Goal: Task Accomplishment & Management: Complete application form

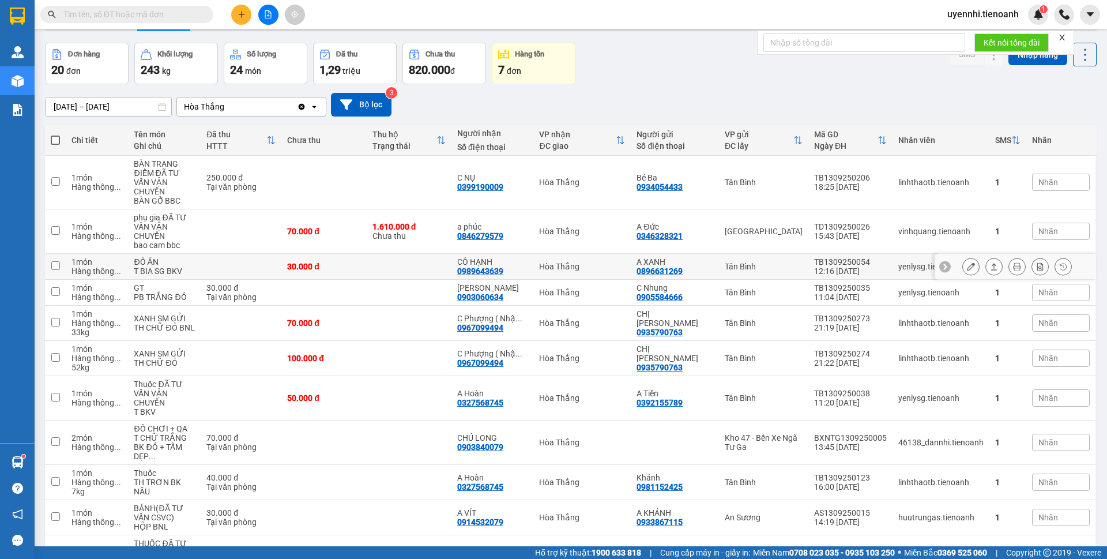
scroll to position [58, 0]
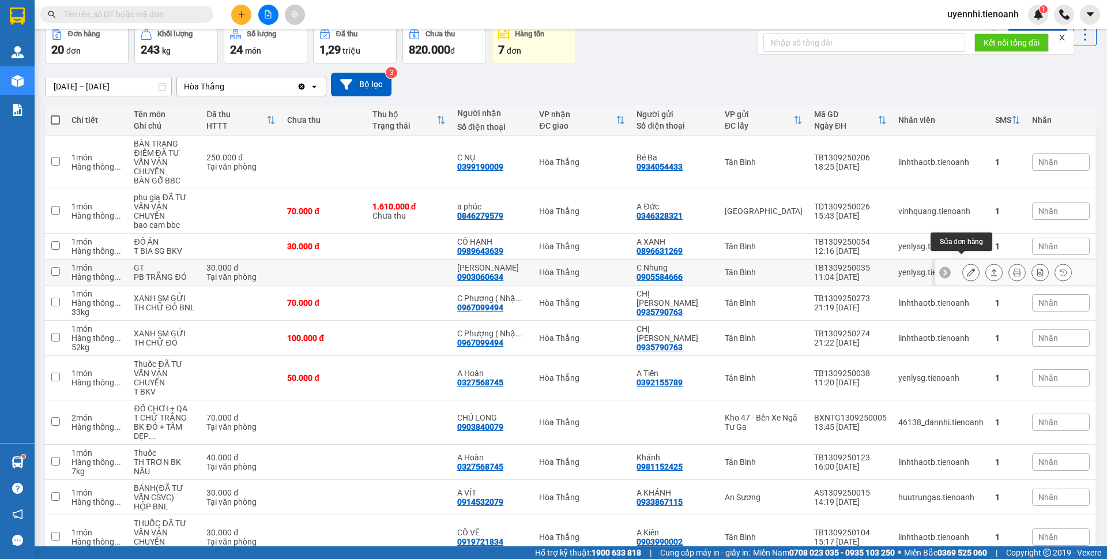
click at [967, 268] on icon at bounding box center [971, 272] width 8 height 8
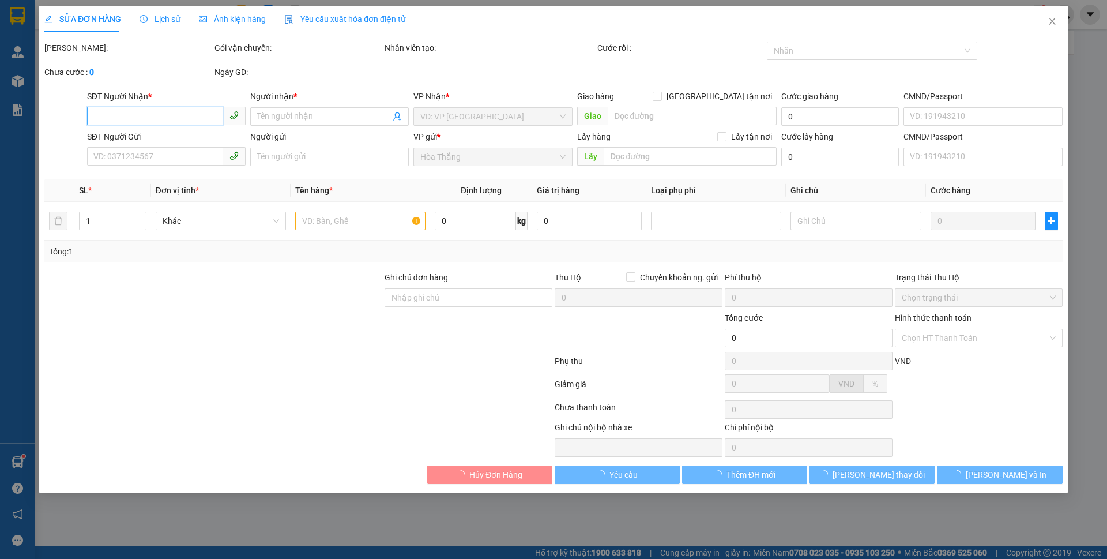
type input "0903060634"
type input "[PERSON_NAME]"
type input "066088017766"
type input "0905584666"
type input "C Nhung"
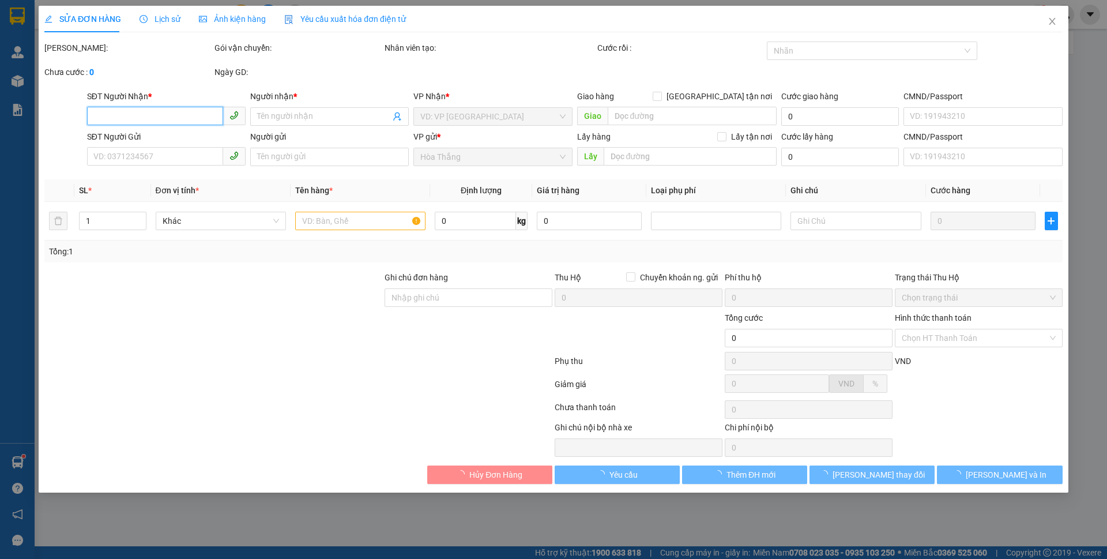
type input "30.000"
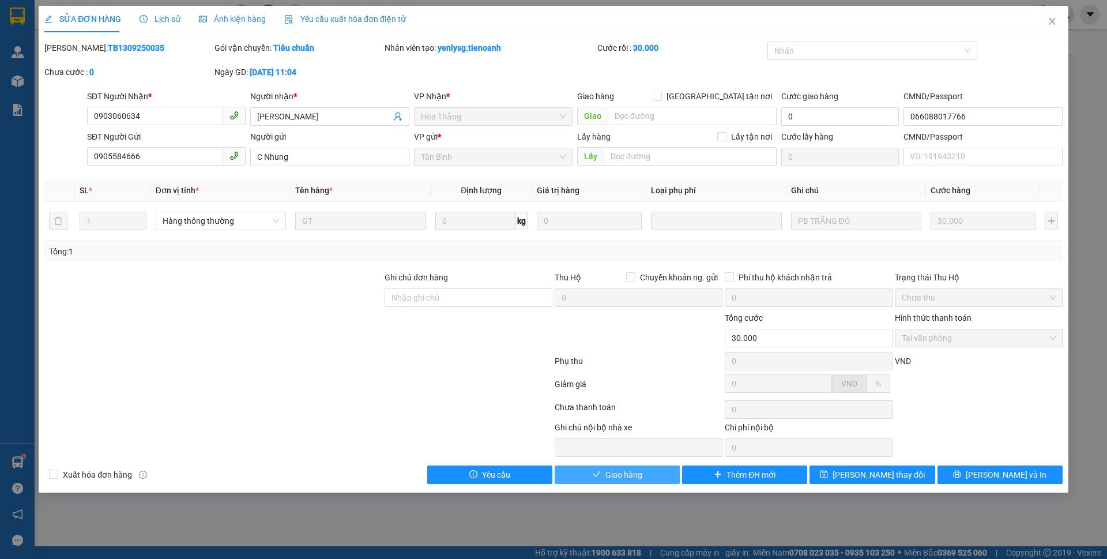
click at [636, 474] on span "Giao hàng" at bounding box center [623, 474] width 37 height 13
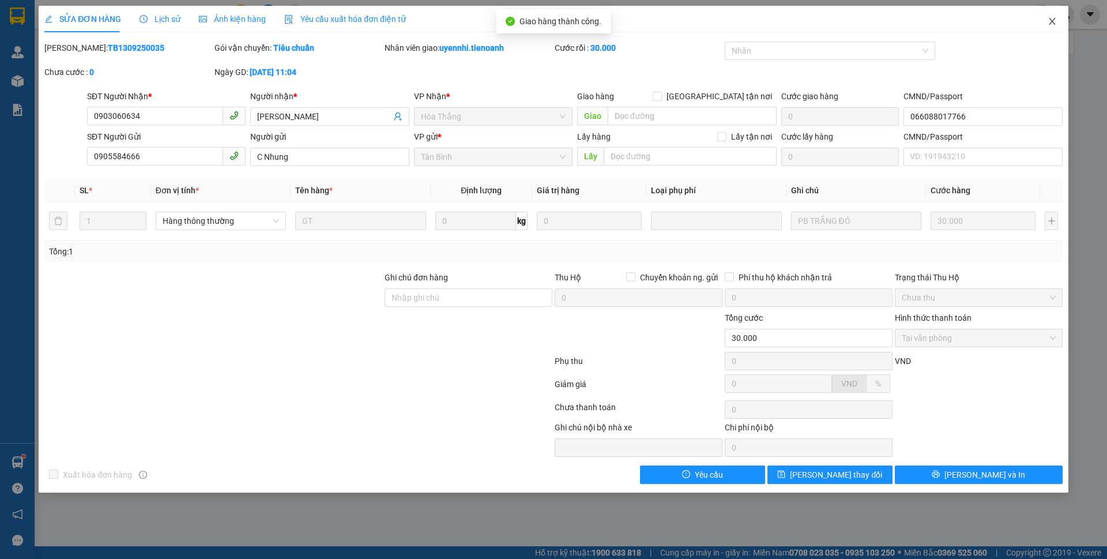
click at [1049, 20] on icon "close" at bounding box center [1051, 21] width 9 height 9
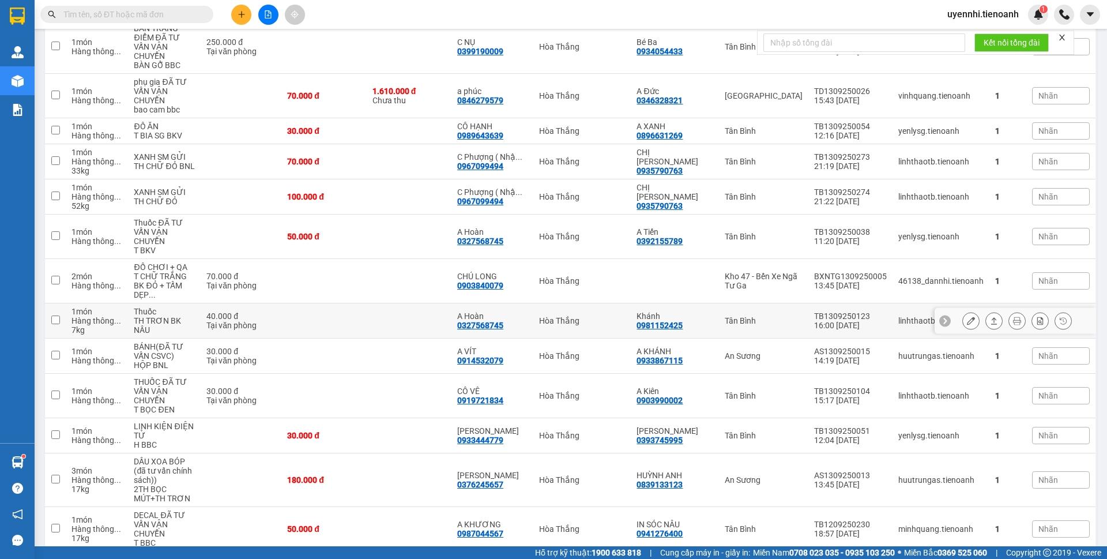
scroll to position [231, 0]
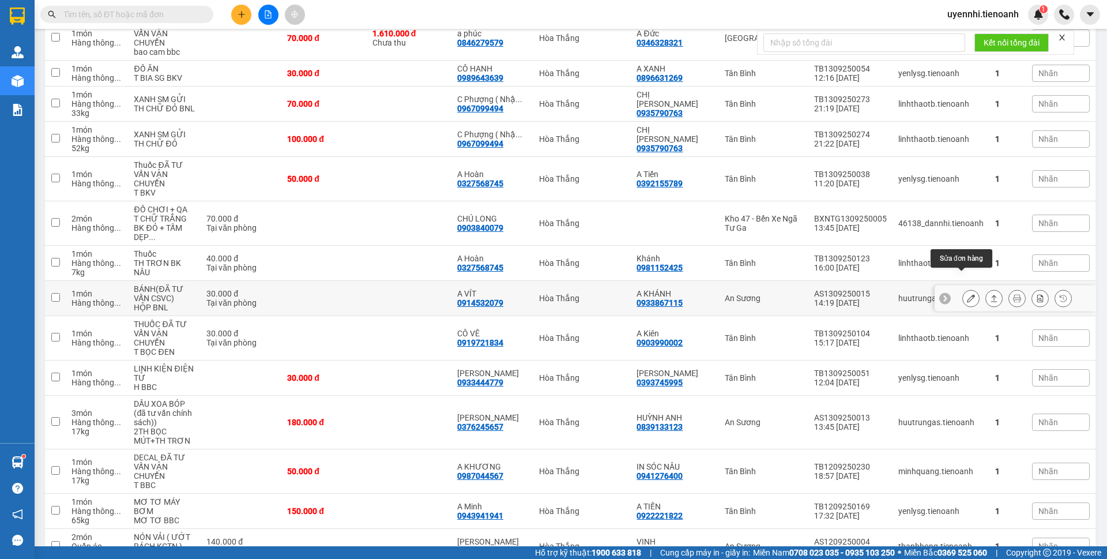
click at [967, 294] on icon at bounding box center [971, 298] width 8 height 8
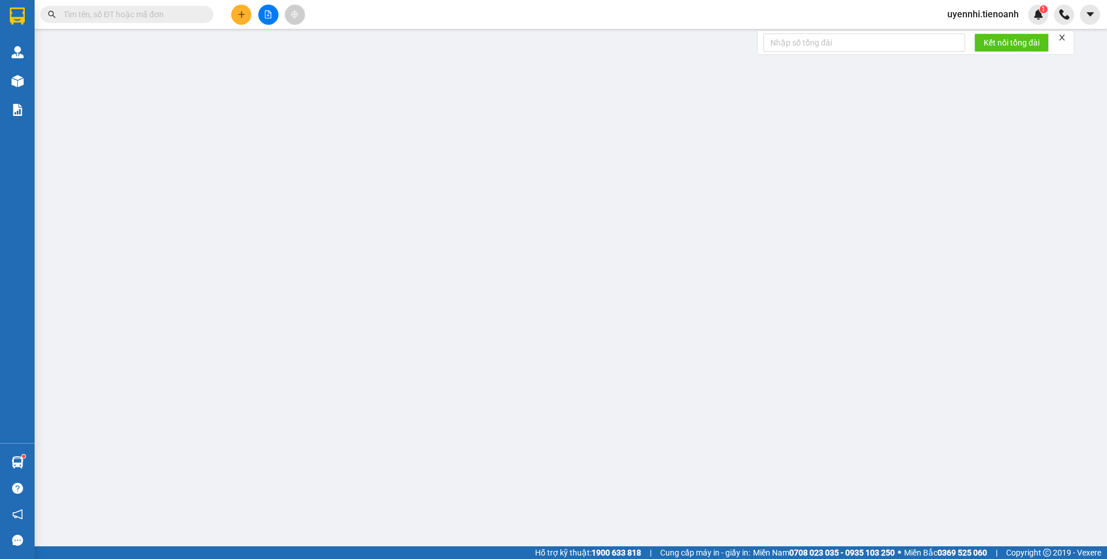
type input "0914532079"
type input "A VÍT"
type input "0933867115"
type input "A KHÁNH"
type input "30.000"
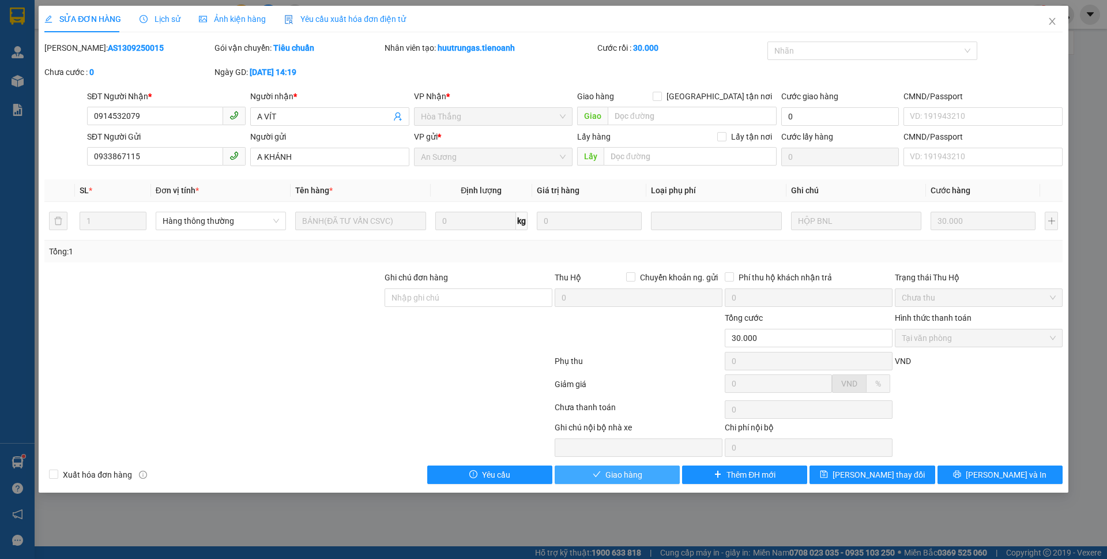
click at [638, 473] on span "Giao hàng" at bounding box center [623, 474] width 37 height 13
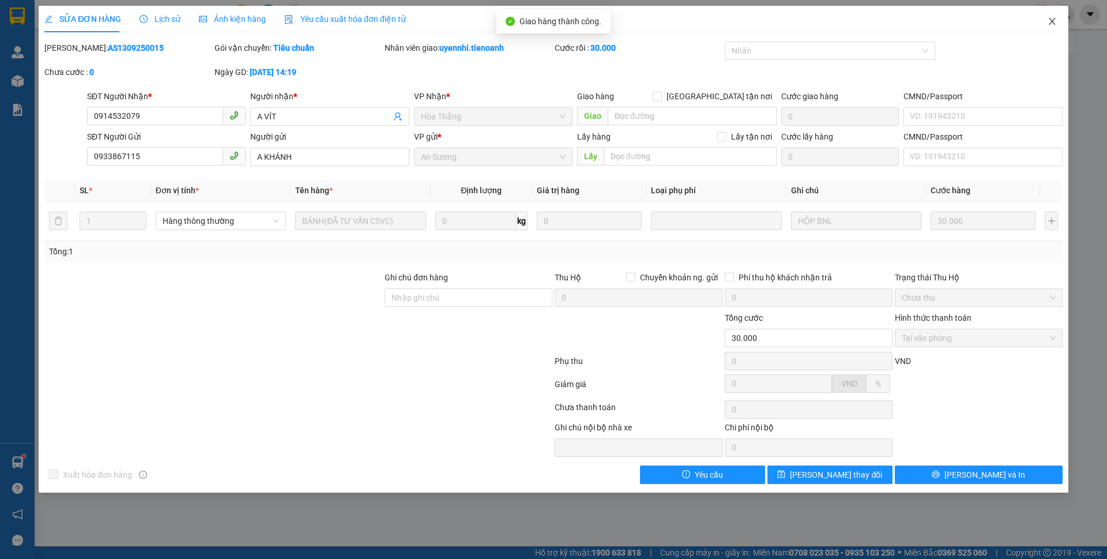
click at [1050, 21] on icon "close" at bounding box center [1051, 21] width 9 height 9
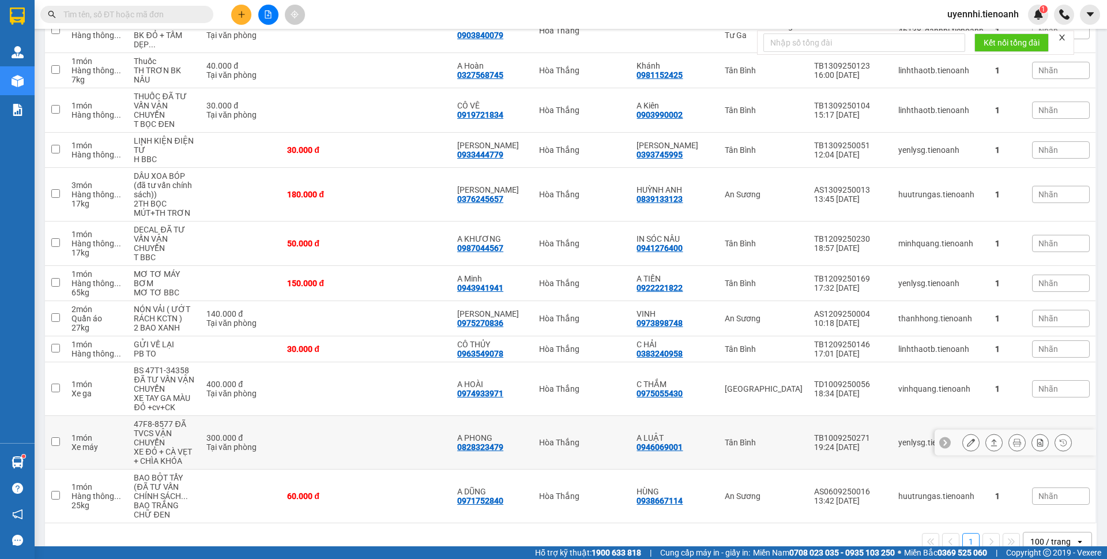
scroll to position [429, 0]
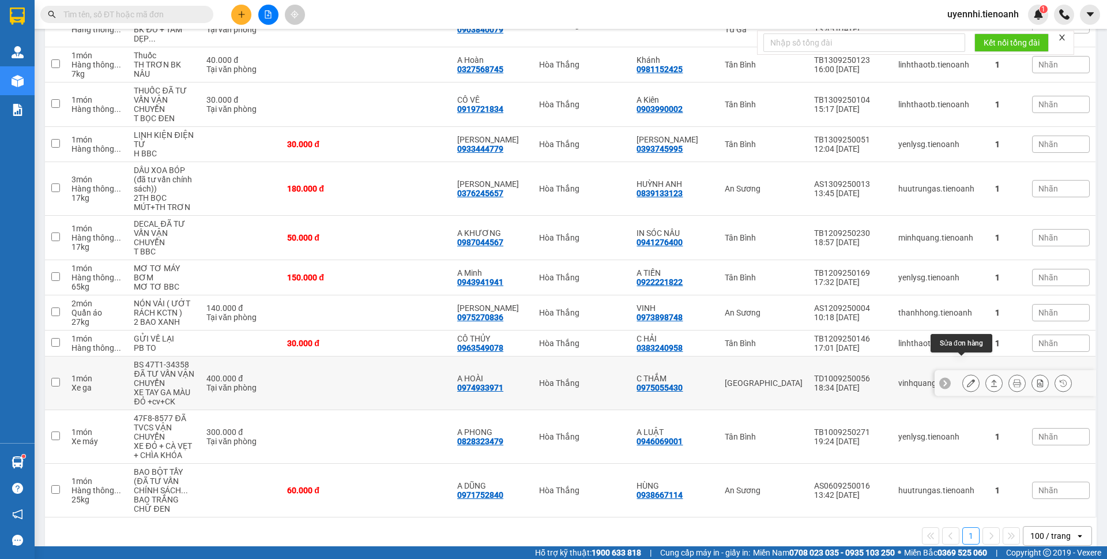
click at [967, 379] on icon at bounding box center [971, 383] width 8 height 8
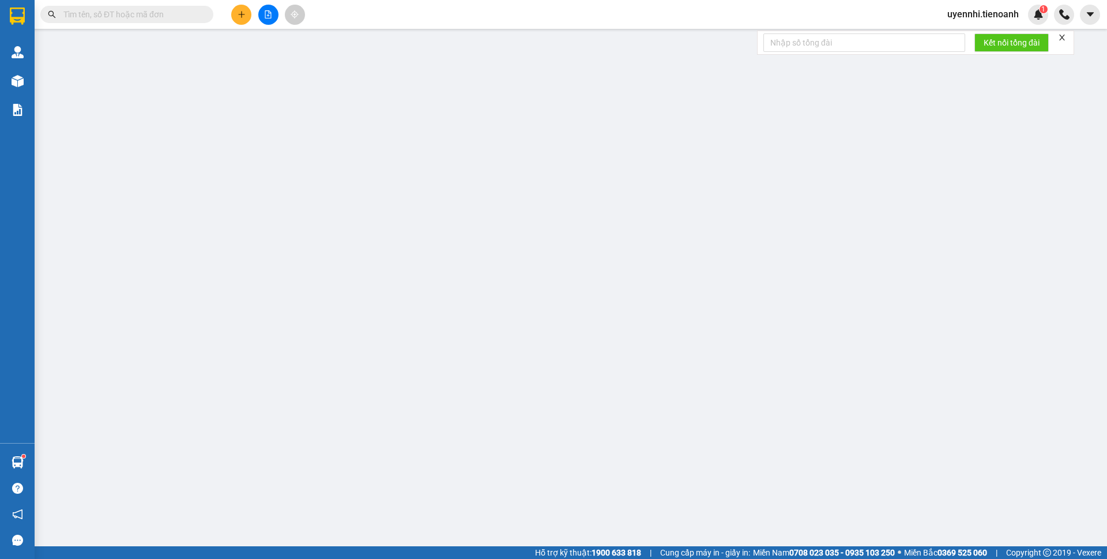
type input "0974933971"
type input "A HOÀI"
type input "0975055430"
type input "C THẮM"
type input "400.000"
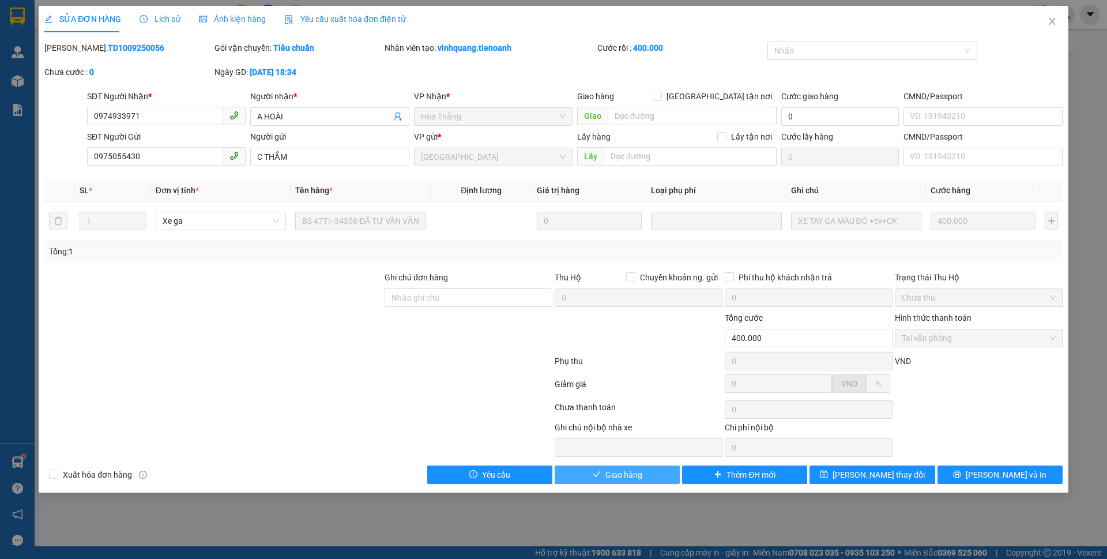
click at [661, 471] on button "Giao hàng" at bounding box center [617, 474] width 125 height 18
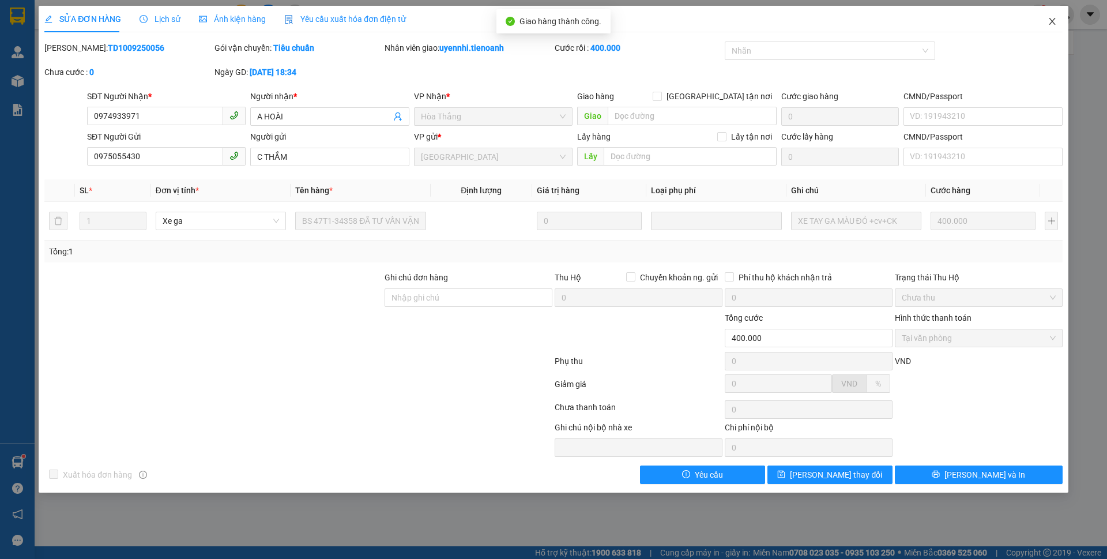
click at [1052, 20] on icon "close" at bounding box center [1051, 21] width 9 height 9
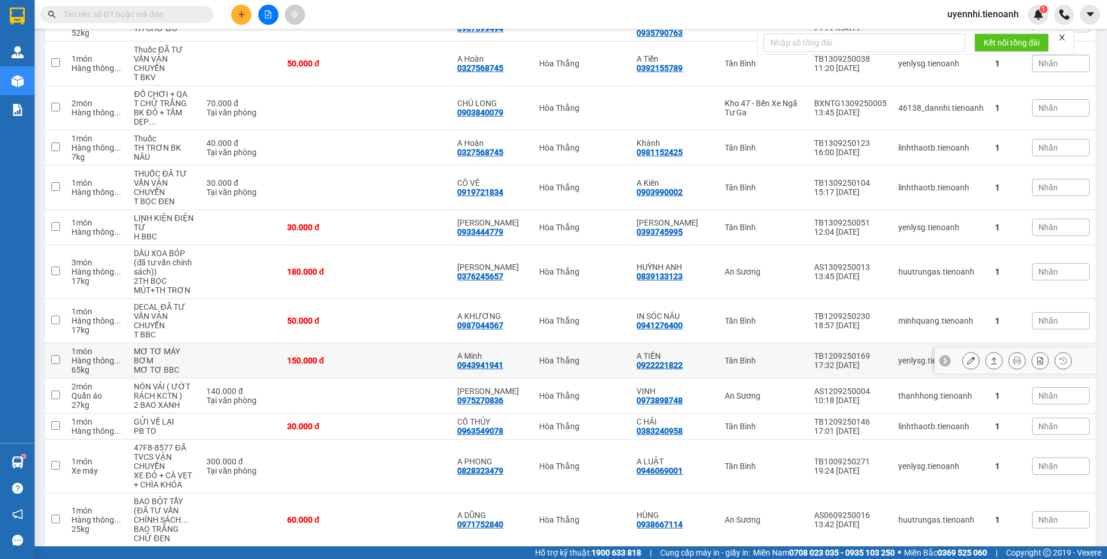
scroll to position [375, 0]
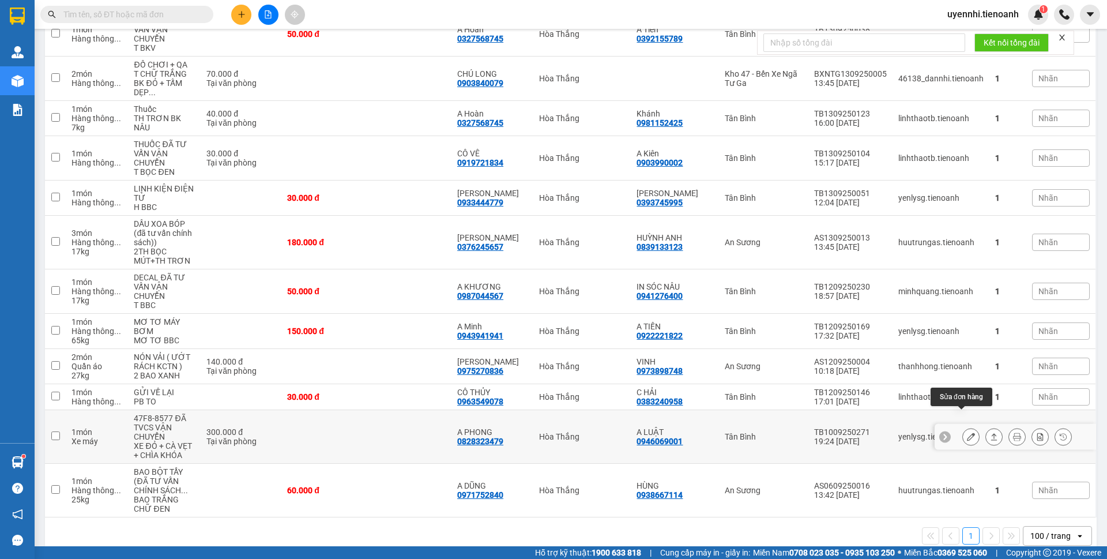
click at [967, 432] on icon at bounding box center [971, 436] width 8 height 8
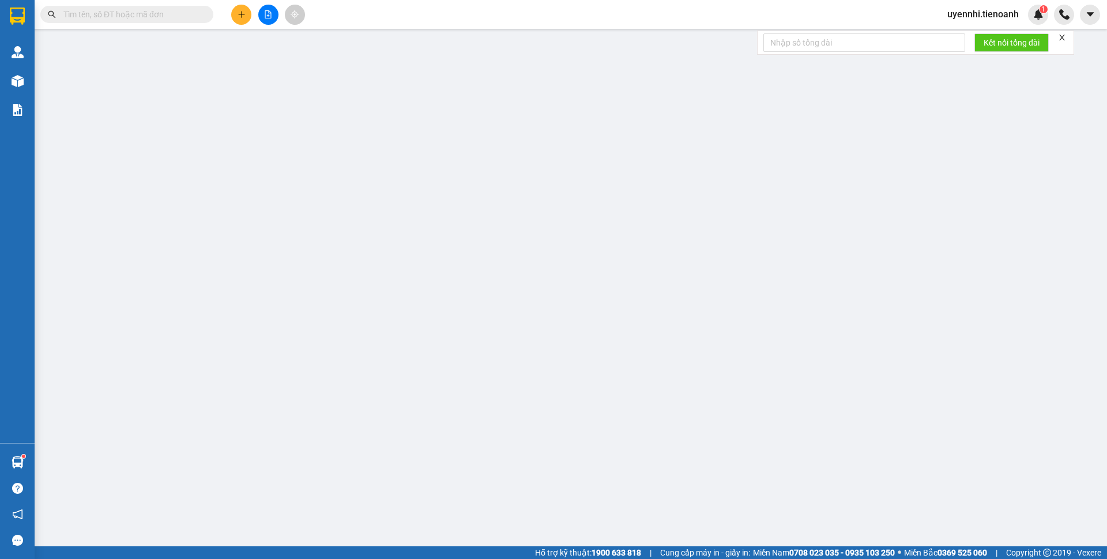
type input "0828323479"
type input "A PHONG"
type input "0946069001"
type input "A LUẬT"
type input "300.000"
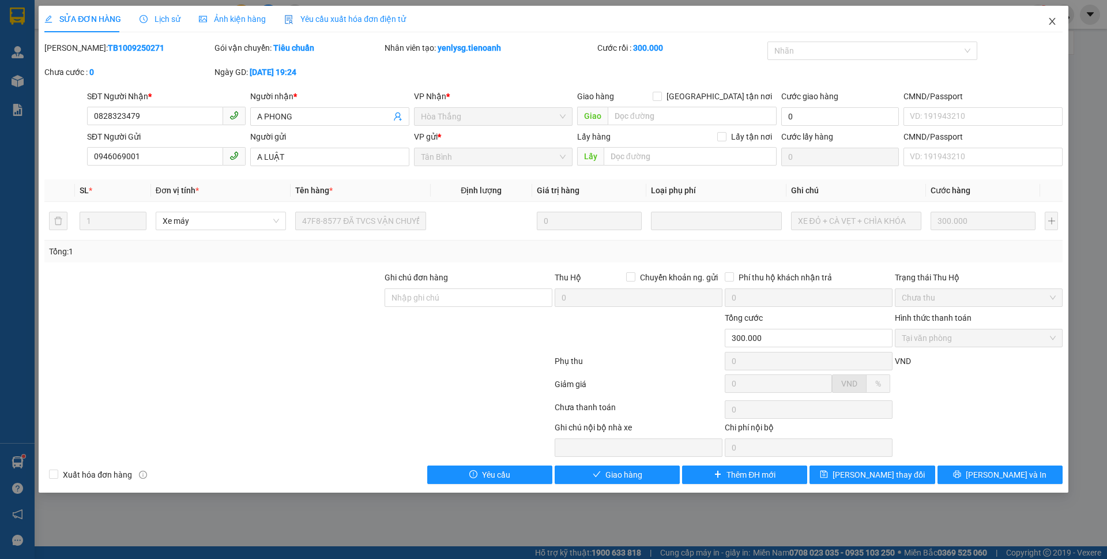
click at [1049, 19] on icon "close" at bounding box center [1052, 21] width 6 height 7
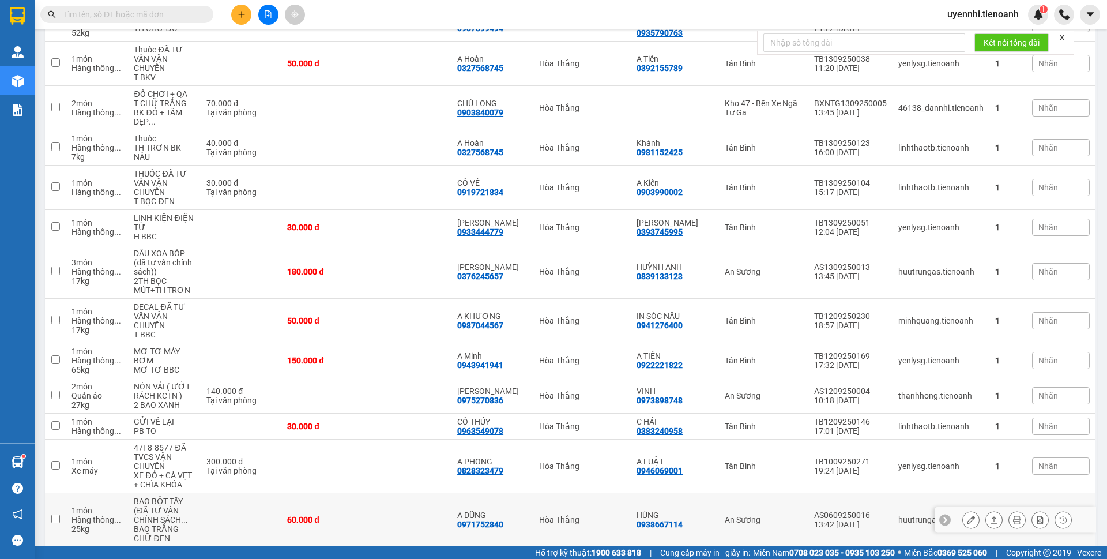
scroll to position [375, 0]
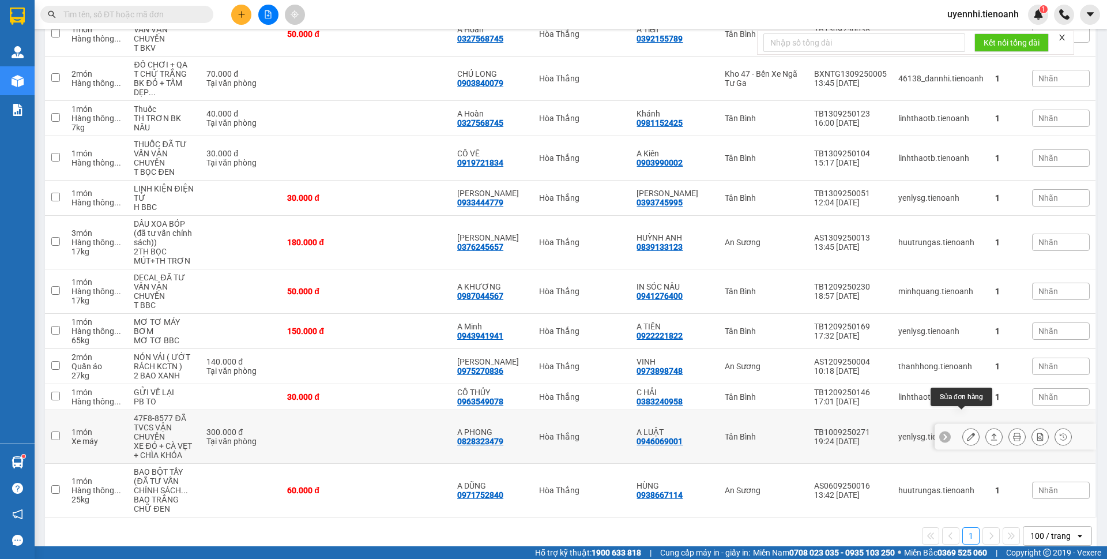
click at [967, 432] on icon at bounding box center [971, 436] width 8 height 8
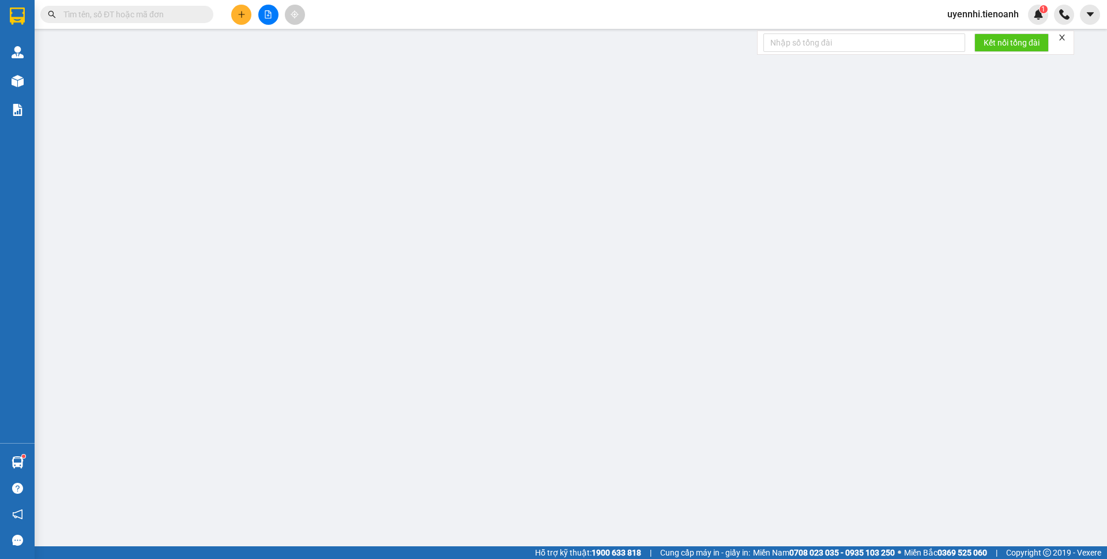
type input "0828323479"
type input "A PHONG"
type input "0946069001"
type input "A LUẬT"
type input "300.000"
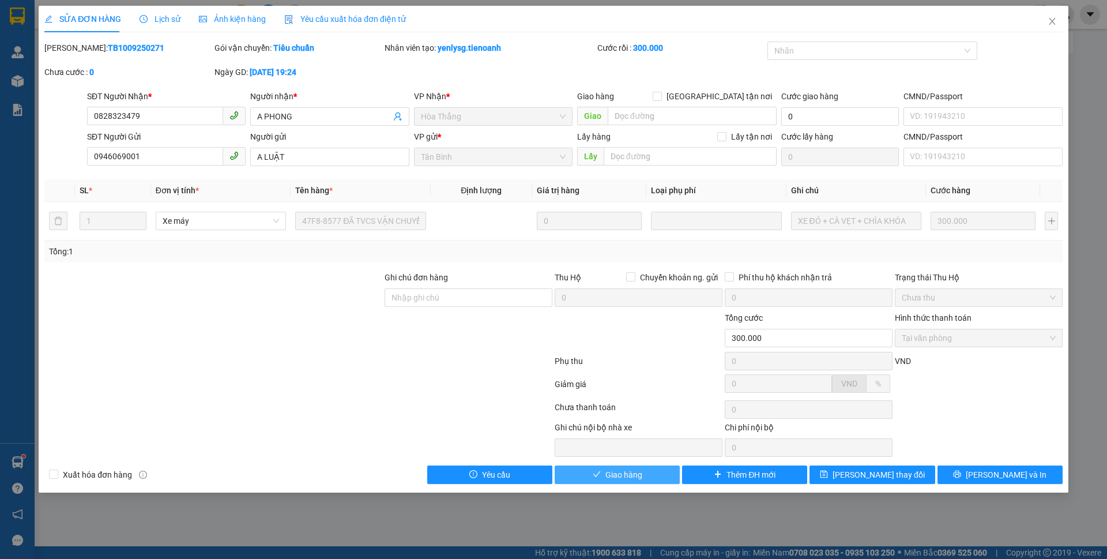
click at [650, 476] on button "Giao hàng" at bounding box center [617, 474] width 125 height 18
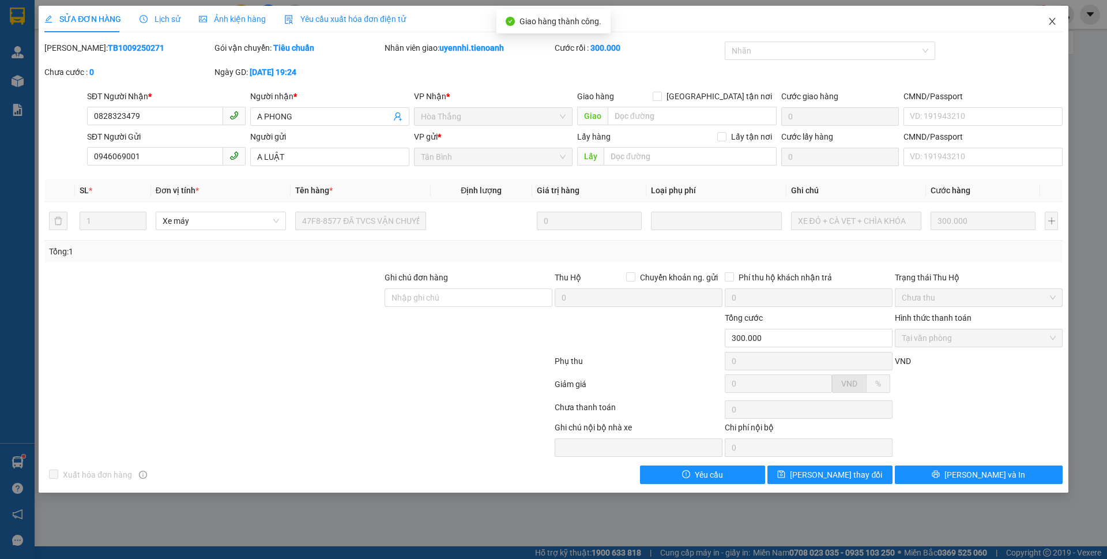
click at [1051, 20] on icon "close" at bounding box center [1052, 21] width 6 height 7
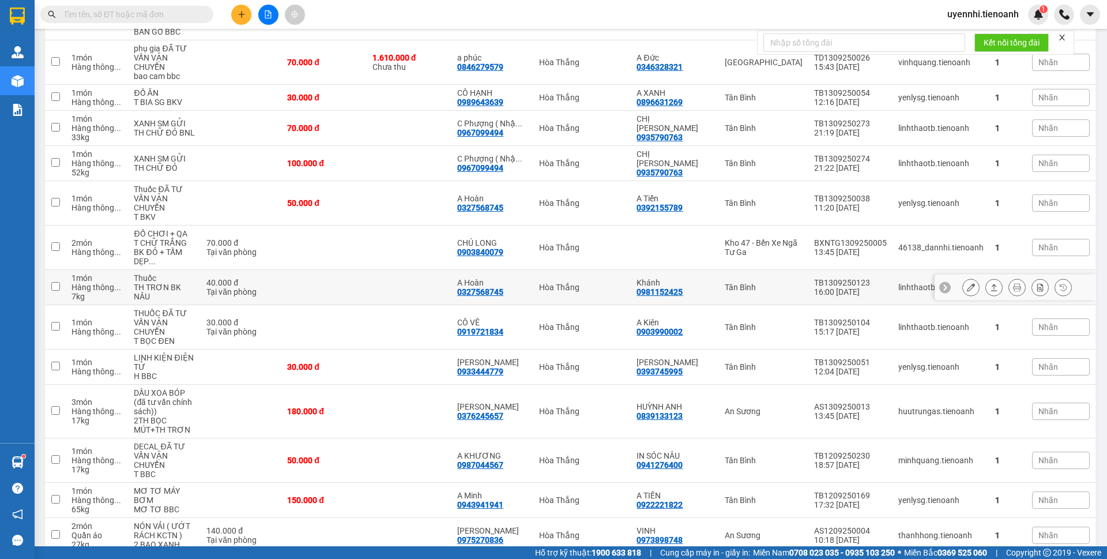
scroll to position [149, 0]
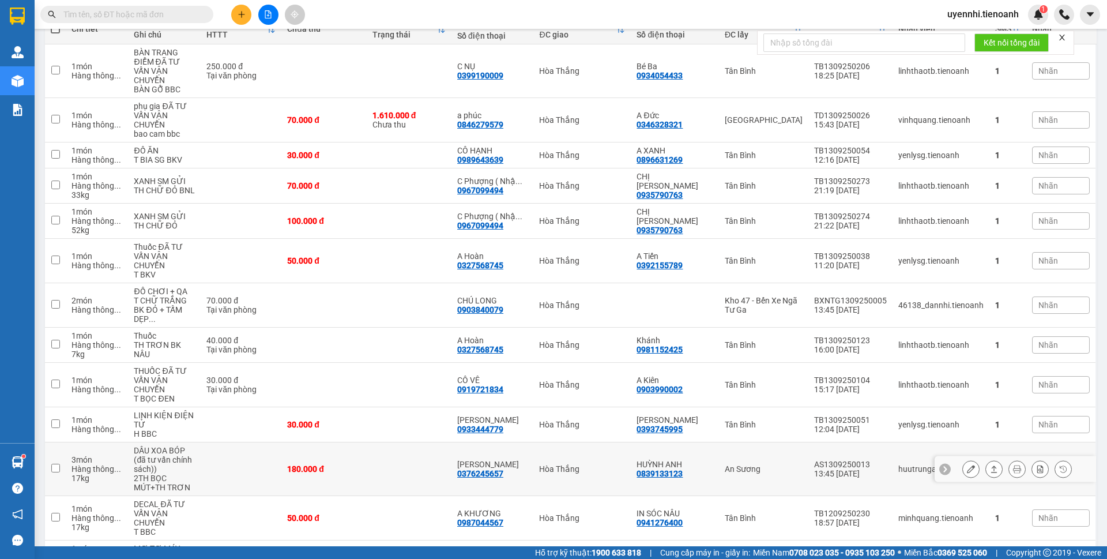
click at [128, 407] on td "1 món Hàng thông ..." at bounding box center [97, 424] width 62 height 35
checkbox input "true"
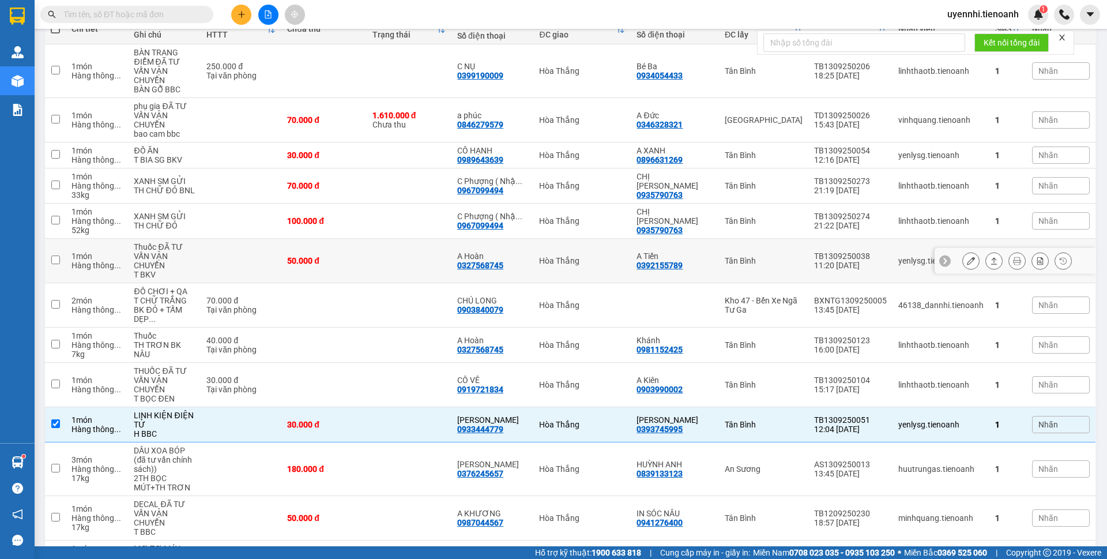
scroll to position [0, 0]
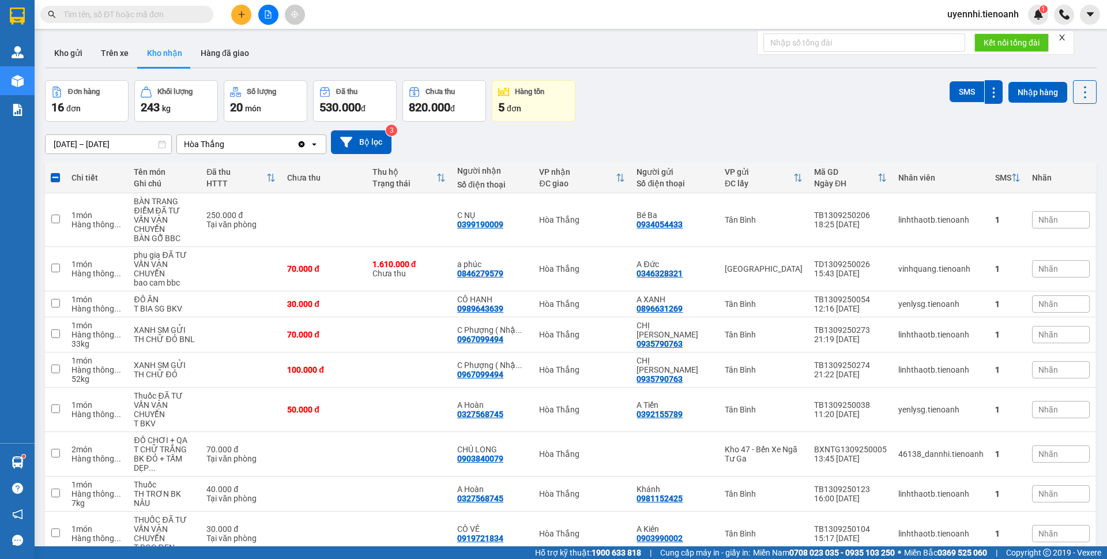
click at [103, 13] on input "text" at bounding box center [131, 14] width 136 height 13
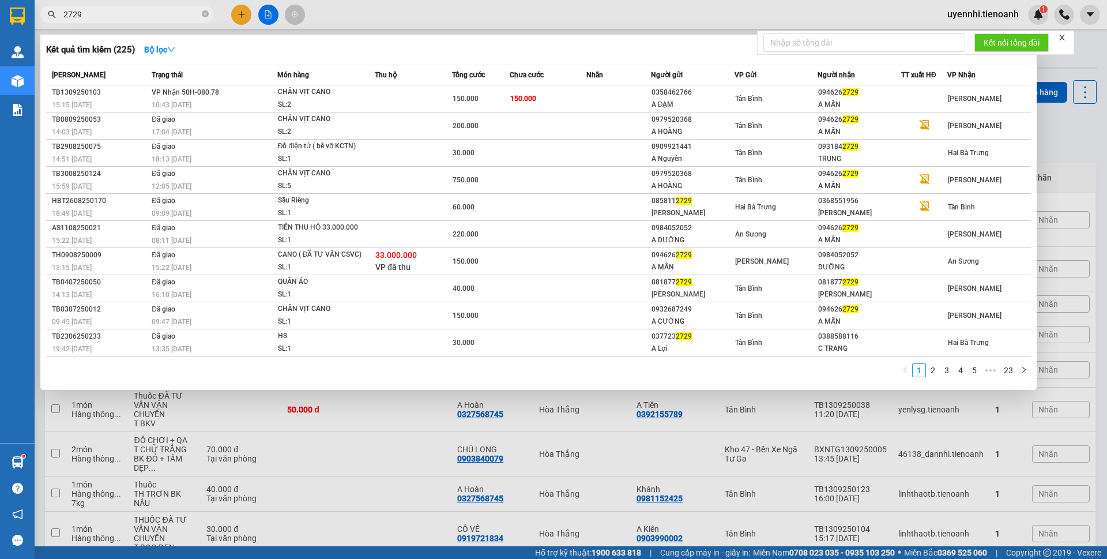
click at [62, 13] on span "2729" at bounding box center [126, 14] width 173 height 17
click at [66, 9] on input "2729" at bounding box center [131, 14] width 136 height 13
drag, startPoint x: 66, startPoint y: 9, endPoint x: 50, endPoint y: 8, distance: 15.6
click at [50, 8] on span "2729" at bounding box center [126, 14] width 173 height 17
type input "62729"
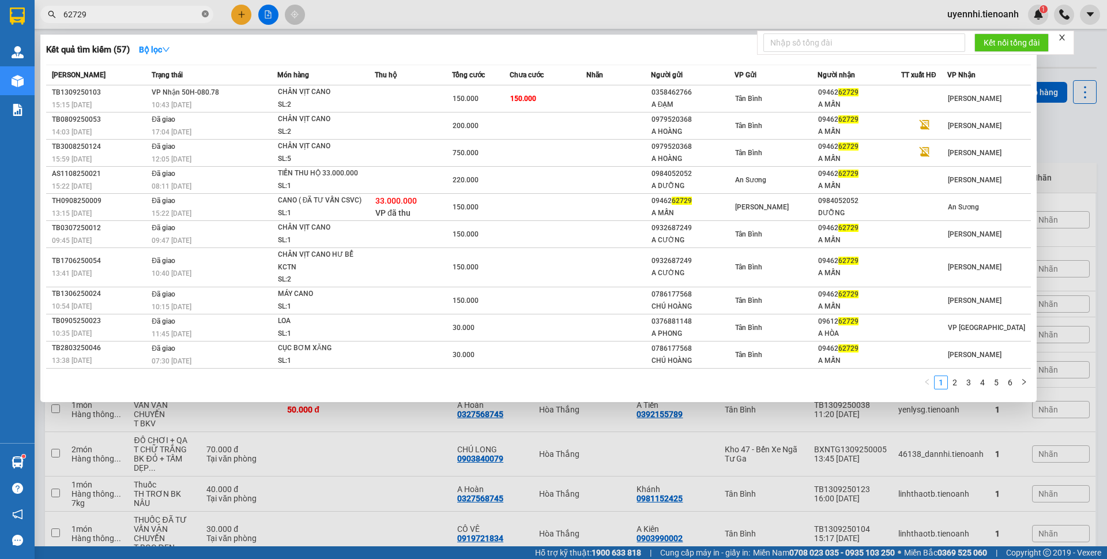
click at [205, 12] on icon "close-circle" at bounding box center [205, 13] width 7 height 7
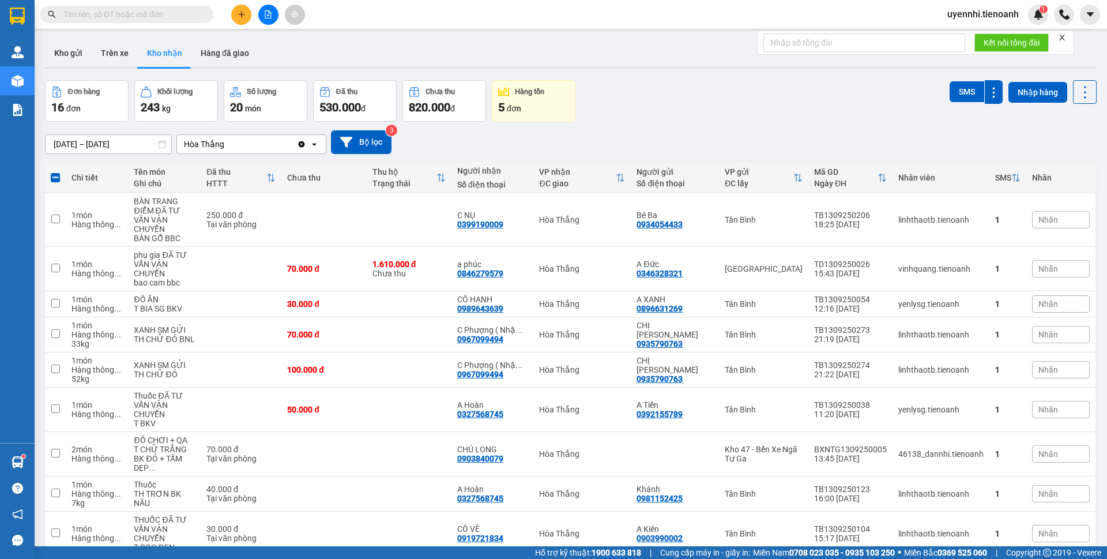
click at [130, 14] on input "text" at bounding box center [131, 14] width 136 height 13
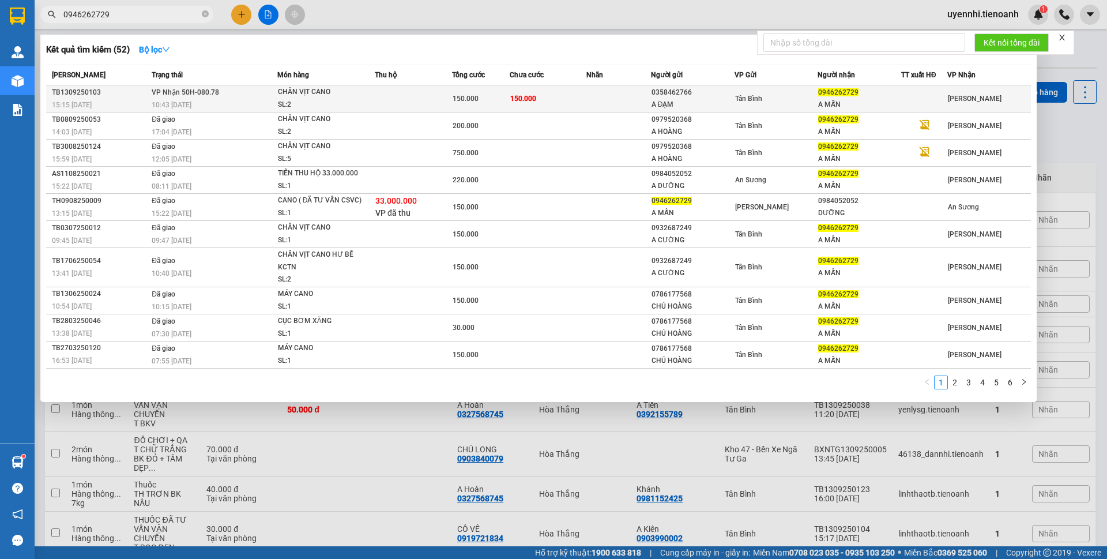
type input "0946262729"
click at [300, 92] on div "CHÂN VỊT CANO" at bounding box center [321, 92] width 86 height 13
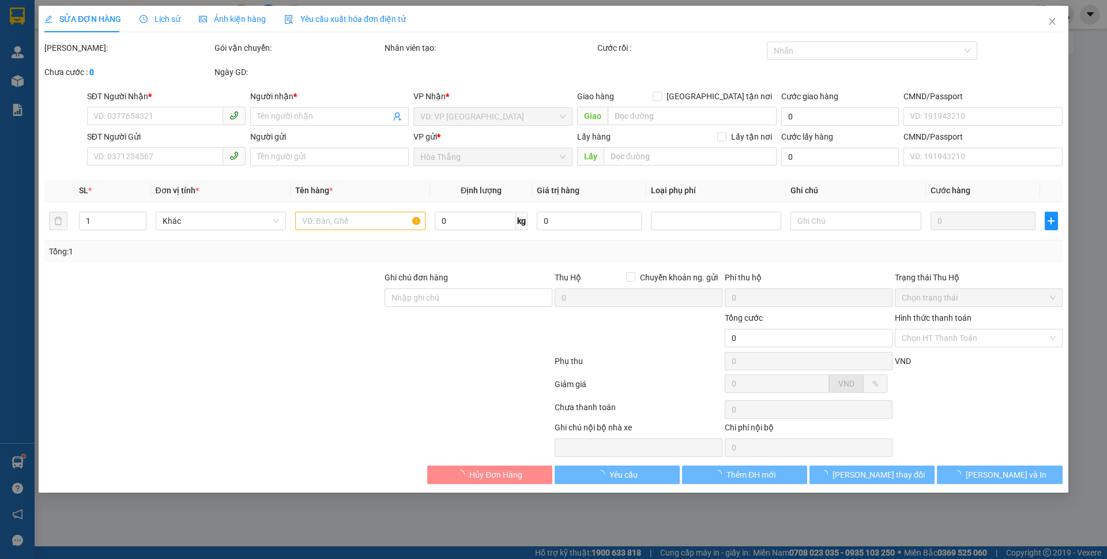
click at [170, 16] on span "Lịch sử" at bounding box center [160, 18] width 41 height 9
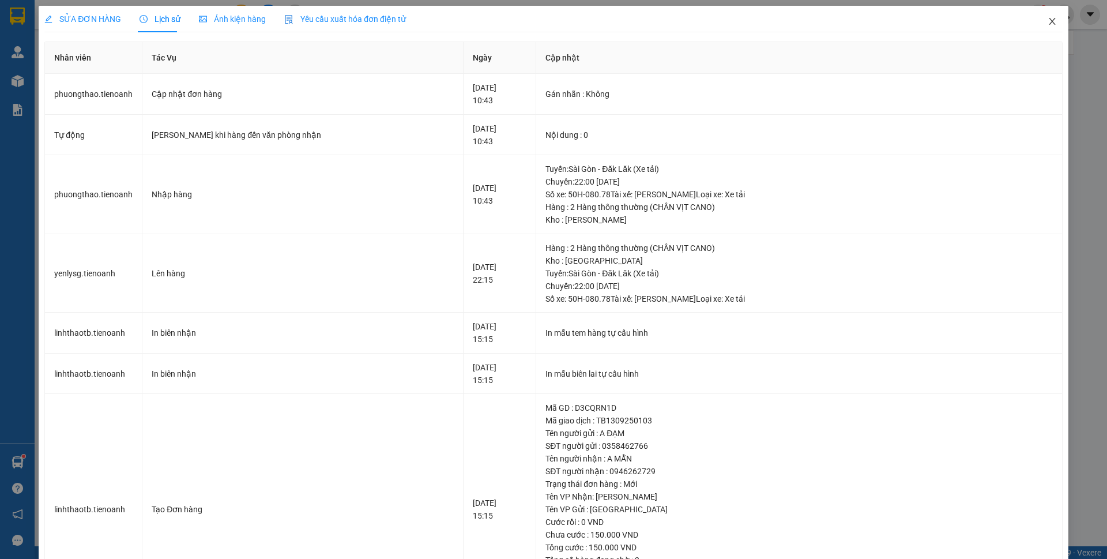
click at [1047, 21] on icon "close" at bounding box center [1051, 21] width 9 height 9
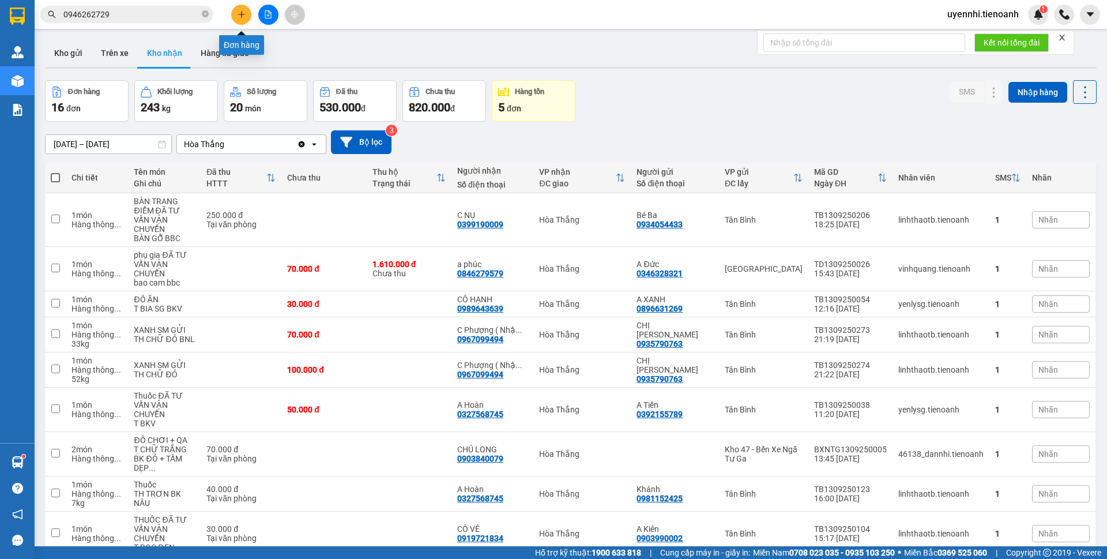
click at [244, 13] on icon "plus" at bounding box center [242, 14] width 8 height 8
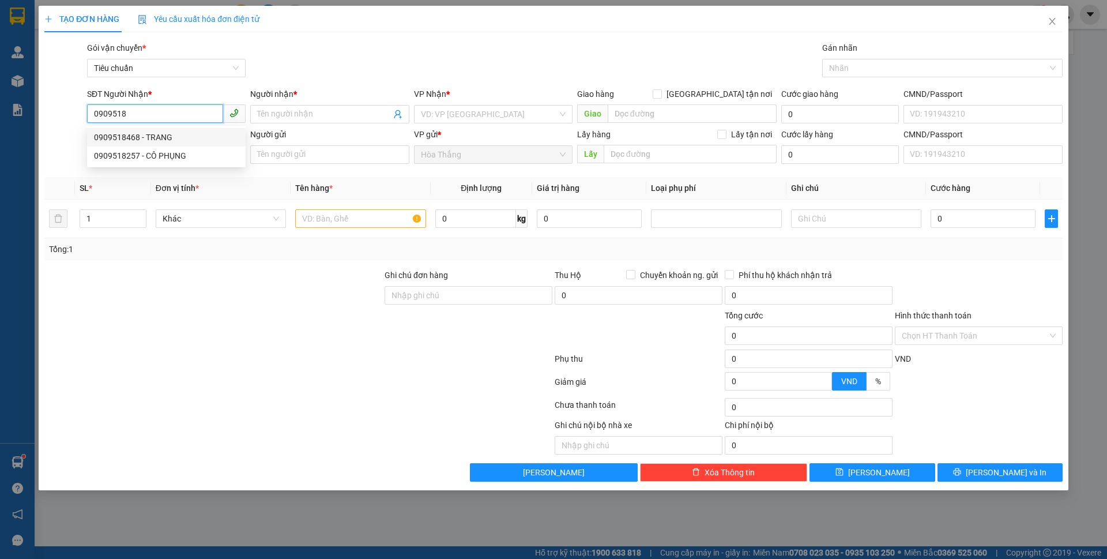
click at [138, 133] on div "0909518468 - TRANG" at bounding box center [166, 137] width 145 height 13
type input "0909518468"
type input "TRANG"
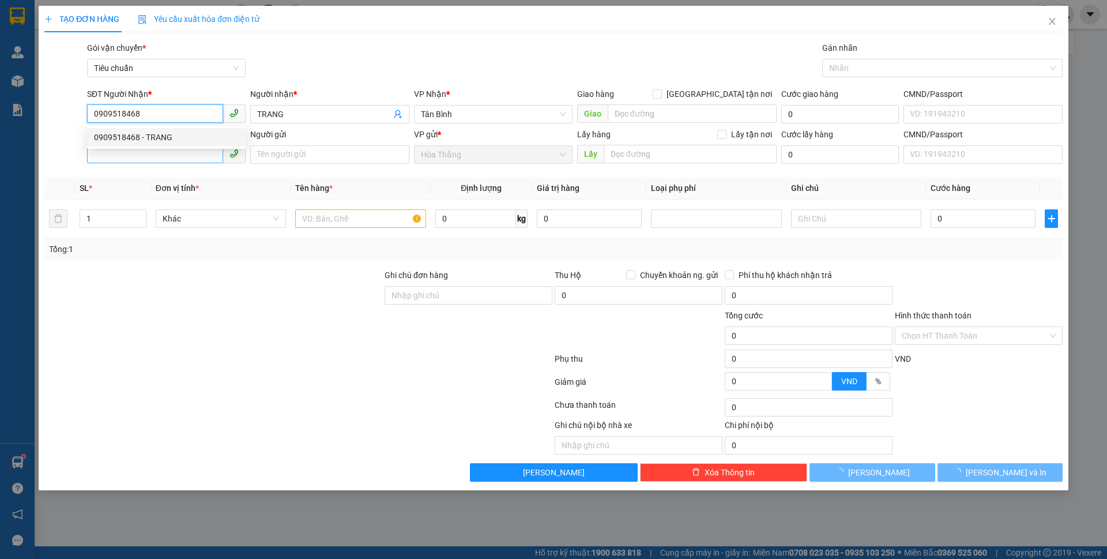
type input "110.000"
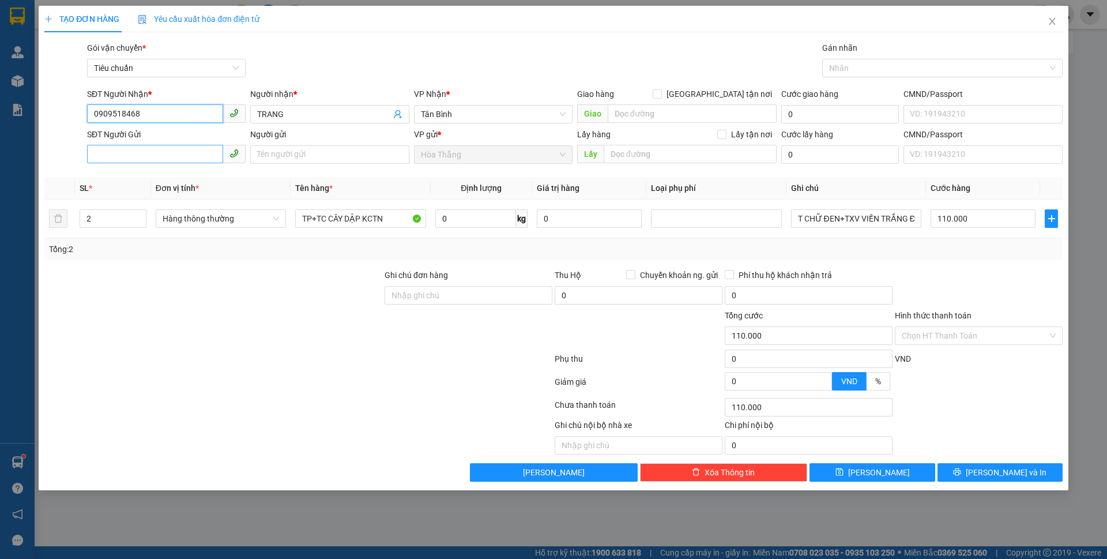
type input "0909518468"
click at [141, 148] on input "SĐT Người Gửi" at bounding box center [155, 154] width 136 height 18
click at [261, 340] on div at bounding box center [213, 329] width 340 height 40
click at [135, 144] on div "SĐT Người Gửi" at bounding box center [166, 136] width 159 height 17
click at [137, 148] on input "SĐT Người Gửi" at bounding box center [155, 154] width 136 height 18
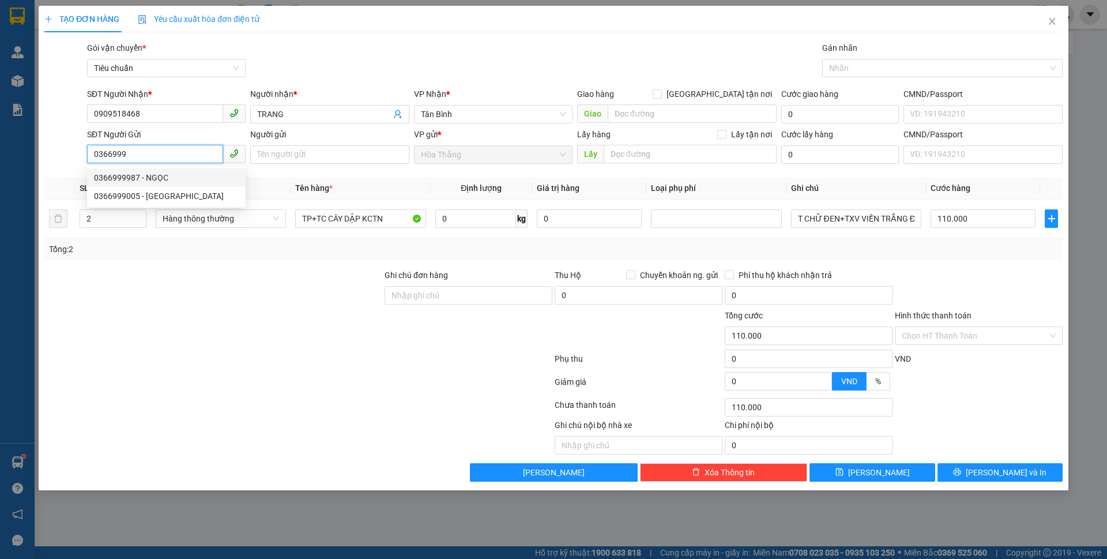
click at [140, 180] on div "0366999987 - NGỌC" at bounding box center [166, 177] width 145 height 13
type input "0366999987"
type input "NGỌC"
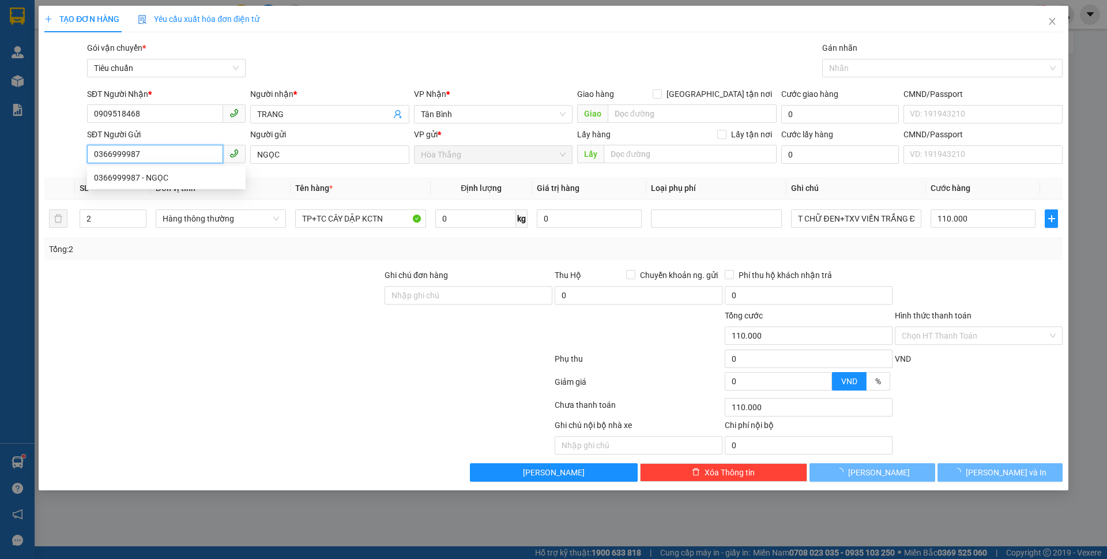
type input "40.000"
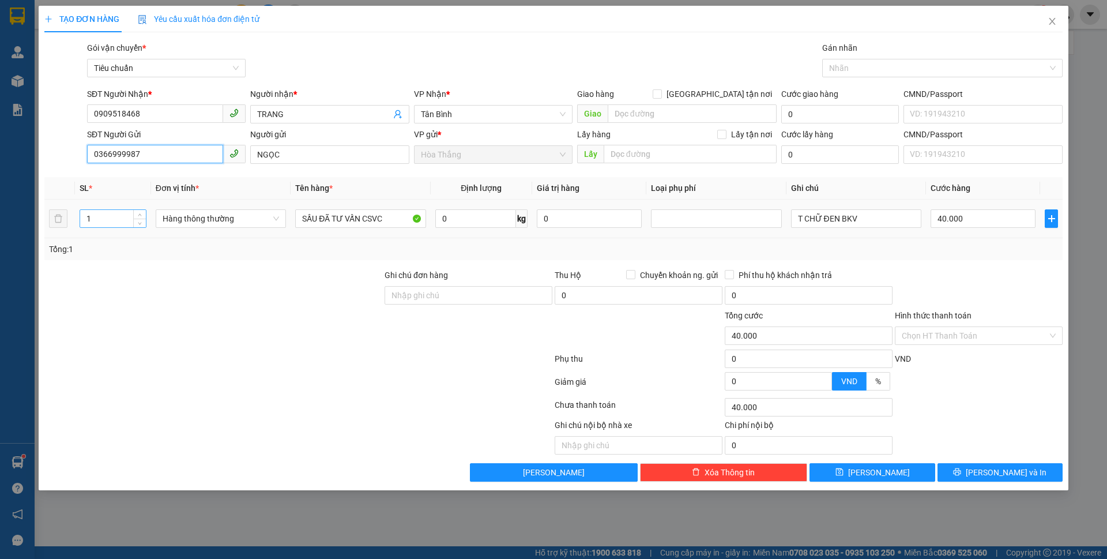
type input "0366999987"
drag, startPoint x: 99, startPoint y: 221, endPoint x: 71, endPoint y: 220, distance: 28.3
click at [71, 220] on tr "1 Hàng thông thường SẦU ĐÃ TƯ VẤN CSVC 0 kg 0 T CHỮ ĐEN BKV 40.000" at bounding box center [553, 218] width 1018 height 39
type input "6"
click at [362, 356] on div at bounding box center [298, 360] width 510 height 23
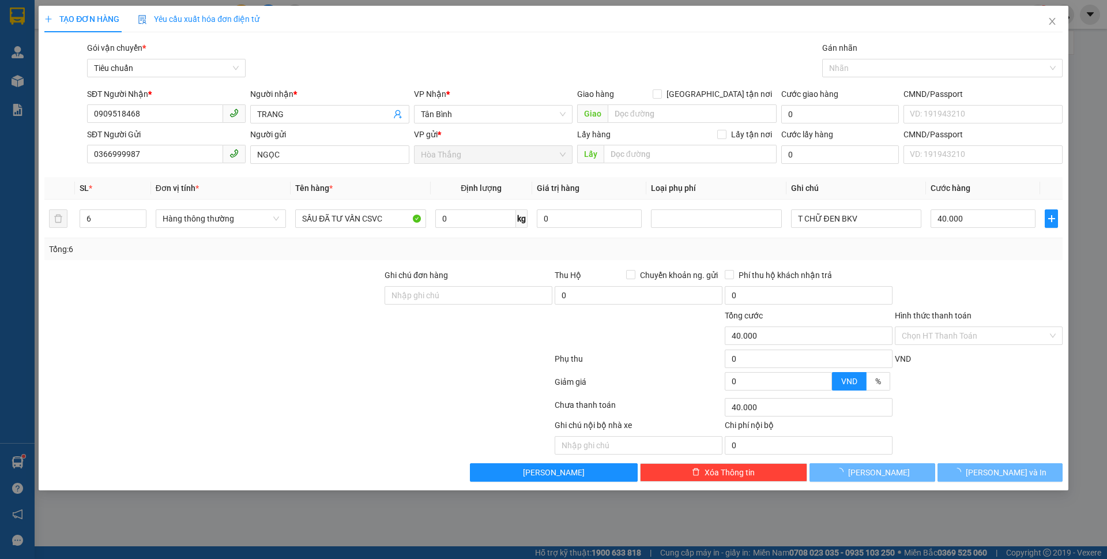
click at [344, 357] on div at bounding box center [298, 360] width 510 height 23
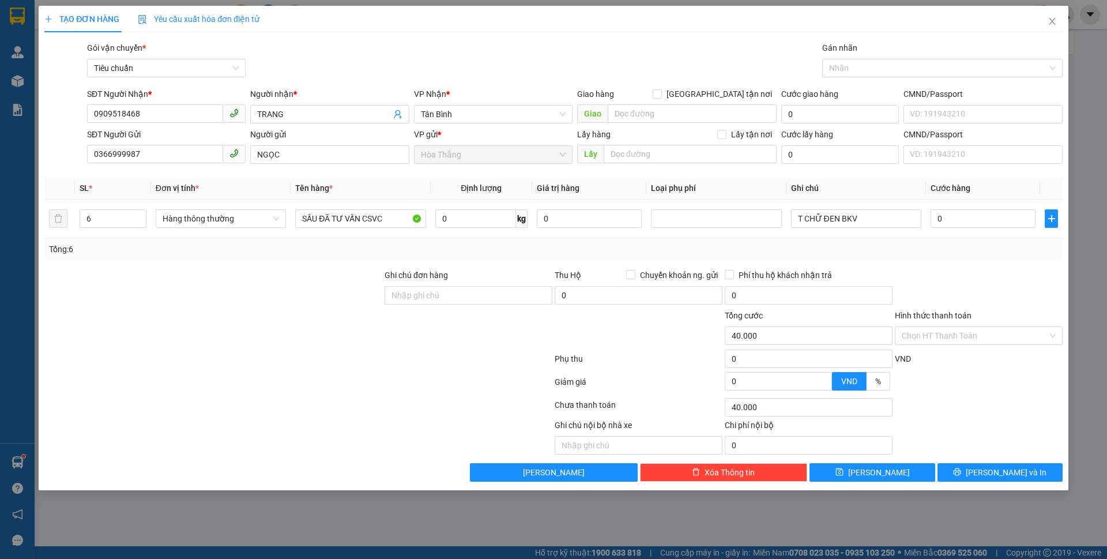
type input "0"
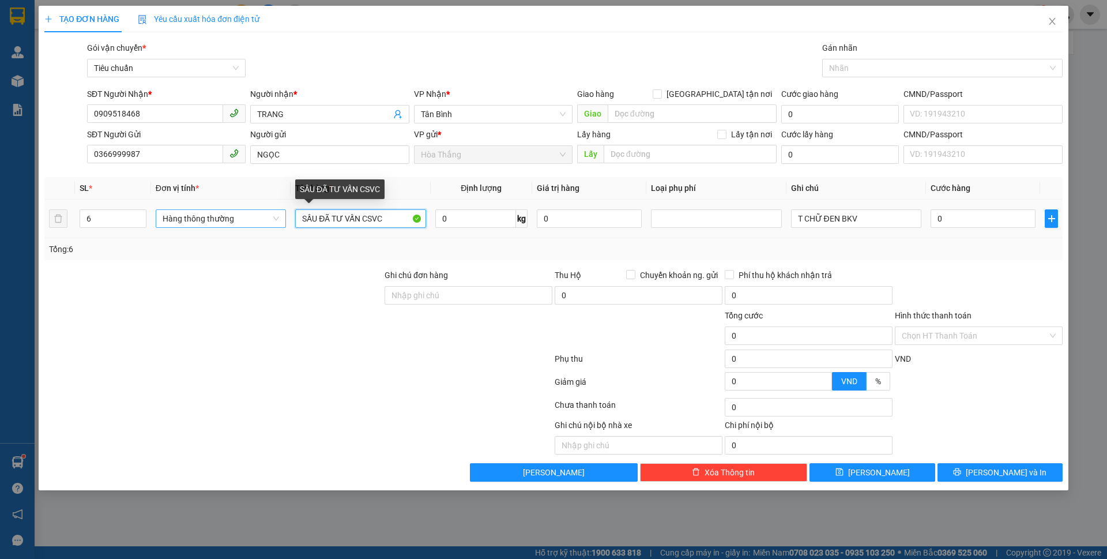
drag, startPoint x: 318, startPoint y: 214, endPoint x: 285, endPoint y: 211, distance: 33.0
click at [285, 211] on tr "6 Hàng thông thường SẦU ĐÃ TƯ VẤN CSVC 0 kg 0 T CHỮ ĐEN BKV 0" at bounding box center [553, 218] width 1018 height 39
type input "loa ĐÃ TƯ VẤN CSVC"
click at [442, 397] on div at bounding box center [298, 406] width 510 height 23
click at [471, 219] on input "0" at bounding box center [475, 218] width 81 height 18
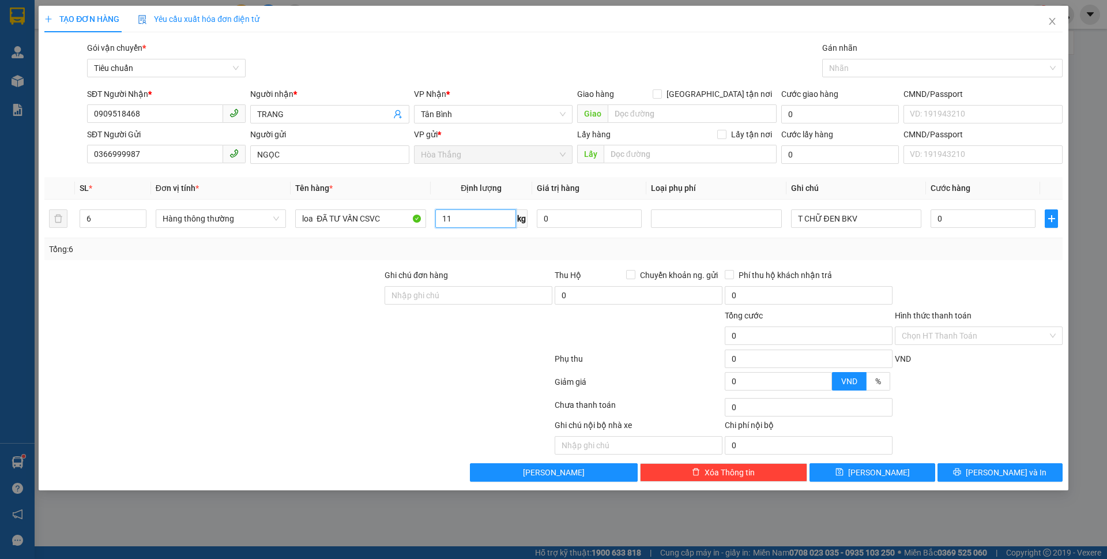
type input "11"
click at [278, 266] on div "Transit Pickup Surcharge Ids Transit Deliver Surcharge Ids Transit Deliver Surc…" at bounding box center [553, 262] width 1018 height 440
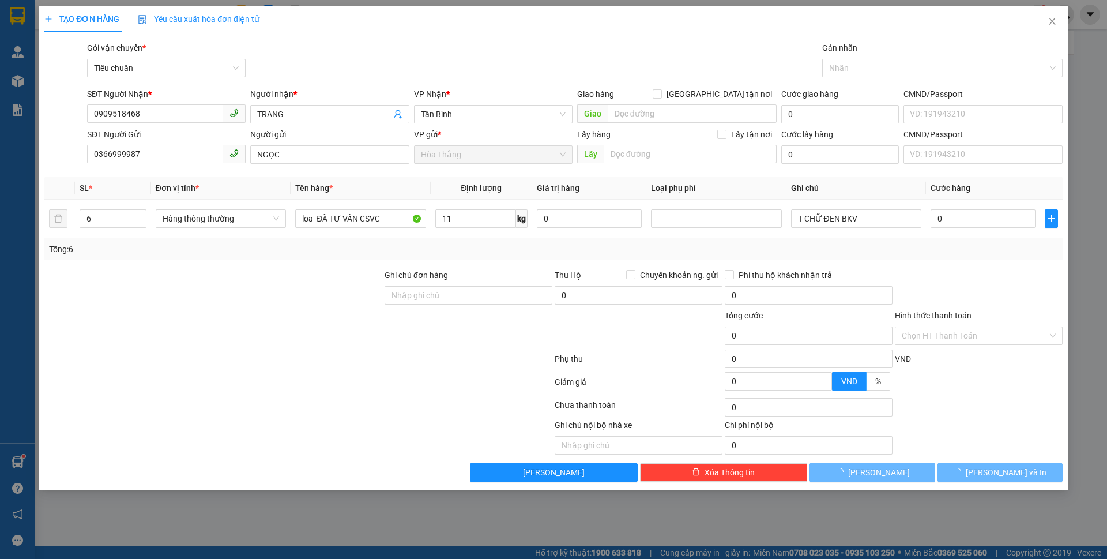
click at [278, 266] on div "Transit Pickup Surcharge Ids Transit Deliver Surcharge Ids Transit Deliver Surc…" at bounding box center [553, 262] width 1018 height 440
type input "50.000"
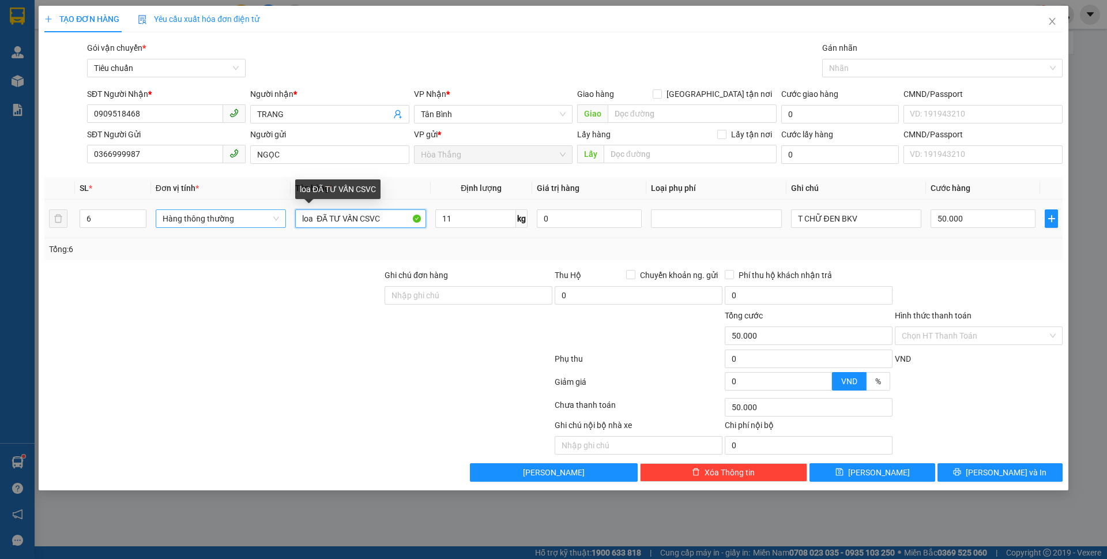
drag, startPoint x: 295, startPoint y: 218, endPoint x: 251, endPoint y: 214, distance: 44.6
click at [251, 214] on tr "6 Hàng thông thường loa ĐÃ TƯ VẤN CSVC 11 kg 0 T CHỮ ĐEN BKV 50.000" at bounding box center [553, 218] width 1018 height 39
type input "LOA+QA ĐỒ DÙNG ĐÃ TƯ VẤN CSVC"
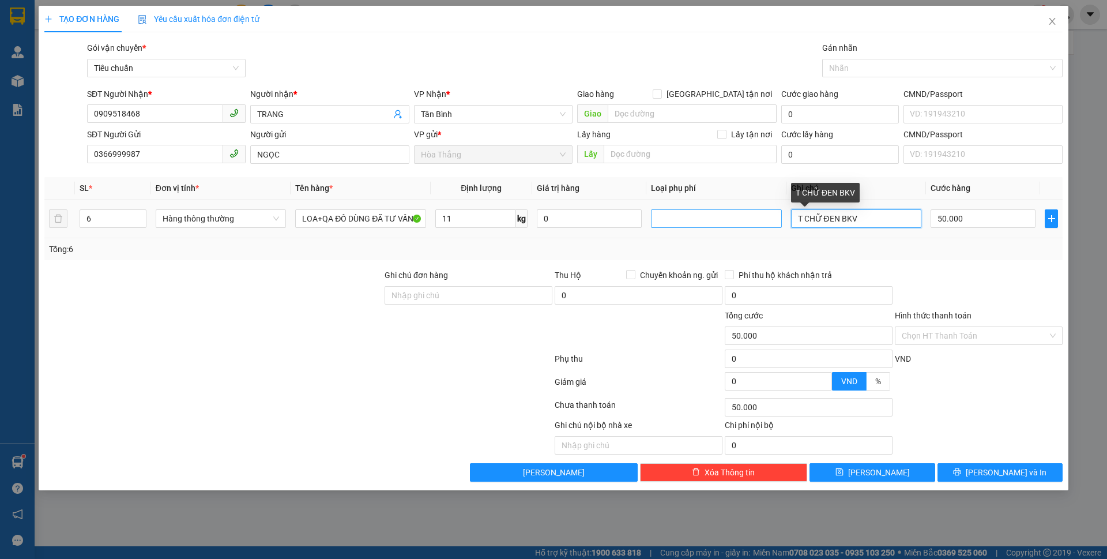
drag, startPoint x: 873, startPoint y: 224, endPoint x: 757, endPoint y: 221, distance: 115.3
click at [757, 221] on tr "6 Hàng thông thường LOA+QA ĐỒ DÙNG ĐÃ TƯ VẤN CSVC 11 kg 0 T CHỮ ĐEN BKV 50.000" at bounding box center [553, 218] width 1018 height 39
click at [877, 218] on input "BAO ĐỎ CHỮ ĐEN+BO XANH" at bounding box center [856, 218] width 130 height 18
click at [913, 217] on input "BAO ĐỎ CHỮ ĐEN+BAO XANH" at bounding box center [856, 218] width 130 height 18
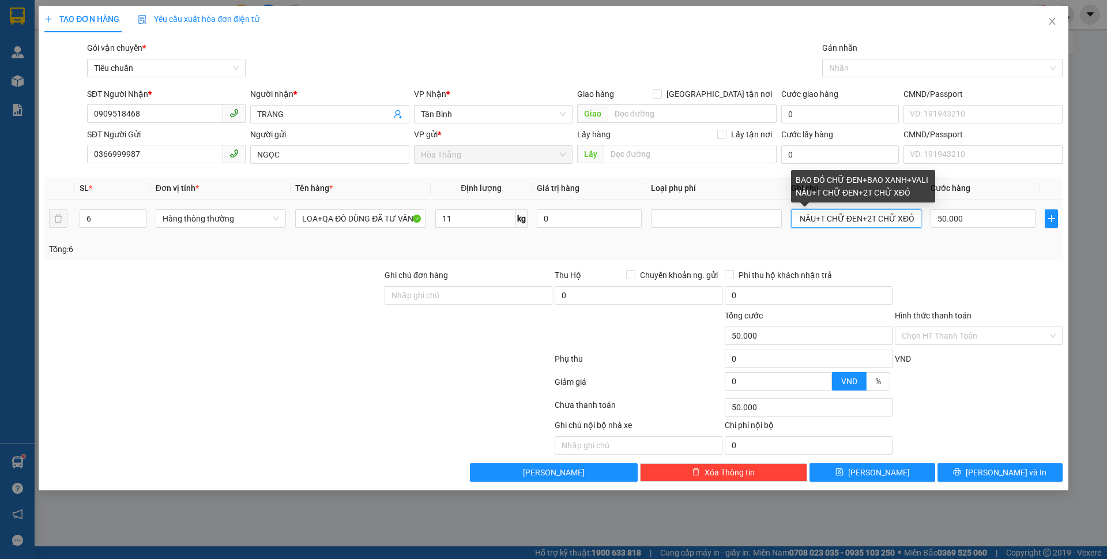
click at [904, 216] on input "BAO ĐỎ CHỮ ĐEN+BAO XANH+VALI NÂU+T CHỮ ĐEN+2T CHỮ XĐỎ" at bounding box center [856, 218] width 130 height 18
type input "BAO ĐỎ CHỮ ĐEN+BAO XANH+VALI NÂU+T CHỮ ĐEN+2T CHỮ ĐỎ"
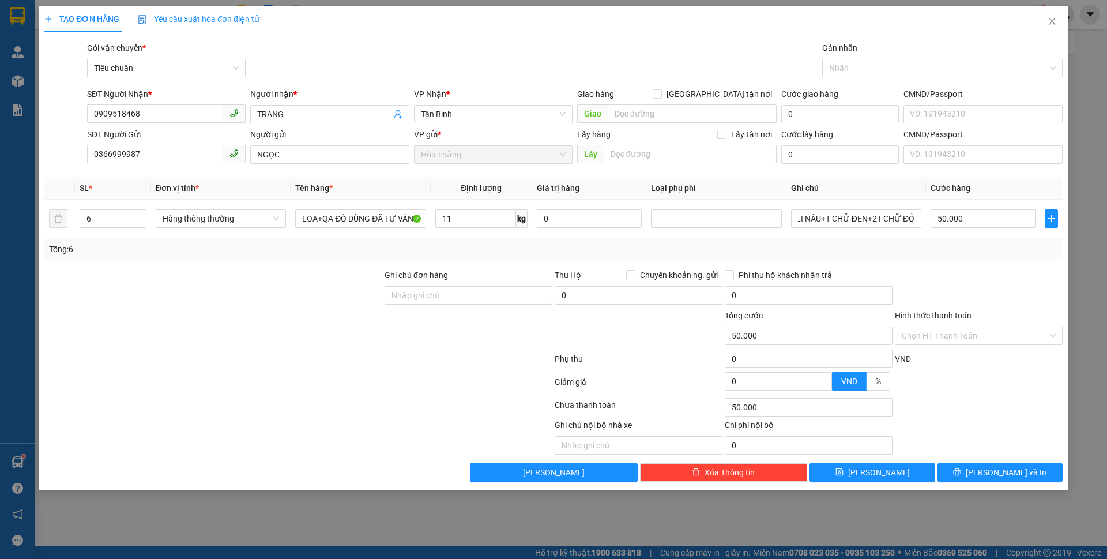
click at [1020, 272] on div at bounding box center [979, 289] width 170 height 40
click at [982, 223] on input "50.000" at bounding box center [982, 218] width 105 height 18
type input "0"
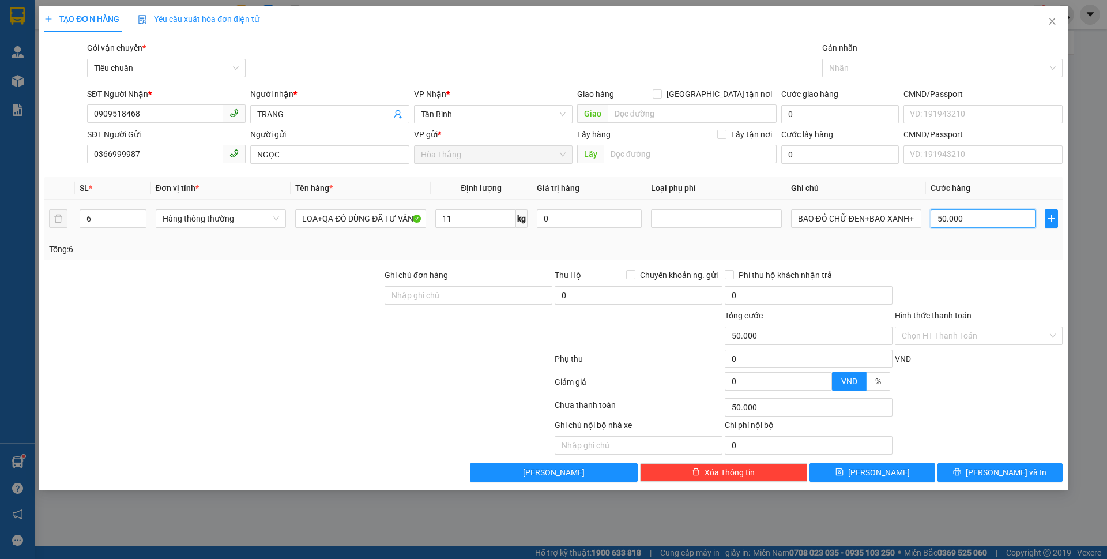
type input "0"
click at [926, 214] on td "0" at bounding box center [983, 218] width 114 height 39
type input "6"
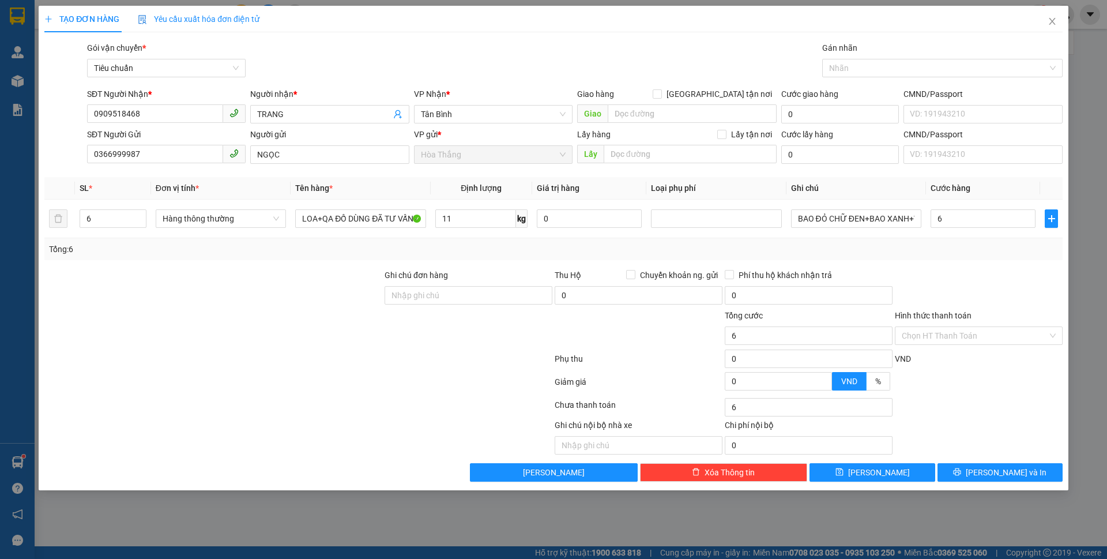
type input "6.000"
click at [904, 272] on div at bounding box center [979, 289] width 170 height 40
click at [979, 218] on input "6.000" at bounding box center [982, 218] width 105 height 18
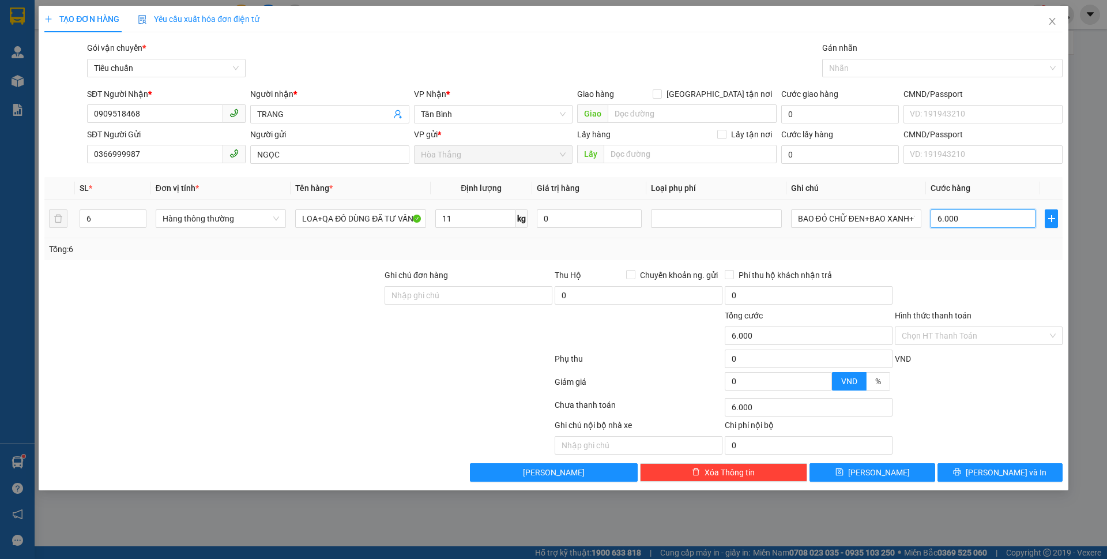
type input "3"
type input "32"
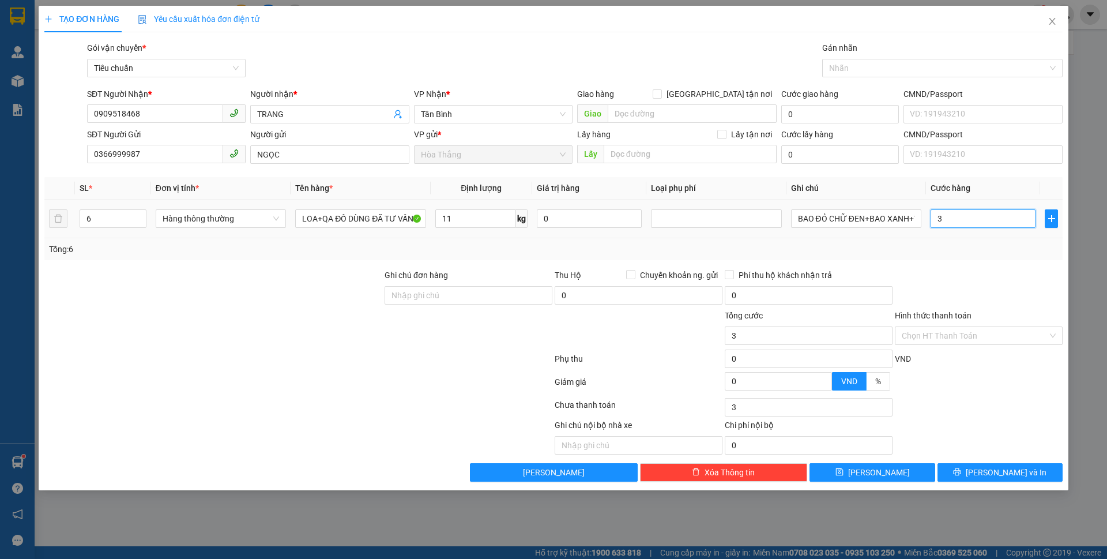
type input "32"
type input "320"
type input "320.000"
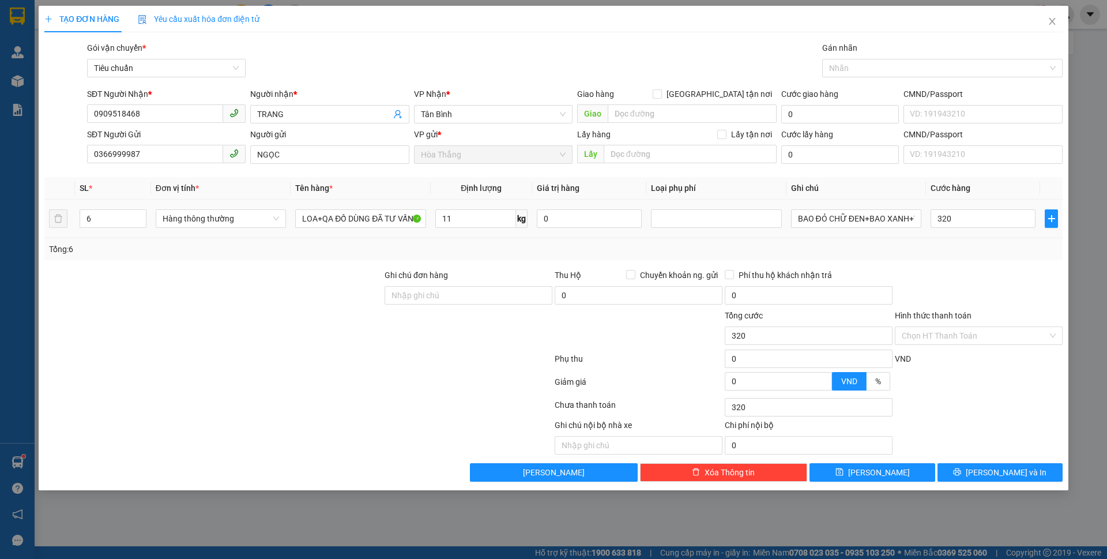
type input "320.000"
click at [967, 236] on td "320.000" at bounding box center [983, 218] width 114 height 39
click at [966, 212] on input "320.000" at bounding box center [982, 218] width 105 height 18
type input "6"
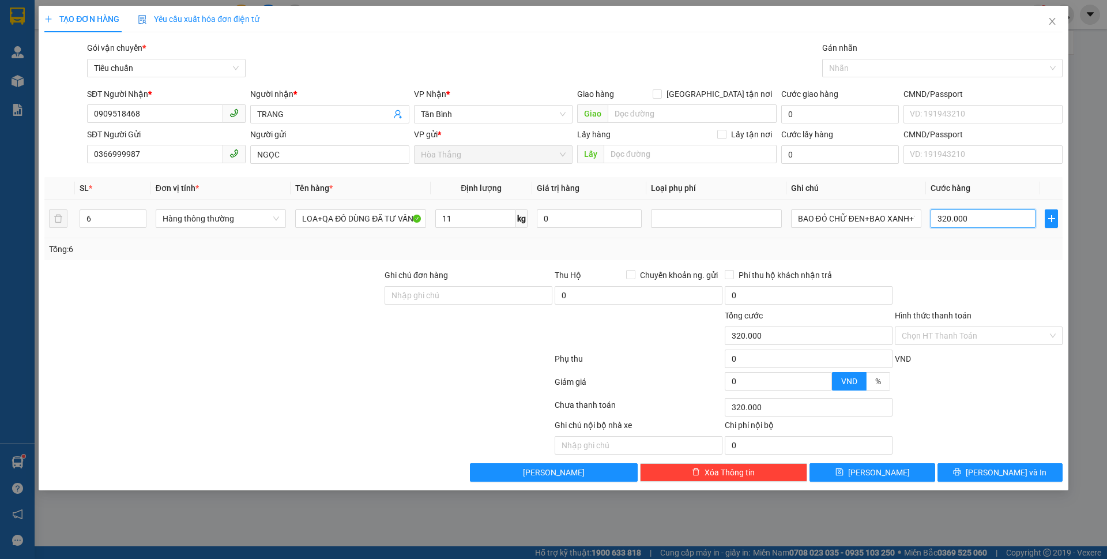
type input "6"
type input "0"
type input "30.000"
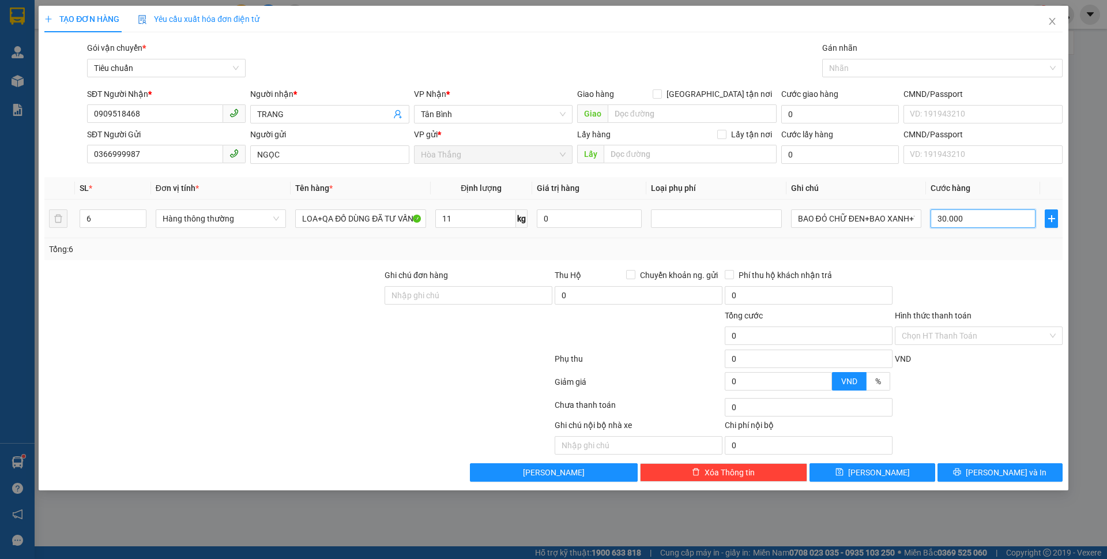
type input "30.000"
click at [956, 257] on div "Tổng: 6" at bounding box center [553, 249] width 1018 height 22
click at [974, 220] on input "30.000" at bounding box center [982, 218] width 105 height 18
type input "3"
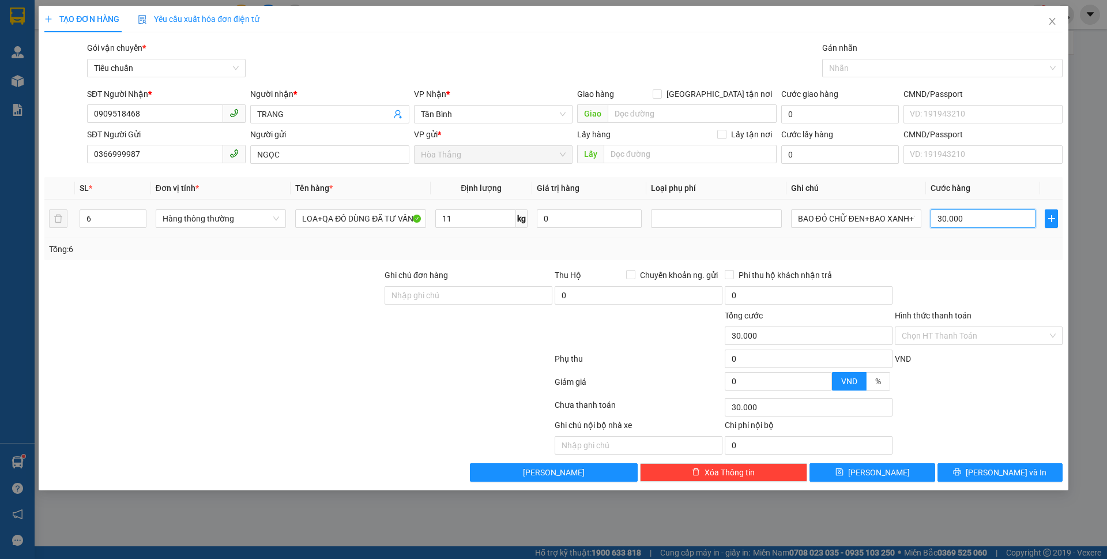
type input "3"
type input "35"
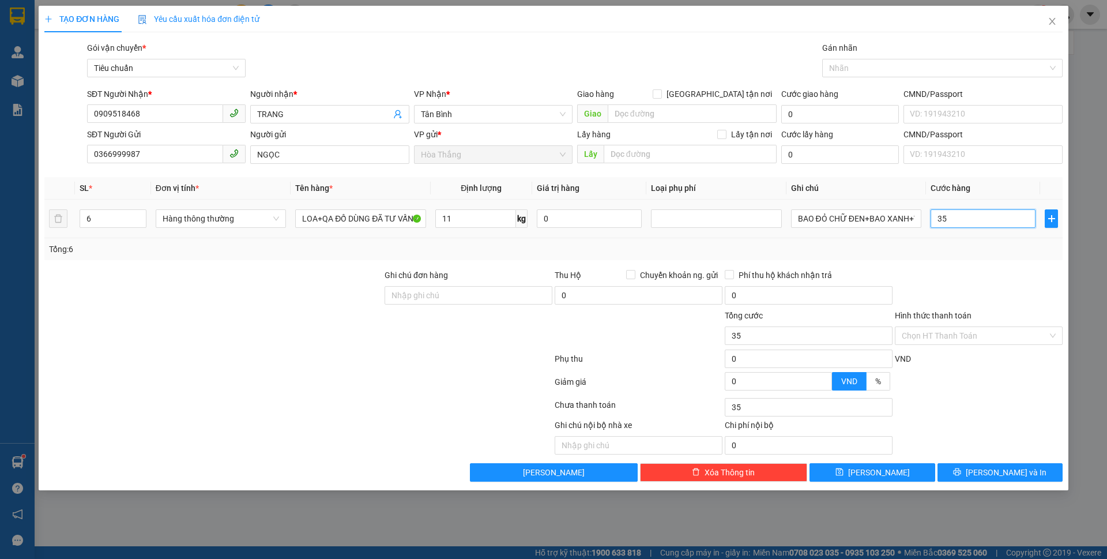
type input "350"
type input "350.000"
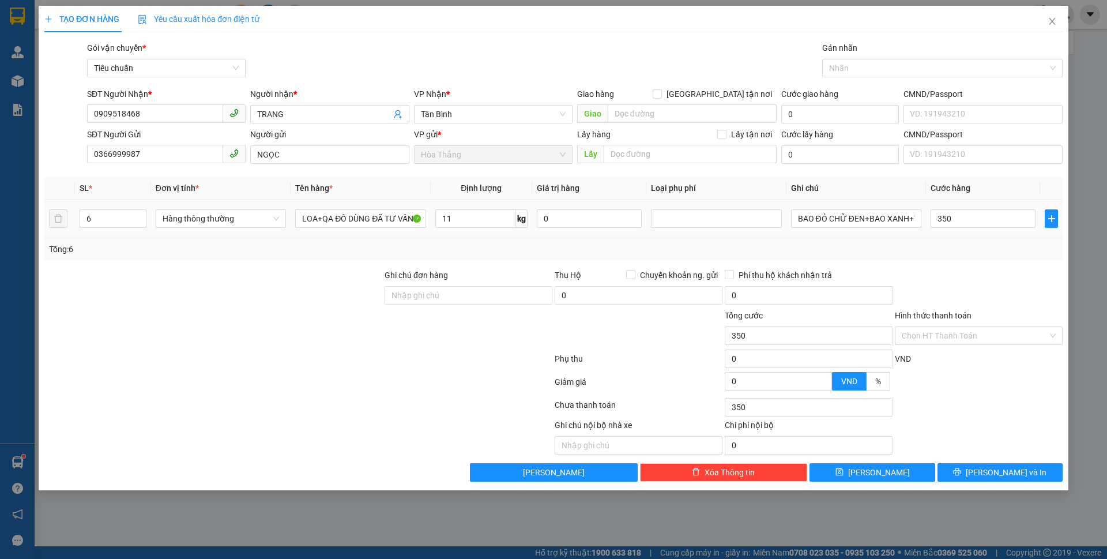
type input "350.000"
click at [917, 261] on div "Transit Pickup Surcharge Ids Transit Deliver Surcharge Ids Transit Deliver Surc…" at bounding box center [553, 262] width 1018 height 440
click at [944, 216] on input "350.000" at bounding box center [982, 218] width 105 height 18
type input "3"
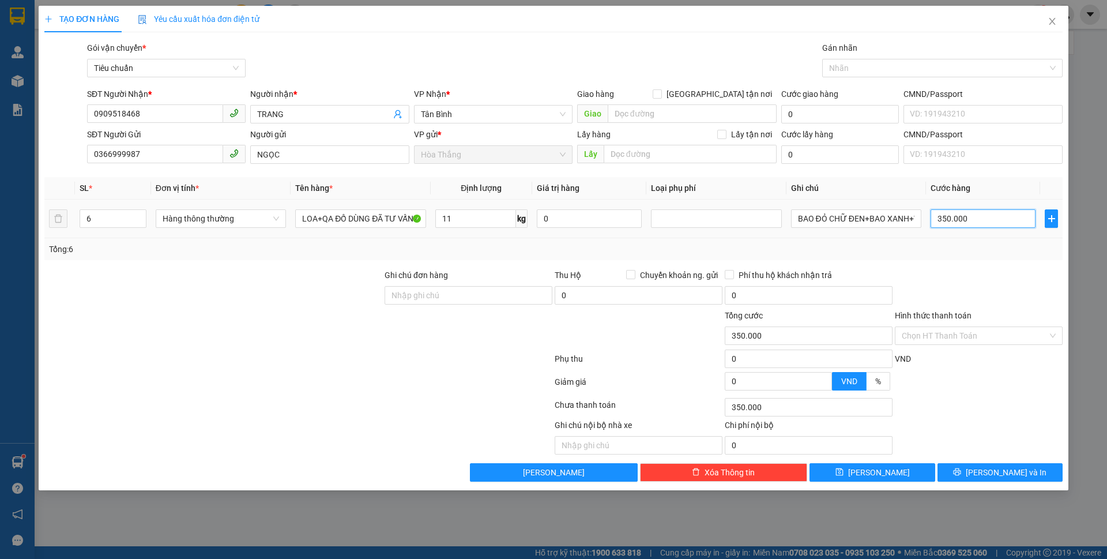
type input "3"
type input "34"
type input "340"
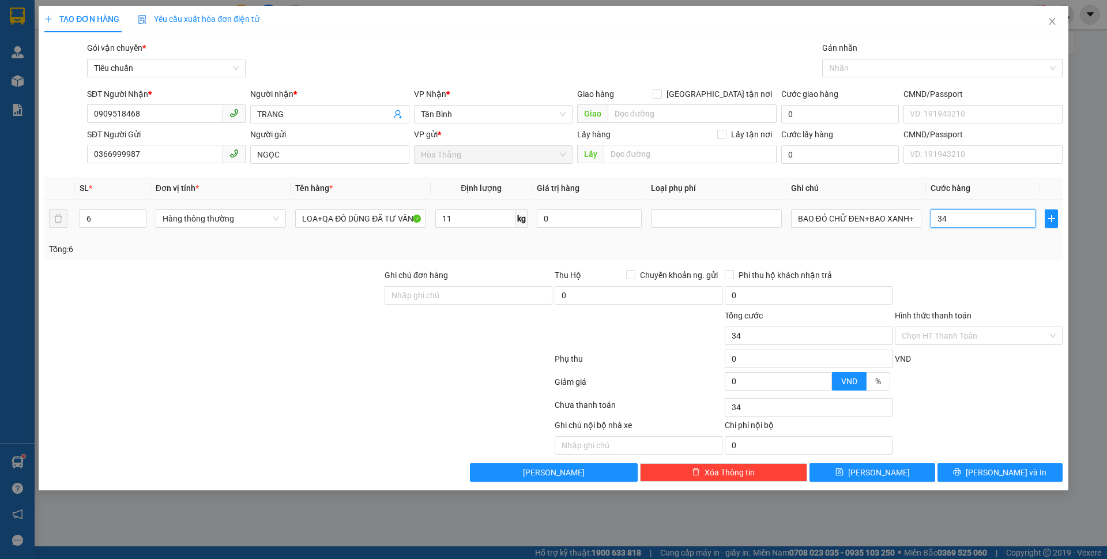
type input "340"
type input "340.000"
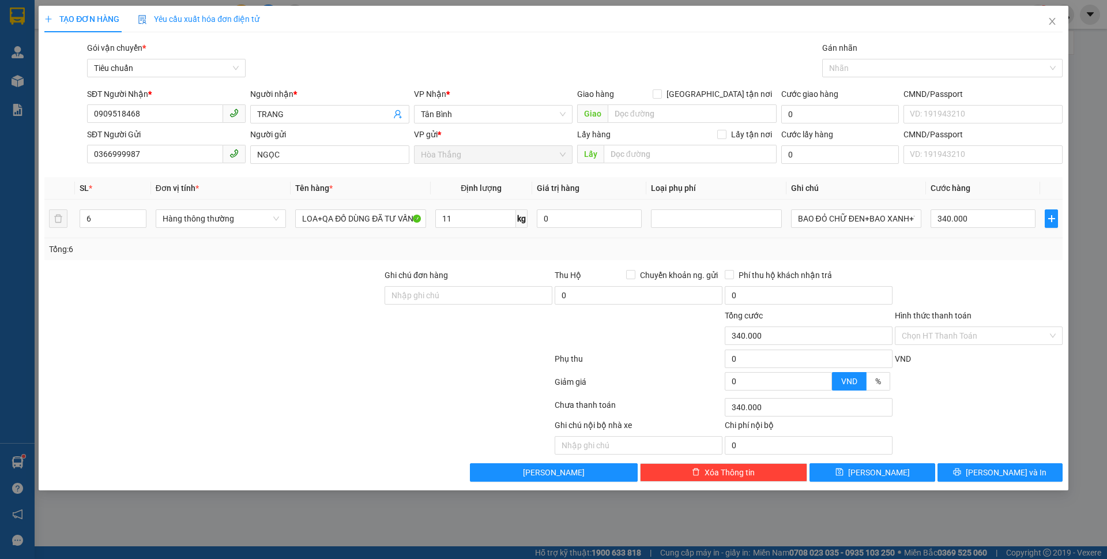
click at [890, 311] on div "Tổng cước" at bounding box center [809, 317] width 168 height 17
click at [918, 333] on input "Hình thức thanh toán" at bounding box center [975, 335] width 146 height 17
click at [1005, 473] on span "[PERSON_NAME] và In" at bounding box center [1006, 472] width 81 height 13
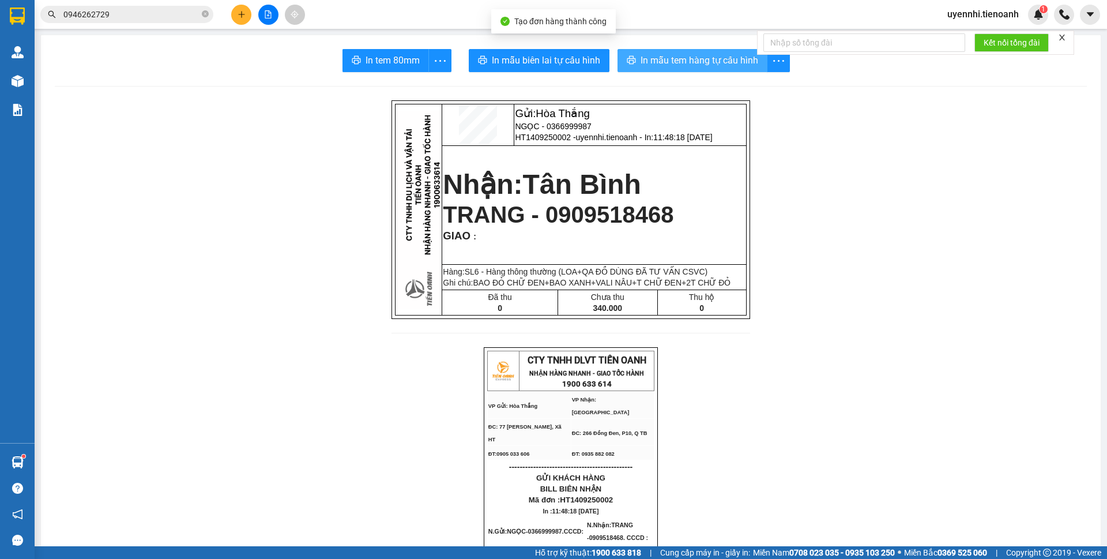
click at [668, 60] on span "In mẫu tem hàng tự cấu hình" at bounding box center [699, 60] width 118 height 14
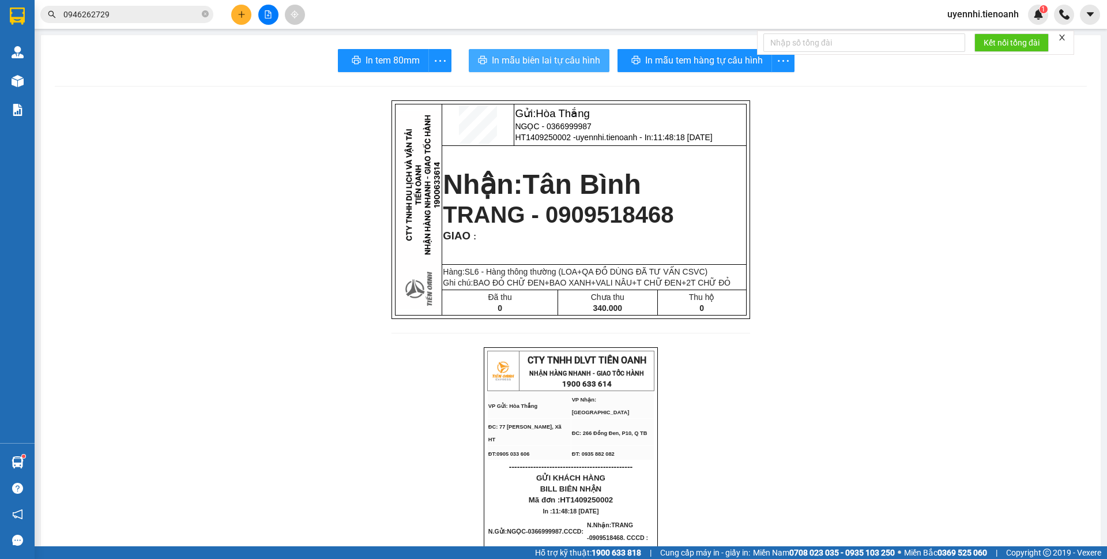
click at [551, 55] on span "In mẫu biên lai tự cấu hình" at bounding box center [546, 60] width 108 height 14
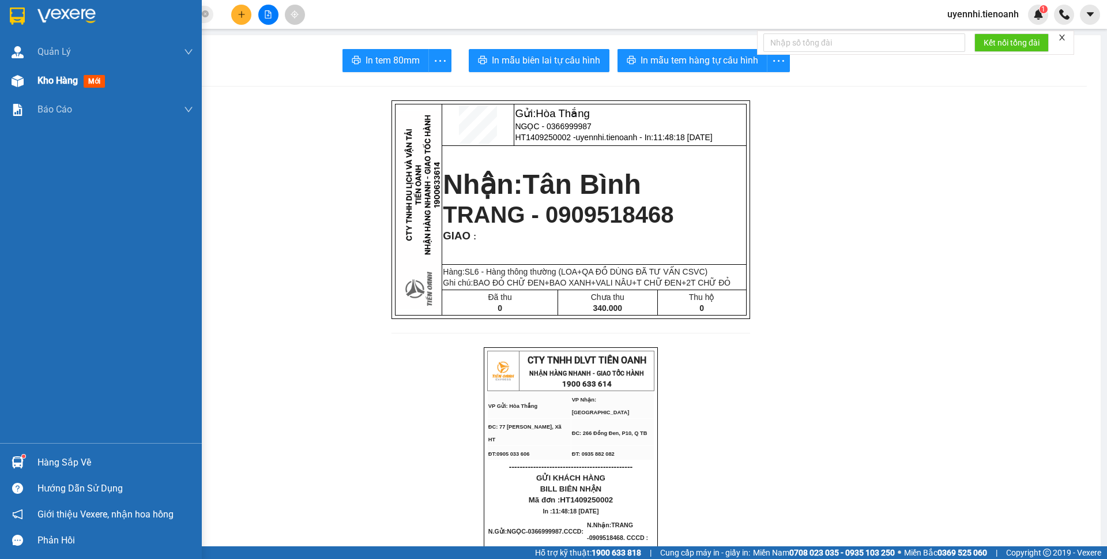
click at [37, 76] on div "Kho hàng mới" at bounding box center [101, 80] width 202 height 29
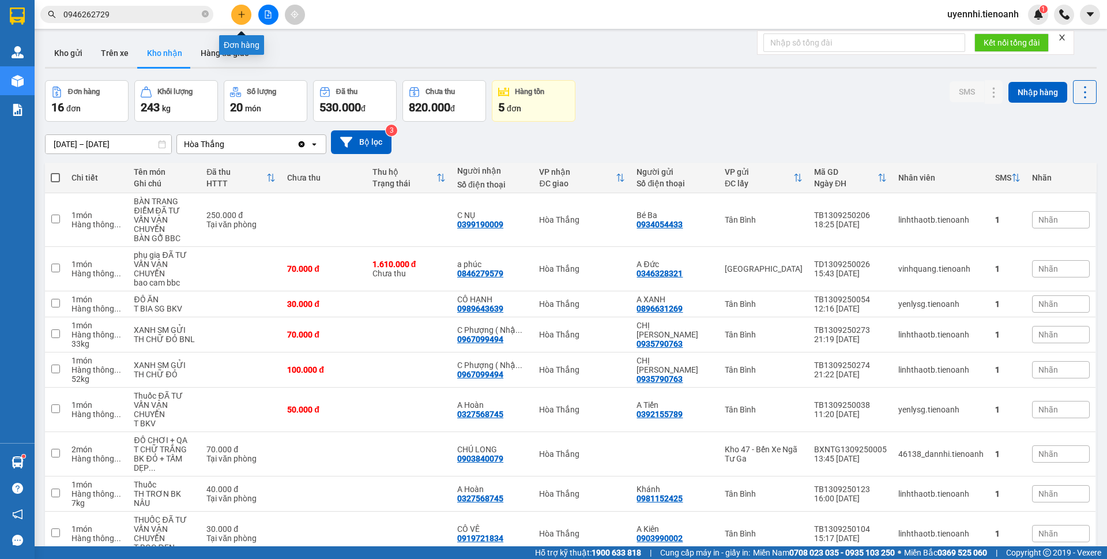
click at [239, 16] on icon "plus" at bounding box center [242, 14] width 8 height 8
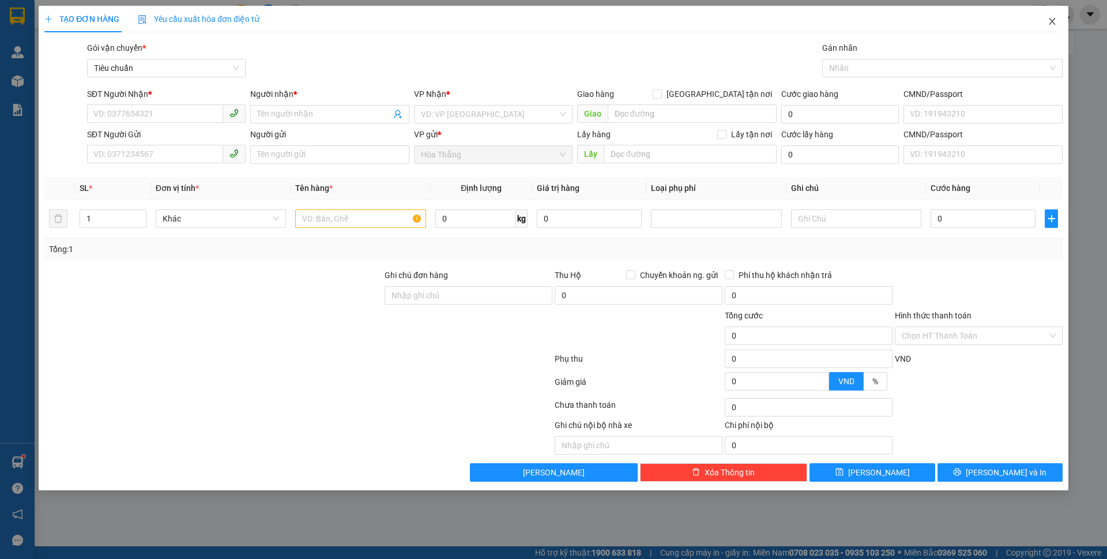
click at [1048, 22] on icon "close" at bounding box center [1051, 21] width 9 height 9
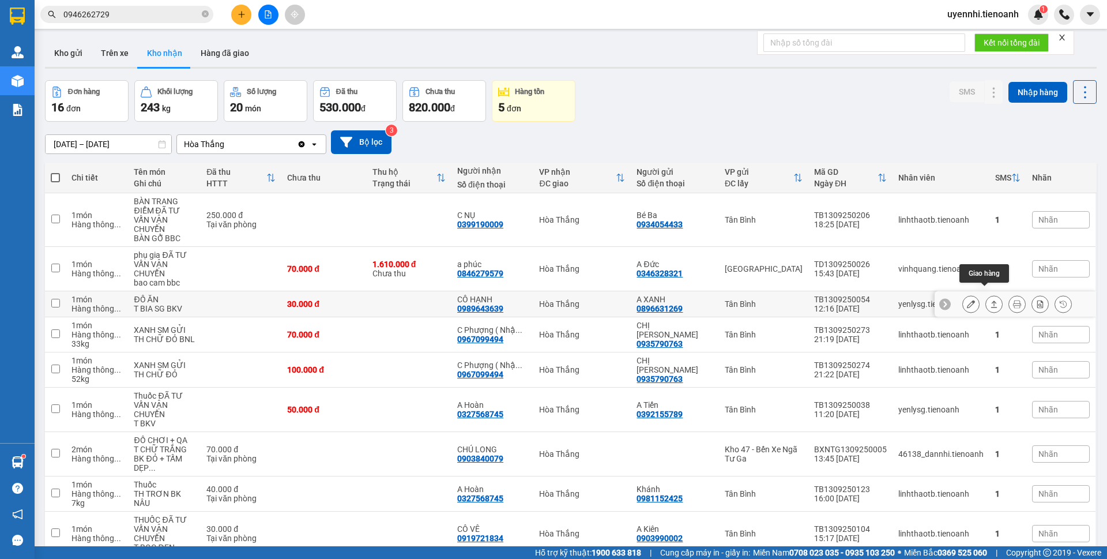
click at [990, 300] on icon at bounding box center [994, 304] width 8 height 8
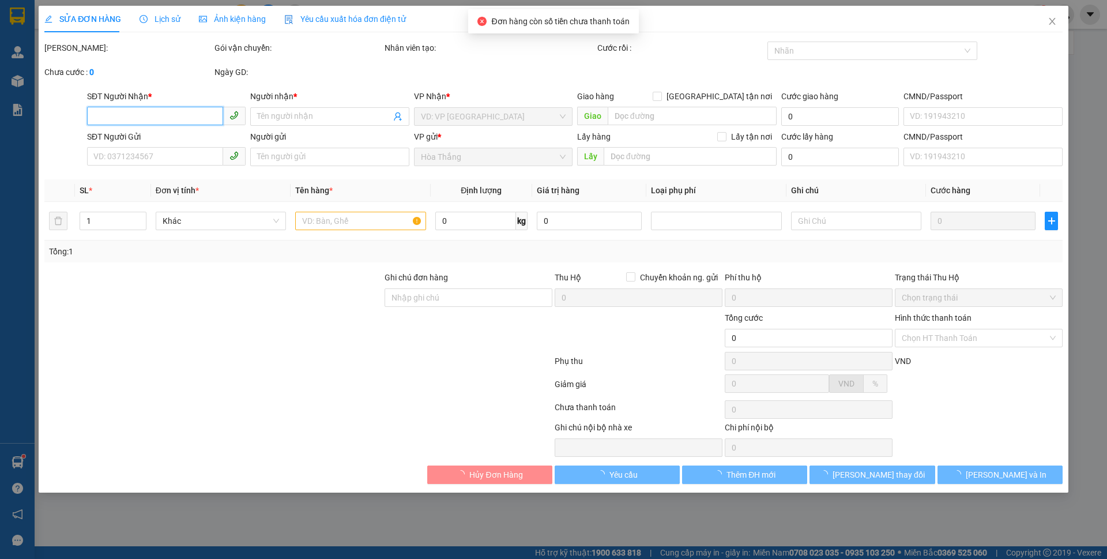
type input "0989643639"
type input "CÔ HẠNH"
type input "123456789"
type input "0896631269"
type input "A XANH"
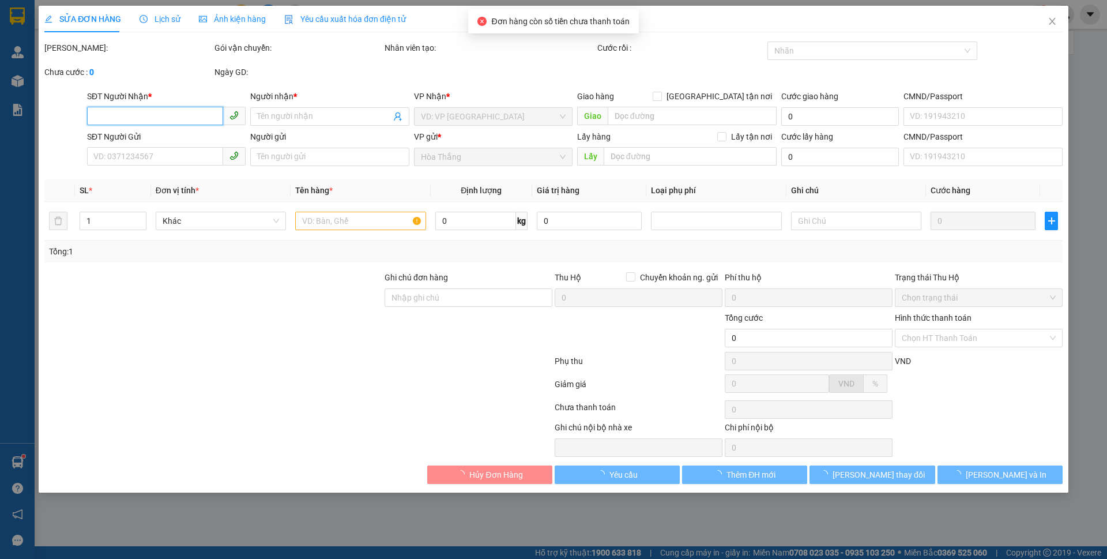
type input "241795433"
type input "30.000"
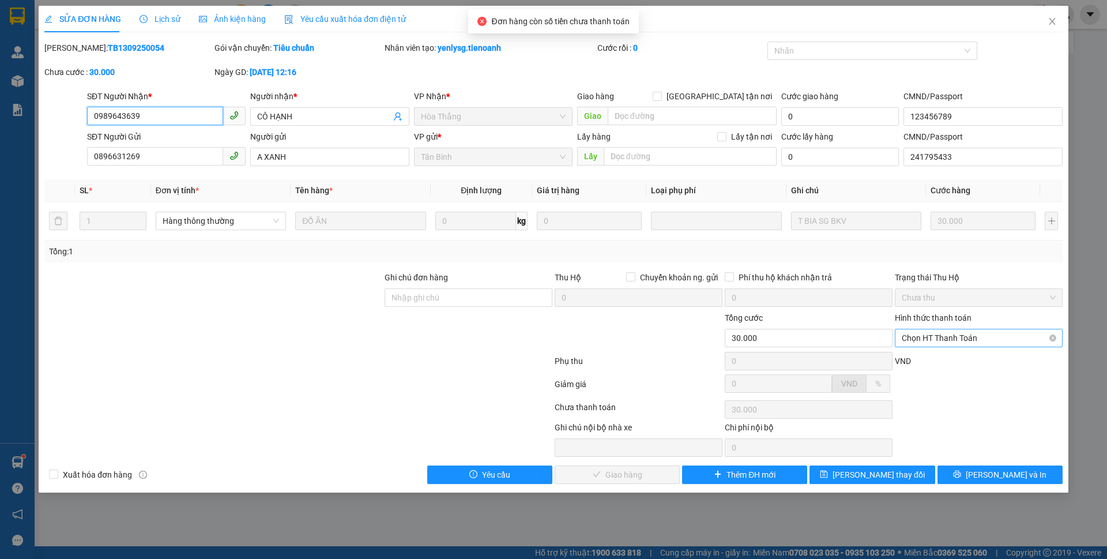
click at [953, 335] on span "Chọn HT Thanh Toán" at bounding box center [979, 337] width 154 height 17
drag, startPoint x: 935, startPoint y: 367, endPoint x: 793, endPoint y: 446, distance: 162.3
click at [934, 367] on div "Tại văn phòng" at bounding box center [979, 361] width 154 height 13
type input "0"
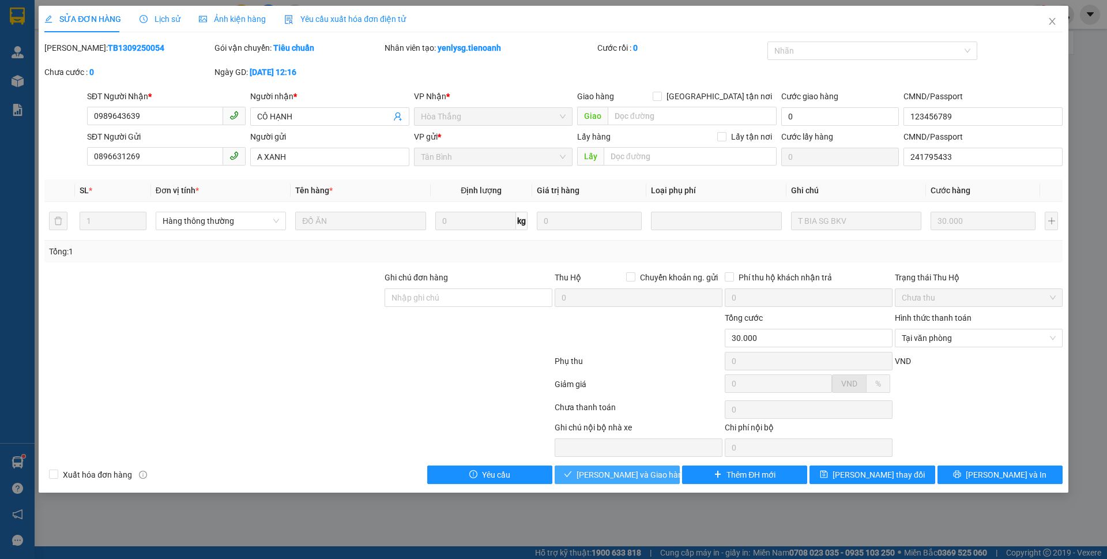
click at [625, 474] on span "[PERSON_NAME] và Giao hàng" at bounding box center [631, 474] width 111 height 13
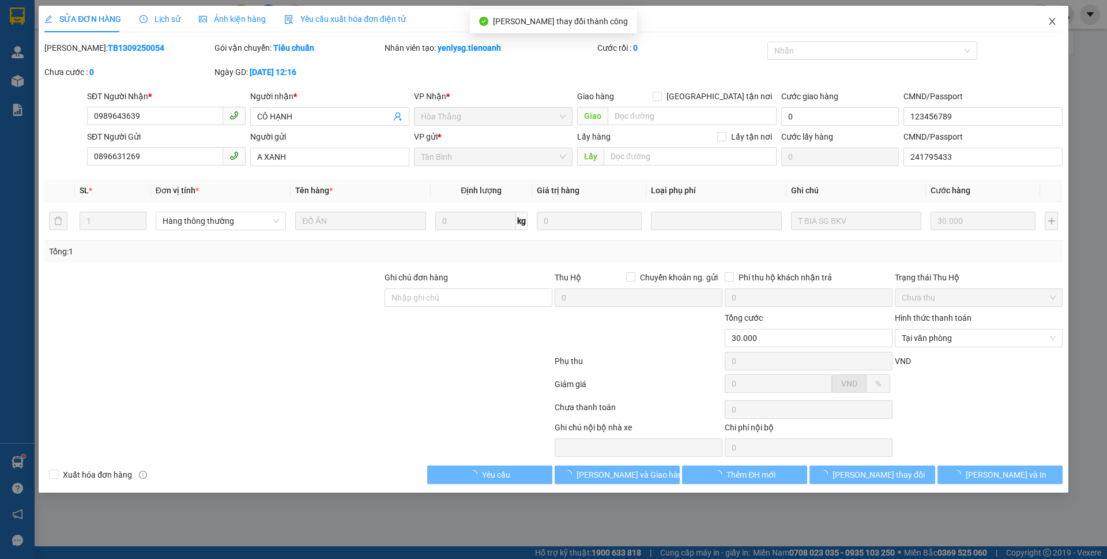
click at [1061, 25] on span "Close" at bounding box center [1052, 22] width 32 height 32
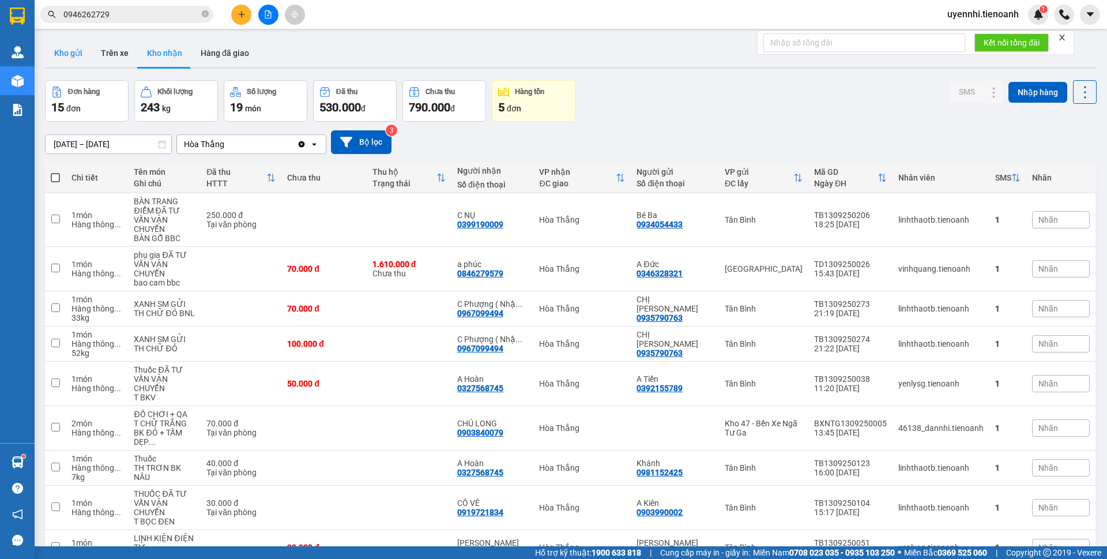
click at [71, 43] on button "Kho gửi" at bounding box center [68, 53] width 47 height 28
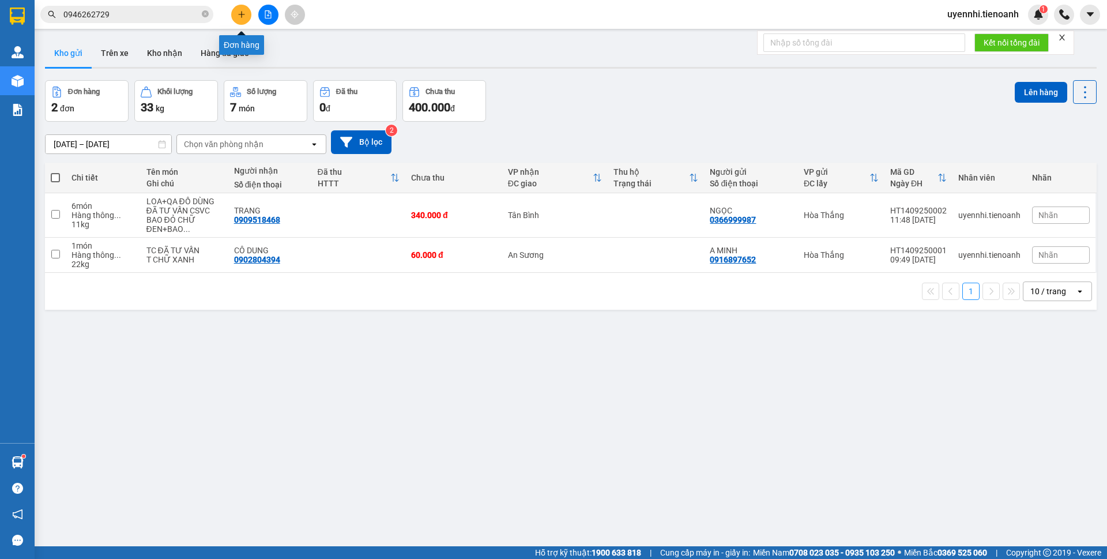
click at [238, 16] on icon "plus" at bounding box center [242, 14] width 8 height 8
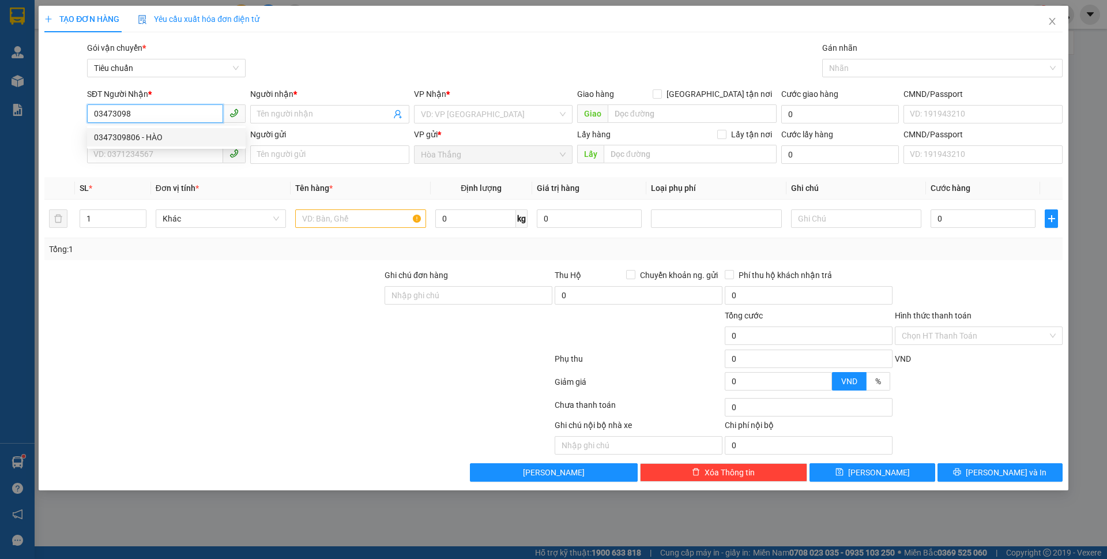
click at [138, 131] on div "0347309806 - HÀO" at bounding box center [166, 137] width 145 height 13
type input "0347309806"
type input "HÀO"
type input "50.000"
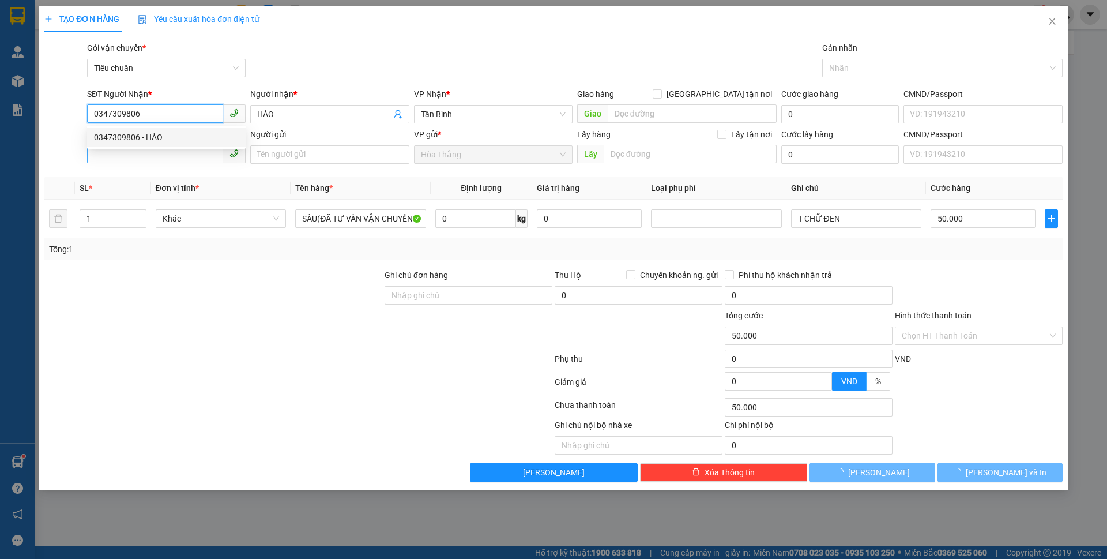
type input "0347309806"
click at [136, 152] on input "SĐT Người Gửi" at bounding box center [155, 154] width 136 height 18
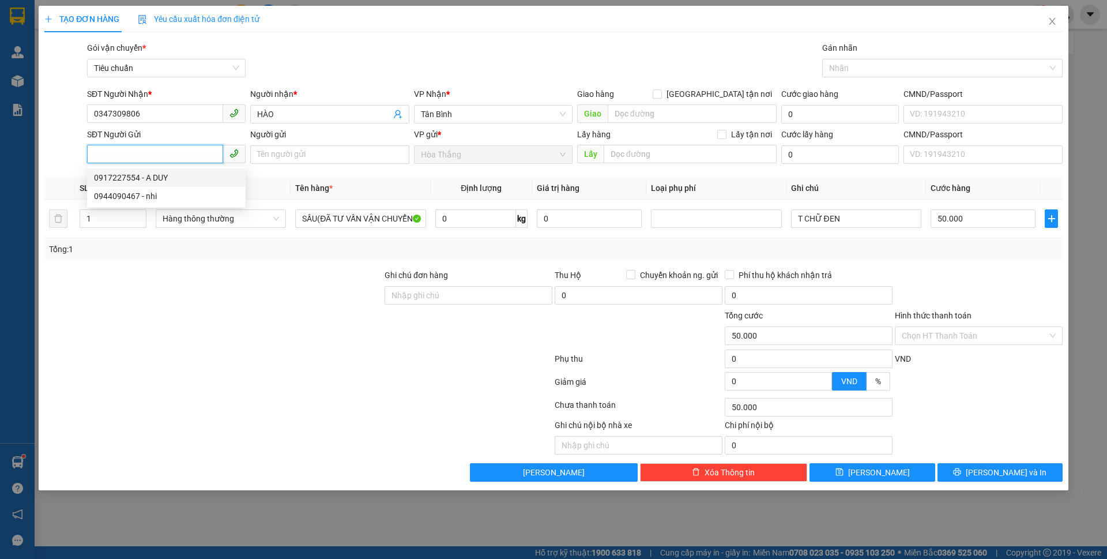
click at [149, 175] on div "0917227554 - A DUY" at bounding box center [166, 177] width 145 height 13
type input "0917227554"
type input "A DUY"
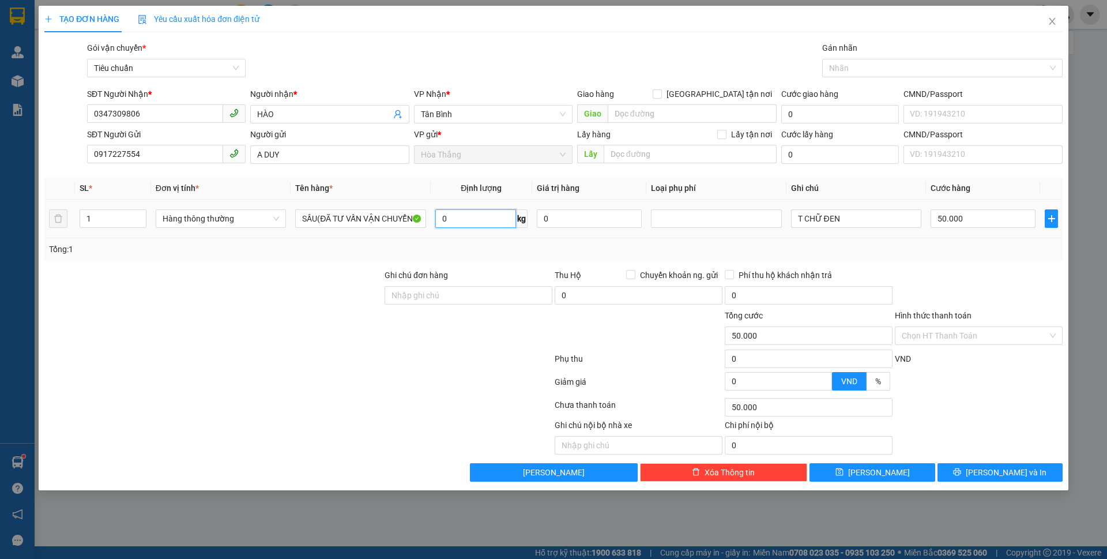
click at [470, 220] on input "0" at bounding box center [475, 218] width 81 height 18
type input "12"
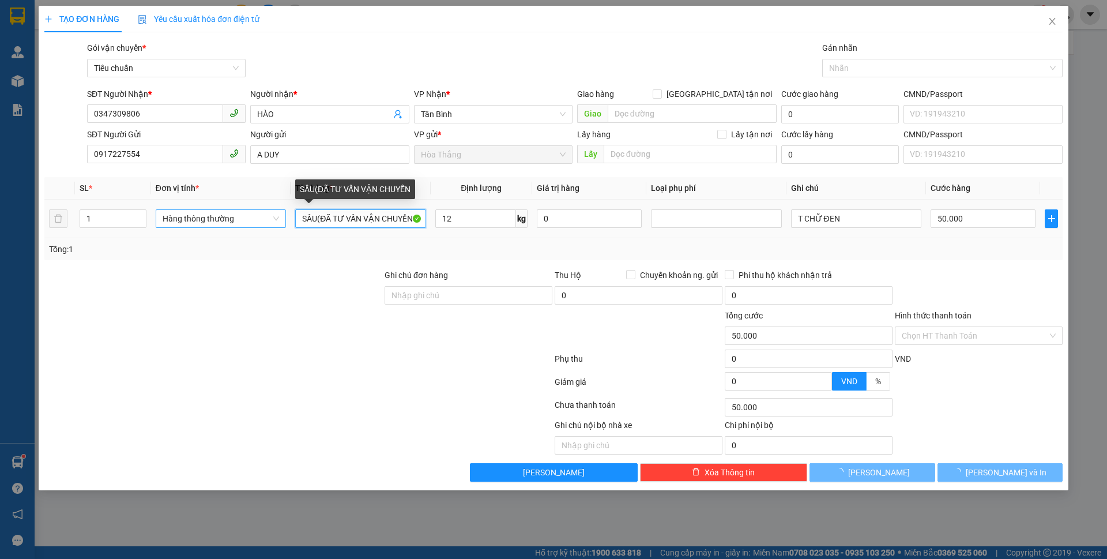
drag, startPoint x: 313, startPoint y: 224, endPoint x: 272, endPoint y: 224, distance: 40.9
click at [270, 224] on tr "1 Hàng thông thường SẦU(ĐÃ TƯ VẤN VẬN CHUYỂN 12 kg 0 T CHỮ ĐEN 50.000" at bounding box center [553, 218] width 1018 height 39
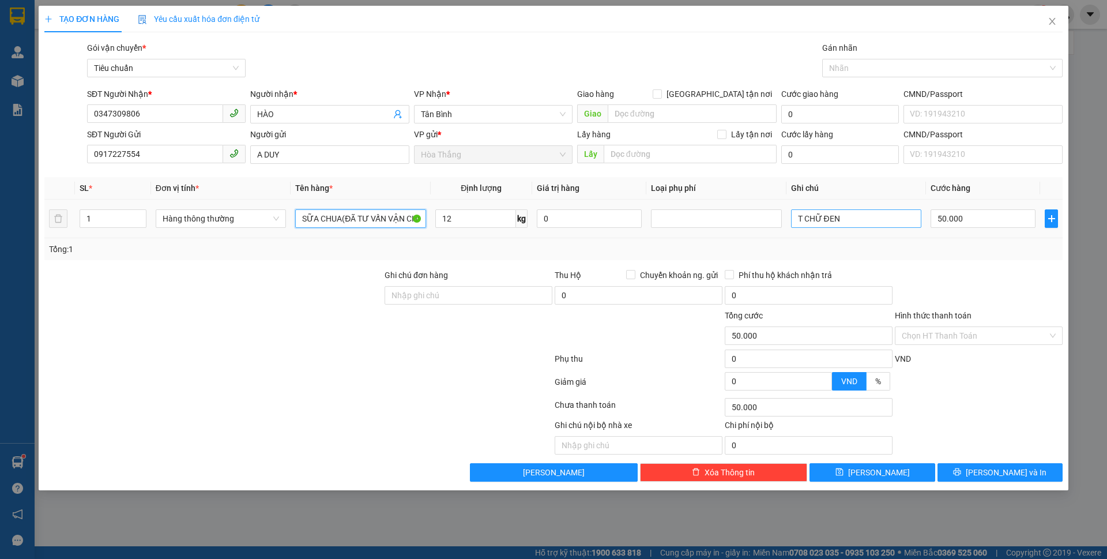
type input "SỮA CHUA(ĐÃ TƯ VẤN VẬN CHUYỂN"
drag, startPoint x: 851, startPoint y: 222, endPoint x: 737, endPoint y: 214, distance: 115.0
click at [737, 214] on tr "1 Hàng thông thường SỮA CHUA(ĐÃ TƯ VẤN VẬN CHUYỂN 12 kg 0 T CHỮ ĐEN 50.000" at bounding box center [553, 218] width 1018 height 39
type input "TXT"
click at [949, 331] on input "Hình thức thanh toán" at bounding box center [975, 335] width 146 height 17
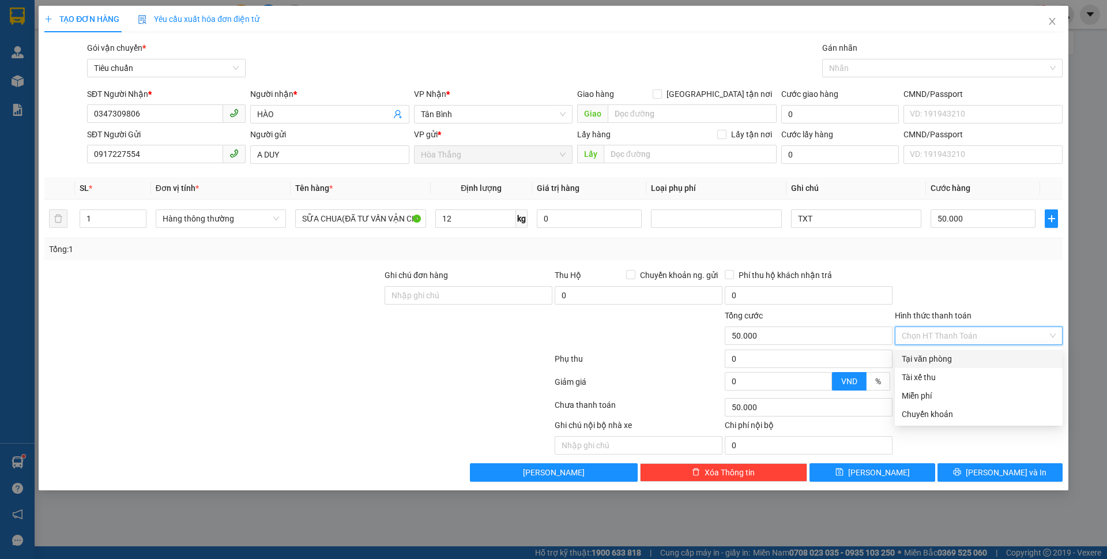
click at [947, 360] on div "Tại văn phòng" at bounding box center [979, 358] width 154 height 13
type input "0"
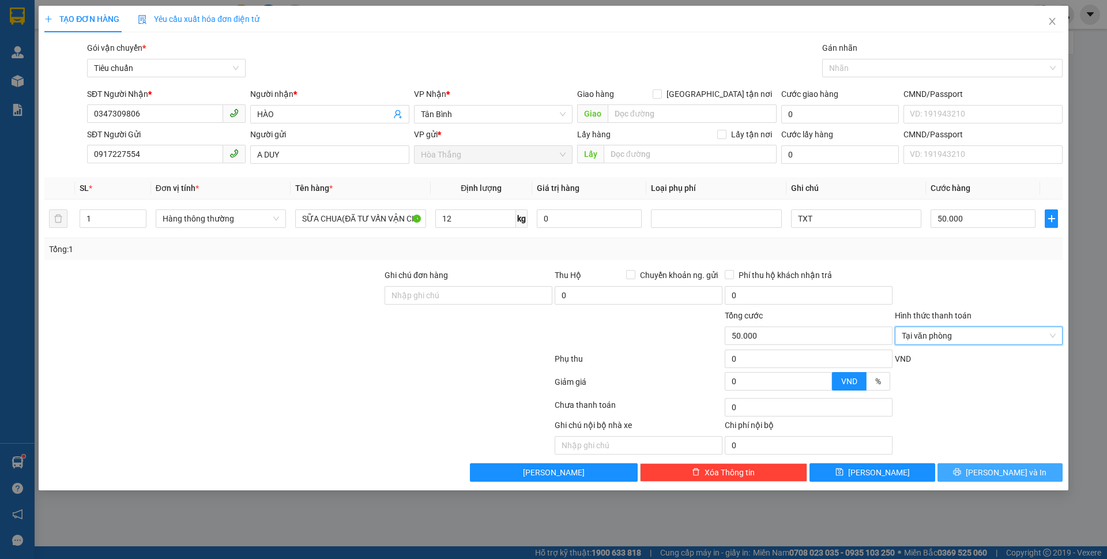
click at [1008, 476] on span "[PERSON_NAME] và In" at bounding box center [1006, 472] width 81 height 13
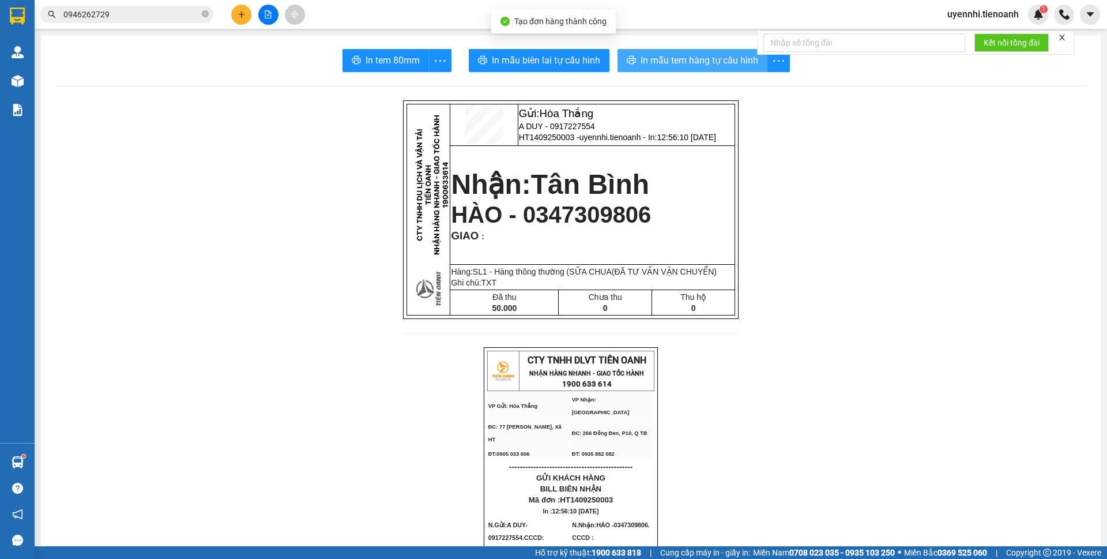
click at [676, 64] on span "In mẫu tem hàng tự cấu hình" at bounding box center [699, 60] width 118 height 14
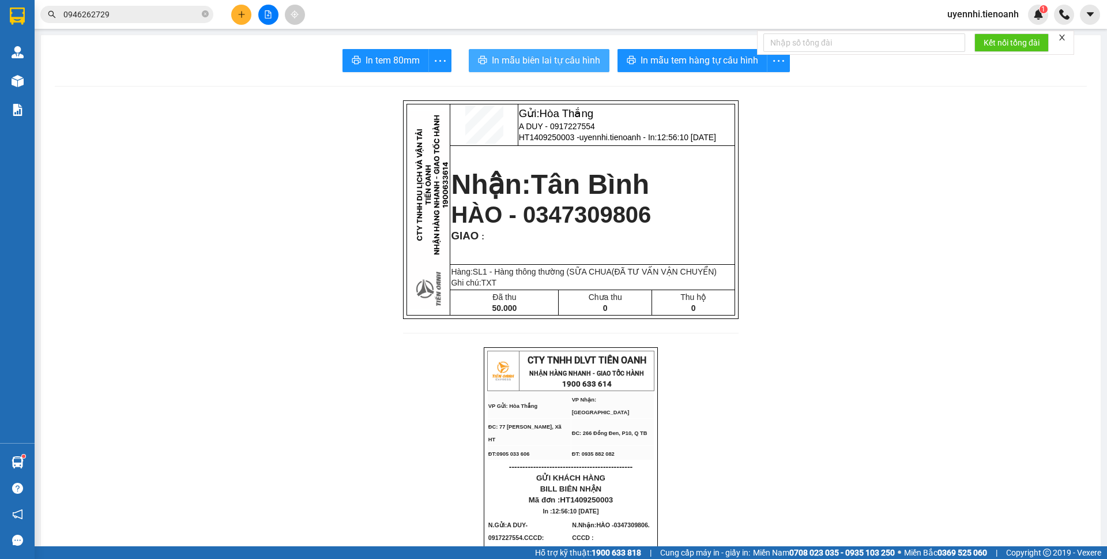
click at [528, 66] on span "In mẫu biên lai tự cấu hình" at bounding box center [546, 60] width 108 height 14
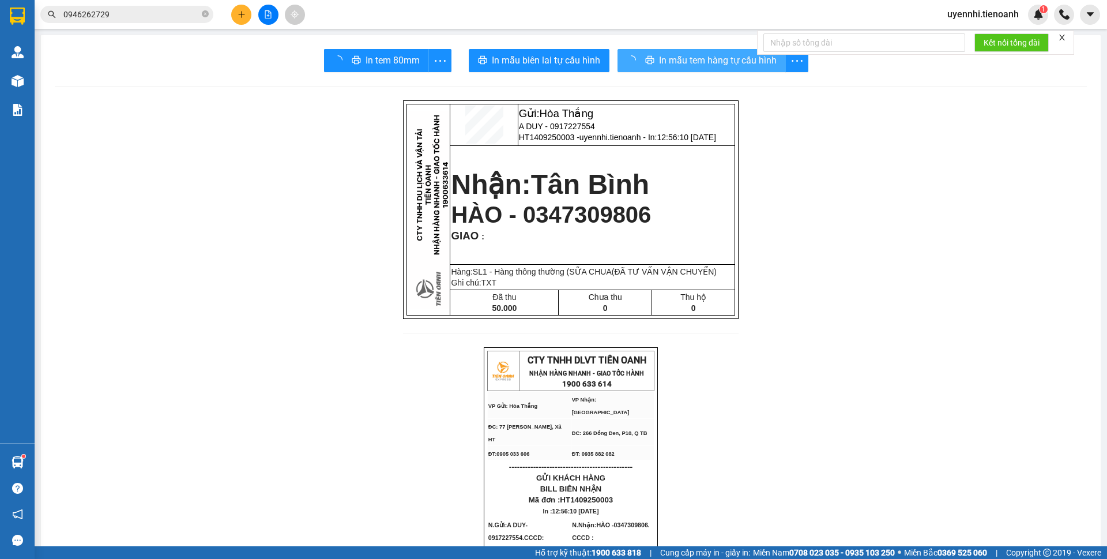
click at [670, 59] on div "In mẫu tem hàng tự cấu hình" at bounding box center [712, 60] width 191 height 23
click at [670, 59] on span "In mẫu tem hàng tự cấu hình" at bounding box center [699, 60] width 118 height 14
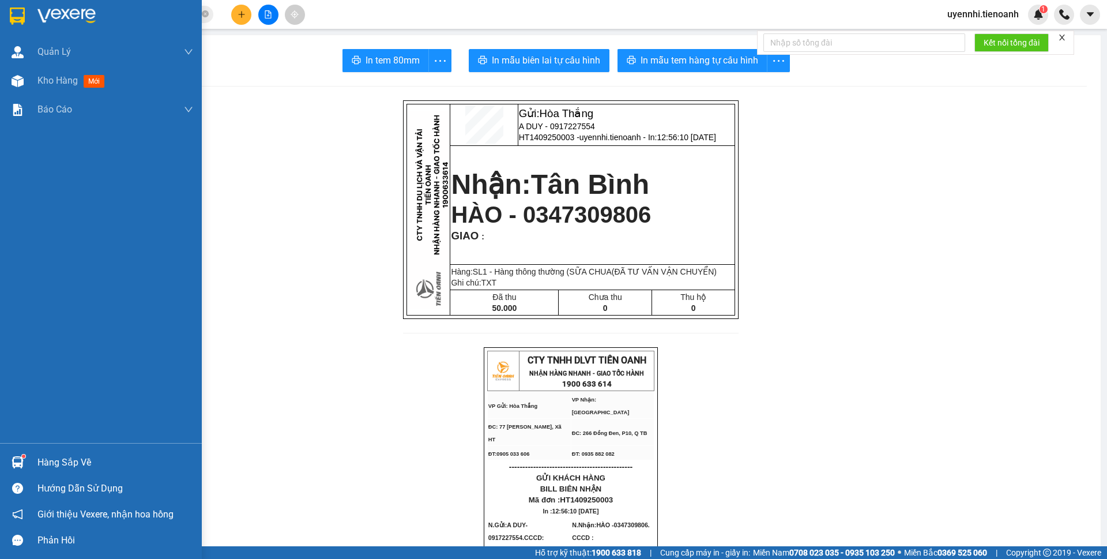
drag, startPoint x: 16, startPoint y: 82, endPoint x: 100, endPoint y: 154, distance: 110.0
click at [16, 82] on img at bounding box center [18, 81] width 12 height 12
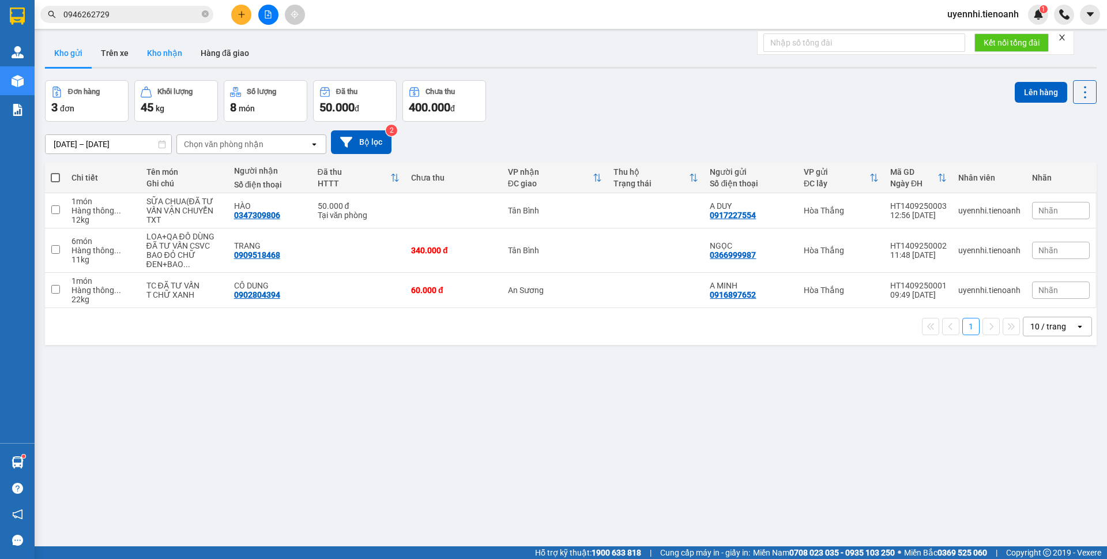
click at [167, 50] on button "Kho nhận" at bounding box center [165, 53] width 54 height 28
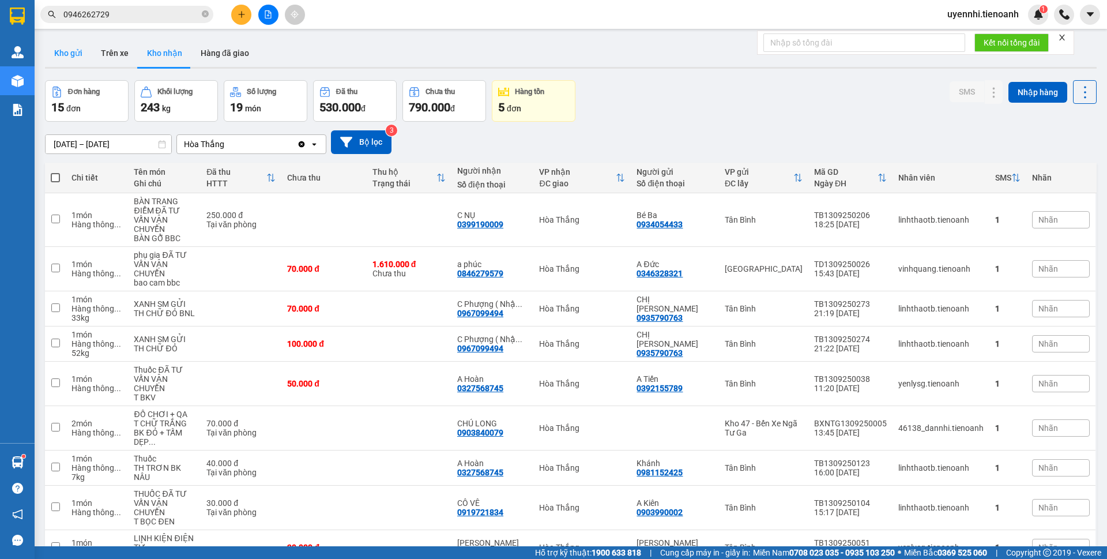
click at [69, 54] on button "Kho gửi" at bounding box center [68, 53] width 47 height 28
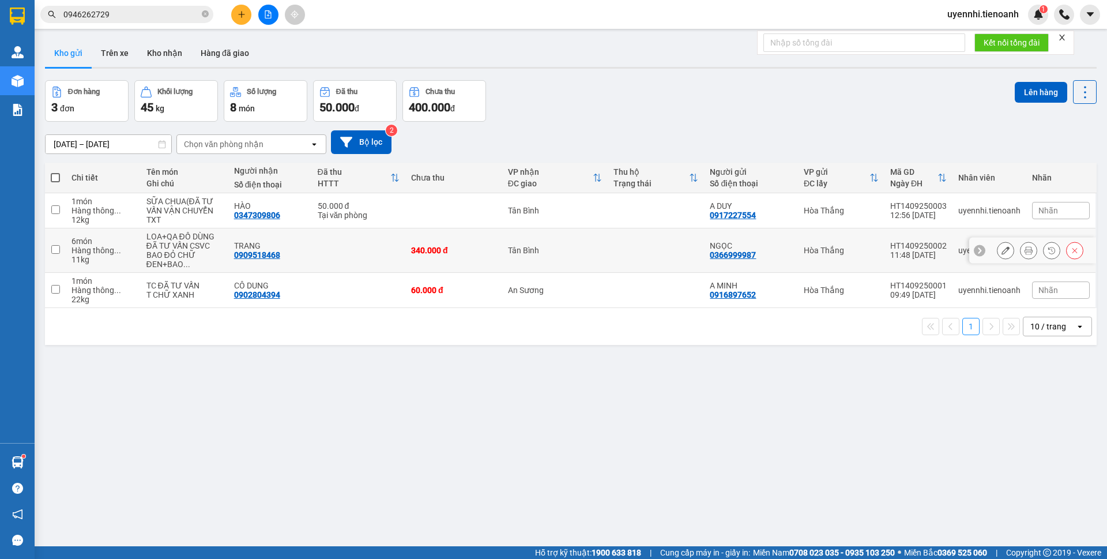
click at [1001, 248] on icon at bounding box center [1005, 250] width 8 height 8
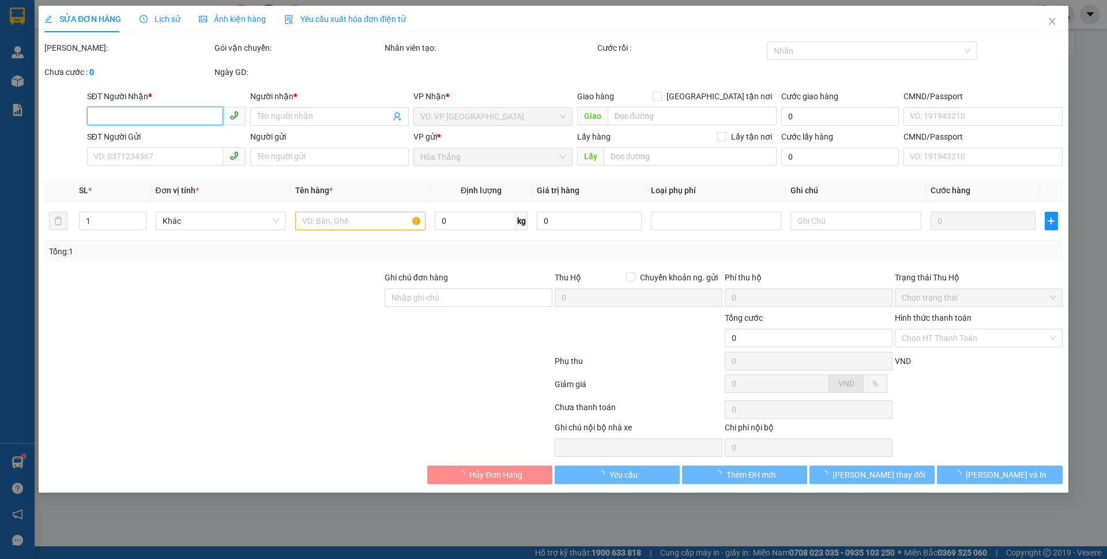
type input "0909518468"
type input "TRANG"
type input "0366999987"
type input "NGỌC"
type input "340.000"
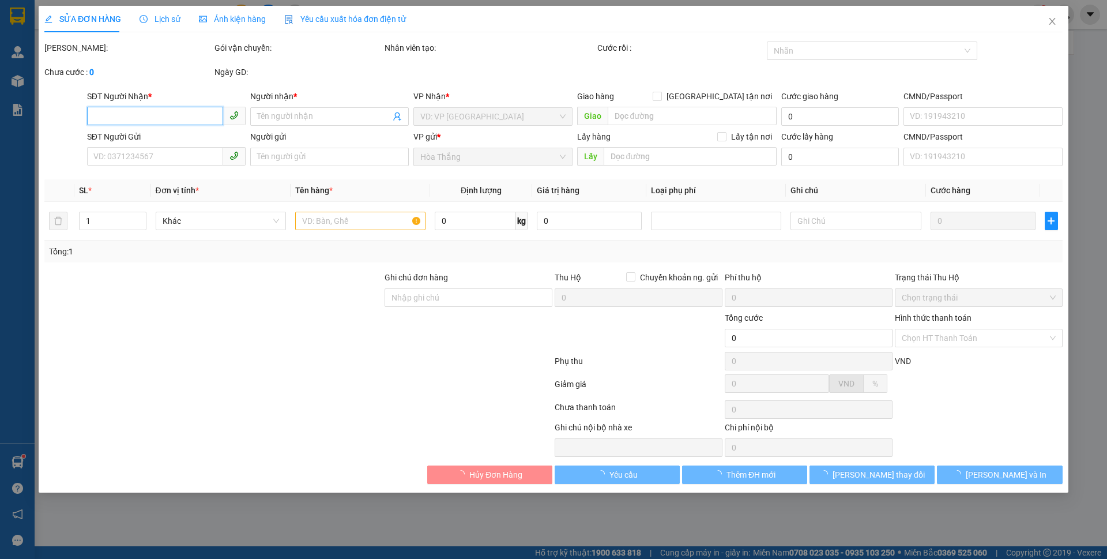
type input "340.000"
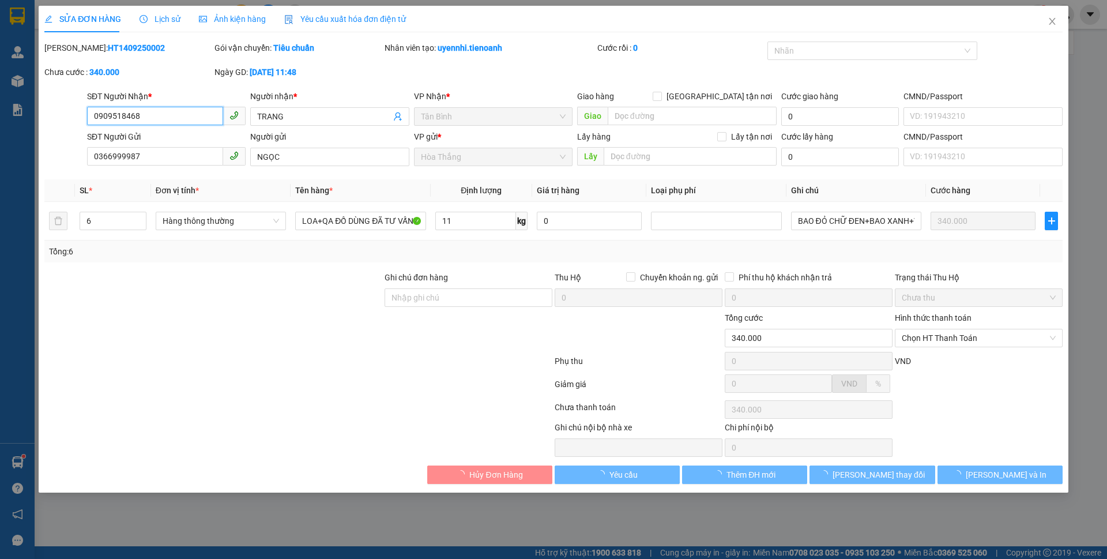
click at [952, 340] on span "Chọn HT Thanh Toán" at bounding box center [979, 337] width 154 height 17
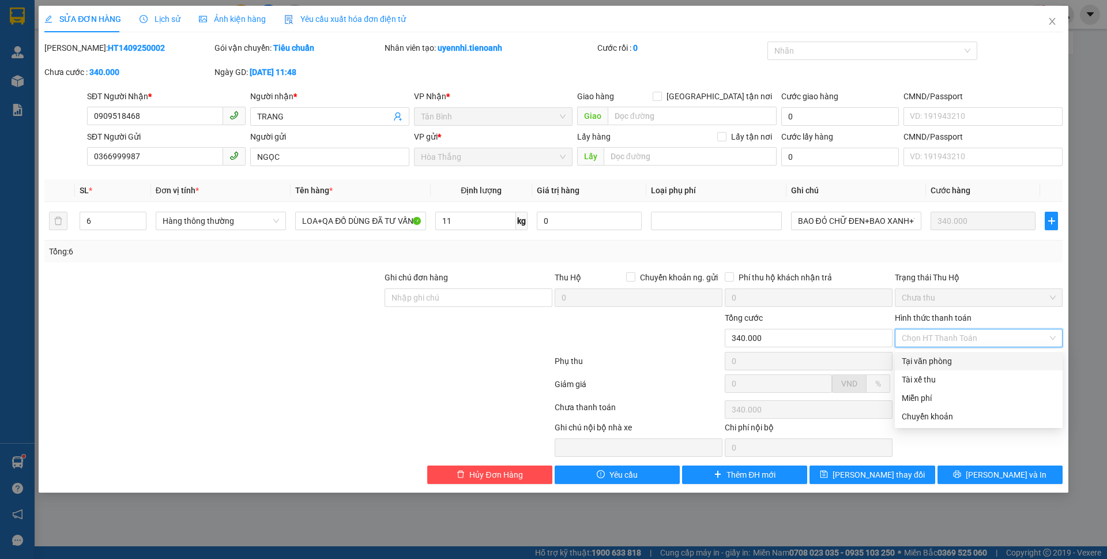
click at [954, 360] on div "Tại văn phòng" at bounding box center [979, 361] width 154 height 13
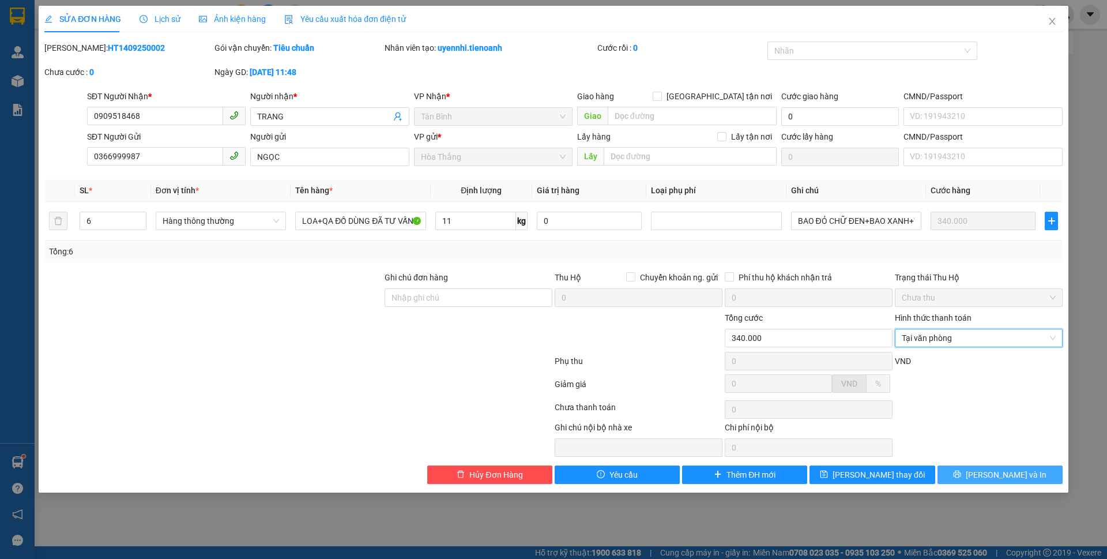
click at [1010, 470] on span "[PERSON_NAME] và In" at bounding box center [1006, 474] width 81 height 13
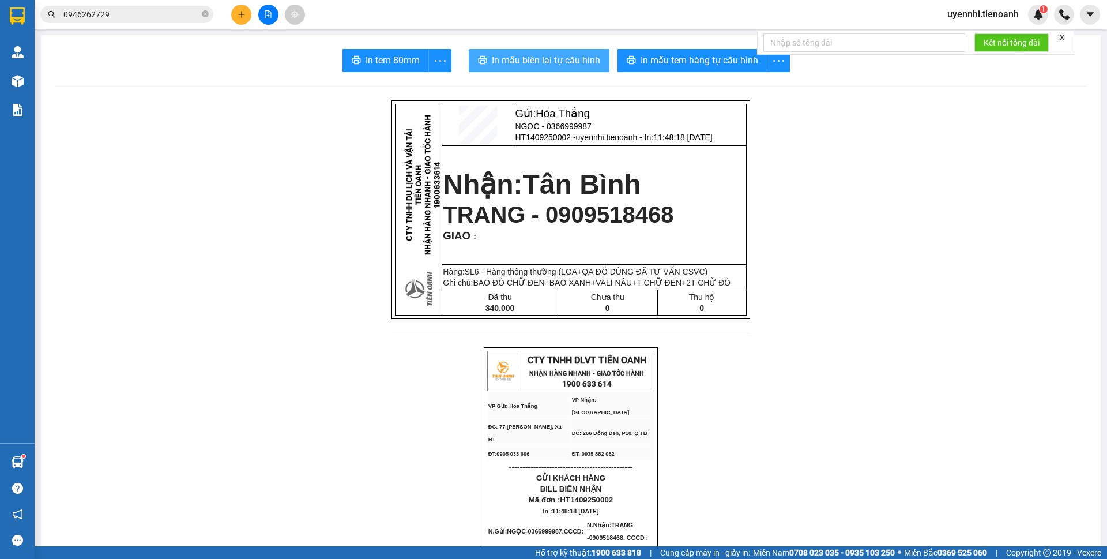
click at [507, 51] on button "In mẫu biên lai tự cấu hình" at bounding box center [539, 60] width 141 height 23
click at [231, 10] on div at bounding box center [268, 15] width 86 height 20
click at [247, 16] on button at bounding box center [241, 15] width 20 height 20
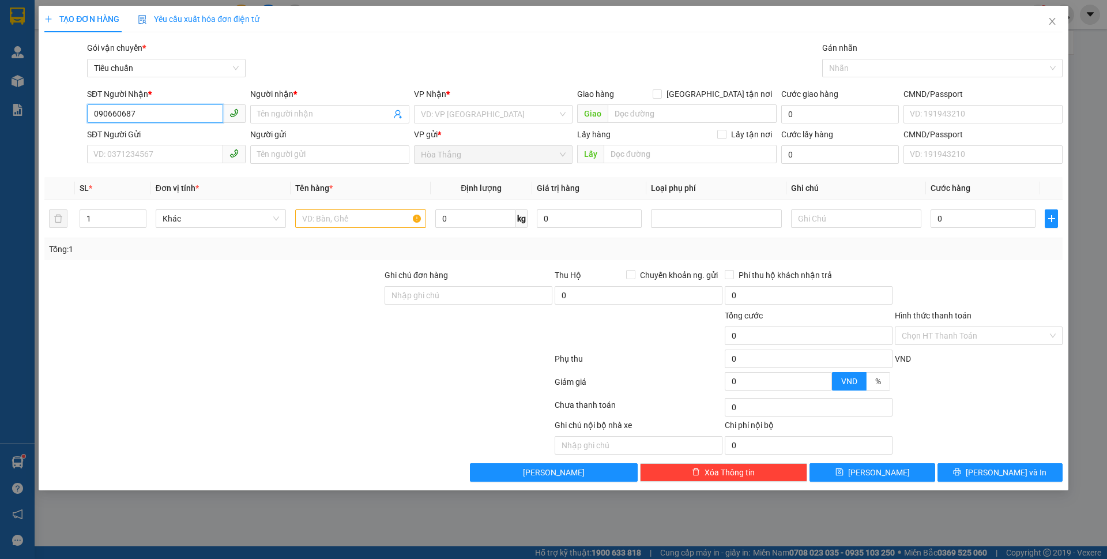
type input "0906606877"
click at [144, 137] on div "0906606877 - LIỄU" at bounding box center [166, 137] width 145 height 13
type input "LIỄU"
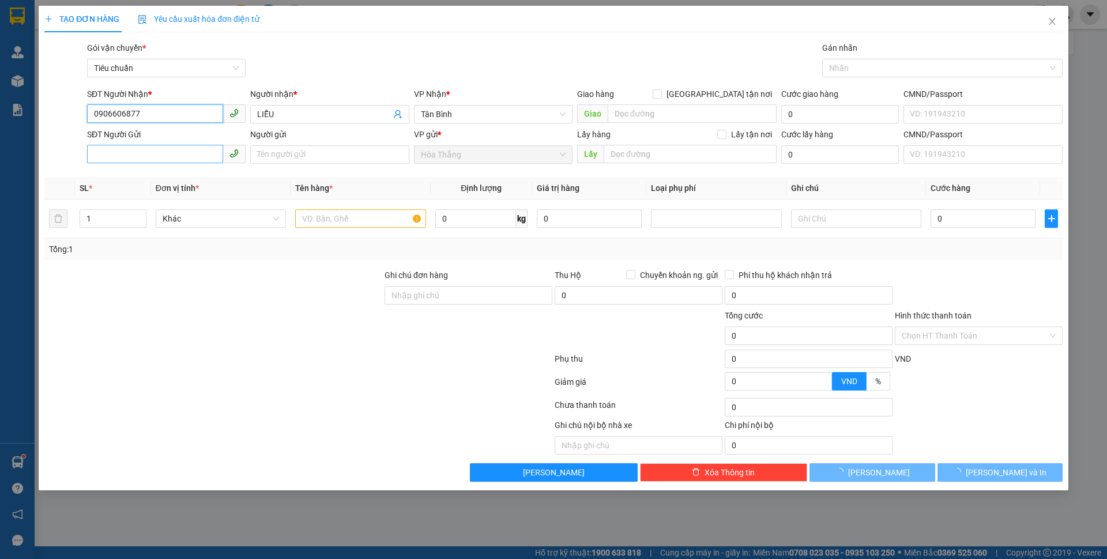
type input "0906606877"
click at [135, 153] on input "SĐT Người Gửi" at bounding box center [155, 154] width 136 height 18
type input "30.000"
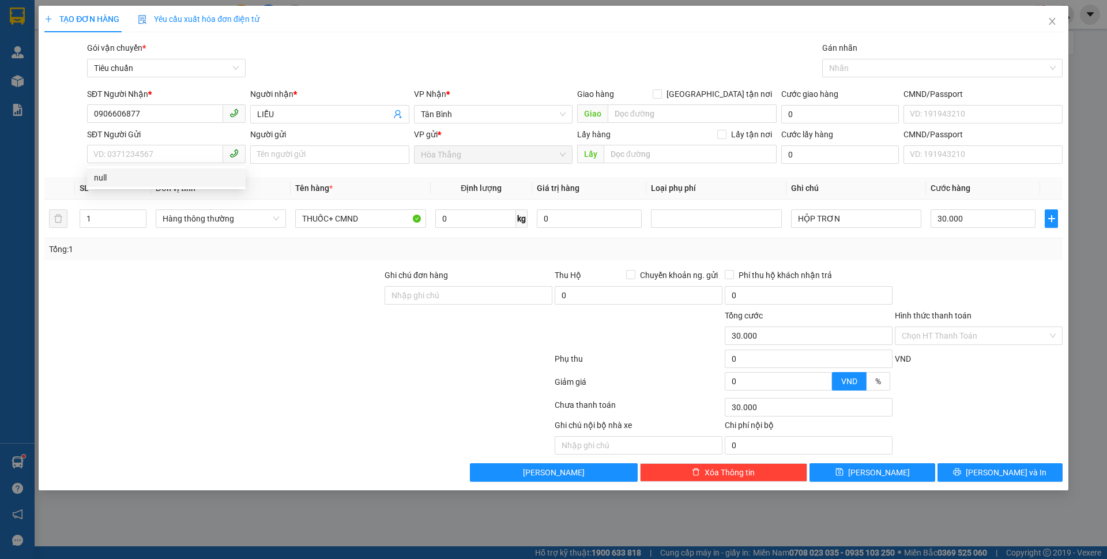
drag, startPoint x: 328, startPoint y: 349, endPoint x: 348, endPoint y: 330, distance: 27.3
click at [328, 349] on form "Ghi chú đơn hàng Thu Hộ Chuyển khoản ng. gửi 0 Phí thu hộ khách nhận trả 0 Tổng…" at bounding box center [553, 332] width 1018 height 127
click at [417, 300] on input "Ghi chú đơn hàng" at bounding box center [469, 295] width 168 height 18
type input "NGƯỜI GỬI LÀ NGƯỜI NHẬN"
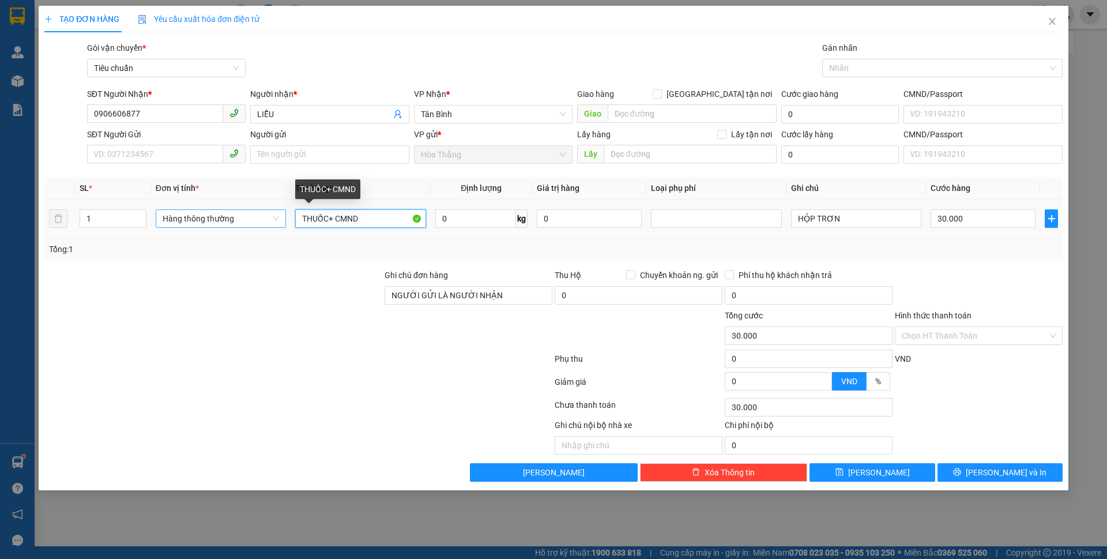
drag, startPoint x: 327, startPoint y: 217, endPoint x: 281, endPoint y: 209, distance: 46.2
click at [281, 209] on tr "1 Hàng thông thường THUỐC+ CMND 0 kg 0 HỘP TRƠN 30.000" at bounding box center [553, 218] width 1018 height 39
type input "SẦU ĐÃ TƯ VẤN CSVC"
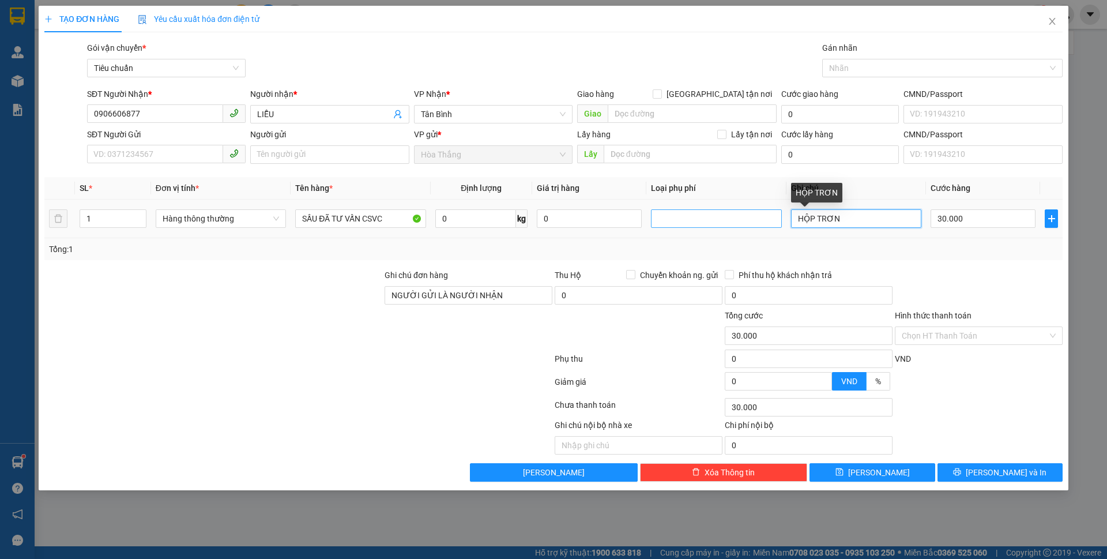
drag, startPoint x: 872, startPoint y: 222, endPoint x: 746, endPoint y: 218, distance: 126.3
click at [746, 218] on tr "1 Hàng thông thường SẦU ĐÃ TƯ VẤN CSVC 0 kg 0 HỘP TRƠN 30.000" at bounding box center [553, 218] width 1018 height 39
drag, startPoint x: 823, startPoint y: 218, endPoint x: 979, endPoint y: 236, distance: 157.2
click at [979, 236] on tr "1 Hàng thông thường SẦU ĐÃ TƯ VẤN CSVC 0 kg 0 T CHƯ X XANHDUWONG 30.000" at bounding box center [553, 218] width 1018 height 39
click at [836, 246] on div "Tổng: 1" at bounding box center [553, 249] width 1009 height 13
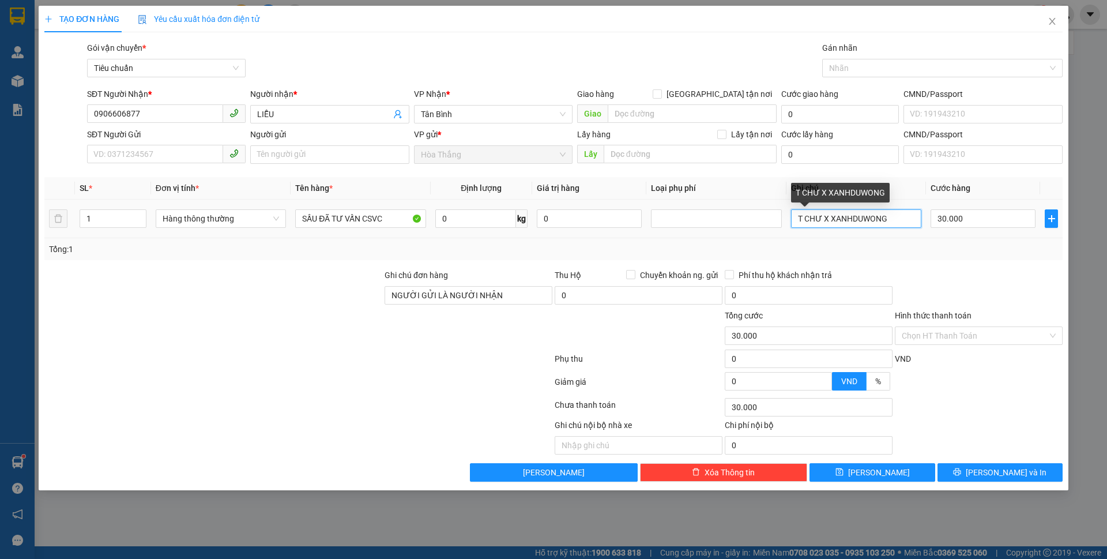
drag, startPoint x: 817, startPoint y: 217, endPoint x: 990, endPoint y: 237, distance: 174.1
click at [990, 236] on tr "1 Hàng thông thường SẦU ĐÃ TƯ VẤN CSVC 0 kg 0 T CHƯ X XANHDUWONG 30.000" at bounding box center [553, 218] width 1018 height 39
type input "T CHỮ XANH DƯƠNG"
click at [476, 218] on input "0" at bounding box center [475, 218] width 81 height 18
type input "32"
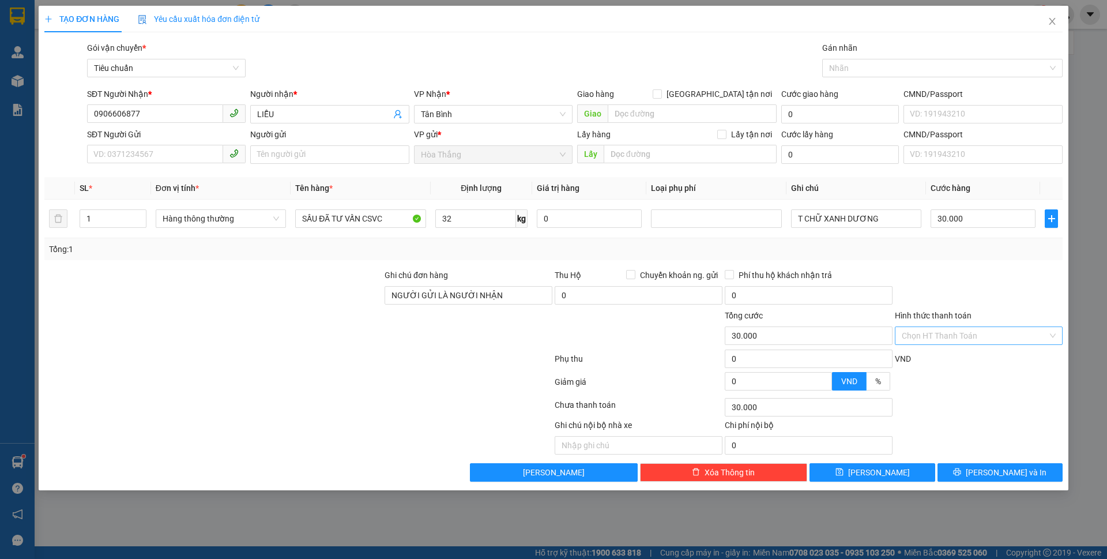
click at [944, 331] on input "Hình thức thanh toán" at bounding box center [975, 335] width 146 height 17
type input "70.000"
click at [947, 330] on input "Hình thức thanh toán" at bounding box center [975, 335] width 146 height 17
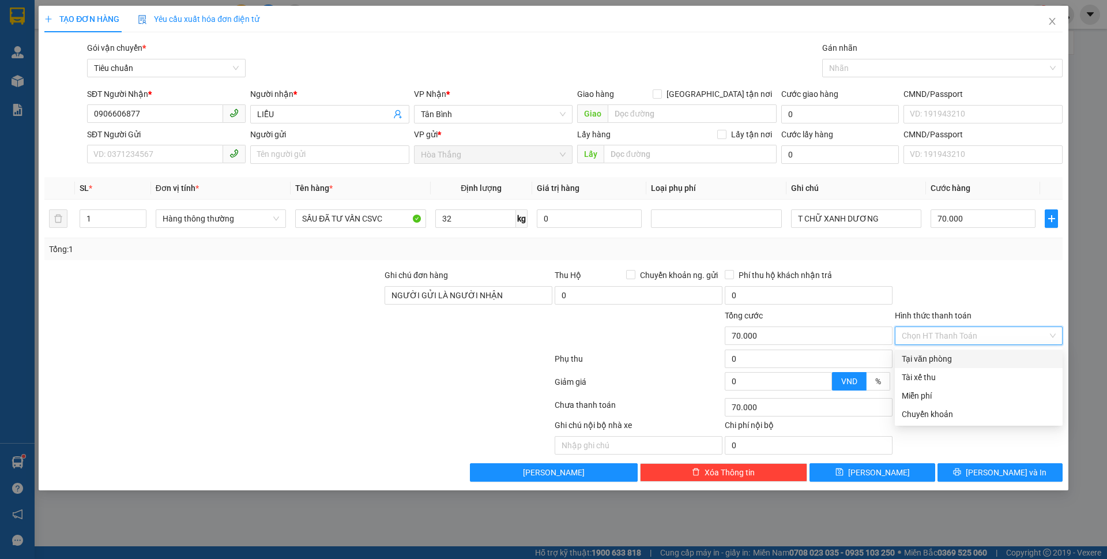
click at [933, 357] on div "Tại văn phòng" at bounding box center [979, 358] width 154 height 13
type input "0"
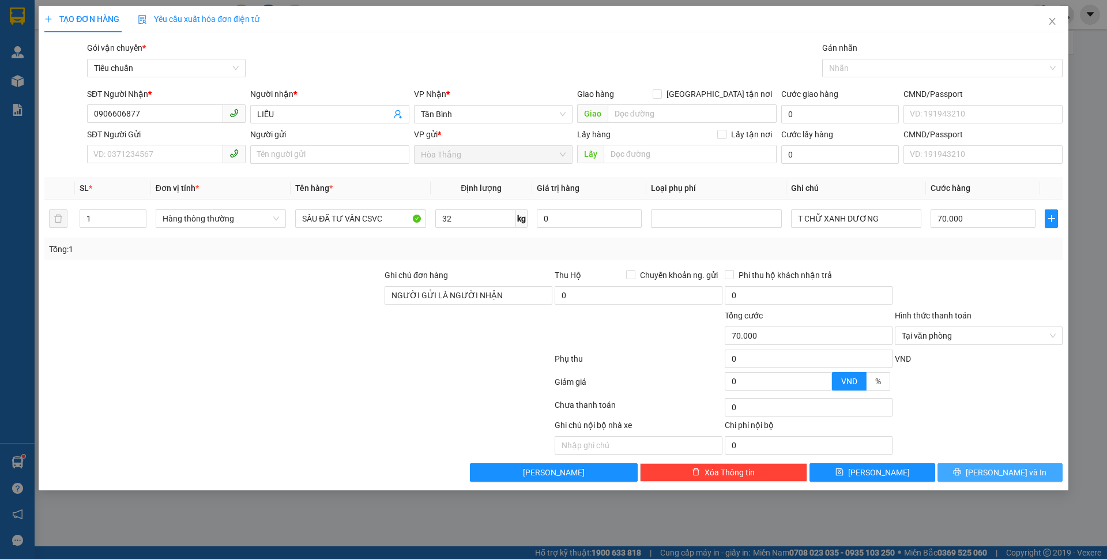
click at [961, 476] on icon "printer" at bounding box center [956, 471] width 7 height 7
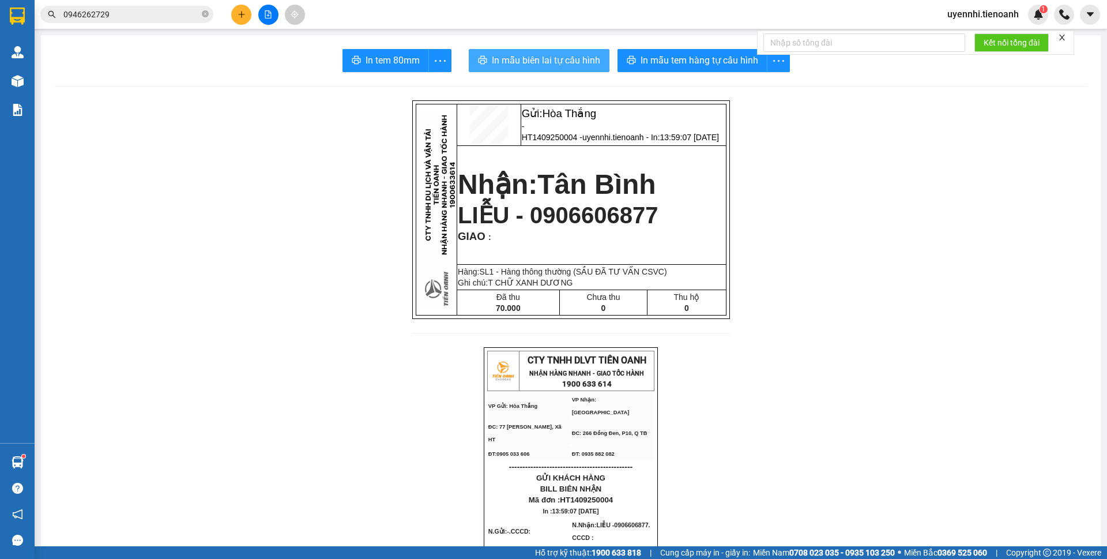
click at [548, 56] on span "In mẫu biên lai tự cấu hình" at bounding box center [546, 60] width 108 height 14
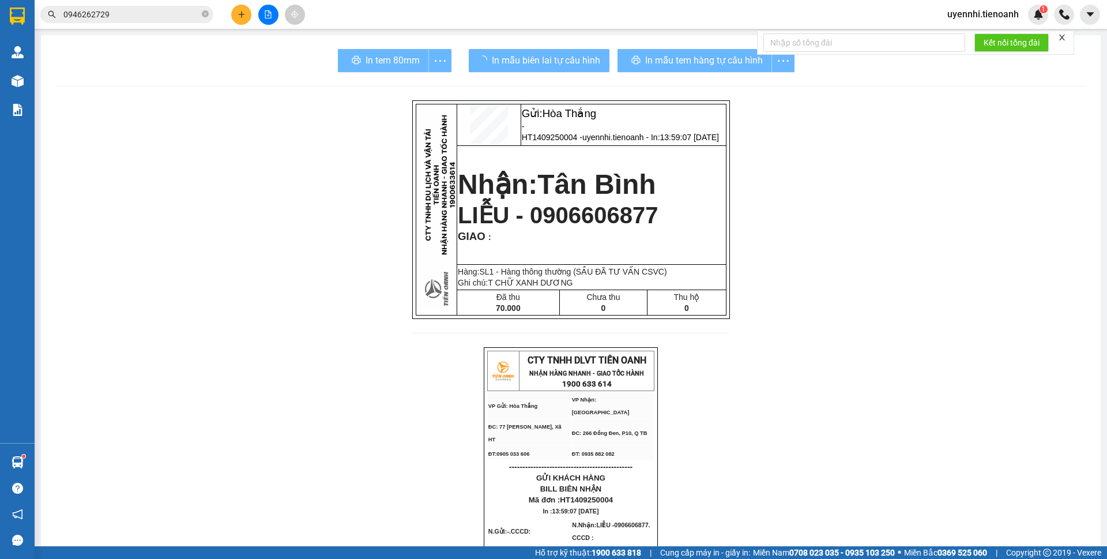
click at [692, 63] on div "In mẫu tem hàng tự cấu hình" at bounding box center [705, 60] width 177 height 23
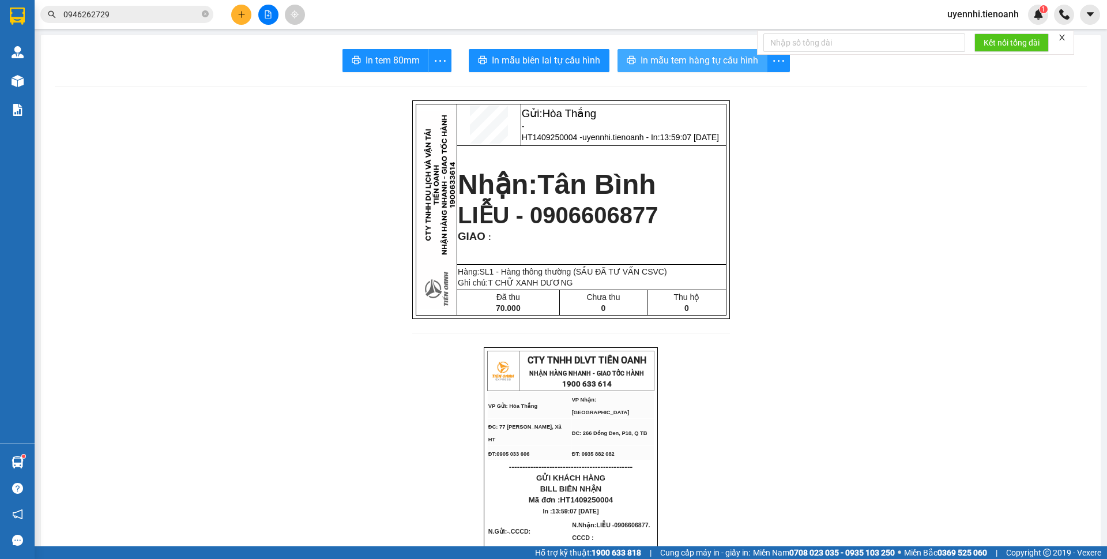
click at [692, 63] on span "In mẫu tem hàng tự cấu hình" at bounding box center [699, 60] width 118 height 14
click at [242, 19] on button at bounding box center [241, 15] width 20 height 20
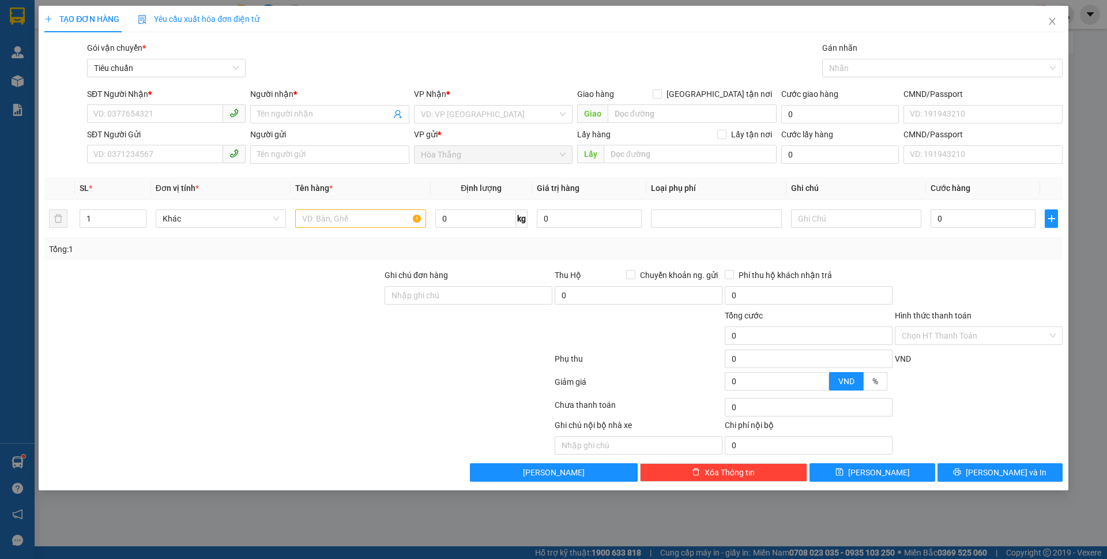
click at [566, 172] on div "Transit Pickup Surcharge Ids Transit Deliver Surcharge Ids Transit Deliver Surc…" at bounding box center [553, 262] width 1018 height 440
click at [97, 111] on input "SĐT Người Nhận *" at bounding box center [155, 113] width 136 height 18
click at [168, 138] on div "0394582996 - C THOA" at bounding box center [166, 137] width 145 height 13
type input "0394582996"
type input "C THOA"
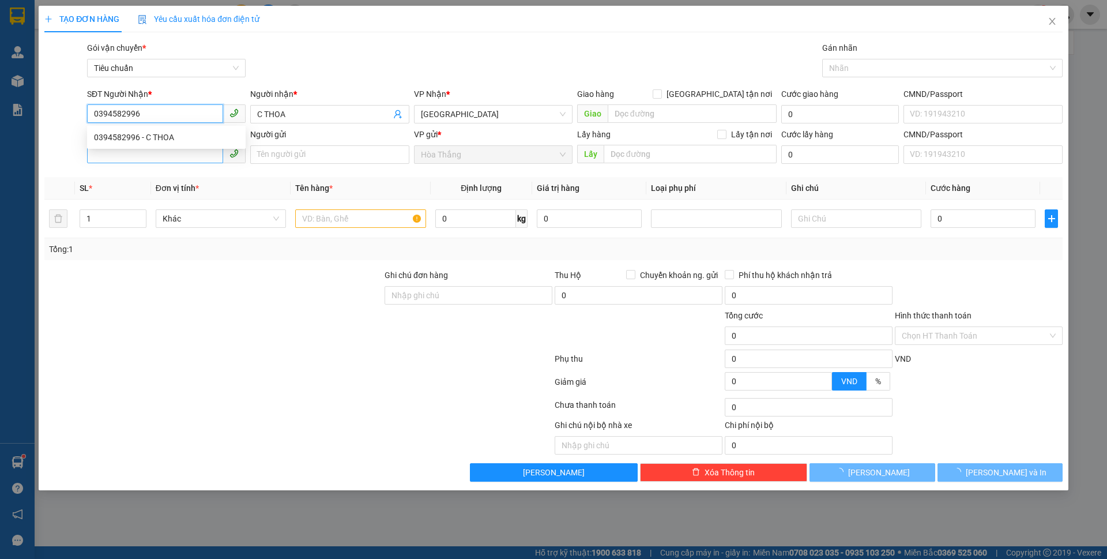
type input "120.000"
type input "0394582996"
click at [131, 158] on input "SĐT Người Gửi" at bounding box center [155, 154] width 136 height 18
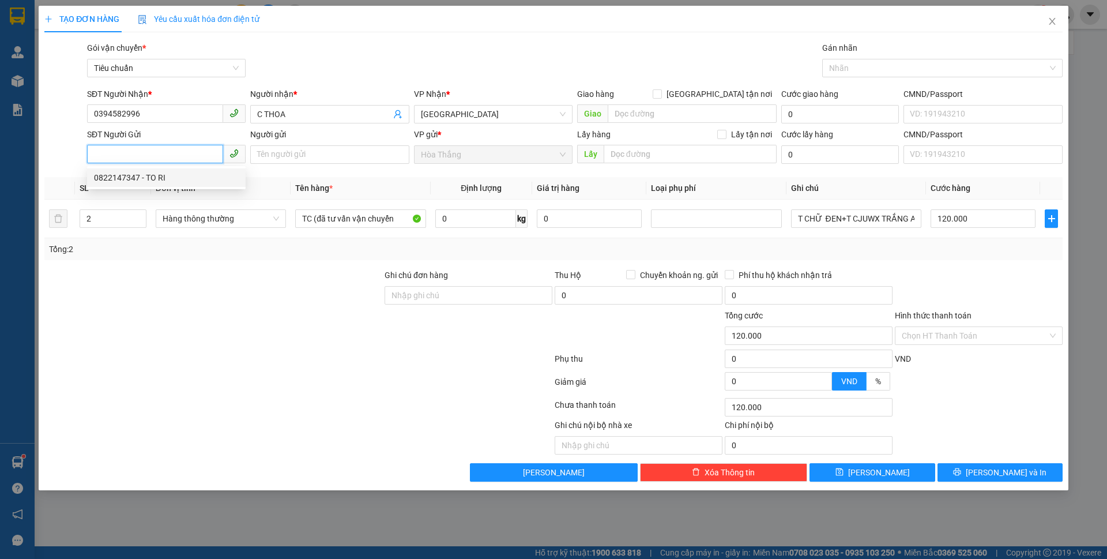
click at [172, 182] on div "0822147347 - TO RI" at bounding box center [166, 177] width 145 height 13
type input "0822147347"
type input "TO RI"
click at [474, 218] on input "0" at bounding box center [475, 218] width 81 height 18
type input "26"
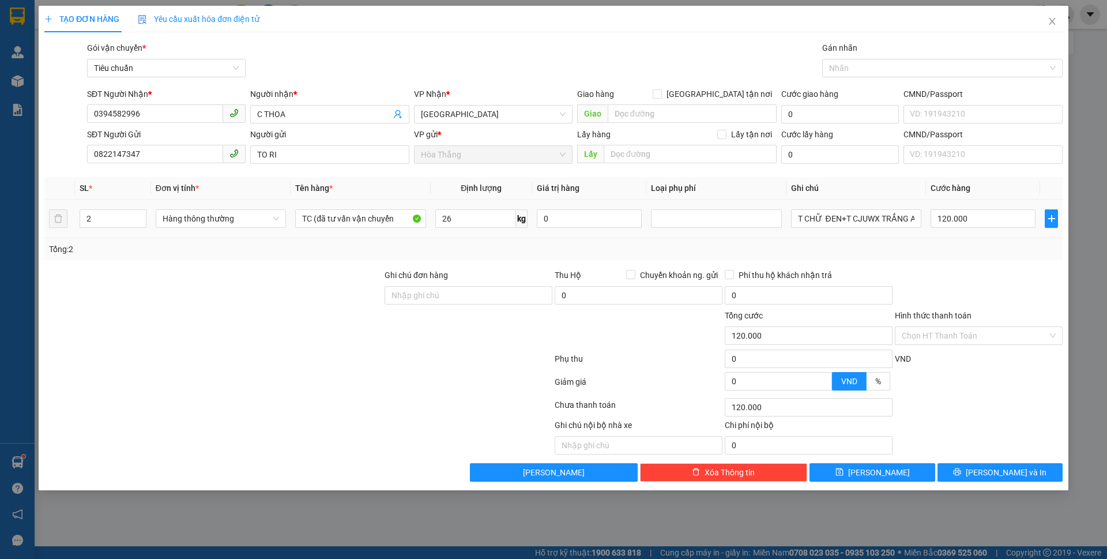
click at [953, 245] on div "Tổng: 2" at bounding box center [553, 249] width 1009 height 13
type input "65.000"
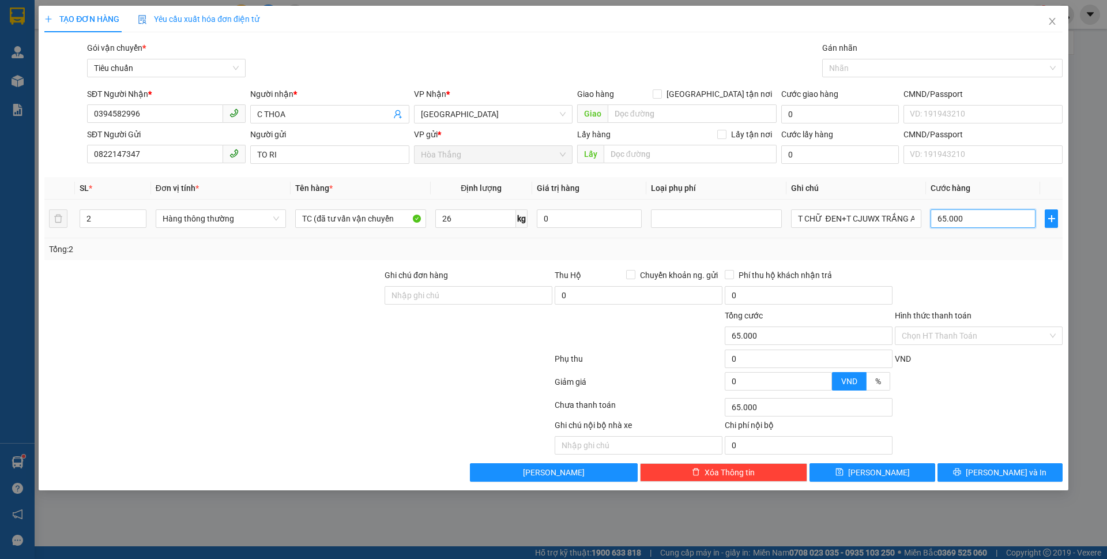
click at [988, 214] on input "65.000" at bounding box center [982, 218] width 105 height 18
type input "7"
type input "70"
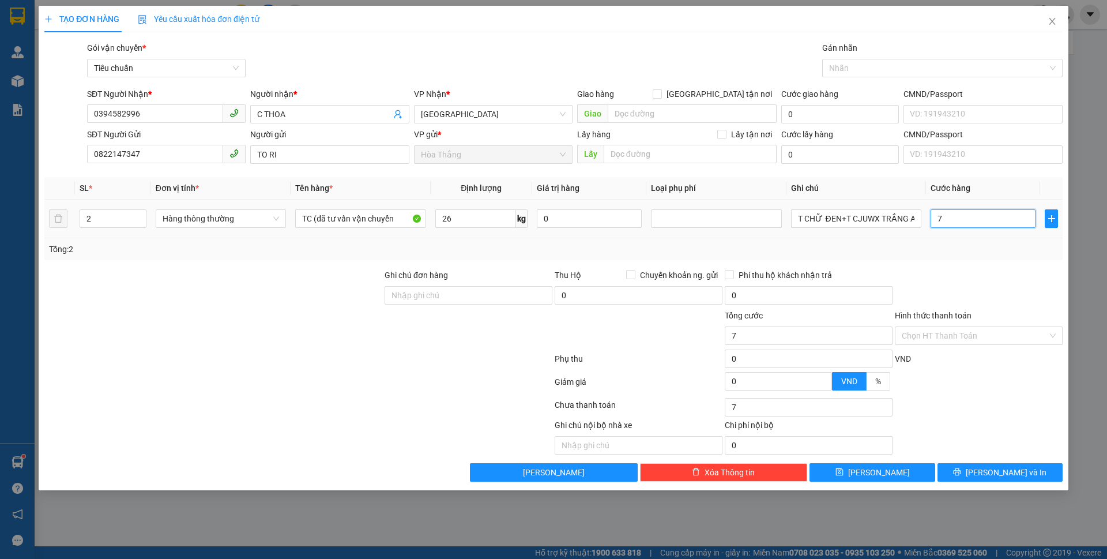
type input "70"
type input "70.000"
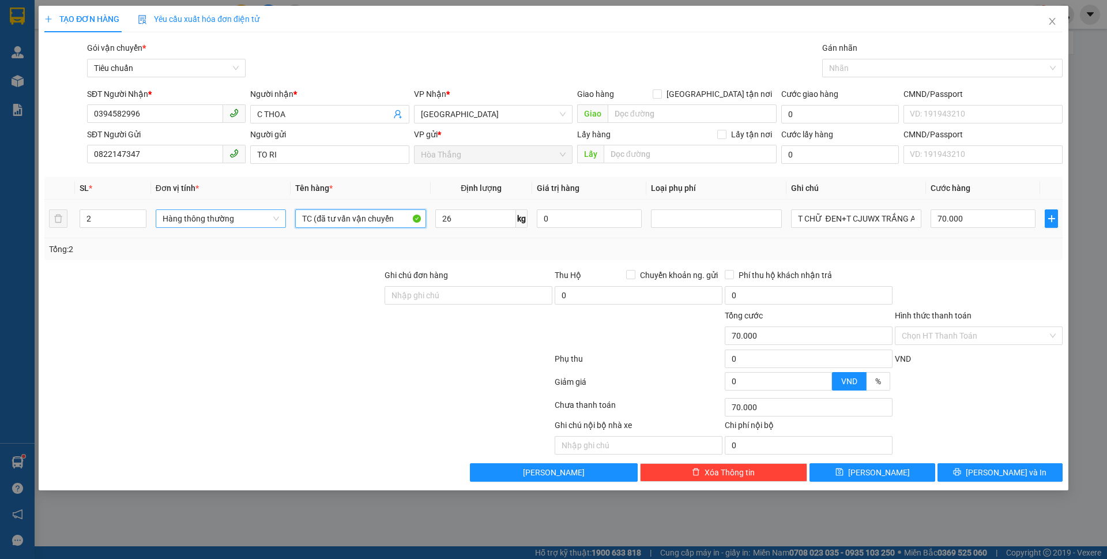
drag, startPoint x: 315, startPoint y: 217, endPoint x: 262, endPoint y: 213, distance: 52.6
click at [262, 213] on tr "2 Hàng thông thường TC (đã tư vấn vận chuyển 26 kg 0 T CHỮ ĐEN+T CJUWX TRẮNG AQ…" at bounding box center [553, 218] width 1018 height 39
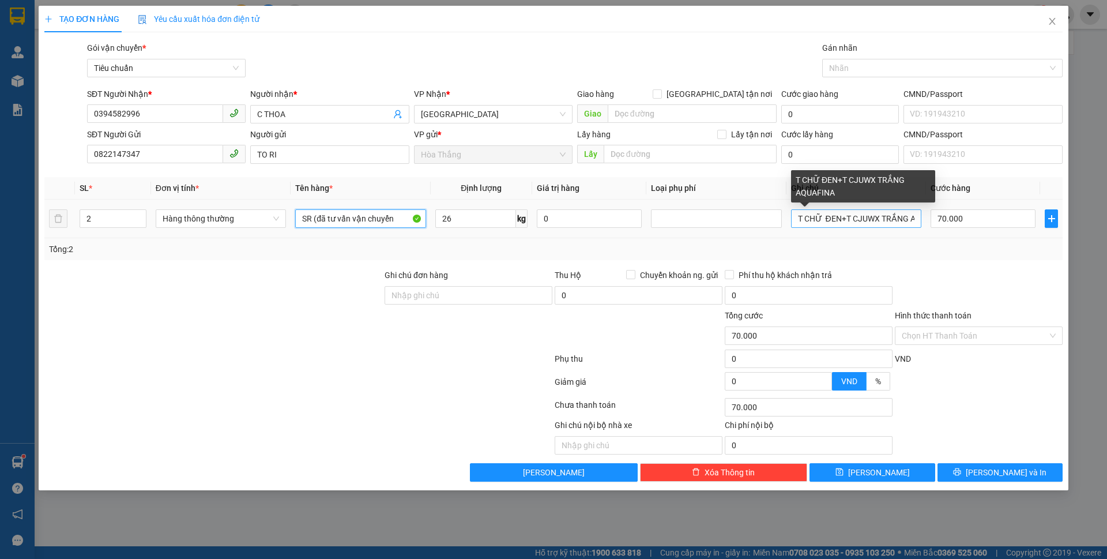
type input "SR (đã tư vấn vận chuyển"
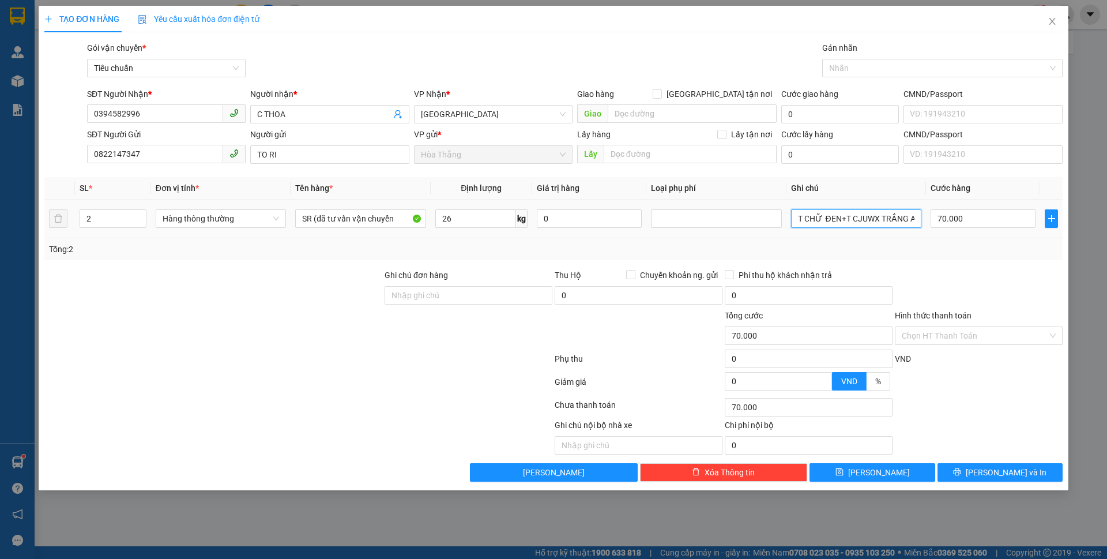
drag, startPoint x: 840, startPoint y: 214, endPoint x: 930, endPoint y: 222, distance: 89.7
click at [930, 222] on tr "2 Hàng thông thường SR (đã tư vấn vận chuyển 26 kg 0 T CHỮ ĐEN+T CJUWX TRẮNG AQ…" at bounding box center [553, 218] width 1018 height 39
type input "T CHỮ ĐEN"
click at [142, 221] on span "down" at bounding box center [140, 222] width 7 height 7
type input "1"
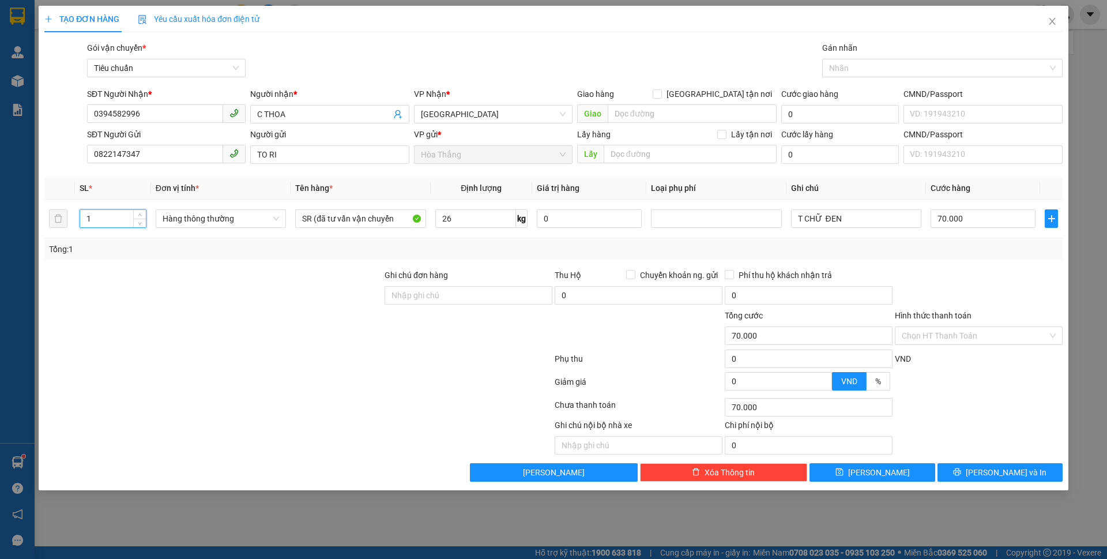
click at [910, 263] on div "Transit Pickup Surcharge Ids Transit Deliver Surcharge Ids Transit Deliver Surc…" at bounding box center [553, 262] width 1018 height 440
click at [916, 262] on div "Transit Pickup Surcharge Ids Transit Deliver Surcharge Ids Transit Deliver Surc…" at bounding box center [553, 262] width 1018 height 440
type input "65.000"
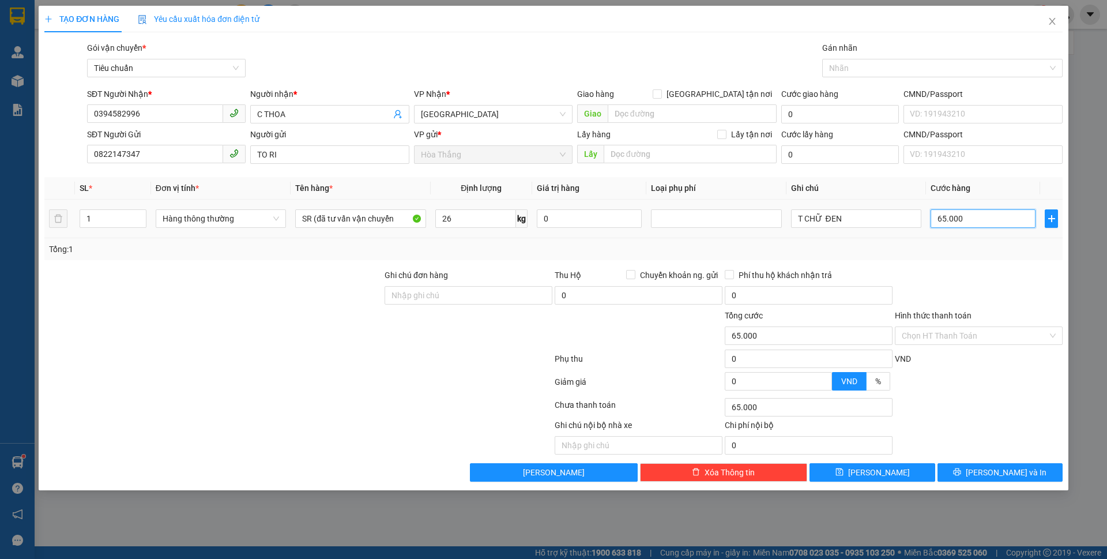
click at [997, 216] on input "65.000" at bounding box center [982, 218] width 105 height 18
type input "7"
type input "70"
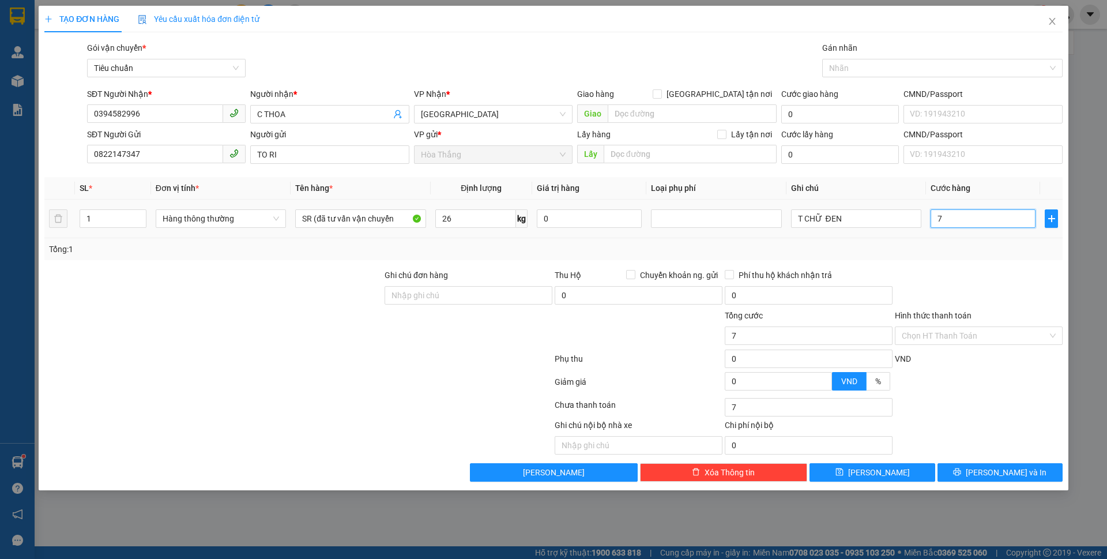
type input "70"
type input "70.000"
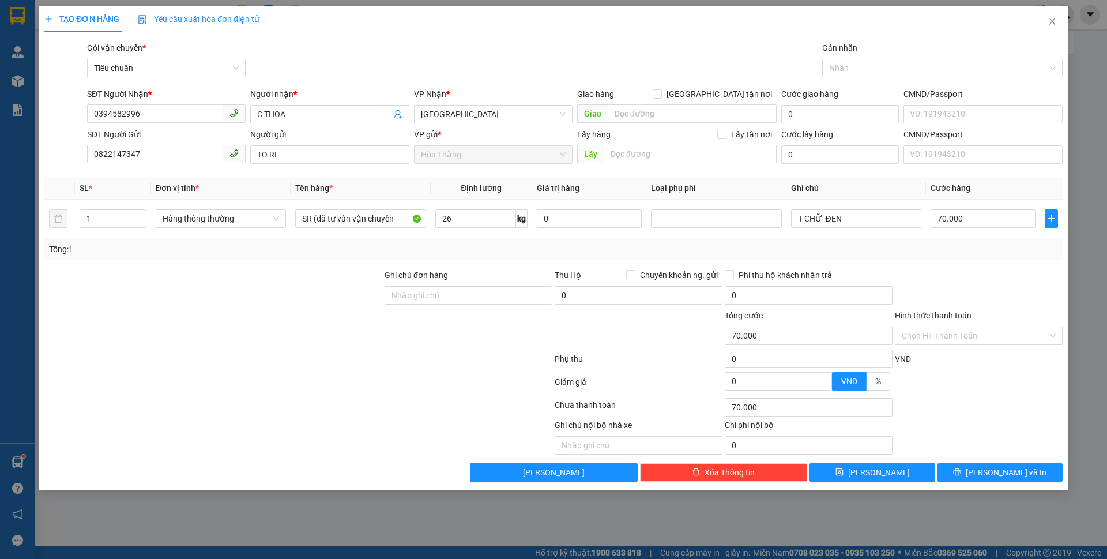
click at [932, 279] on div at bounding box center [979, 289] width 170 height 40
click at [937, 341] on input "Hình thức thanh toán" at bounding box center [975, 335] width 146 height 17
click at [928, 362] on div "Tại văn phòng" at bounding box center [979, 358] width 154 height 13
type input "0"
click at [1000, 483] on div "TẠO ĐƠN HÀNG Yêu cầu xuất hóa đơn điện tử Transit Pickup Surcharge Ids Transit …" at bounding box center [554, 248] width 1030 height 484
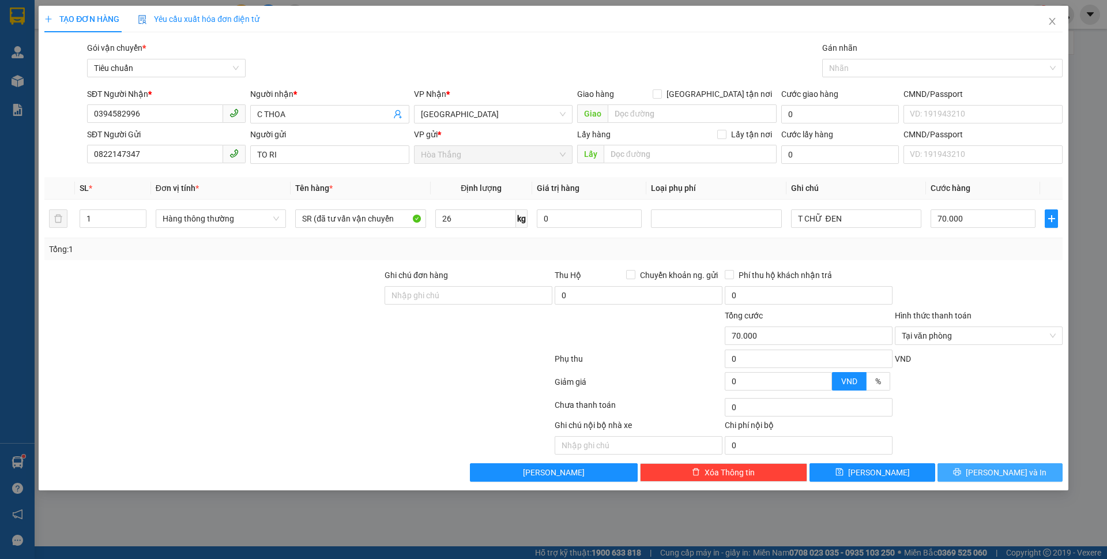
click at [1020, 465] on button "[PERSON_NAME] và In" at bounding box center [999, 472] width 125 height 18
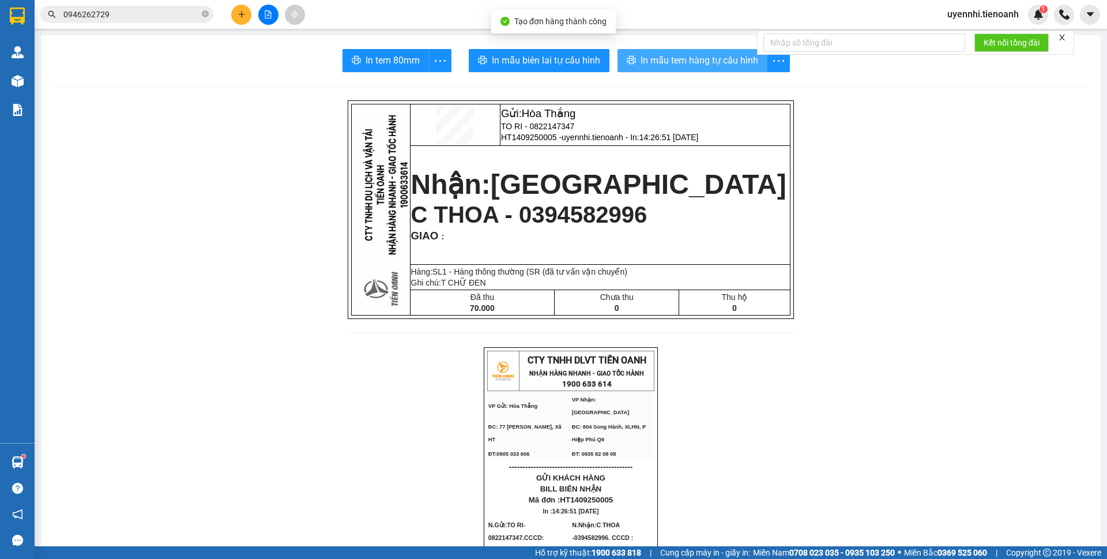
click at [640, 55] on span "In mẫu tem hàng tự cấu hình" at bounding box center [699, 60] width 118 height 14
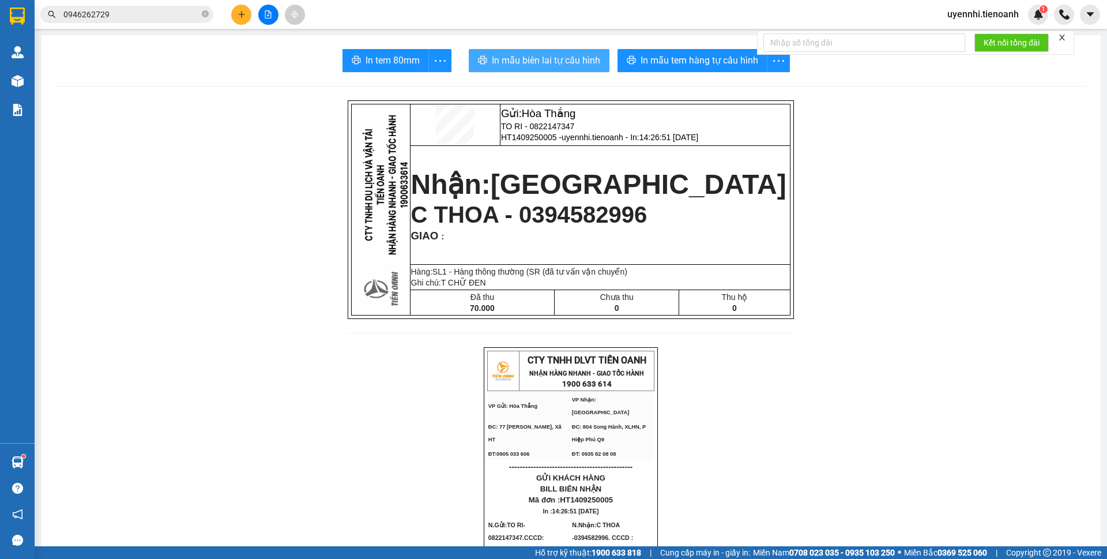
click at [581, 63] on span "In mẫu biên lai tự cấu hình" at bounding box center [546, 60] width 108 height 14
click at [248, 15] on button at bounding box center [241, 15] width 20 height 20
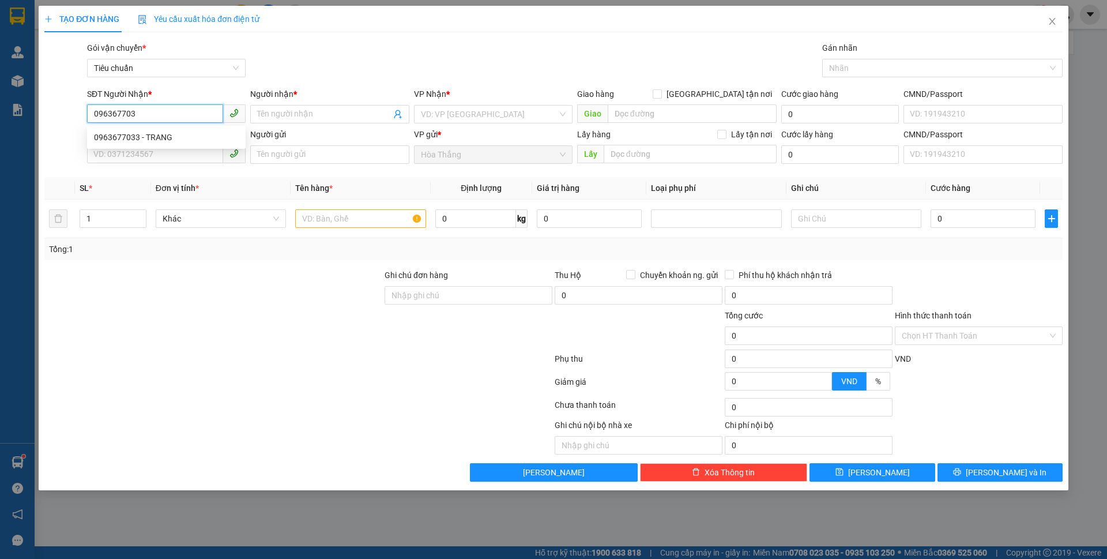
type input "0963677033"
click at [148, 141] on div "0963677033 - TRANG" at bounding box center [166, 137] width 145 height 13
type input "TRANG"
type input "0963677033"
type input "40.000"
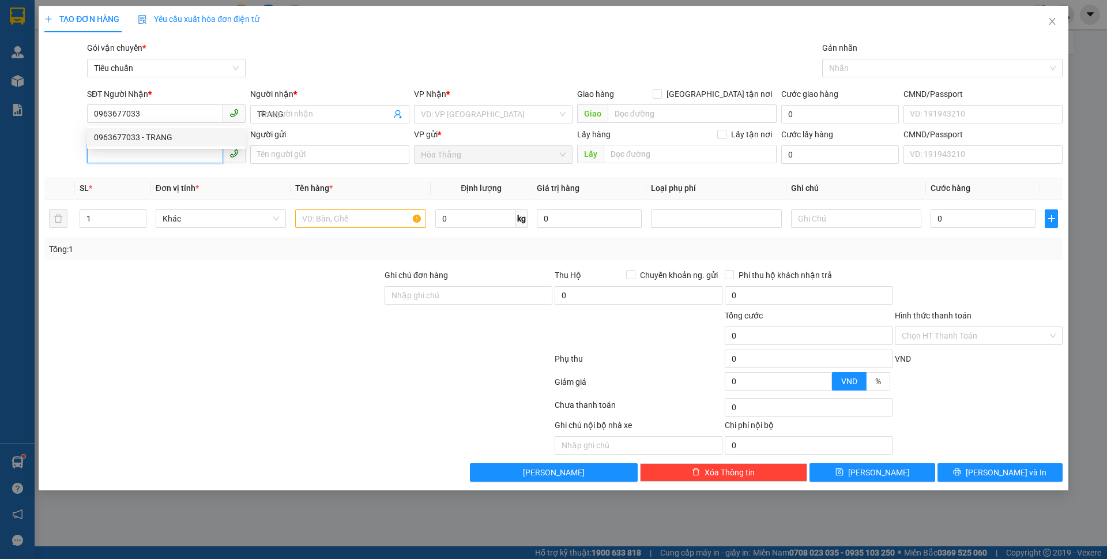
type input "40.000"
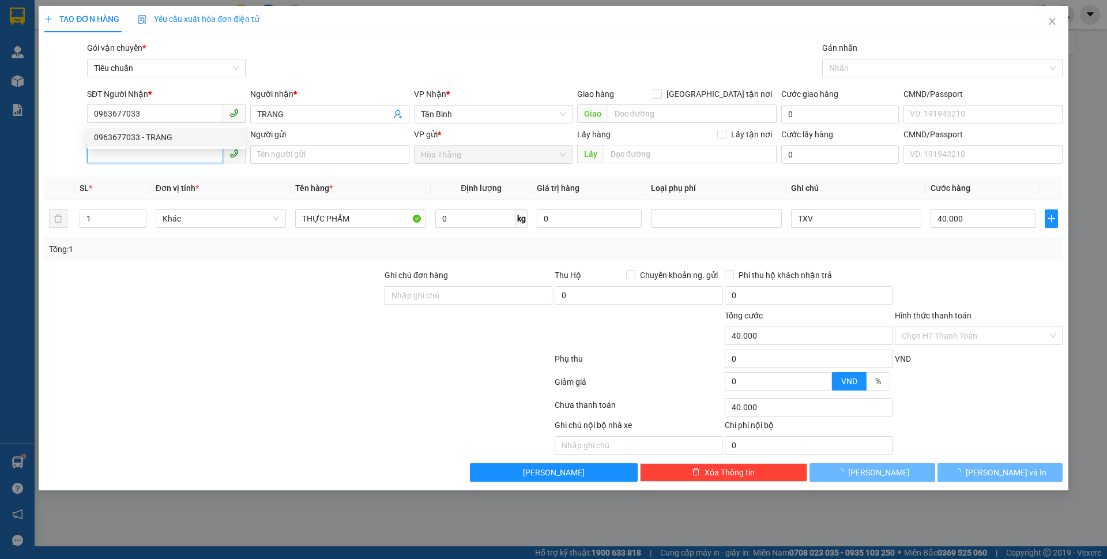
click at [150, 160] on input "SĐT Người Gửi" at bounding box center [155, 154] width 136 height 18
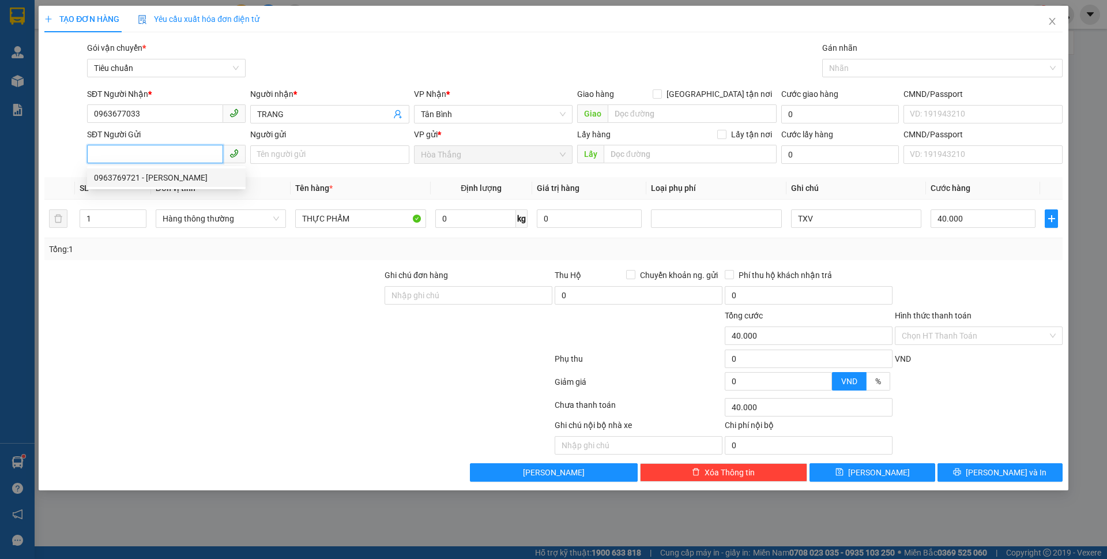
click at [159, 175] on div "0963769721 - [PERSON_NAME]" at bounding box center [166, 177] width 145 height 13
type input "0963769721"
type input "C Phượng"
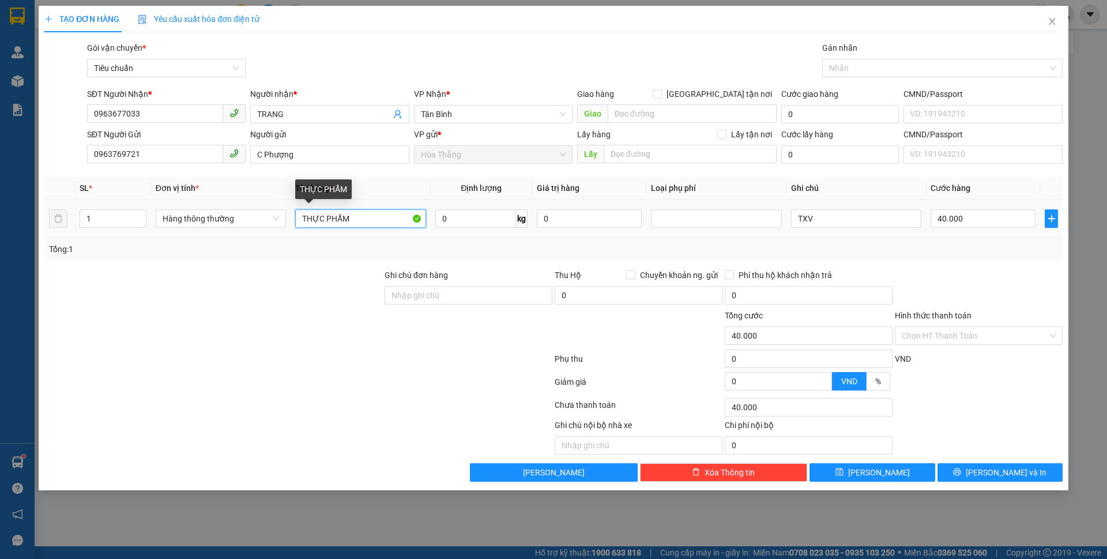
click at [380, 223] on input "THỰC PHẨM" at bounding box center [360, 218] width 130 height 18
click at [201, 219] on span "Hàng thông thường" at bounding box center [221, 218] width 116 height 17
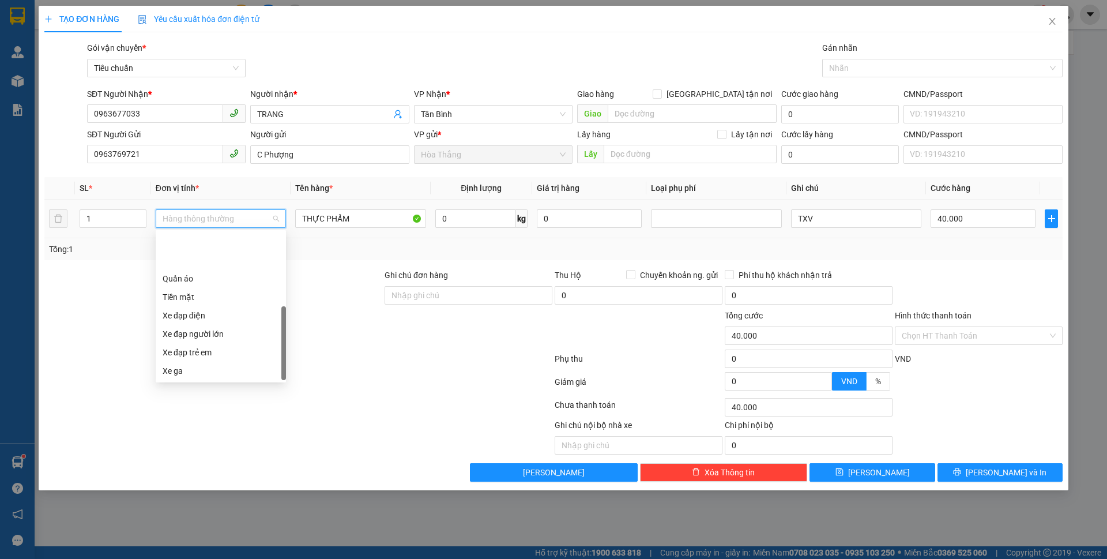
click at [194, 383] on div "Xe máy" at bounding box center [221, 389] width 116 height 13
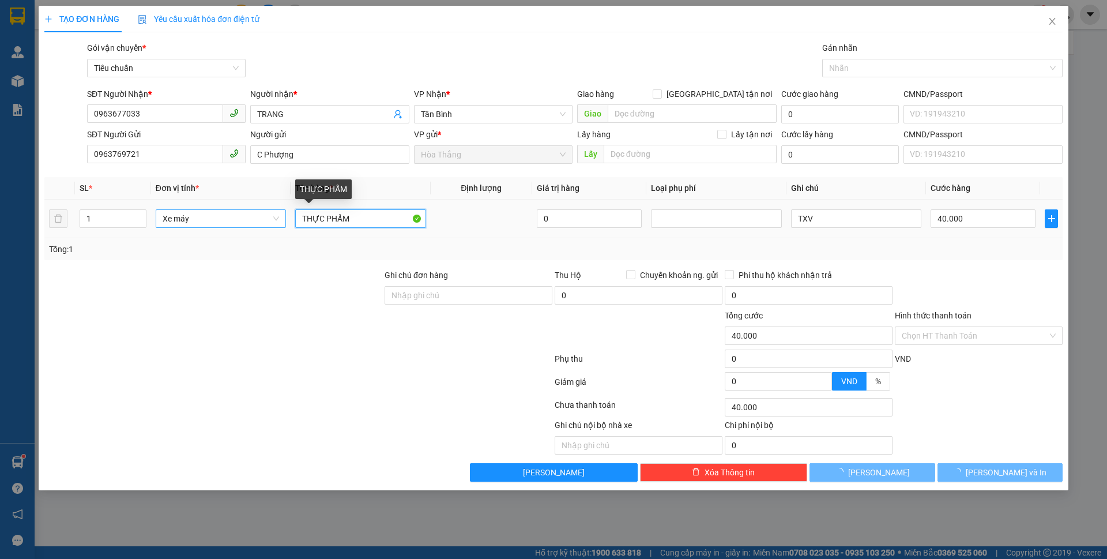
drag, startPoint x: 291, startPoint y: 216, endPoint x: 246, endPoint y: 215, distance: 45.0
click at [246, 215] on tr "1 Xe máy THỰC PHẨM 0 TXV 40.000" at bounding box center [553, 218] width 1018 height 39
type input "300.000"
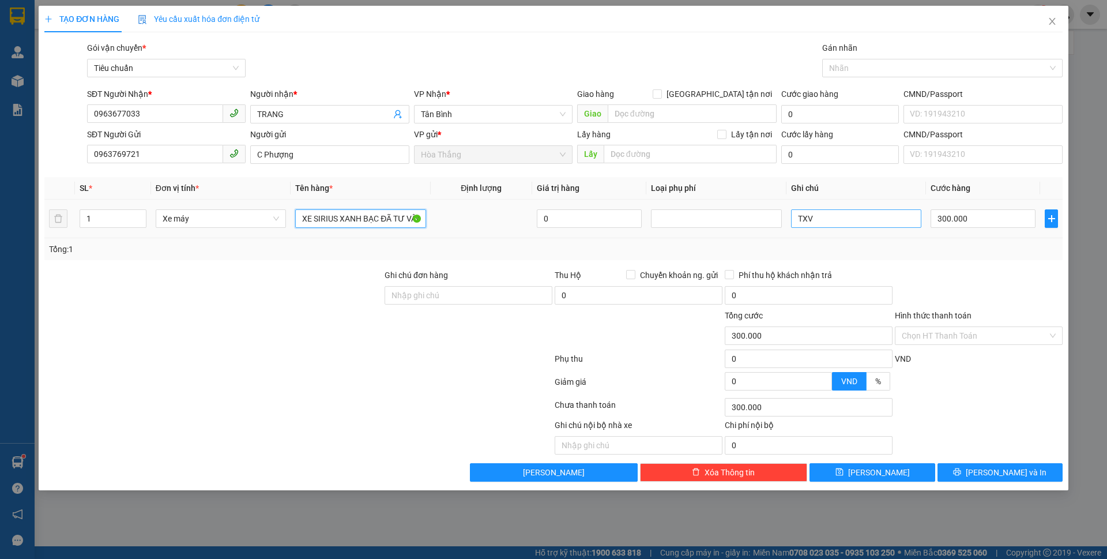
type input "XE SIRIUS XANH BẠC ĐÃ TƯ VẤN CSVC"
drag, startPoint x: 801, startPoint y: 218, endPoint x: 775, endPoint y: 214, distance: 26.8
click at [775, 214] on tr "1 Xe máy XE SIRIUS XANH BẠC ĐÃ TƯ VẤN CSVC 0 TXV 300.000" at bounding box center [553, 218] width 1018 height 39
type input "47T1-192.28+CK+CV"
click at [951, 340] on input "Hình thức thanh toán" at bounding box center [975, 335] width 146 height 17
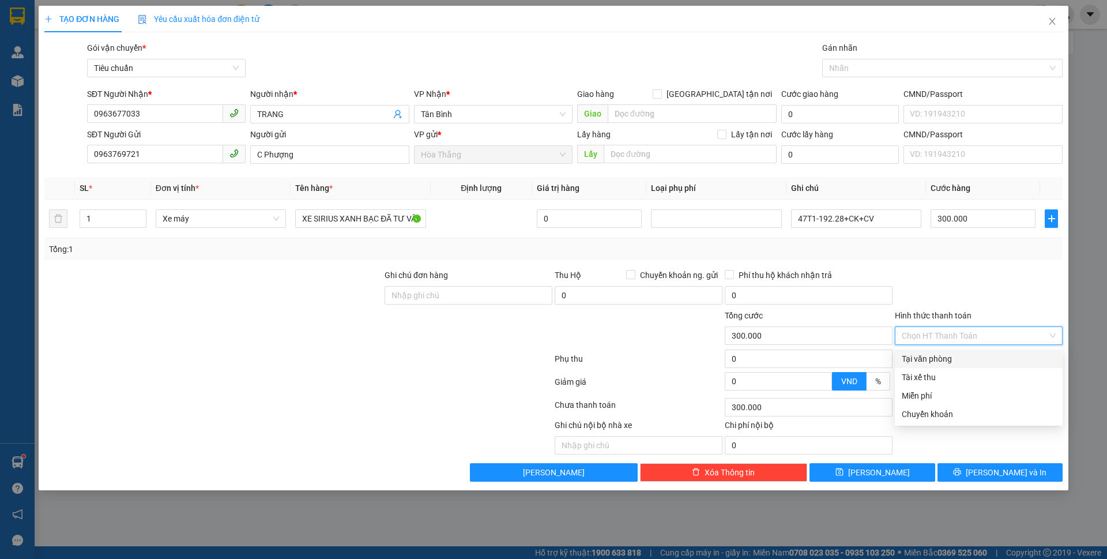
click at [937, 360] on div "Tại văn phòng" at bounding box center [979, 358] width 154 height 13
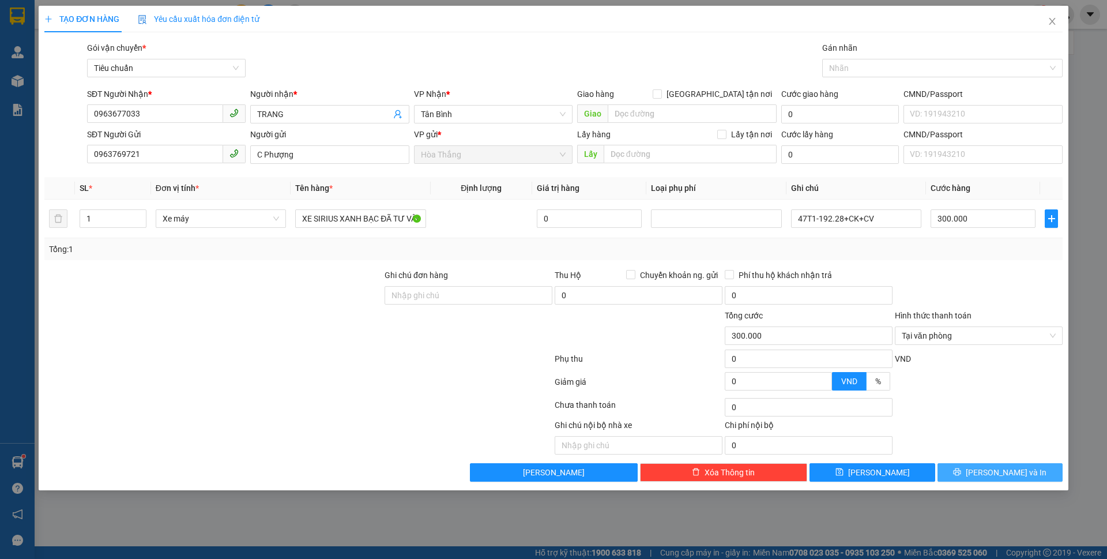
click at [961, 474] on icon "printer" at bounding box center [957, 472] width 8 height 8
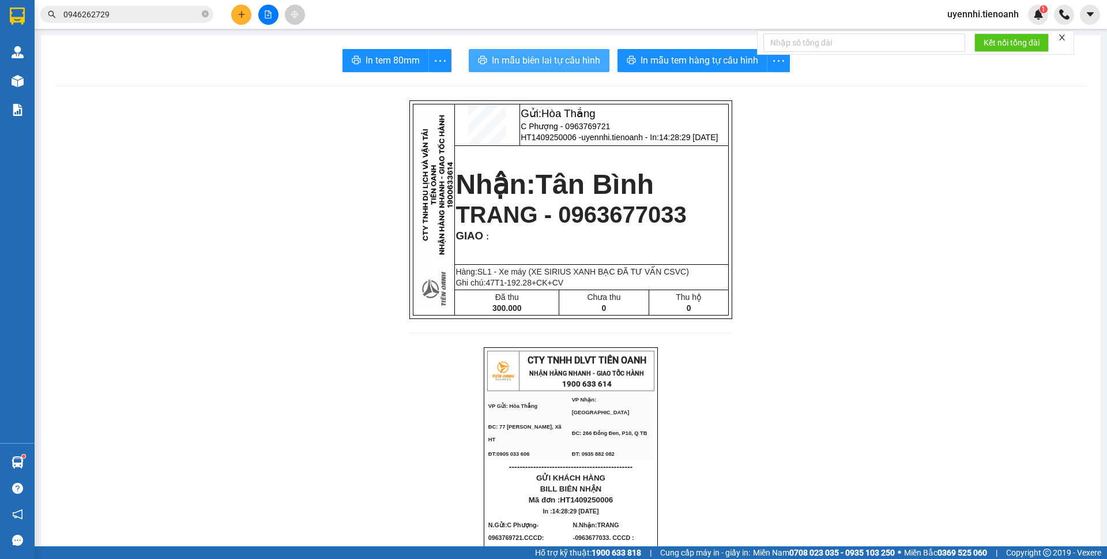
click at [540, 59] on span "In mẫu biên lai tự cấu hình" at bounding box center [546, 60] width 108 height 14
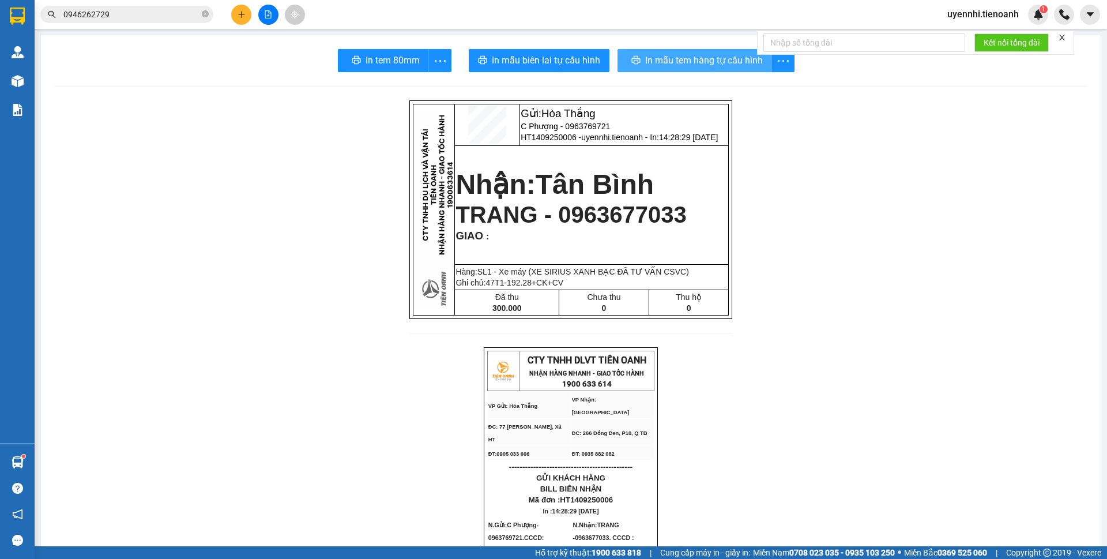
click at [679, 55] on span "In mẫu tem hàng tự cấu hình" at bounding box center [704, 60] width 118 height 14
click at [235, 15] on button at bounding box center [241, 15] width 20 height 20
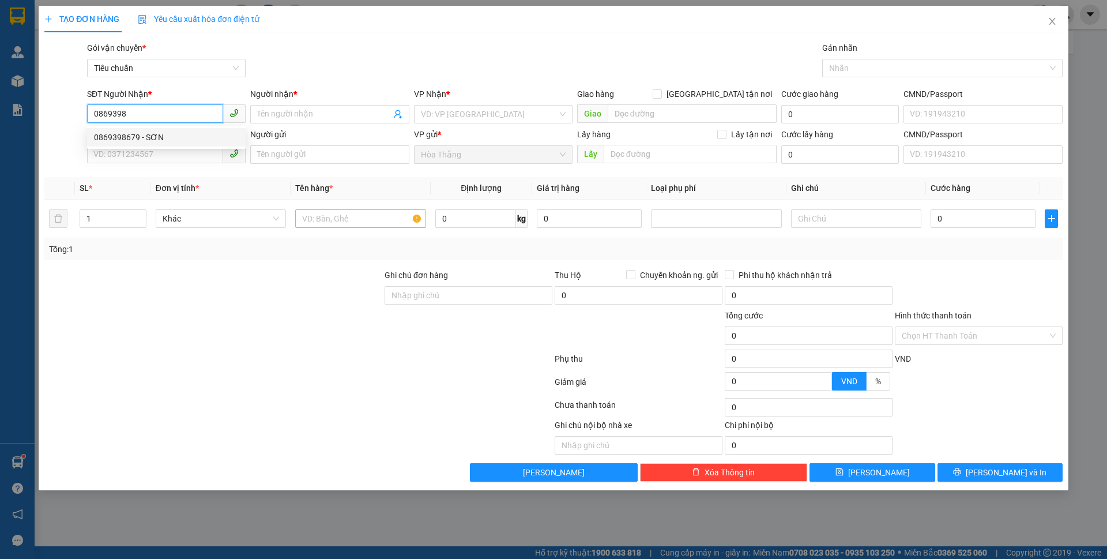
click at [118, 137] on div "0869398679 - SƠN" at bounding box center [166, 137] width 145 height 13
type input "0869398679"
type input "SƠN"
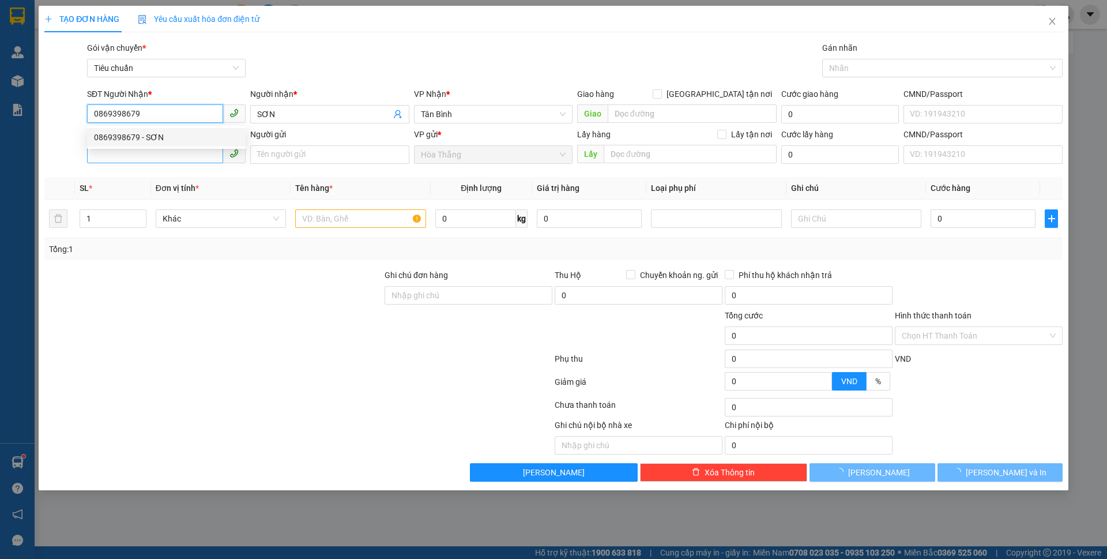
type input "60.000"
type input "0869398679"
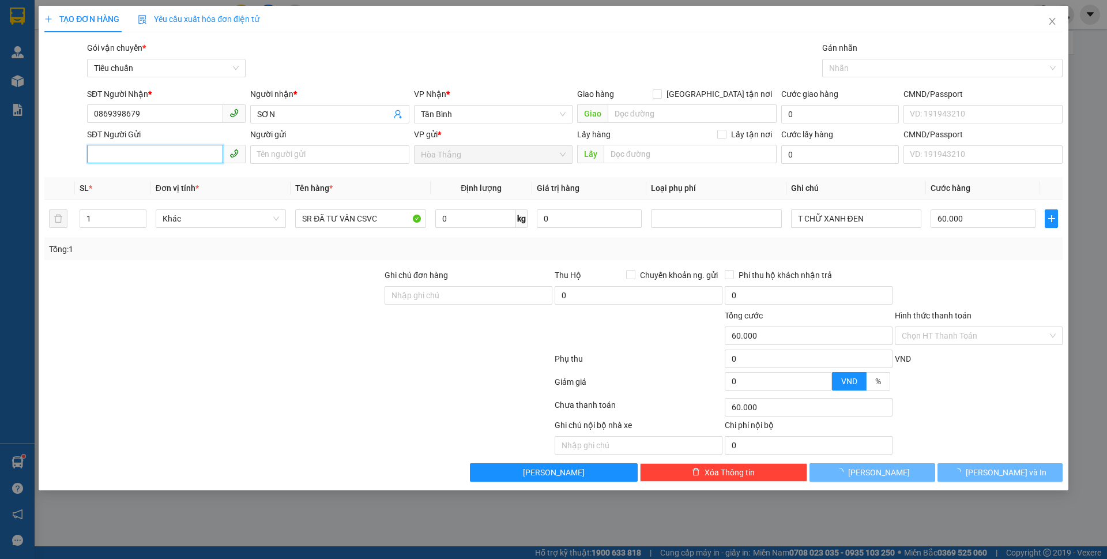
click at [119, 150] on input "SĐT Người Gửi" at bounding box center [155, 154] width 136 height 18
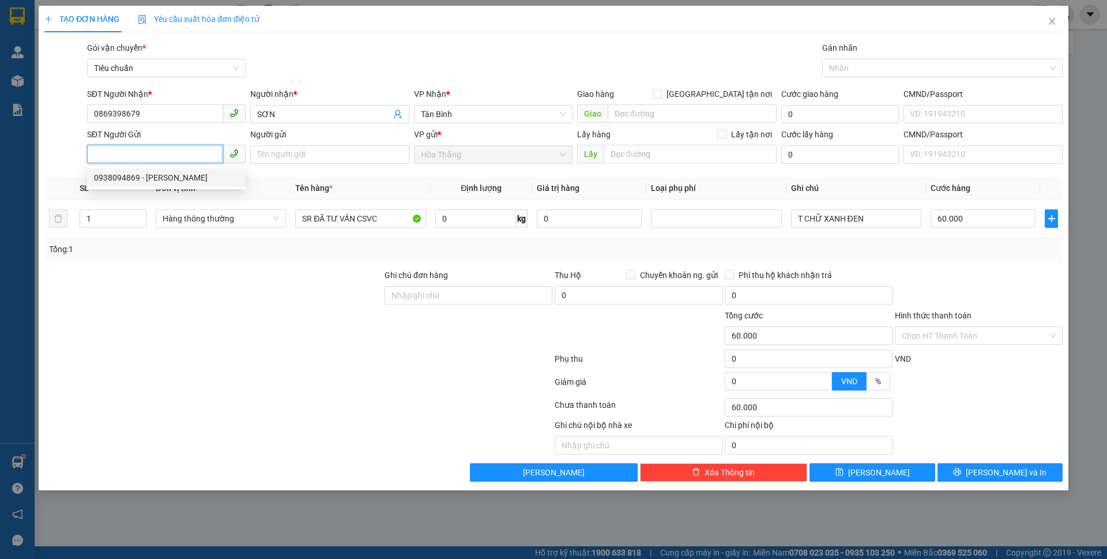
click at [184, 183] on div "0938094869 - [PERSON_NAME]" at bounding box center [166, 177] width 145 height 13
type input "0938094869"
type input "[PERSON_NAME]"
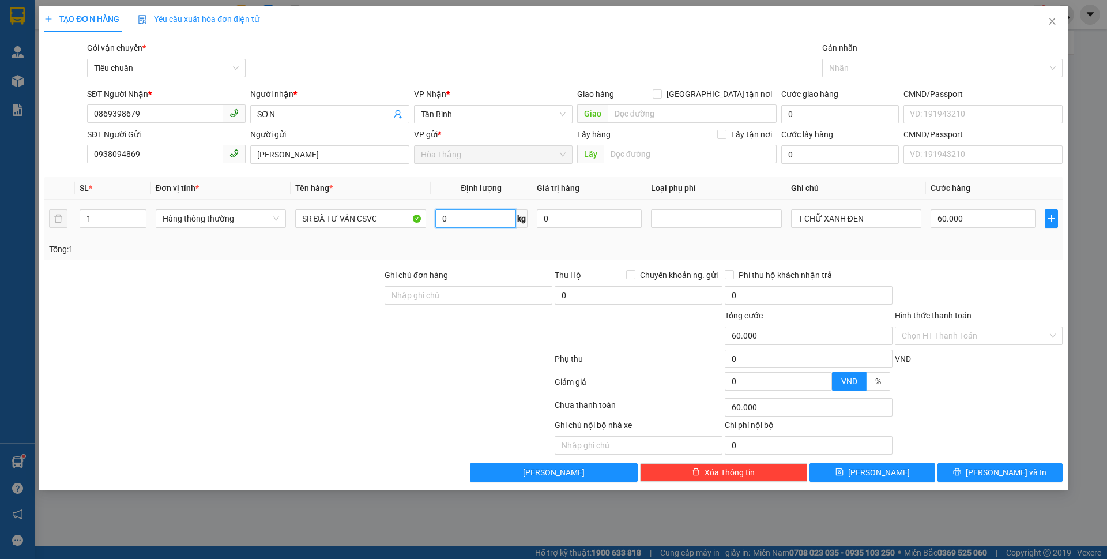
click at [482, 218] on input "0" at bounding box center [475, 218] width 81 height 18
type input "17"
click at [315, 304] on div at bounding box center [213, 289] width 340 height 40
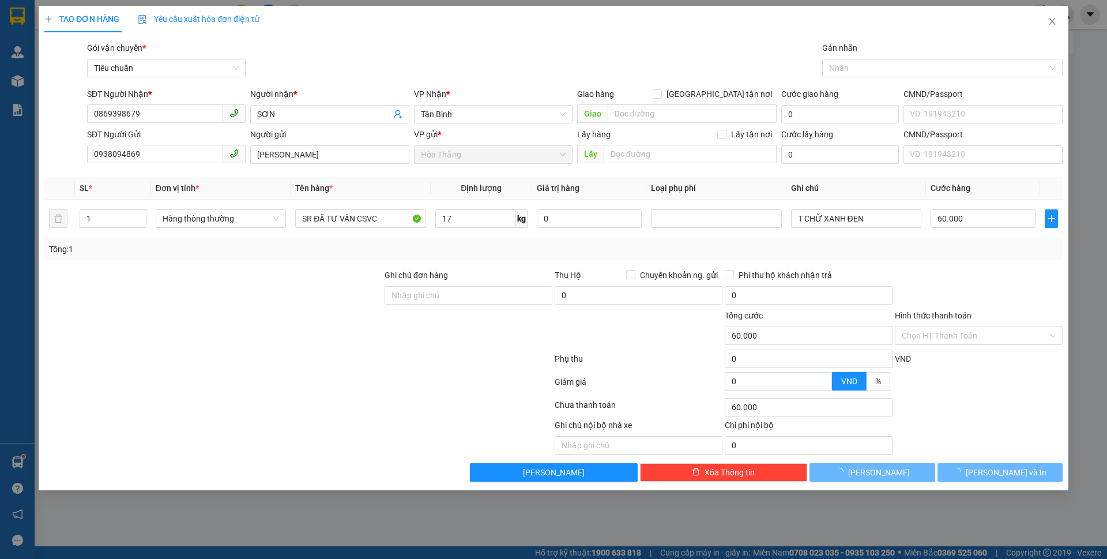
click at [315, 304] on div at bounding box center [213, 289] width 340 height 40
drag, startPoint x: 315, startPoint y: 304, endPoint x: 915, endPoint y: 203, distance: 608.0
click at [319, 304] on div at bounding box center [213, 289] width 340 height 40
type input "55.000"
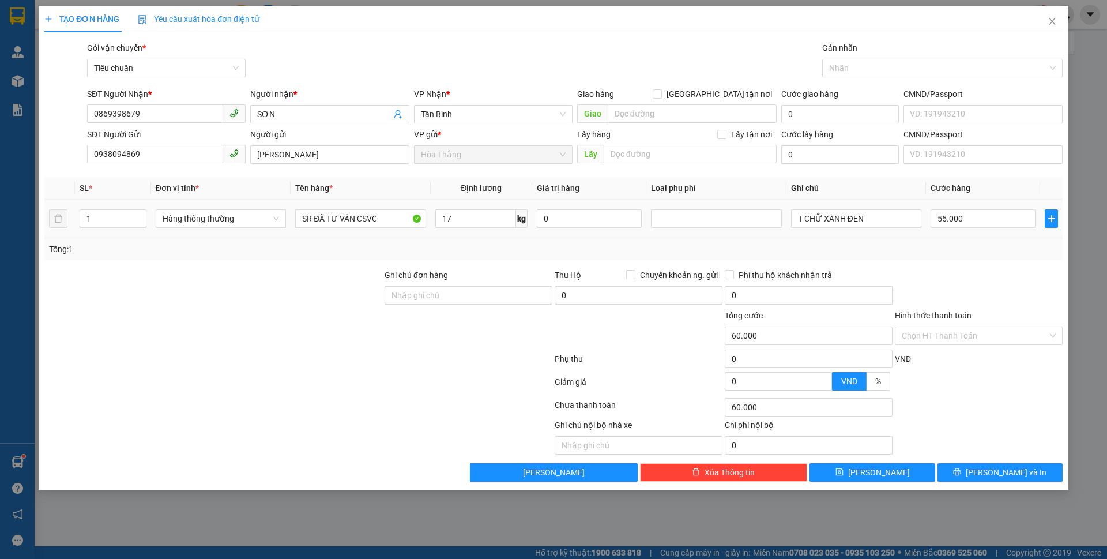
type input "55.000"
click at [971, 214] on input "55.000" at bounding box center [982, 218] width 105 height 18
click at [964, 249] on div "Tổng: 1" at bounding box center [553, 249] width 1009 height 13
drag, startPoint x: 873, startPoint y: 219, endPoint x: 801, endPoint y: 285, distance: 97.1
click at [801, 285] on div "Transit Pickup Surcharge Ids Transit Deliver Surcharge Ids Transit Deliver Surc…" at bounding box center [553, 262] width 1018 height 440
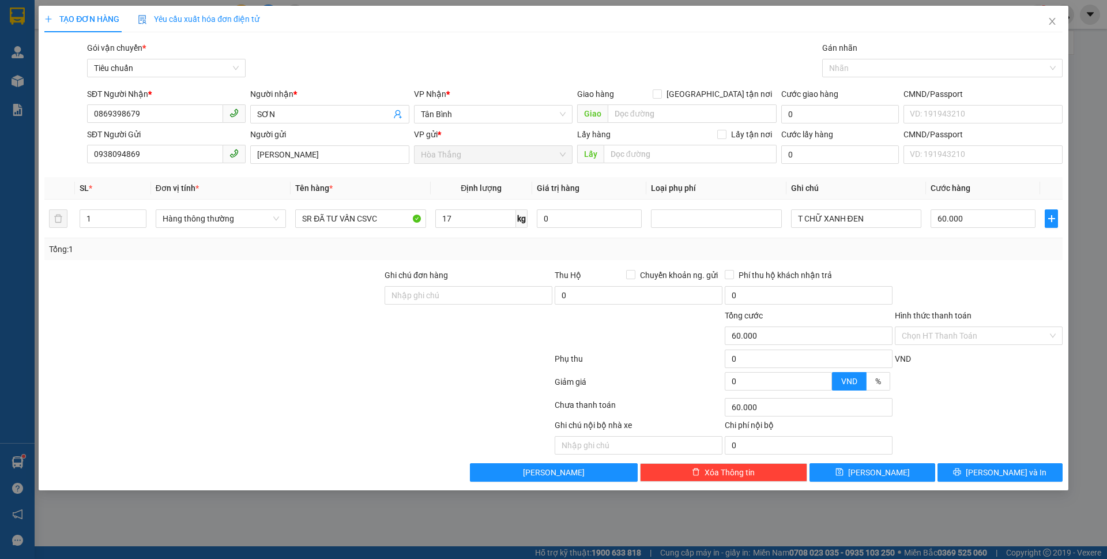
click at [903, 255] on div "Tổng: 1" at bounding box center [553, 249] width 1009 height 13
drag, startPoint x: 312, startPoint y: 216, endPoint x: 274, endPoint y: 216, distance: 38.0
click at [274, 216] on tr "1 Hàng thông thường SR ĐÃ TƯ VẤN CSVC 17 kg 0 T CHỮ XANH ĐEN 60.000" at bounding box center [553, 218] width 1018 height 39
drag, startPoint x: 845, startPoint y: 214, endPoint x: 913, endPoint y: 217, distance: 67.5
click at [913, 217] on input "T CHỮ XANH ĐEN" at bounding box center [856, 218] width 130 height 18
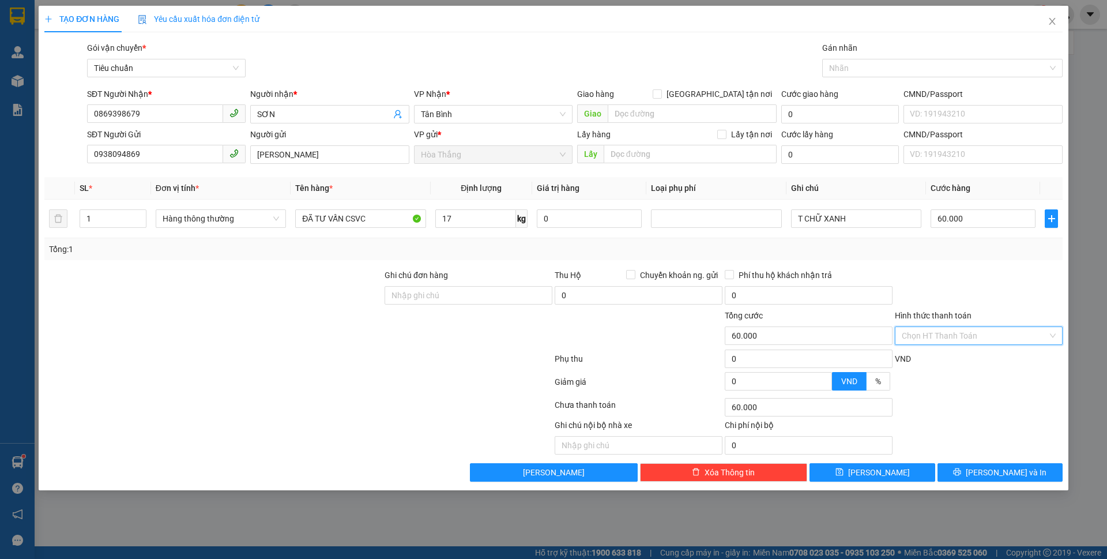
click at [932, 333] on input "Hình thức thanh toán" at bounding box center [975, 335] width 146 height 17
click at [933, 357] on div "Tại văn phòng" at bounding box center [979, 358] width 154 height 13
click at [961, 473] on icon "printer" at bounding box center [957, 472] width 8 height 8
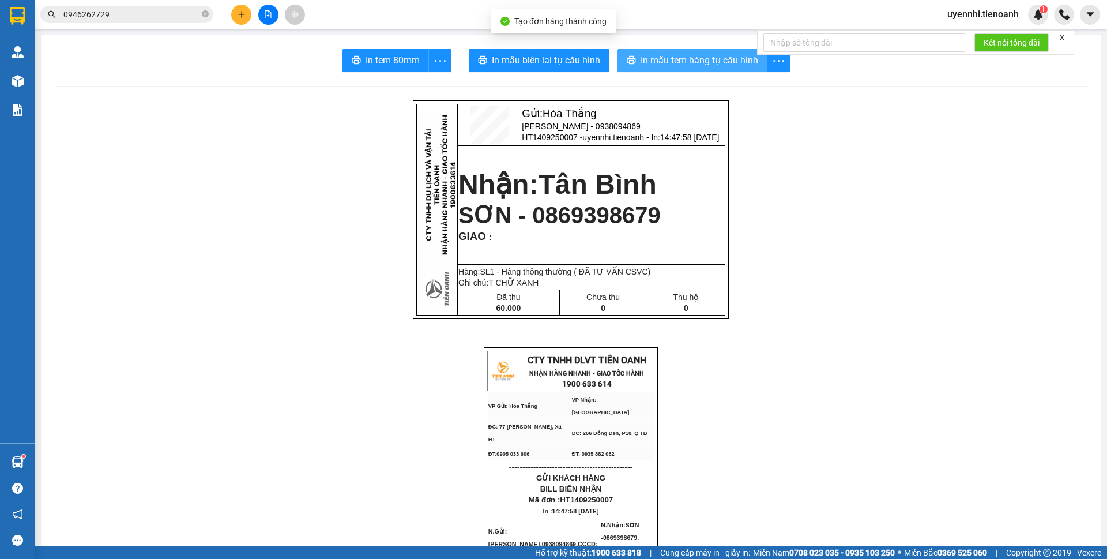
click at [670, 62] on span "In mẫu tem hàng tự cấu hình" at bounding box center [699, 60] width 118 height 14
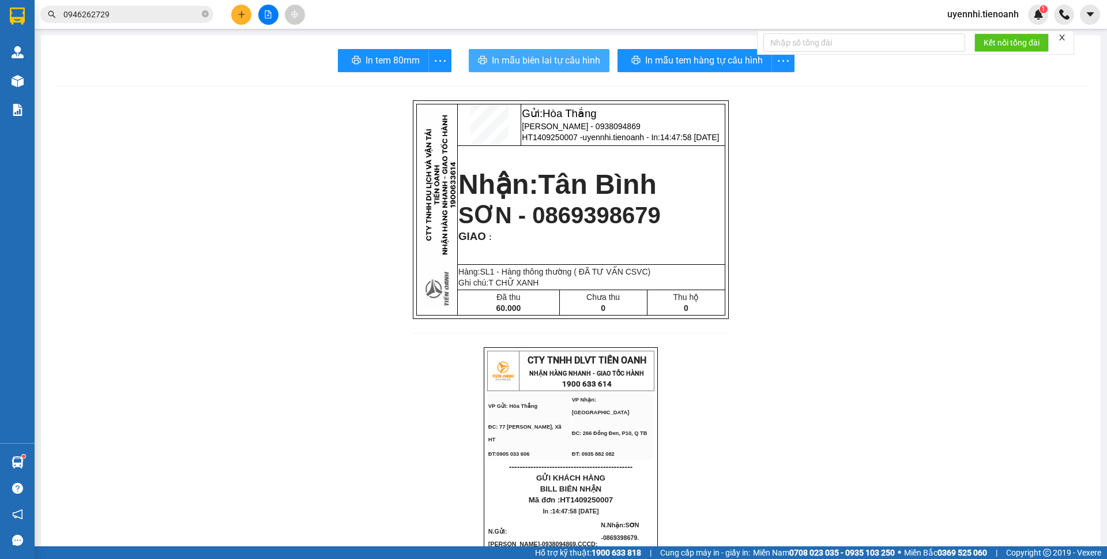
click at [551, 51] on button "In mẫu biên lai tự cấu hình" at bounding box center [539, 60] width 141 height 23
click at [244, 18] on icon "plus" at bounding box center [242, 14] width 8 height 8
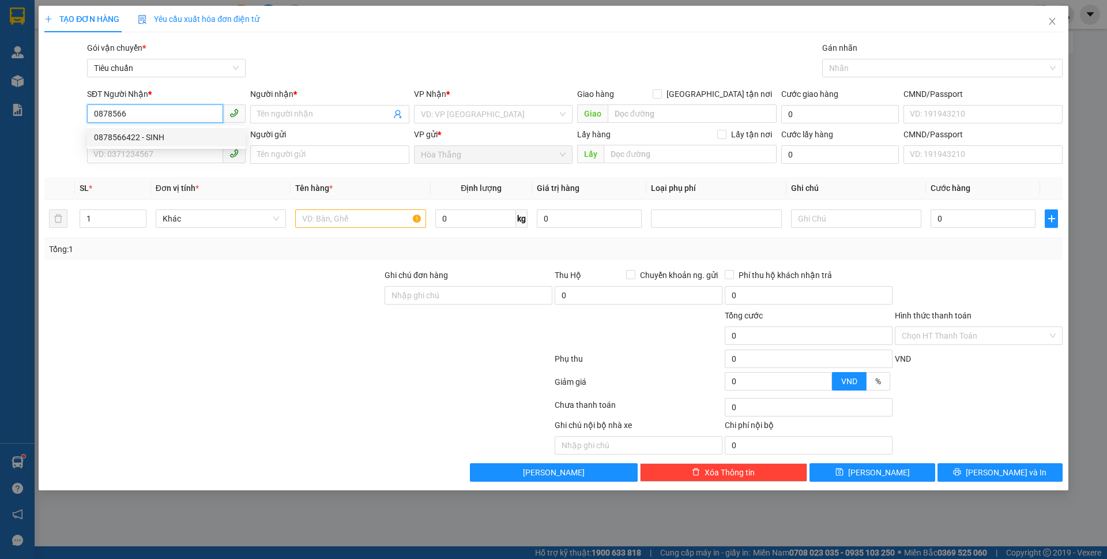
click at [149, 137] on div "0878566422 - SINH" at bounding box center [166, 137] width 145 height 13
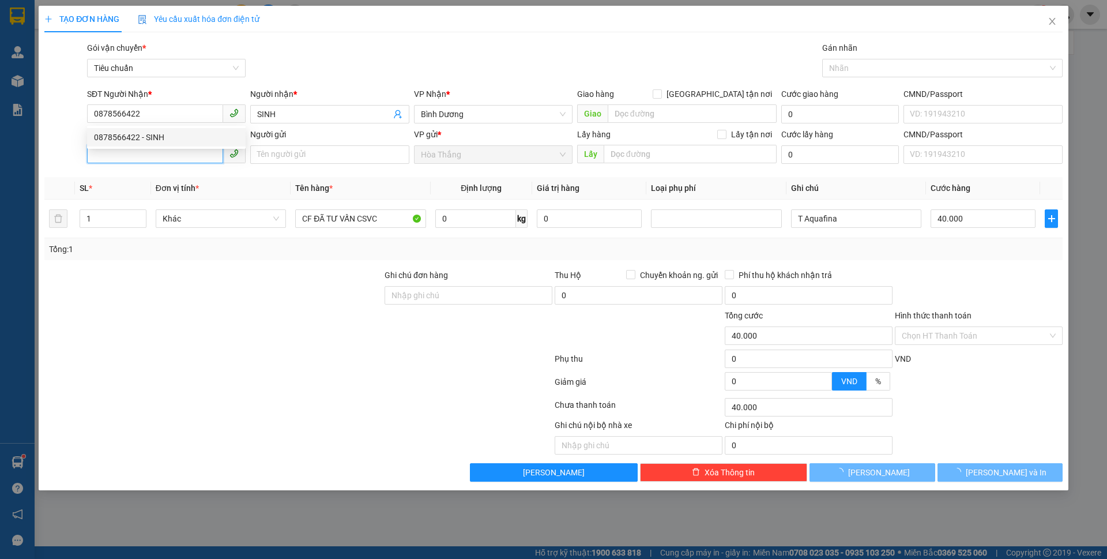
click at [127, 153] on input "SĐT Người Gửi" at bounding box center [155, 154] width 136 height 18
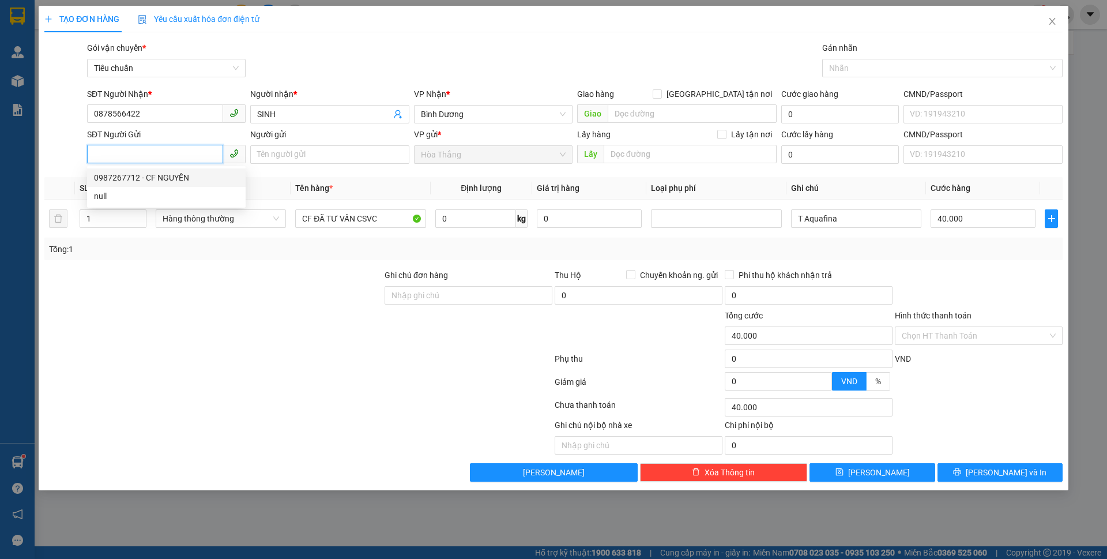
click at [148, 177] on div "0987267712 - CF NGUYỄN" at bounding box center [166, 177] width 145 height 13
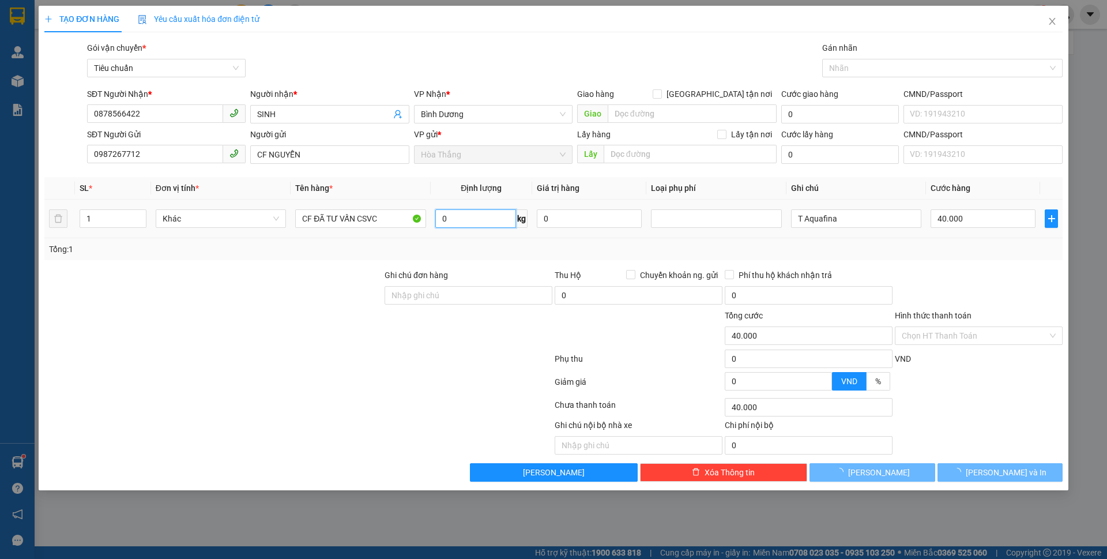
click at [488, 225] on input "0" at bounding box center [475, 218] width 81 height 18
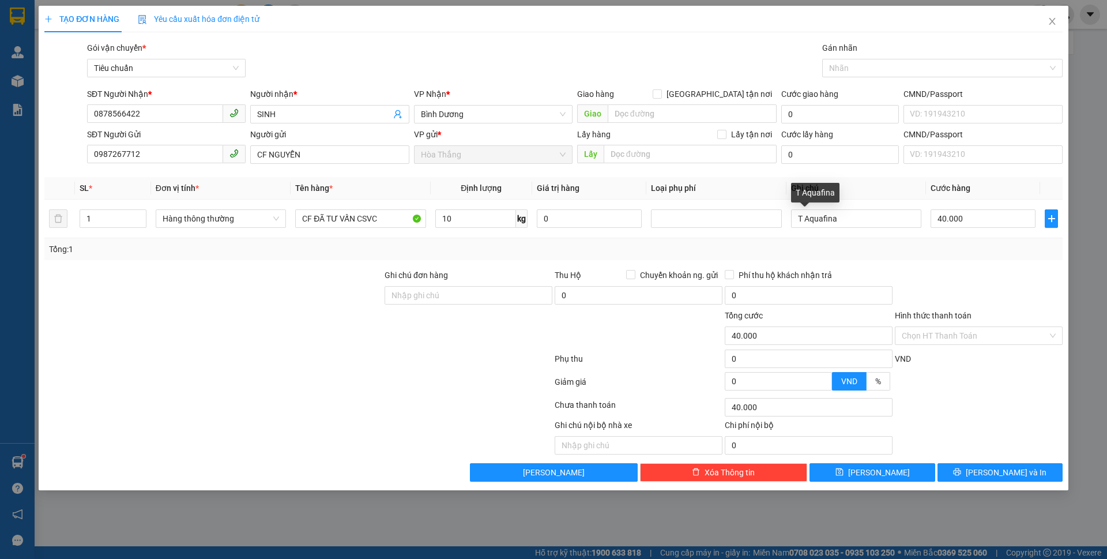
click at [970, 266] on div "Transit Pickup Surcharge Ids Transit Deliver Surcharge Ids Transit Deliver Surc…" at bounding box center [553, 262] width 1018 height 440
click at [978, 271] on div at bounding box center [979, 289] width 170 height 40
click at [951, 337] on input "Hình thức thanh toán" at bounding box center [975, 335] width 146 height 17
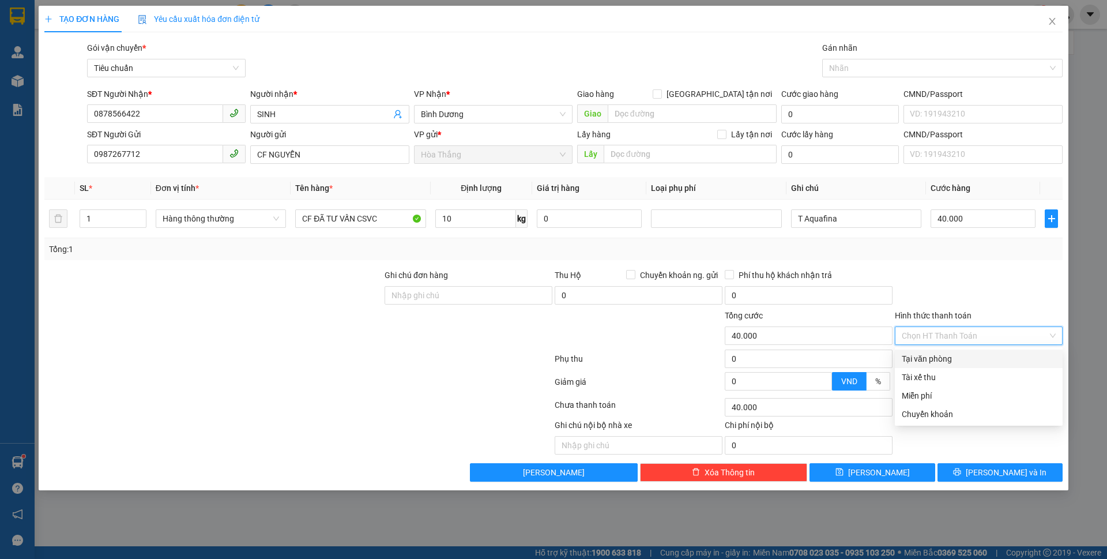
click at [944, 364] on div "Tại văn phòng" at bounding box center [979, 358] width 154 height 13
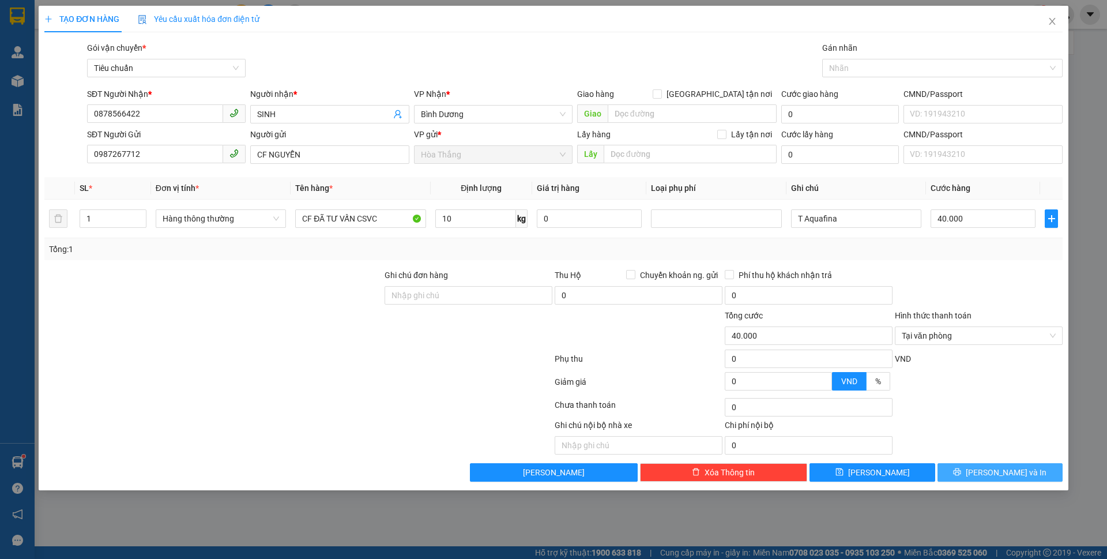
click at [974, 476] on button "[PERSON_NAME] và In" at bounding box center [999, 472] width 125 height 18
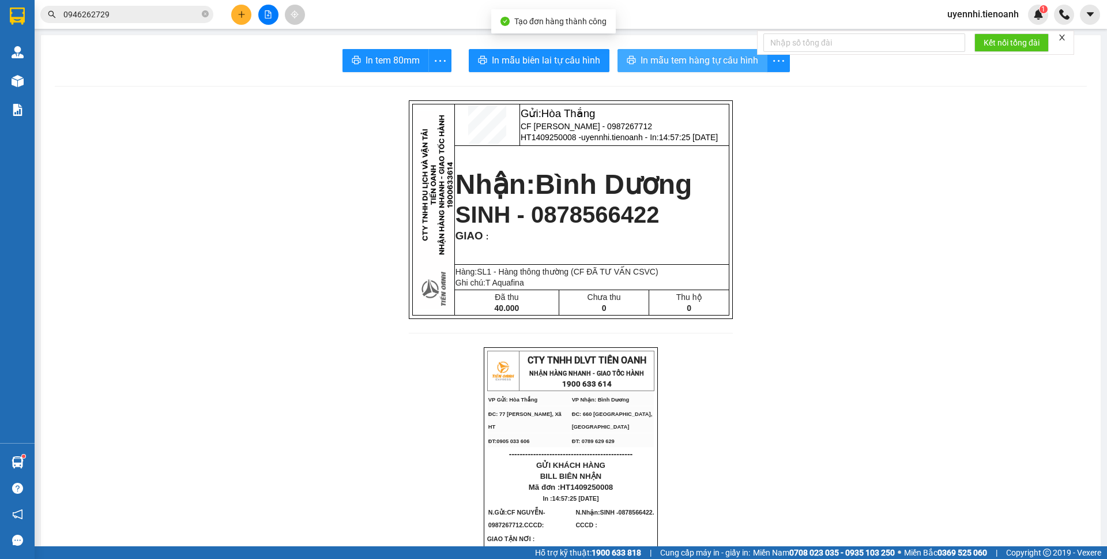
click at [728, 57] on span "In mẫu tem hàng tự cấu hình" at bounding box center [699, 60] width 118 height 14
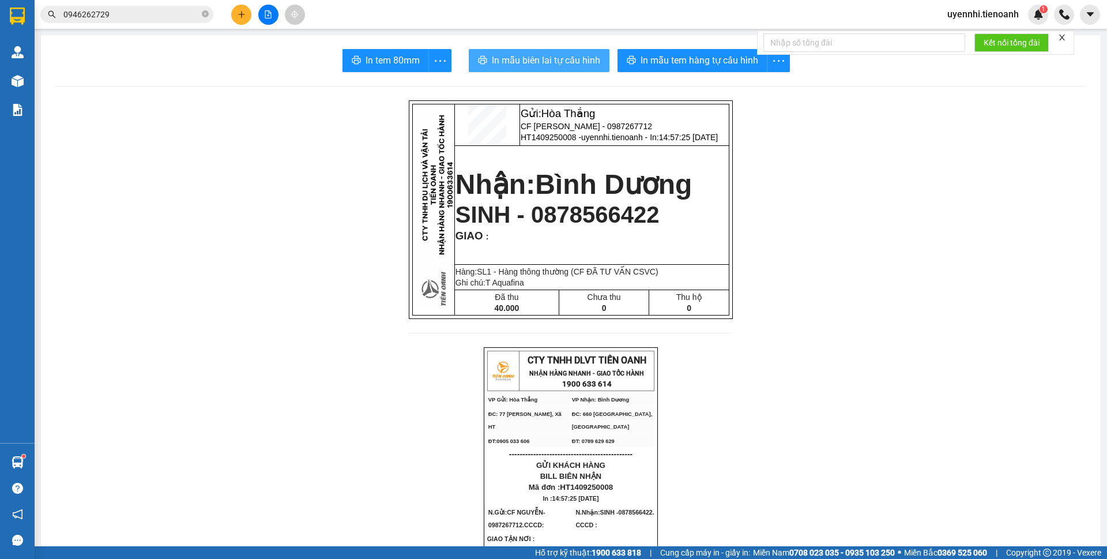
click at [527, 60] on span "In mẫu biên lai tự cấu hình" at bounding box center [546, 60] width 108 height 14
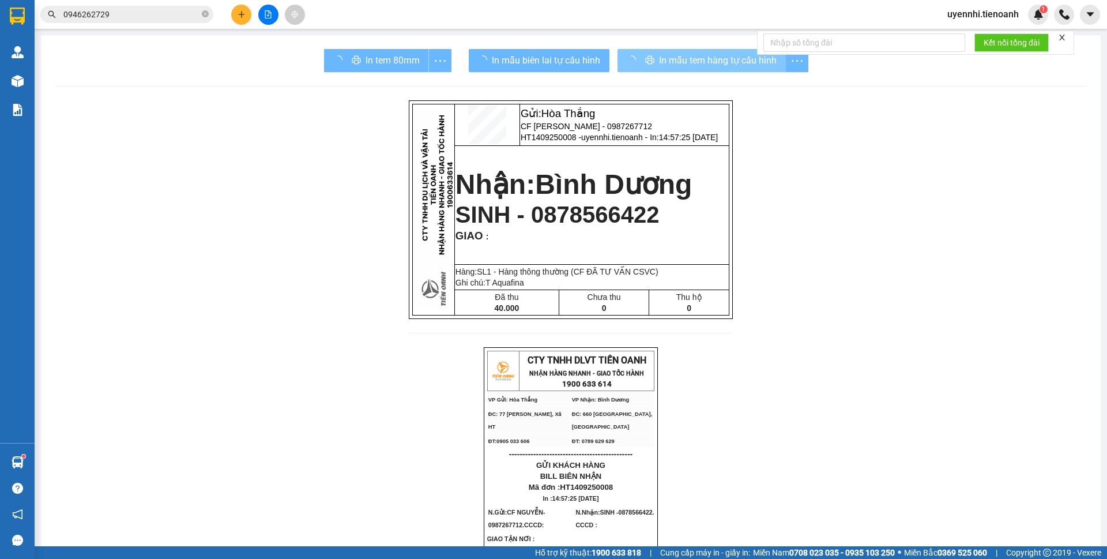
click at [698, 66] on span "In mẫu tem hàng tự cấu hình" at bounding box center [718, 60] width 118 height 14
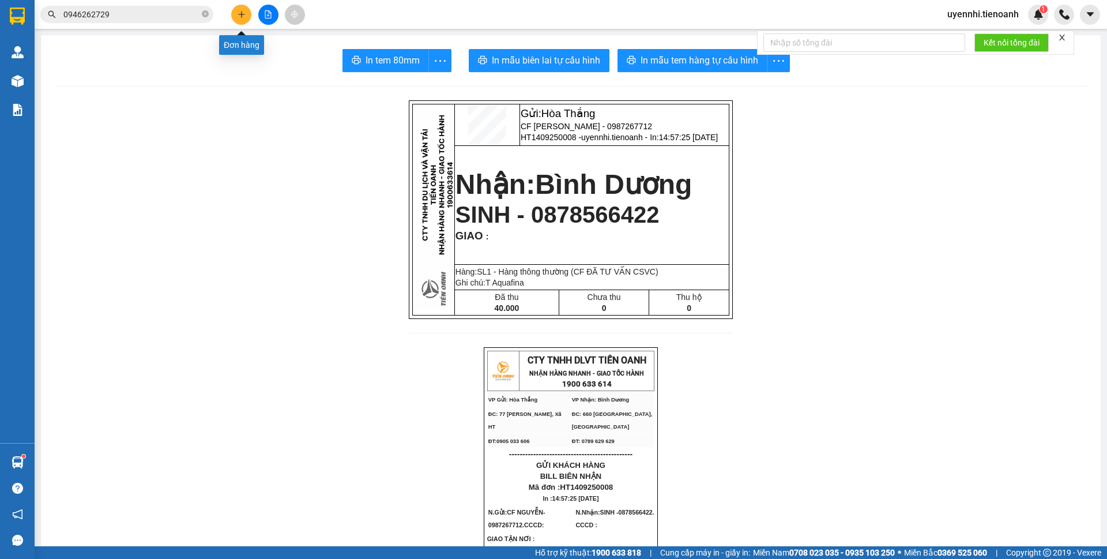
click at [240, 20] on button at bounding box center [241, 15] width 20 height 20
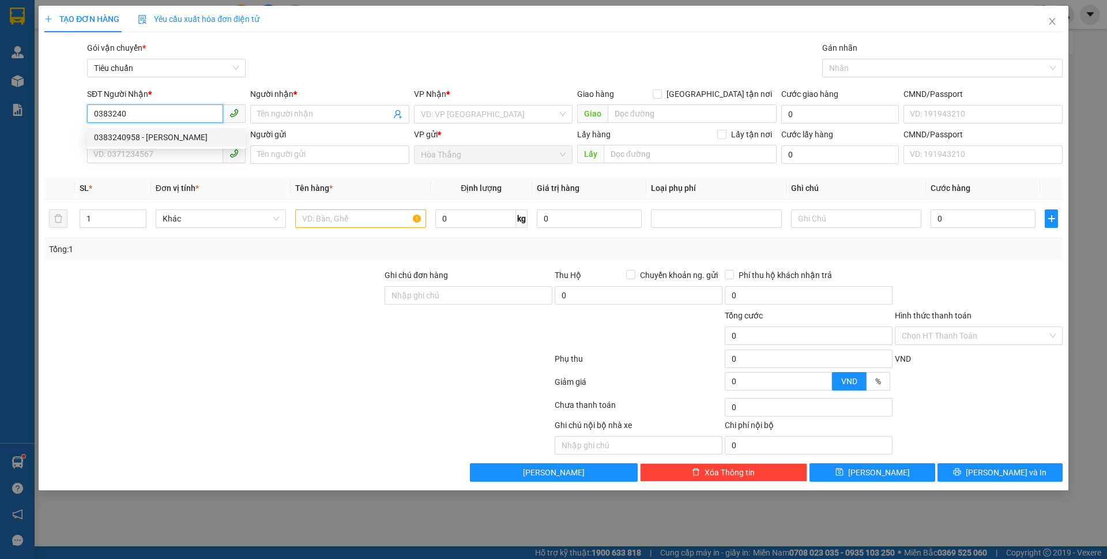
click at [138, 138] on div "0383240958 - [PERSON_NAME]" at bounding box center [166, 137] width 145 height 13
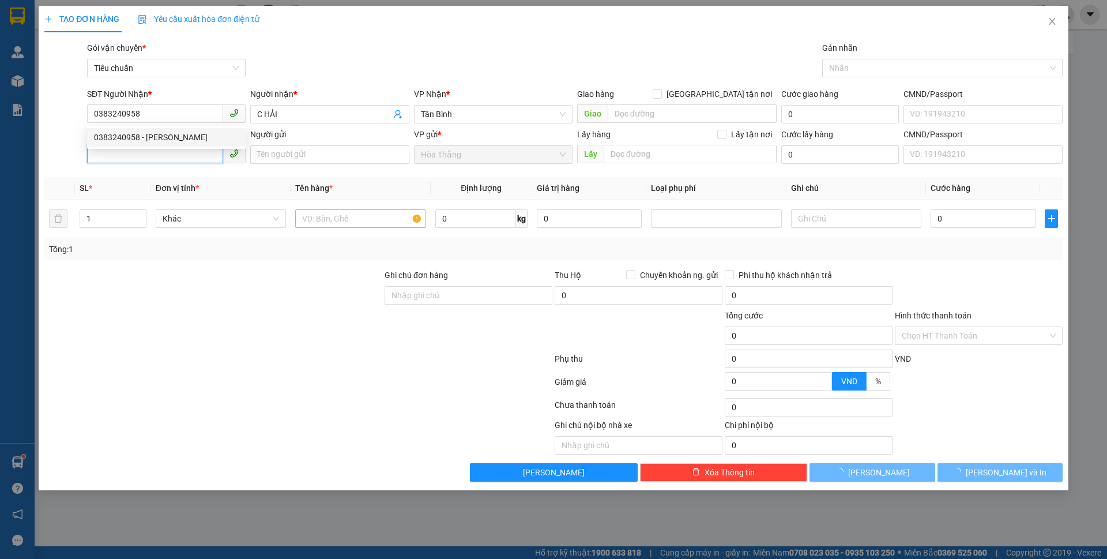
click at [119, 153] on input "SĐT Người Gửi" at bounding box center [155, 154] width 136 height 18
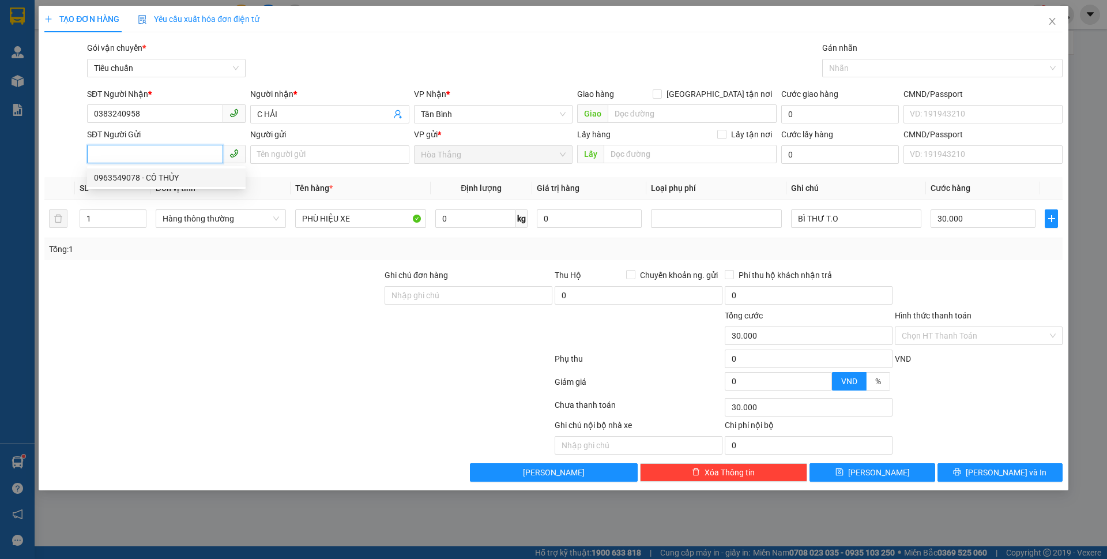
click at [146, 177] on div "0963549078 - CÔ THỦY" at bounding box center [166, 177] width 145 height 13
click at [465, 224] on input "0" at bounding box center [475, 218] width 81 height 18
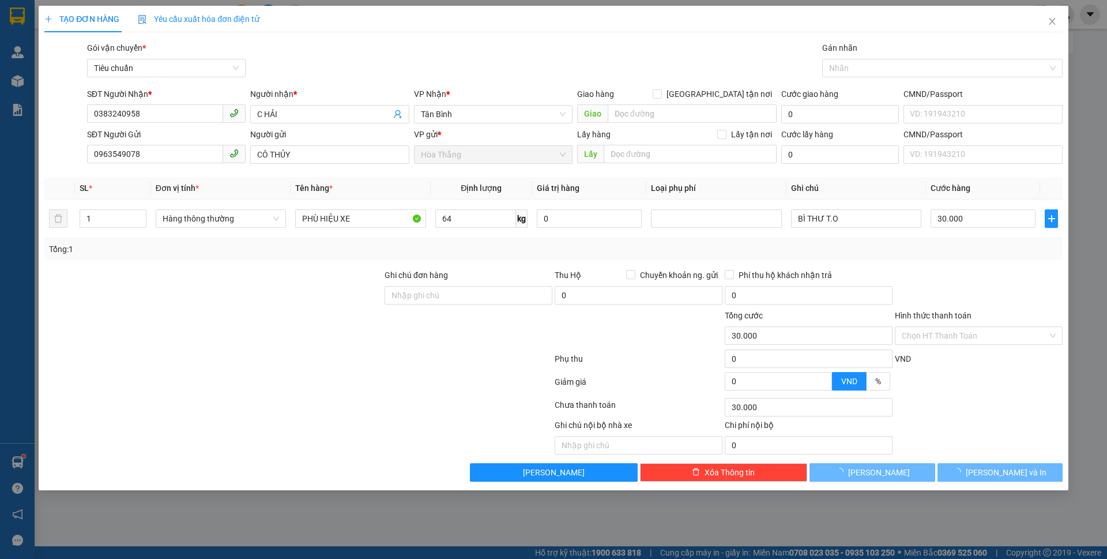
click at [269, 262] on div "Transit Pickup Surcharge Ids Transit Deliver Surcharge Ids Transit Deliver Surc…" at bounding box center [553, 262] width 1018 height 440
click at [270, 264] on div "Transit Pickup Surcharge Ids Transit Deliver Surcharge Ids Transit Deliver Surc…" at bounding box center [553, 262] width 1018 height 440
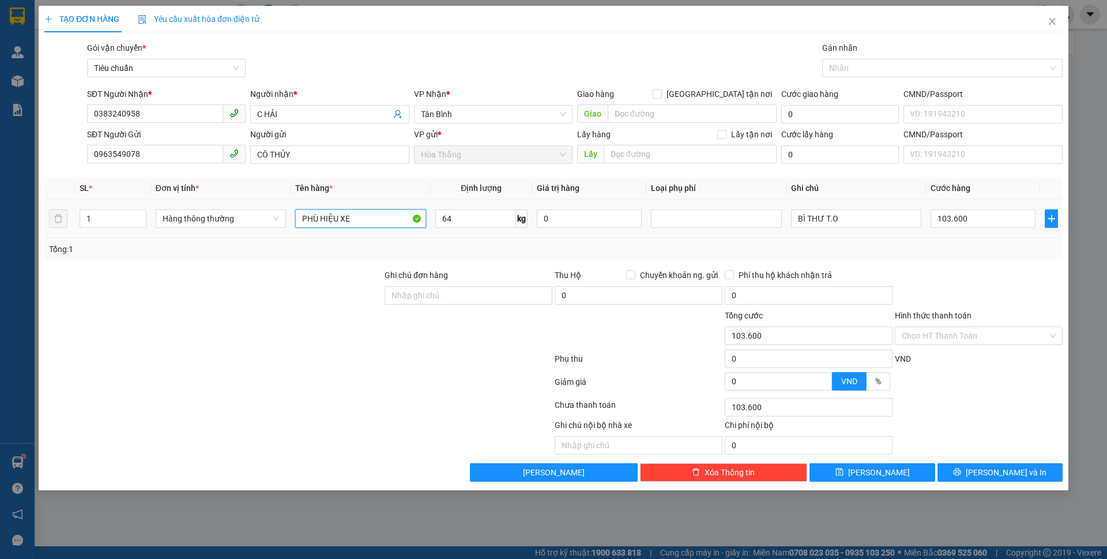
drag, startPoint x: 386, startPoint y: 216, endPoint x: 288, endPoint y: 200, distance: 98.7
click at [288, 200] on tr "1 Hàng thông thường PHÙ HIỆU XE 64 kg 0 BÌ THƯ T.O 103.600" at bounding box center [553, 218] width 1018 height 39
click at [980, 218] on input "103.600" at bounding box center [982, 218] width 105 height 18
click at [970, 272] on div at bounding box center [979, 289] width 170 height 40
drag, startPoint x: 848, startPoint y: 229, endPoint x: 830, endPoint y: 229, distance: 18.4
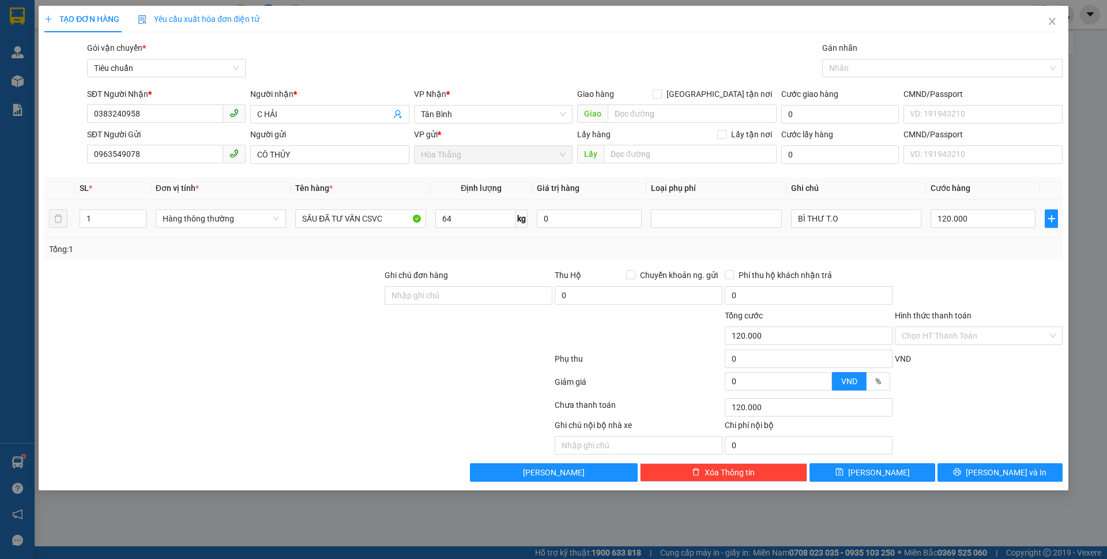
click at [830, 229] on div "BÌ THƯ T.O" at bounding box center [856, 218] width 130 height 23
drag, startPoint x: 846, startPoint y: 220, endPoint x: 770, endPoint y: 214, distance: 75.8
click at [768, 216] on tr "1 Hàng thông thường SẦU ĐÃ TƯ VẤN CSVC 64 kg 0 BÌ THƯ T.O 120.000" at bounding box center [553, 218] width 1018 height 39
click at [1010, 470] on span "[PERSON_NAME] và In" at bounding box center [1006, 472] width 81 height 13
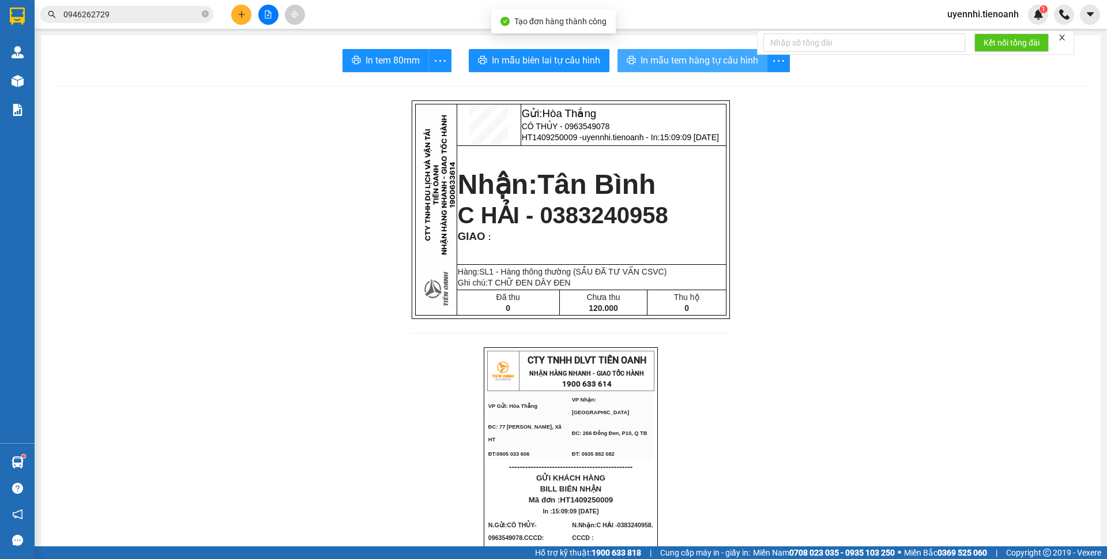
click at [666, 59] on span "In mẫu tem hàng tự cấu hình" at bounding box center [699, 60] width 118 height 14
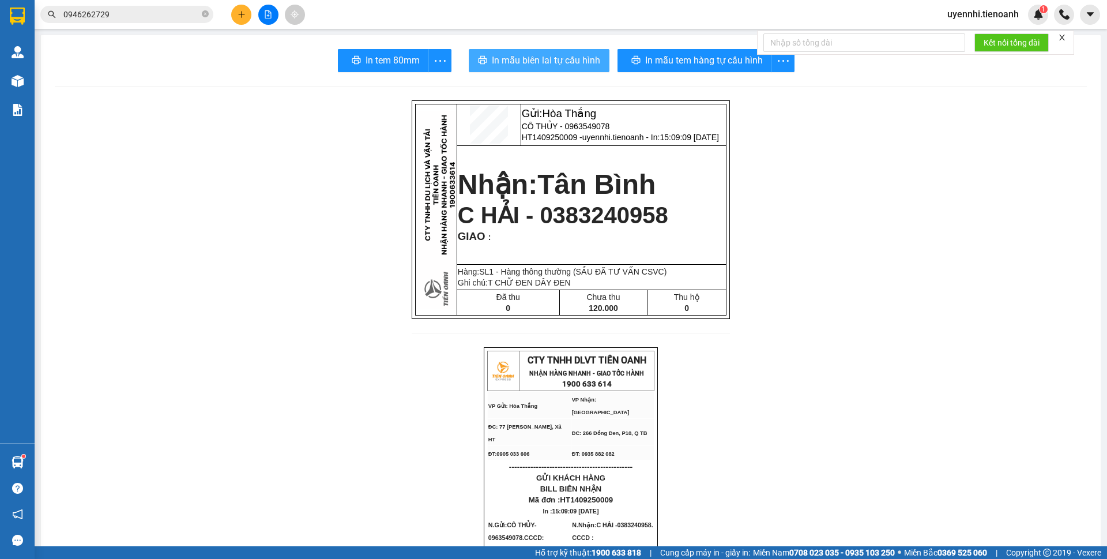
click at [561, 55] on span "In mẫu biên lai tự cấu hình" at bounding box center [546, 60] width 108 height 14
click at [239, 14] on icon "plus" at bounding box center [241, 14] width 6 height 1
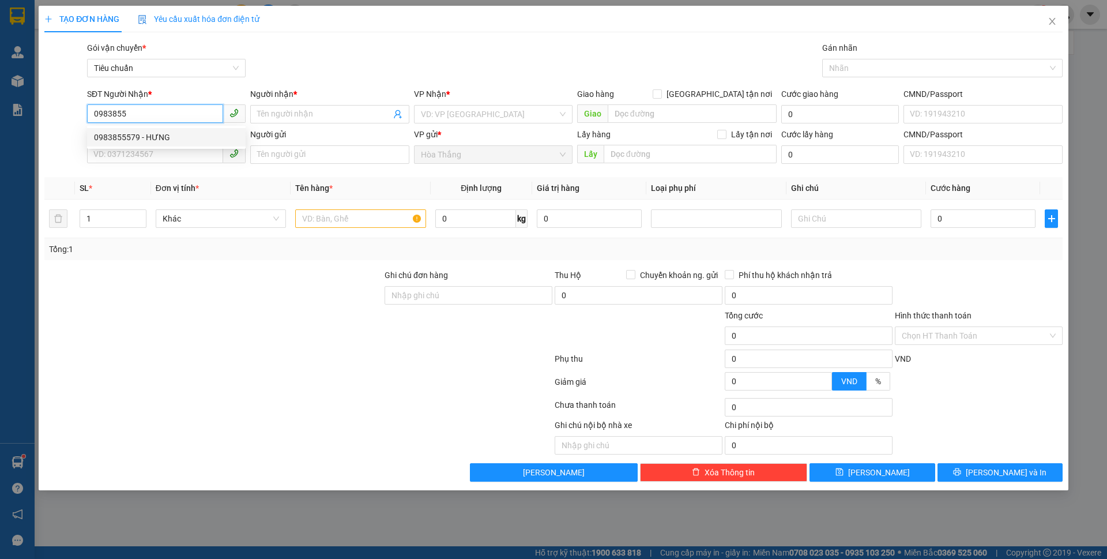
click at [161, 131] on div "0983855579 - HƯNG" at bounding box center [166, 137] width 145 height 13
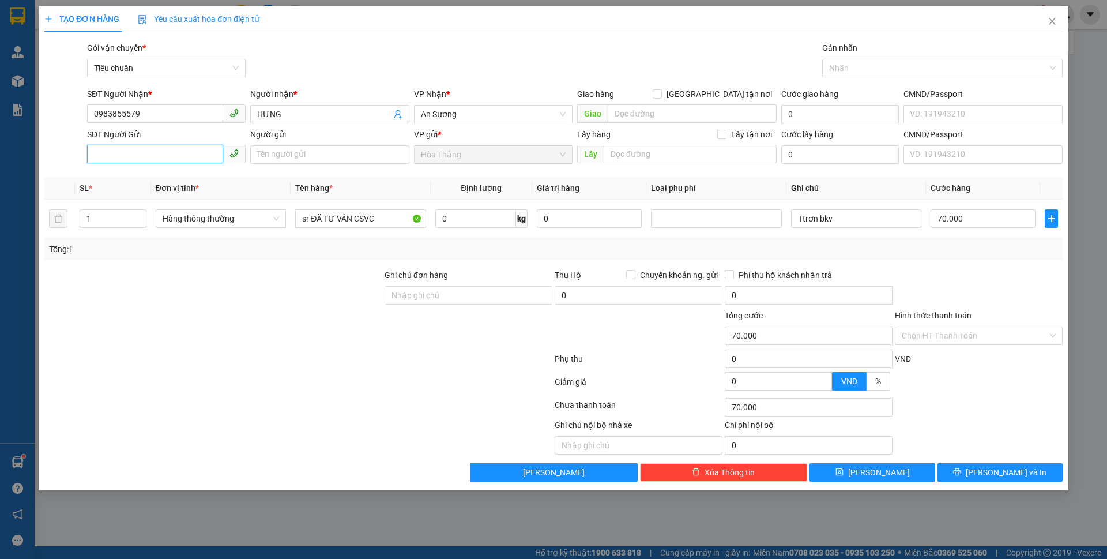
click at [139, 153] on input "SĐT Người Gửi" at bounding box center [155, 154] width 136 height 18
click at [149, 177] on div "0374568353 - Anh Chánh" at bounding box center [166, 177] width 145 height 13
click at [489, 213] on input "0" at bounding box center [475, 218] width 81 height 18
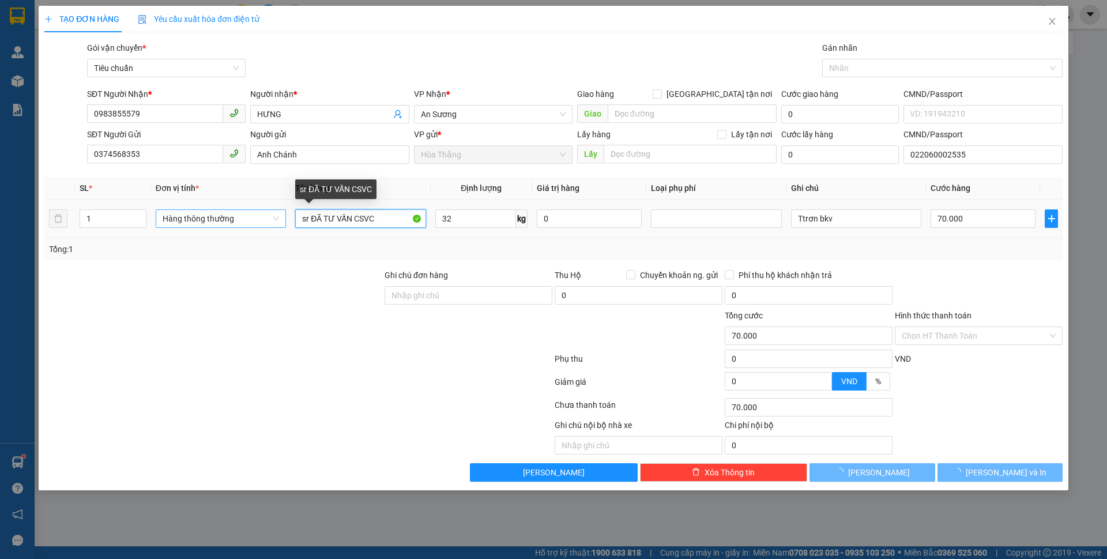
drag, startPoint x: 304, startPoint y: 219, endPoint x: 273, endPoint y: 217, distance: 31.2
click at [274, 217] on tr "1 Hàng thông thường sr ĐÃ TƯ VẤN CSVC 32 kg 0 Ttrơn bkv 70.000" at bounding box center [553, 218] width 1018 height 39
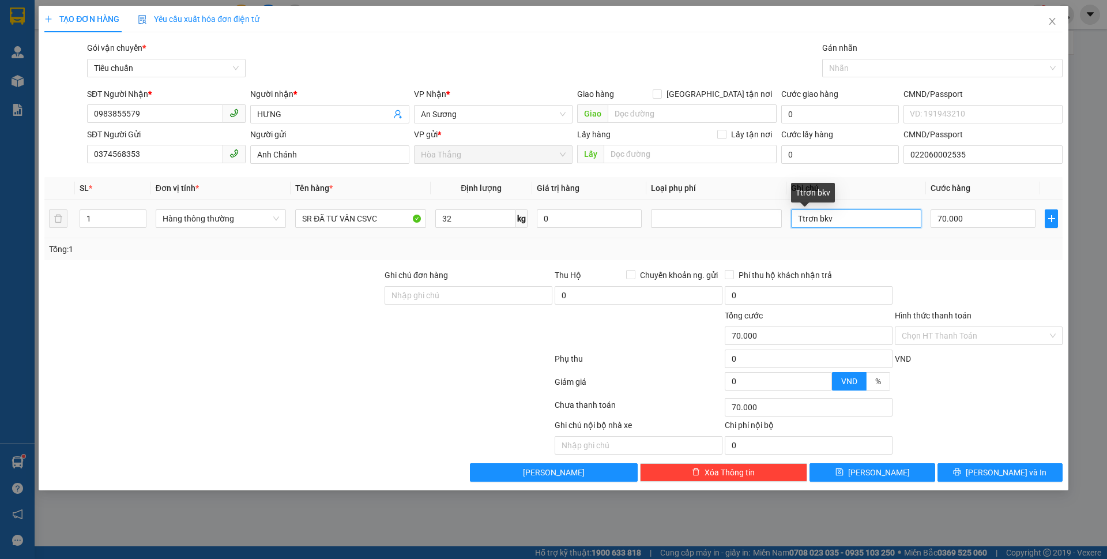
click at [824, 217] on input "Ttrơn bkv" at bounding box center [856, 218] width 130 height 18
drag, startPoint x: 771, startPoint y: 215, endPoint x: 751, endPoint y: 214, distance: 19.6
click at [751, 214] on tr "1 Hàng thông thường SR ĐÃ TƯ VẤN CSVC 32 kg 0 Ttrơn bkv 70.000" at bounding box center [553, 218] width 1018 height 39
click at [974, 471] on button "[PERSON_NAME] và In" at bounding box center [999, 472] width 125 height 18
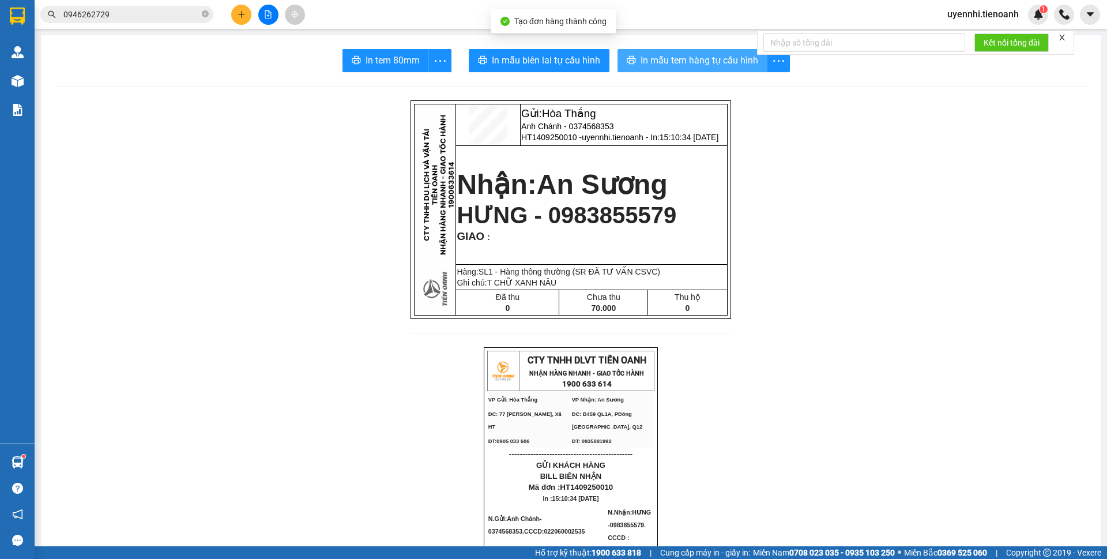
click at [654, 51] on button "In mẫu tem hàng tự cấu hình" at bounding box center [692, 60] width 150 height 23
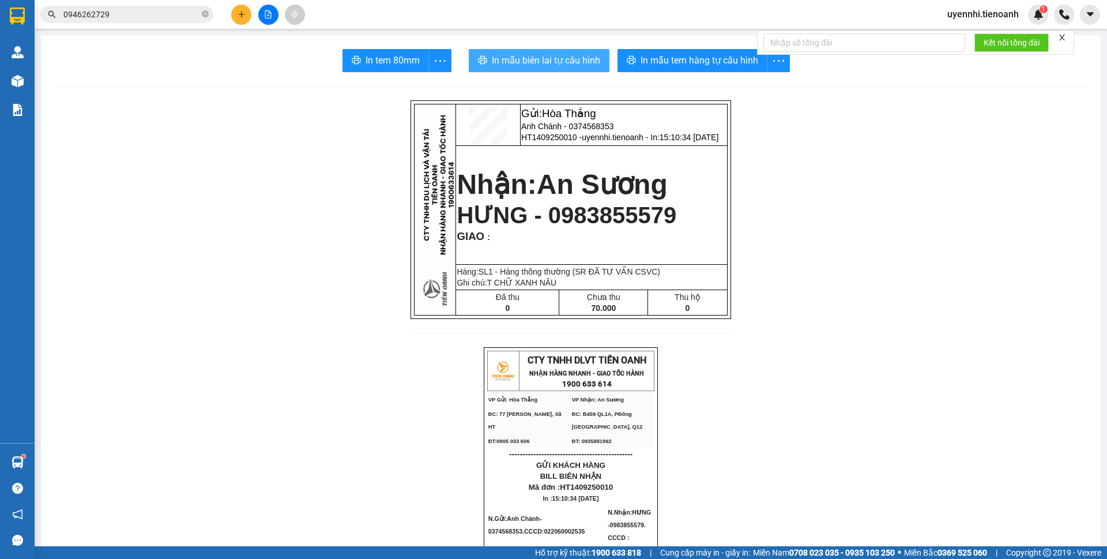
click at [537, 58] on span "In mẫu biên lai tự cấu hình" at bounding box center [546, 60] width 108 height 14
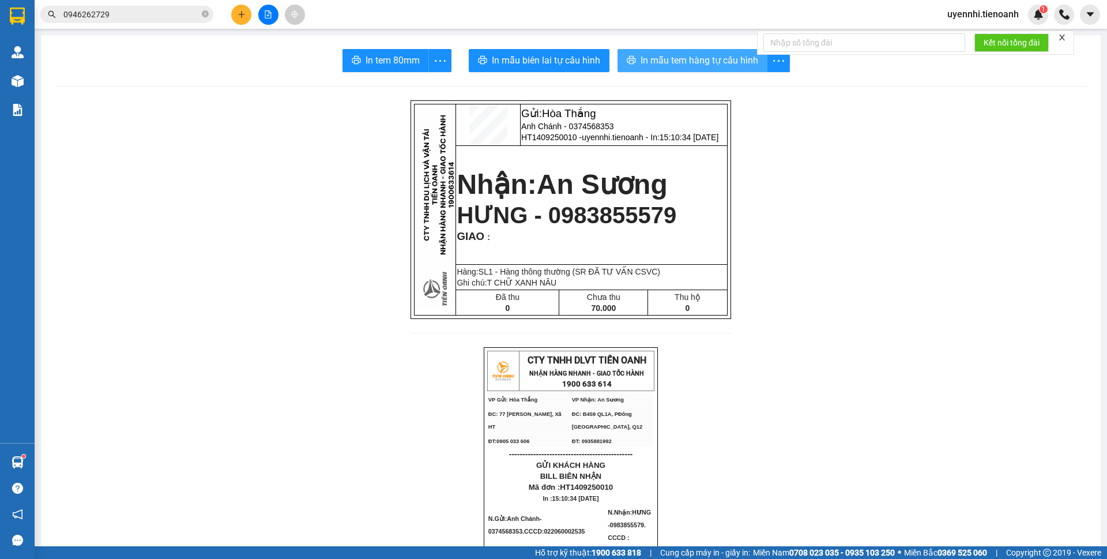
click at [679, 59] on span "In mẫu tem hàng tự cấu hình" at bounding box center [699, 60] width 118 height 14
click at [234, 13] on button at bounding box center [241, 15] width 20 height 20
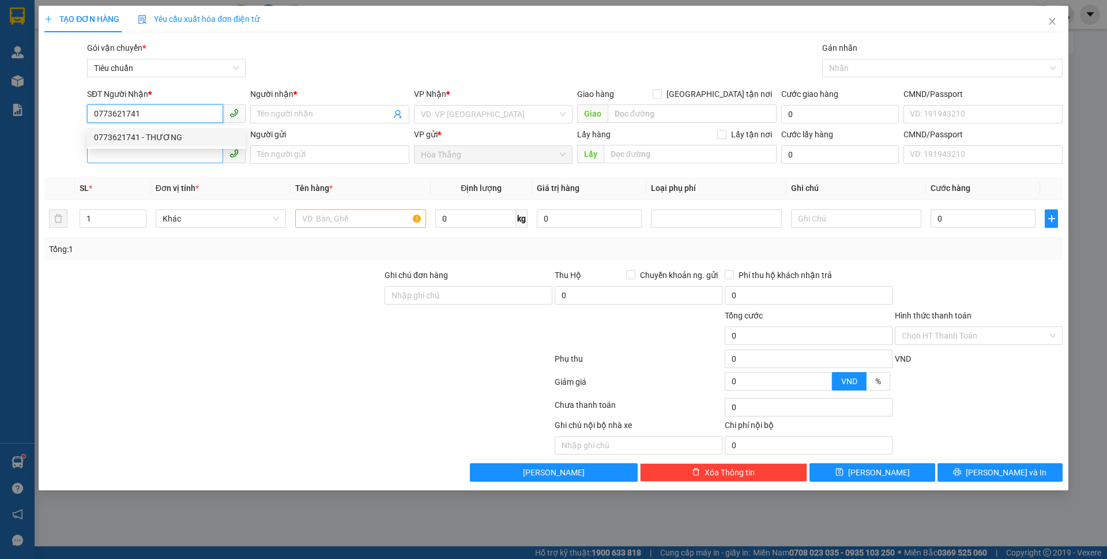
click at [169, 137] on div "0773621741 - THƯƠNG" at bounding box center [166, 137] width 145 height 13
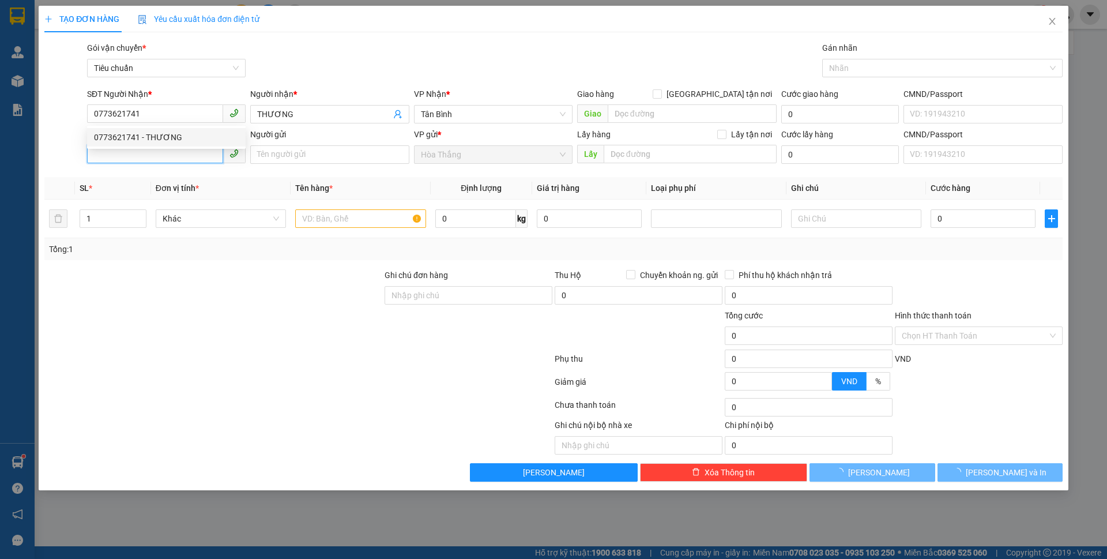
click at [160, 160] on input "SĐT Người Gửi" at bounding box center [155, 154] width 136 height 18
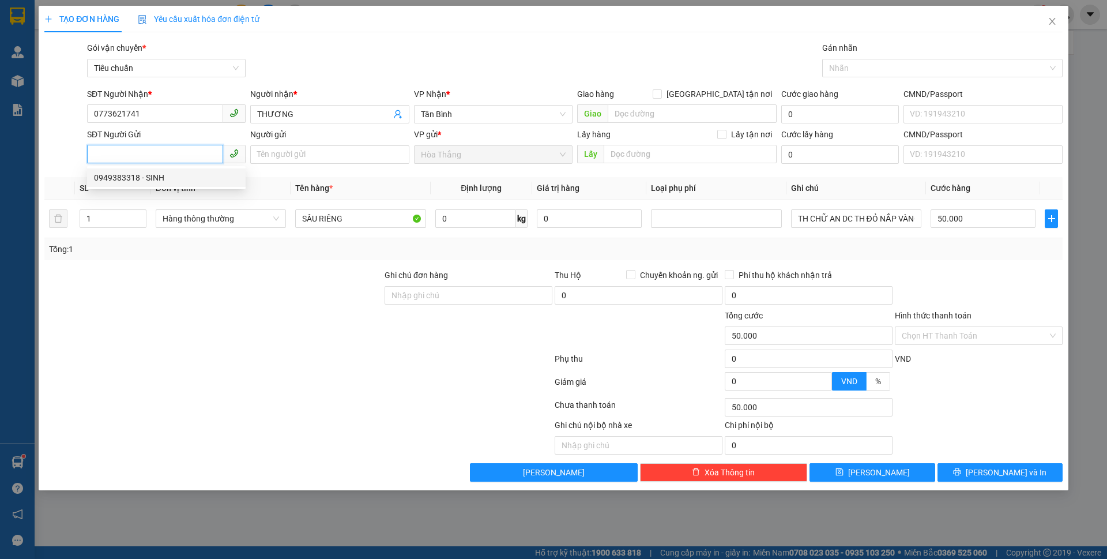
click at [159, 178] on div "0949383318 - SINH" at bounding box center [166, 177] width 145 height 13
click at [472, 222] on input "0" at bounding box center [475, 218] width 81 height 18
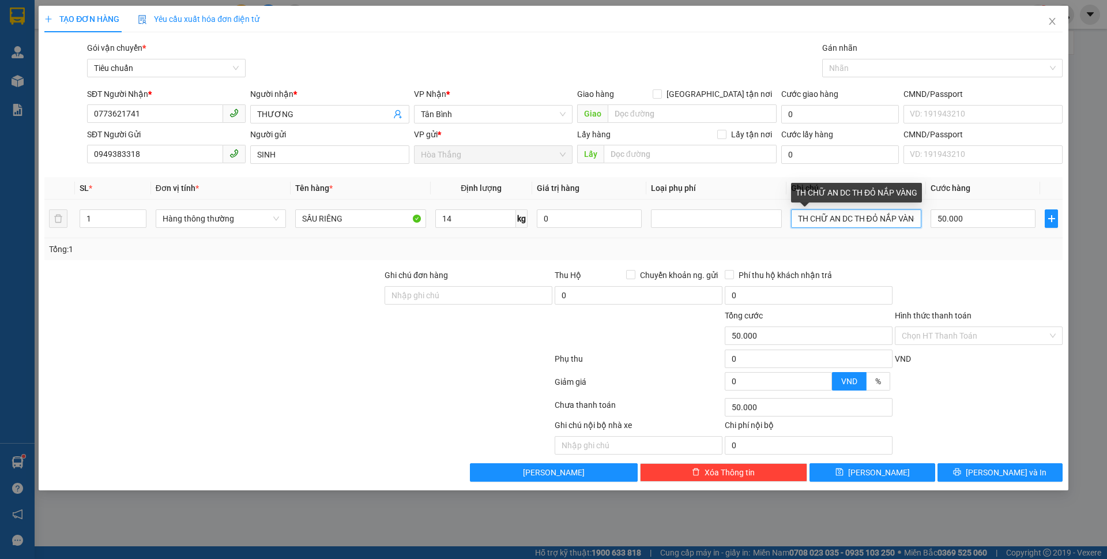
drag, startPoint x: 919, startPoint y: 215, endPoint x: 801, endPoint y: 201, distance: 118.5
click at [788, 214] on td "TH CHỮ AN DC TH ĐỎ NẮP VÀNG" at bounding box center [856, 218] width 140 height 39
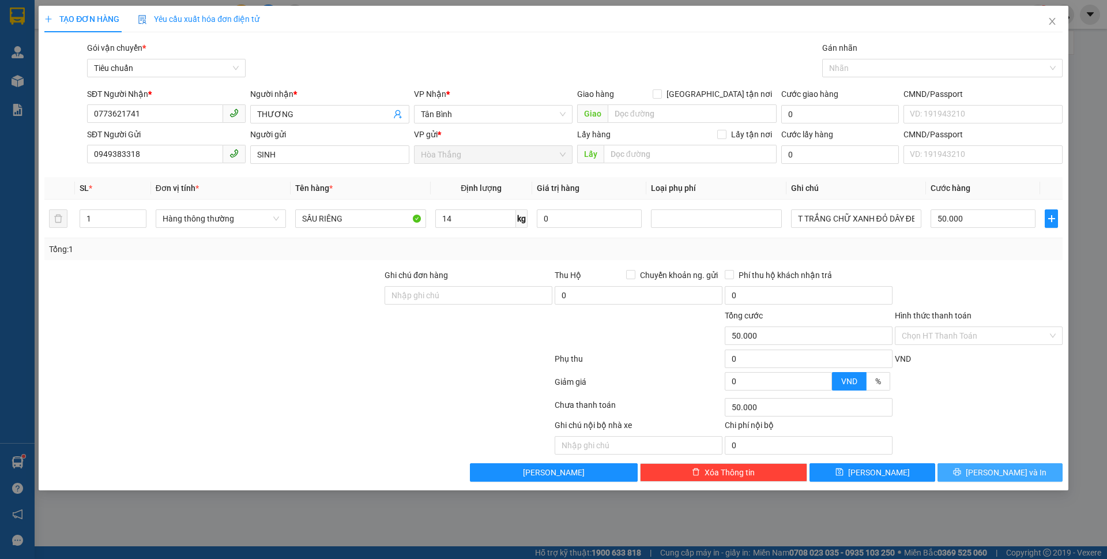
drag, startPoint x: 992, startPoint y: 472, endPoint x: 976, endPoint y: 324, distance: 149.0
click at [976, 324] on div "Transit Pickup Surcharge Ids Transit Deliver Surcharge Ids Transit Deliver Surc…" at bounding box center [553, 262] width 1018 height 440
click at [955, 337] on input "Hình thức thanh toán" at bounding box center [975, 335] width 146 height 17
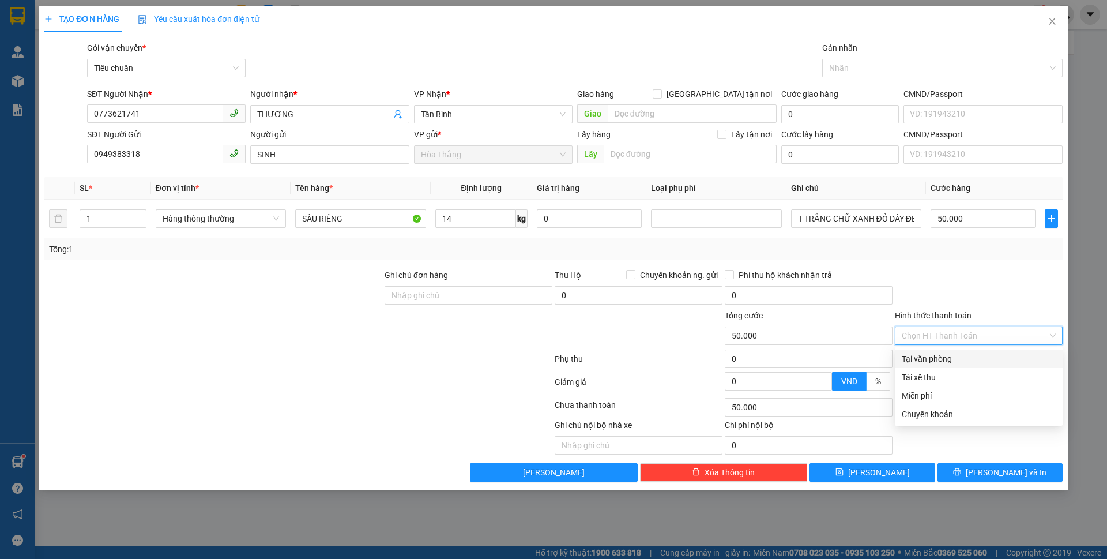
click at [945, 356] on div "Tại văn phòng" at bounding box center [979, 358] width 154 height 13
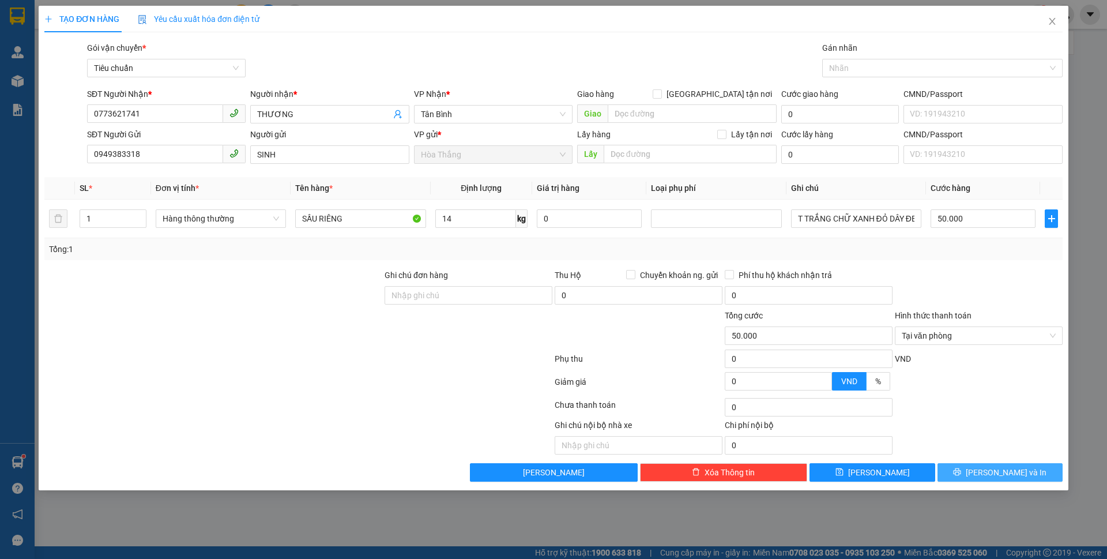
click at [1001, 475] on span "[PERSON_NAME] và In" at bounding box center [1006, 472] width 81 height 13
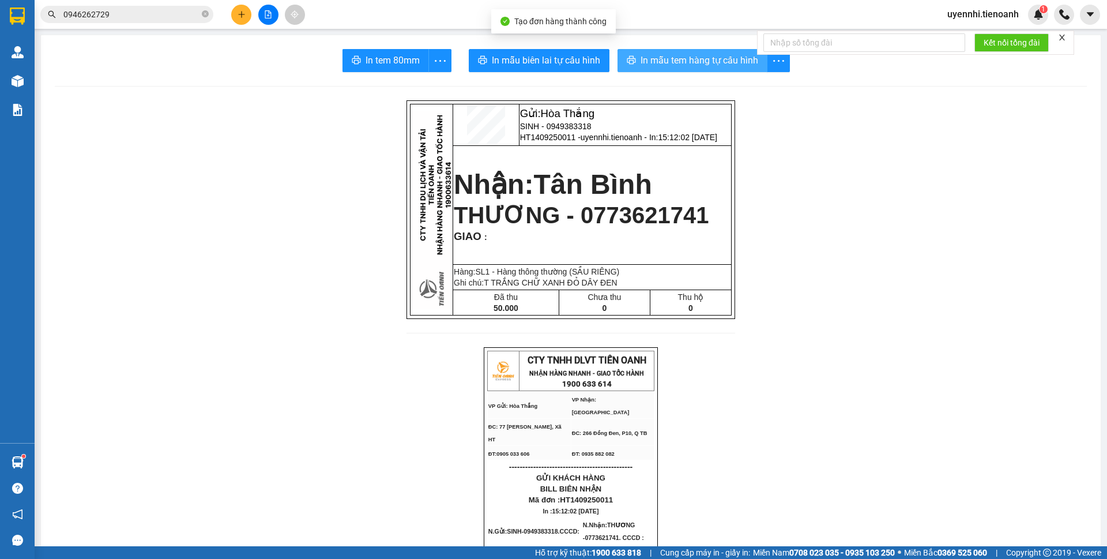
click at [661, 67] on span "In mẫu tem hàng tự cấu hình" at bounding box center [699, 60] width 118 height 14
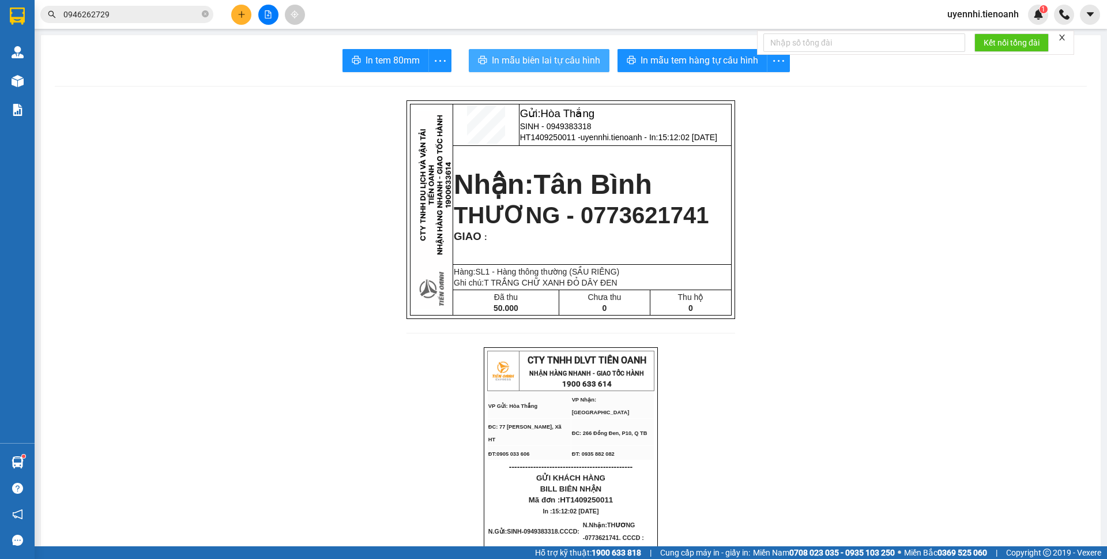
click at [553, 56] on span "In mẫu biên lai tự cấu hình" at bounding box center [546, 60] width 108 height 14
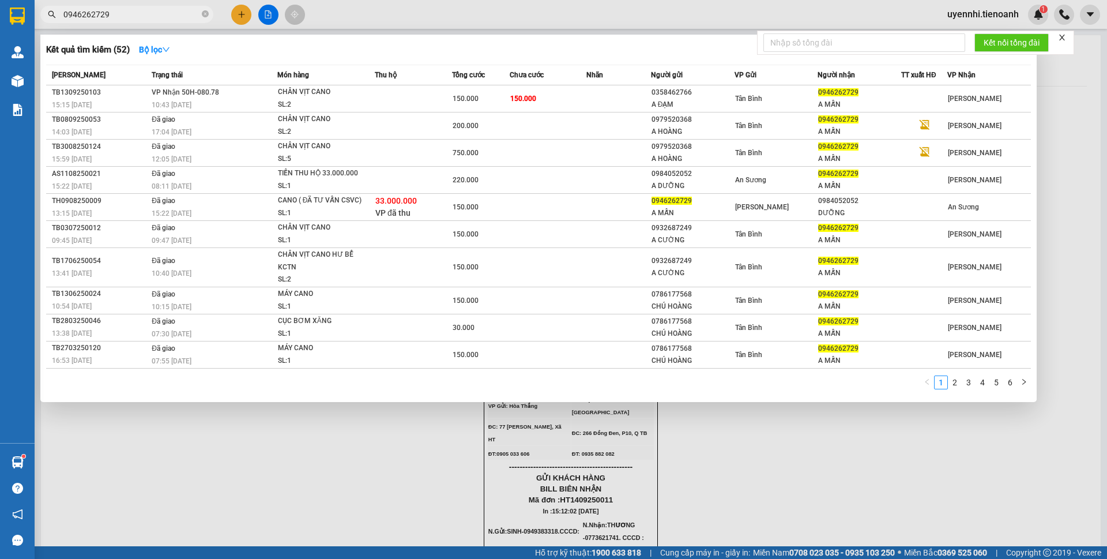
drag, startPoint x: 133, startPoint y: 12, endPoint x: 51, endPoint y: 1, distance: 81.9
click at [51, 5] on div "Kết quả tìm kiếm ( 52 ) Bộ lọc Mã ĐH Trạng thái Món hàng Thu hộ Tổng cước Chưa …" at bounding box center [112, 15] width 225 height 20
drag, startPoint x: 367, startPoint y: 494, endPoint x: 365, endPoint y: 485, distance: 9.5
click at [367, 495] on div at bounding box center [553, 279] width 1107 height 559
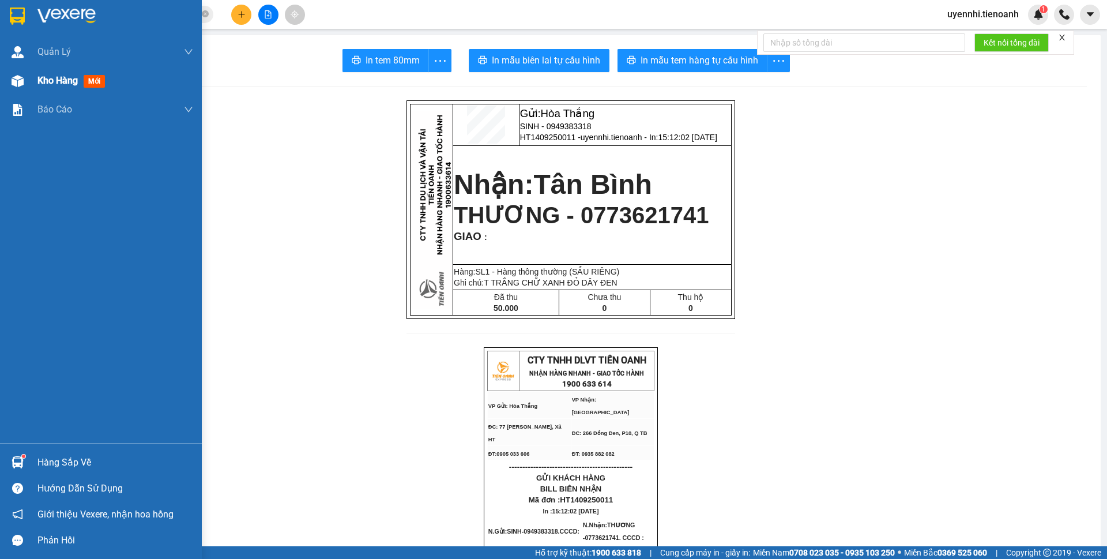
click at [56, 85] on span "Kho hàng" at bounding box center [57, 80] width 40 height 11
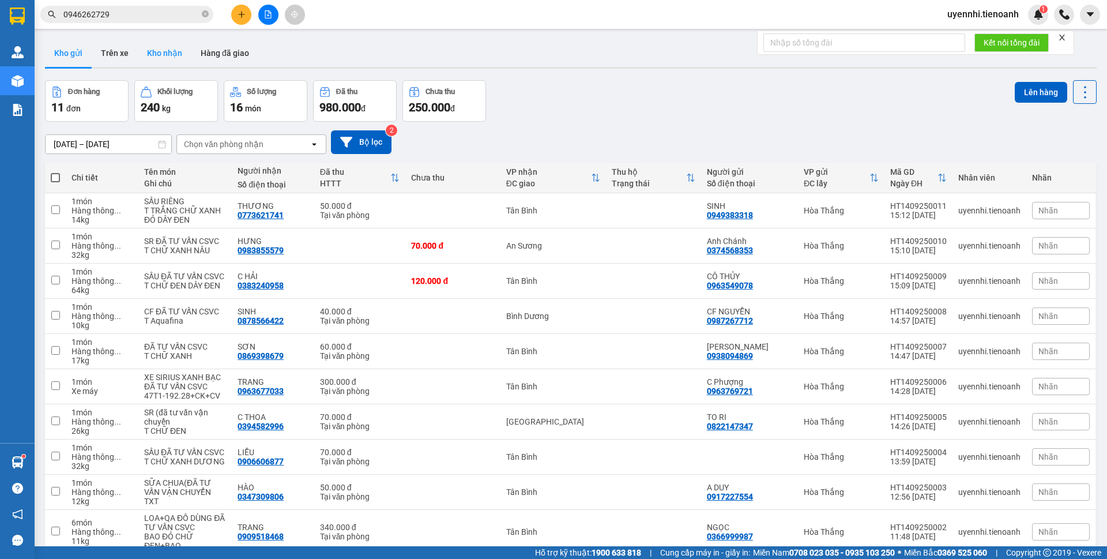
click at [161, 62] on button "Kho nhận" at bounding box center [165, 53] width 54 height 28
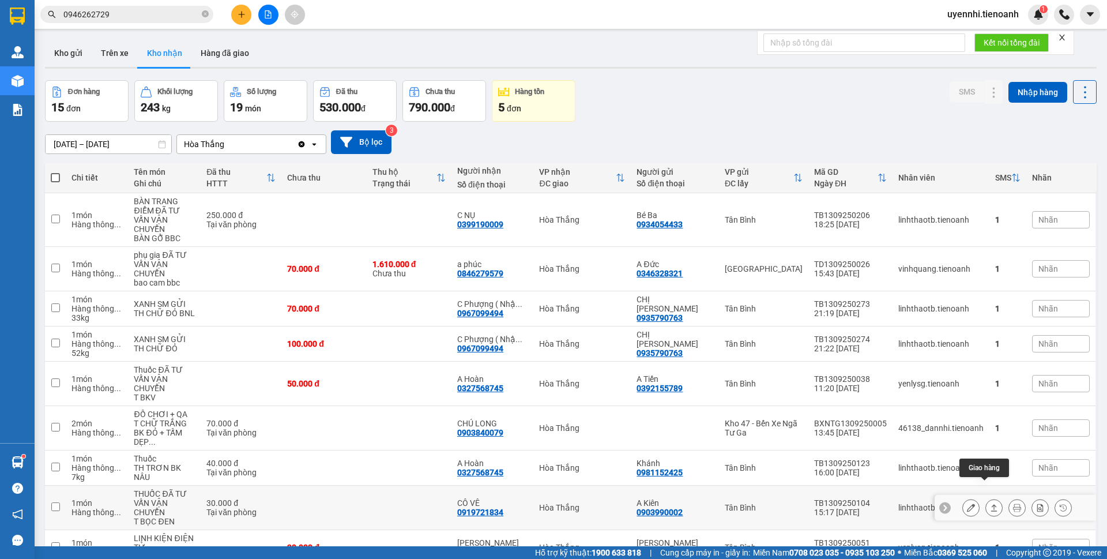
click at [990, 503] on icon at bounding box center [994, 507] width 8 height 8
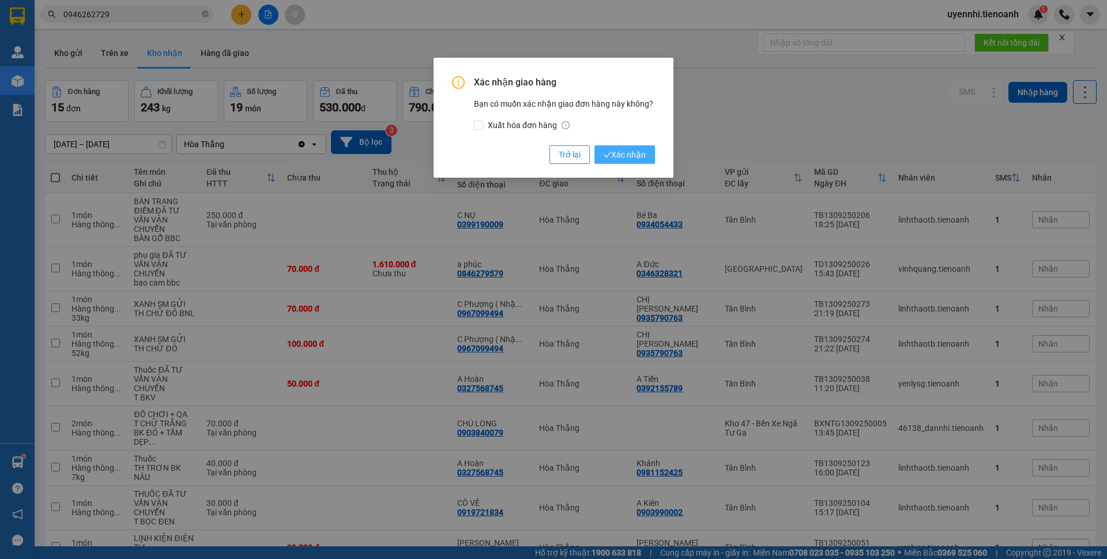
click at [610, 161] on span "Xác nhận" at bounding box center [625, 154] width 42 height 13
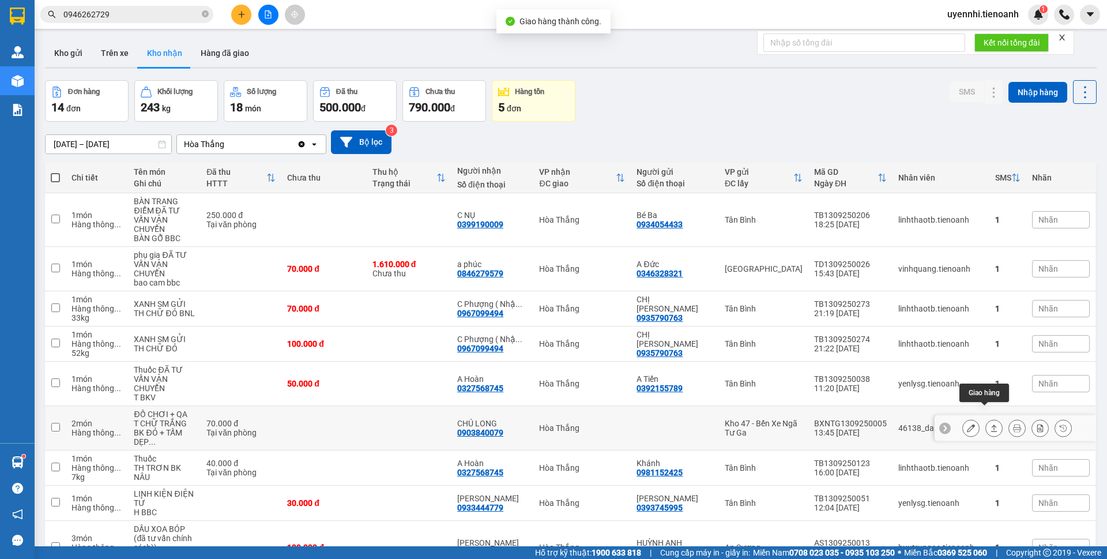
click at [990, 424] on icon at bounding box center [994, 428] width 8 height 8
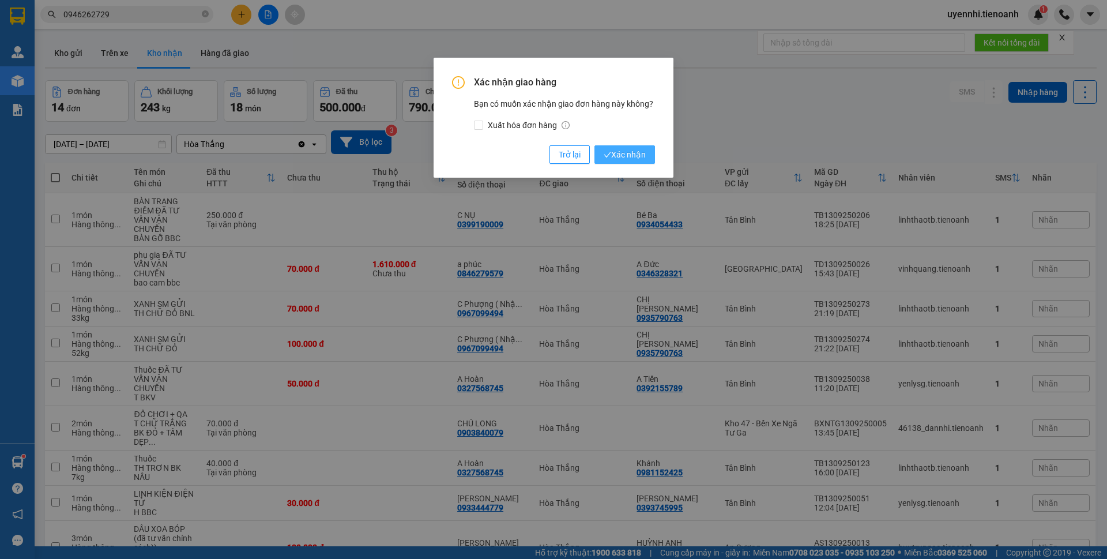
click at [614, 155] on span "Xác nhận" at bounding box center [625, 154] width 42 height 13
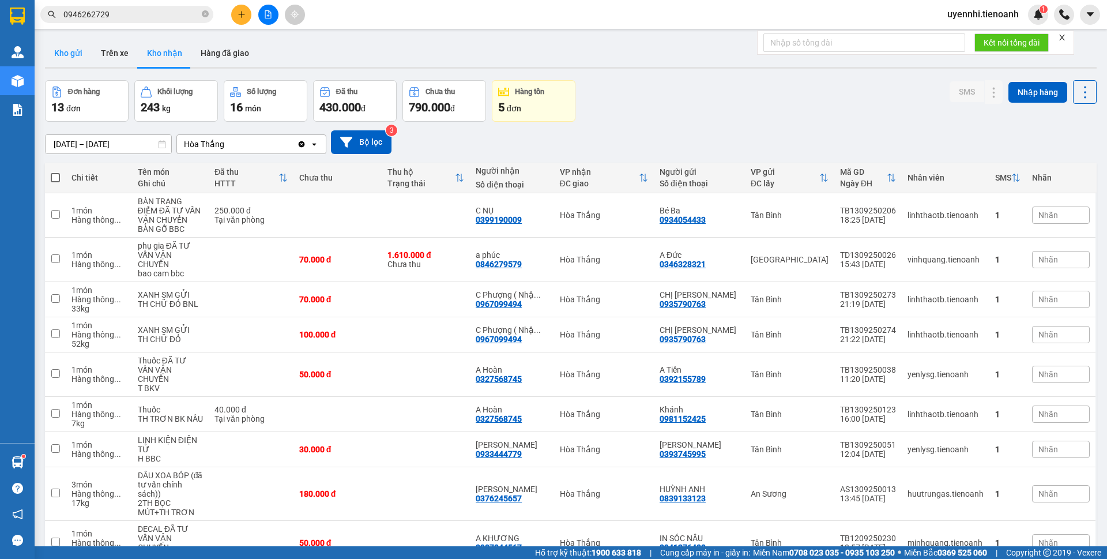
click at [74, 52] on button "Kho gửi" at bounding box center [68, 53] width 47 height 28
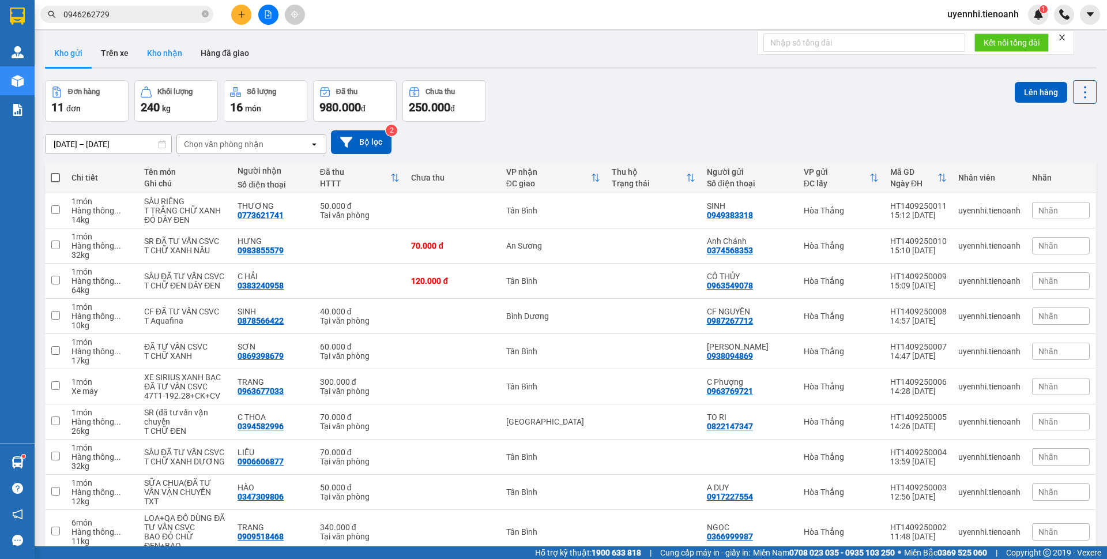
click at [171, 52] on button "Kho nhận" at bounding box center [165, 53] width 54 height 28
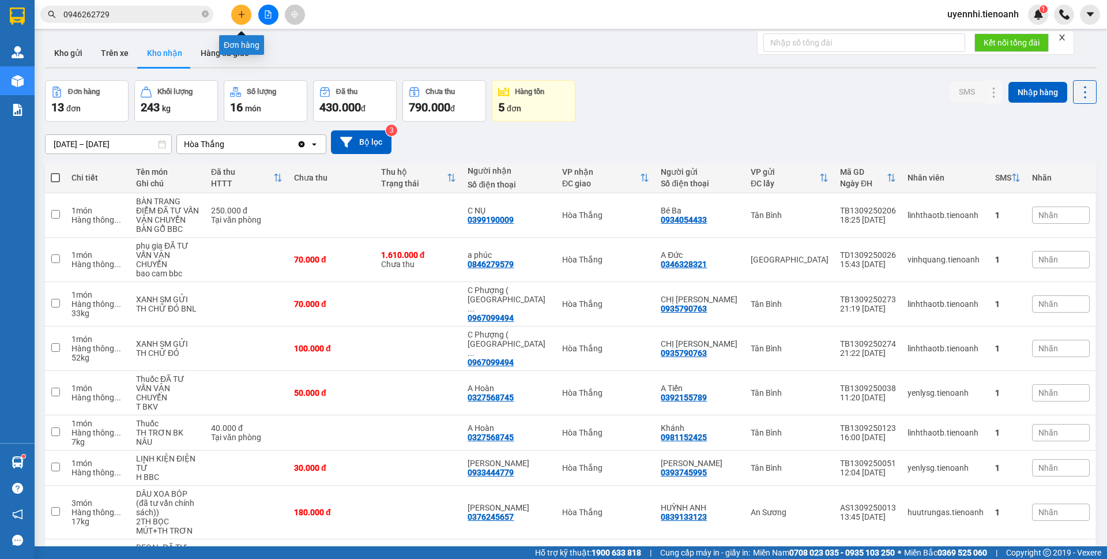
click at [246, 13] on button at bounding box center [241, 15] width 20 height 20
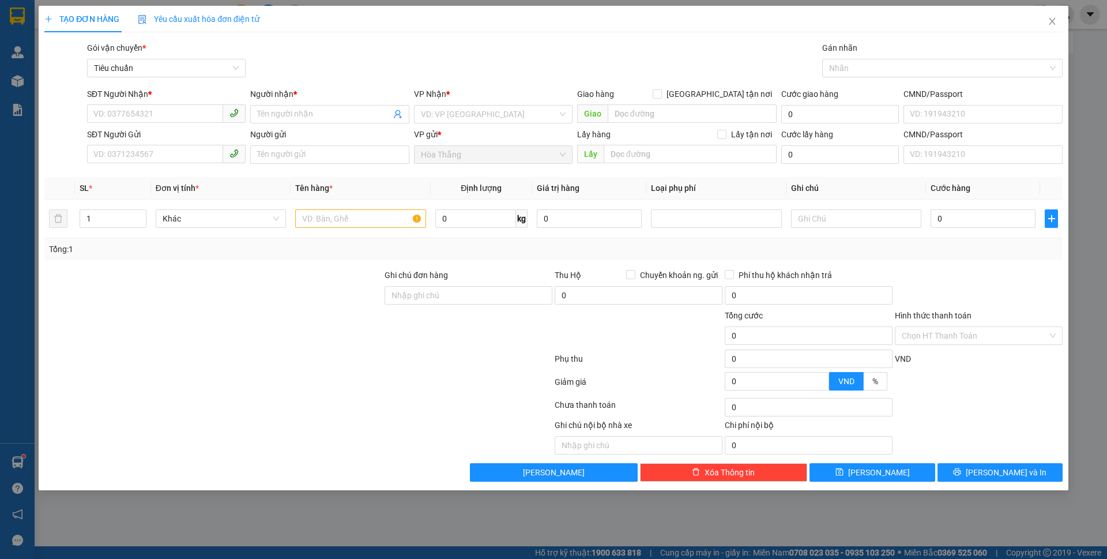
click at [103, 142] on div "SĐT Người Gửi" at bounding box center [166, 136] width 159 height 17
click at [134, 154] on input "SĐT Người Gửi" at bounding box center [155, 154] width 136 height 18
click at [150, 115] on input "SĐT Người Nhận *" at bounding box center [155, 113] width 136 height 18
click at [150, 134] on div "0363768339 - [PERSON_NAME]" at bounding box center [166, 137] width 145 height 13
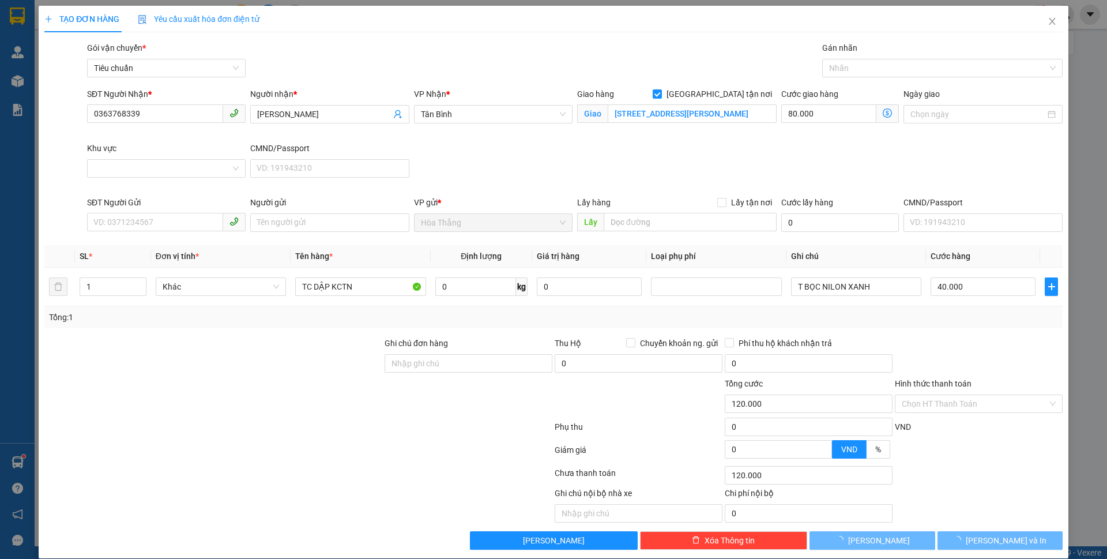
click at [120, 150] on div "Khu vực" at bounding box center [166, 148] width 159 height 13
click at [120, 160] on input "Khu vực" at bounding box center [162, 168] width 137 height 17
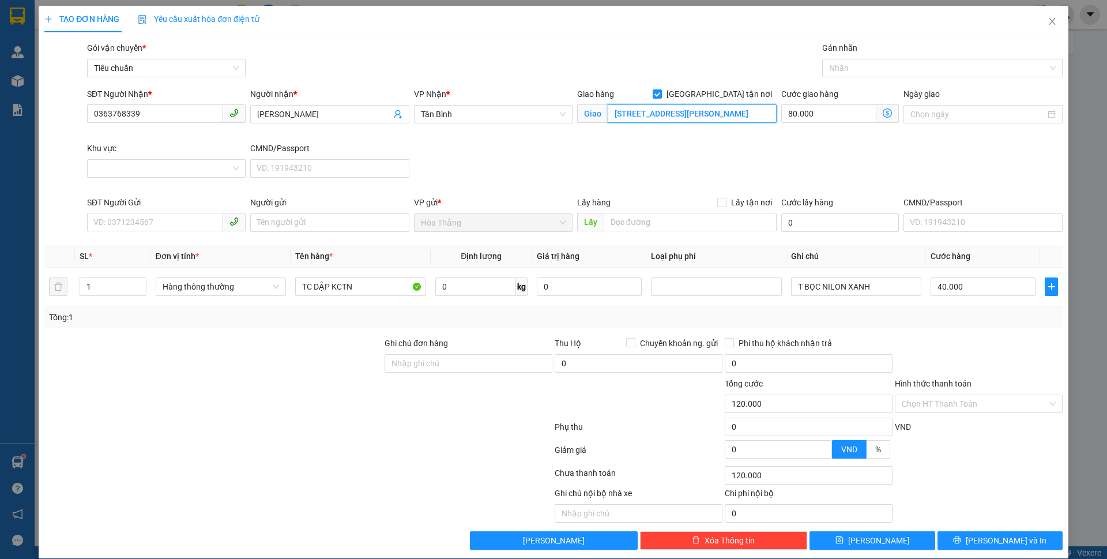
drag, startPoint x: 721, startPoint y: 115, endPoint x: 869, endPoint y: 141, distance: 150.5
click at [869, 141] on div "SĐT Người Nhận * 0363768339 Người nhận * C Linh VP Nhận * Tân Bình Giao hàng [S…" at bounding box center [575, 142] width 980 height 108
click at [97, 163] on input "Khu vực" at bounding box center [162, 168] width 137 height 17
drag, startPoint x: 609, startPoint y: 111, endPoint x: 963, endPoint y: 183, distance: 360.5
click at [963, 183] on div "SĐT Người Nhận * 0363768339 Người nhận * C Linh VP Nhận * Tân Bình Giao hàng [S…" at bounding box center [575, 142] width 980 height 108
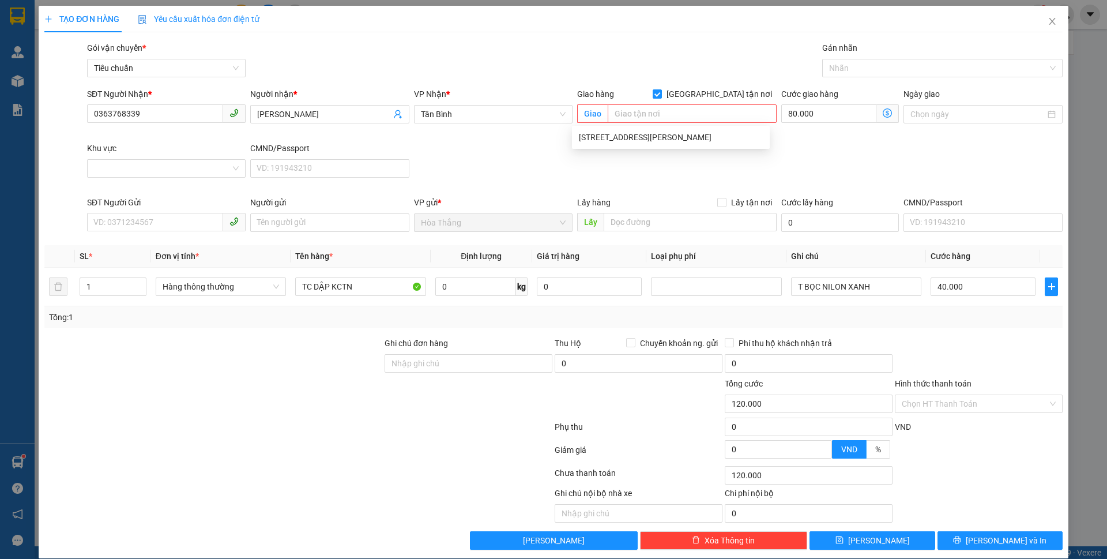
click at [184, 209] on div "SĐT Người Gửi" at bounding box center [166, 204] width 159 height 17
click at [136, 221] on input "SĐT Người Gửi" at bounding box center [155, 222] width 136 height 18
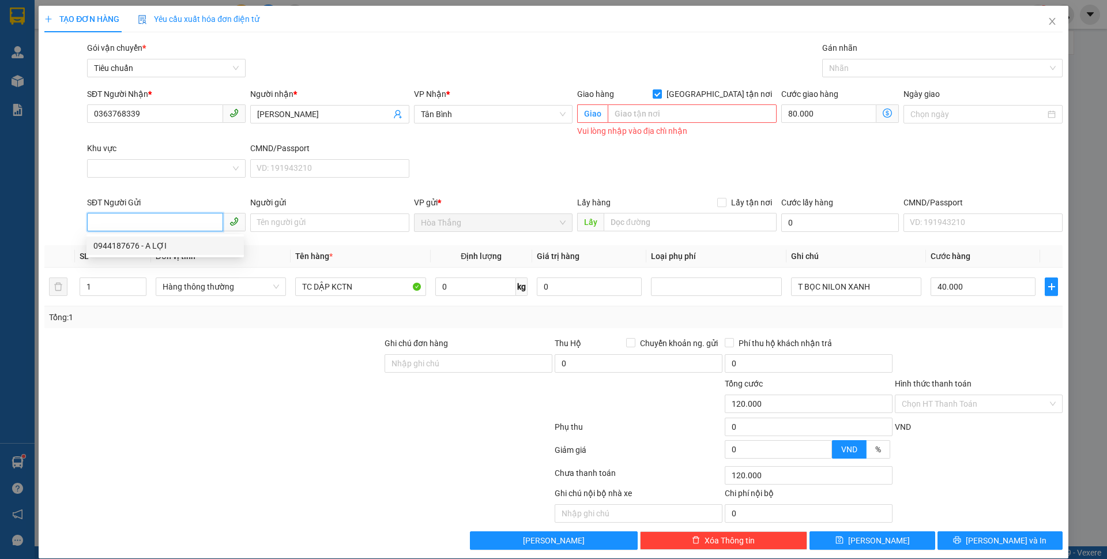
drag, startPoint x: 153, startPoint y: 246, endPoint x: 231, endPoint y: 258, distance: 78.1
click at [153, 246] on div "0944187676 - A LỢI" at bounding box center [165, 245] width 144 height 13
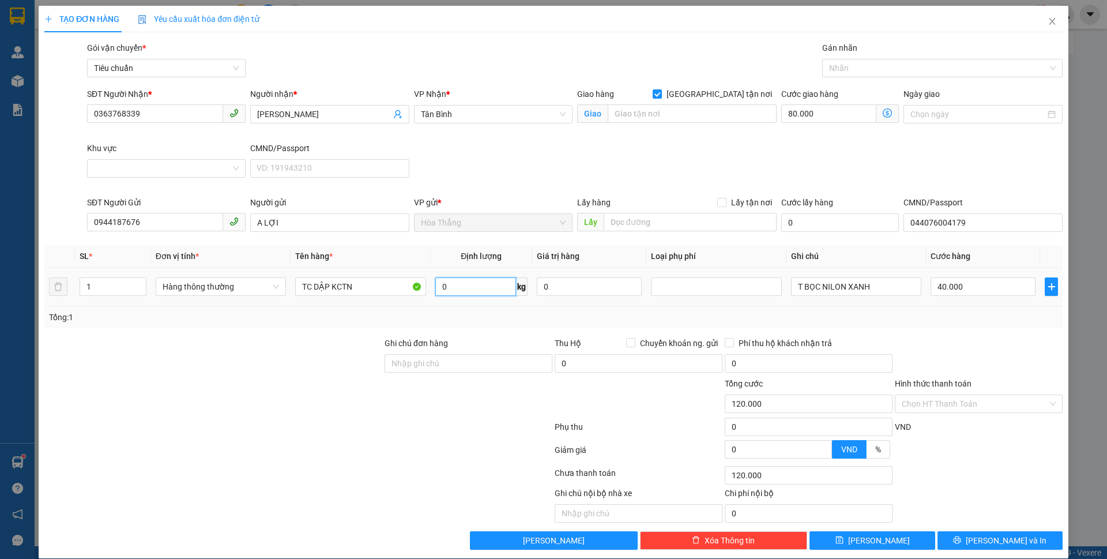
click at [466, 288] on input "0" at bounding box center [475, 286] width 81 height 18
click at [424, 114] on span "Tân Bình" at bounding box center [493, 113] width 145 height 17
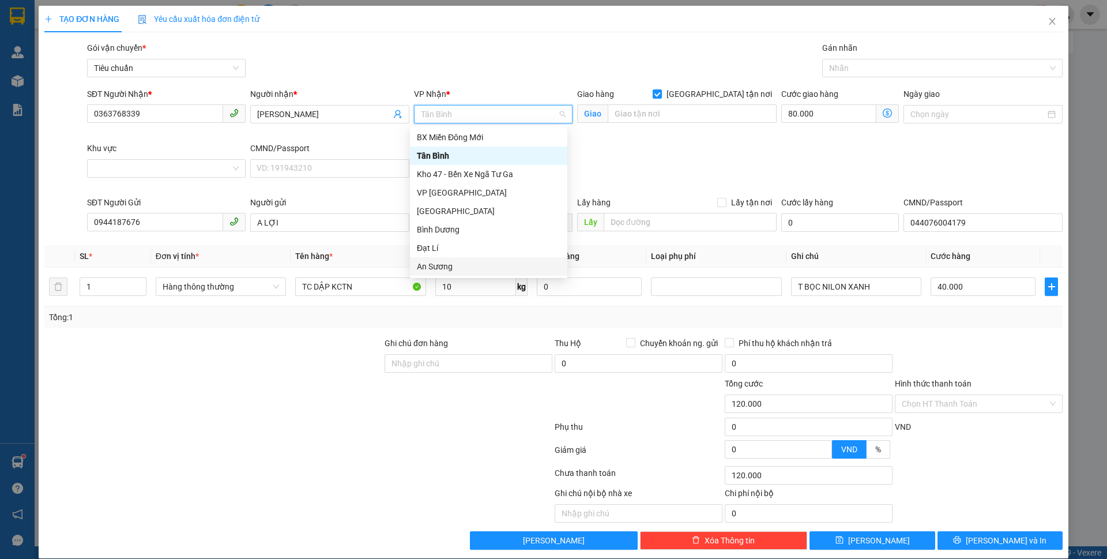
click at [436, 270] on div "An Sương" at bounding box center [489, 266] width 144 height 13
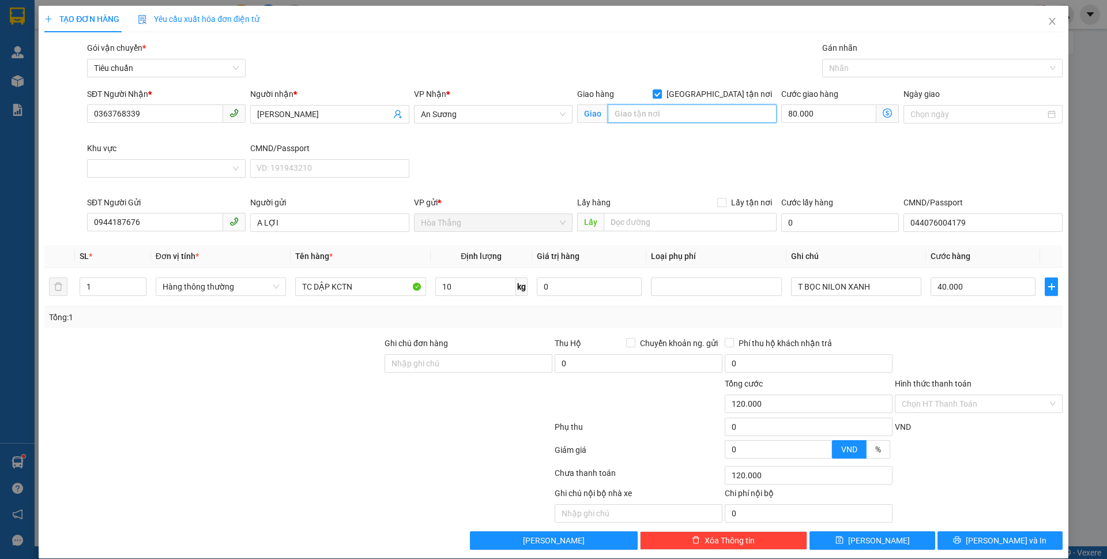
click at [630, 111] on input "search" at bounding box center [692, 113] width 169 height 18
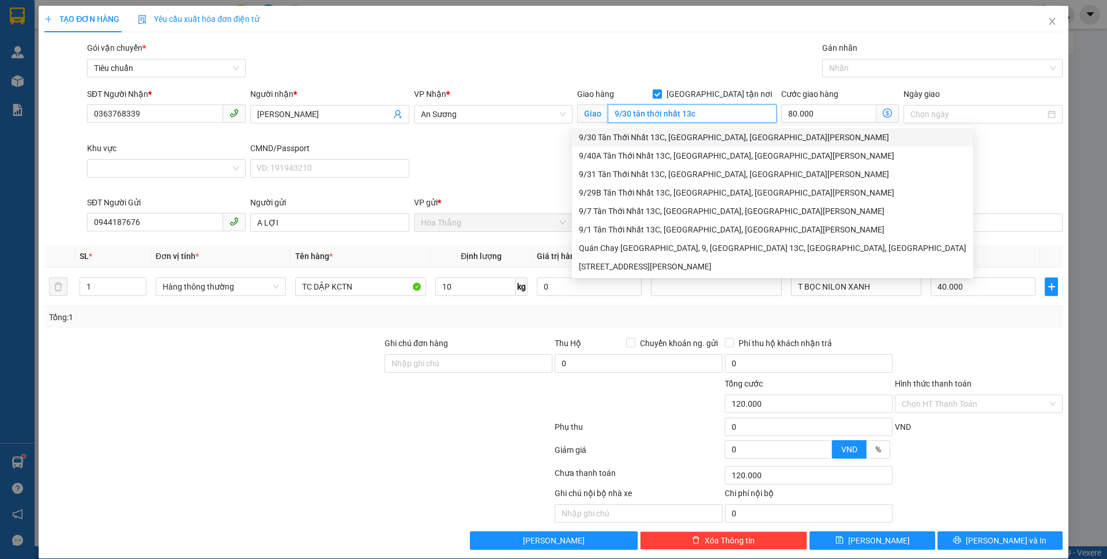
click at [687, 135] on div "9/30 Tân Thới Nhất 13C, [GEOGRAPHIC_DATA], [GEOGRAPHIC_DATA][PERSON_NAME]" at bounding box center [772, 137] width 387 height 13
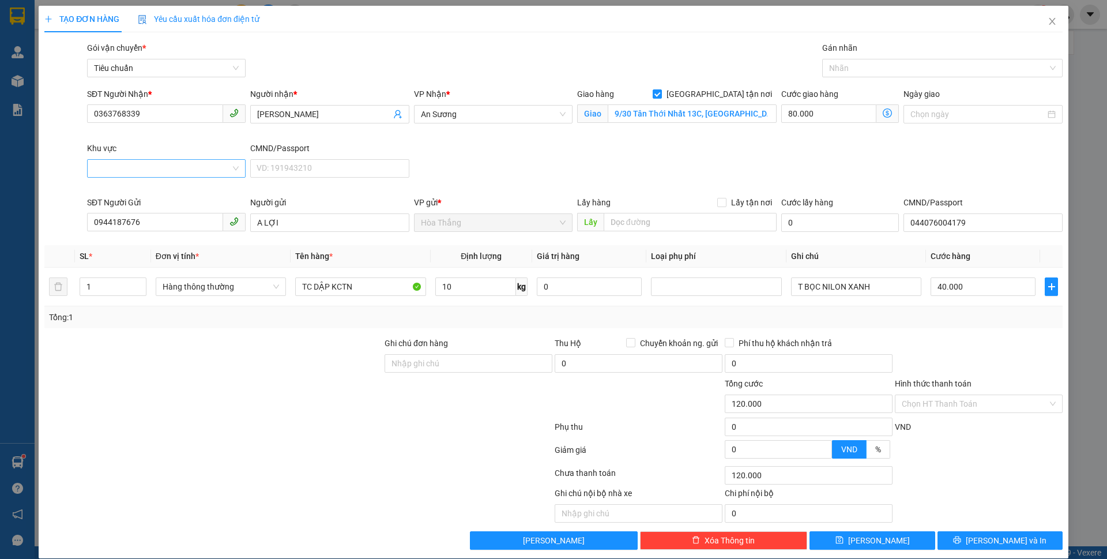
click at [148, 168] on input "Khu vực" at bounding box center [162, 168] width 137 height 17
click at [125, 406] on div "QUẬN 12" at bounding box center [165, 412] width 144 height 13
drag, startPoint x: 793, startPoint y: 289, endPoint x: 922, endPoint y: 307, distance: 129.8
click at [922, 307] on div "SL * Đơn vị tính * Tên hàng * Định lượng Giá trị hàng Loại phụ phí Ghi chú Cước…" at bounding box center [553, 286] width 1018 height 83
click at [310, 281] on input "TC DẬP KCTN" at bounding box center [360, 286] width 130 height 18
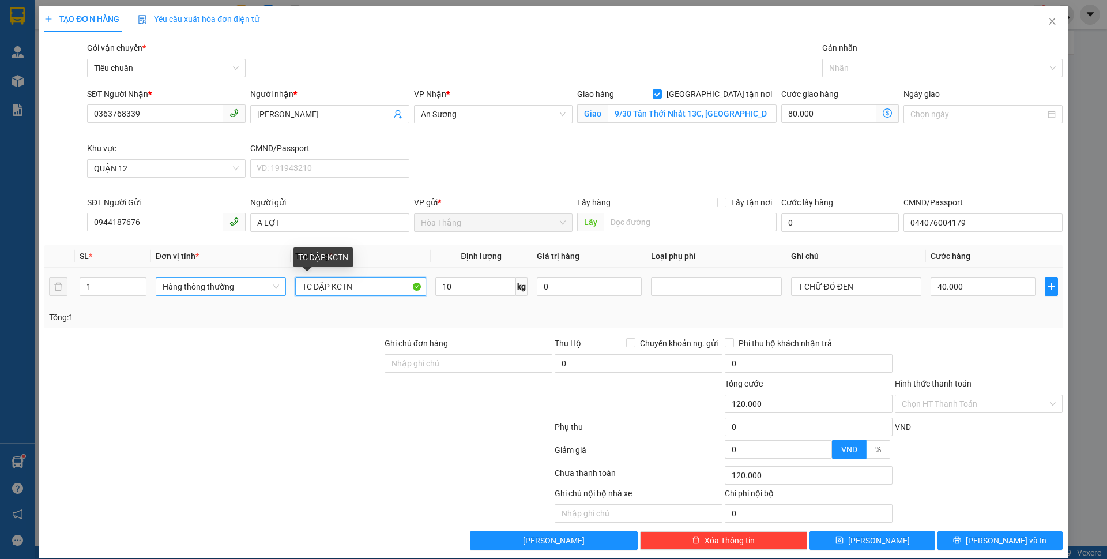
drag, startPoint x: 363, startPoint y: 286, endPoint x: 256, endPoint y: 282, distance: 106.7
click at [256, 282] on tr "1 Hàng thông thường TC DẬP KCTN 10 kg 0 T CHỮ ĐỎ ĐEN 40.000" at bounding box center [553, 286] width 1018 height 39
click at [836, 65] on div at bounding box center [936, 68] width 223 height 14
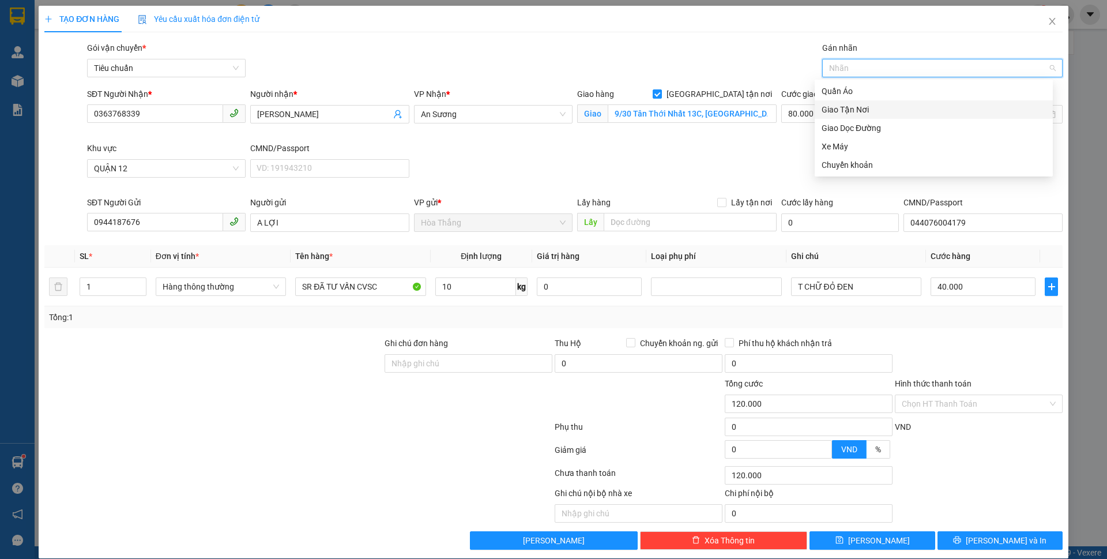
click at [838, 107] on div "Giao Tận Nơi" at bounding box center [933, 109] width 224 height 13
click at [717, 151] on div "SĐT Người Nhận * 0363768339 Người nhận * C Linh VP Nhận * An Sương Giao hàng Gi…" at bounding box center [575, 142] width 980 height 108
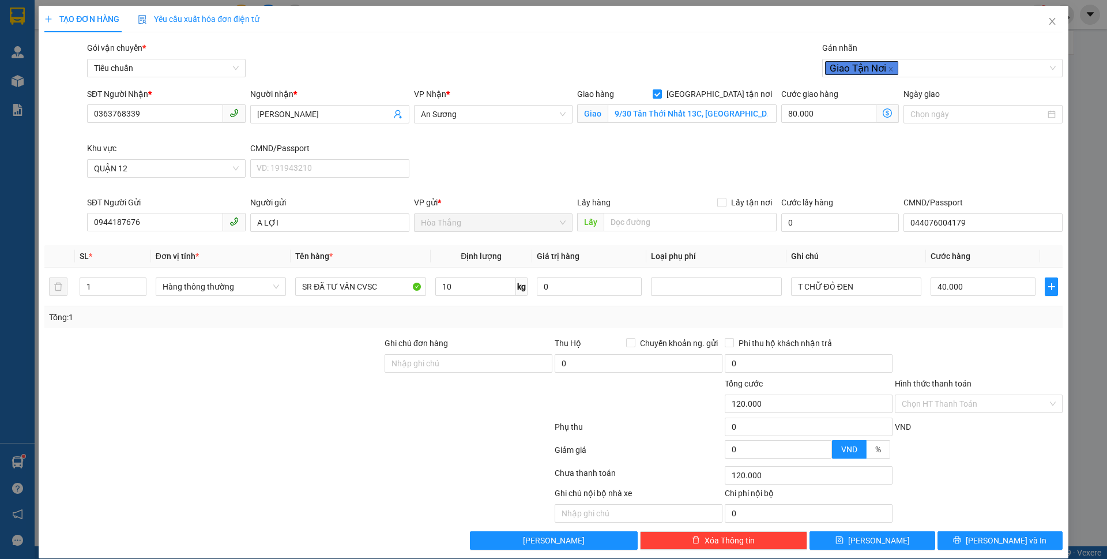
click at [883, 109] on icon "dollar-circle" at bounding box center [887, 112] width 9 height 9
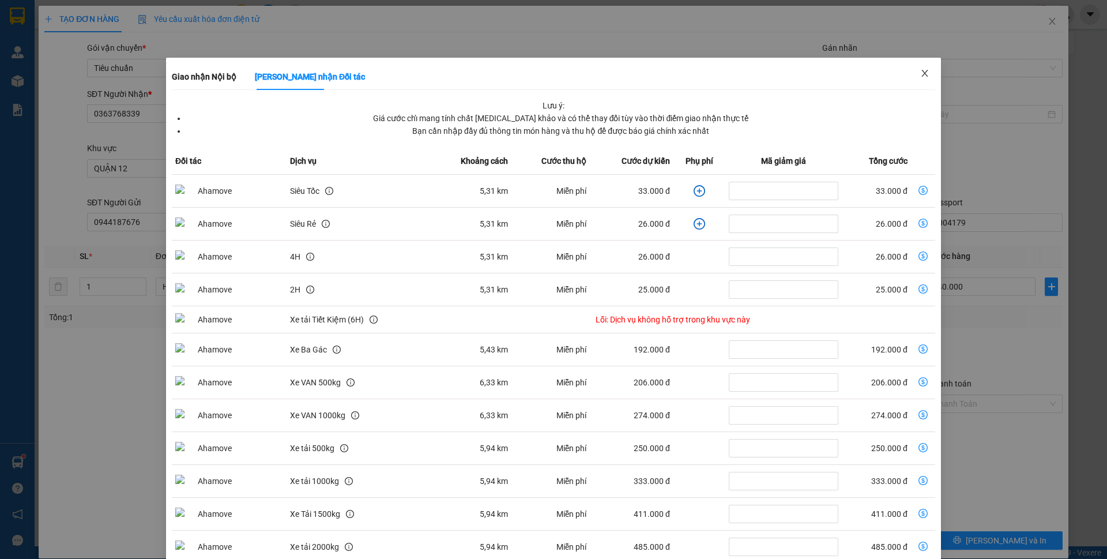
click at [912, 81] on span "Close" at bounding box center [925, 74] width 32 height 32
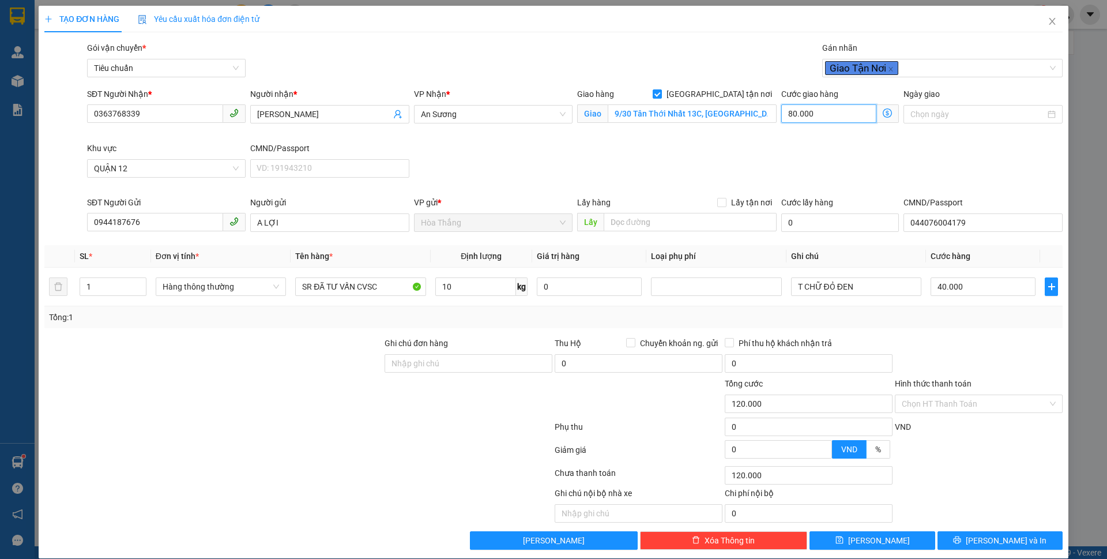
click at [841, 112] on input "80.000" at bounding box center [828, 113] width 95 height 18
click at [769, 139] on div "Giao hàng [GEOGRAPHIC_DATA] tận nơi Giao 9/30 [GEOGRAPHIC_DATA] 13C, [GEOGRAPHI…" at bounding box center [677, 115] width 204 height 54
click at [934, 404] on input "Hình thức thanh toán" at bounding box center [975, 403] width 146 height 17
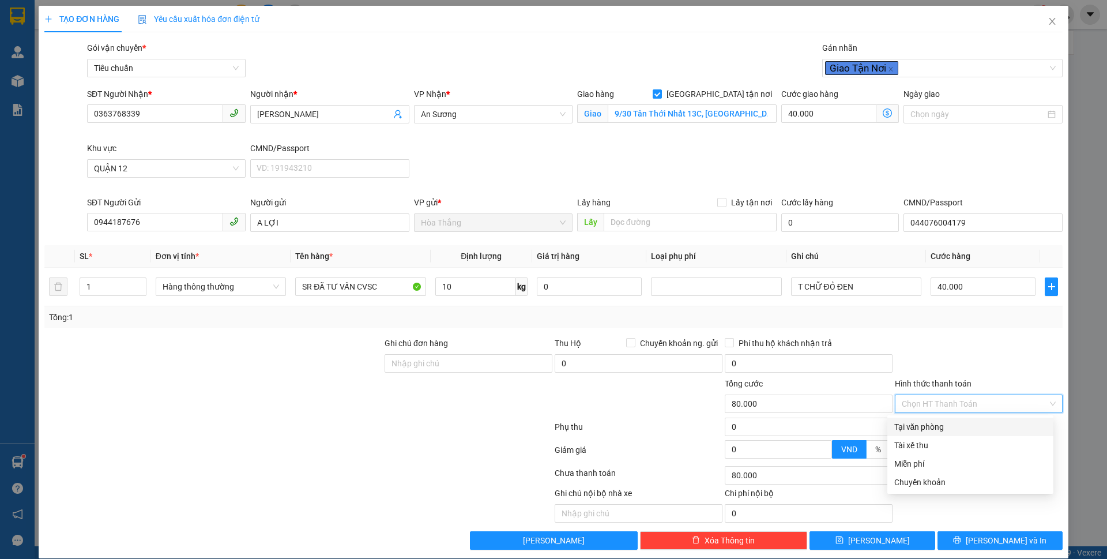
click at [930, 425] on div "Tại văn phòng" at bounding box center [970, 426] width 152 height 13
click at [963, 530] on div "Transit Pickup Surcharge Ids Transit Deliver Surcharge Ids Transit Deliver Surc…" at bounding box center [553, 296] width 1018 height 508
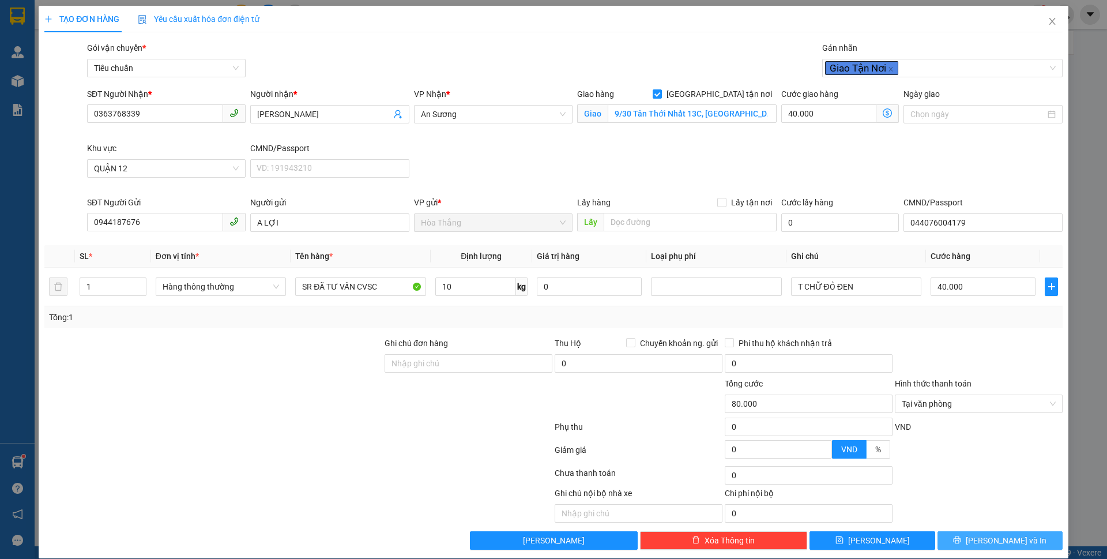
click at [979, 546] on button "[PERSON_NAME] và In" at bounding box center [999, 540] width 125 height 18
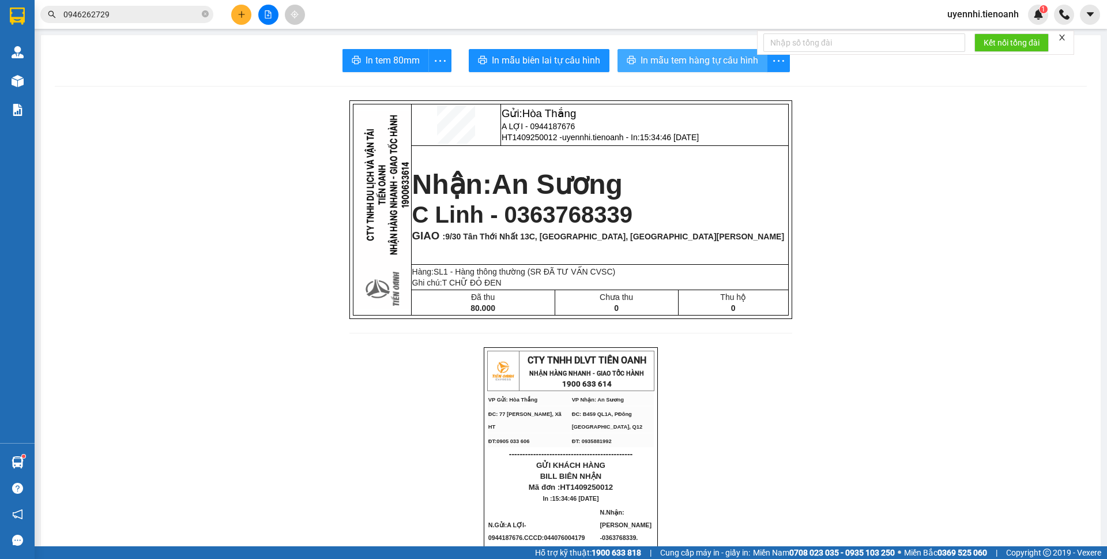
click at [683, 52] on button "In mẫu tem hàng tự cấu hình" at bounding box center [692, 60] width 150 height 23
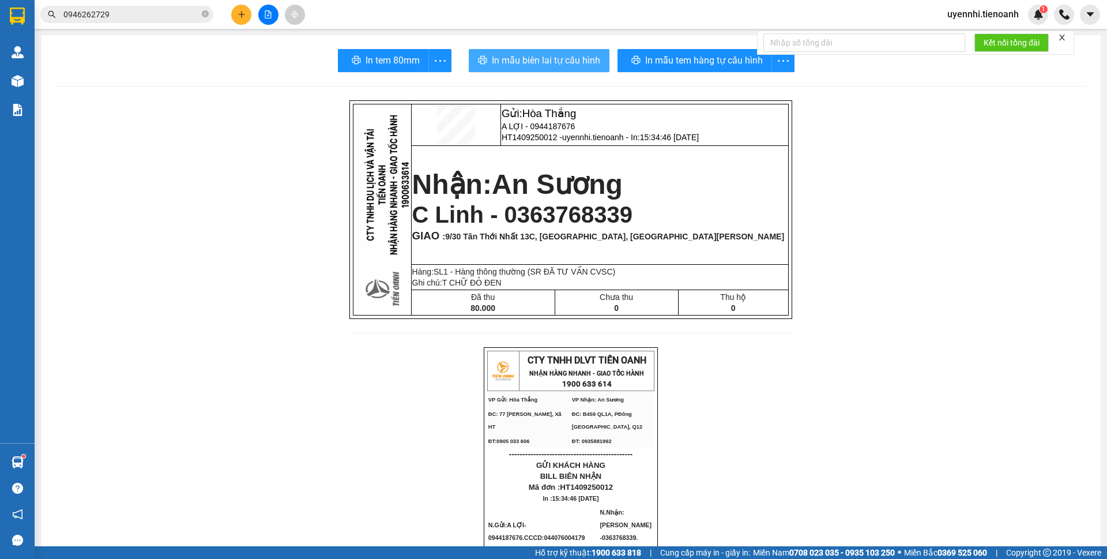
click at [577, 54] on span "In mẫu biên lai tự cấu hình" at bounding box center [546, 60] width 108 height 14
click at [555, 63] on span "In mẫu biên lai tự cấu hình" at bounding box center [546, 60] width 108 height 14
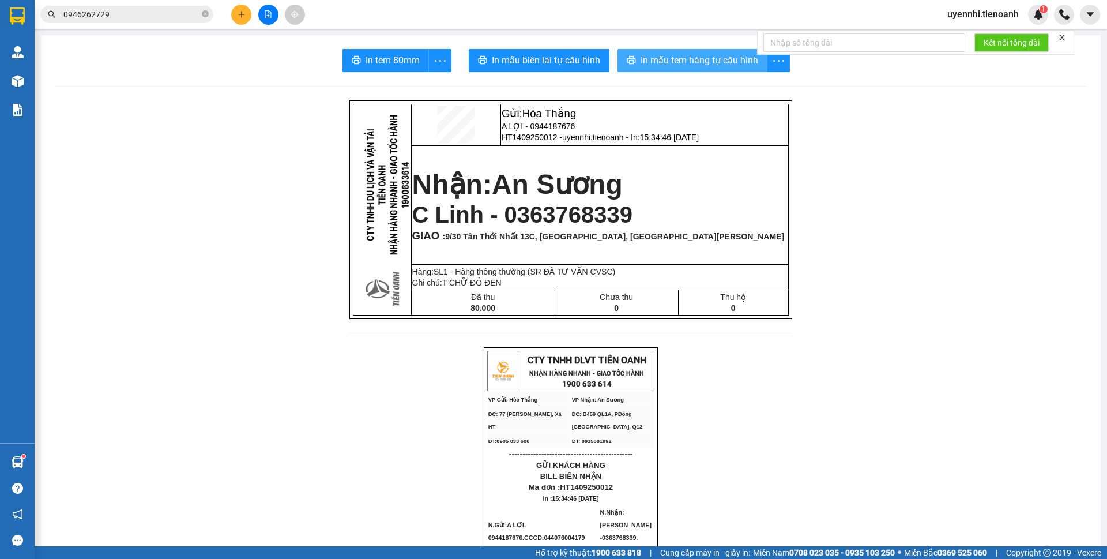
click at [675, 61] on span "In mẫu tem hàng tự cấu hình" at bounding box center [699, 60] width 118 height 14
click at [248, 14] on button at bounding box center [241, 15] width 20 height 20
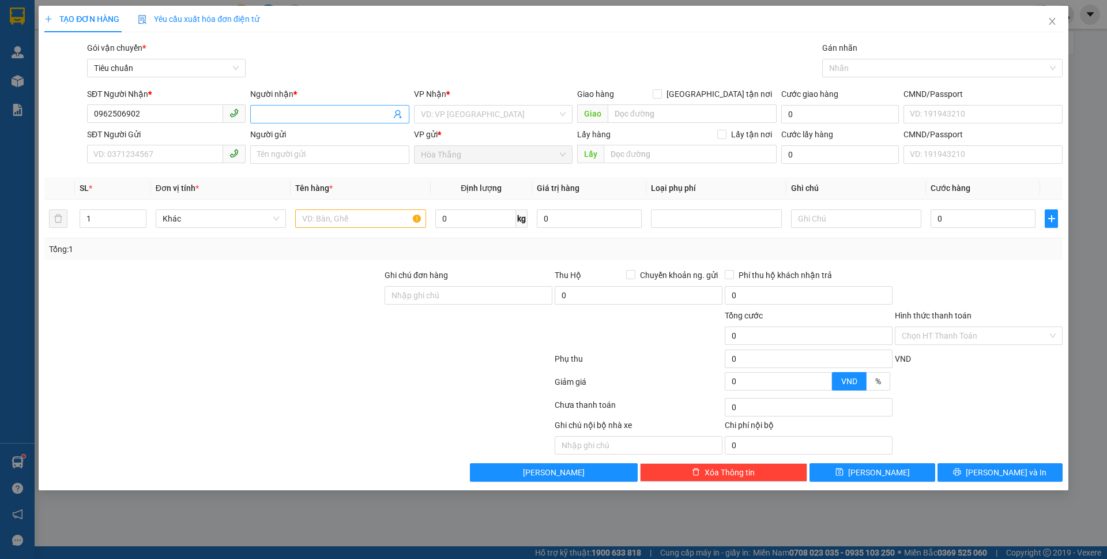
click at [291, 118] on input "Người nhận *" at bounding box center [323, 114] width 133 height 13
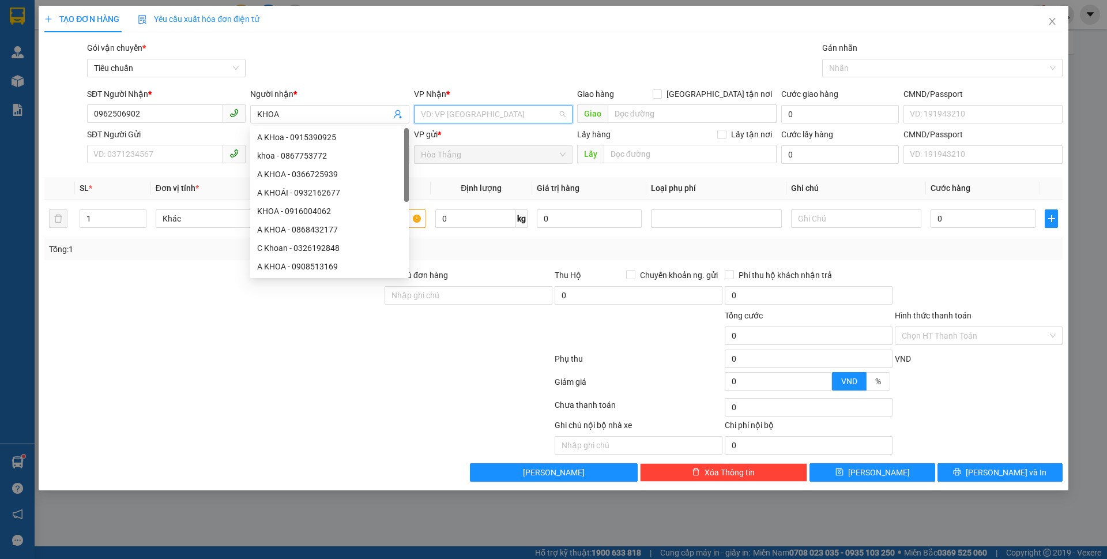
click at [458, 114] on input "search" at bounding box center [489, 113] width 137 height 17
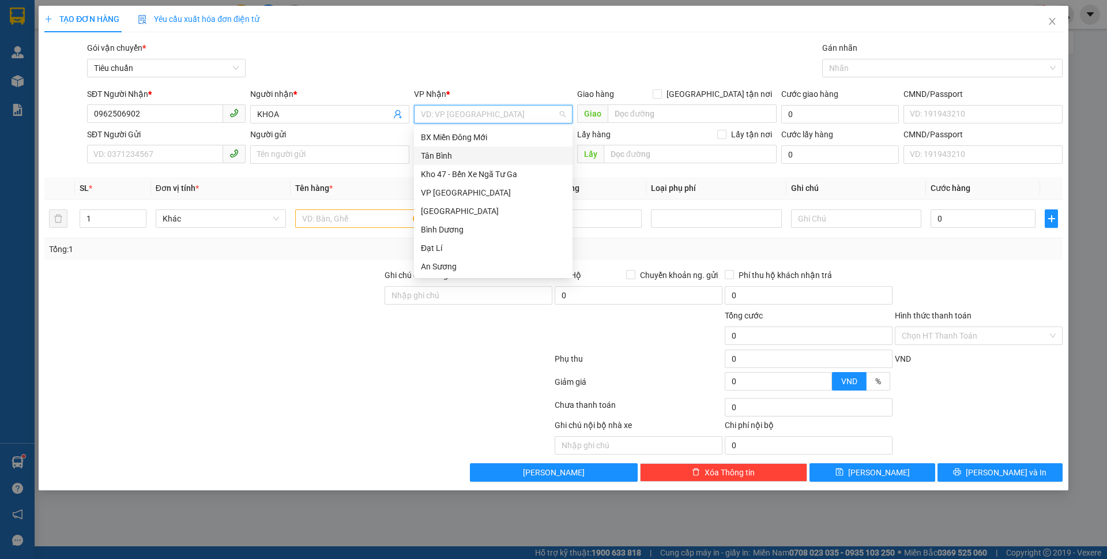
drag, startPoint x: 445, startPoint y: 155, endPoint x: 603, endPoint y: 131, distance: 159.8
click at [445, 155] on div "Tân Bình" at bounding box center [493, 155] width 145 height 13
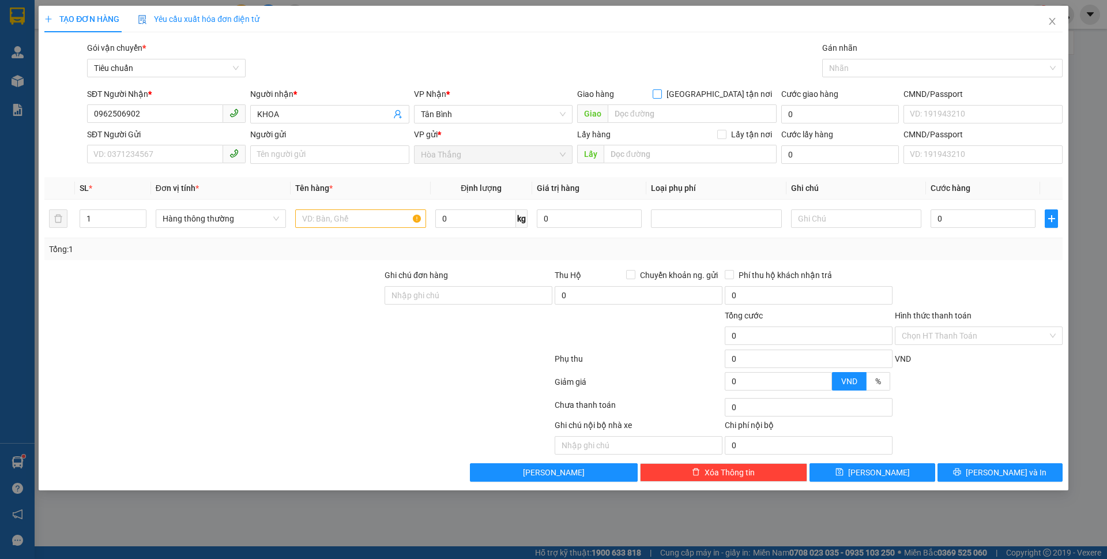
click at [661, 93] on input "[GEOGRAPHIC_DATA] tận nơi" at bounding box center [657, 93] width 8 height 8
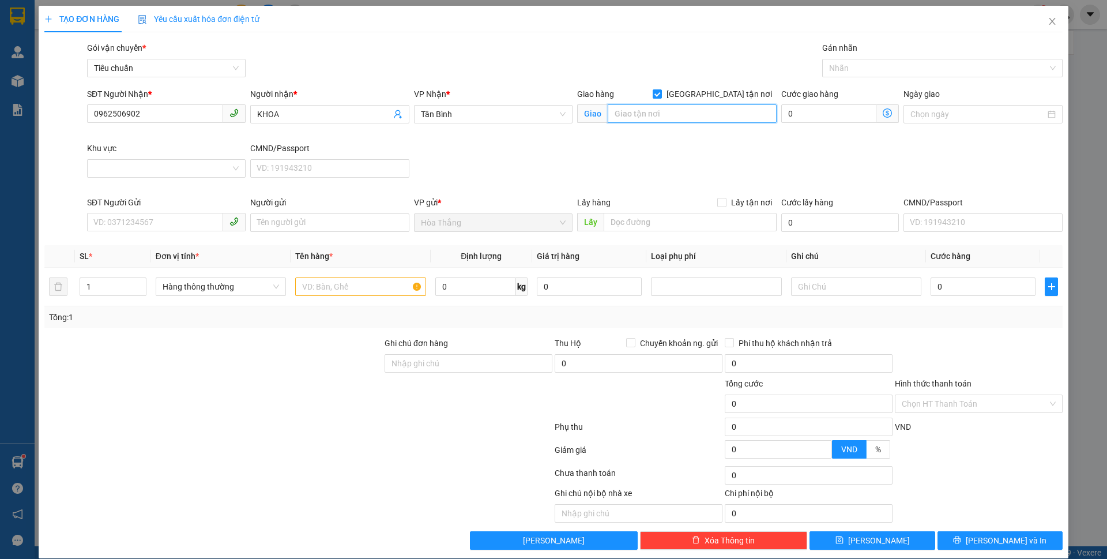
click at [672, 112] on input "search" at bounding box center [692, 113] width 169 height 18
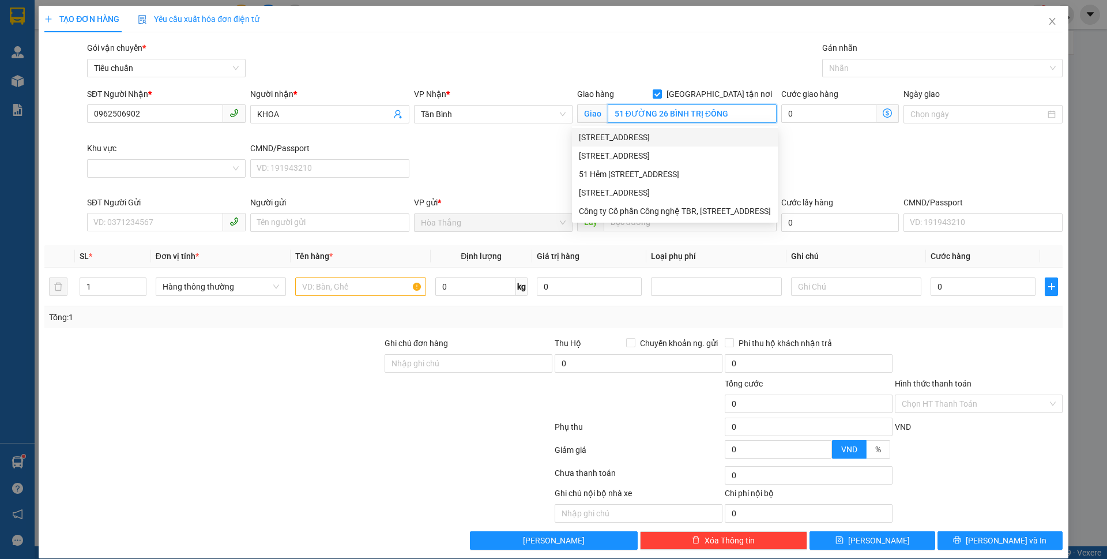
click at [657, 141] on div "[STREET_ADDRESS]" at bounding box center [675, 137] width 192 height 13
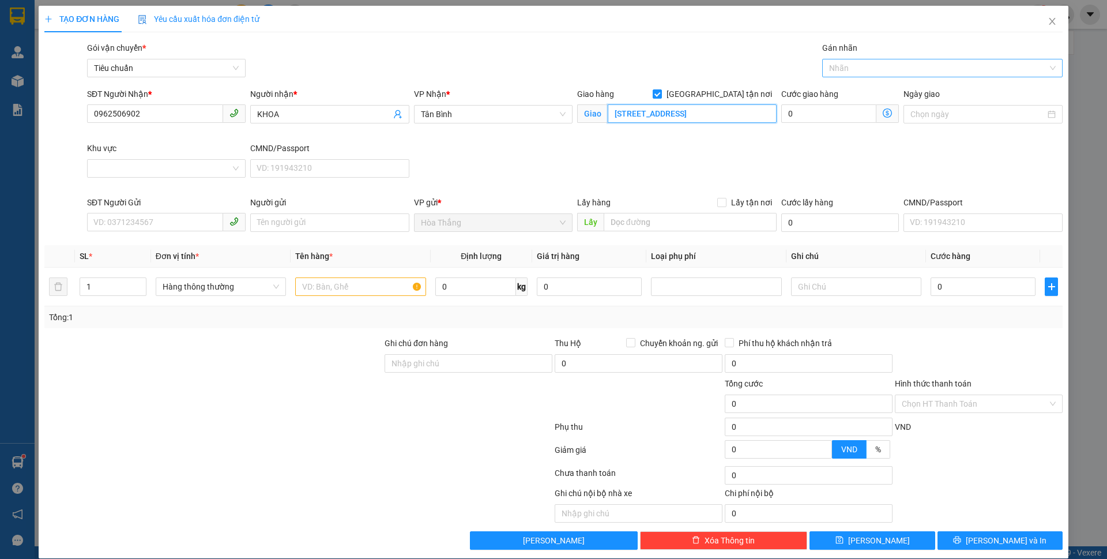
click at [882, 70] on div at bounding box center [936, 68] width 223 height 14
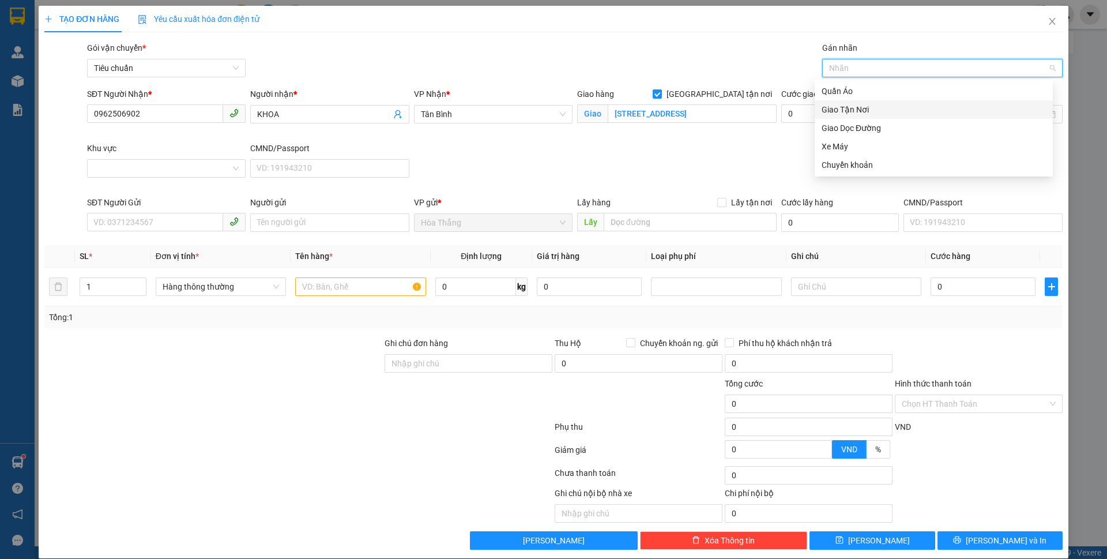
click at [842, 117] on div "Giao Tận Nơi" at bounding box center [934, 109] width 238 height 18
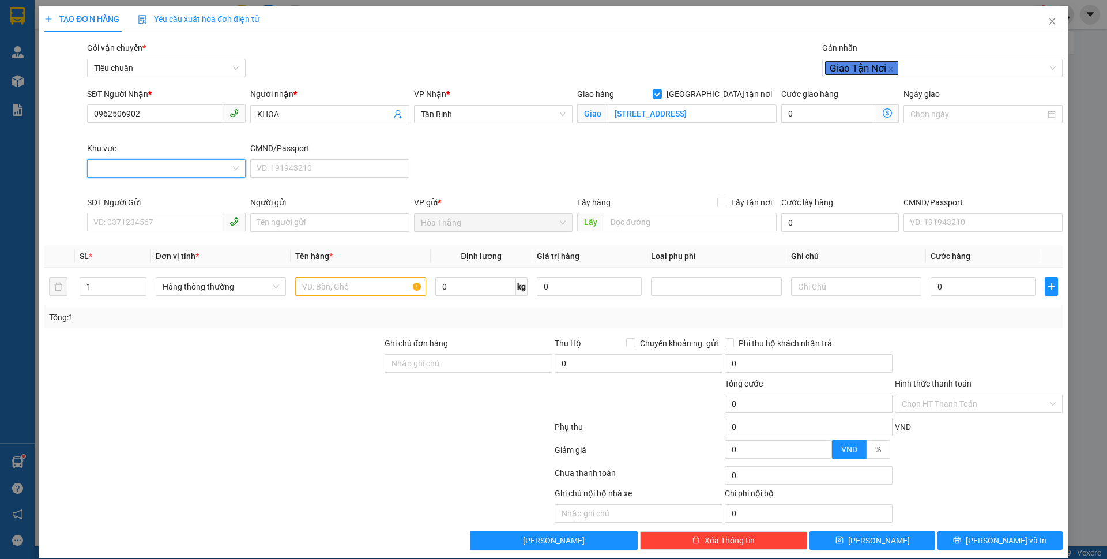
click at [127, 171] on input "Khu vực" at bounding box center [162, 168] width 137 height 17
click at [110, 462] on div "BÌNH TÂN" at bounding box center [165, 468] width 144 height 13
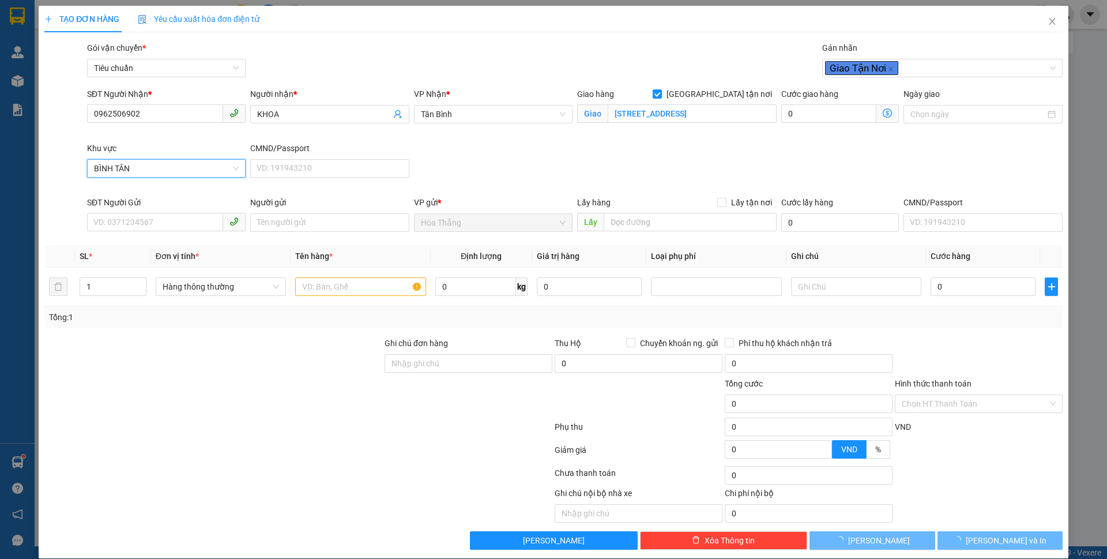
click at [148, 210] on div "SĐT Người Gửi" at bounding box center [166, 204] width 159 height 17
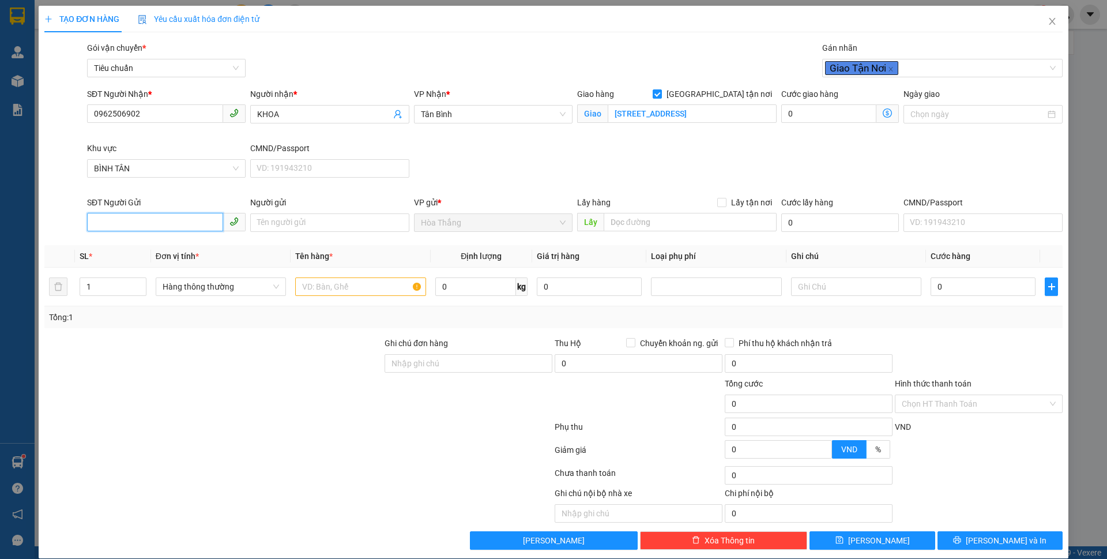
click at [144, 217] on input "SĐT Người Gửi" at bounding box center [155, 222] width 136 height 18
click at [280, 225] on input "Người gửi" at bounding box center [329, 222] width 159 height 18
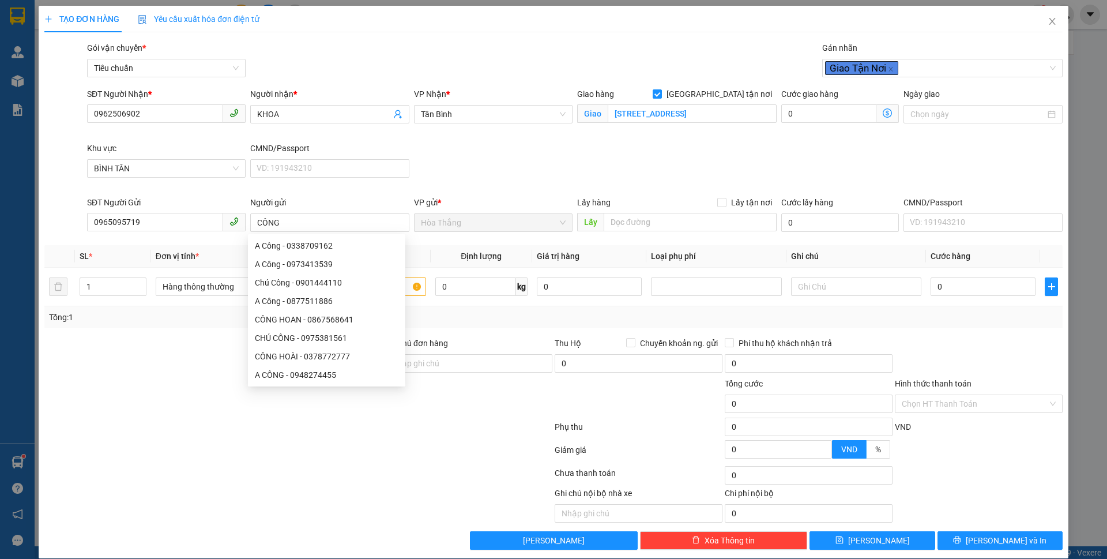
click at [145, 383] on div at bounding box center [213, 397] width 340 height 40
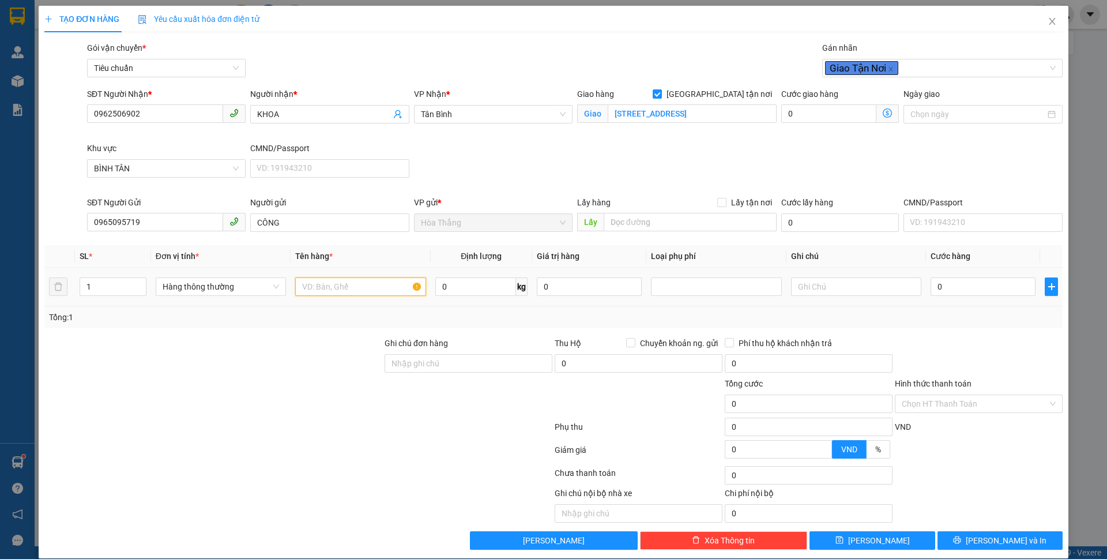
click at [324, 292] on input "text" at bounding box center [360, 286] width 130 height 18
click at [796, 286] on input "text" at bounding box center [856, 286] width 130 height 18
click at [465, 291] on input "0" at bounding box center [475, 286] width 81 height 18
click at [836, 366] on input "0" at bounding box center [809, 363] width 168 height 18
click at [853, 353] on div "Phí thu hộ khách nhận trả" at bounding box center [809, 345] width 168 height 17
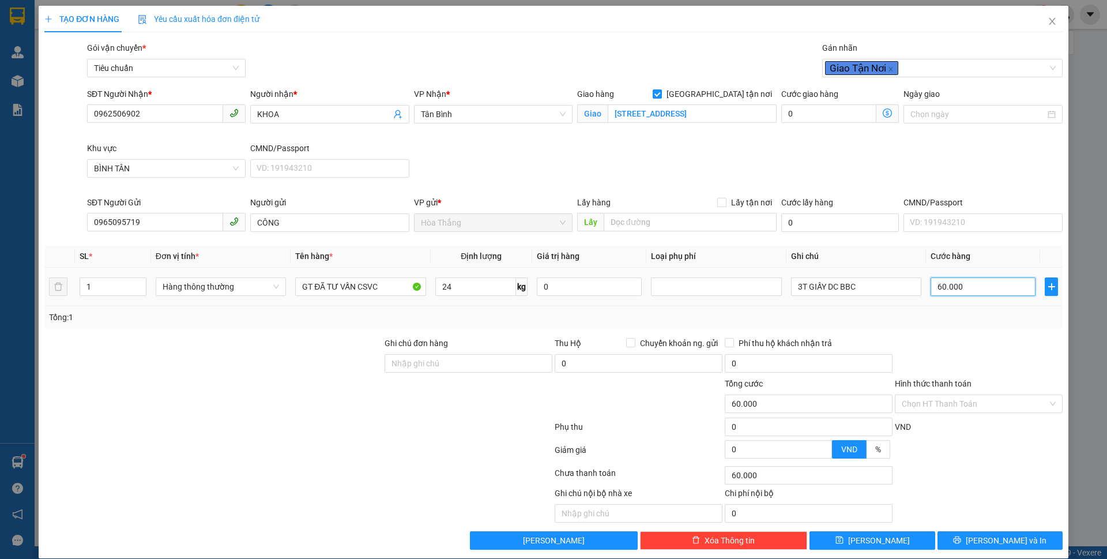
click at [972, 292] on input "60.000" at bounding box center [982, 286] width 105 height 18
type input "70"
type input "130.070"
type input "70.000"
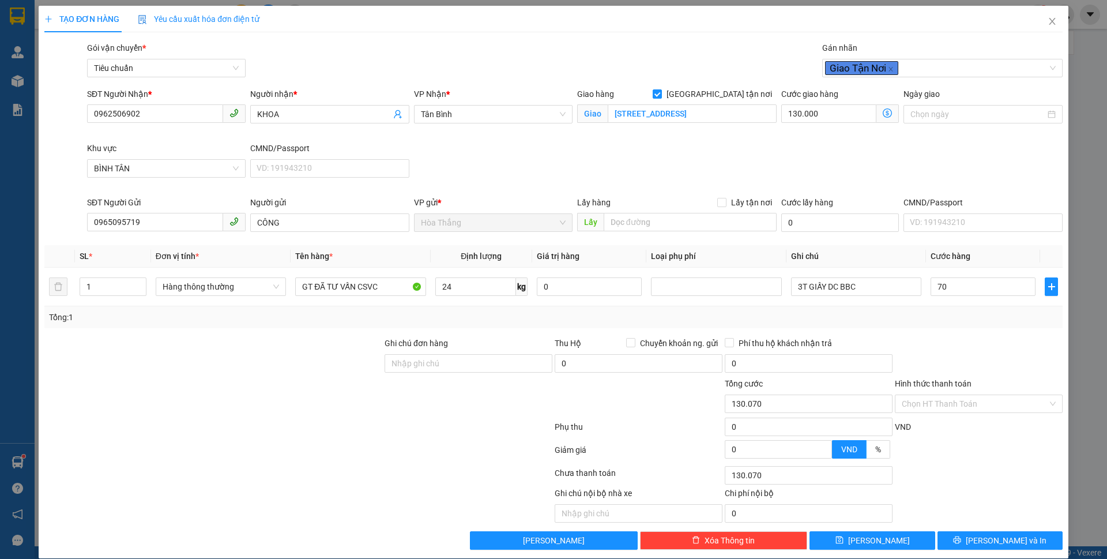
type input "200.000"
click at [883, 113] on icon "dollar-circle" at bounding box center [887, 112] width 9 height 9
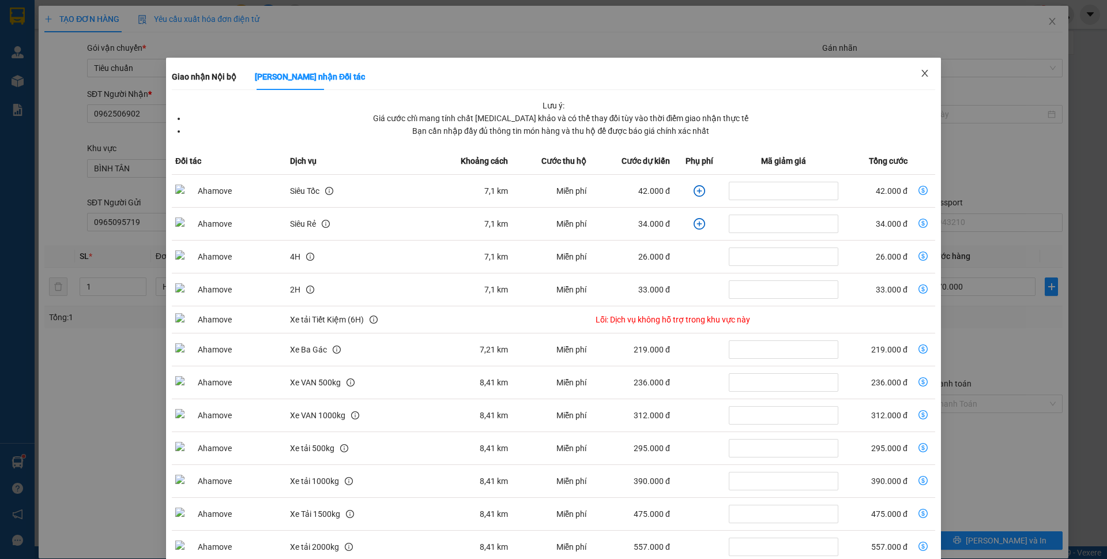
click at [923, 81] on span "Close" at bounding box center [925, 74] width 32 height 32
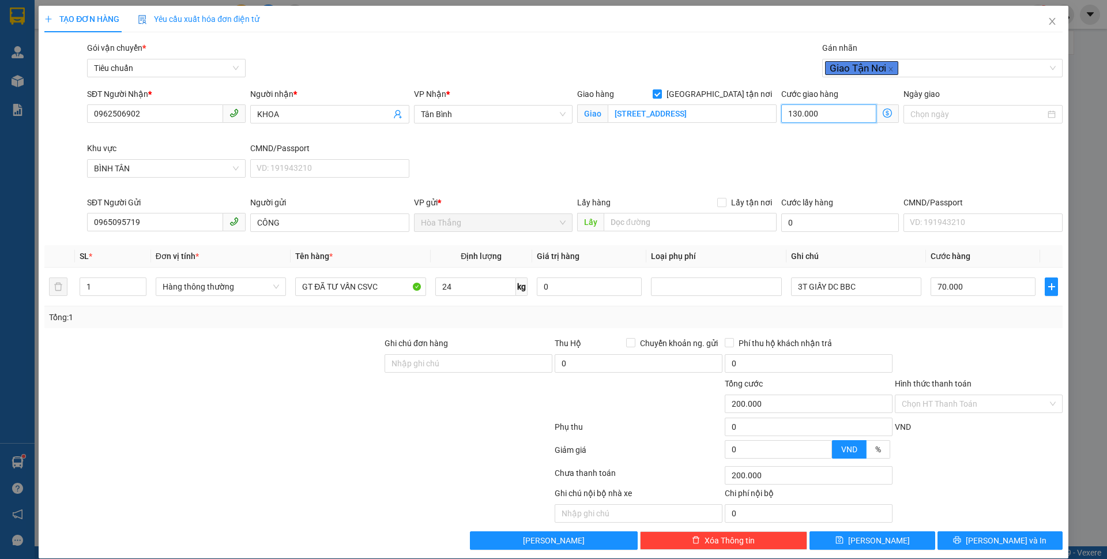
click at [821, 118] on input "130.000" at bounding box center [828, 113] width 95 height 18
type input "6"
type input "70.006"
type input "60"
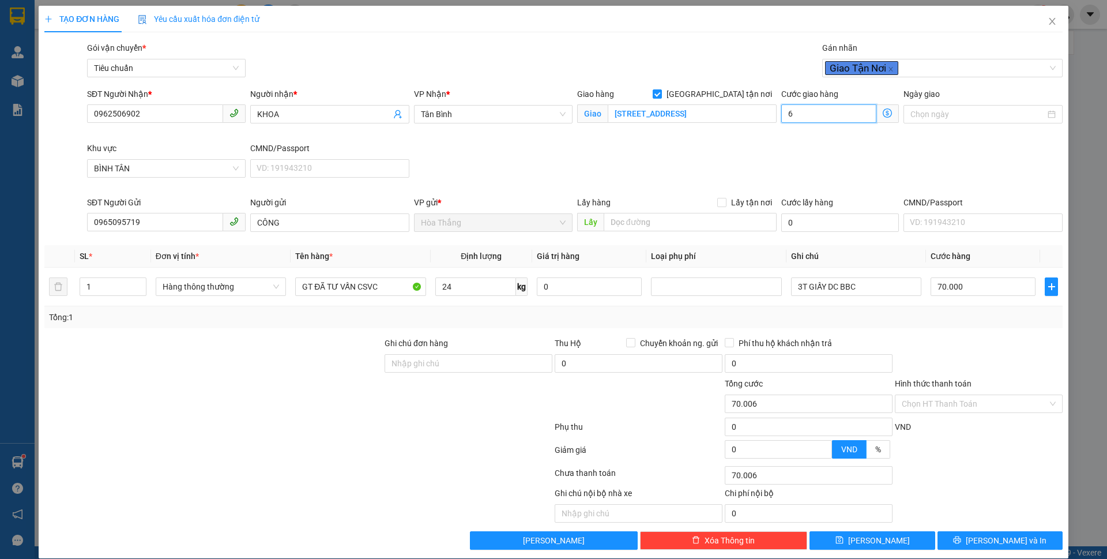
type input "70.060"
type input "60.000"
type input "130.000"
click at [771, 160] on div "SĐT Người Nhận * 0962506902 Người nhận * KHOA VP Nhận * Tân Bình Giao hàng Giao…" at bounding box center [575, 142] width 980 height 108
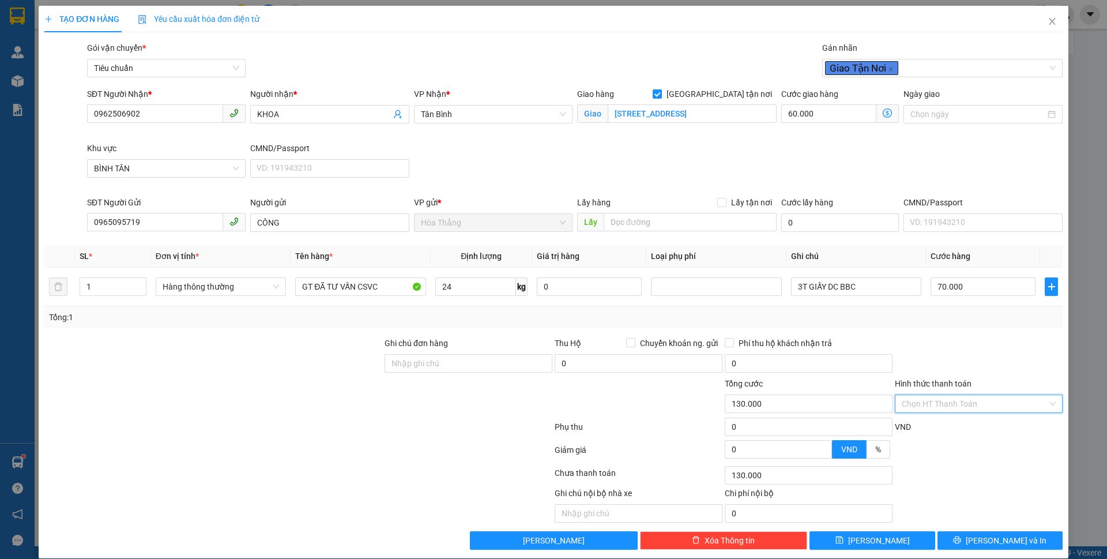
click at [929, 398] on input "Hình thức thanh toán" at bounding box center [975, 403] width 146 height 17
drag, startPoint x: 926, startPoint y: 430, endPoint x: 945, endPoint y: 461, distance: 36.5
click at [926, 431] on div "Tại văn phòng" at bounding box center [970, 426] width 152 height 13
type input "0"
click at [977, 527] on div "Transit Pickup Surcharge Ids Transit Deliver Surcharge Ids Transit Deliver Surc…" at bounding box center [553, 296] width 1018 height 508
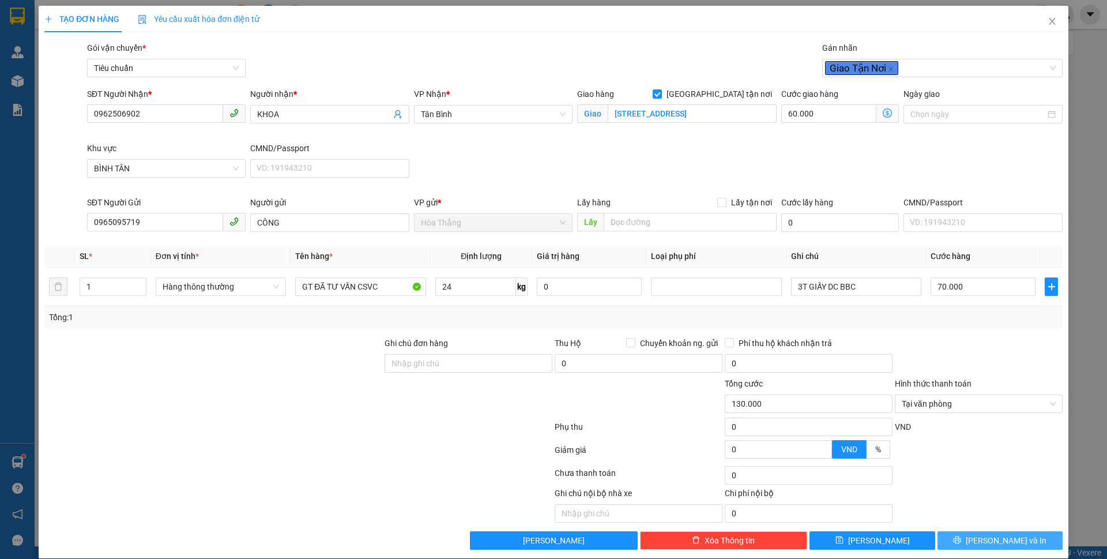
click at [961, 542] on icon "printer" at bounding box center [957, 540] width 8 height 8
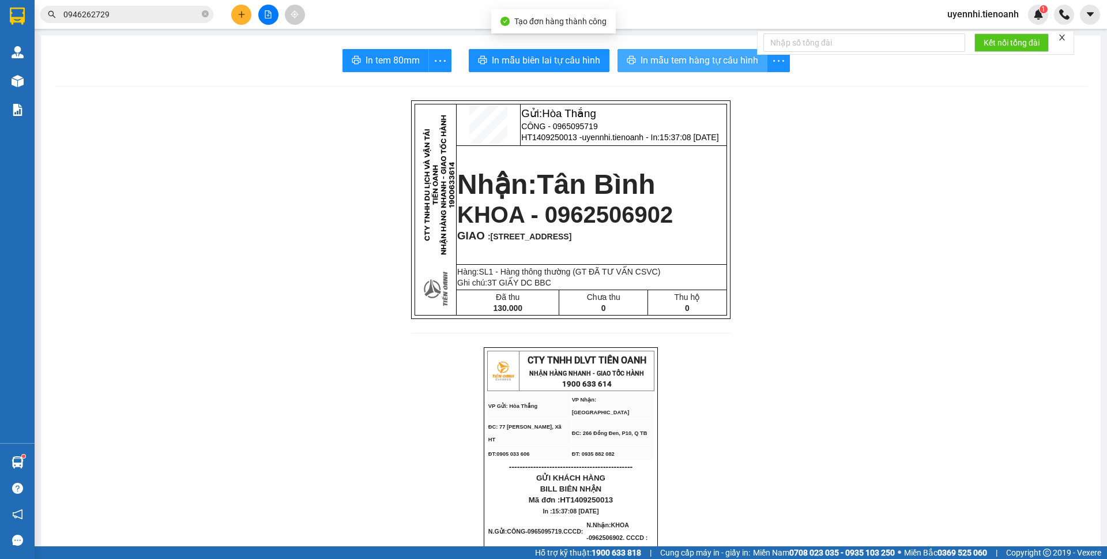
click at [682, 63] on span "In mẫu tem hàng tự cấu hình" at bounding box center [699, 60] width 118 height 14
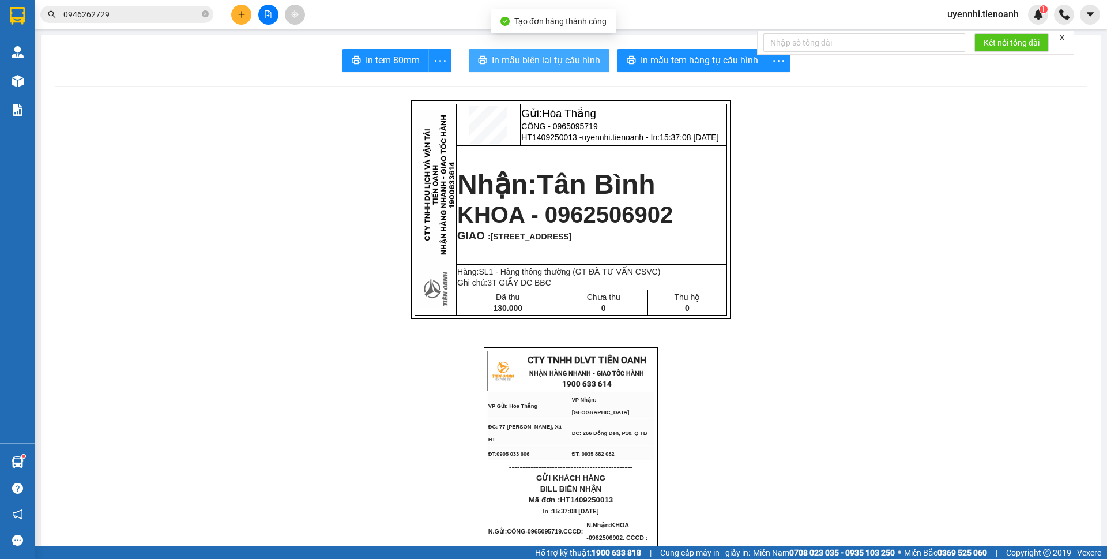
click at [534, 62] on span "In mẫu biên lai tự cấu hình" at bounding box center [546, 60] width 108 height 14
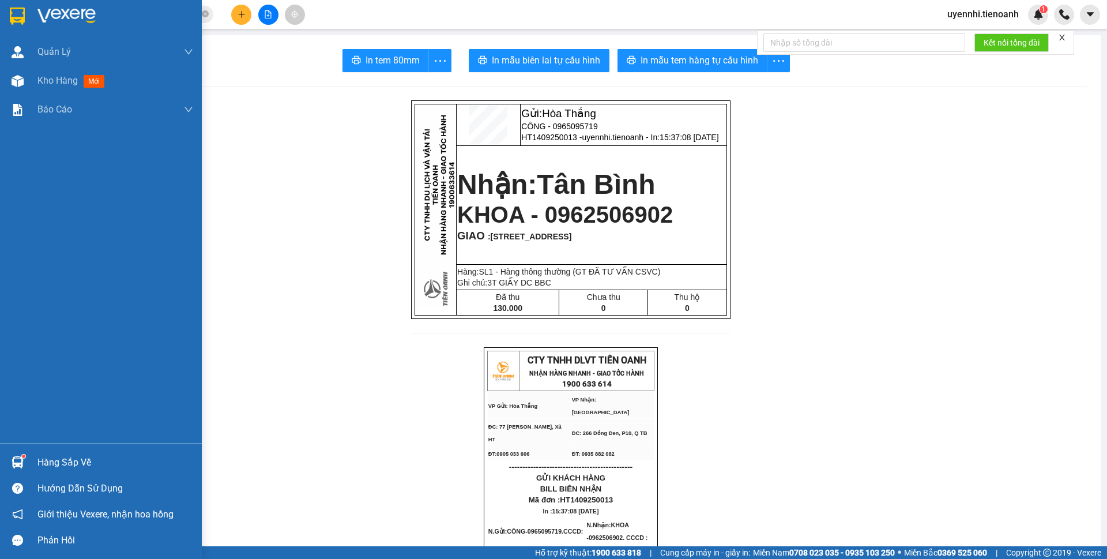
drag, startPoint x: 77, startPoint y: 214, endPoint x: 322, endPoint y: 296, distance: 258.7
click at [142, 267] on div "Quản Lý Quản lý khách hàng Quản lý khách hàng mới Quản lý giao nhận mới Kho hàn…" at bounding box center [101, 239] width 202 height 405
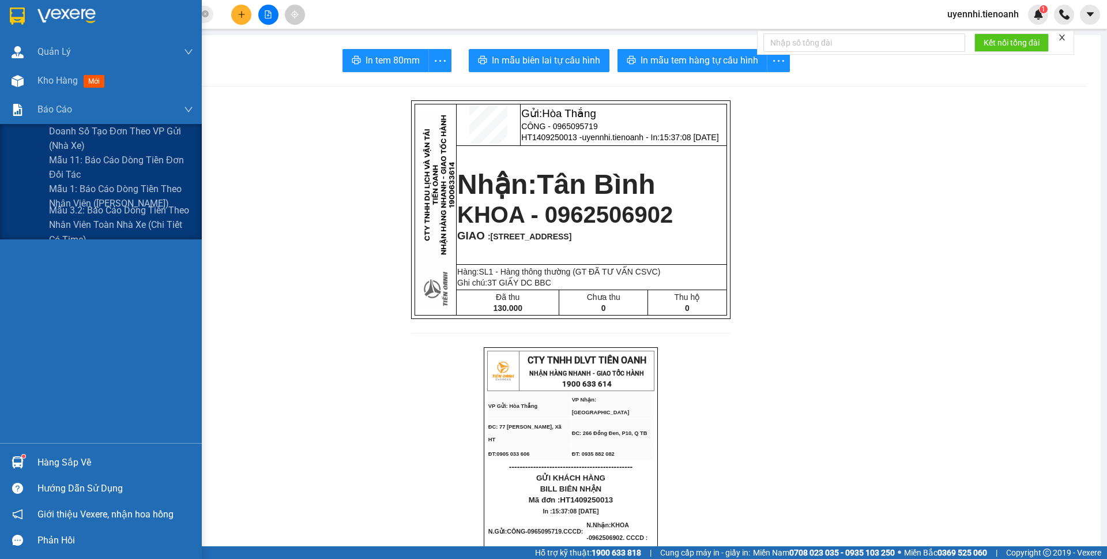
drag, startPoint x: 77, startPoint y: 137, endPoint x: 61, endPoint y: 1, distance: 136.5
click at [62, 62] on div "Quản Lý Quản lý khách hàng Quản lý khách hàng mới Quản lý giao nhận mới Kho hàn…" at bounding box center [101, 239] width 202 height 405
click at [49, 81] on span "Kho hàng" at bounding box center [57, 80] width 40 height 11
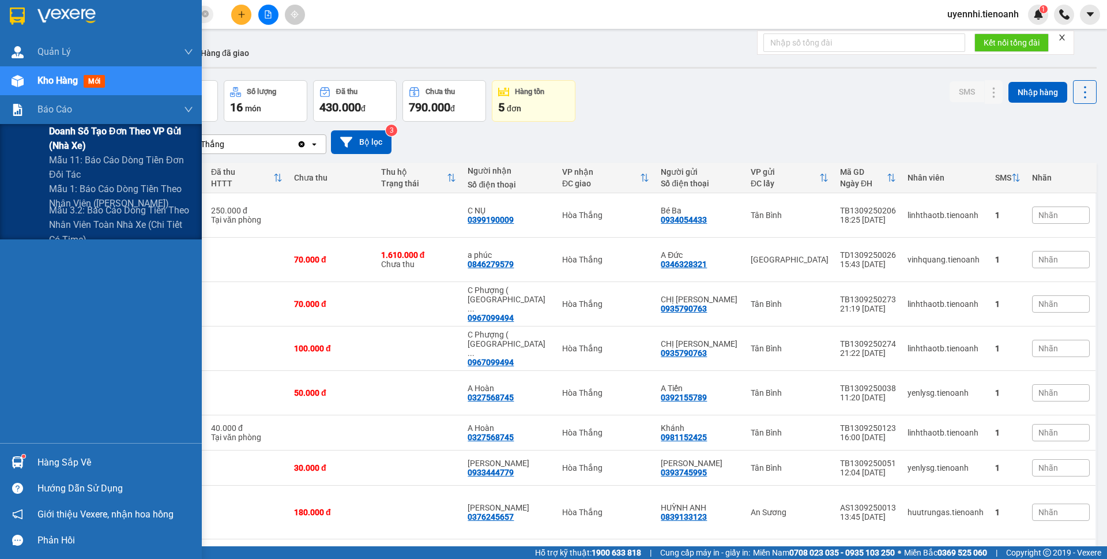
click at [68, 138] on span "Doanh số tạo đơn theo VP gửi (nhà xe)" at bounding box center [121, 138] width 144 height 29
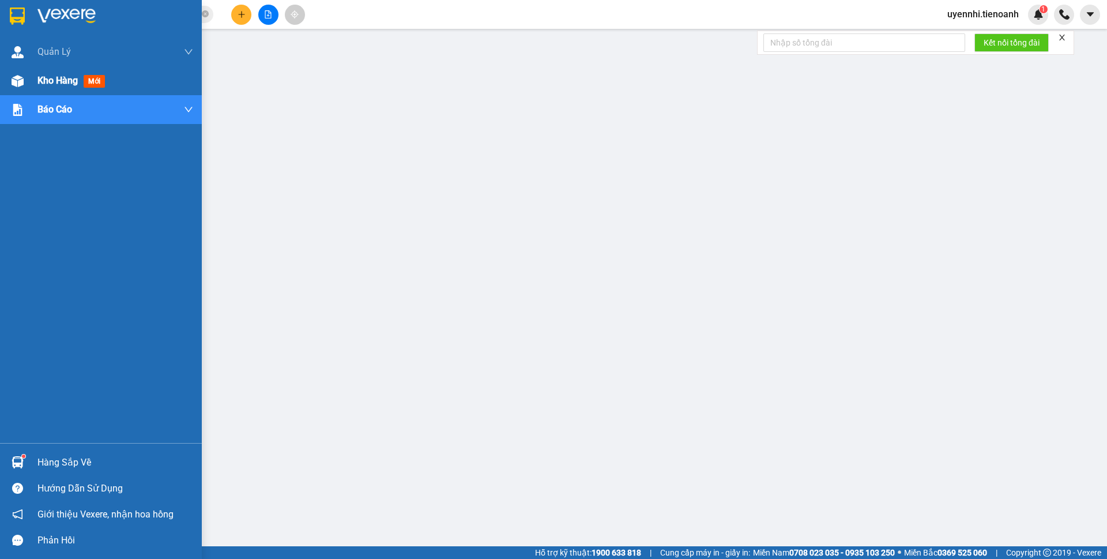
click at [51, 80] on span "Kho hàng" at bounding box center [57, 80] width 40 height 11
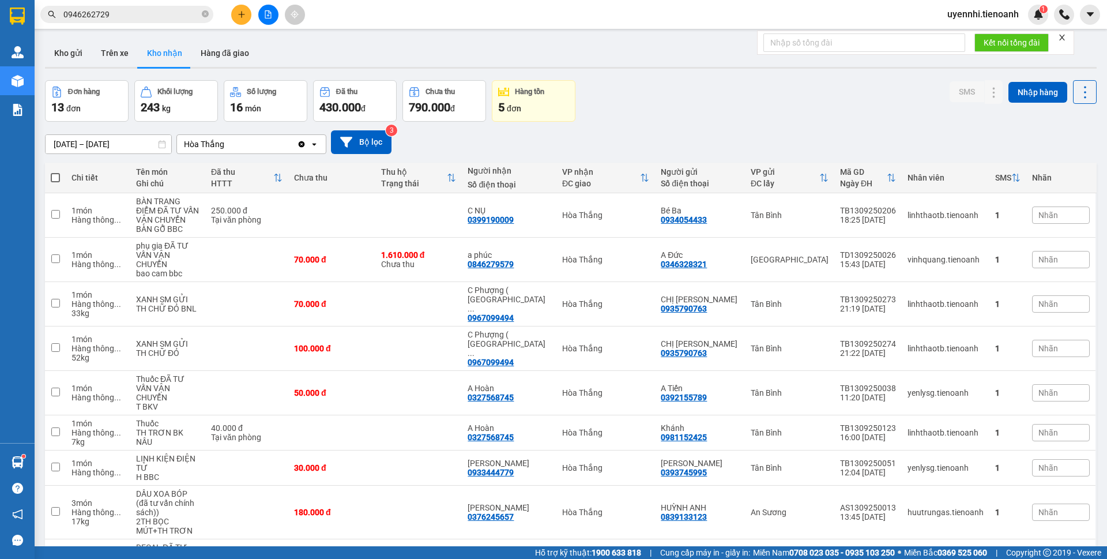
click at [232, 13] on button at bounding box center [241, 15] width 20 height 20
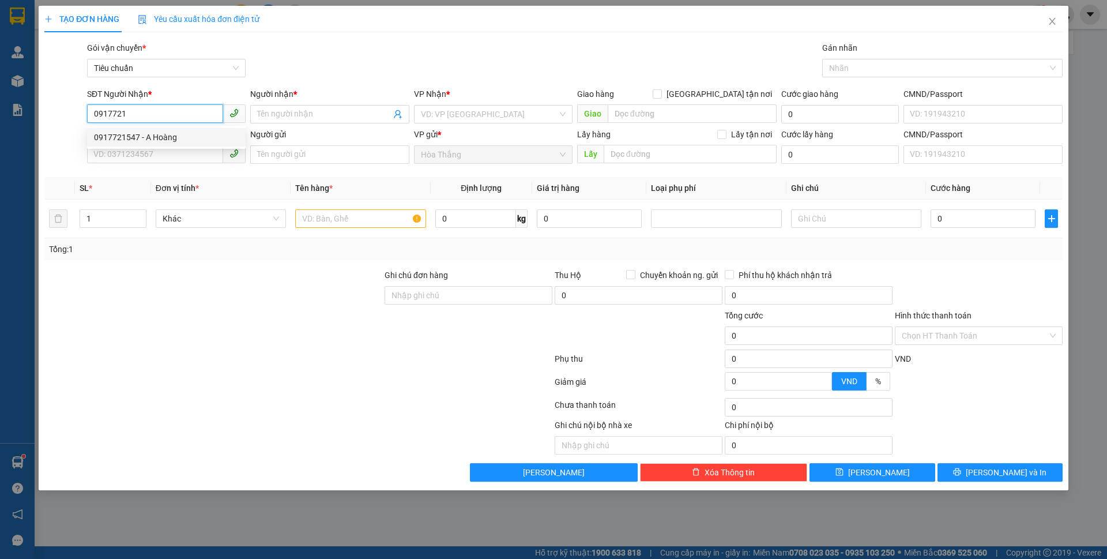
click at [140, 135] on div "0917721547 - A Hoàng" at bounding box center [166, 137] width 145 height 13
type input "0917721547"
type input "A Hoàng"
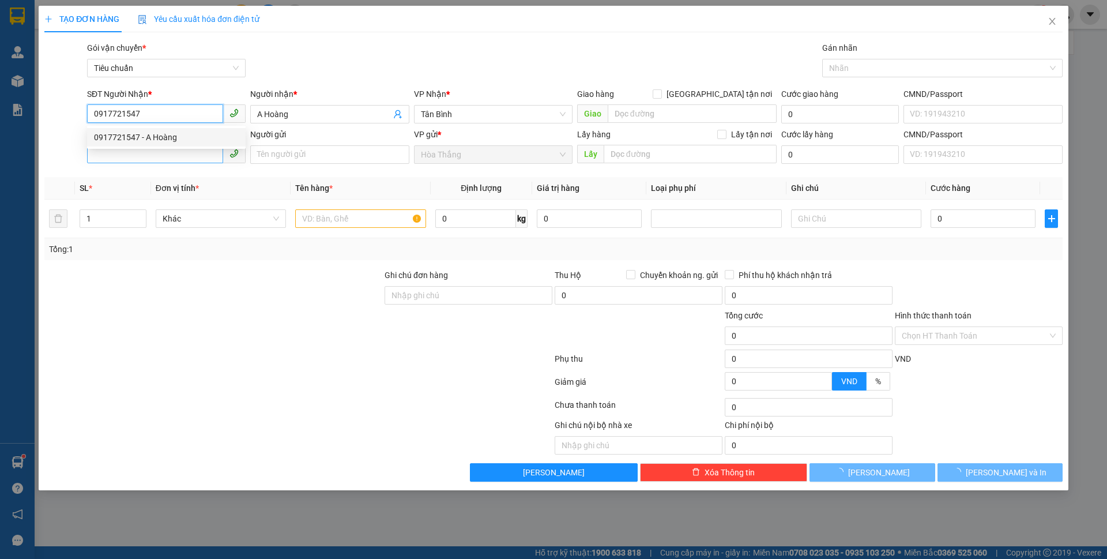
type input "60.000"
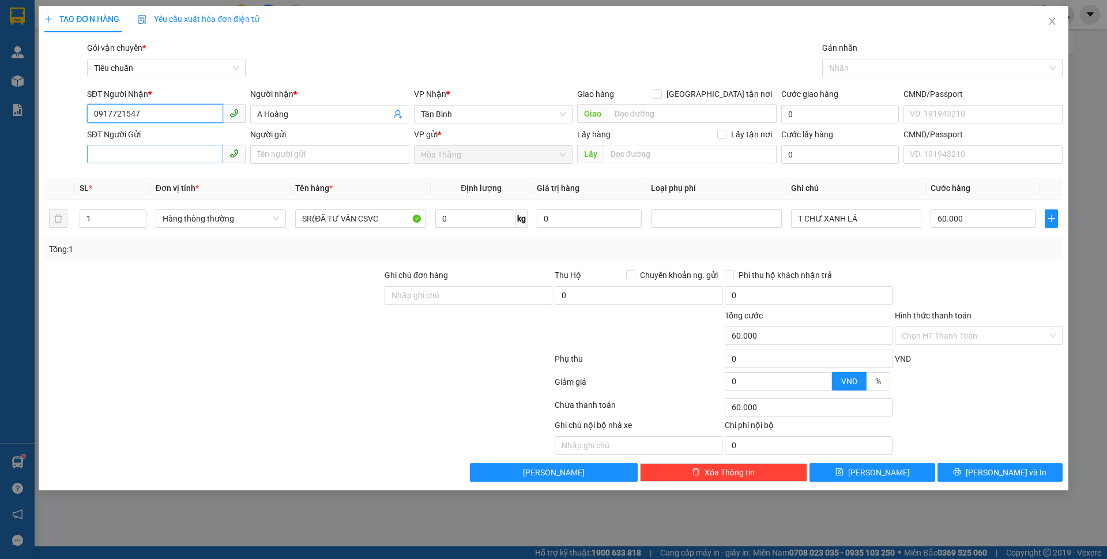
type input "0917721547"
click at [142, 159] on input "SĐT Người Gửi" at bounding box center [155, 154] width 136 height 18
click at [143, 178] on div "0962327394 - A HIẾU" at bounding box center [166, 177] width 145 height 13
type input "0962327394"
type input "A HIẾU"
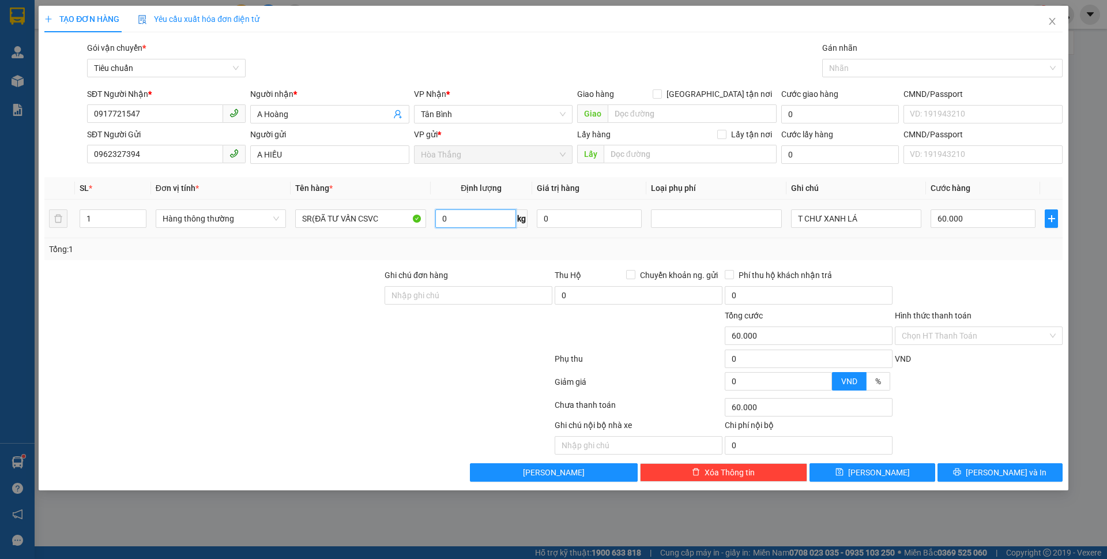
click at [466, 221] on input "0" at bounding box center [475, 218] width 81 height 18
type input "16"
click at [272, 324] on div at bounding box center [213, 329] width 340 height 40
type input "55.000"
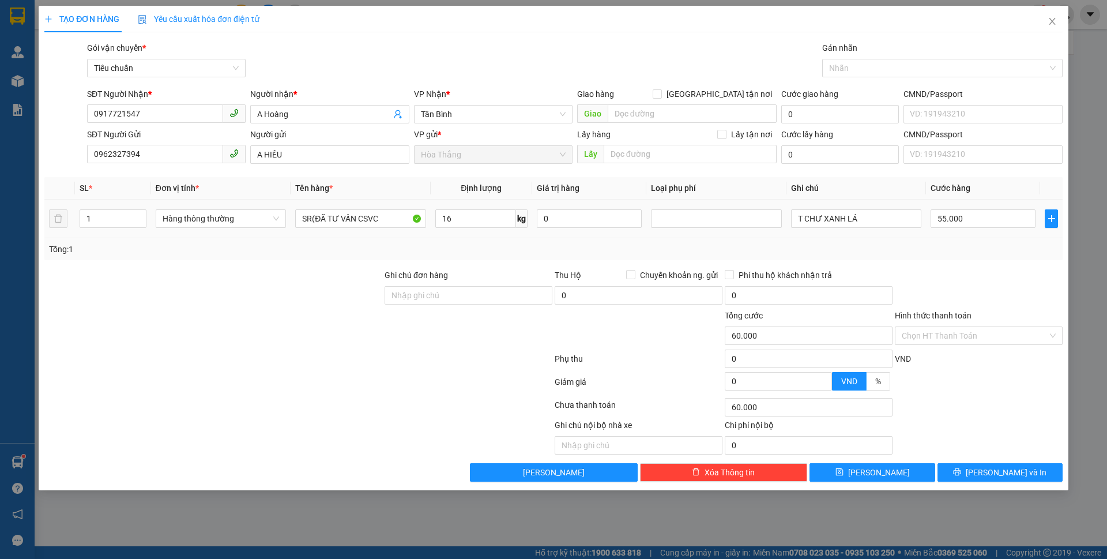
type input "55.000"
click at [968, 221] on input "55.000" at bounding box center [982, 218] width 105 height 18
type input "6"
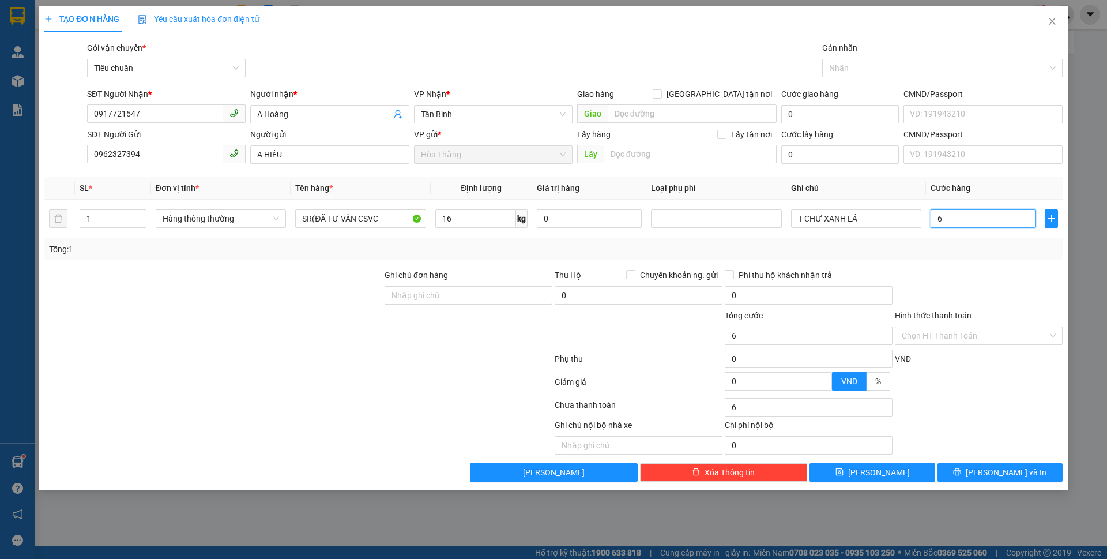
type input "60"
type input "60.000"
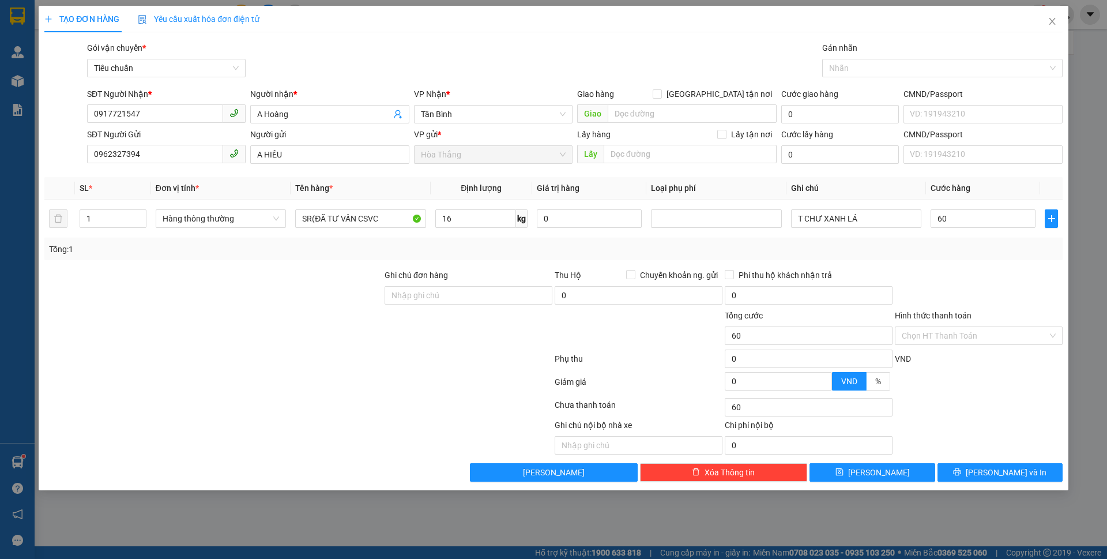
type input "60.000"
click at [951, 296] on div at bounding box center [979, 289] width 170 height 40
click at [954, 331] on input "Hình thức thanh toán" at bounding box center [975, 335] width 146 height 17
click at [954, 354] on div "Tại văn phòng" at bounding box center [979, 358] width 154 height 13
type input "0"
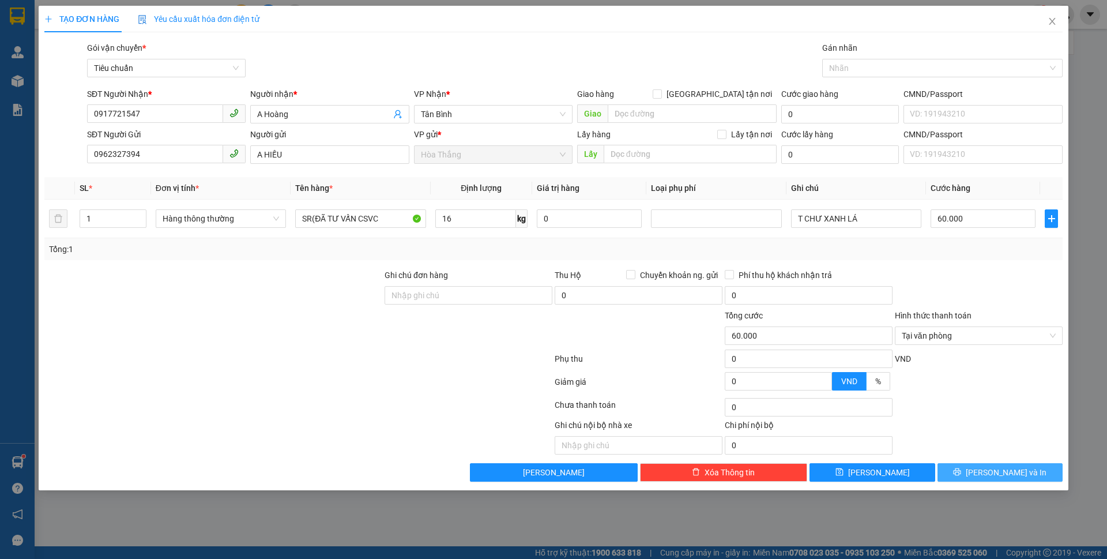
click at [1013, 467] on span "[PERSON_NAME] và In" at bounding box center [1006, 472] width 81 height 13
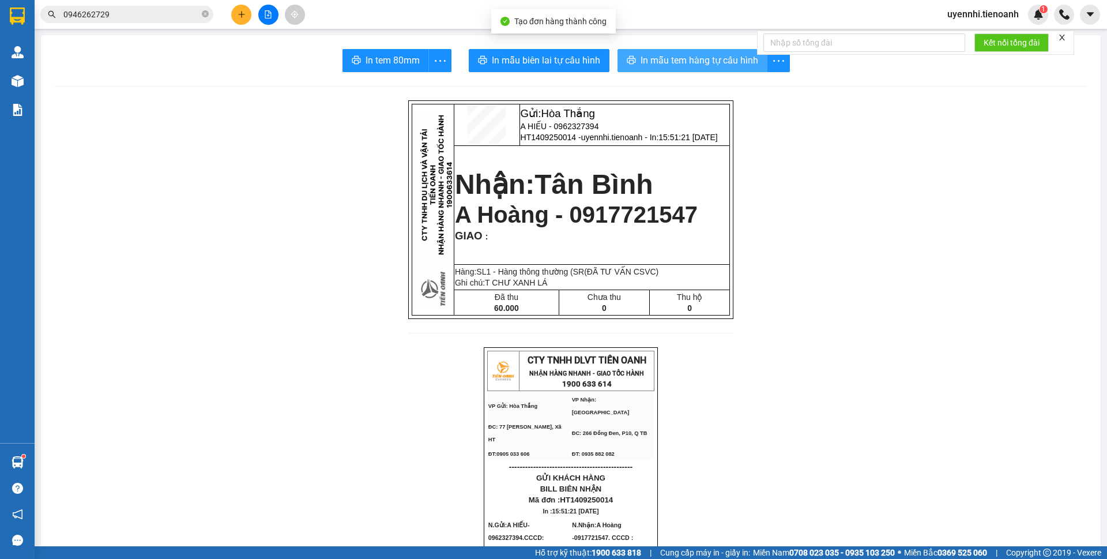
click at [658, 56] on span "In mẫu tem hàng tự cấu hình" at bounding box center [699, 60] width 118 height 14
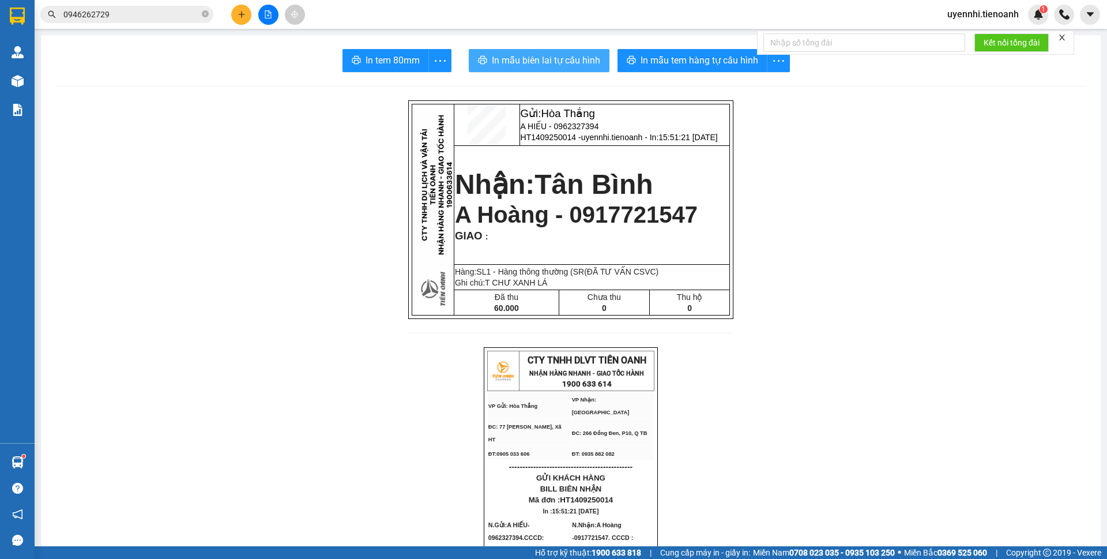
drag, startPoint x: 569, startPoint y: 59, endPoint x: 579, endPoint y: 65, distance: 11.7
click at [568, 59] on span "In mẫu biên lai tự cấu hình" at bounding box center [546, 60] width 108 height 14
click at [680, 54] on div "In mẫu tem hàng tự cấu hình" at bounding box center [703, 60] width 172 height 23
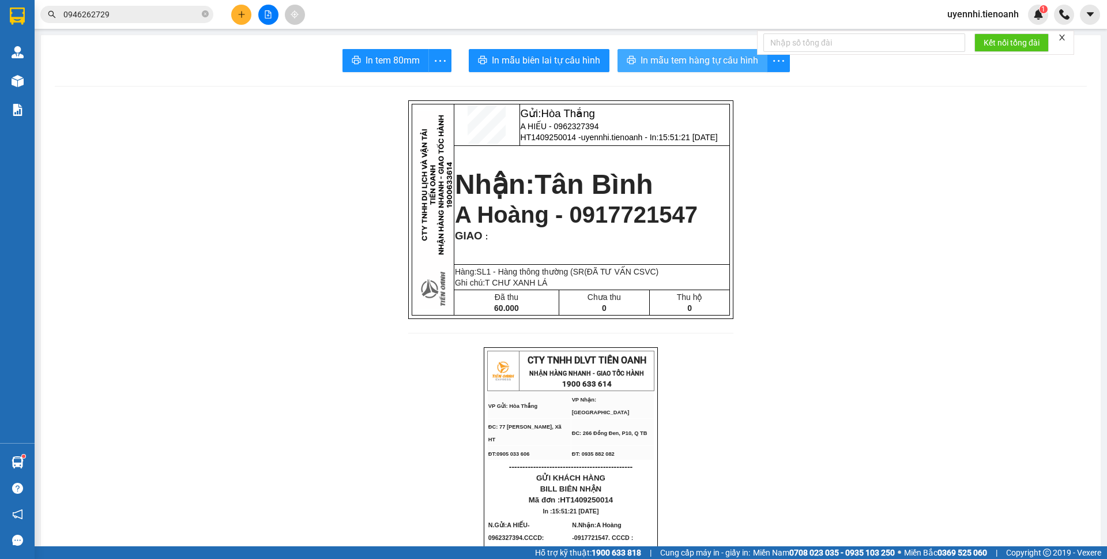
click at [635, 69] on button "In mẫu tem hàng tự cấu hình" at bounding box center [692, 60] width 150 height 23
click at [240, 10] on button at bounding box center [241, 15] width 20 height 20
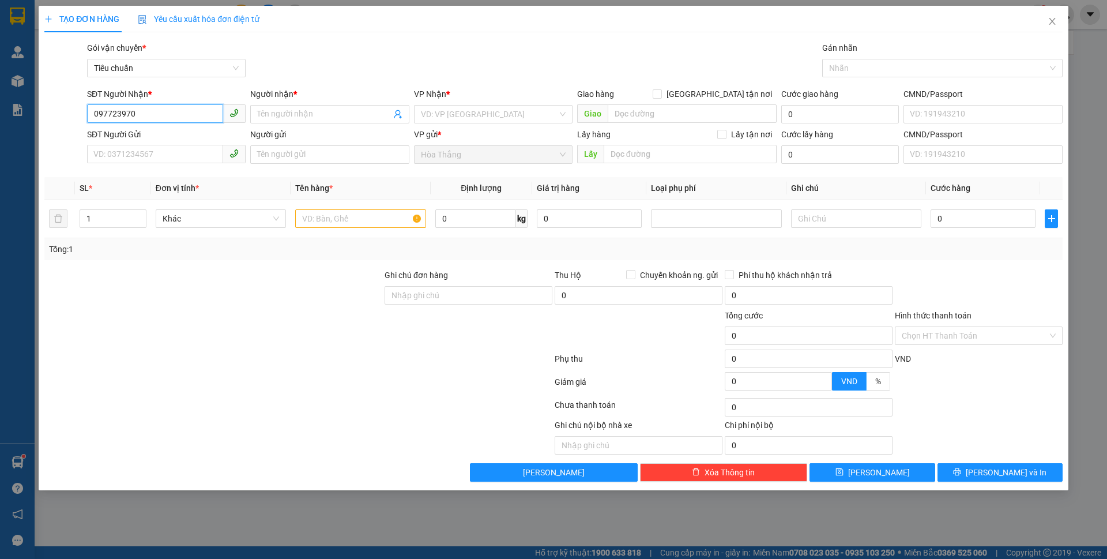
type input "0977239704"
click at [161, 135] on div "0977239704 - C PHƯƠNG" at bounding box center [166, 137] width 145 height 13
type input "C PHƯƠNG"
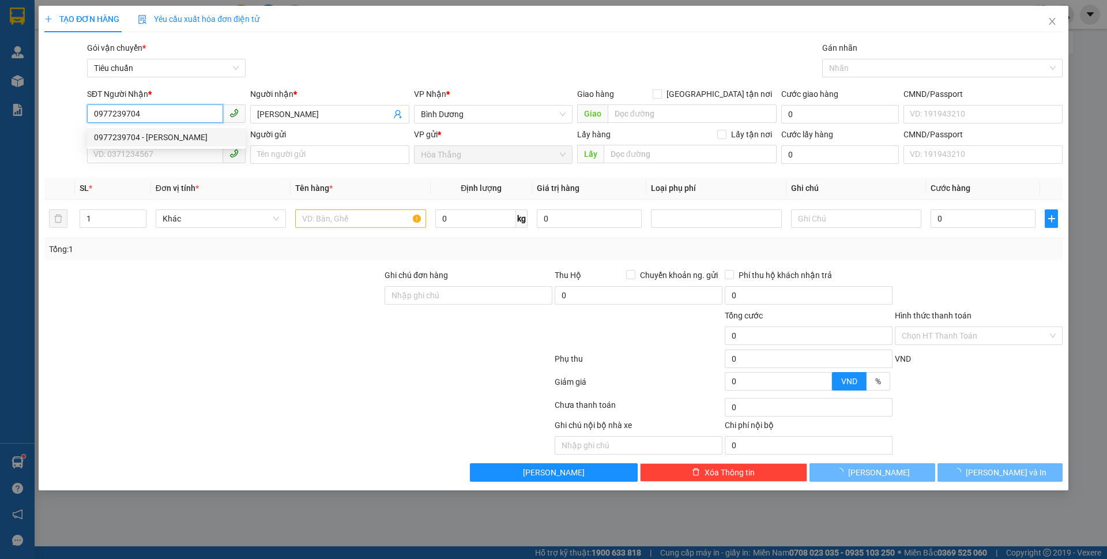
type input "100.000"
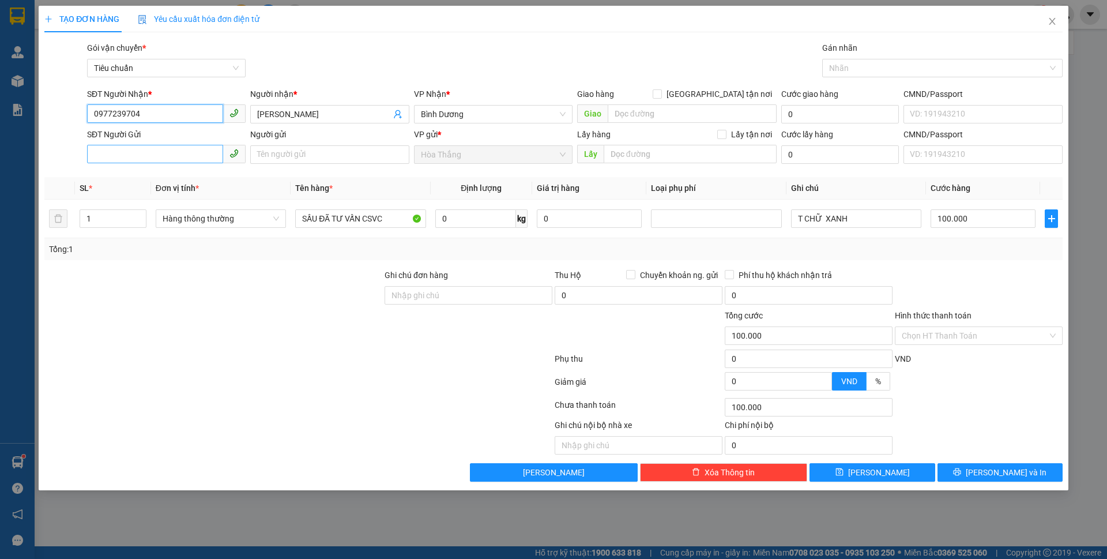
type input "0977239704"
click at [164, 152] on input "SĐT Người Gửi" at bounding box center [155, 154] width 136 height 18
click at [172, 174] on div "0849480123 - A TUẤN" at bounding box center [166, 177] width 145 height 13
type input "0849480123"
type input "A TUẤN"
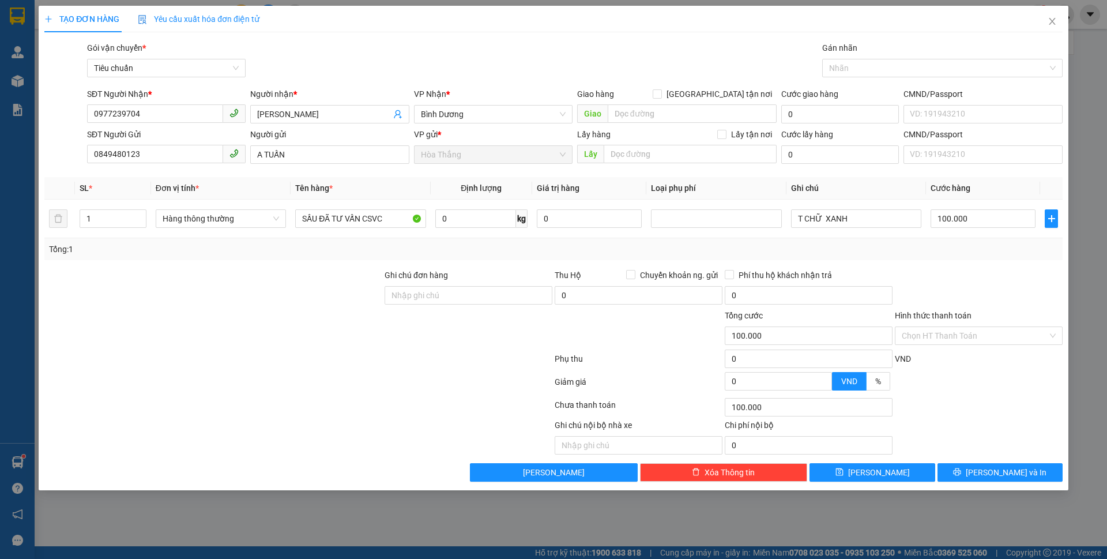
click at [475, 255] on div "Tổng: 1" at bounding box center [553, 249] width 1018 height 22
click at [476, 253] on div "Tổng: 1" at bounding box center [553, 249] width 1009 height 13
click at [485, 221] on input "0" at bounding box center [475, 218] width 81 height 18
type input "70"
click at [1088, 252] on div "TẠO ĐƠN HÀNG Yêu cầu xuất hóa đơn điện tử Transit Pickup Surcharge Ids Transit …" at bounding box center [553, 279] width 1107 height 559
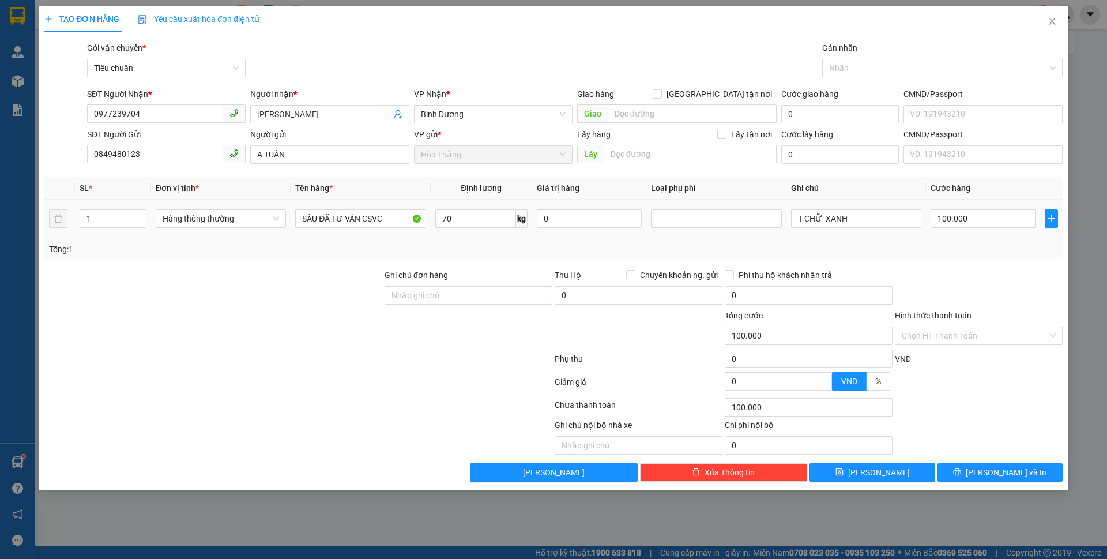
click at [972, 255] on div "Tổng: 1" at bounding box center [553, 249] width 1009 height 13
click at [975, 256] on div "Tổng: 1" at bounding box center [553, 249] width 1018 height 22
type input "110.800"
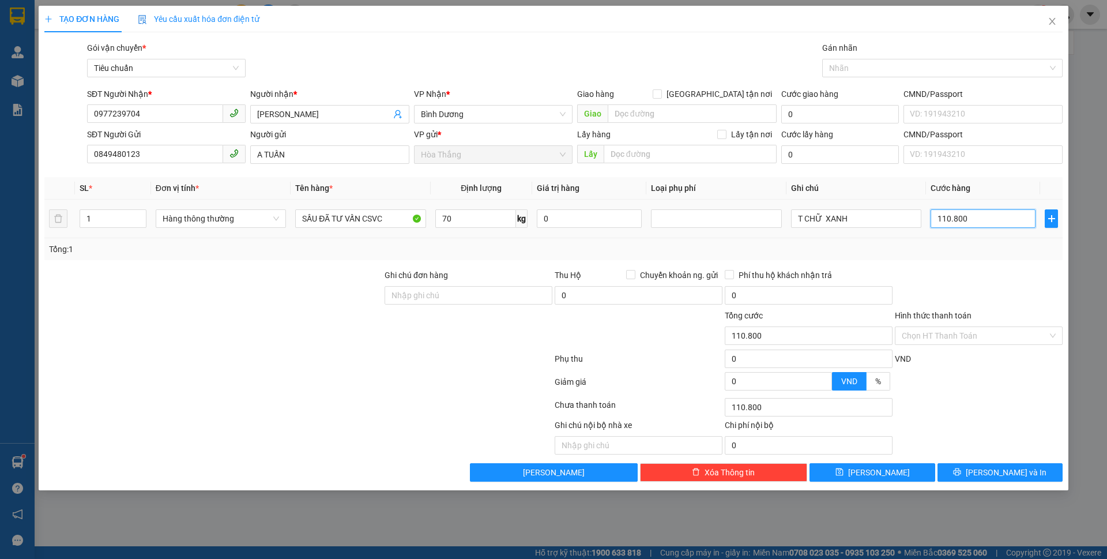
click at [1004, 220] on input "110.800" at bounding box center [982, 218] width 105 height 18
type input "1"
type input "15"
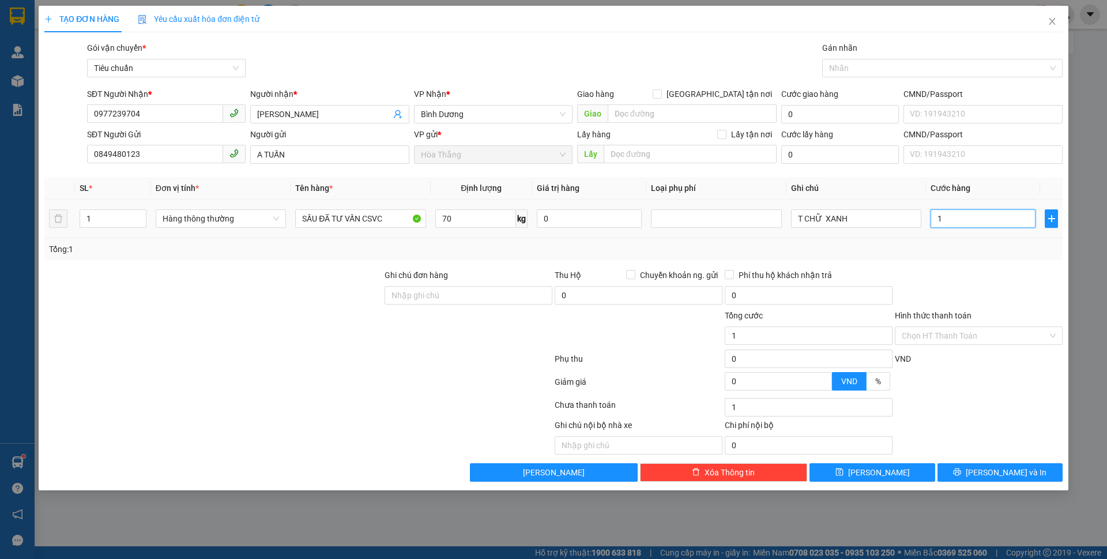
type input "15"
type input "150"
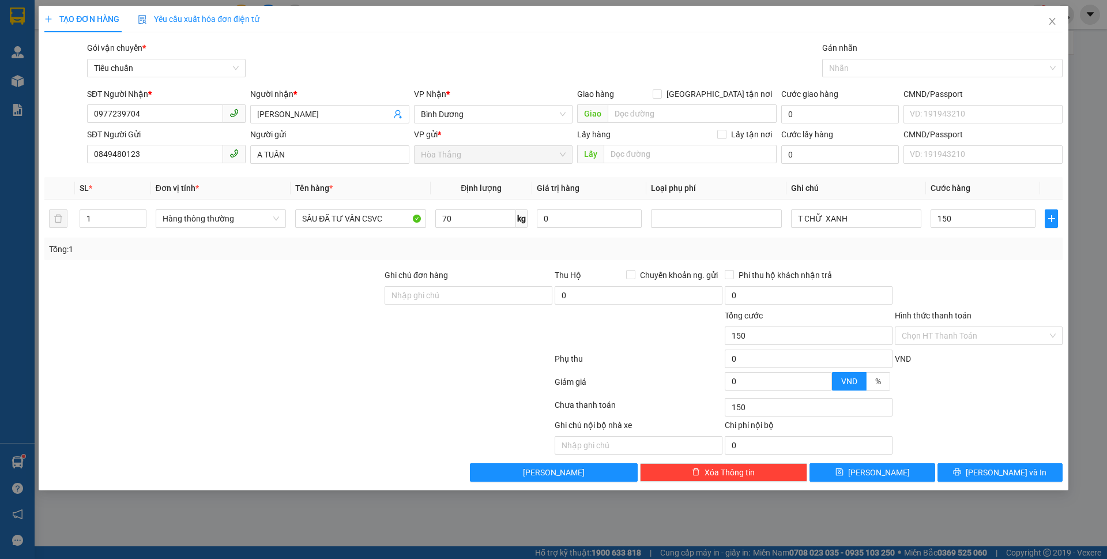
type input "150.000"
click at [958, 277] on div at bounding box center [979, 289] width 170 height 40
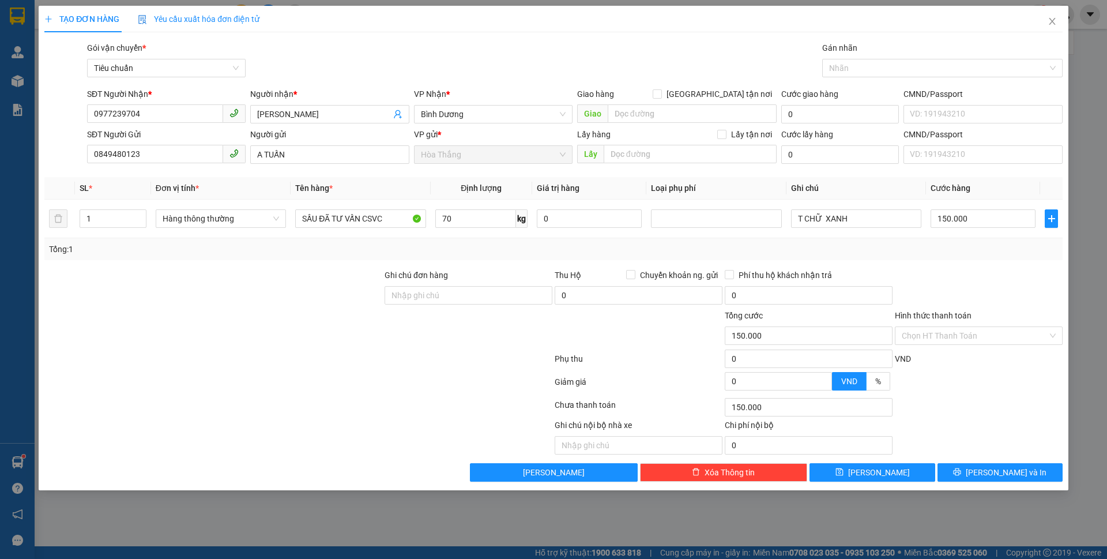
click at [959, 277] on div at bounding box center [979, 289] width 170 height 40
click at [879, 71] on div at bounding box center [936, 68] width 223 height 14
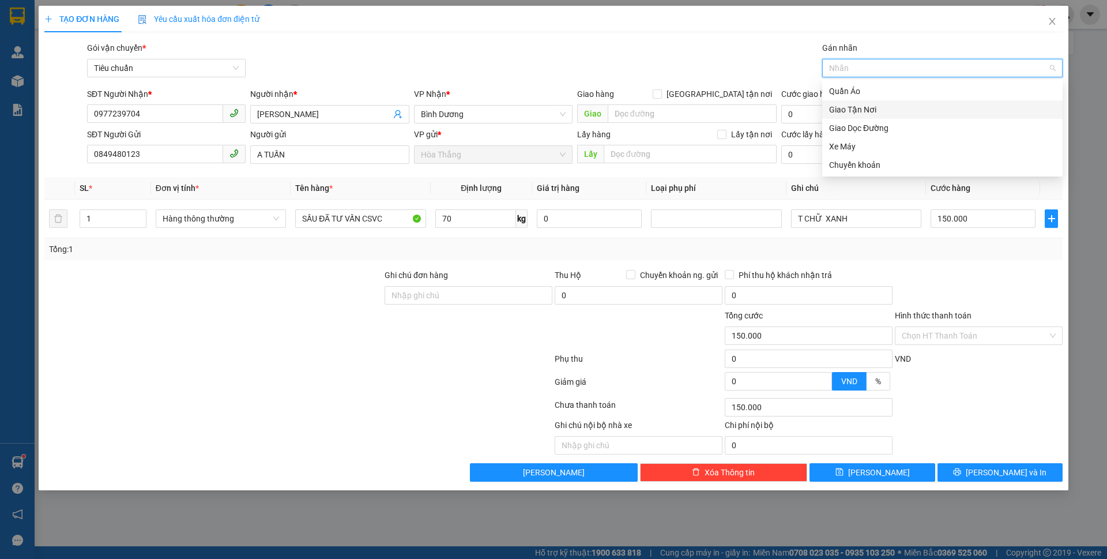
click at [851, 113] on div "Giao Tận Nơi" at bounding box center [942, 109] width 227 height 13
click at [895, 255] on div "Tổng: 1" at bounding box center [553, 249] width 1009 height 13
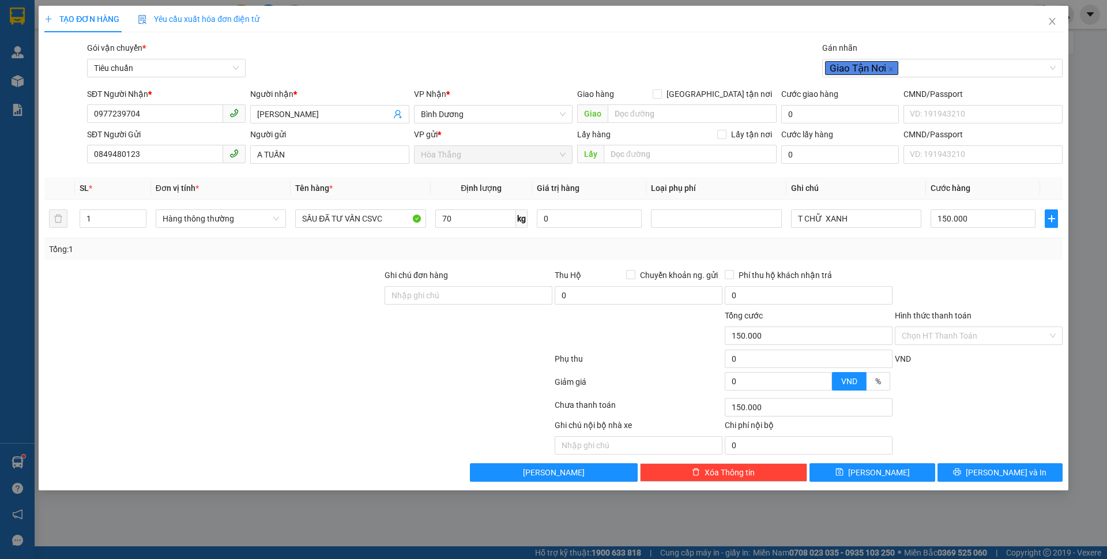
click at [896, 254] on div "Tổng: 1" at bounding box center [553, 249] width 1009 height 13
click at [1008, 220] on input "150.000" at bounding box center [982, 218] width 105 height 18
type input "1"
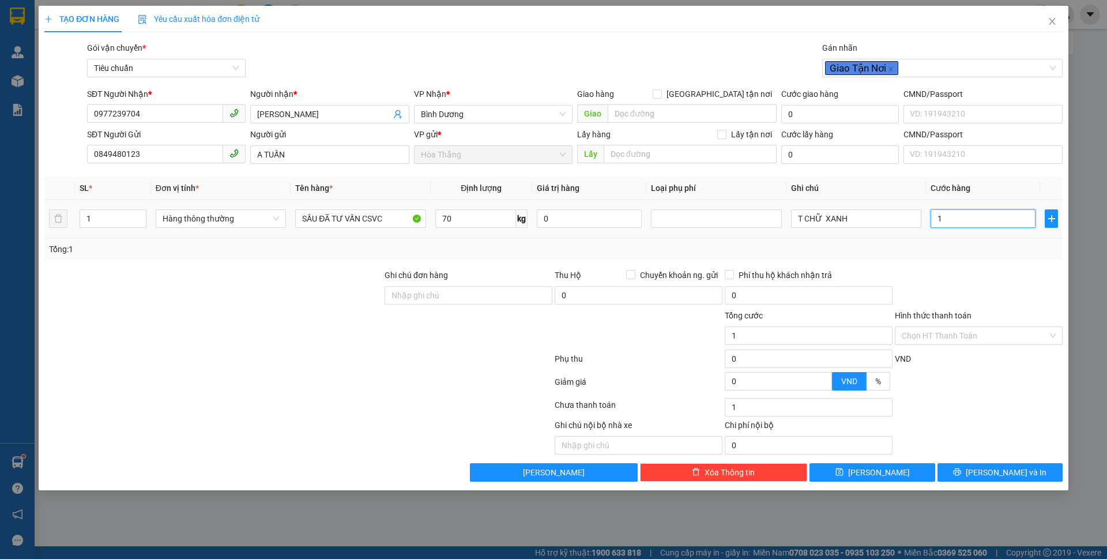
type input "14"
type input "140"
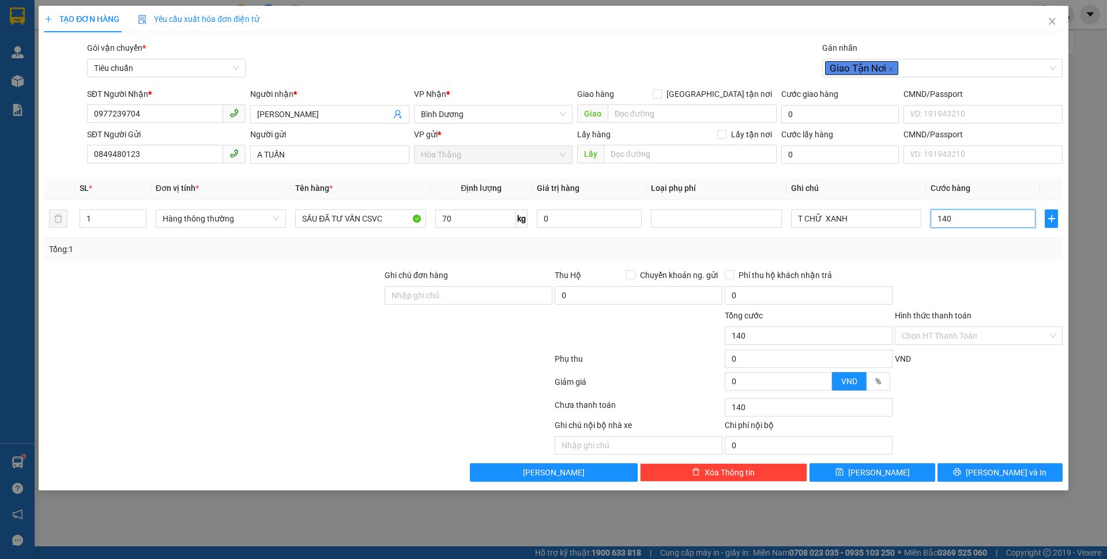
type input "140"
type input "140.000"
click at [993, 256] on div "Tổng: 1" at bounding box center [553, 249] width 1018 height 22
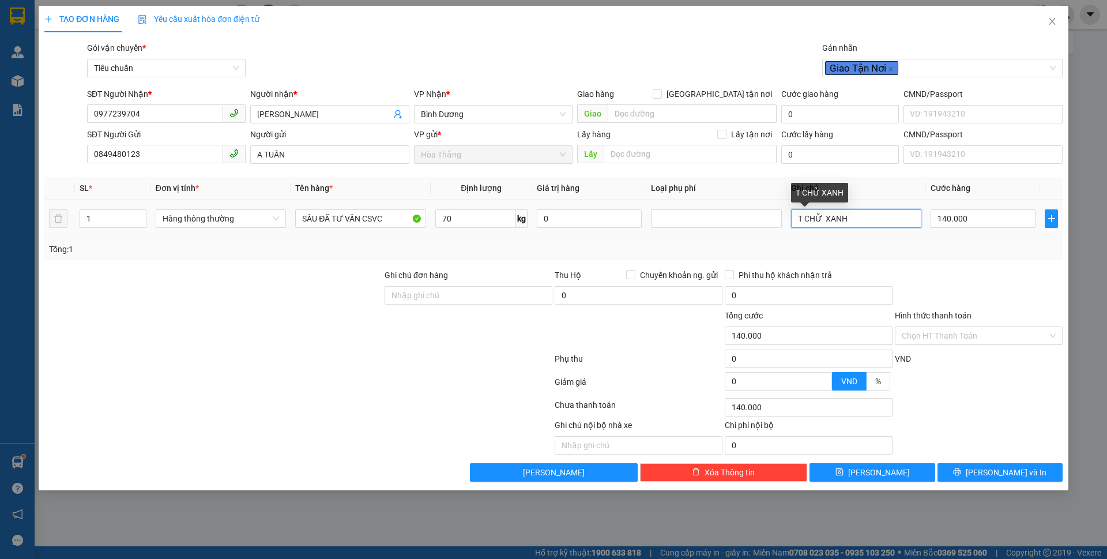
drag, startPoint x: 824, startPoint y: 218, endPoint x: 921, endPoint y: 235, distance: 97.6
click at [921, 235] on td "T CHỮ XANH" at bounding box center [856, 218] width 140 height 39
type input "T CHỮ TRẮNG TO"
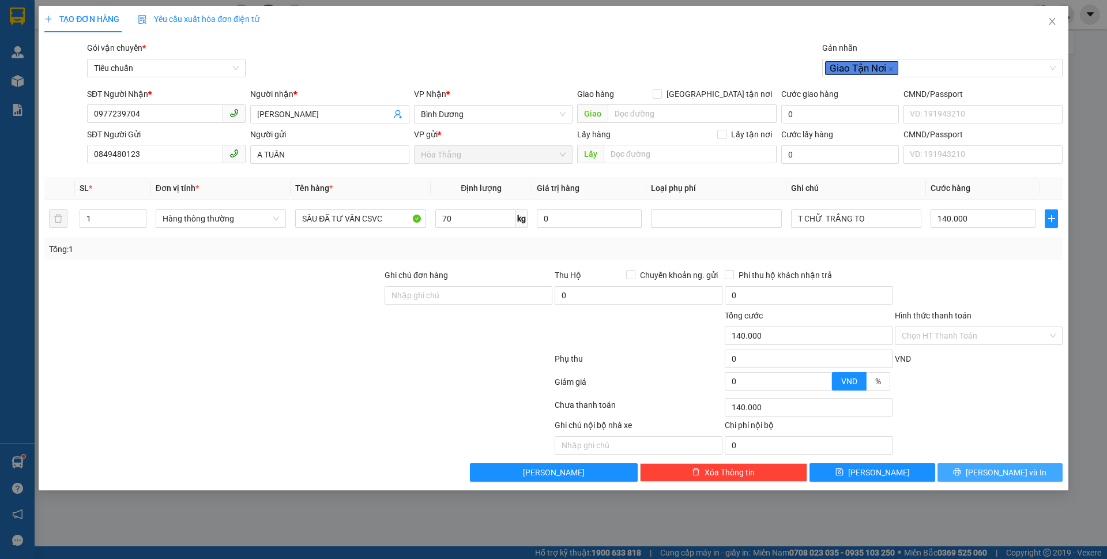
click at [996, 481] on div "TẠO ĐƠN HÀNG Yêu cầu xuất hóa đơn điện tử Transit Pickup Surcharge Ids Transit …" at bounding box center [554, 248] width 1030 height 484
click at [997, 469] on span "[PERSON_NAME] và In" at bounding box center [1006, 472] width 81 height 13
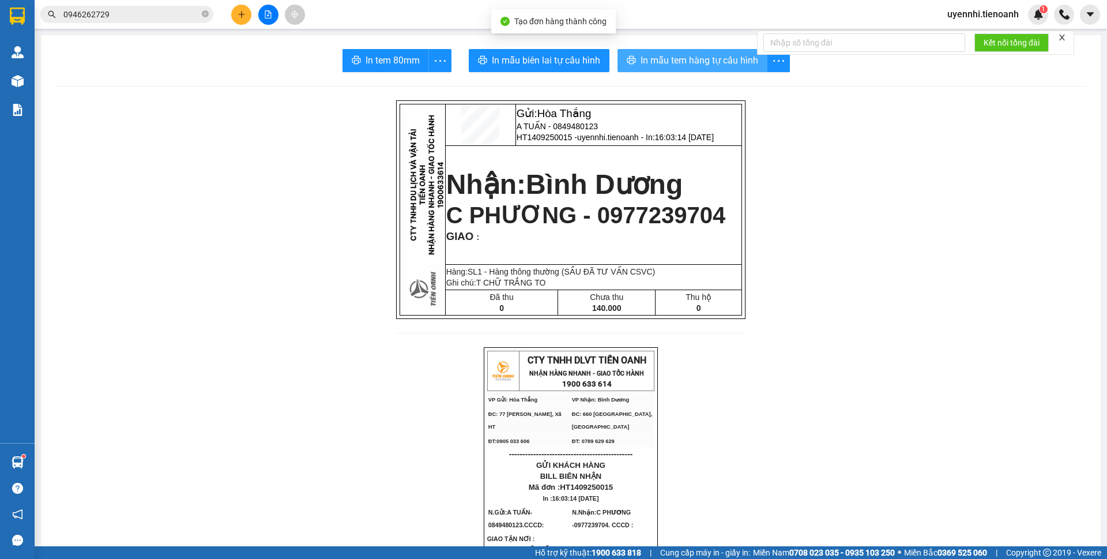
click at [668, 61] on span "In mẫu tem hàng tự cấu hình" at bounding box center [699, 60] width 118 height 14
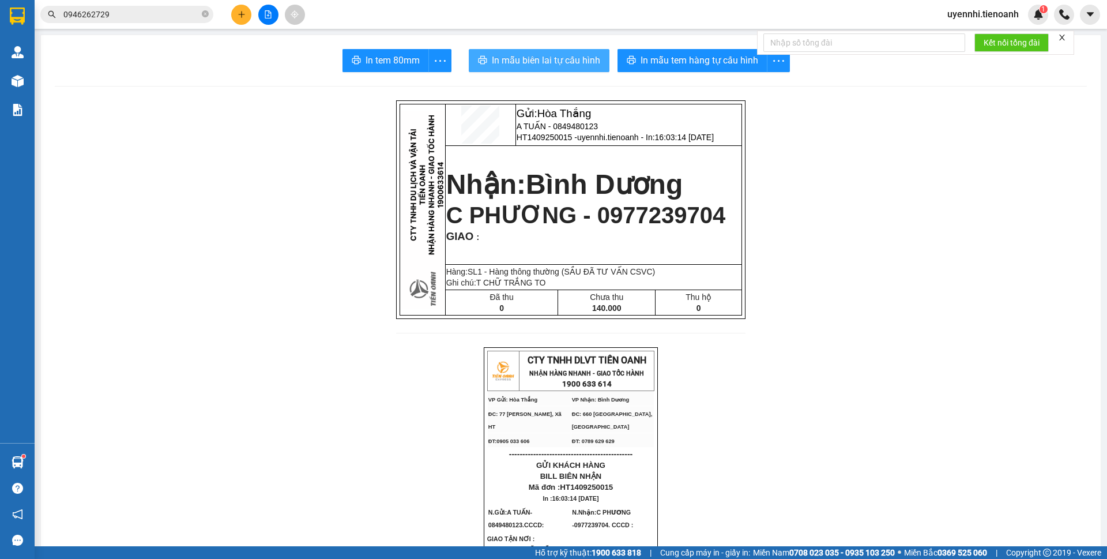
click at [538, 65] on span "In mẫu biên lai tự cấu hình" at bounding box center [546, 60] width 108 height 14
click at [247, 17] on button at bounding box center [241, 15] width 20 height 20
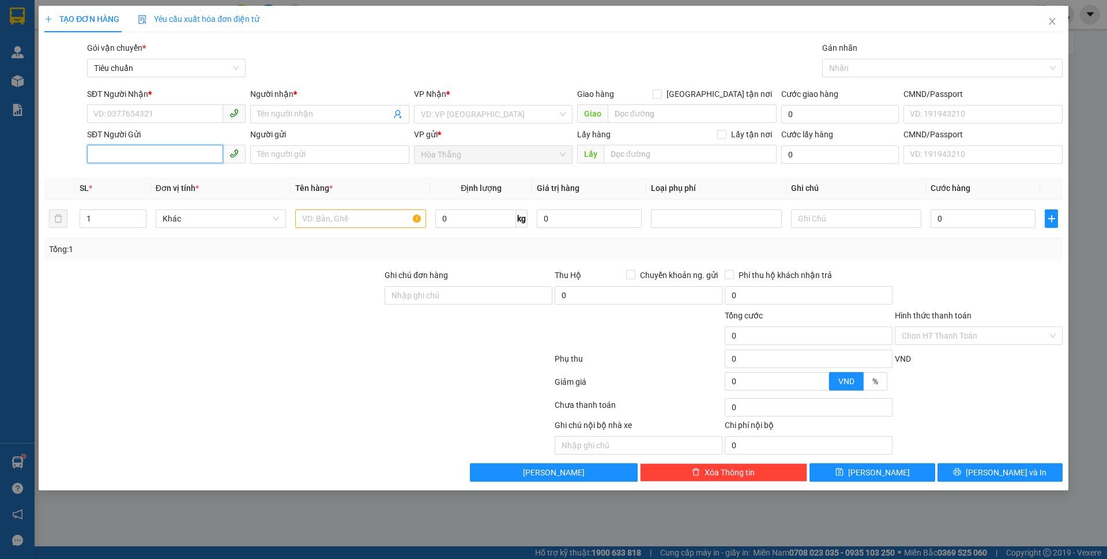
click at [123, 157] on input "SĐT Người Gửi" at bounding box center [155, 154] width 136 height 18
type input "0987043733"
click at [167, 178] on div "0987043733 - CHÚ ANH" at bounding box center [166, 177] width 145 height 13
type input "0914956188"
type input "TOÀN"
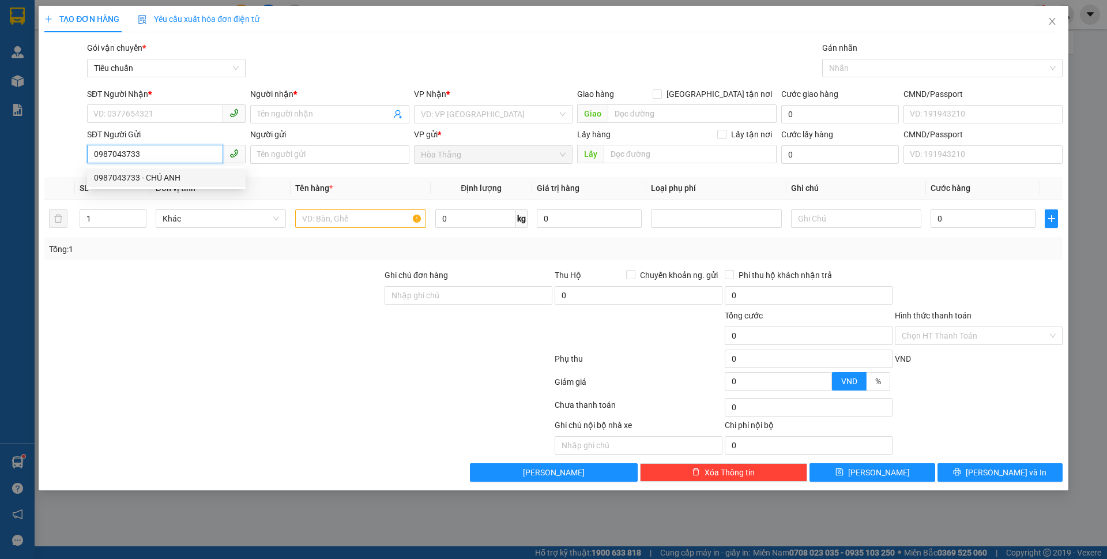
checkbox input "true"
type input "Chung cư The Privia Khang Điền, 158 Đường An Dương Vương, An Lạc, Bình Tân, Hồ …"
type input "241599436"
type input "CHÚ ANH"
type input "120.000"
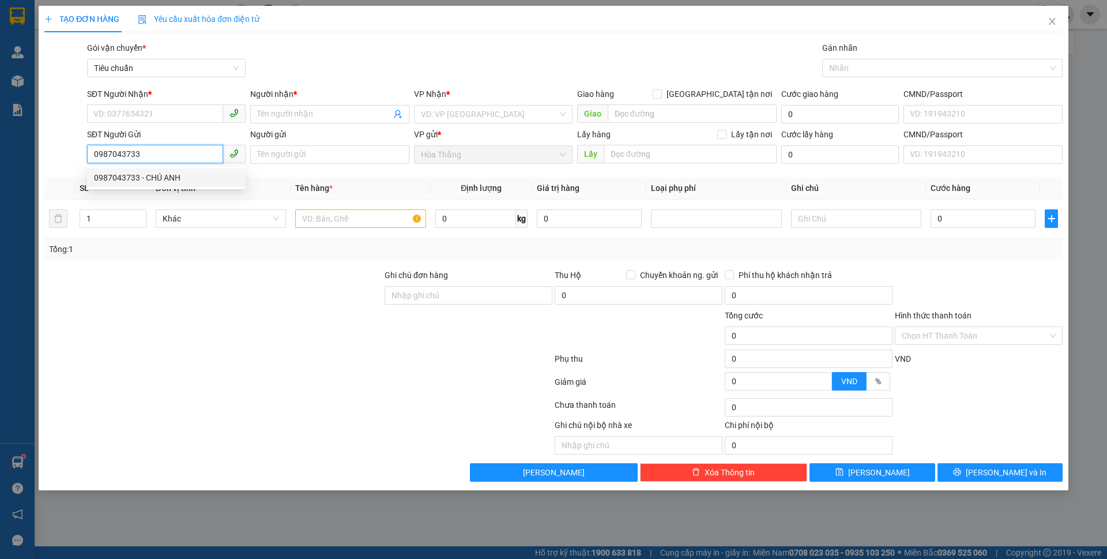
type input "120.000"
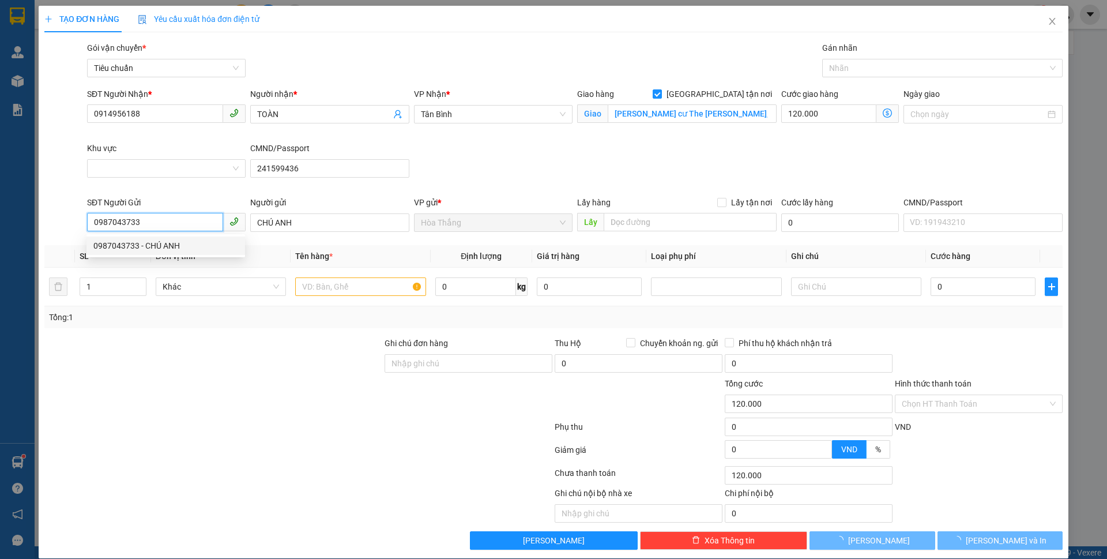
type input "220.000"
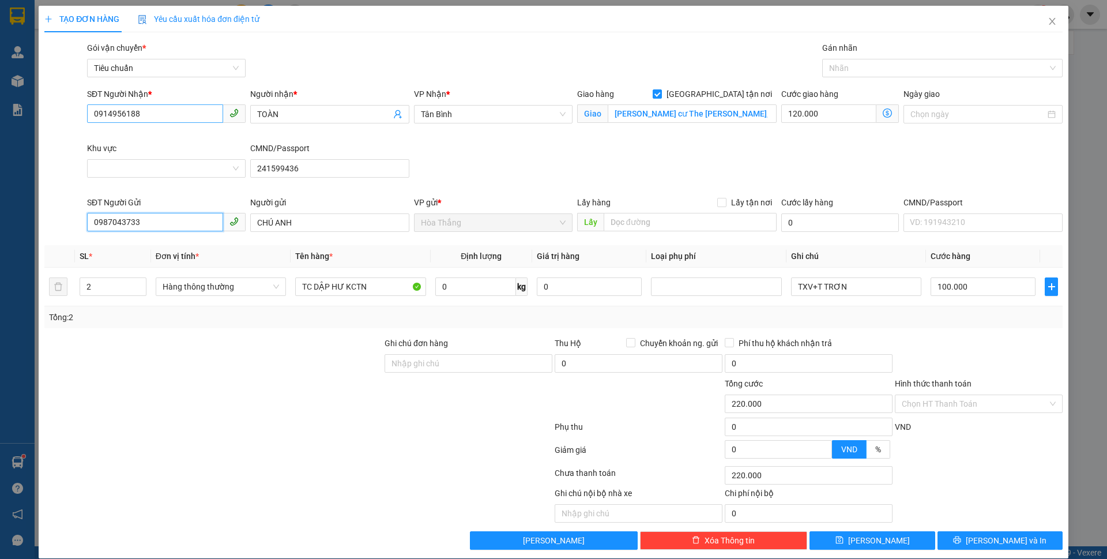
type input "0987043733"
drag, startPoint x: 146, startPoint y: 109, endPoint x: 65, endPoint y: 109, distance: 81.9
click at [65, 109] on div "SĐT Người Nhận * 0914956188 0914956188 Người nhận * TOÀN VP Nhận * Tân Bình Gia…" at bounding box center [553, 142] width 1020 height 108
click at [171, 159] on div "0786794079 - C Nhàn" at bounding box center [165, 155] width 144 height 13
type input "0786794079"
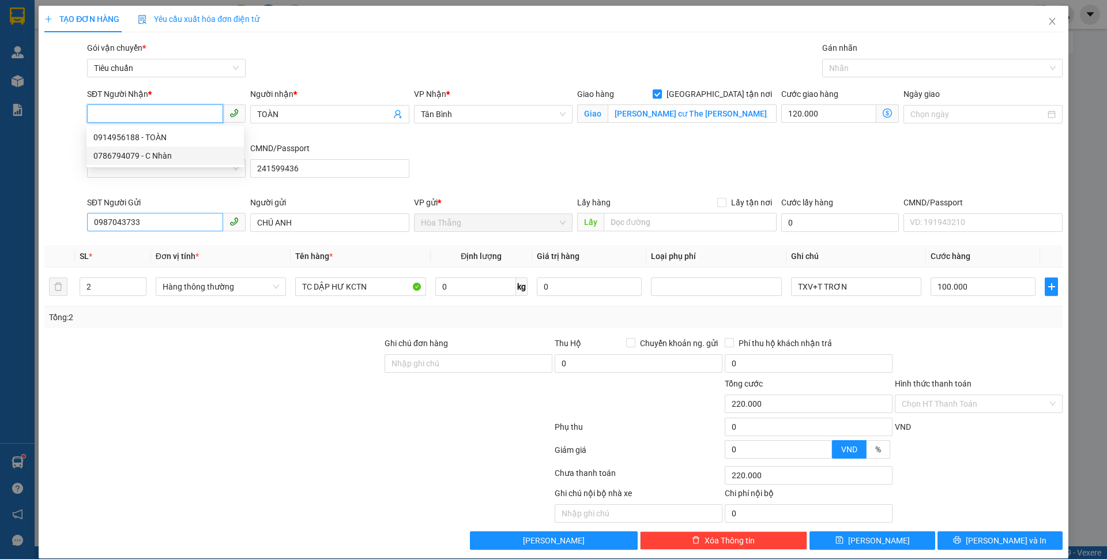
type input "C Nhàn"
checkbox input "false"
type input "100.000"
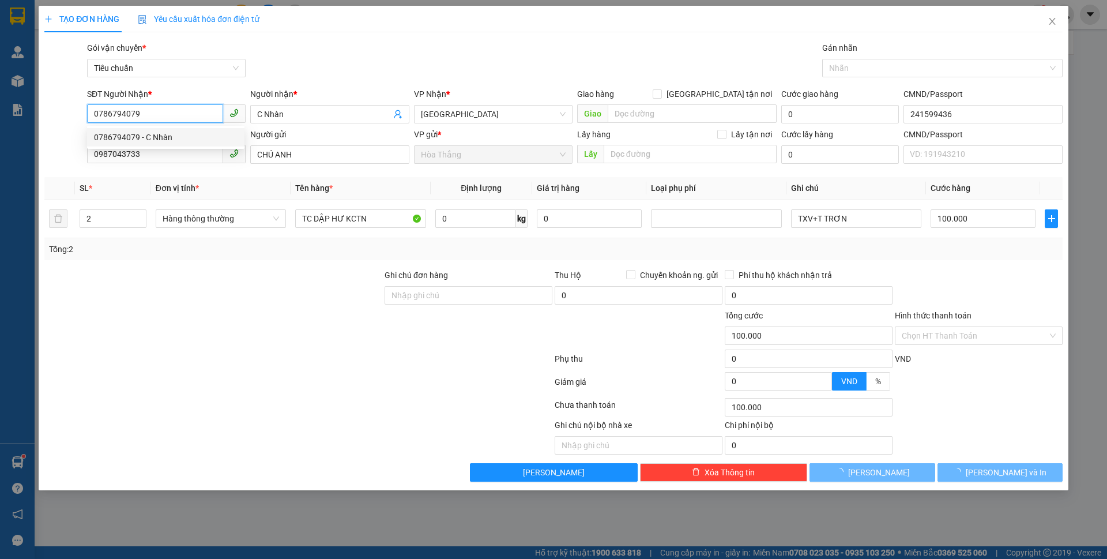
type input "70.000"
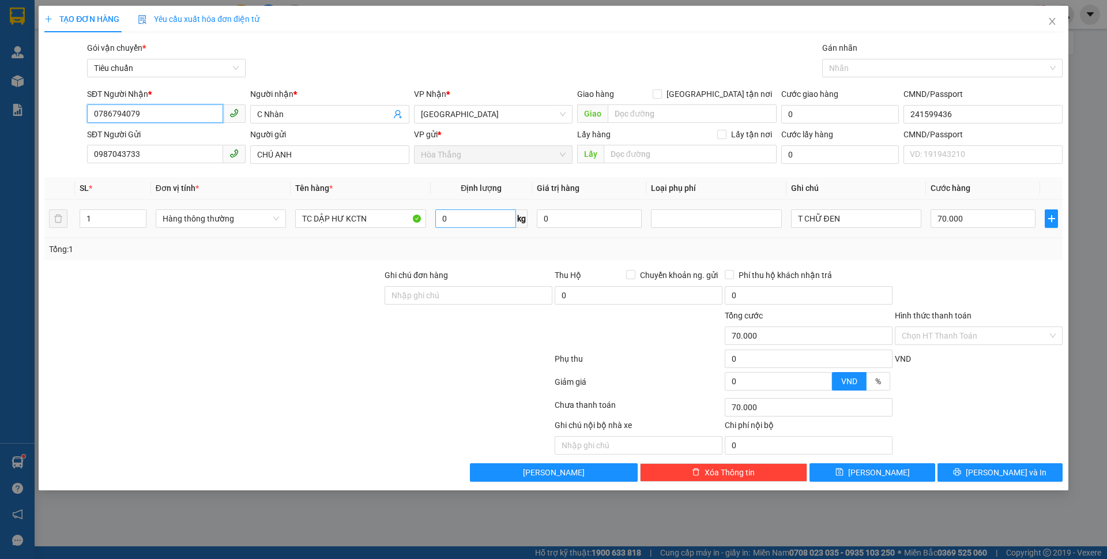
type input "0786794079"
click at [490, 226] on input "0" at bounding box center [475, 218] width 81 height 18
type input "20"
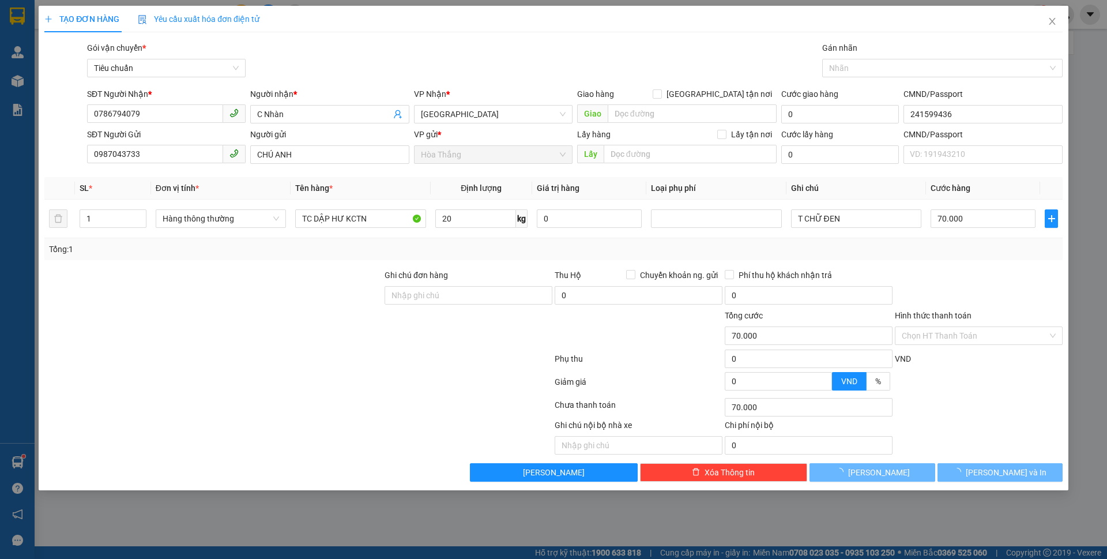
click at [325, 258] on div "Tổng: 1" at bounding box center [553, 249] width 1018 height 22
type input "55.000"
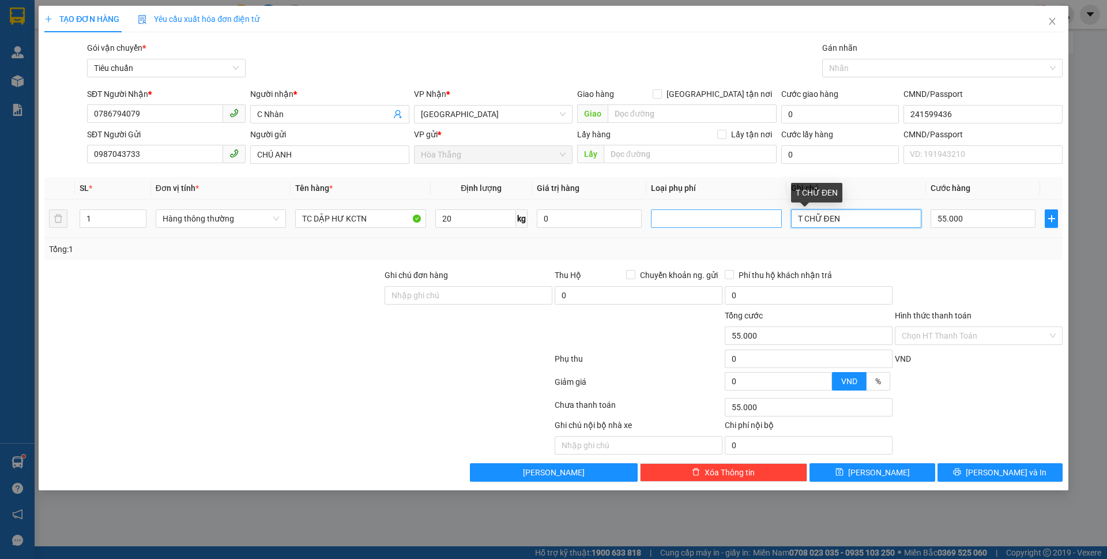
drag, startPoint x: 824, startPoint y: 218, endPoint x: 745, endPoint y: 218, distance: 79.0
click at [745, 218] on tr "1 Hàng thông thường TC DẬP HƯ KCTN 20 kg 0 T CHỮ ĐEN 55.000" at bounding box center [553, 218] width 1018 height 39
type input "TXV"
click at [978, 219] on input "55.000" at bounding box center [982, 218] width 105 height 18
type input "6"
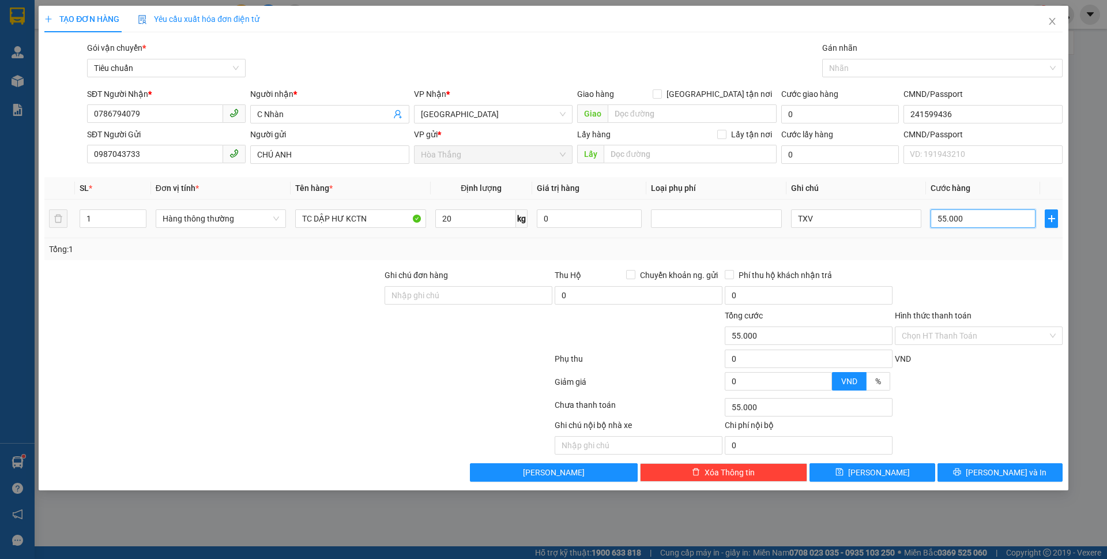
type input "6"
type input "60"
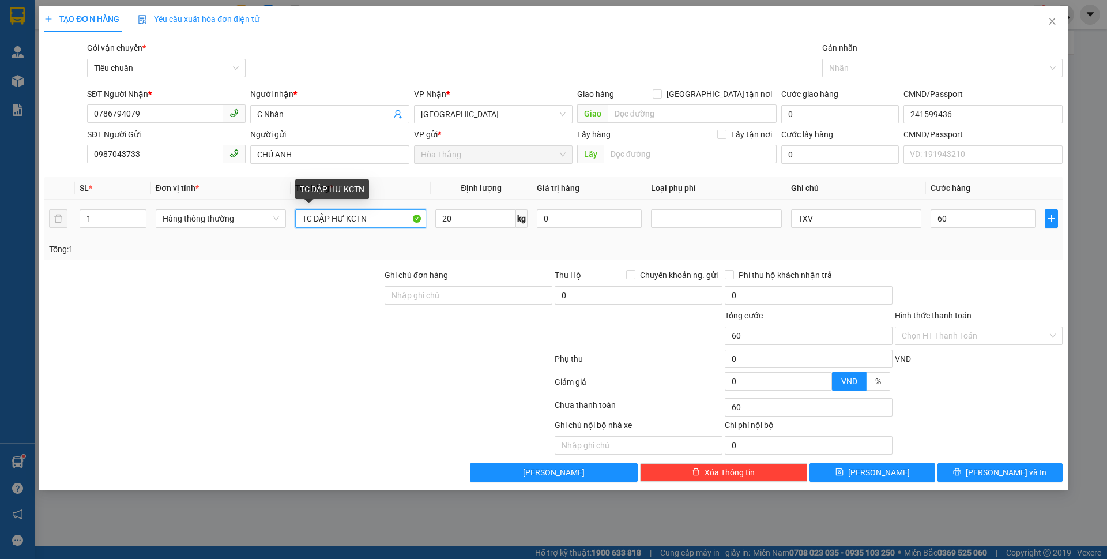
type input "60.000"
drag, startPoint x: 348, startPoint y: 218, endPoint x: 225, endPoint y: 223, distance: 123.4
click at [225, 223] on tr "1 Hàng thông thường TC DẬP HƯ KCTN 20 kg 0 TXV 60.000" at bounding box center [553, 218] width 1018 height 39
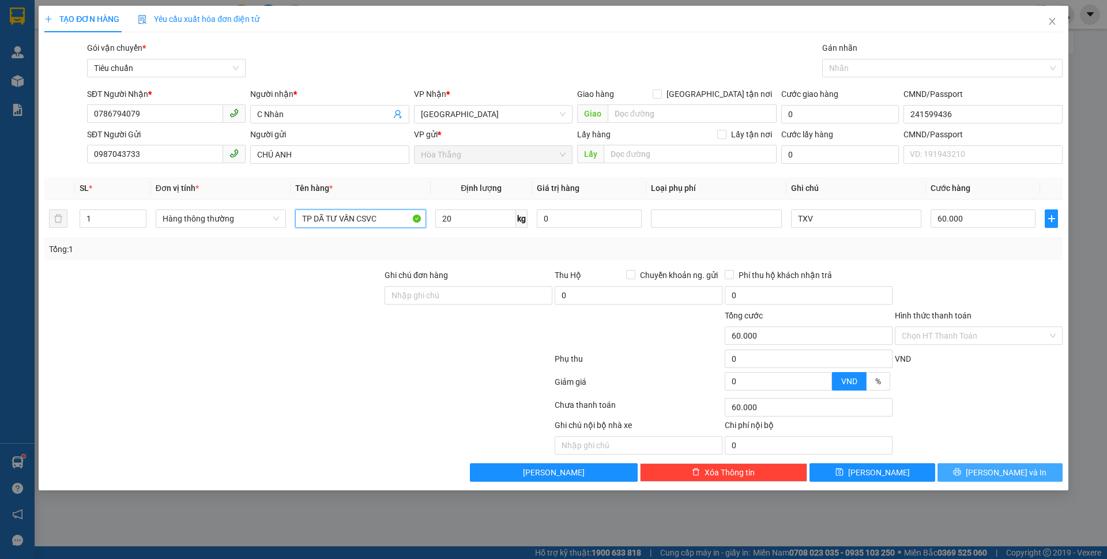
type input "TP DÃ TƯ VẤN CSVC"
click at [957, 470] on button "[PERSON_NAME] và In" at bounding box center [999, 472] width 125 height 18
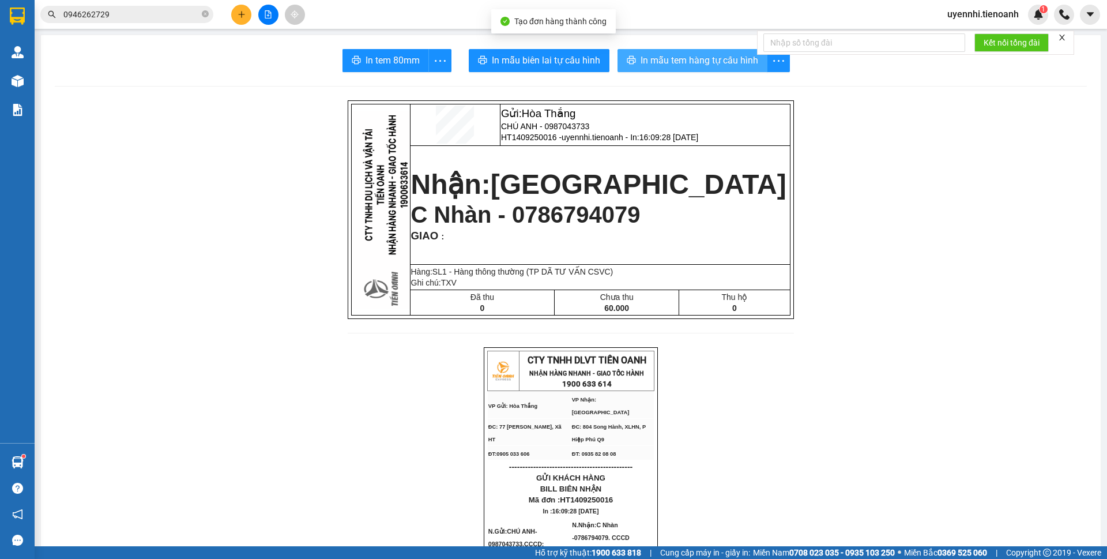
click at [684, 54] on span "In mẫu tem hàng tự cấu hình" at bounding box center [699, 60] width 118 height 14
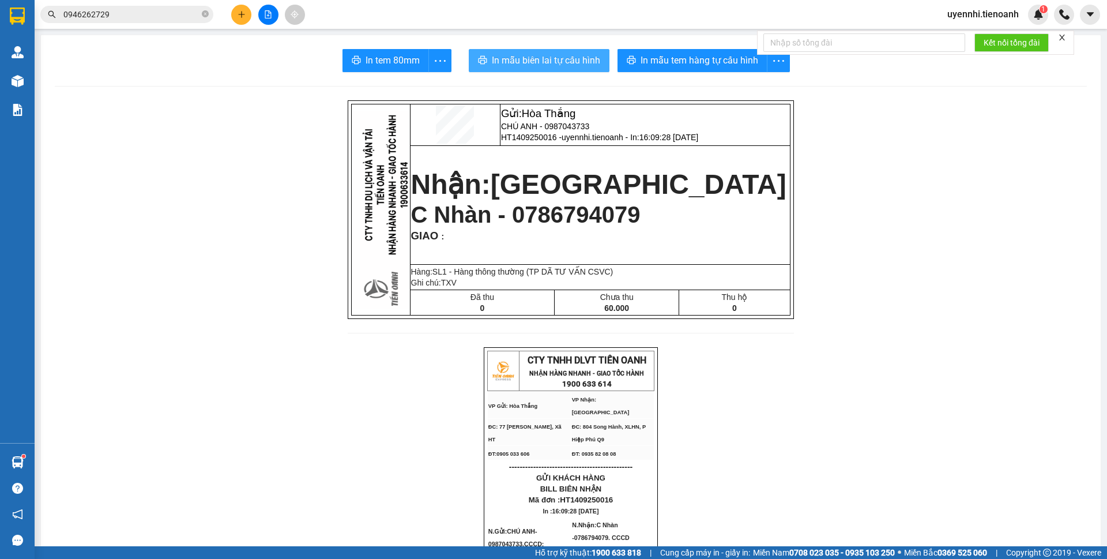
click at [532, 58] on span "In mẫu biên lai tự cấu hình" at bounding box center [546, 60] width 108 height 14
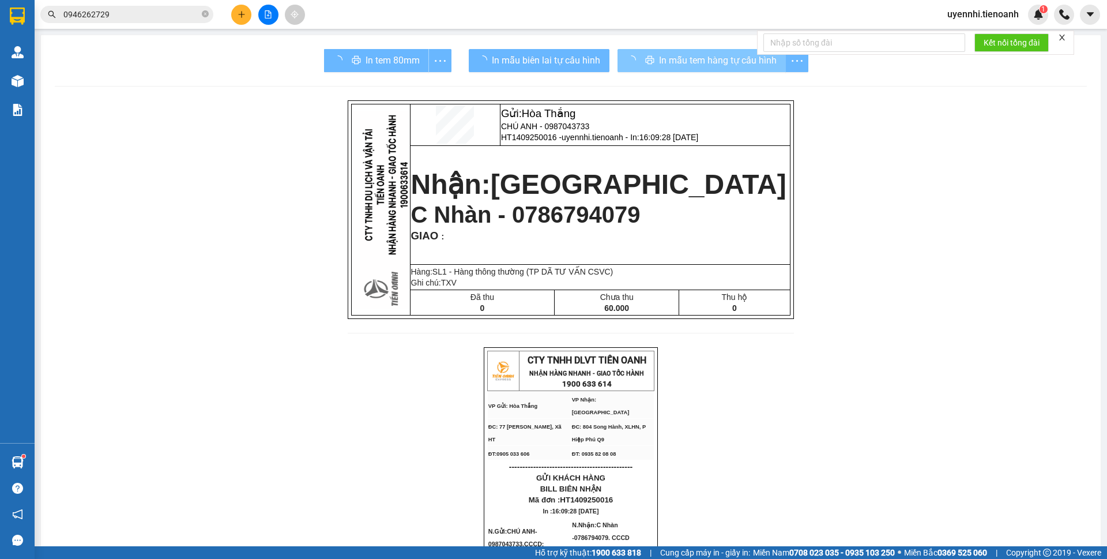
click at [661, 55] on span "In mẫu tem hàng tự cấu hình" at bounding box center [718, 60] width 118 height 14
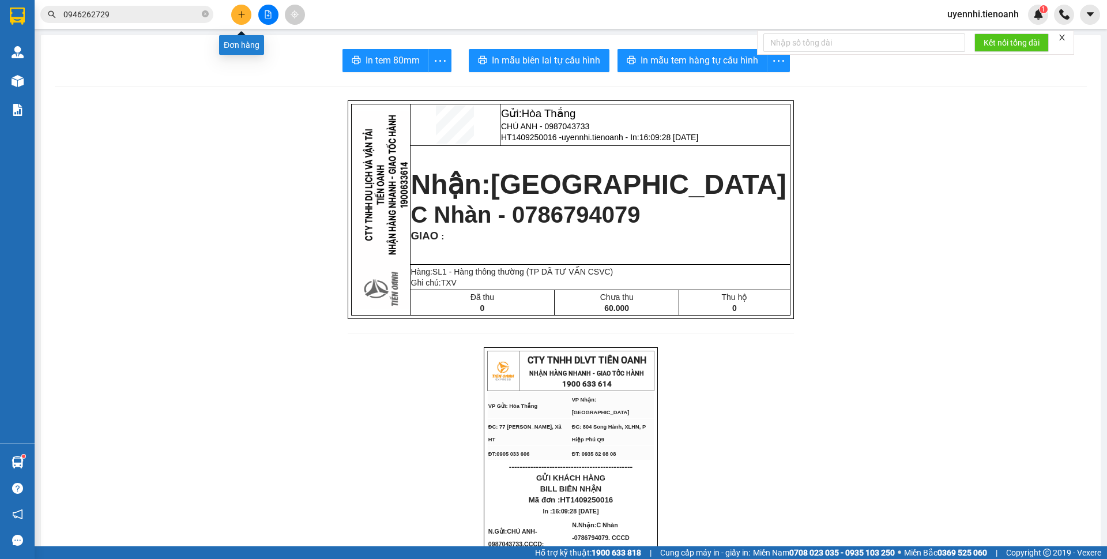
click at [241, 20] on button at bounding box center [241, 15] width 20 height 20
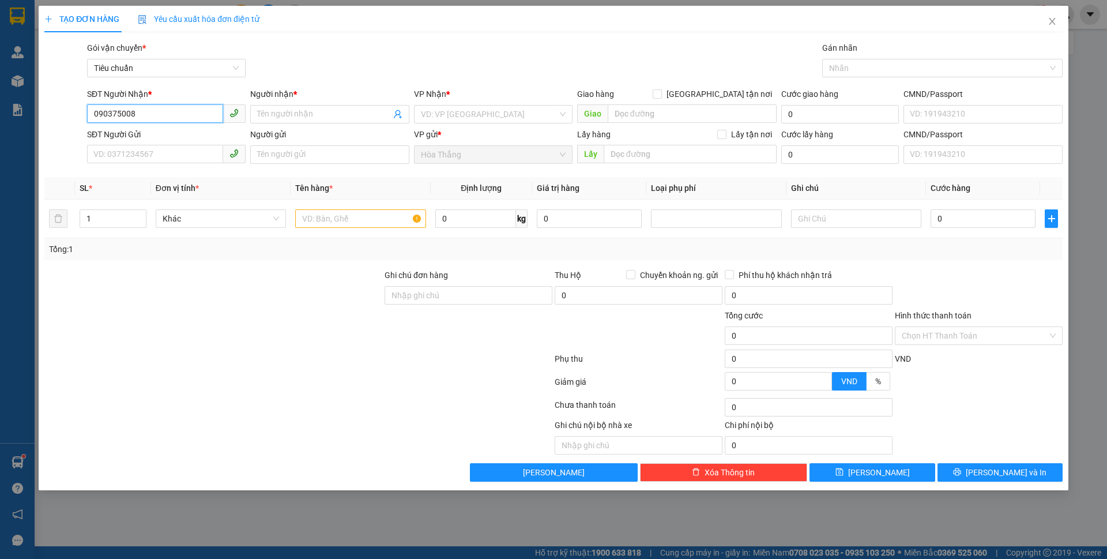
type input "0903750082"
click at [135, 140] on div "0903750082 - A NGHĨA" at bounding box center [166, 137] width 145 height 13
type input "A NGHĨA"
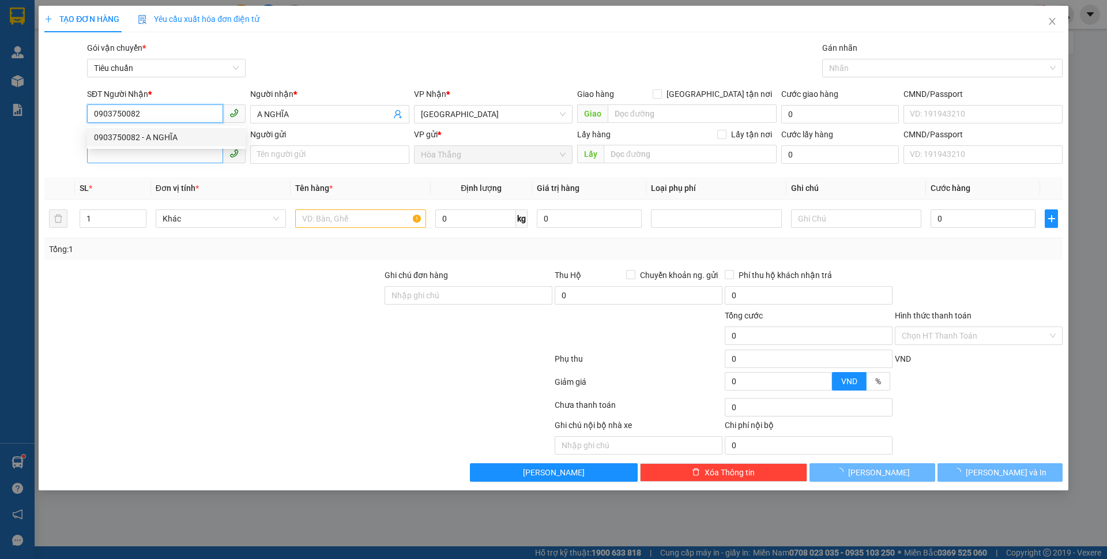
type input "50.000"
type input "0903750082"
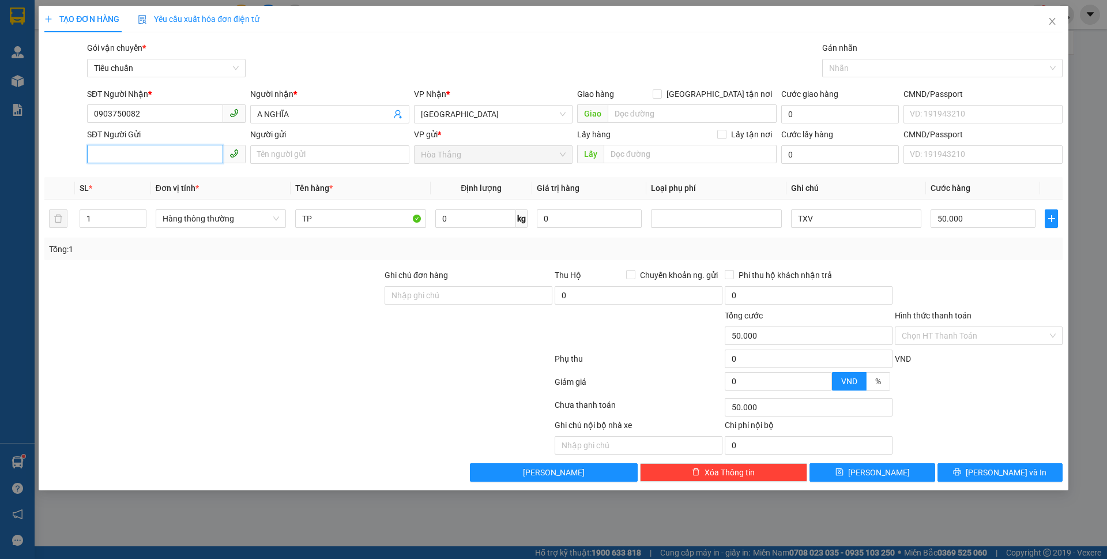
click at [159, 154] on input "SĐT Người Gửi" at bounding box center [155, 154] width 136 height 18
click at [139, 178] on div "0983797563 - MINH ĐỨC" at bounding box center [166, 177] width 145 height 13
type input "0983797563"
type input "MINH ĐỨC"
click at [354, 221] on input "TP" at bounding box center [360, 218] width 130 height 18
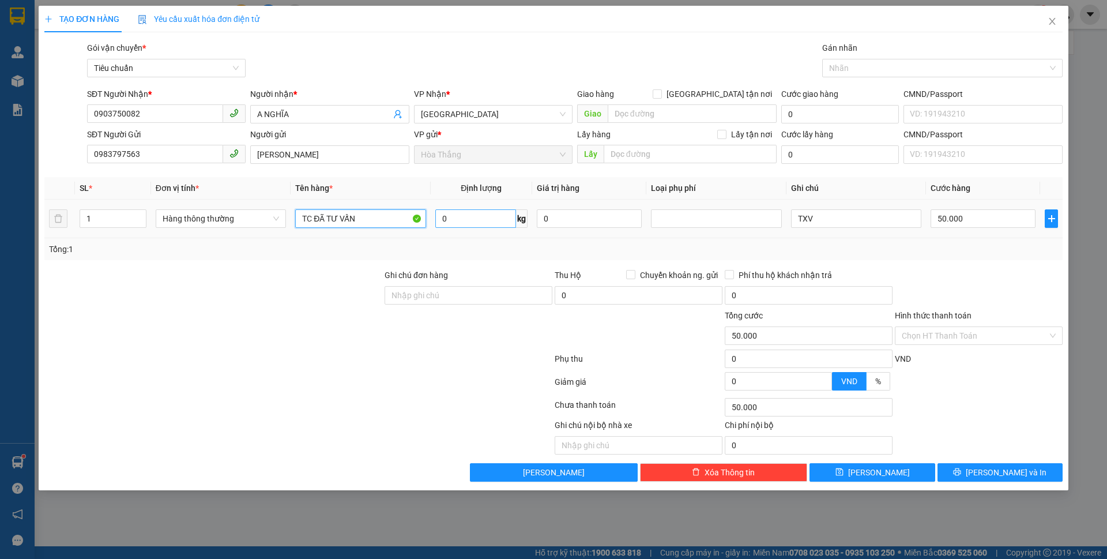
type input "TC ĐÃ TƯ VẤN"
click at [463, 221] on input "0" at bounding box center [475, 218] width 81 height 18
type input "14"
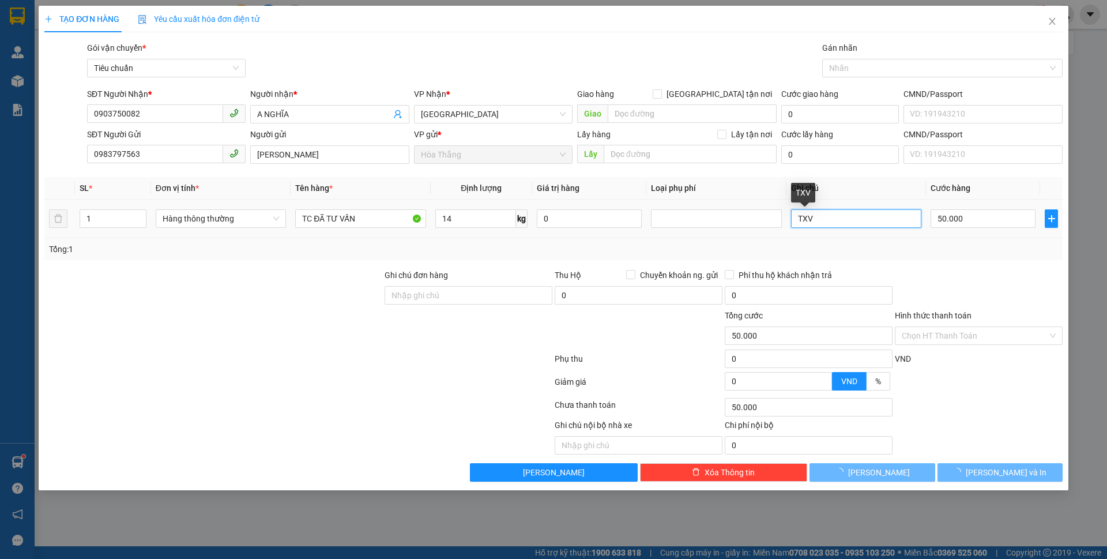
click at [827, 218] on input "TXV" at bounding box center [856, 218] width 130 height 18
type input "T"
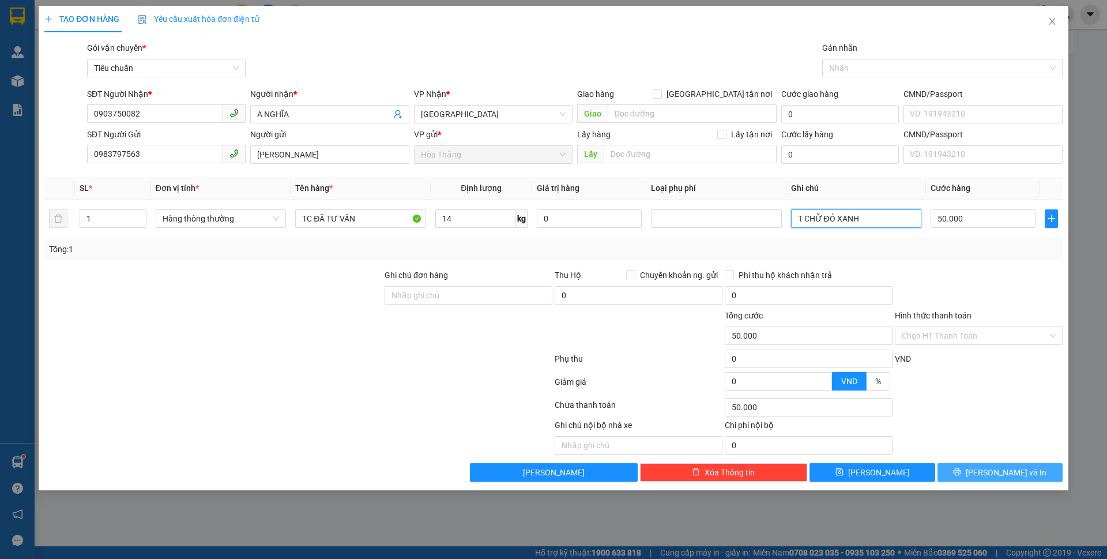
type input "T CHỮ ĐỎ XANH"
click at [964, 472] on button "[PERSON_NAME] và In" at bounding box center [999, 472] width 125 height 18
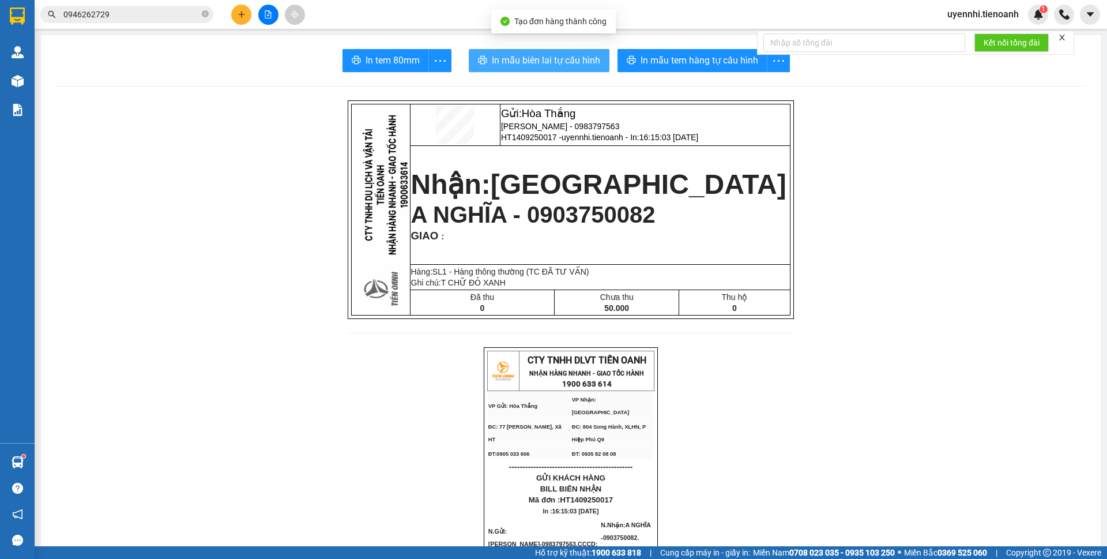
click at [537, 60] on span "In mẫu biên lai tự cấu hình" at bounding box center [546, 60] width 108 height 14
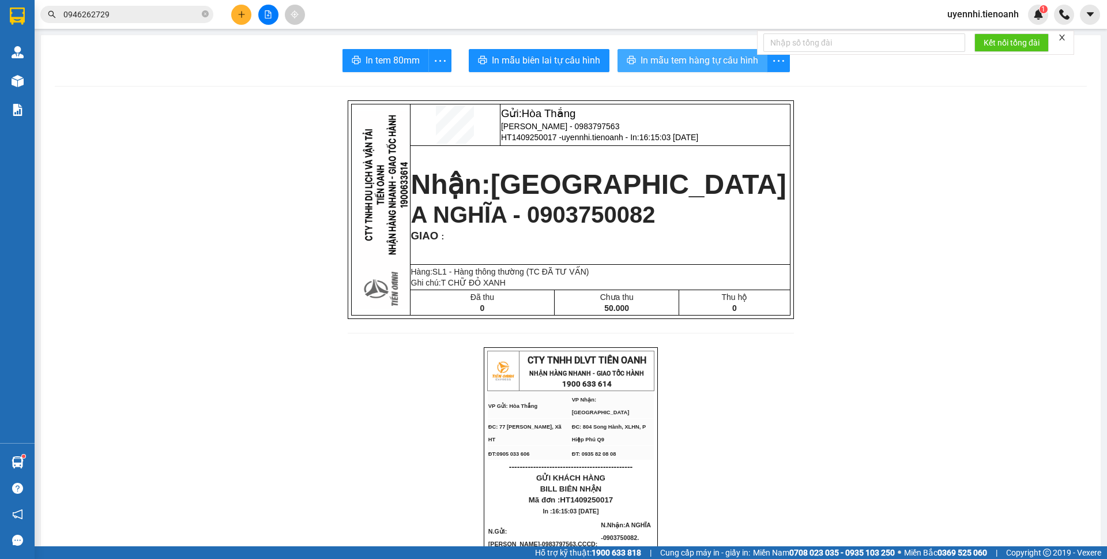
click at [679, 60] on span "In mẫu tem hàng tự cấu hình" at bounding box center [699, 60] width 118 height 14
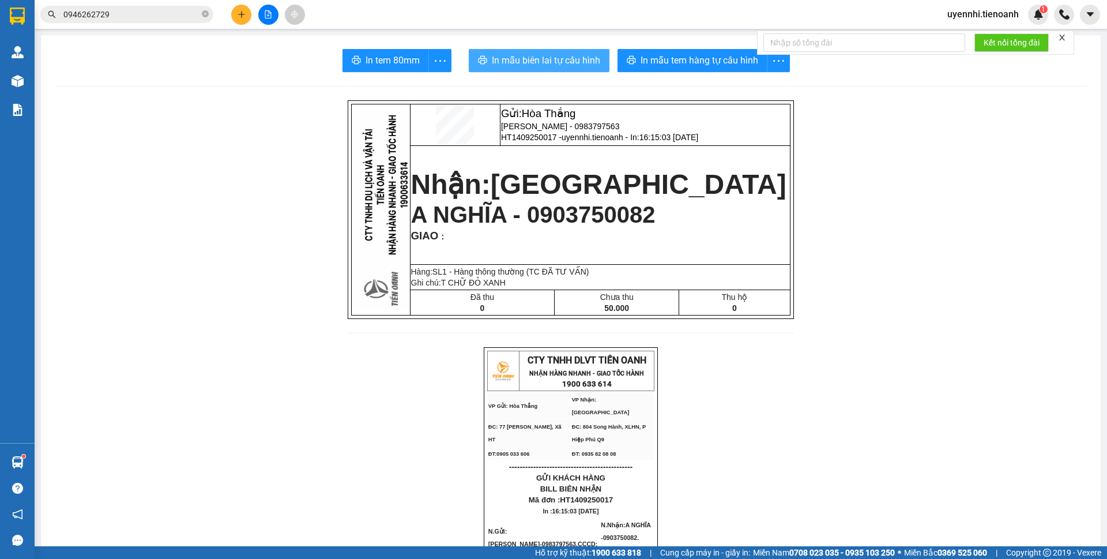
click at [562, 65] on span "In mẫu biên lai tự cấu hình" at bounding box center [546, 60] width 108 height 14
click at [240, 11] on icon "plus" at bounding box center [242, 14] width 8 height 8
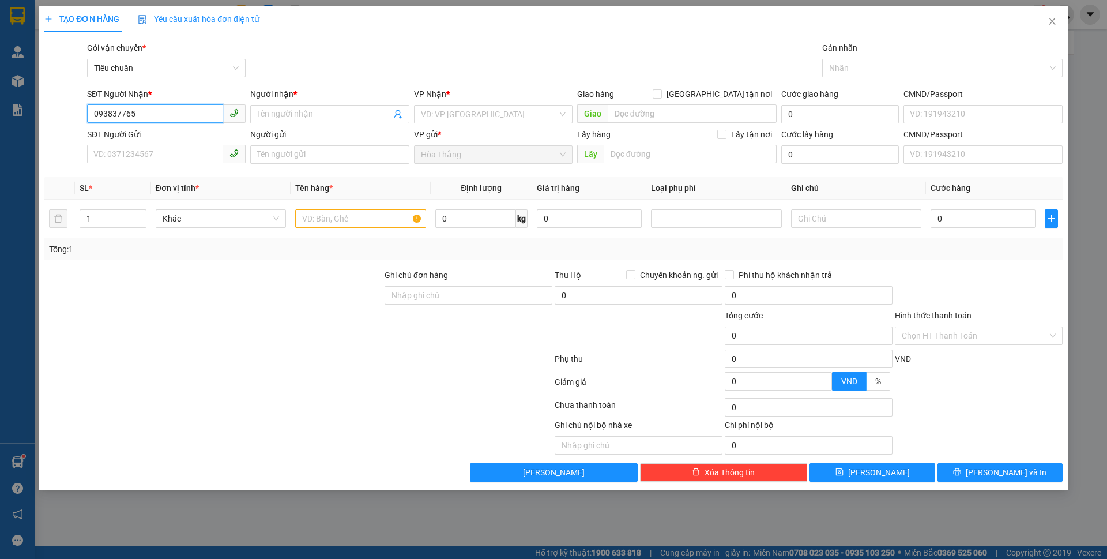
type input "0938377657"
click at [214, 136] on div "0938377657 - C NHUNG" at bounding box center [166, 137] width 145 height 13
type input "C NHUNG"
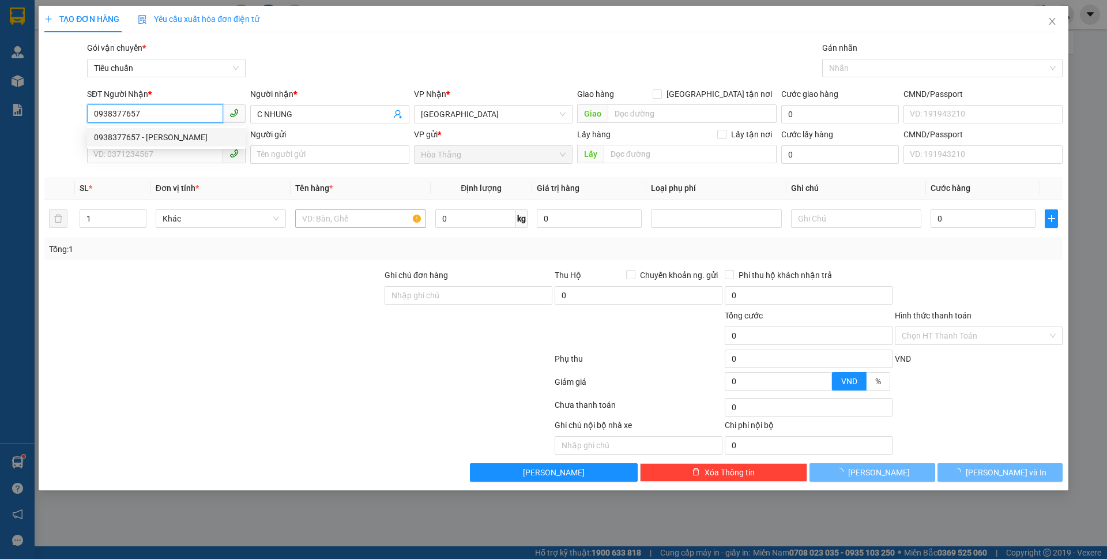
type input "70.000"
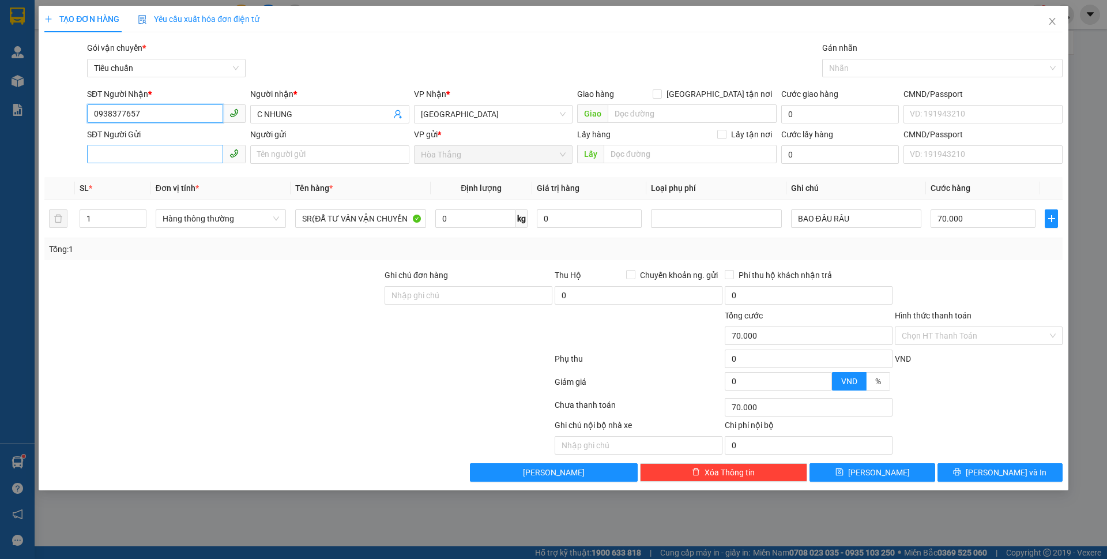
type input "0938377657"
click at [156, 156] on input "SĐT Người Gửi" at bounding box center [155, 154] width 136 height 18
click at [160, 176] on div "0912722068 - CHÚ KỶ" at bounding box center [166, 177] width 145 height 13
type input "0912722068"
type input "CHÚ KỶ"
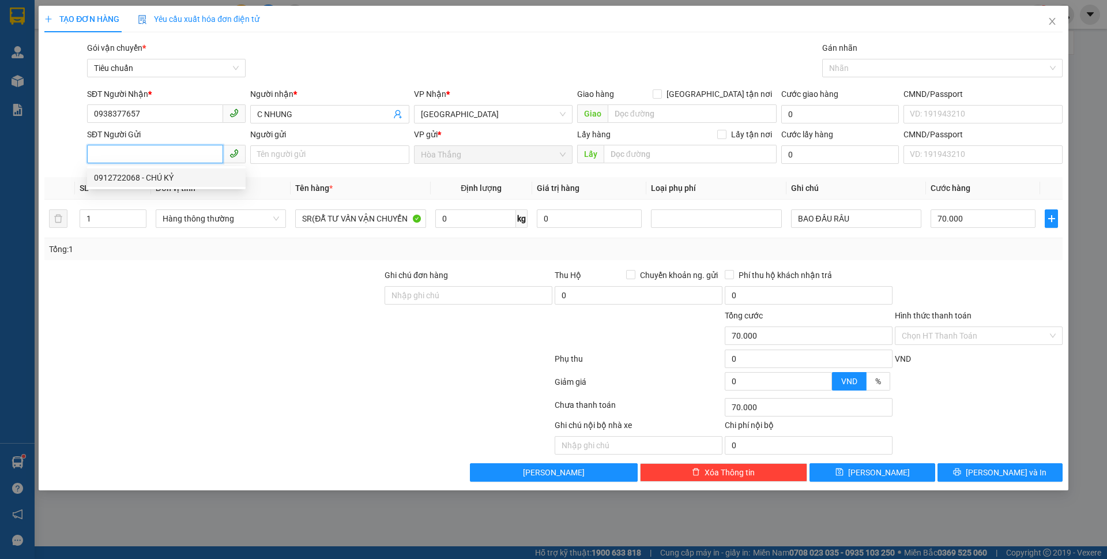
type input "040066005361"
click at [470, 218] on input "0" at bounding box center [475, 218] width 81 height 18
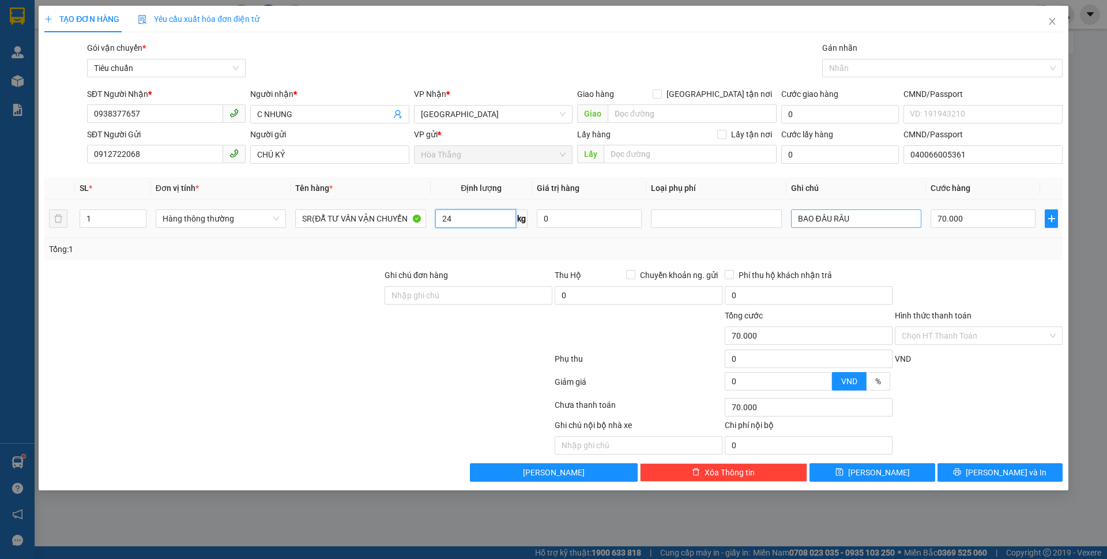
type input "24"
click at [882, 216] on input "BAO ĐẦU RÂU" at bounding box center [856, 218] width 130 height 18
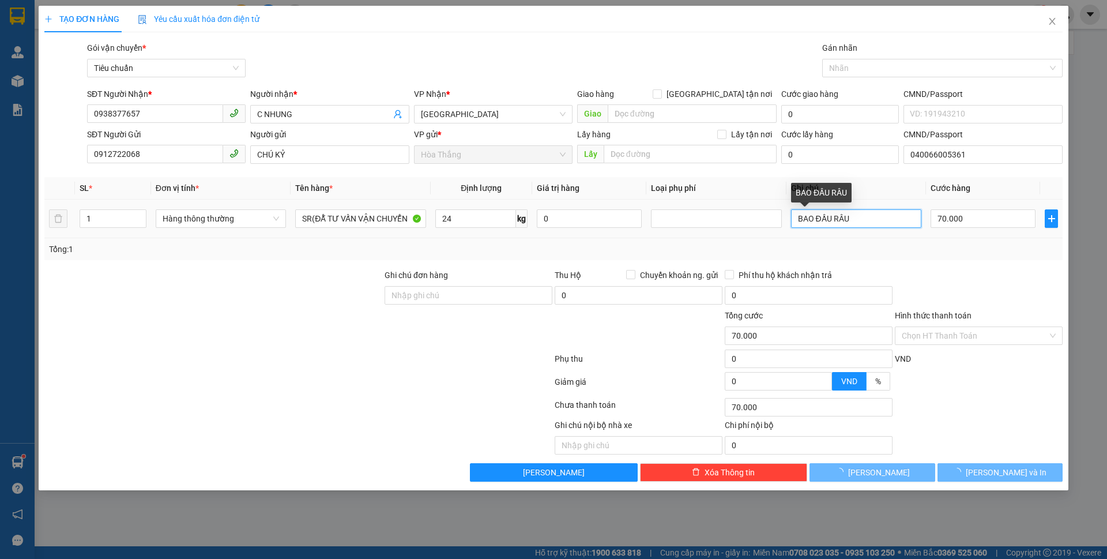
type input "60.000"
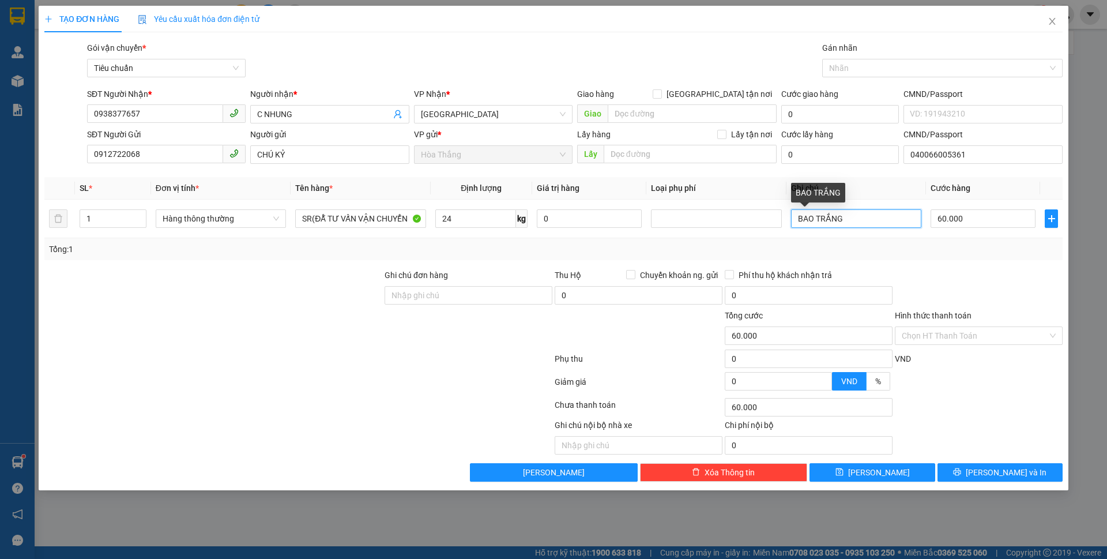
type input "BAO TRẮNG"
click at [1001, 246] on div "Tổng: 1" at bounding box center [553, 249] width 1009 height 13
click at [467, 217] on input "24" at bounding box center [475, 218] width 81 height 18
type input "25"
click at [962, 257] on div "Tổng: 1" at bounding box center [553, 249] width 1018 height 22
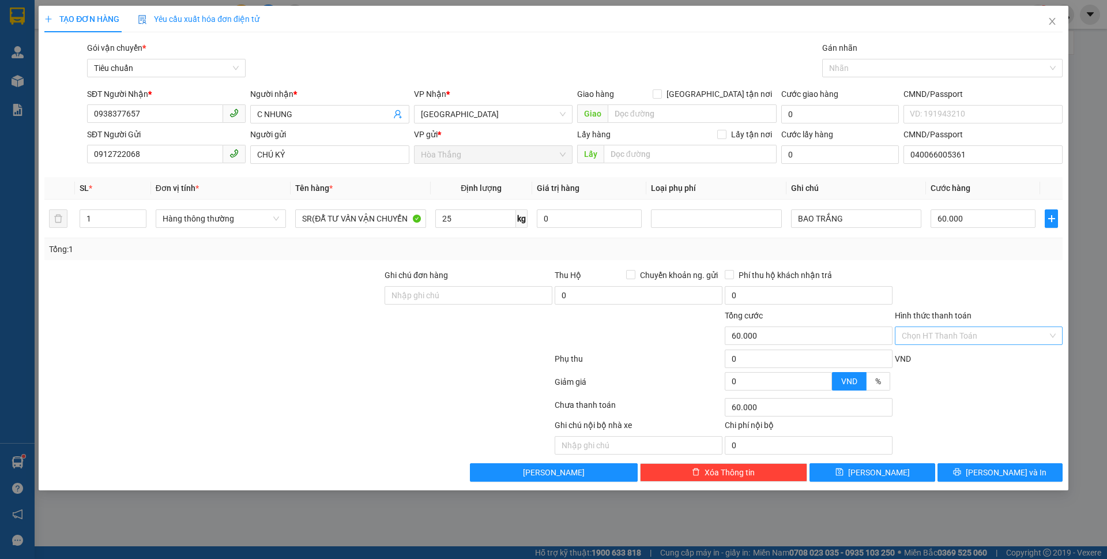
click at [932, 337] on input "Hình thức thanh toán" at bounding box center [975, 335] width 146 height 17
click at [937, 357] on div "Tại văn phòng" at bounding box center [979, 358] width 154 height 13
type input "0"
click at [998, 468] on span "[PERSON_NAME] và In" at bounding box center [1006, 472] width 81 height 13
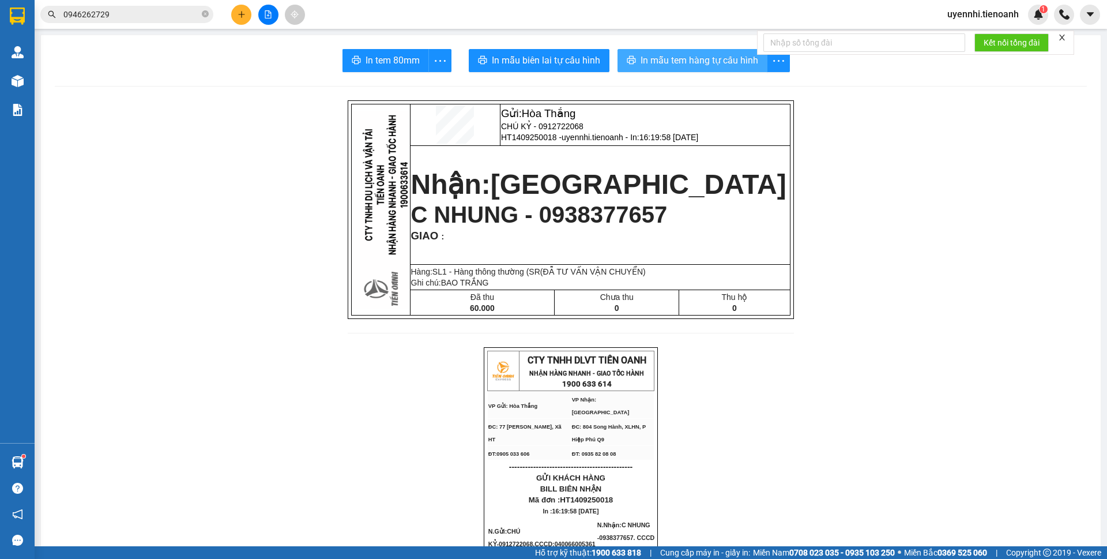
click at [699, 63] on span "In mẫu tem hàng tự cấu hình" at bounding box center [699, 60] width 118 height 14
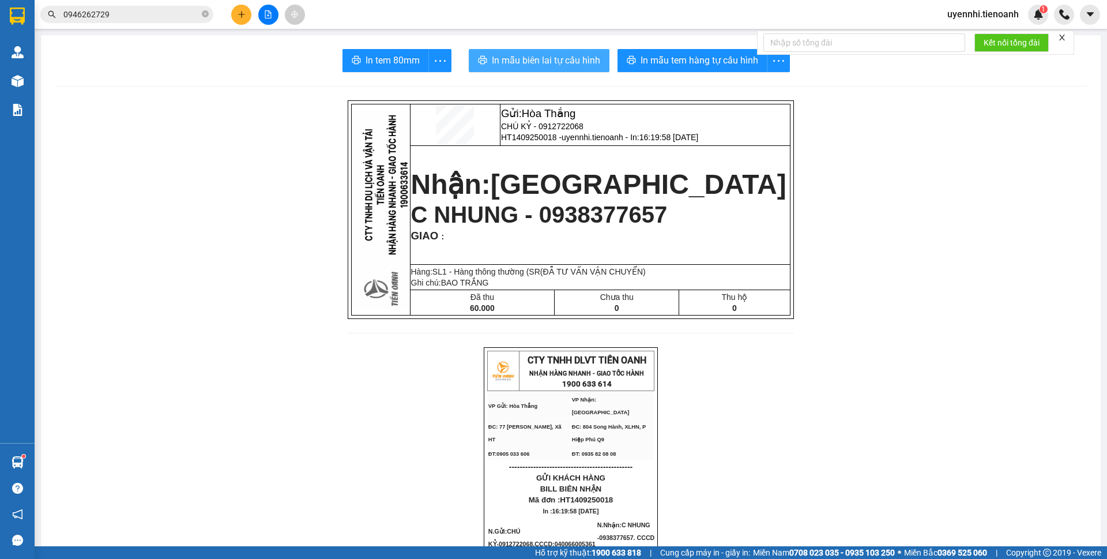
click at [538, 54] on span "In mẫu biên lai tự cấu hình" at bounding box center [546, 60] width 108 height 14
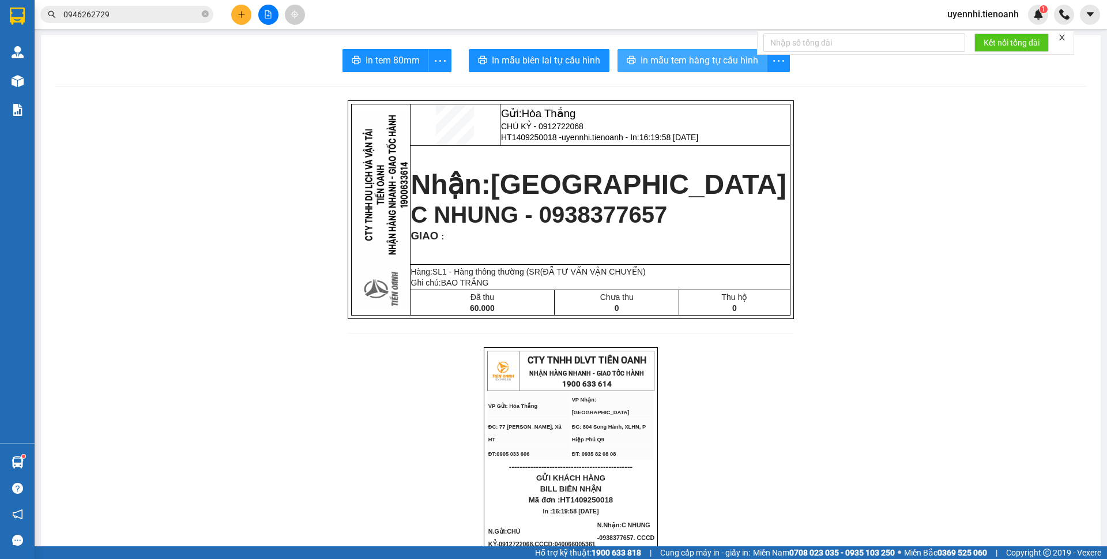
click at [743, 54] on span "In mẫu tem hàng tự cấu hình" at bounding box center [699, 60] width 118 height 14
click at [239, 16] on icon "plus" at bounding box center [242, 14] width 8 height 8
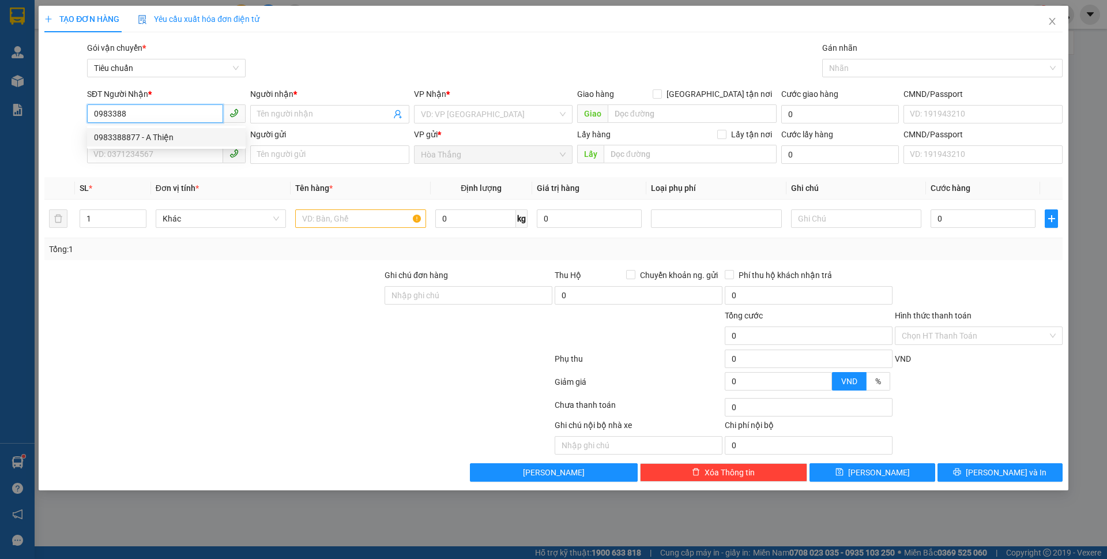
click at [157, 138] on div "0983388877 - A Thiện" at bounding box center [166, 137] width 145 height 13
type input "0983388877"
type input "A Thiện"
type input "30.000"
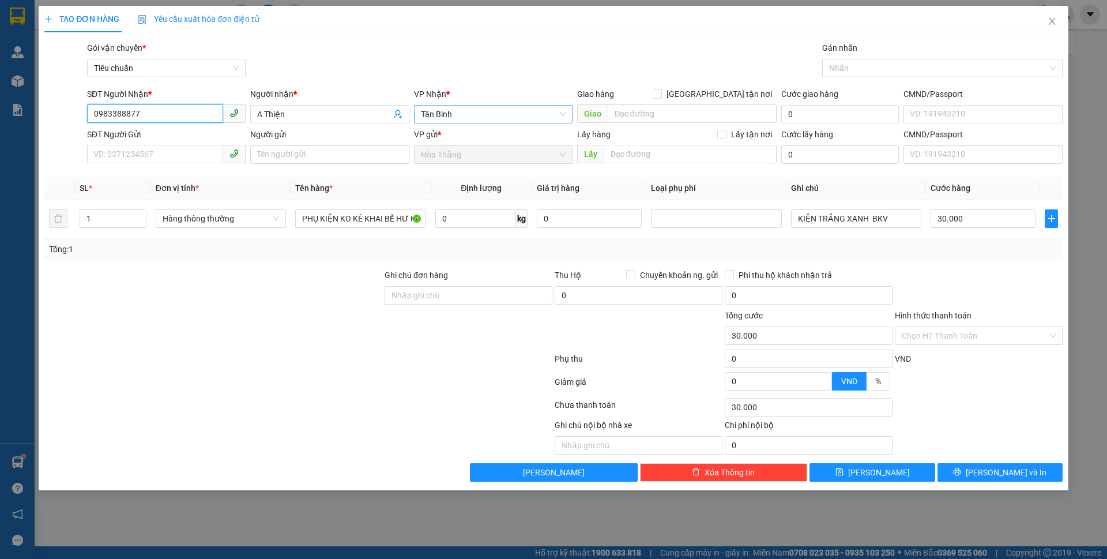
click at [479, 109] on span "Tân Bình" at bounding box center [493, 113] width 145 height 17
type input "0983388877"
click at [374, 397] on div "Transit Pickup Surcharge Ids Transit Deliver Surcharge Ids Transit Deliver Surc…" at bounding box center [553, 262] width 1018 height 440
click at [137, 156] on input "SĐT Người Gửi" at bounding box center [155, 154] width 136 height 18
click at [105, 149] on input "SĐT Người Gửi" at bounding box center [155, 154] width 136 height 18
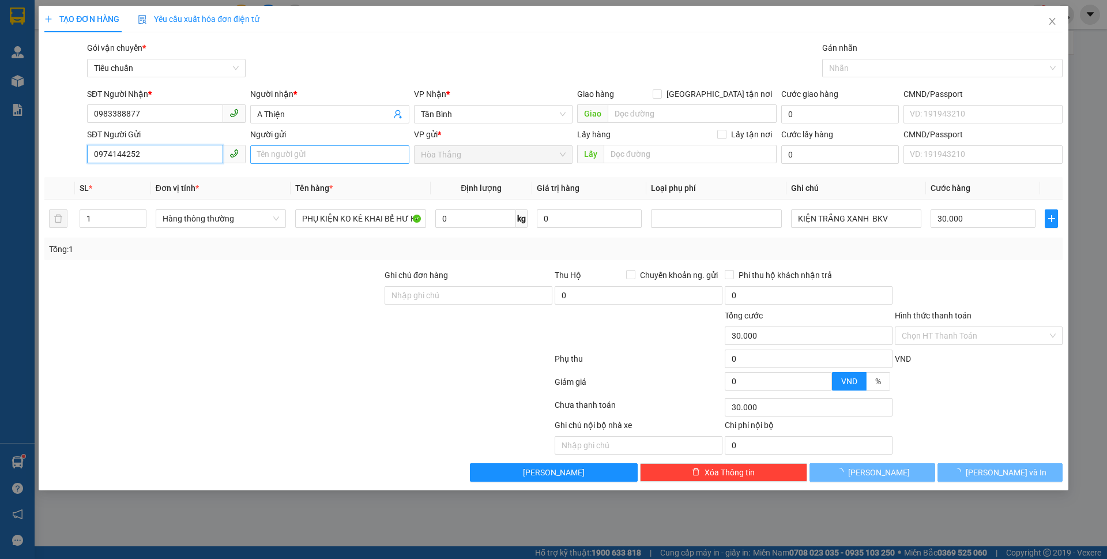
type input "0974144252"
click at [297, 154] on input "Người gửi" at bounding box center [329, 154] width 159 height 18
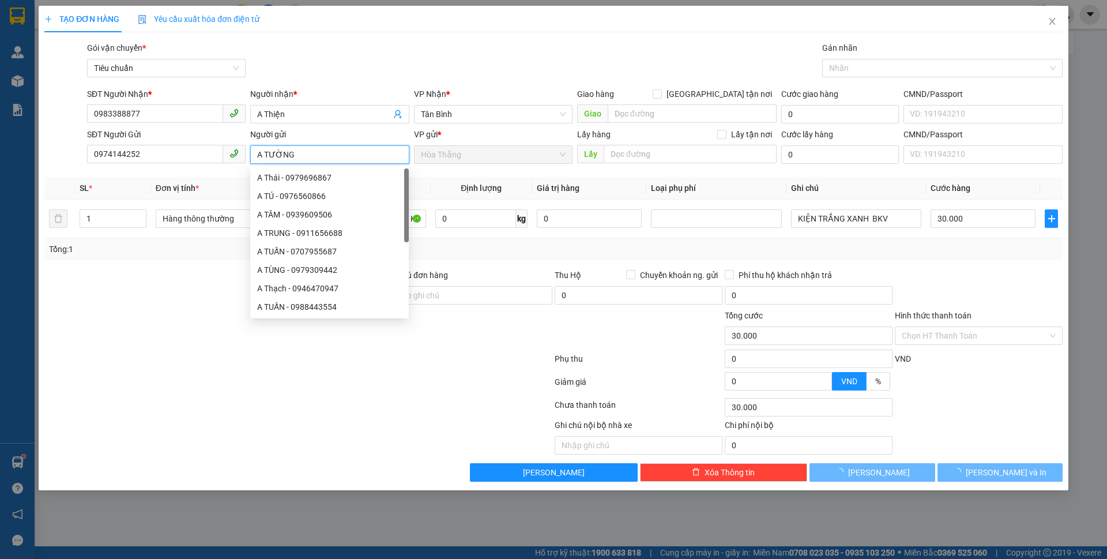
type input "A TƯỜNG"
click at [112, 328] on div at bounding box center [213, 329] width 340 height 40
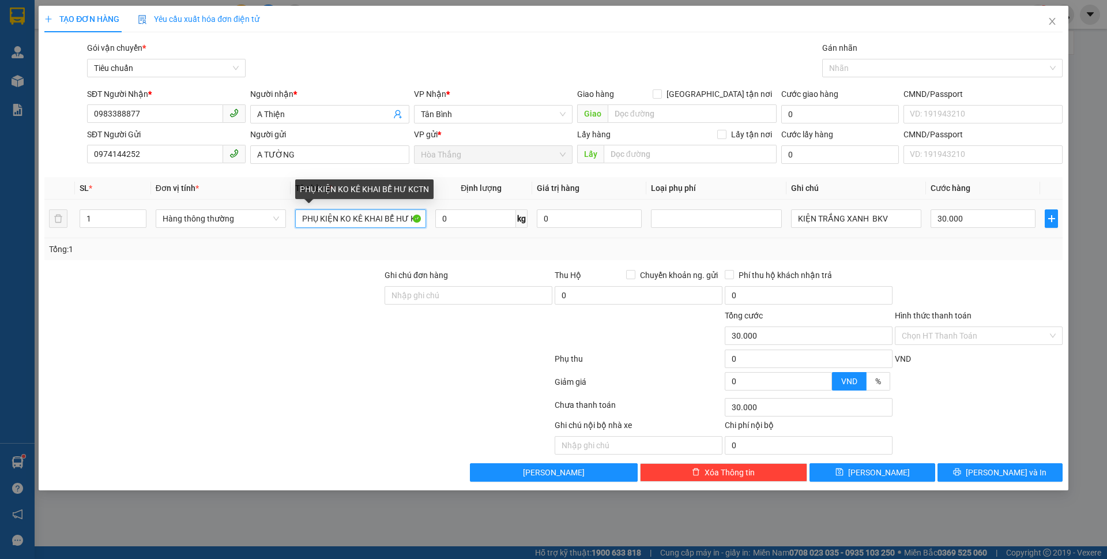
scroll to position [0, 9]
drag, startPoint x: 299, startPoint y: 218, endPoint x: 535, endPoint y: 251, distance: 238.6
click at [535, 251] on div "SL * Đơn vị tính * Tên hàng * Định lượng Giá trị hàng Loại phụ phí Ghi chú Cước…" at bounding box center [553, 218] width 1018 height 83
type input "SR ĐÃ TƯ VẤN CSVC"
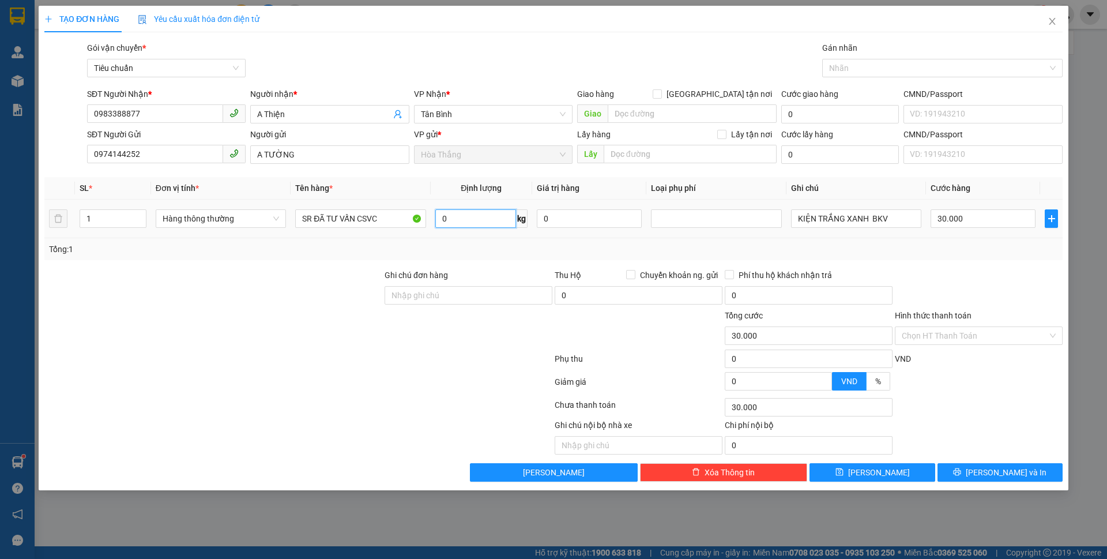
click at [495, 217] on input "0" at bounding box center [475, 218] width 81 height 18
type input "11"
click at [982, 259] on div "Tổng: 1" at bounding box center [553, 249] width 1018 height 22
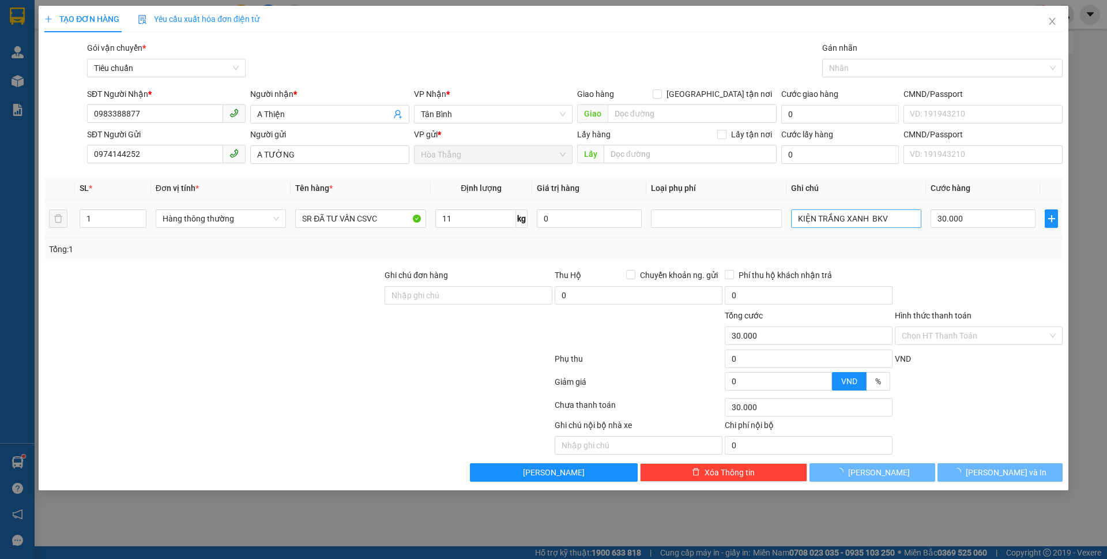
click at [986, 259] on div "Tổng: 1" at bounding box center [553, 249] width 1018 height 22
type input "50.000"
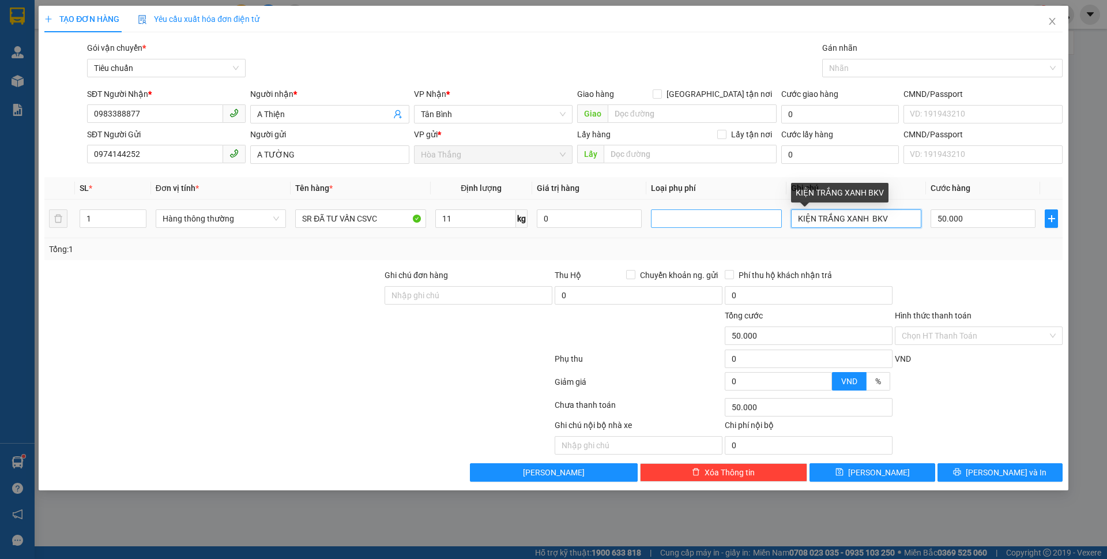
drag, startPoint x: 900, startPoint y: 218, endPoint x: 758, endPoint y: 227, distance: 142.6
click at [758, 227] on tr "1 Hàng thông thường SR ĐÃ TƯ VẤN CSVC 11 kg 0 KIỆN TRẮNG XANH BKV 50.000" at bounding box center [553, 218] width 1018 height 39
type input "T TRẮNG CHƯ XANH"
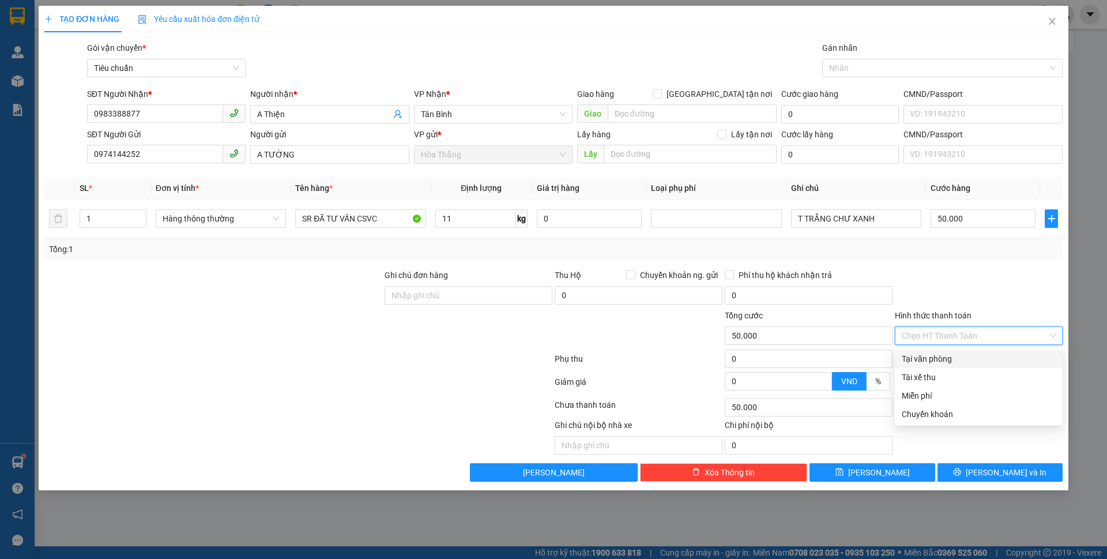
click at [926, 338] on input "Hình thức thanh toán" at bounding box center [975, 335] width 146 height 17
click at [928, 358] on div "Tại văn phòng" at bounding box center [979, 358] width 154 height 13
type input "0"
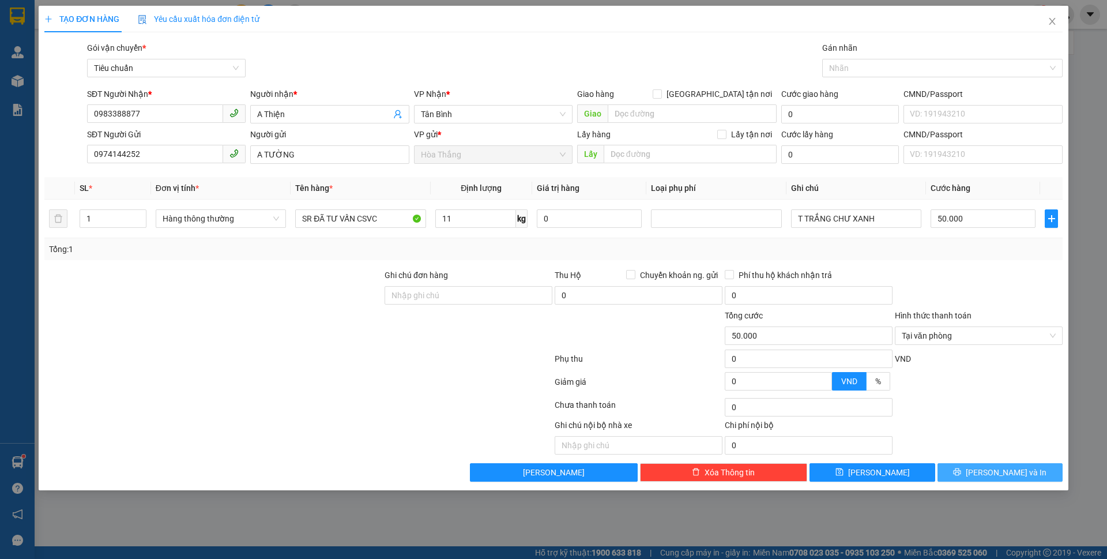
click at [961, 477] on span "printer" at bounding box center [957, 472] width 8 height 9
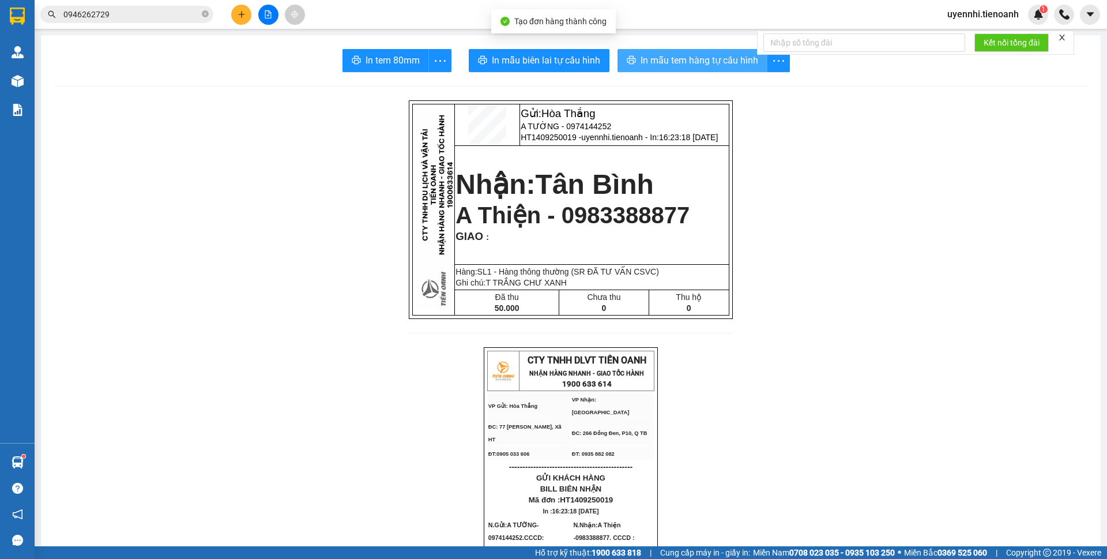
click at [663, 66] on span "In mẫu tem hàng tự cấu hình" at bounding box center [699, 60] width 118 height 14
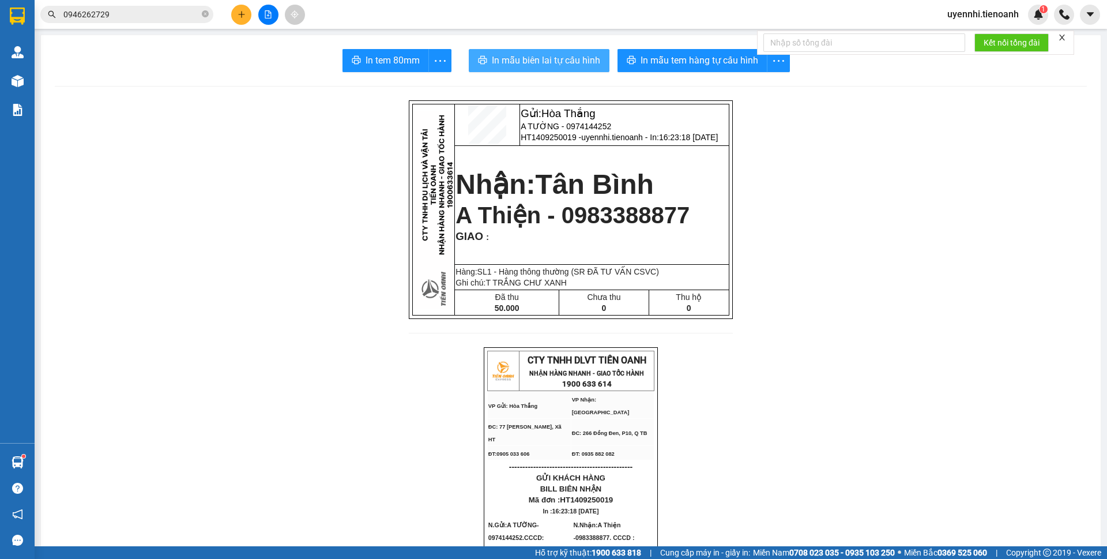
click at [553, 57] on span "In mẫu biên lai tự cấu hình" at bounding box center [546, 60] width 108 height 14
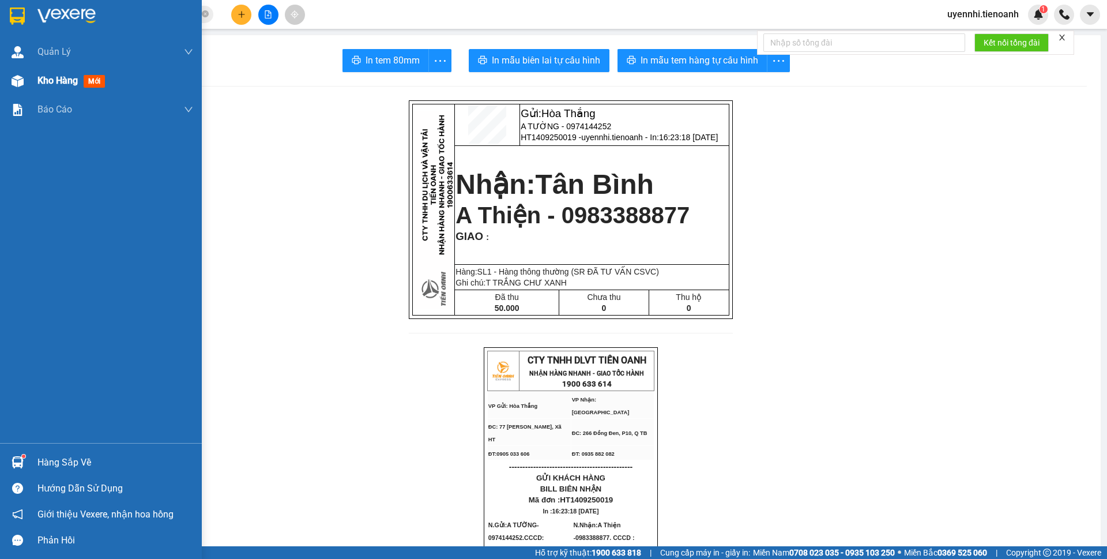
click at [50, 85] on span "Kho hàng" at bounding box center [57, 80] width 40 height 11
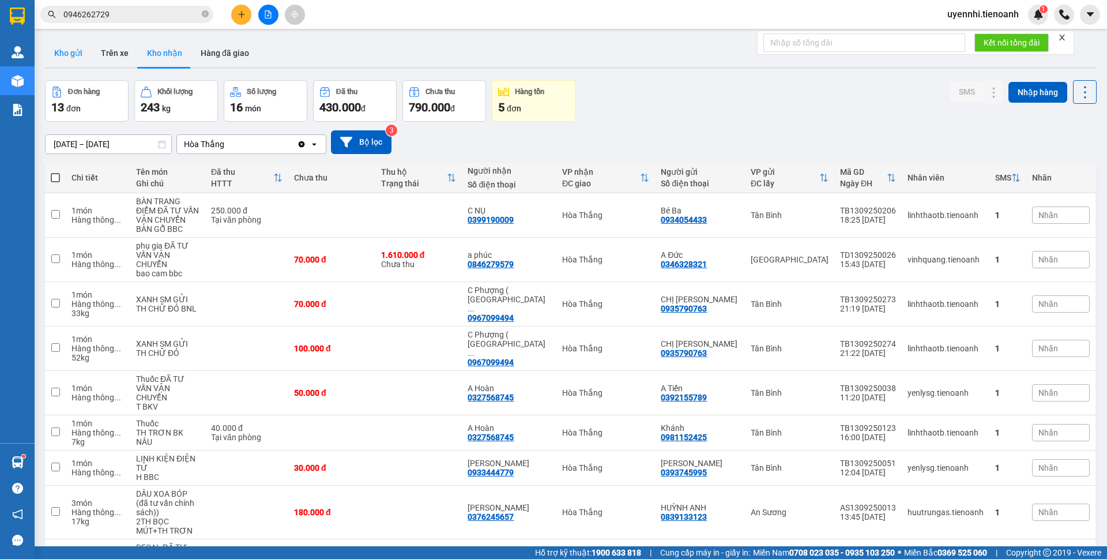
click at [51, 57] on button "Kho gửi" at bounding box center [68, 53] width 47 height 28
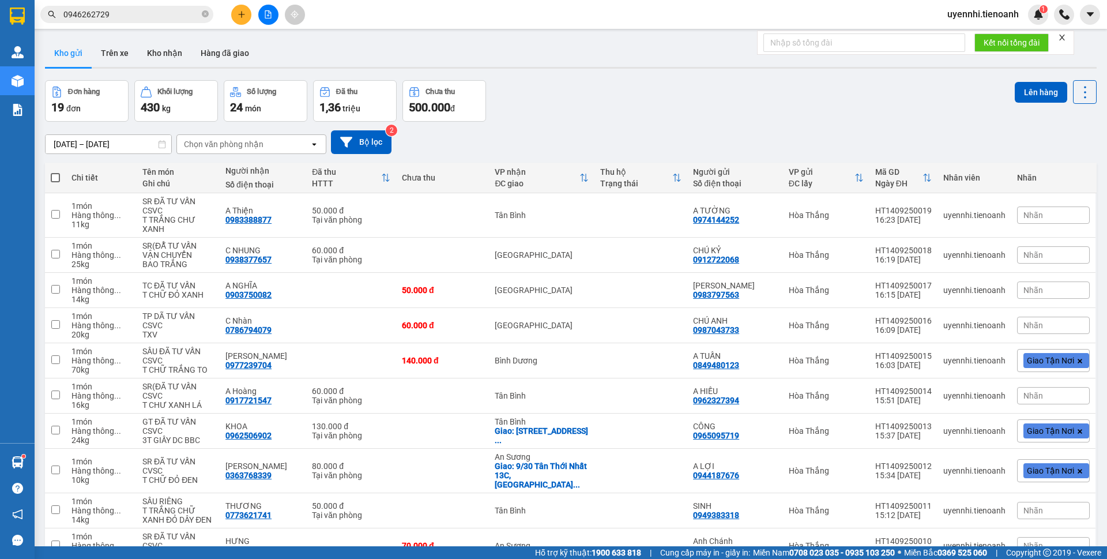
click at [245, 20] on button at bounding box center [241, 15] width 20 height 20
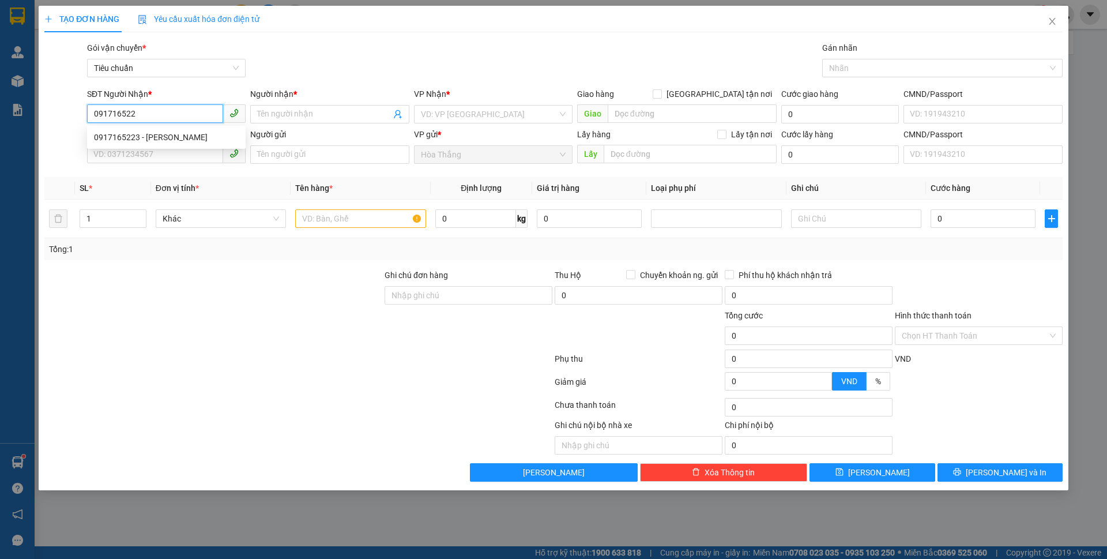
type input "0917165223"
click at [160, 136] on div "0917165223 - C Ngân" at bounding box center [166, 137] width 145 height 13
type input "C Ngân"
type input "0917165223"
type input "30.000"
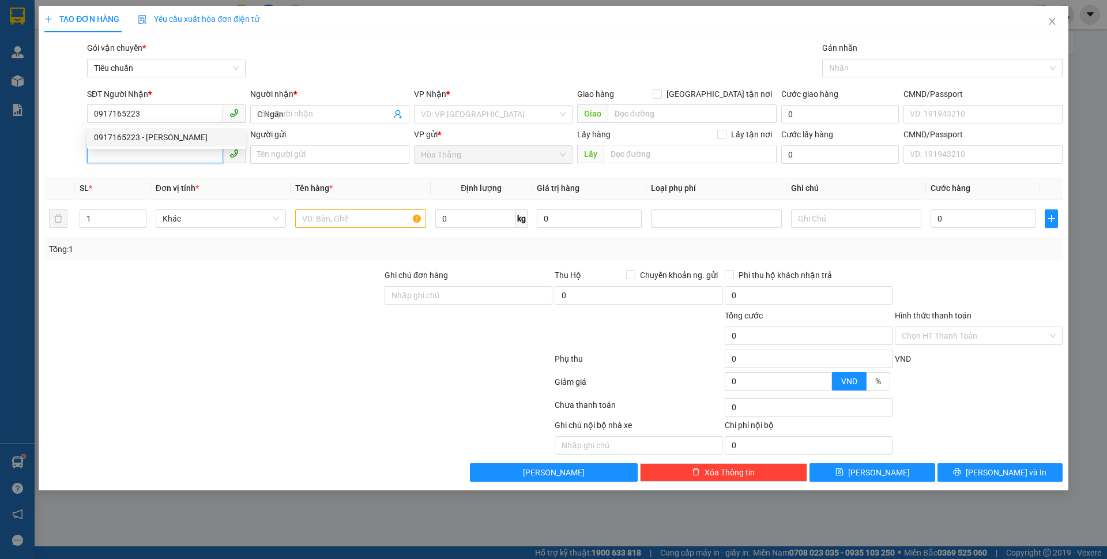
type input "30.000"
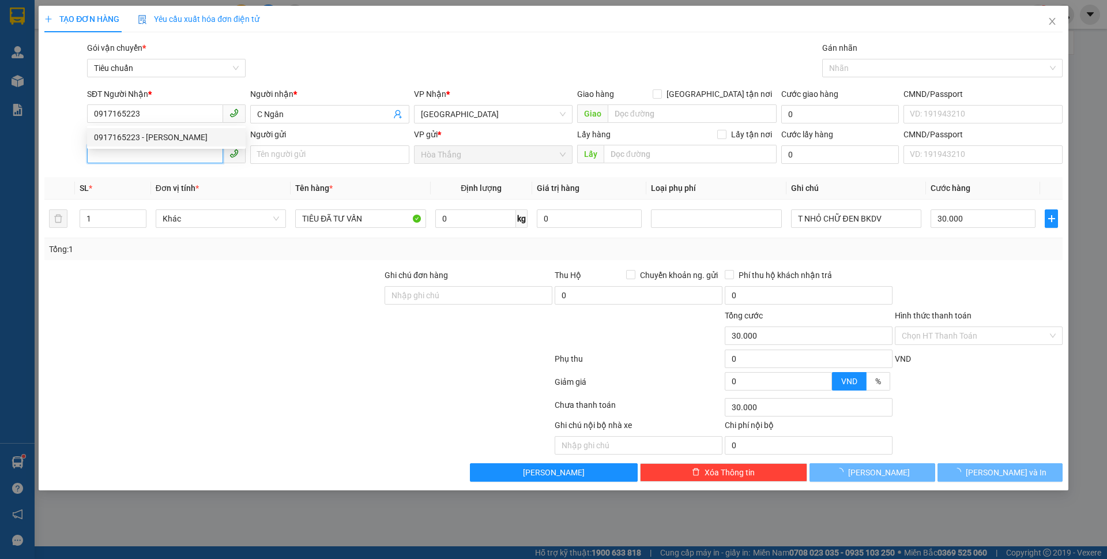
click at [145, 155] on input "SĐT Người Gửi" at bounding box center [155, 154] width 136 height 18
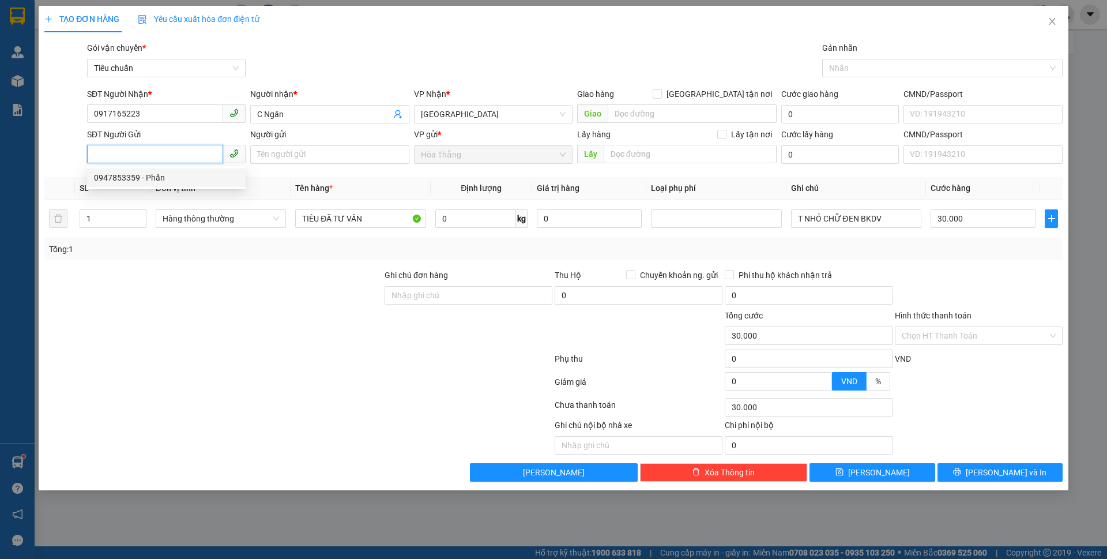
click at [155, 180] on div "0947853359 - Phấn" at bounding box center [166, 177] width 145 height 13
type input "0947853359"
click at [250, 153] on div "Người gửi Phấn" at bounding box center [329, 148] width 163 height 40
click at [254, 153] on input "Phấn" at bounding box center [329, 154] width 159 height 18
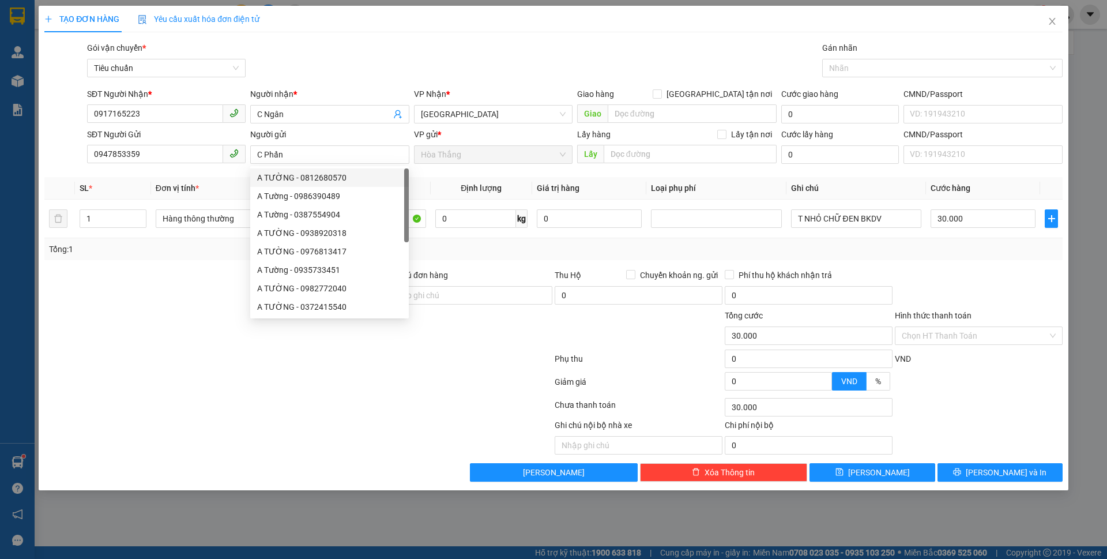
click at [165, 258] on div "Tổng: 1" at bounding box center [553, 249] width 1018 height 22
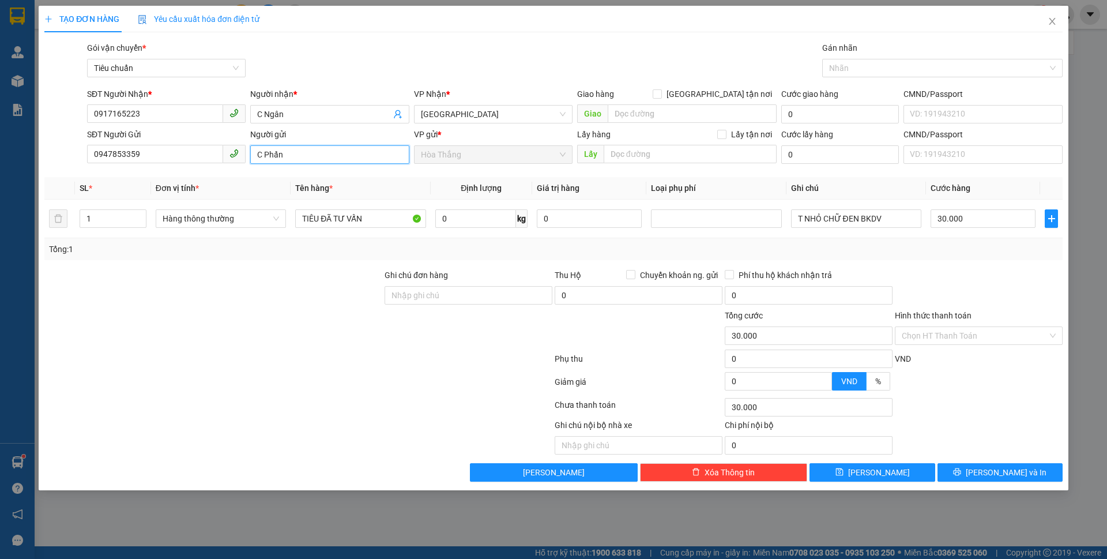
click at [257, 154] on input "C Phấn" at bounding box center [329, 154] width 159 height 18
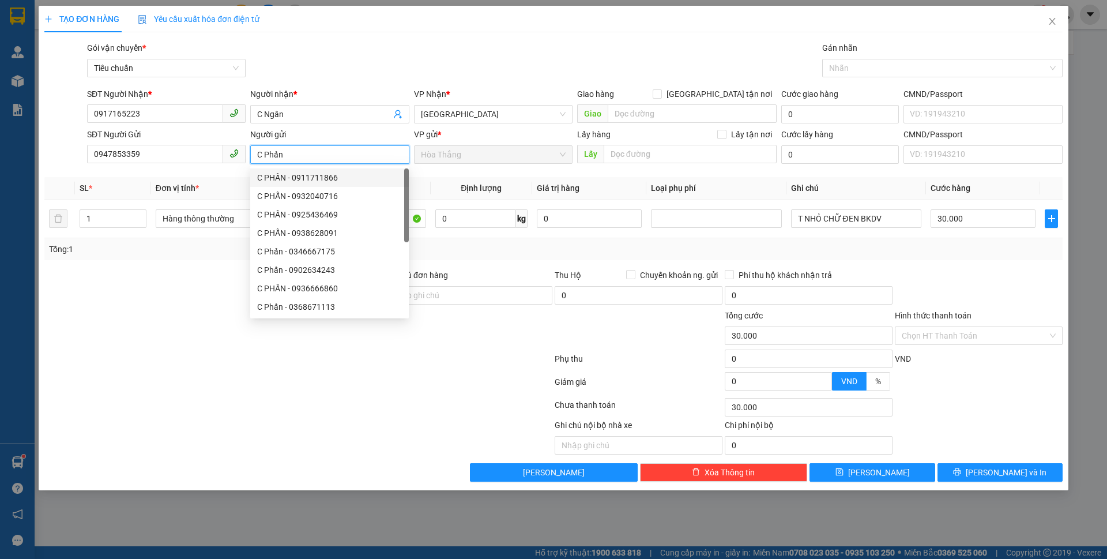
click at [262, 153] on input "C Phấn" at bounding box center [329, 154] width 159 height 18
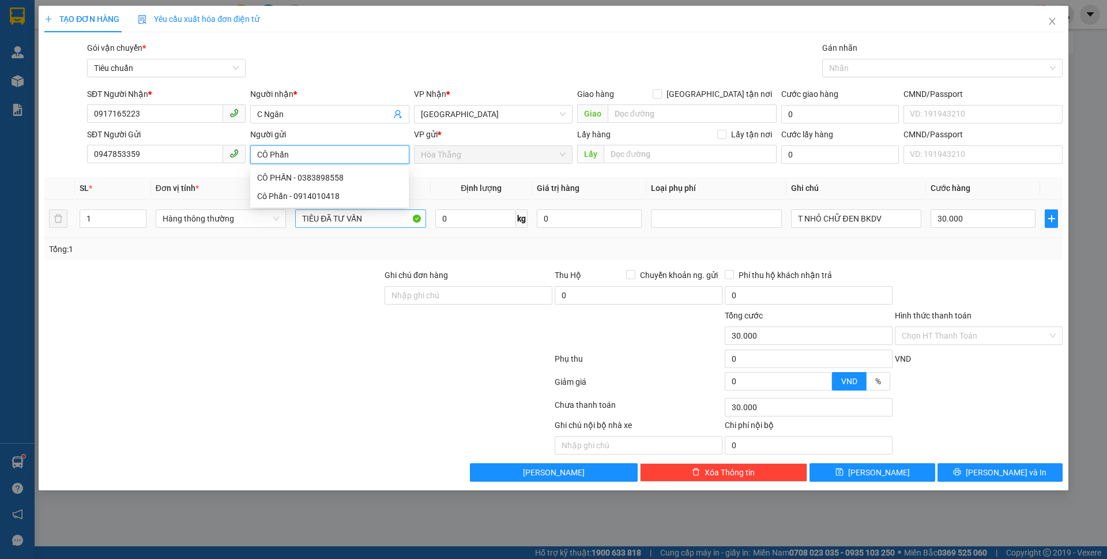
type input "CÔ Phấn"
drag, startPoint x: 321, startPoint y: 217, endPoint x: 279, endPoint y: 217, distance: 41.5
click at [279, 217] on tr "1 Hàng thông thường TIÊU ĐÃ TƯ VẤN 0 kg 0 T NHỎ CHỮ ĐEN BKDV 30.000" at bounding box center [553, 218] width 1018 height 39
type input "SR ĐÃ TƯ VẤN"
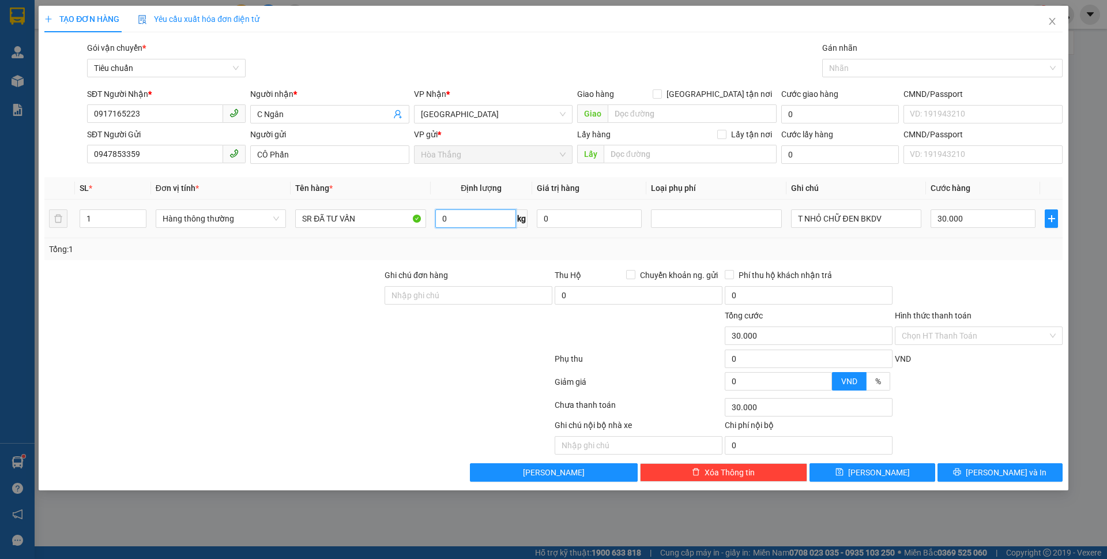
click at [491, 218] on input "0" at bounding box center [475, 218] width 81 height 18
type input "8"
drag, startPoint x: 800, startPoint y: 220, endPoint x: 968, endPoint y: 252, distance: 171.5
click at [968, 252] on div "SL * Đơn vị tính * Tên hàng * Định lượng Giá trị hàng Loại phụ phí Ghi chú Cước…" at bounding box center [553, 218] width 1018 height 83
type input "40.000"
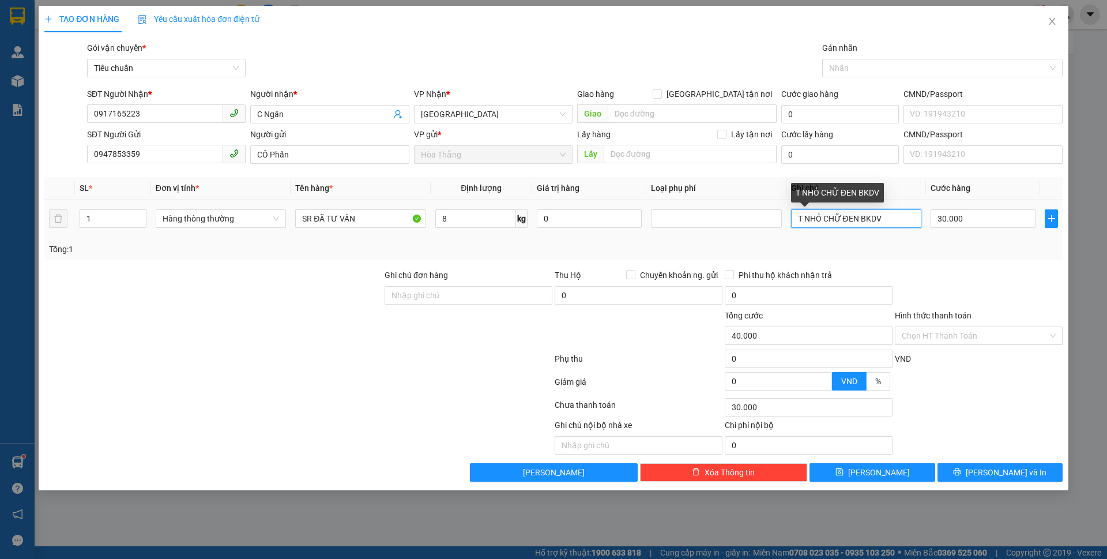
type input "40.000"
drag, startPoint x: 867, startPoint y: 217, endPoint x: 718, endPoint y: 217, distance: 149.3
click at [718, 217] on tr "1 Hàng thông thường SR ĐÃ TƯ VẤN 8 kg 0 TCHƯ XĐỎ 40.000" at bounding box center [553, 218] width 1018 height 39
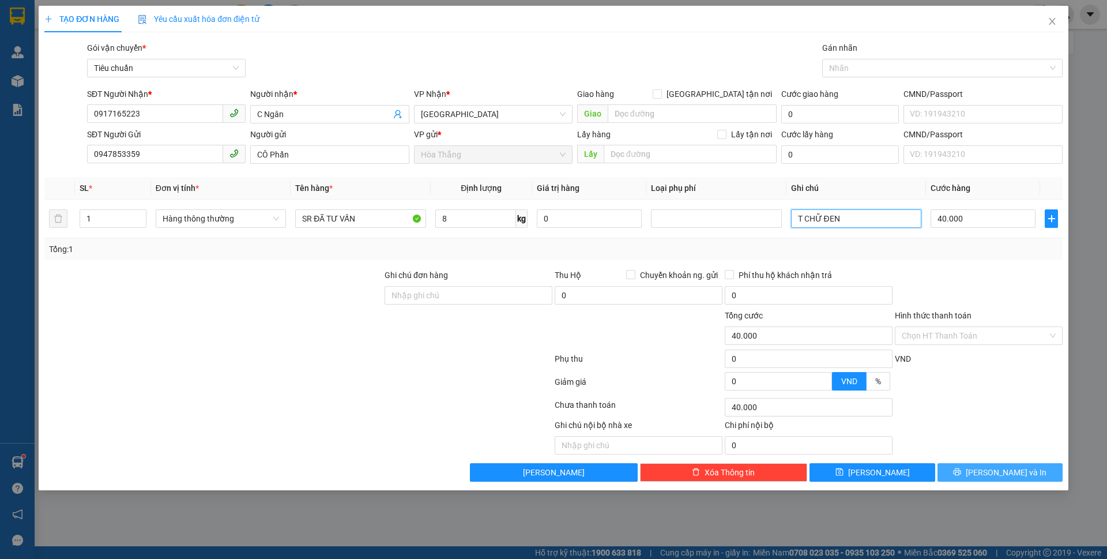
type input "T CHỮ ĐEN"
click at [961, 474] on icon "printer" at bounding box center [956, 471] width 7 height 7
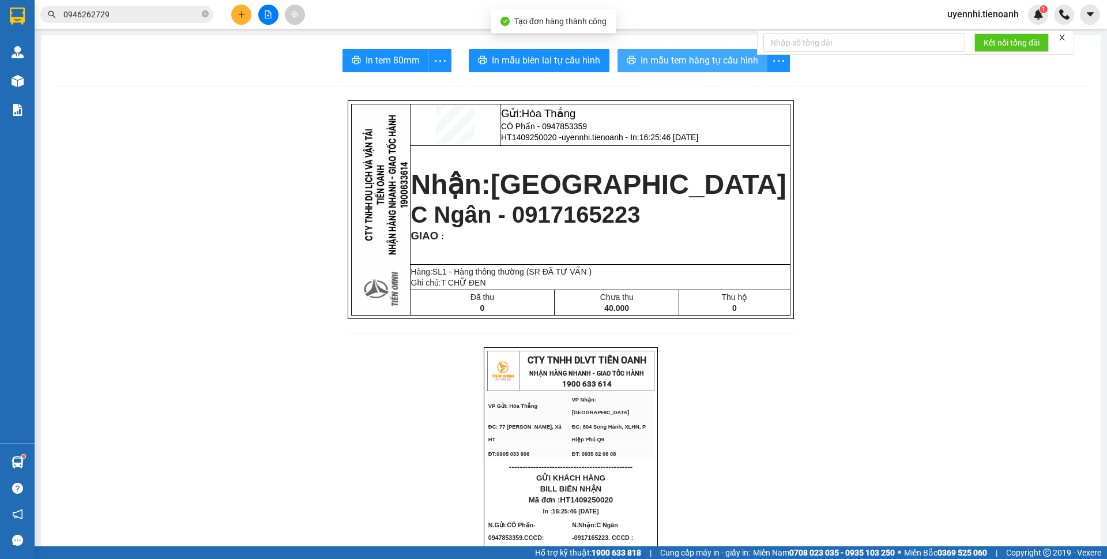
click at [652, 66] on span "In mẫu tem hàng tự cấu hình" at bounding box center [699, 60] width 118 height 14
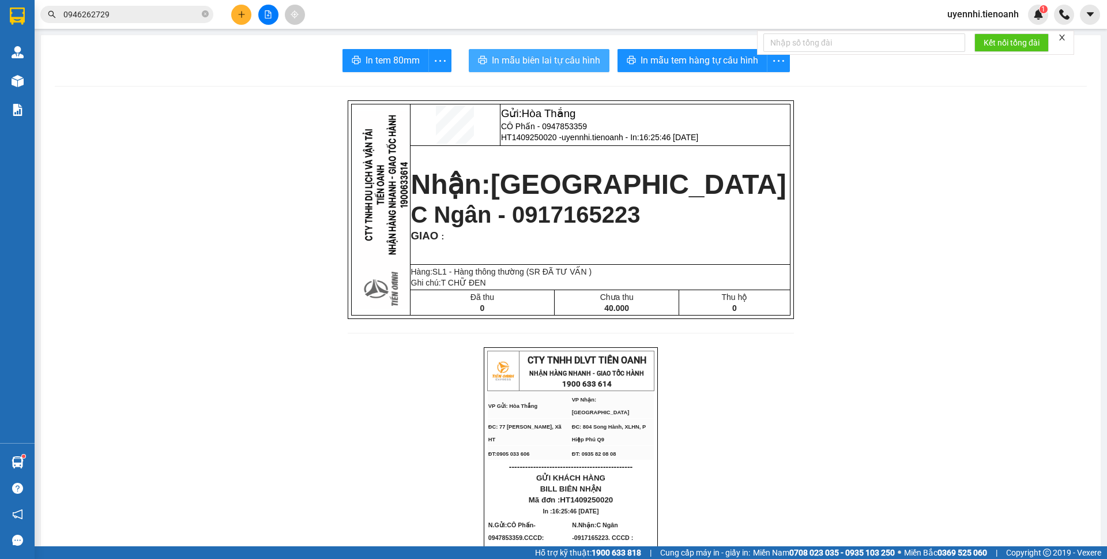
click at [527, 67] on span "In mẫu biên lai tự cấu hình" at bounding box center [546, 60] width 108 height 14
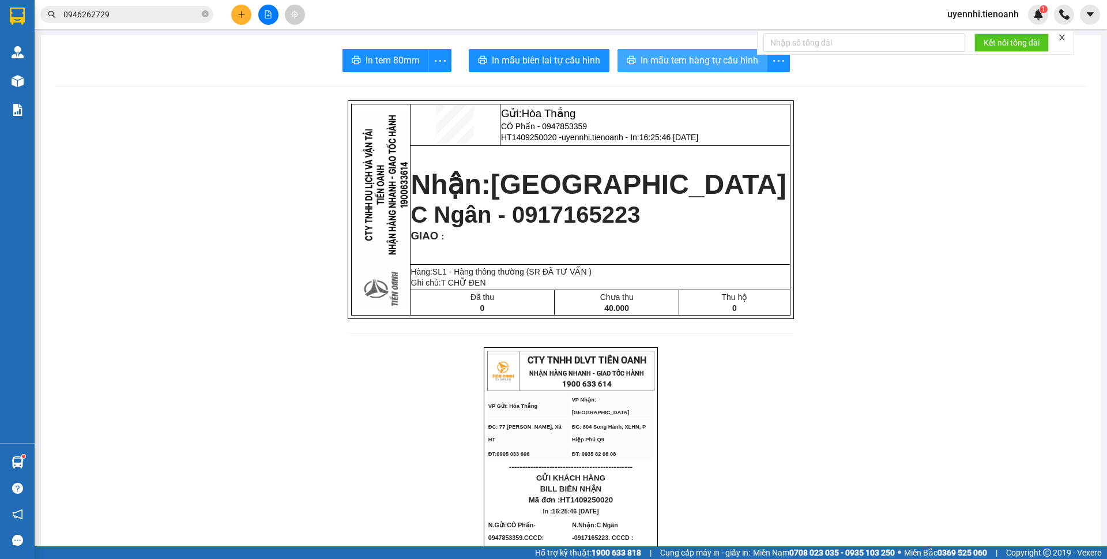
click at [666, 55] on span "In mẫu tem hàng tự cấu hình" at bounding box center [699, 60] width 118 height 14
click at [249, 12] on button at bounding box center [241, 15] width 20 height 20
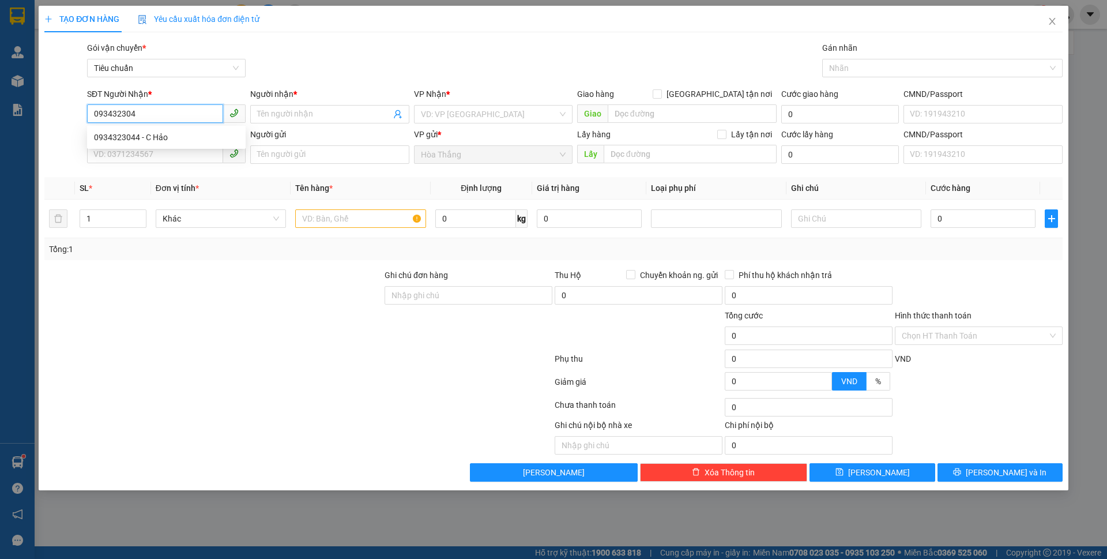
type input "0934323044"
drag, startPoint x: 183, startPoint y: 137, endPoint x: 135, endPoint y: 165, distance: 55.6
click at [182, 136] on div "0934323044 - C Hảo" at bounding box center [166, 137] width 145 height 13
type input "C Hảo"
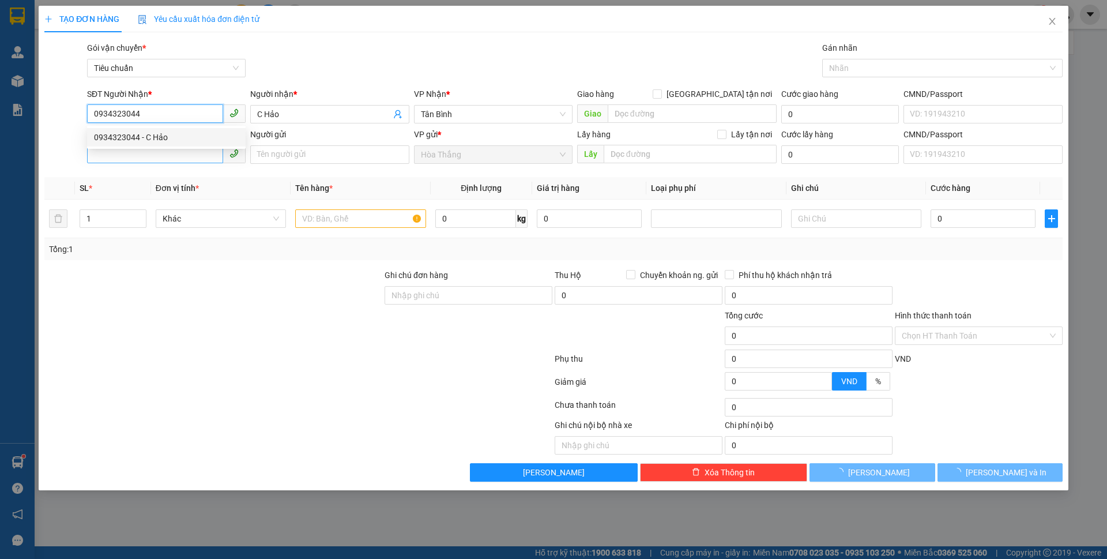
type input "80.000"
type input "0934323044"
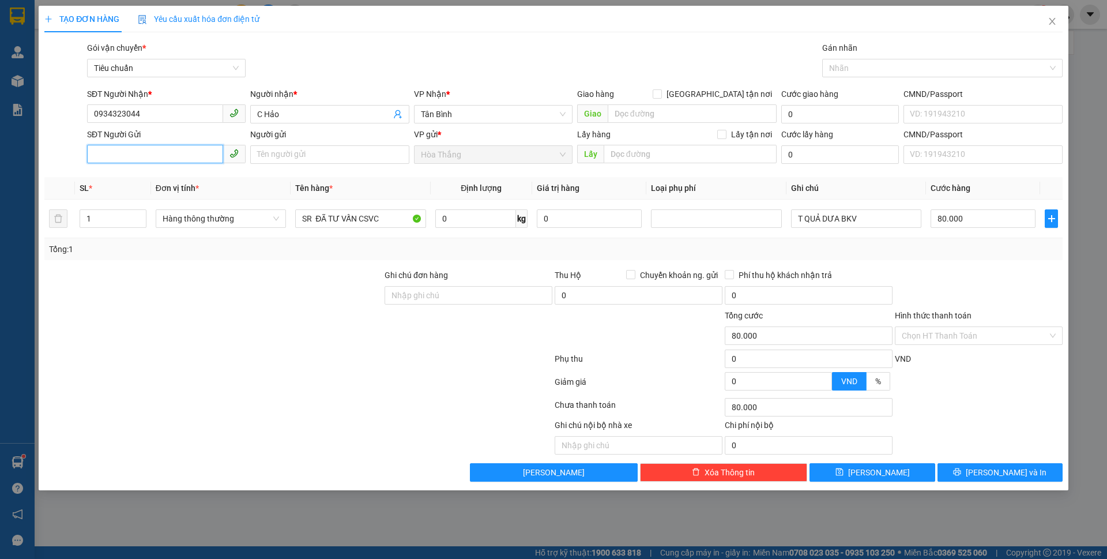
click at [141, 154] on input "SĐT Người Gửi" at bounding box center [155, 154] width 136 height 18
click at [159, 178] on div "0397417632 - H GÁI" at bounding box center [166, 177] width 145 height 13
type input "0397417632"
type input "H GÁI"
click at [474, 221] on input "0" at bounding box center [475, 218] width 81 height 18
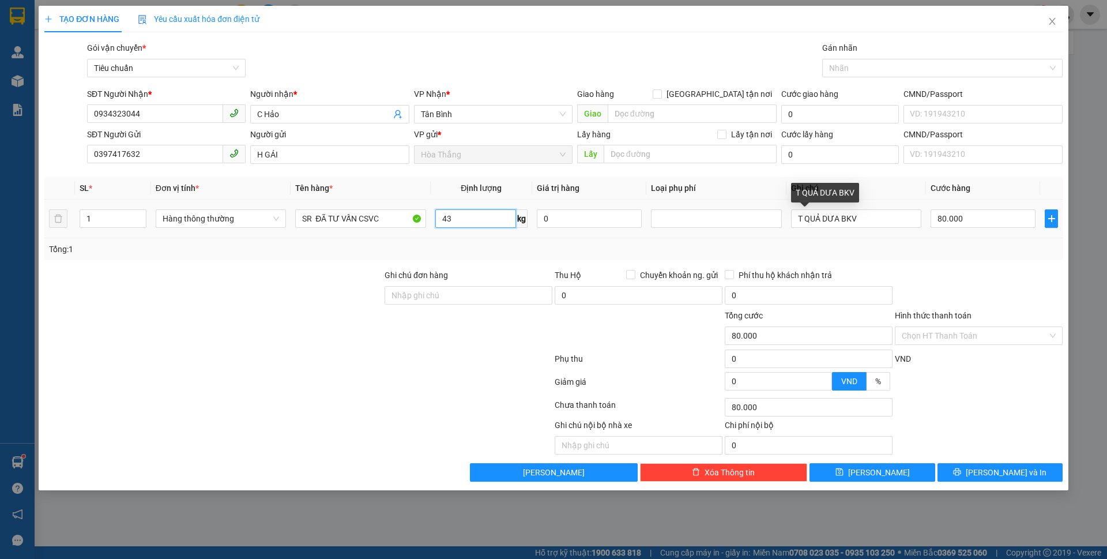
type input "43"
type input "90.000"
click at [927, 223] on tr "1 Hàng thông thường SR ĐÃ TƯ VẤN CSVC 43 kg 0 T QUẢ DƯA BKV 90.000" at bounding box center [553, 218] width 1018 height 39
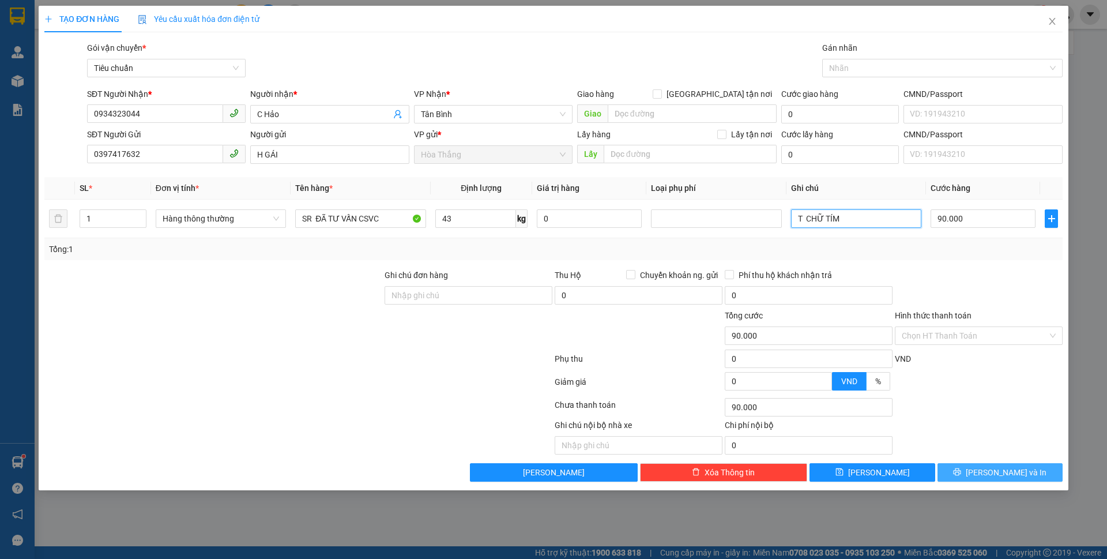
type input "T CHỮ TÍM"
click at [964, 473] on button "[PERSON_NAME] và In" at bounding box center [999, 472] width 125 height 18
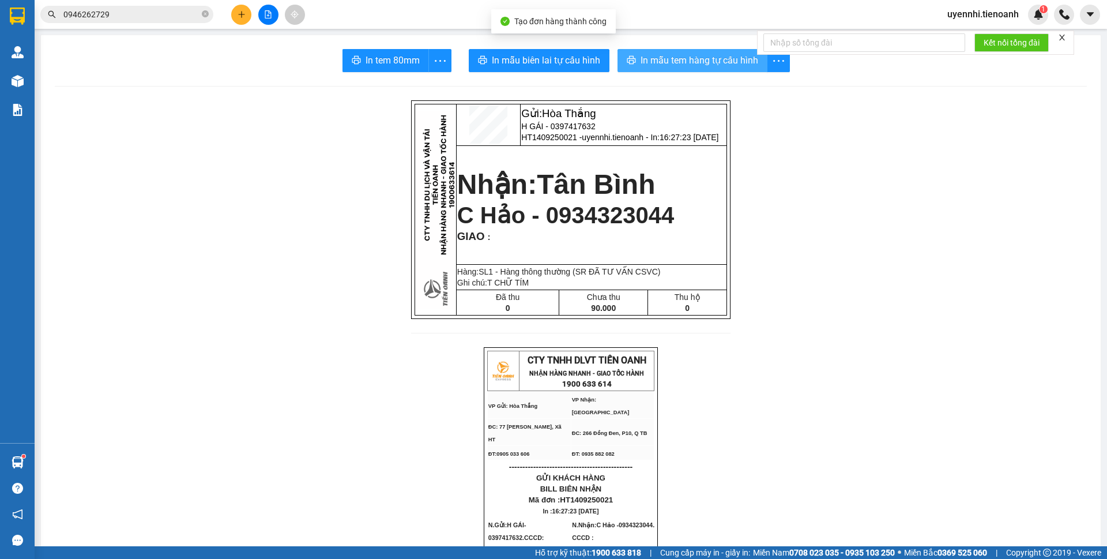
click at [661, 56] on span "In mẫu tem hàng tự cấu hình" at bounding box center [699, 60] width 118 height 14
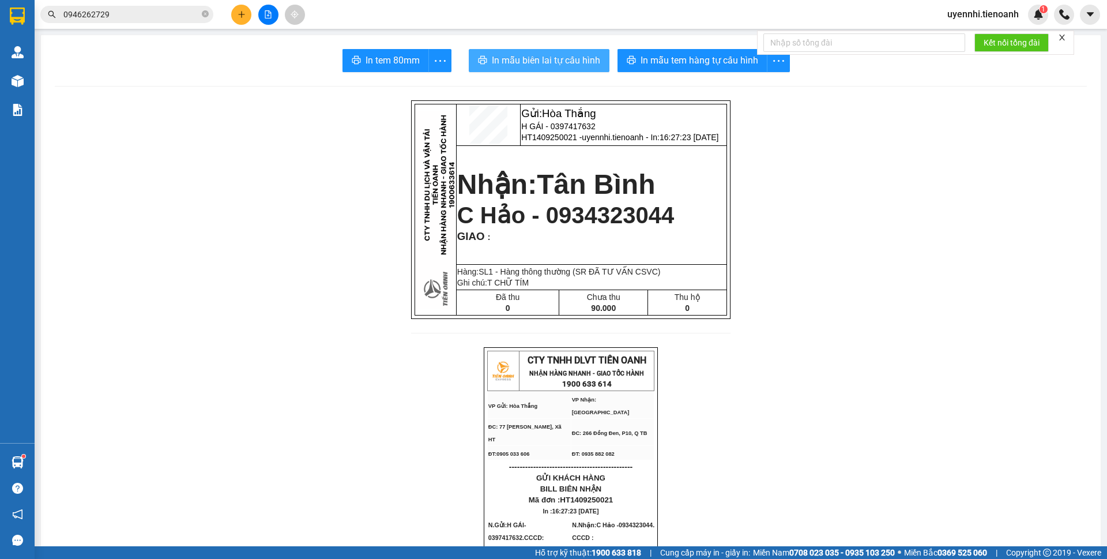
click at [516, 59] on span "In mẫu biên lai tự cấu hình" at bounding box center [546, 60] width 108 height 14
click at [244, 13] on icon "plus" at bounding box center [242, 14] width 8 height 8
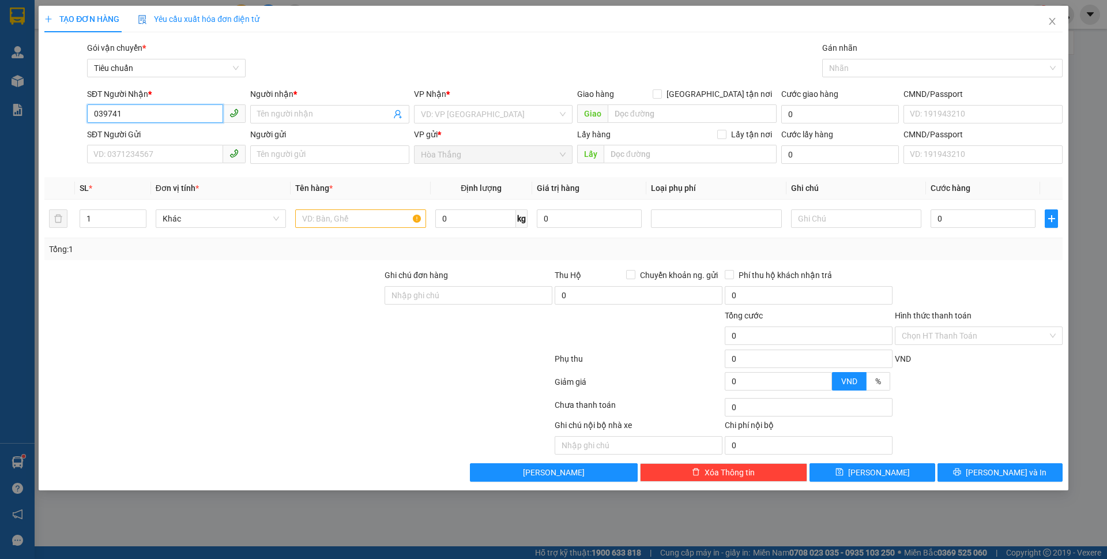
drag, startPoint x: 123, startPoint y: 113, endPoint x: 54, endPoint y: 111, distance: 69.8
click at [54, 111] on div "SĐT Người Nhận * 039741 039741 Người nhận * Tên người nhận VP Nhận * VD: VP Sài…" at bounding box center [553, 108] width 1020 height 40
type input "039741"
click at [1051, 20] on icon "close" at bounding box center [1052, 21] width 6 height 7
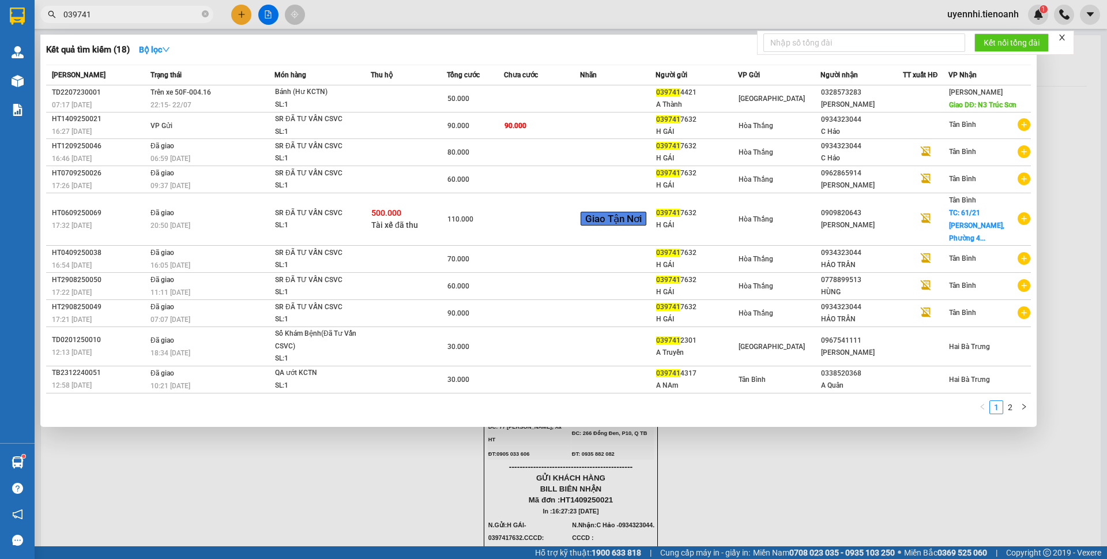
type input "039741"
click at [256, 507] on div at bounding box center [553, 279] width 1107 height 559
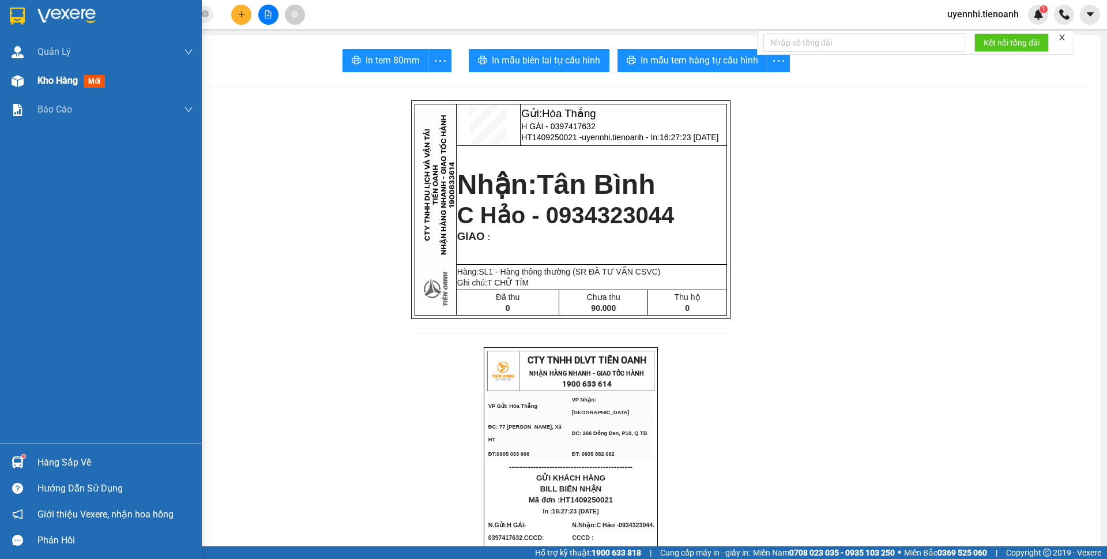
click at [49, 75] on span "Kho hàng" at bounding box center [57, 80] width 40 height 11
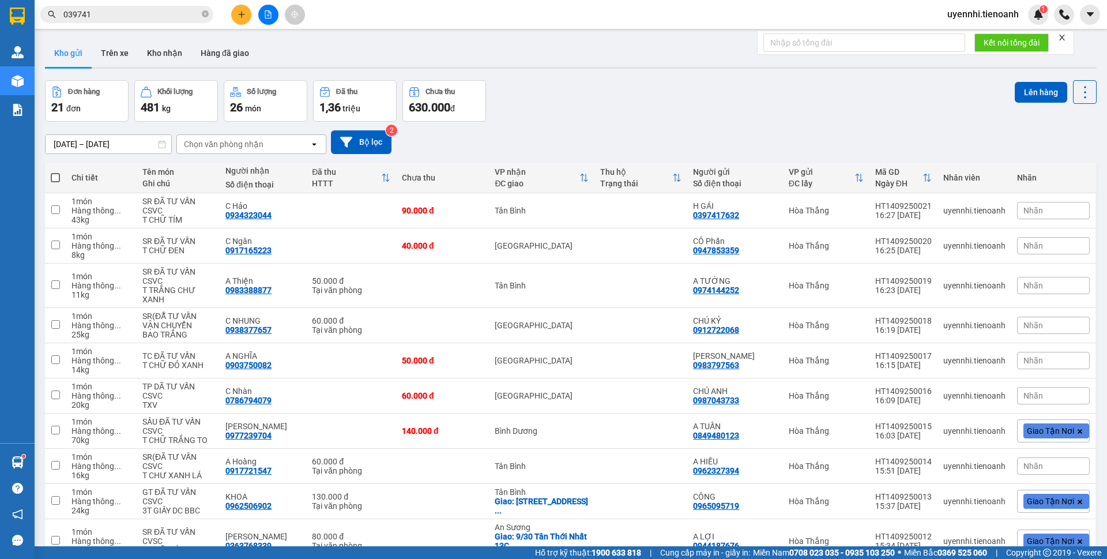
click at [123, 13] on input "039741" at bounding box center [131, 14] width 136 height 13
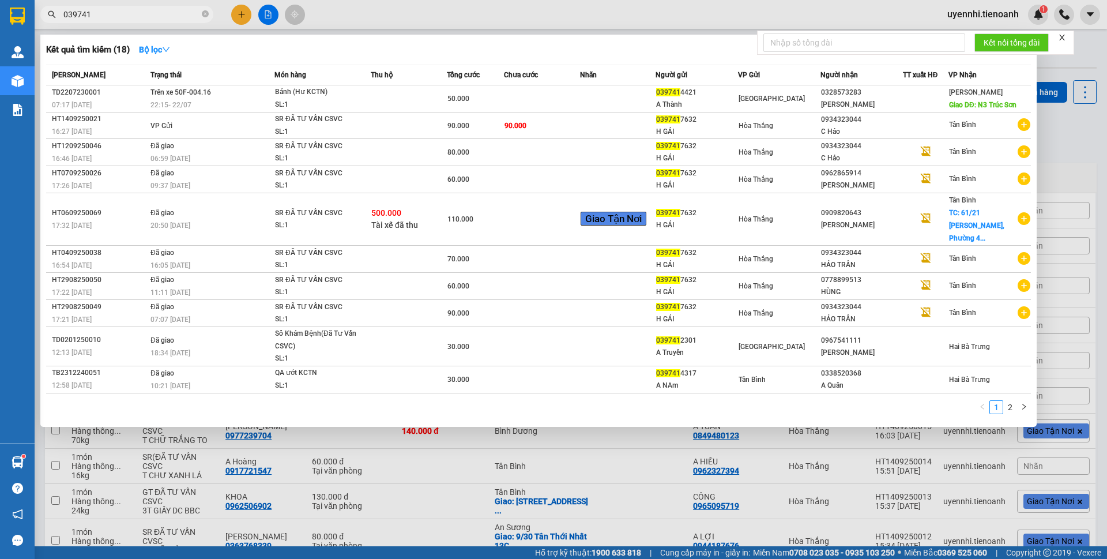
click at [387, 483] on div at bounding box center [553, 279] width 1107 height 559
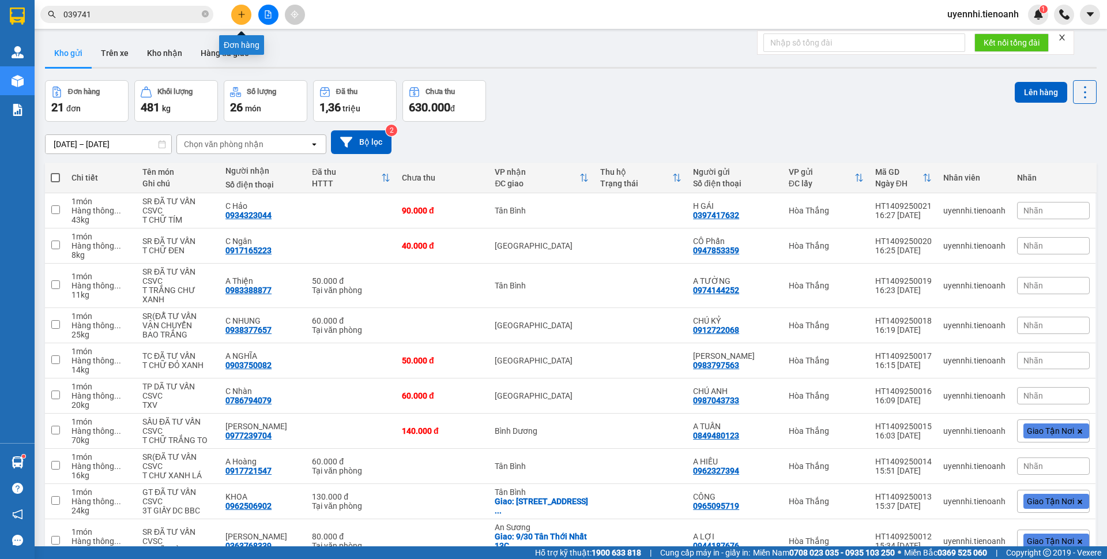
click at [240, 14] on icon "plus" at bounding box center [241, 14] width 6 height 1
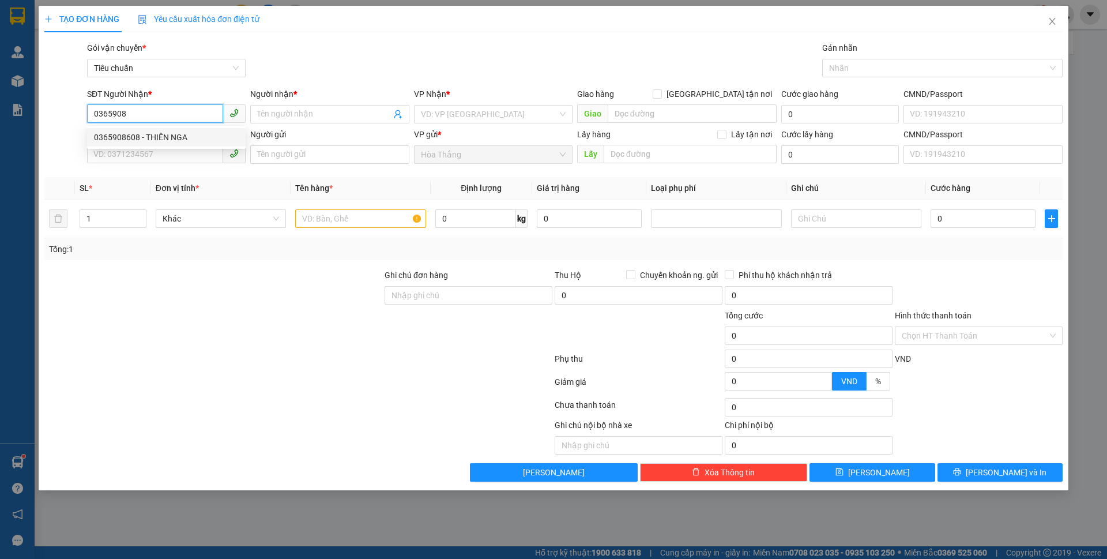
click at [174, 137] on div "0365908608 - THIÊN NGA" at bounding box center [166, 137] width 145 height 13
type input "0365908608"
type input "THIÊN NGA"
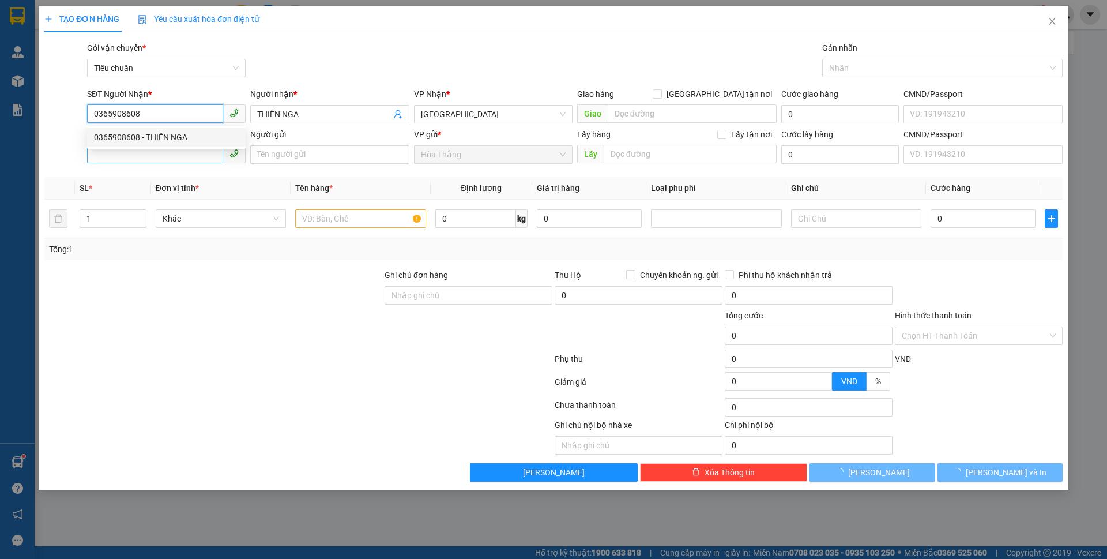
type input "0365908608"
type input "40.000"
click at [152, 154] on input "SĐT Người Gửi" at bounding box center [155, 154] width 136 height 18
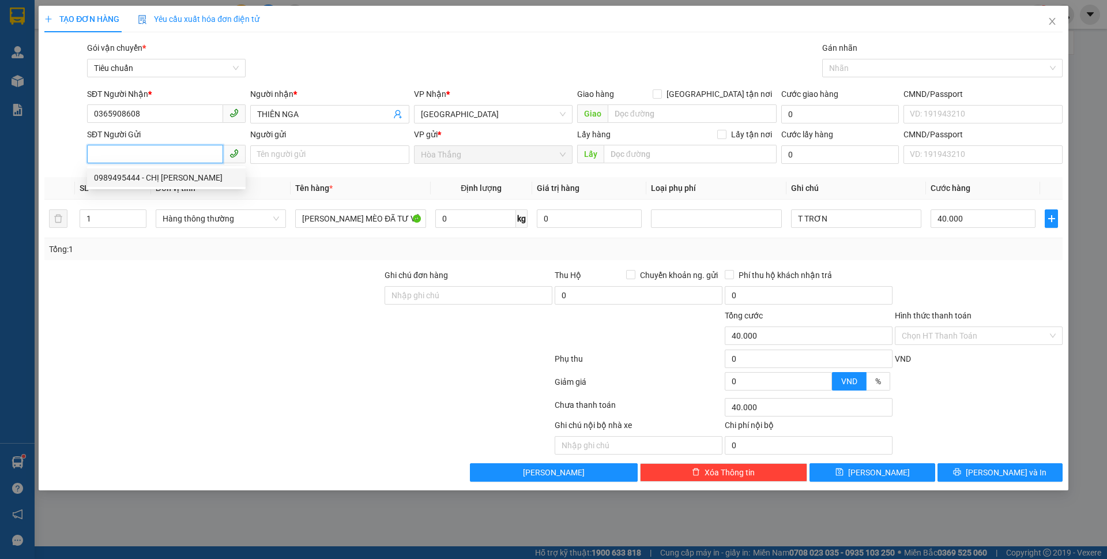
click at [158, 182] on div "0989495444 - CHỊ DUNG" at bounding box center [166, 177] width 145 height 13
type input "0989495444"
type input "CHỊ DUNG"
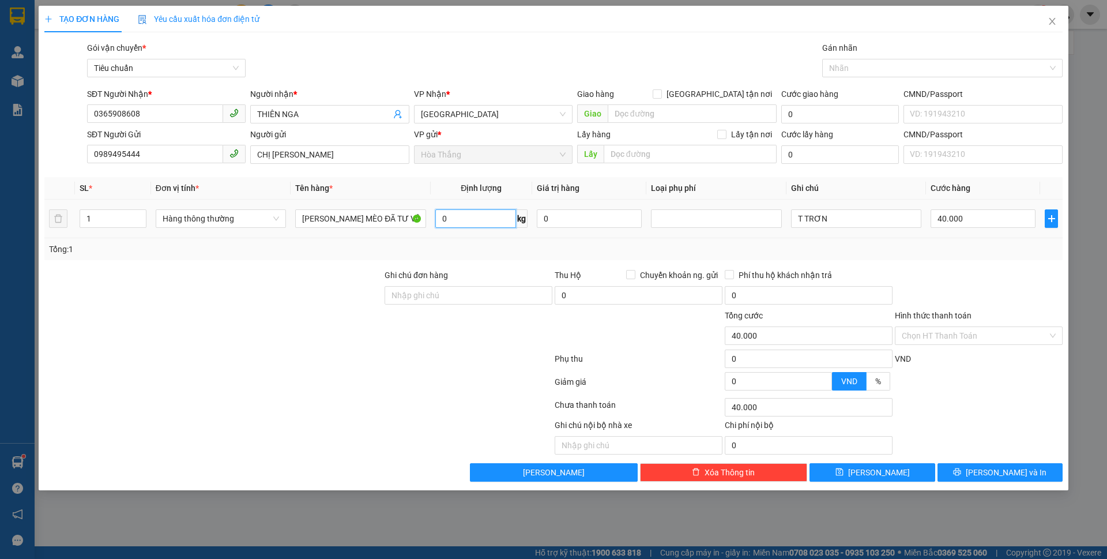
click at [448, 210] on input "0" at bounding box center [475, 218] width 81 height 18
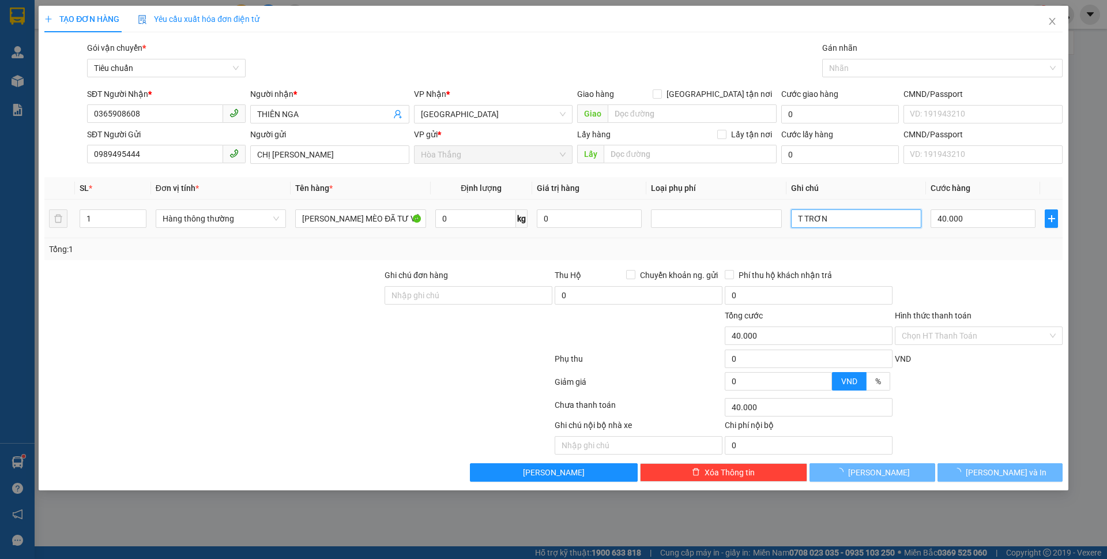
drag, startPoint x: 833, startPoint y: 223, endPoint x: 802, endPoint y: 193, distance: 42.8
click at [789, 217] on td "T TRƠN" at bounding box center [856, 218] width 140 height 39
type input "0"
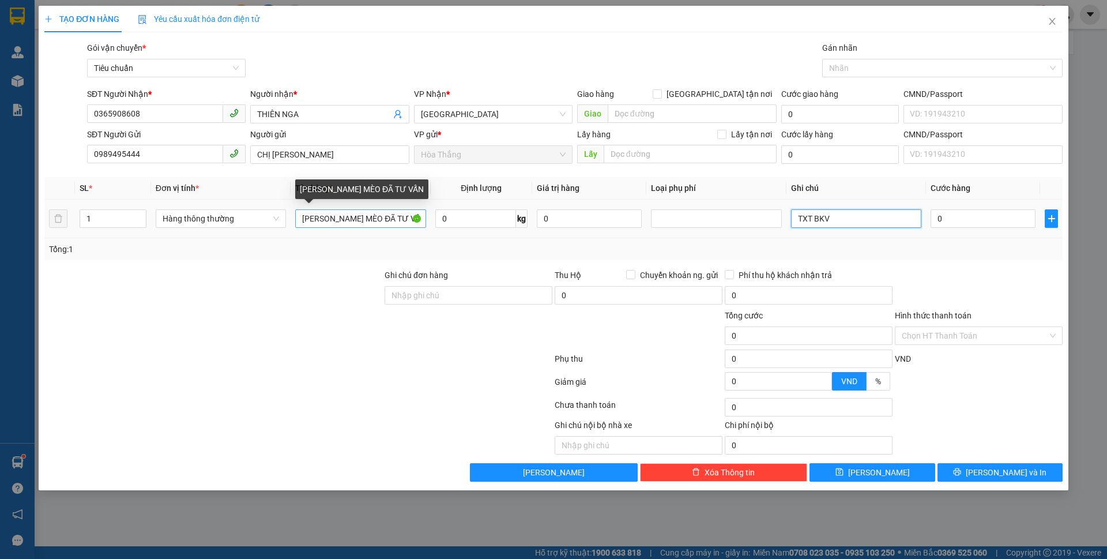
type input "TXT BKV"
drag, startPoint x: 354, startPoint y: 216, endPoint x: 246, endPoint y: 208, distance: 108.1
click at [246, 208] on tr "1 Hàng thông thường CÁTCHO MÈO ĐÃ TƯ VẤN 0 kg 0 TXT BKV 0" at bounding box center [553, 218] width 1018 height 39
type input "TP ĐÃ TƯ VẤN"
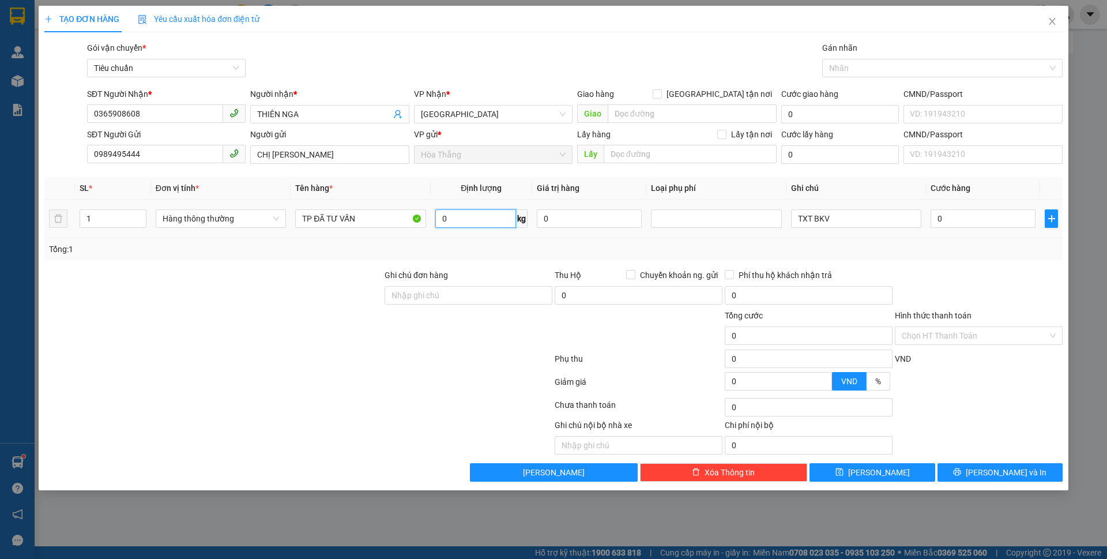
click at [488, 220] on input "0" at bounding box center [475, 218] width 81 height 18
type input "5"
click at [941, 333] on input "Hình thức thanh toán" at bounding box center [975, 335] width 146 height 17
type input "30.000"
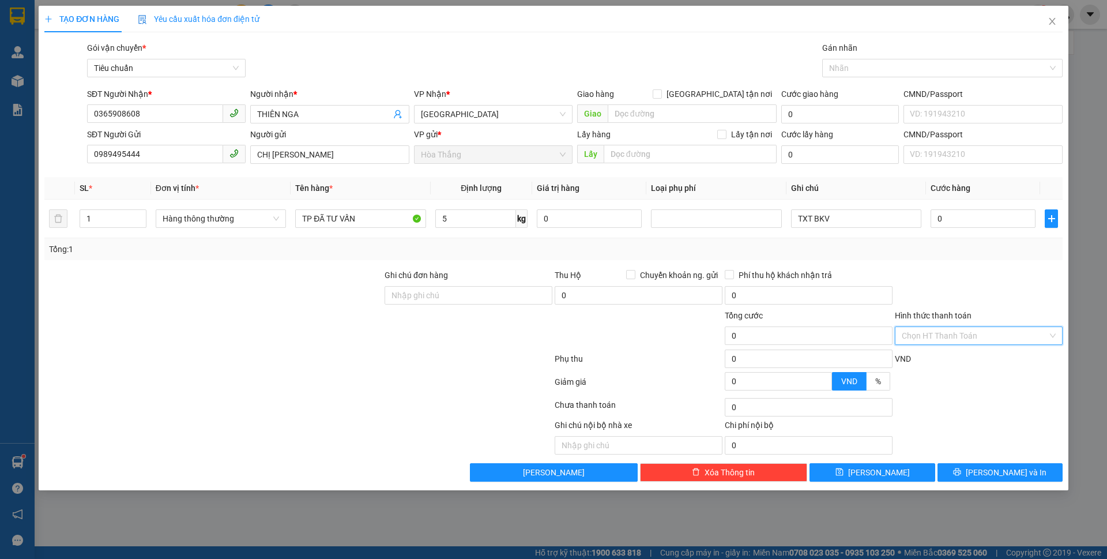
type input "30.000"
click at [940, 338] on input "Hình thức thanh toán" at bounding box center [975, 335] width 146 height 17
click at [932, 364] on div "Tại văn phòng" at bounding box center [979, 358] width 154 height 13
type input "0"
click at [961, 475] on icon "printer" at bounding box center [956, 471] width 7 height 7
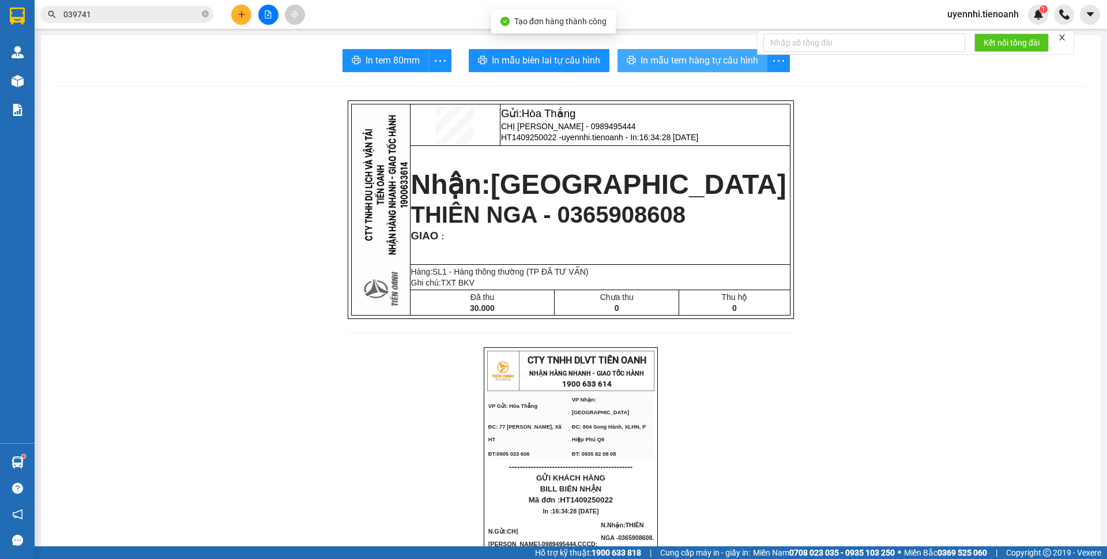
click at [676, 66] on span "In mẫu tem hàng tự cấu hình" at bounding box center [699, 60] width 118 height 14
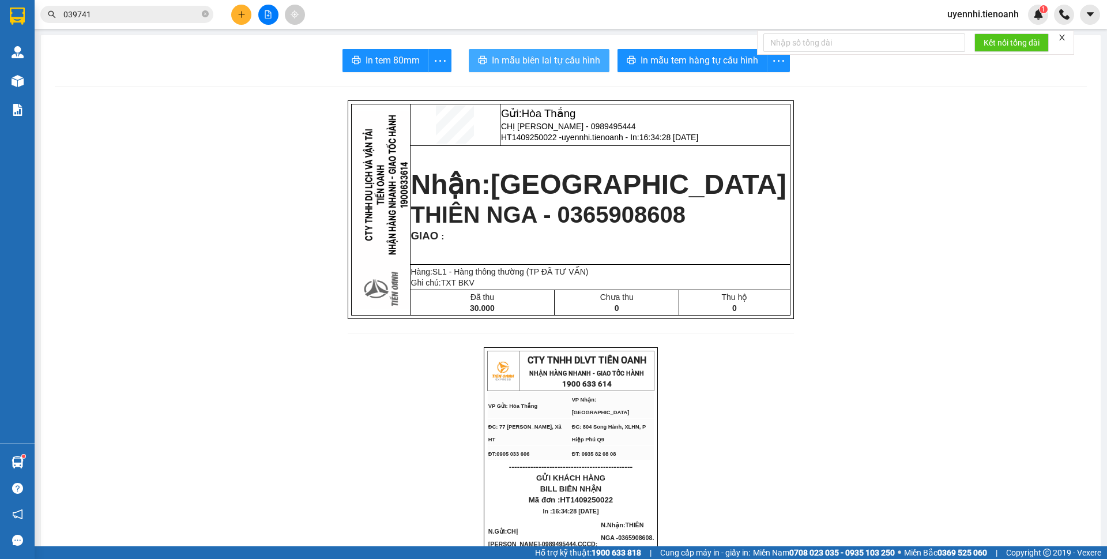
click at [548, 52] on button "In mẫu biên lai tự cấu hình" at bounding box center [539, 60] width 141 height 23
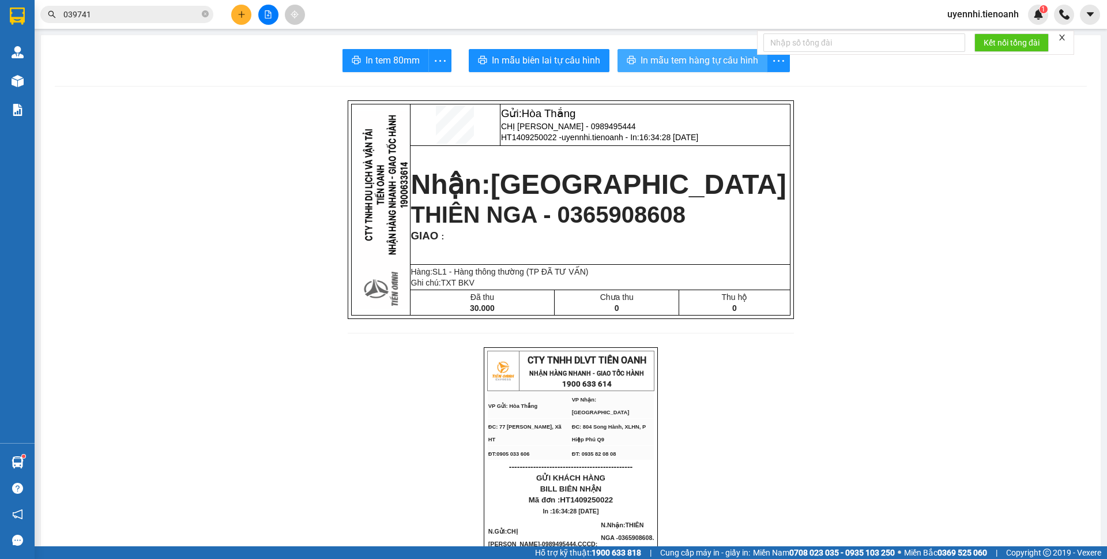
click at [670, 59] on span "In mẫu tem hàng tự cấu hình" at bounding box center [699, 60] width 118 height 14
click at [246, 15] on button at bounding box center [241, 15] width 20 height 20
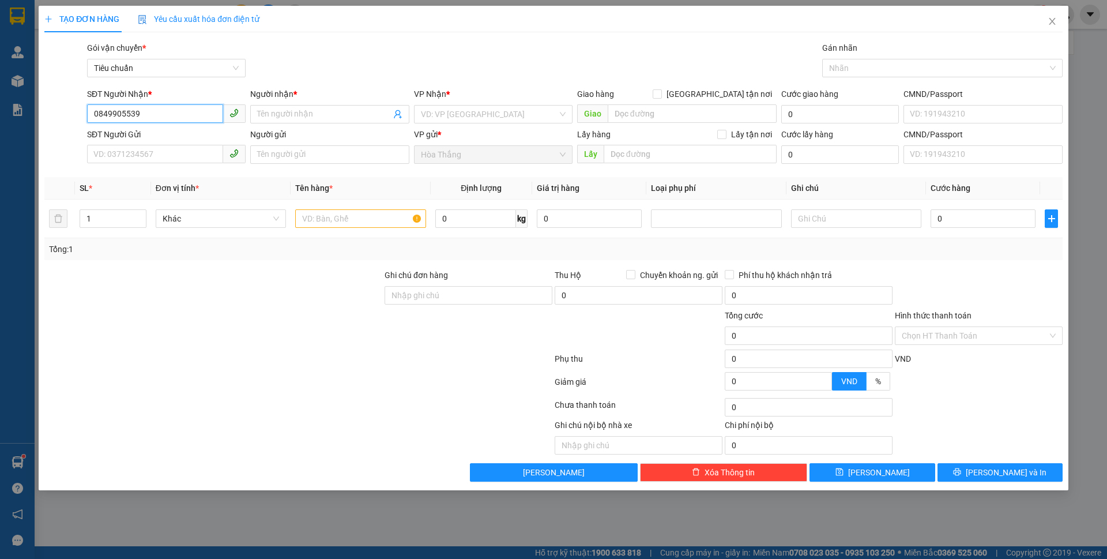
click at [119, 116] on input "0849905539" at bounding box center [155, 113] width 136 height 18
type input "0849965539"
click at [134, 136] on div "0849965539 - NHI" at bounding box center [166, 137] width 145 height 13
type input "NHI"
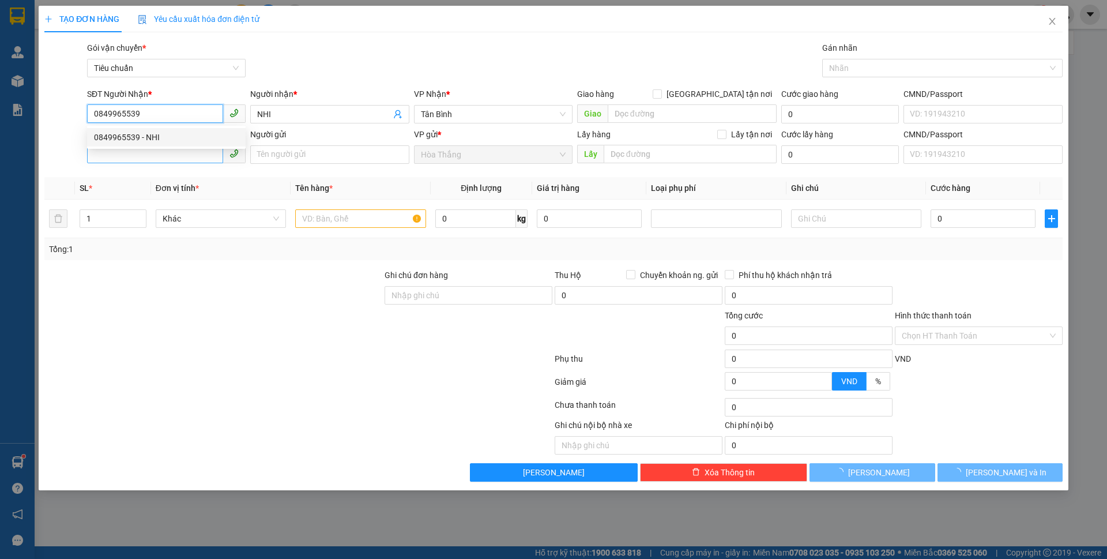
type input "100.000"
type input "0849965539"
click at [132, 156] on input "SĐT Người Gửi" at bounding box center [155, 154] width 136 height 18
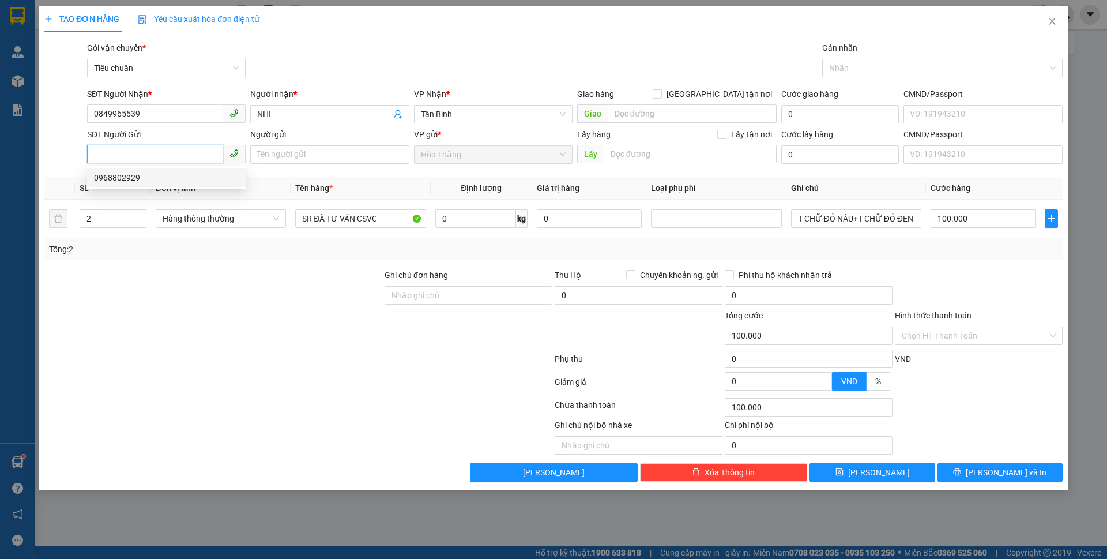
click at [115, 175] on div "0968802929" at bounding box center [166, 177] width 145 height 13
type input "0968802929"
click at [327, 160] on input "Người gửi" at bounding box center [329, 154] width 159 height 18
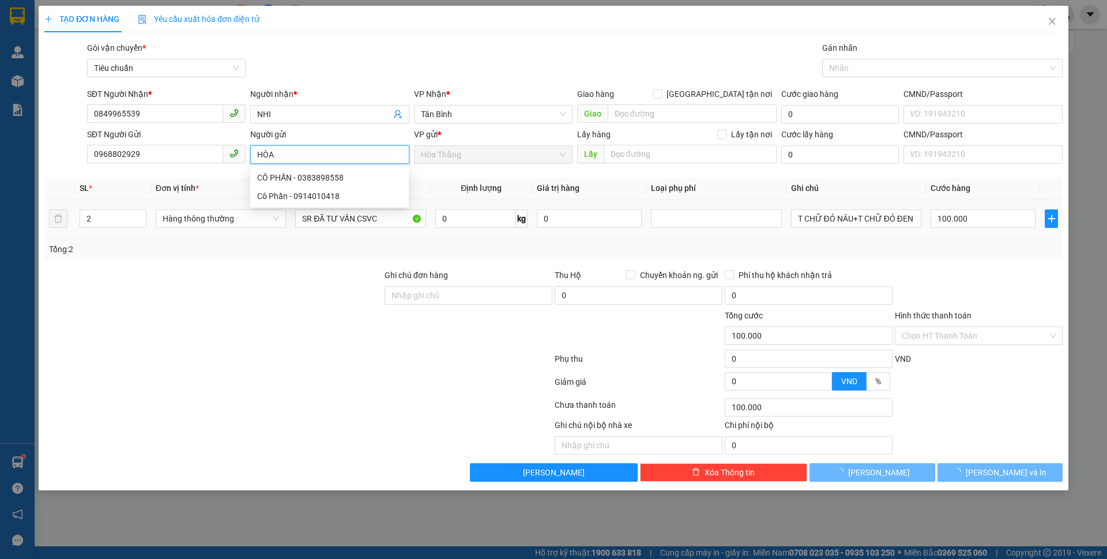
type input "HÒA"
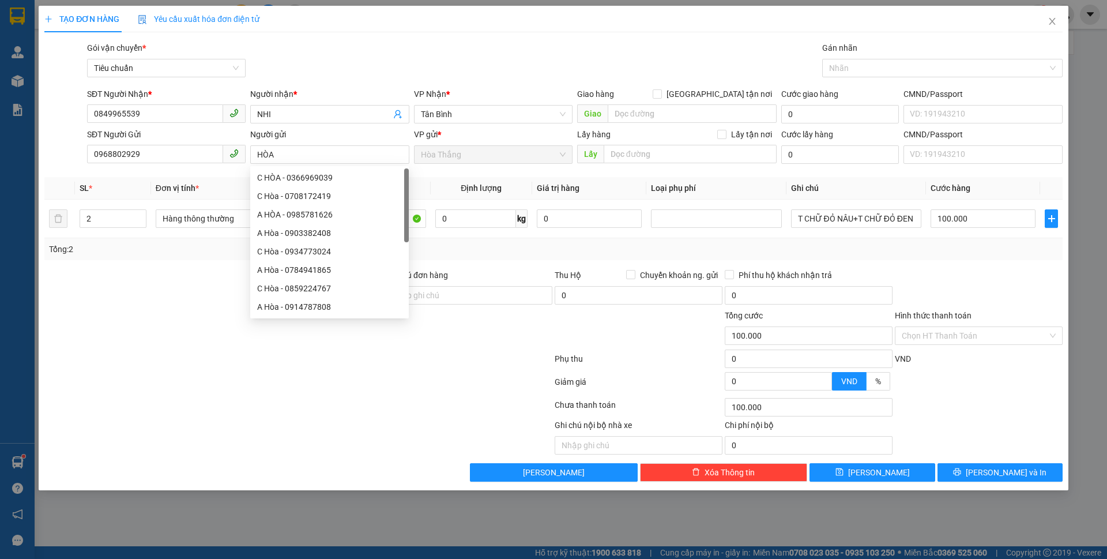
click at [249, 386] on div at bounding box center [298, 383] width 510 height 23
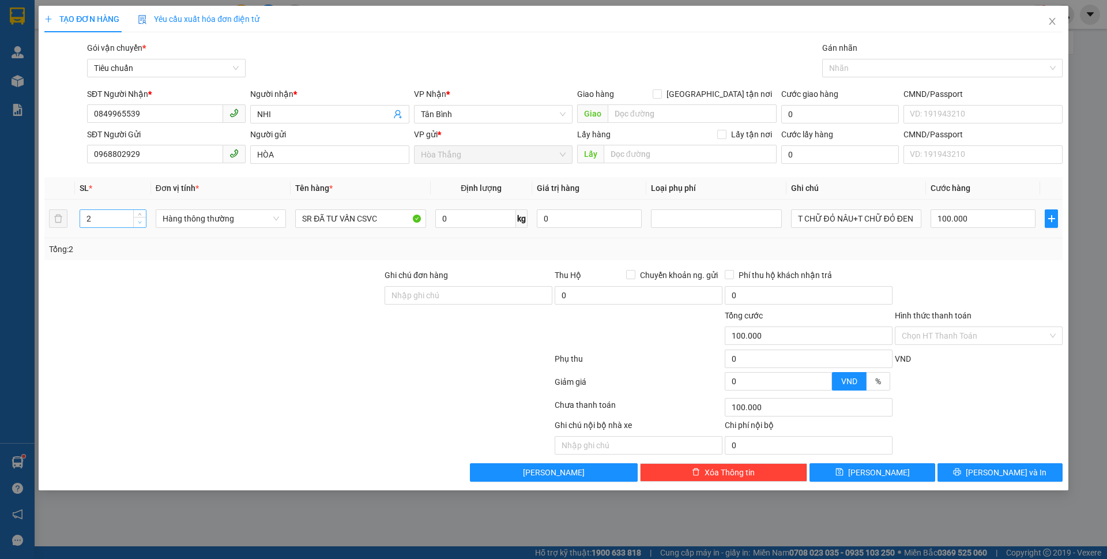
type input "1"
click at [135, 223] on span "Decrease Value" at bounding box center [139, 222] width 13 height 10
drag, startPoint x: 310, startPoint y: 213, endPoint x: 292, endPoint y: 209, distance: 18.3
click at [293, 209] on td "SR ĐÃ TƯ VẤN CSVC" at bounding box center [361, 218] width 140 height 39
click at [463, 208] on span "0 kg" at bounding box center [481, 217] width 92 height 21
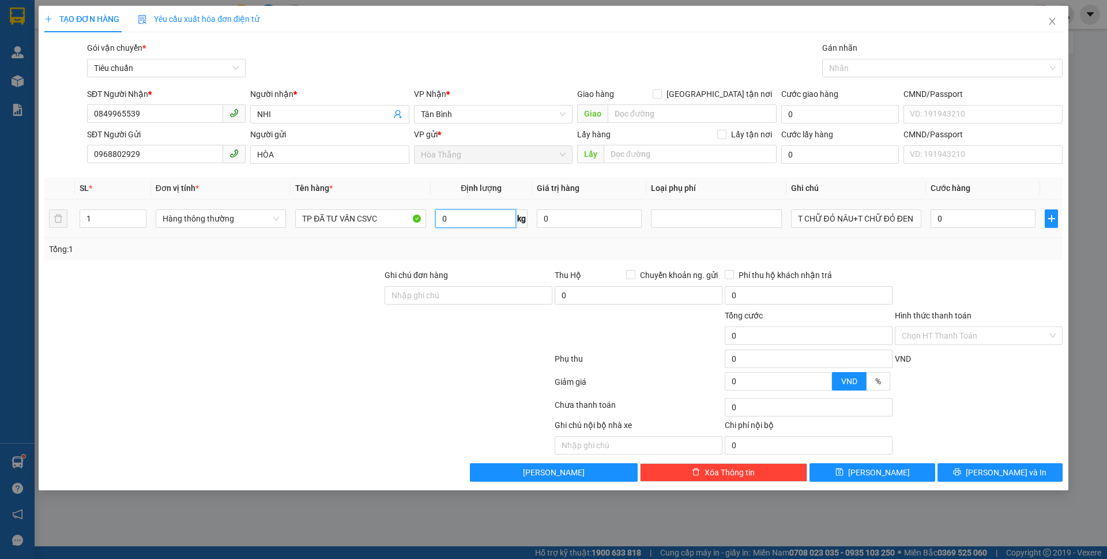
click at [468, 224] on input "0" at bounding box center [475, 218] width 81 height 18
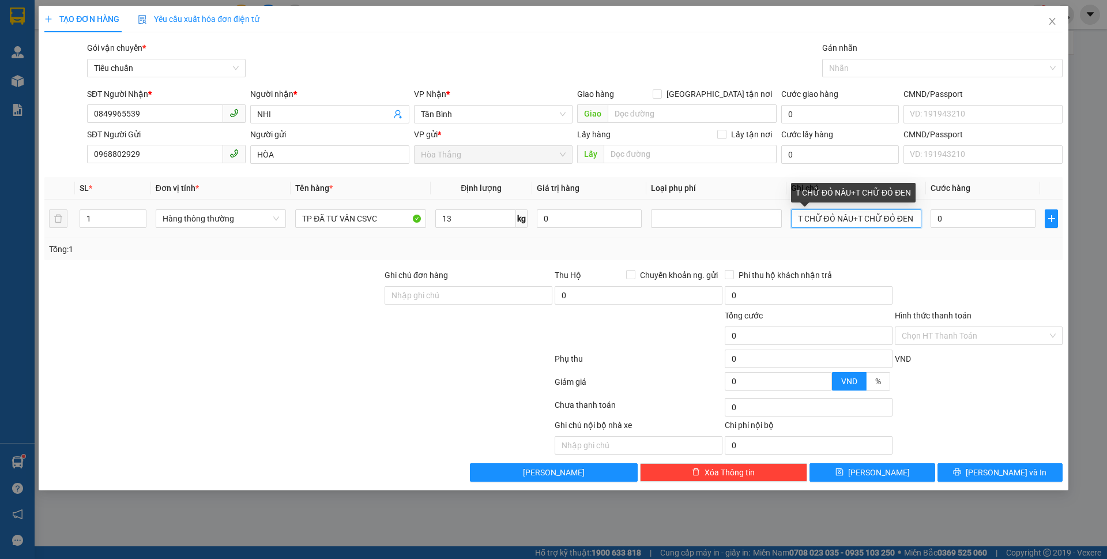
drag, startPoint x: 819, startPoint y: 218, endPoint x: 971, endPoint y: 238, distance: 153.4
click at [971, 238] on tr "1 Hàng thông thường TP ĐÃ TƯ VẤN CSVC 13 kg 0 T CHỮ ĐỎ NÂU+T CHỮ ĐỎ ĐEN 0" at bounding box center [553, 218] width 1018 height 39
click at [820, 218] on input "T CHỮXANH REVIVE" at bounding box center [856, 218] width 130 height 18
click at [965, 322] on div "Hình thức thanh toán" at bounding box center [979, 317] width 168 height 17
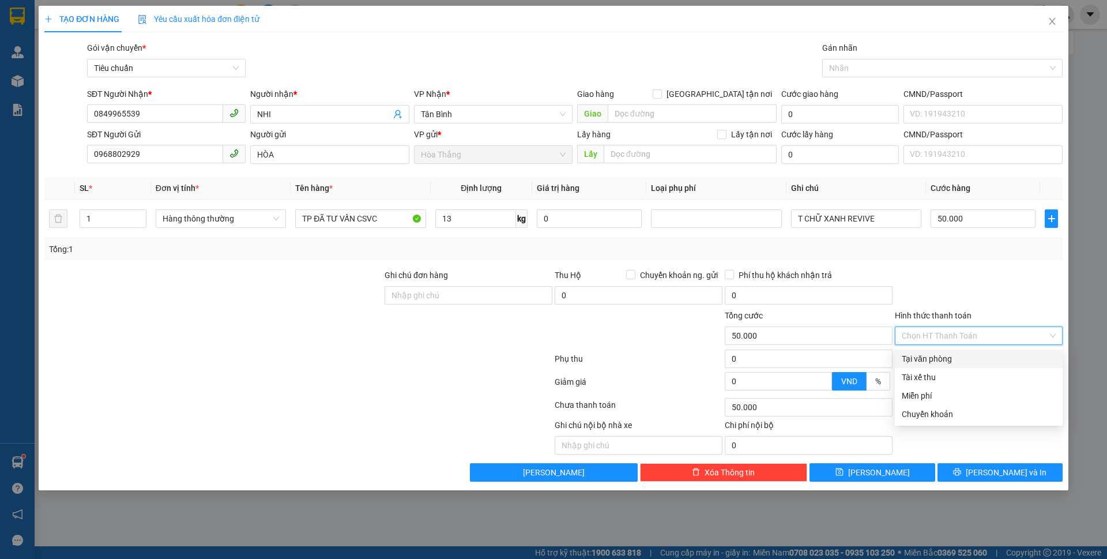
click at [955, 337] on input "Hình thức thanh toán" at bounding box center [975, 335] width 146 height 17
click at [944, 359] on div "Tại văn phòng" at bounding box center [979, 358] width 154 height 13
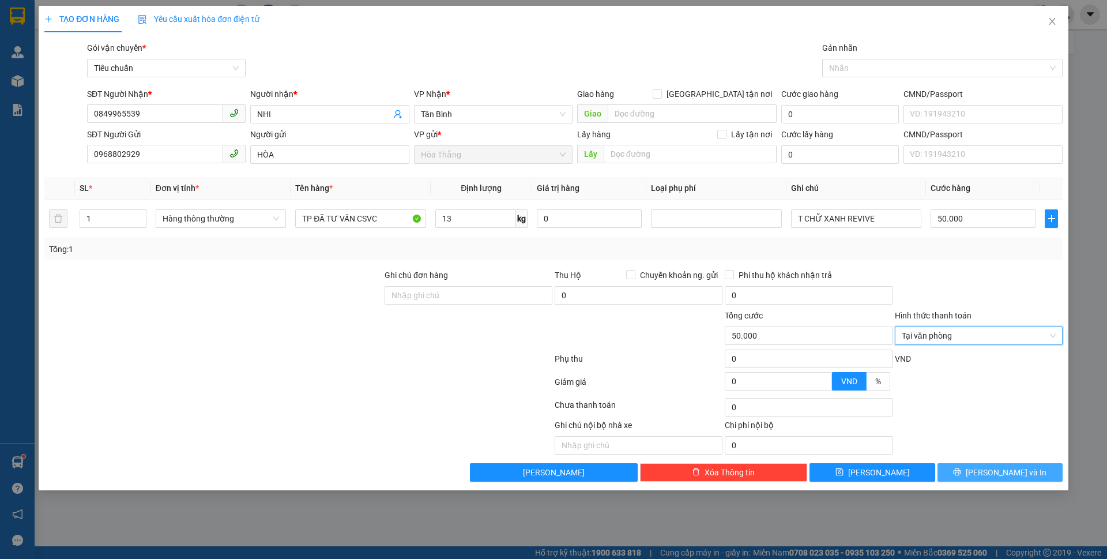
click at [998, 472] on span "[PERSON_NAME] và In" at bounding box center [1006, 472] width 81 height 13
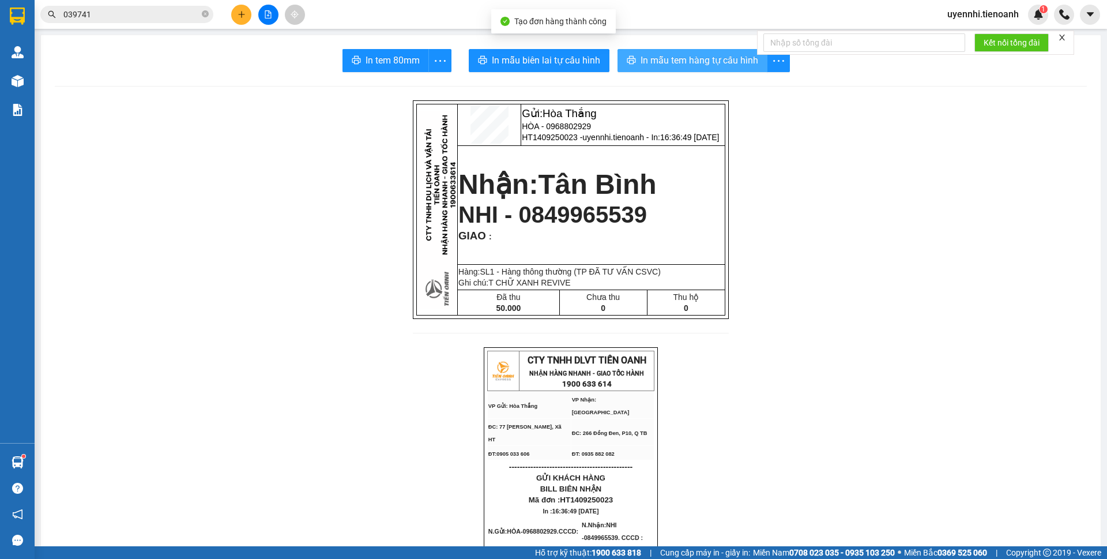
click at [653, 58] on span "In mẫu tem hàng tự cấu hình" at bounding box center [699, 60] width 118 height 14
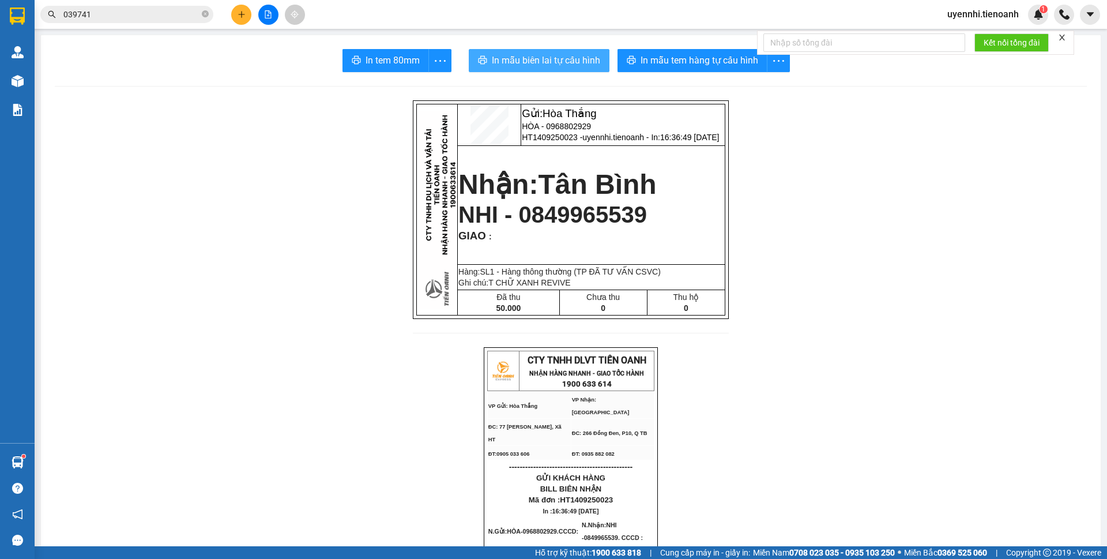
click at [533, 69] on button "In mẫu biên lai tự cấu hình" at bounding box center [539, 60] width 141 height 23
click at [245, 14] on icon "plus" at bounding box center [242, 14] width 8 height 8
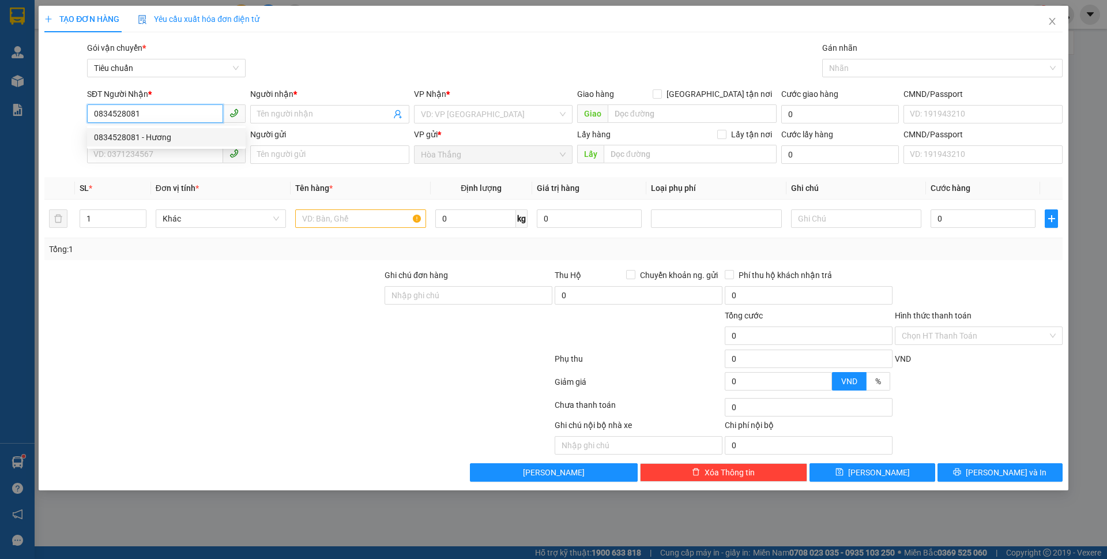
click at [155, 131] on div "0834528081 - Hương" at bounding box center [166, 137] width 145 height 13
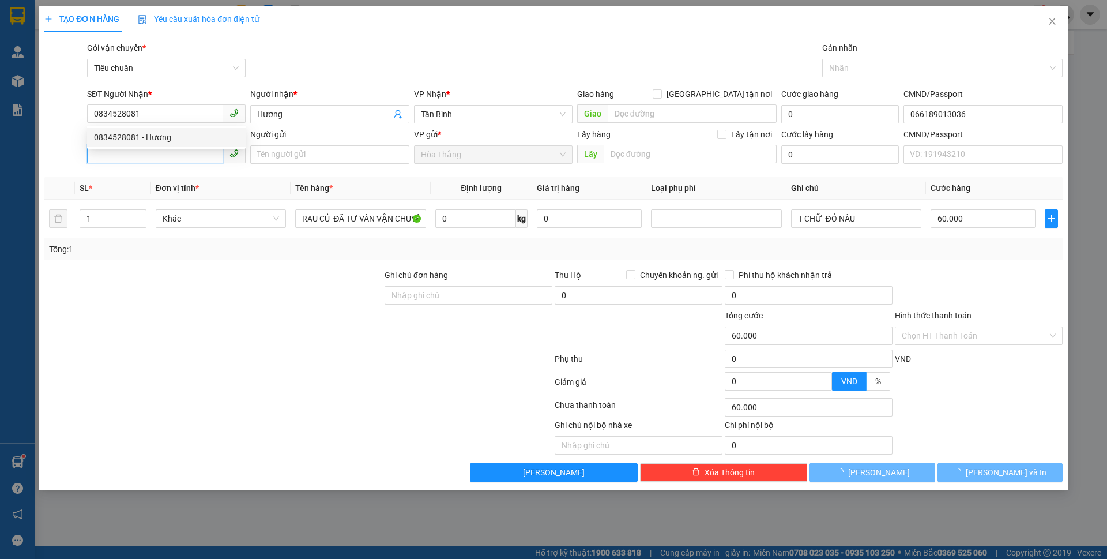
click at [136, 158] on input "SĐT Người Gửi" at bounding box center [155, 154] width 136 height 18
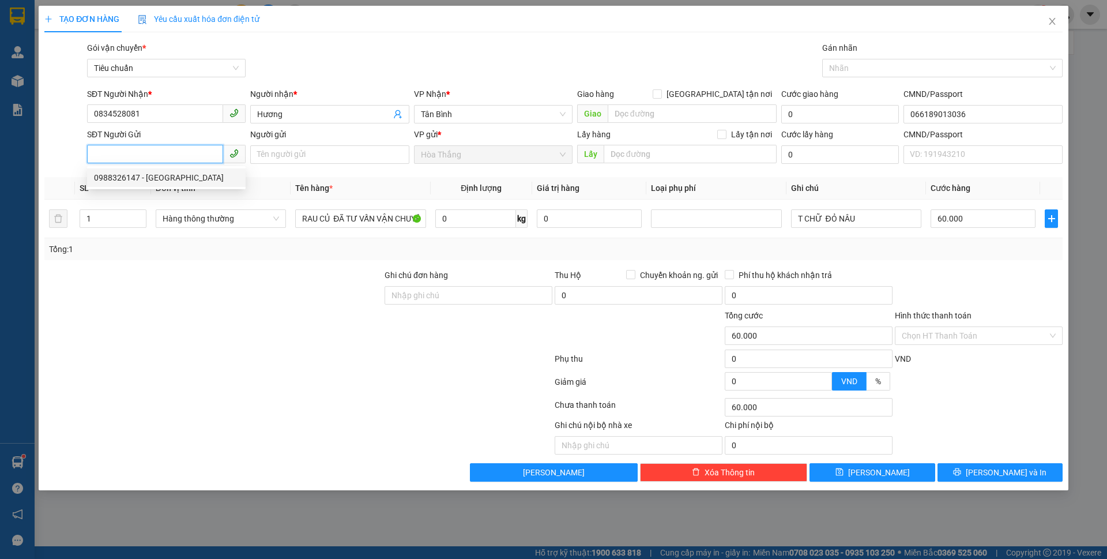
click at [152, 177] on div "0988326147 - Cô Hồng" at bounding box center [166, 177] width 145 height 13
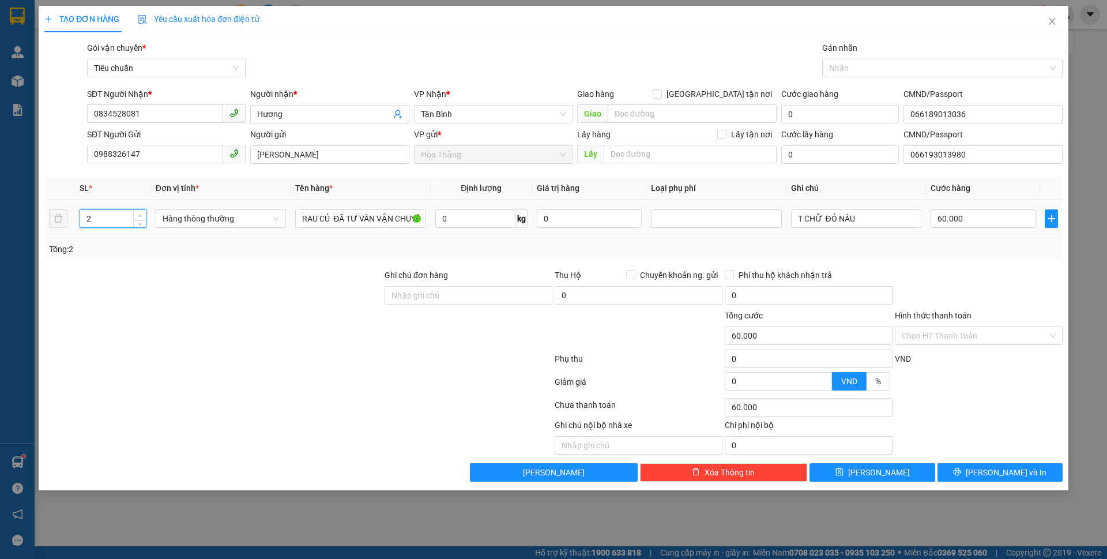
click at [135, 215] on span "Increase Value" at bounding box center [139, 215] width 13 height 10
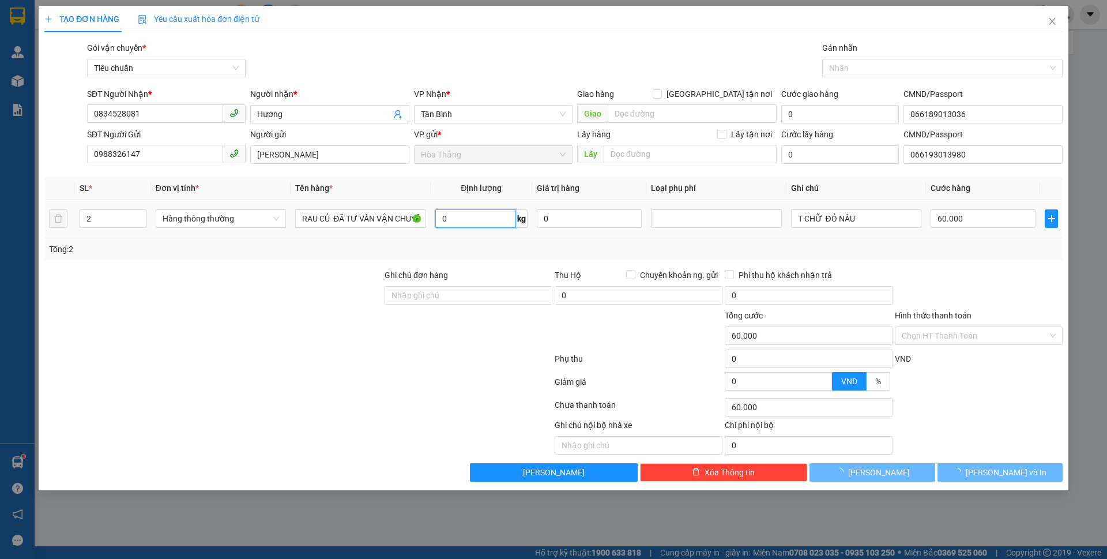
click at [478, 218] on input "0" at bounding box center [475, 218] width 81 height 18
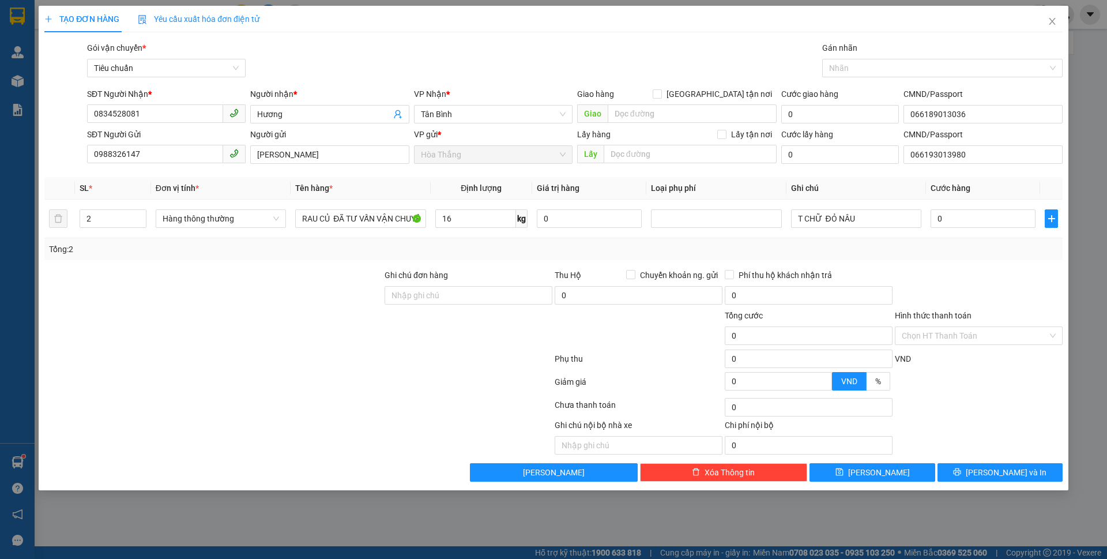
click at [276, 293] on div at bounding box center [213, 289] width 340 height 40
click at [992, 212] on input "55.000" at bounding box center [982, 218] width 105 height 18
click at [962, 262] on div "Transit Pickup Surcharge Ids Transit Deliver Surcharge Ids Transit Deliver Surc…" at bounding box center [553, 262] width 1018 height 440
drag, startPoint x: 873, startPoint y: 218, endPoint x: 793, endPoint y: 218, distance: 80.1
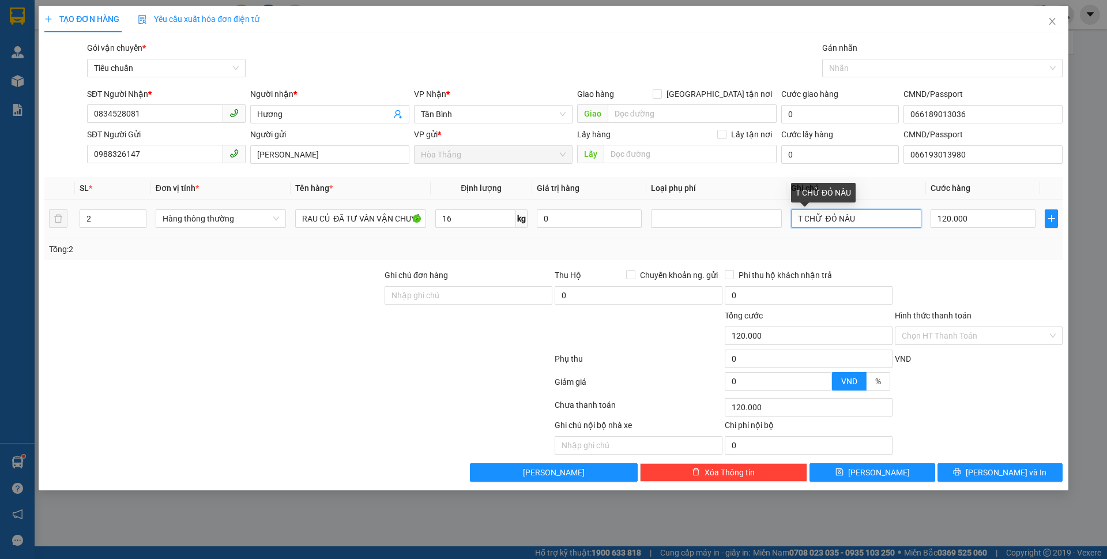
click at [793, 218] on input "T CHỮ ĐỎ NÂU" at bounding box center [856, 218] width 130 height 18
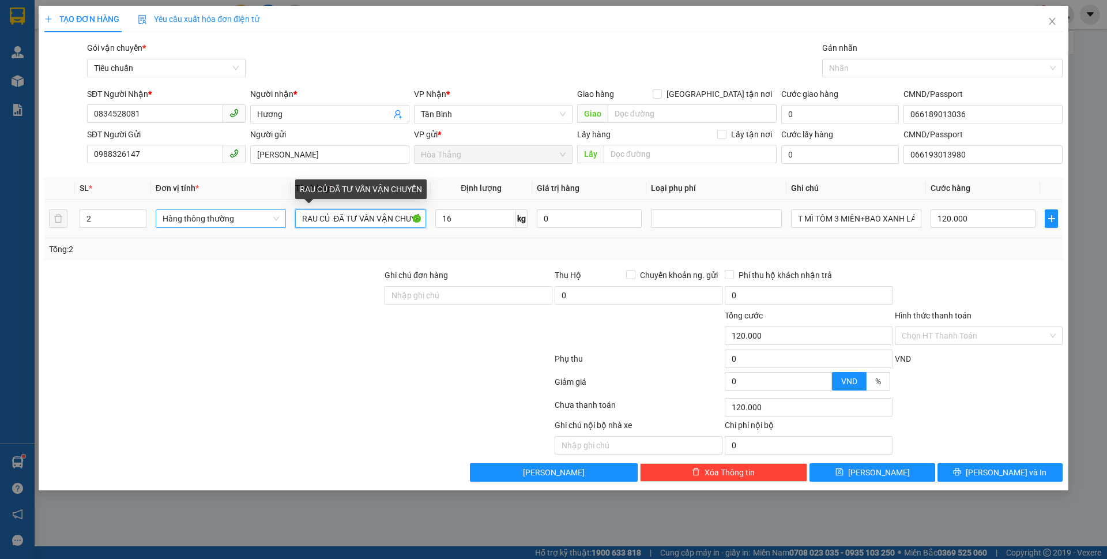
drag, startPoint x: 334, startPoint y: 217, endPoint x: 254, endPoint y: 212, distance: 80.3
click at [254, 212] on tr "2 Hàng thông thường RAU CỦ ĐÃ TƯ VẤN VẬN CHUYỂN 16 kg 0 T MÌ TÔM 3 MIỀN+BAO XAN…" at bounding box center [553, 218] width 1018 height 39
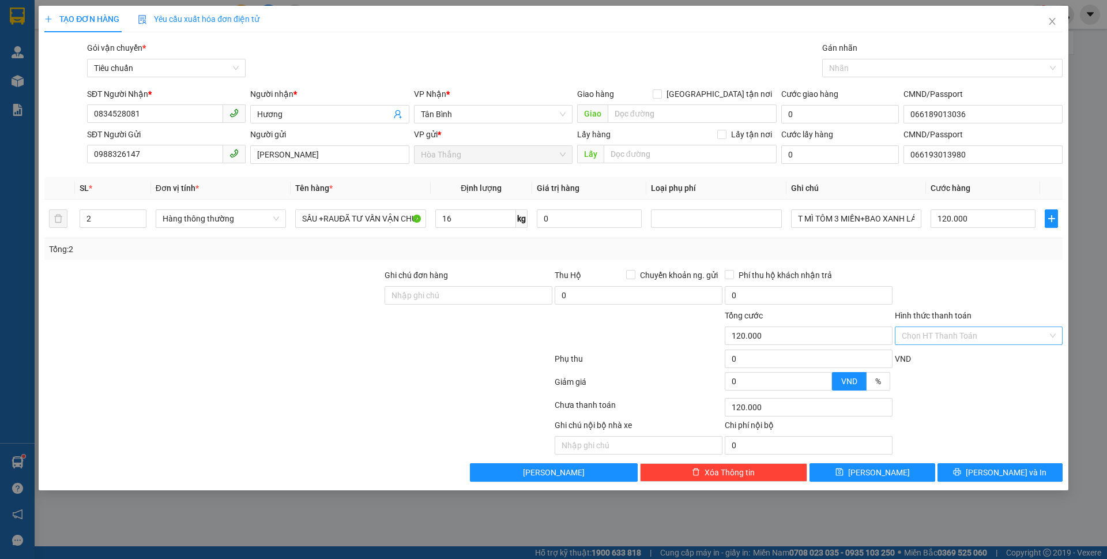
click at [925, 334] on input "Hình thức thanh toán" at bounding box center [975, 335] width 146 height 17
click at [930, 360] on div "Tại văn phòng" at bounding box center [979, 358] width 154 height 13
click at [961, 469] on icon "printer" at bounding box center [956, 471] width 7 height 7
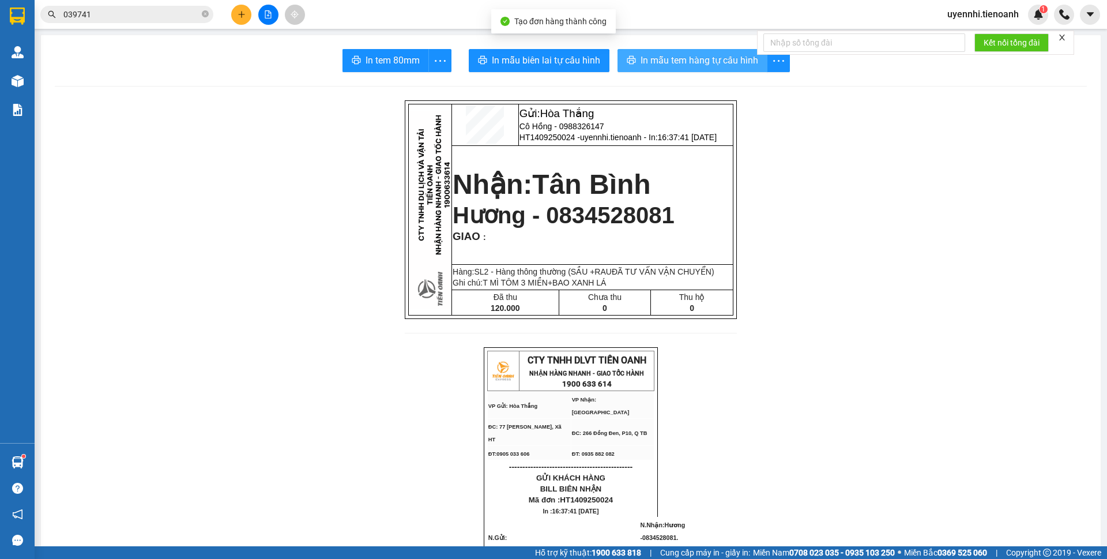
click at [697, 50] on button "In mẫu tem hàng tự cấu hình" at bounding box center [692, 60] width 150 height 23
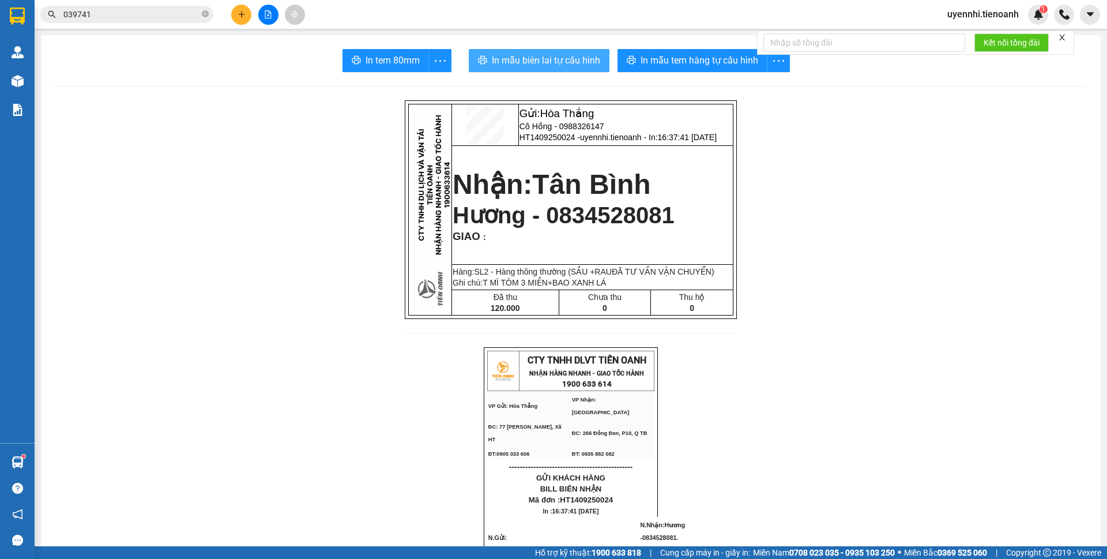
click at [515, 58] on span "In mẫu biên lai tự cấu hình" at bounding box center [546, 60] width 108 height 14
drag, startPoint x: 729, startPoint y: 226, endPoint x: 684, endPoint y: 46, distance: 185.3
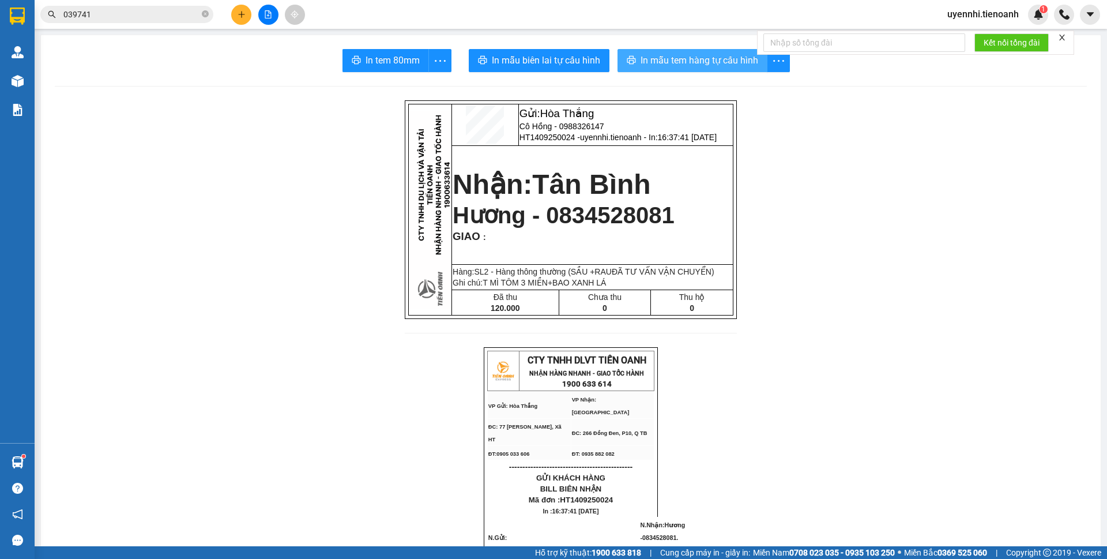
click at [640, 61] on span "In mẫu tem hàng tự cấu hình" at bounding box center [699, 60] width 118 height 14
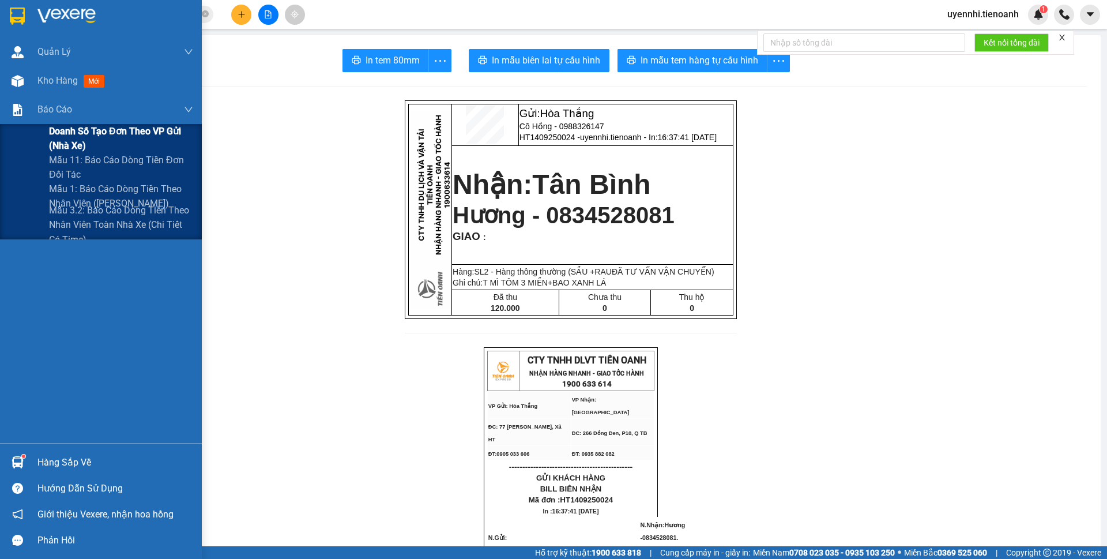
click at [66, 133] on span "Doanh số tạo đơn theo VP gửi (nhà xe)" at bounding box center [121, 138] width 144 height 29
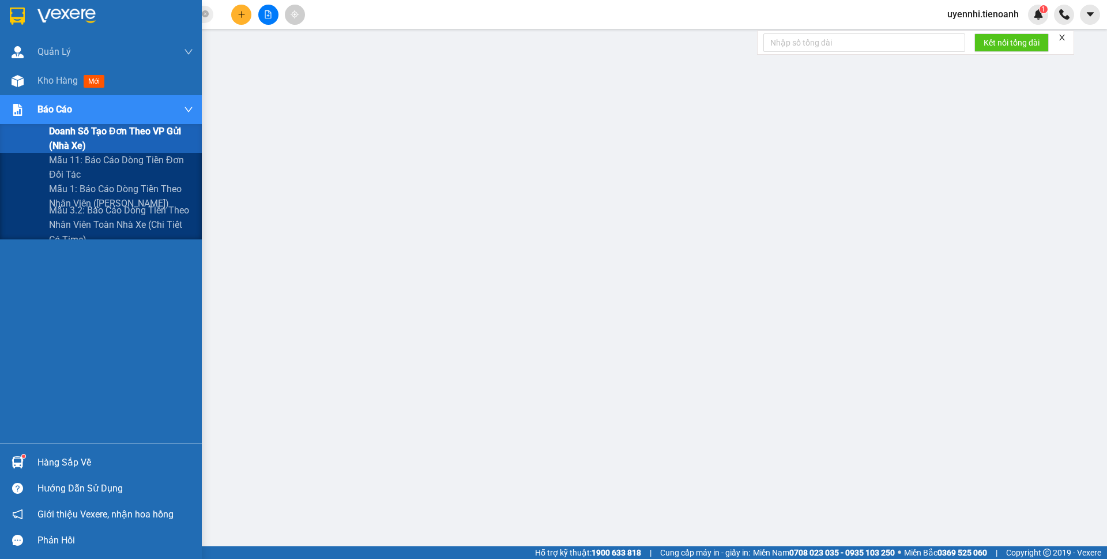
click at [67, 138] on span "Doanh số tạo đơn theo VP gửi (nhà xe)" at bounding box center [121, 138] width 144 height 29
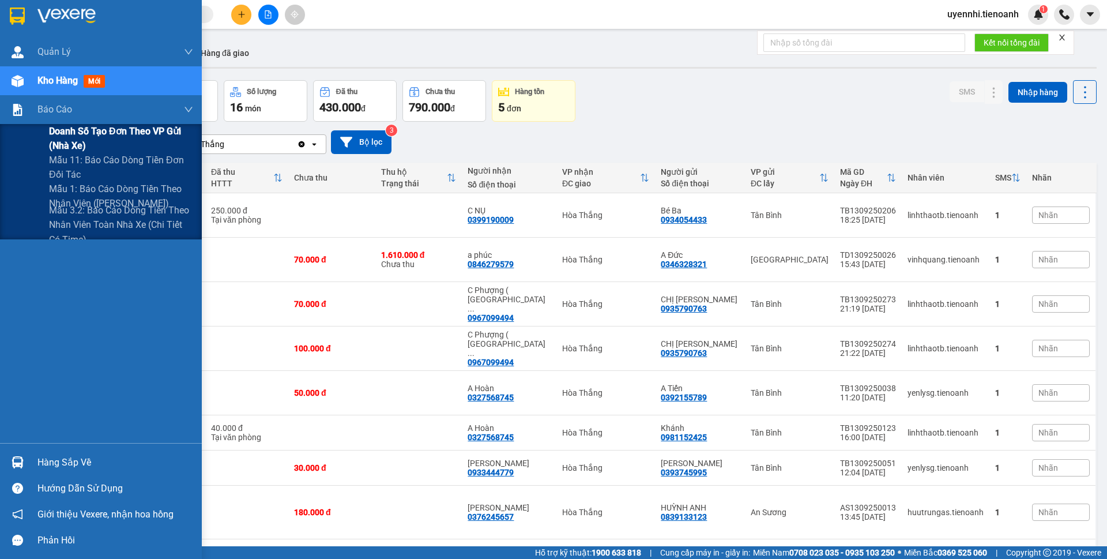
click at [74, 138] on span "Doanh số tạo đơn theo VP gửi (nhà xe)" at bounding box center [121, 138] width 144 height 29
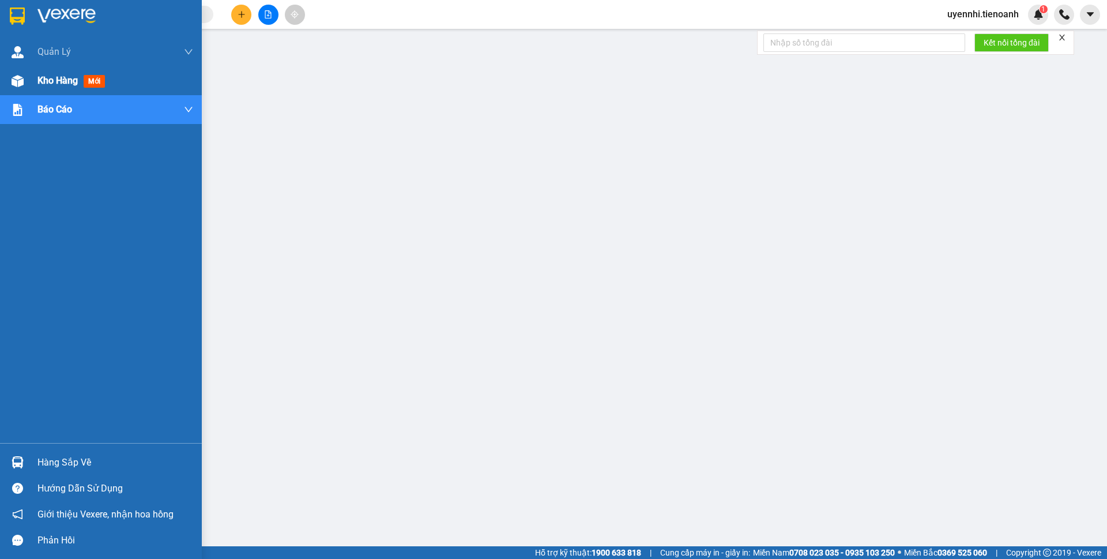
click at [34, 79] on div "Kho hàng mới" at bounding box center [101, 80] width 202 height 29
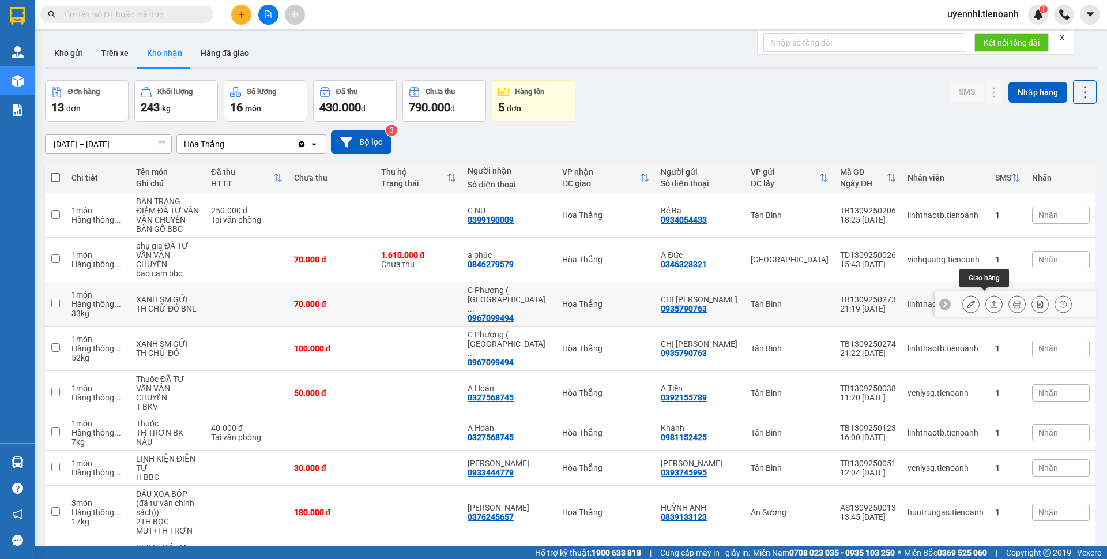
click at [991, 303] on icon at bounding box center [994, 303] width 6 height 7
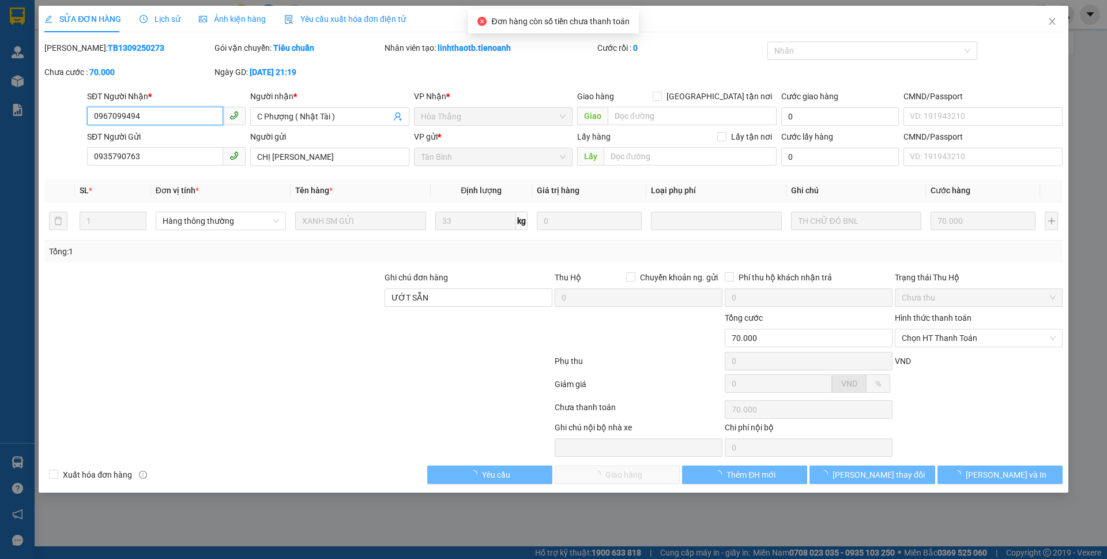
type input "0967099494"
type input "C Phượng ( Nhật Tài )"
type input "0935790763"
type input "CHỊ [PERSON_NAME]"
type input "ƯỚT SẴN"
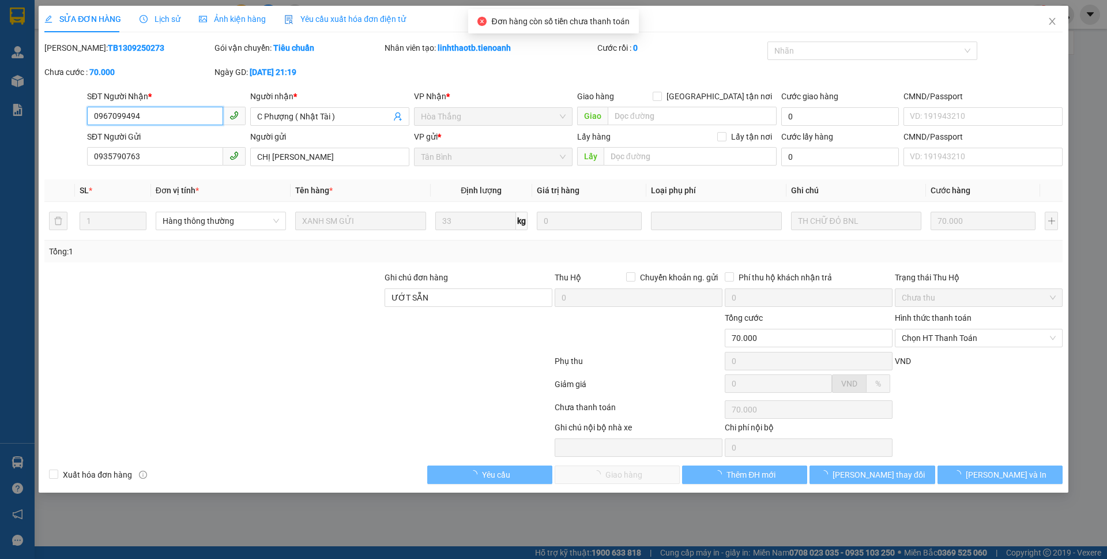
type input "70.000"
click at [933, 334] on span "Chọn HT Thanh Toán" at bounding box center [979, 337] width 154 height 17
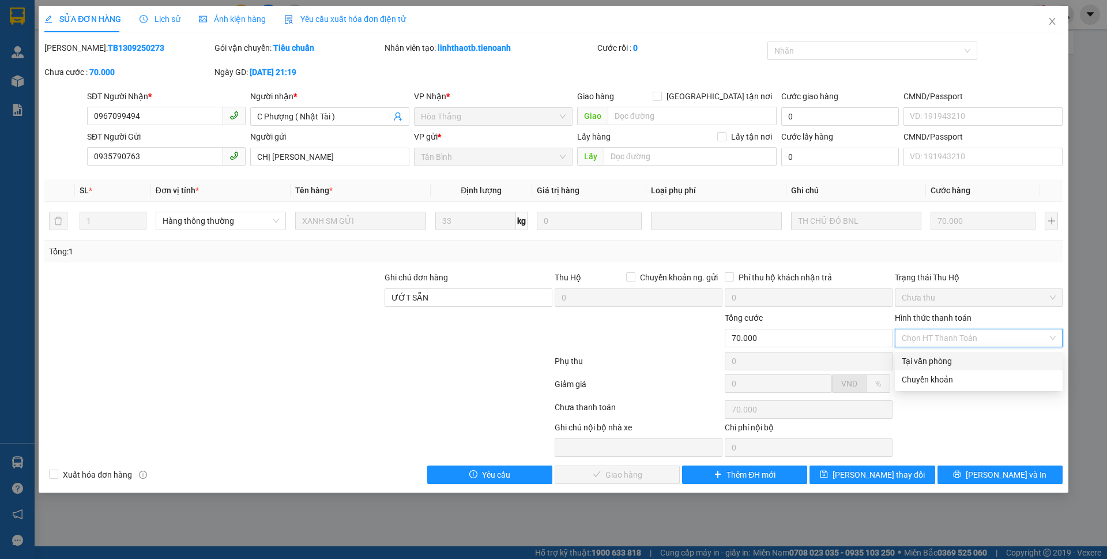
click at [921, 364] on div "Tại văn phòng" at bounding box center [979, 361] width 154 height 13
type input "0"
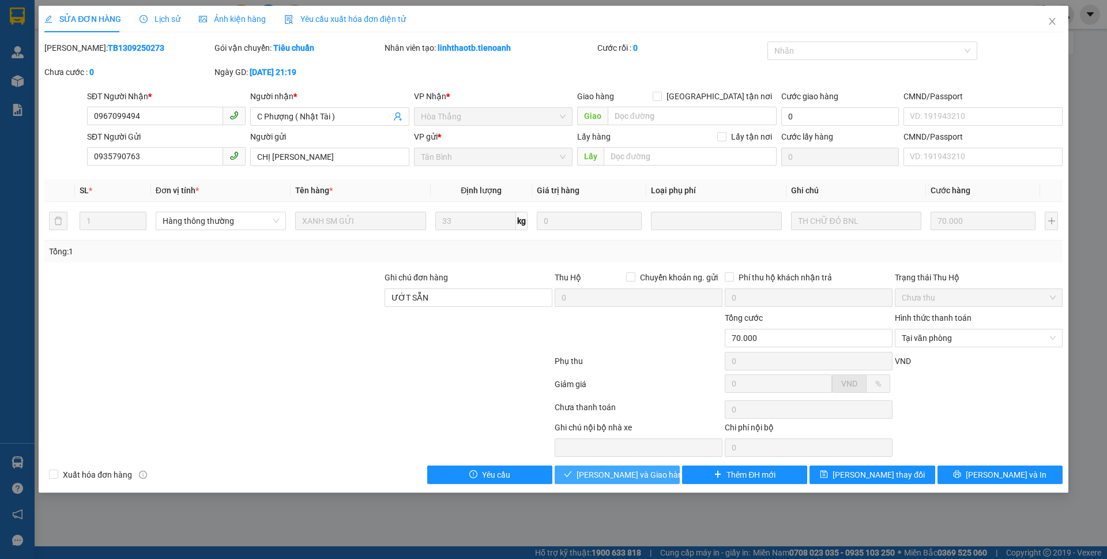
click at [627, 477] on span "[PERSON_NAME] và Giao hàng" at bounding box center [631, 474] width 111 height 13
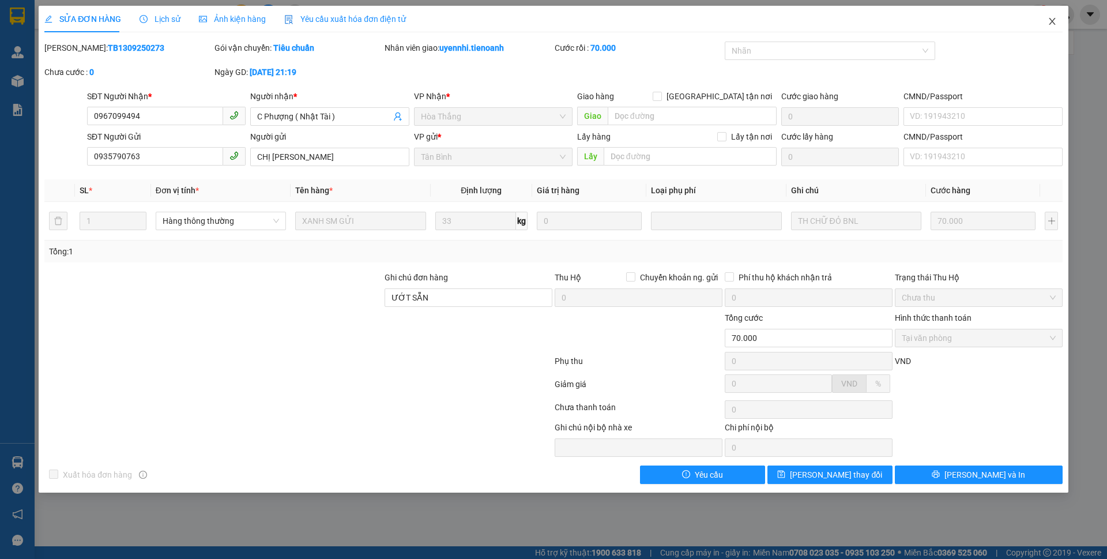
click at [1053, 22] on icon "close" at bounding box center [1051, 21] width 9 height 9
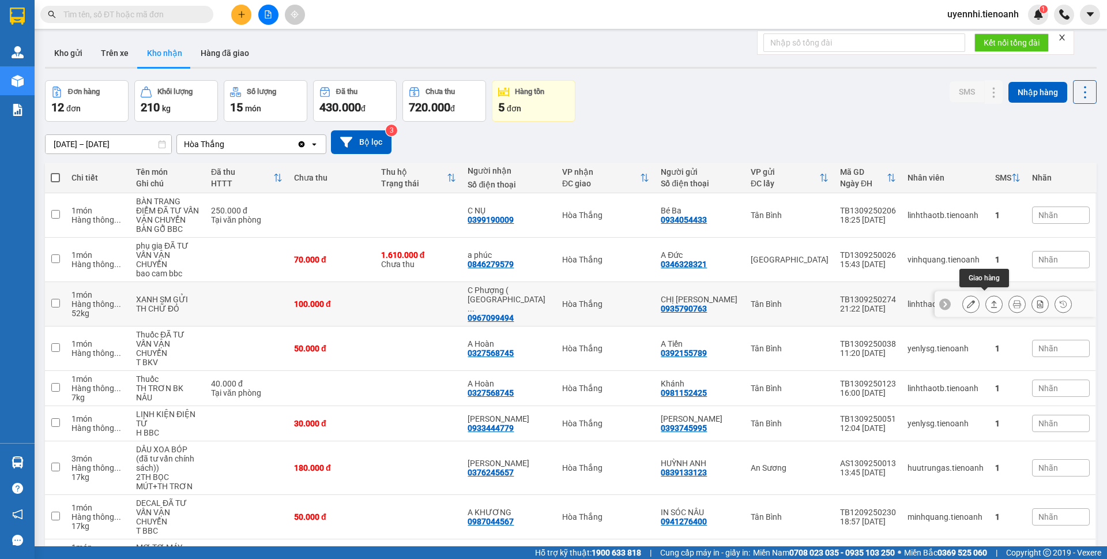
click at [990, 300] on icon at bounding box center [994, 304] width 8 height 8
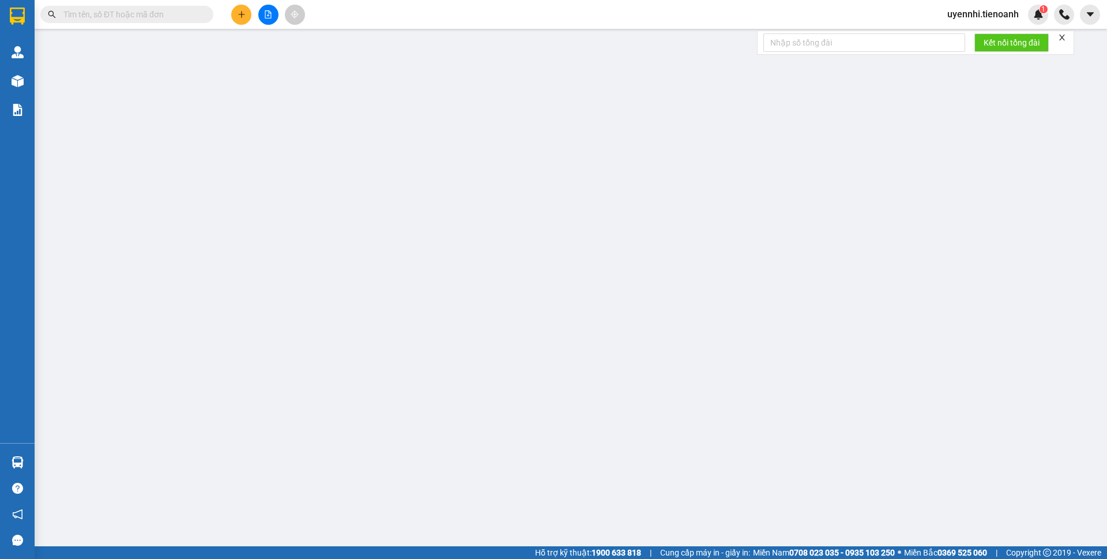
type input "0967099494"
type input "C Phượng ( Nhật Tài )"
type input "0935790763"
type input "CHỊ [PERSON_NAME]"
type input "ƯỚT SẴN"
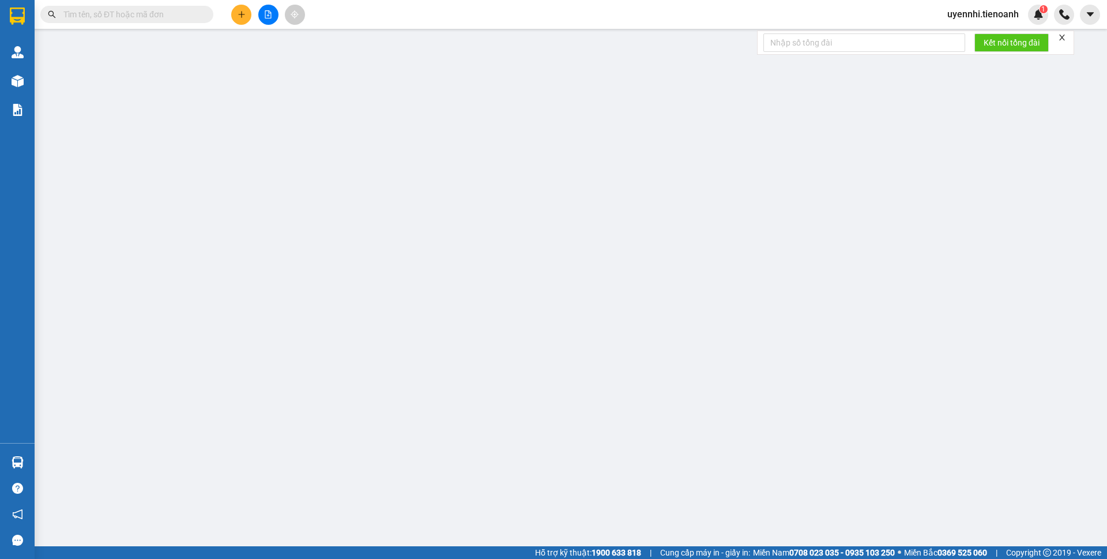
type input "100.000"
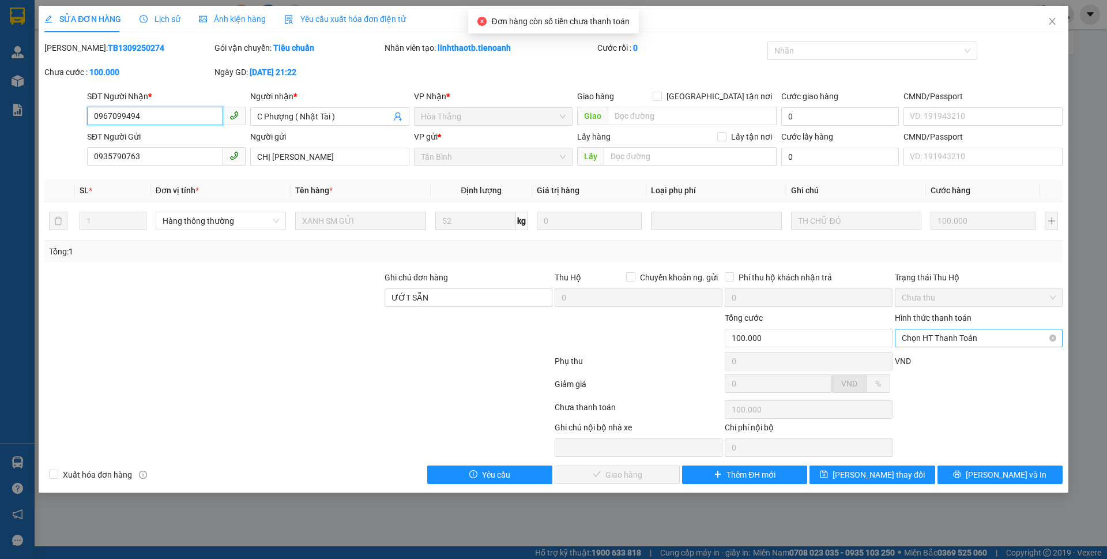
click at [926, 334] on span "Chọn HT Thanh Toán" at bounding box center [979, 337] width 154 height 17
drag, startPoint x: 921, startPoint y: 359, endPoint x: 909, endPoint y: 368, distance: 16.0
click at [921, 359] on div "Tại văn phòng" at bounding box center [979, 361] width 154 height 13
type input "0"
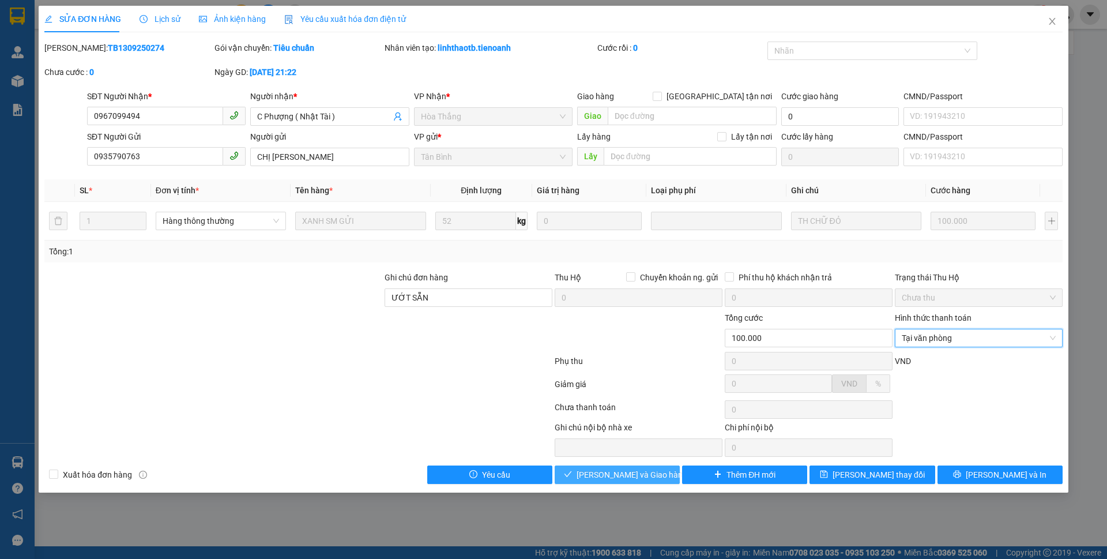
click at [610, 482] on button "[PERSON_NAME] và Giao hàng" at bounding box center [617, 474] width 125 height 18
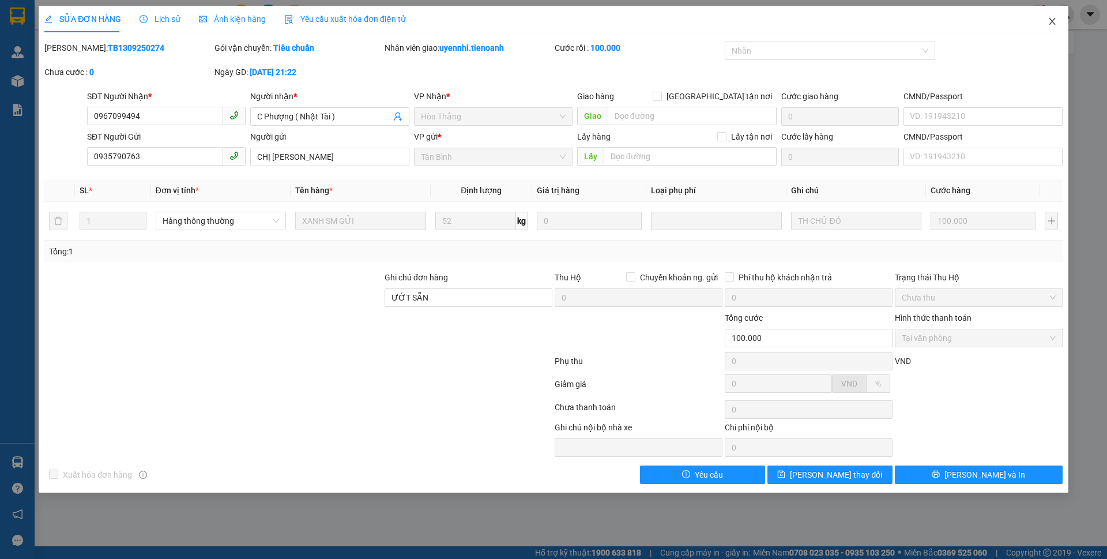
click at [1053, 21] on icon "close" at bounding box center [1052, 21] width 6 height 7
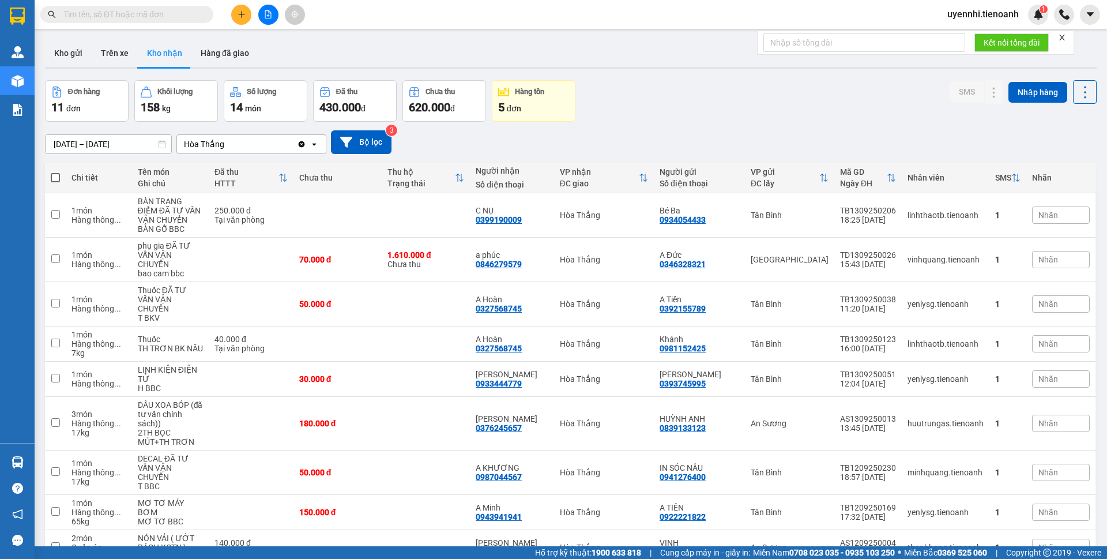
click at [239, 12] on icon "plus" at bounding box center [242, 14] width 8 height 8
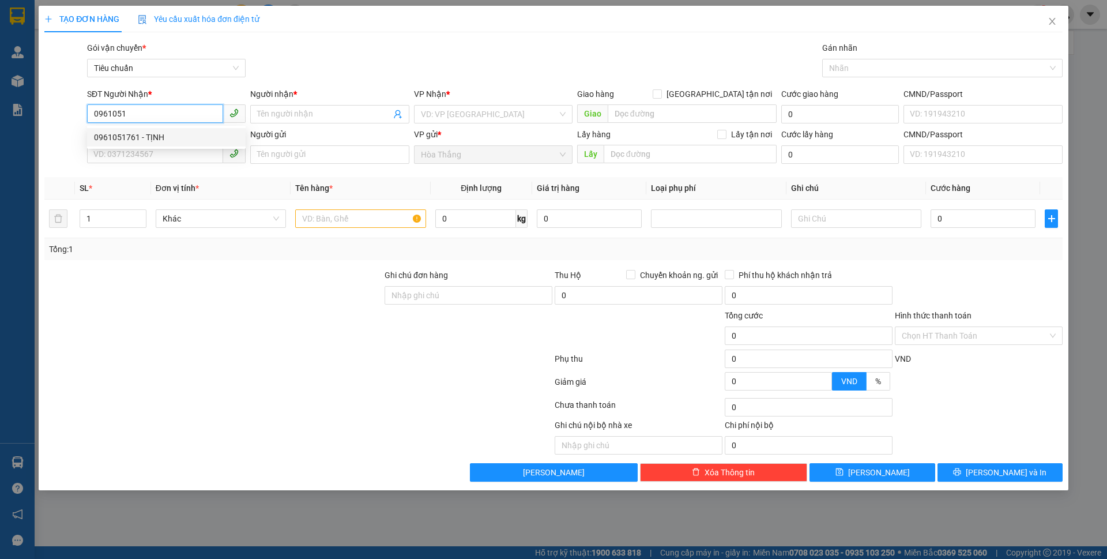
click at [140, 142] on div "0961051761 - TỊNH" at bounding box center [166, 137] width 145 height 13
type input "0961051761"
type input "TỊNH"
checkbox input "true"
type input "9/3/2 Đường Số 671, Tân Phú, Quận 9, Hồ Chí Minh"
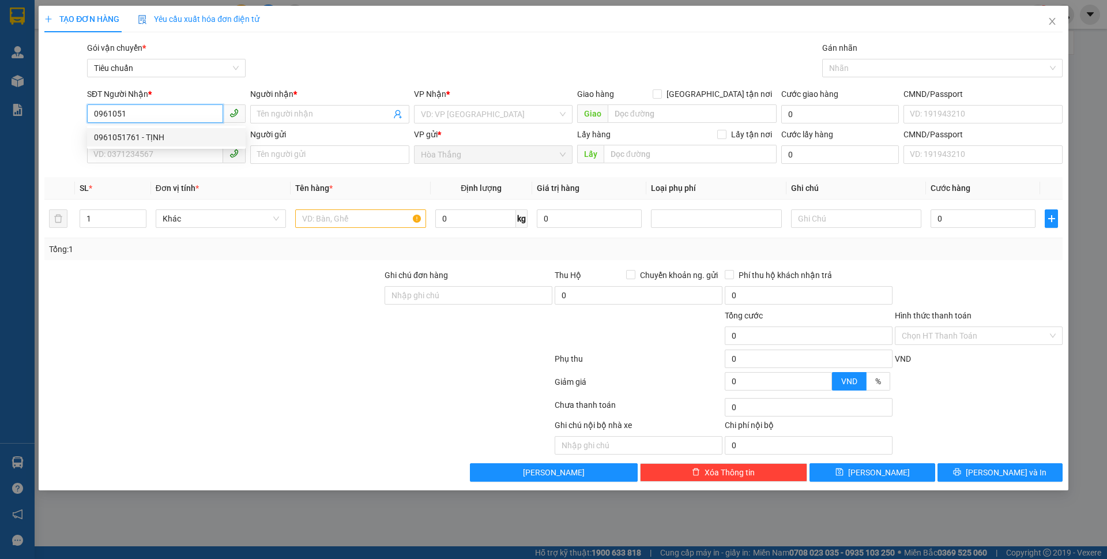
type input "50.000"
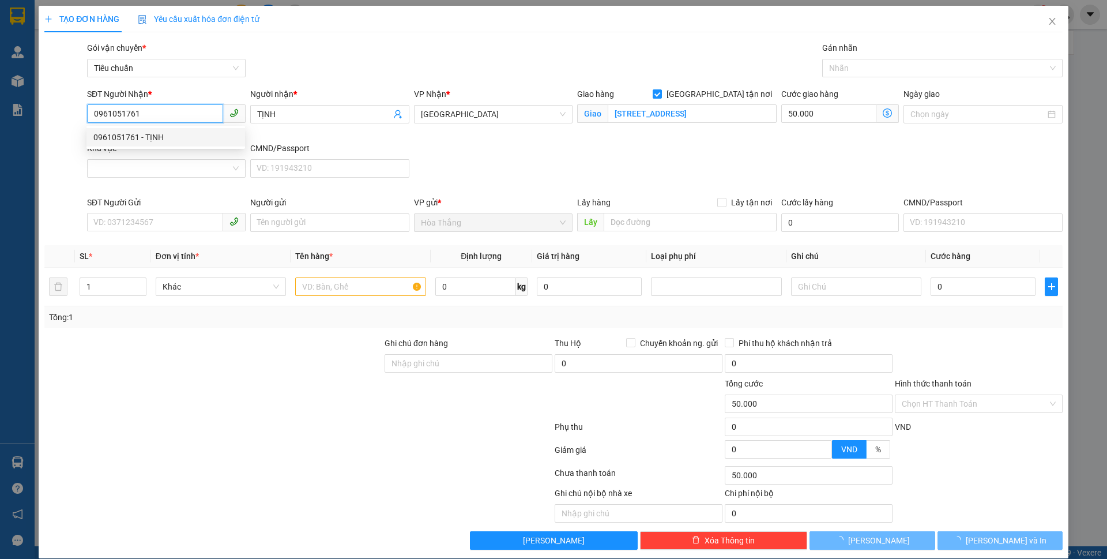
type input "120.000"
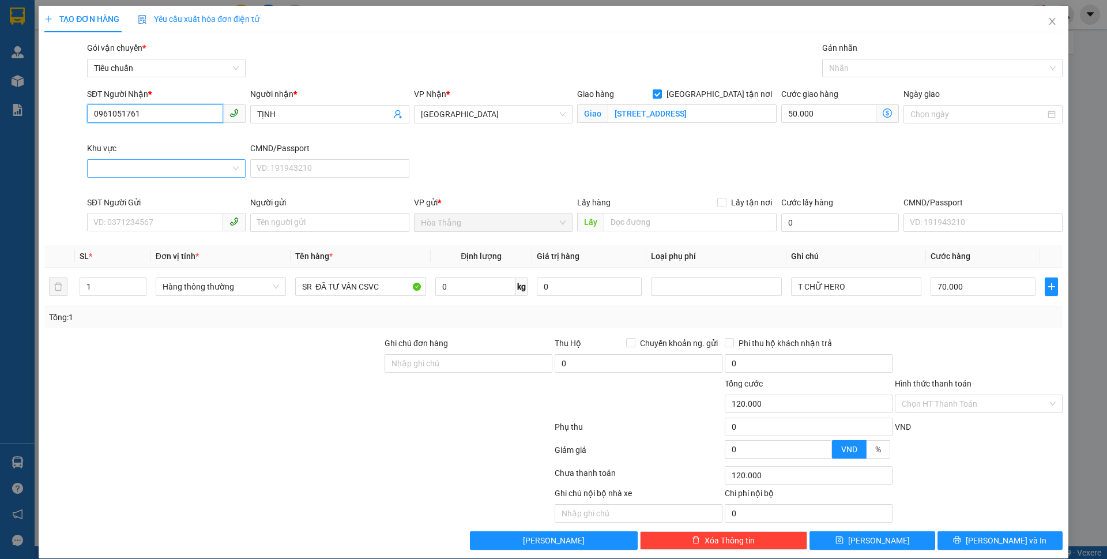
type input "0961051761"
click at [115, 161] on input "Khu vực" at bounding box center [162, 168] width 137 height 17
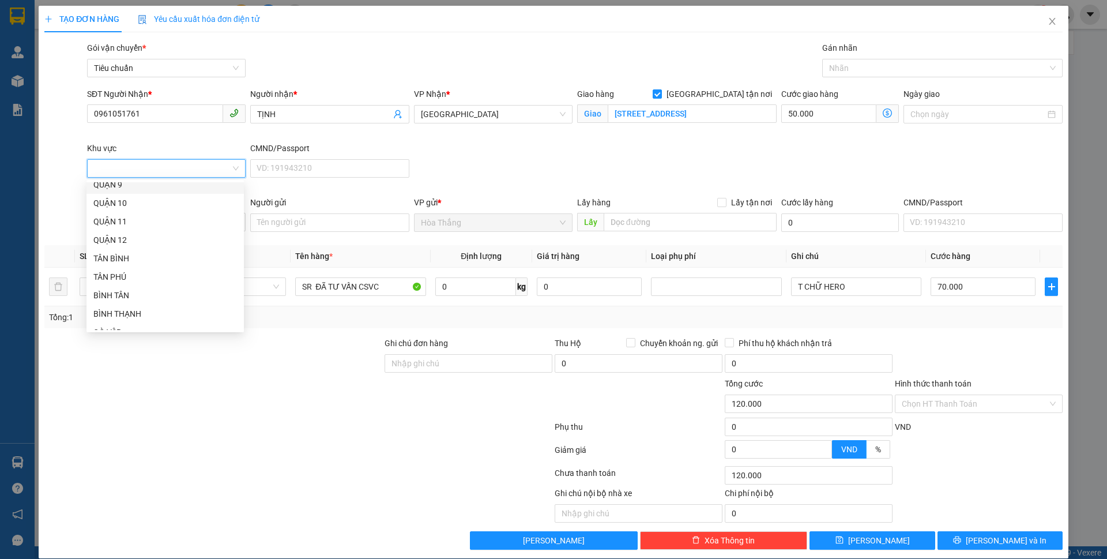
click at [108, 184] on div "QUẬN 9" at bounding box center [165, 184] width 144 height 13
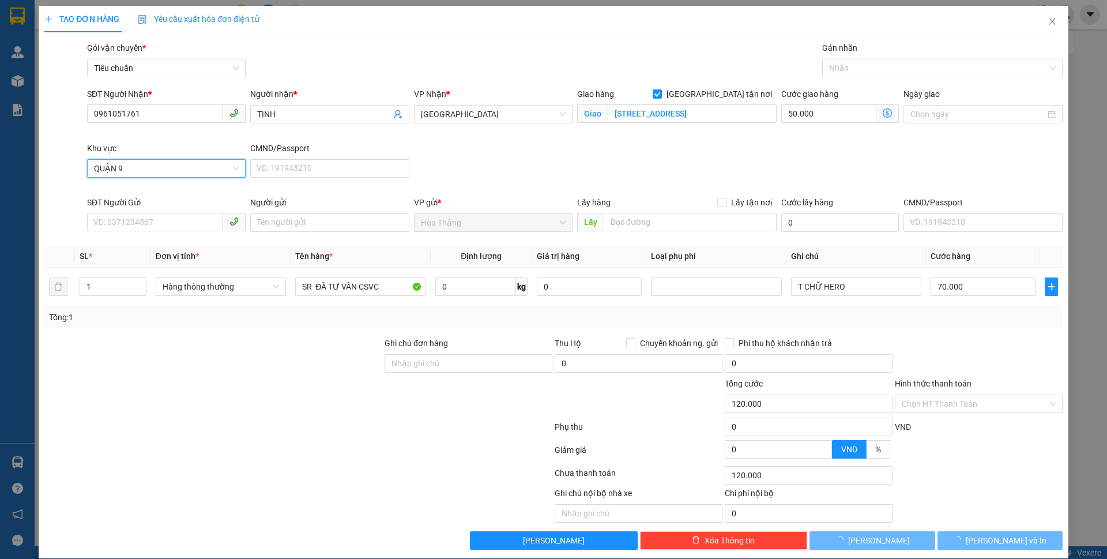
type input "70.000"
type input "0"
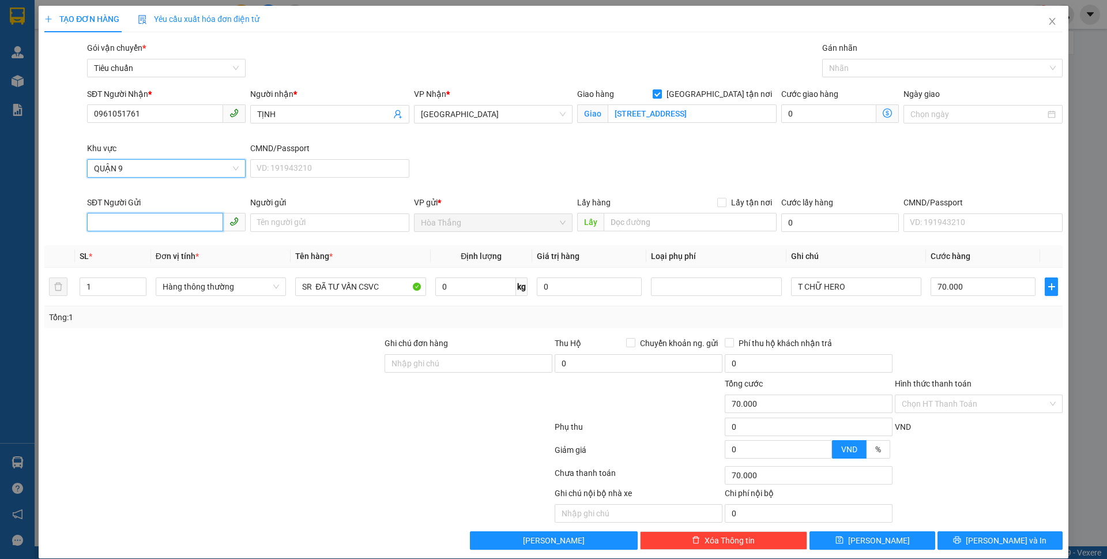
click at [144, 217] on input "SĐT Người Gửi" at bounding box center [155, 222] width 136 height 18
click at [182, 250] on div "0352544602 - H HIÊM" at bounding box center [165, 245] width 144 height 13
type input "0352544602"
type input "H HIÊM"
click at [461, 282] on input "0" at bounding box center [475, 286] width 81 height 18
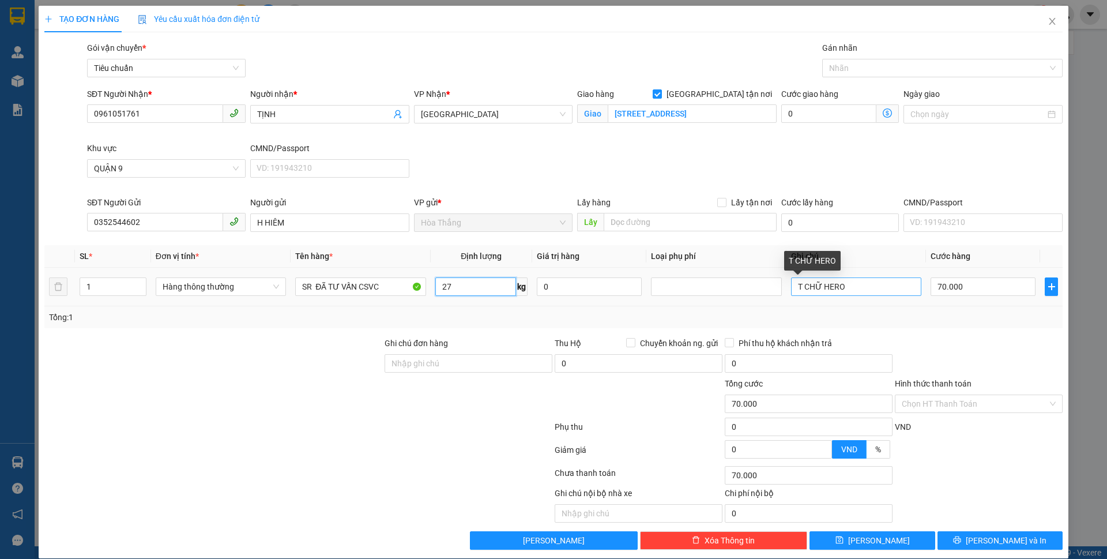
type input "27"
drag, startPoint x: 798, startPoint y: 290, endPoint x: 914, endPoint y: 322, distance: 119.6
click at [913, 321] on div "SL * Đơn vị tính * Tên hàng * Định lượng Giá trị hàng Loại phụ phí Ghi chú Cước…" at bounding box center [553, 286] width 1018 height 83
type input "65.000"
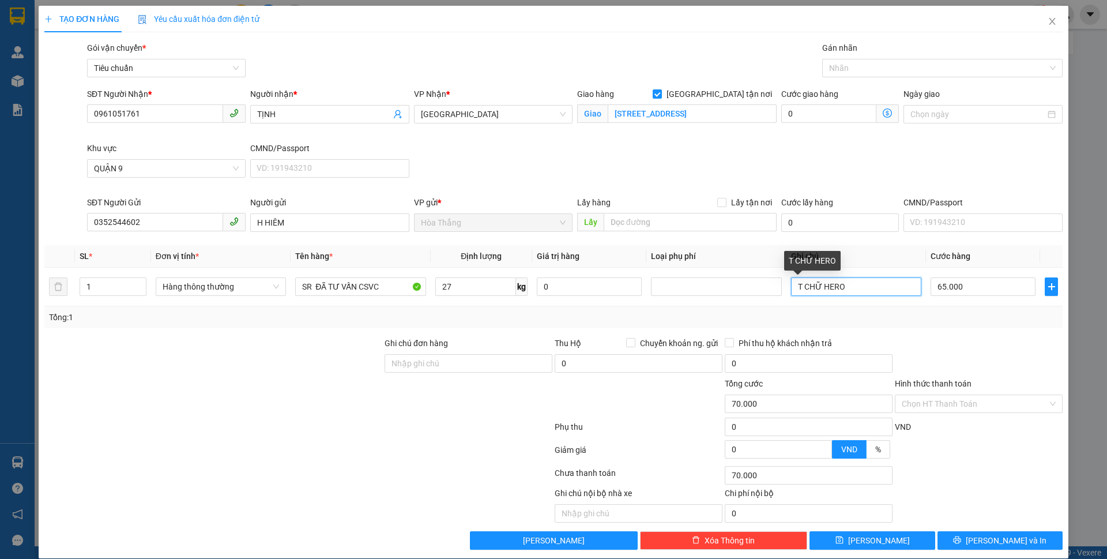
type input "65.000"
type input "165.000"
type input "100.000"
type input "T TRƠN"
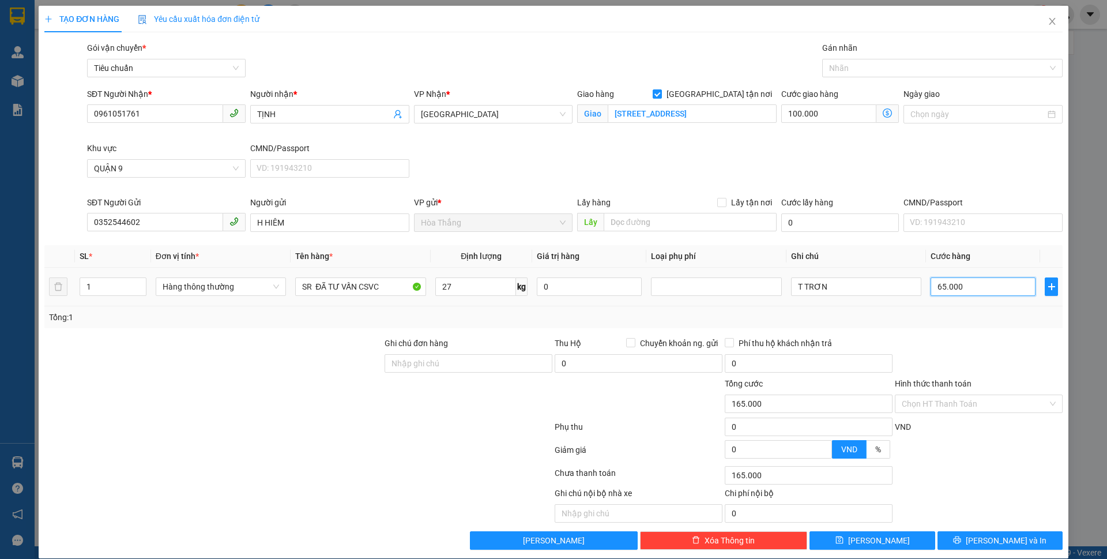
click at [971, 291] on input "65.000" at bounding box center [982, 286] width 105 height 18
type input "100.007"
type input "7"
type input "100.070"
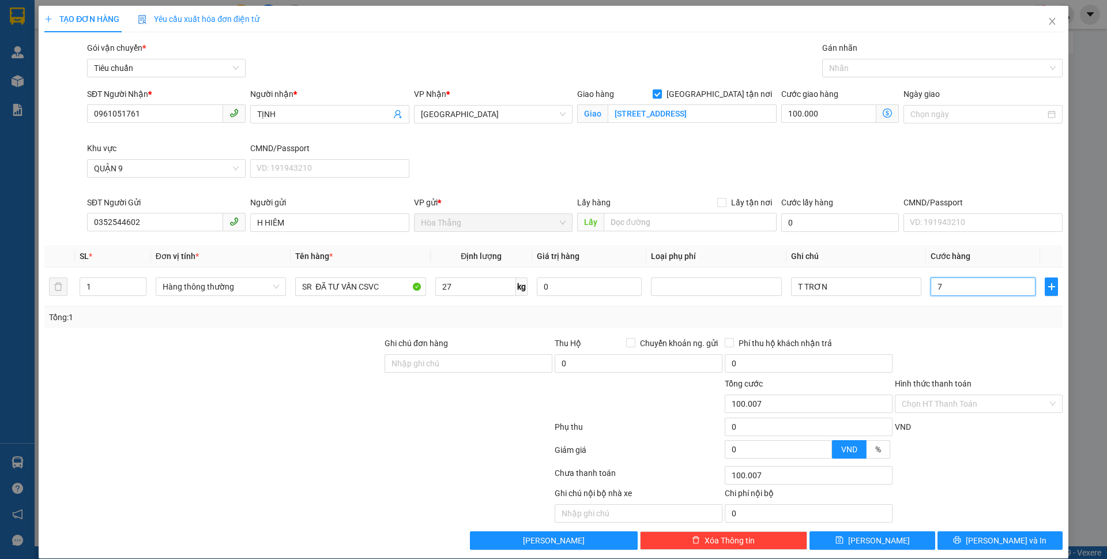
type input "100.070"
type input "70"
type input "170.000"
type input "70.000"
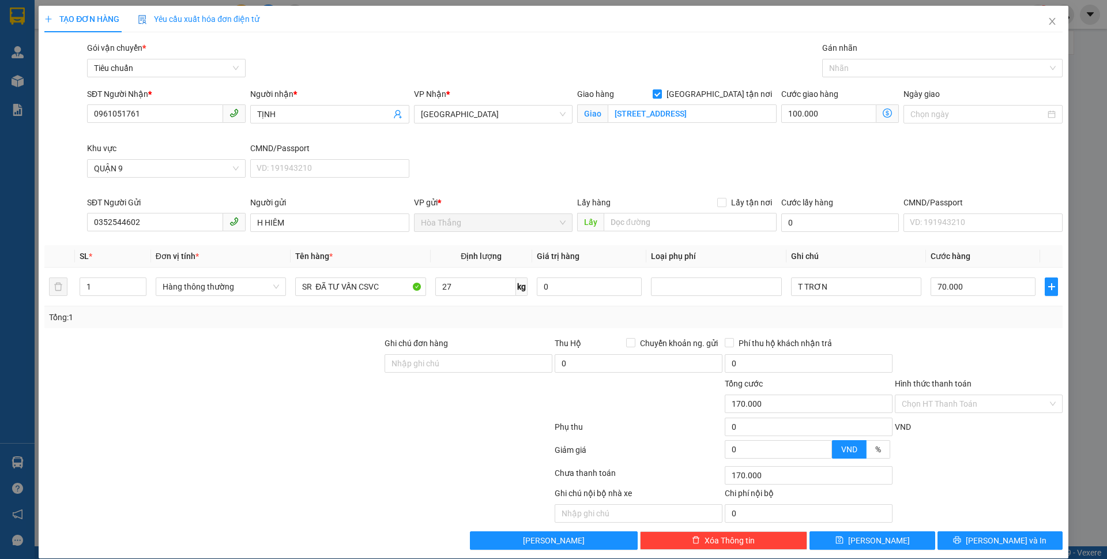
click at [922, 326] on div "Tổng: 1" at bounding box center [553, 317] width 1018 height 22
click at [883, 112] on icon "dollar-circle" at bounding box center [887, 112] width 9 height 9
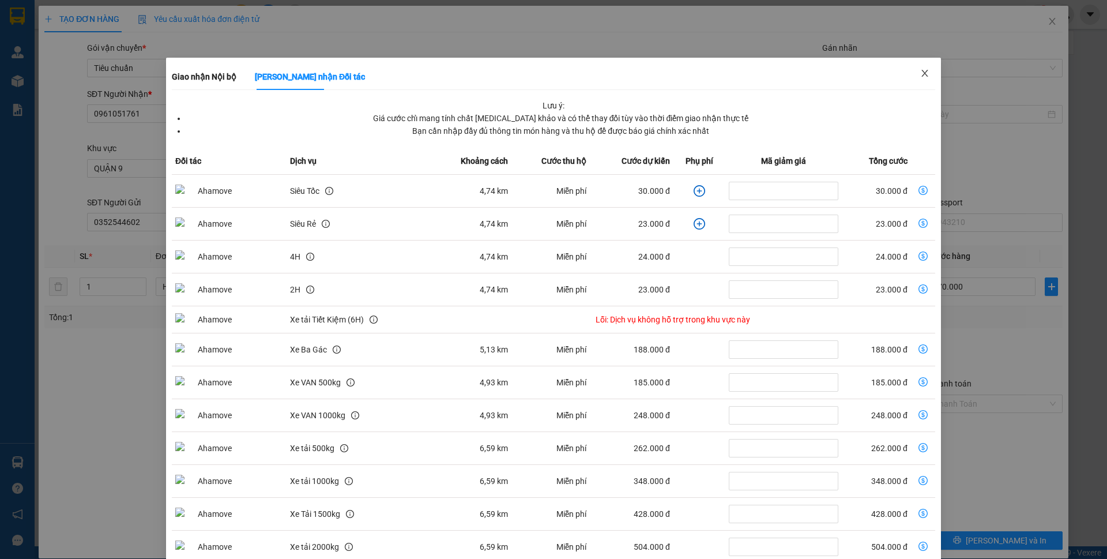
click at [913, 80] on span "Close" at bounding box center [925, 74] width 32 height 32
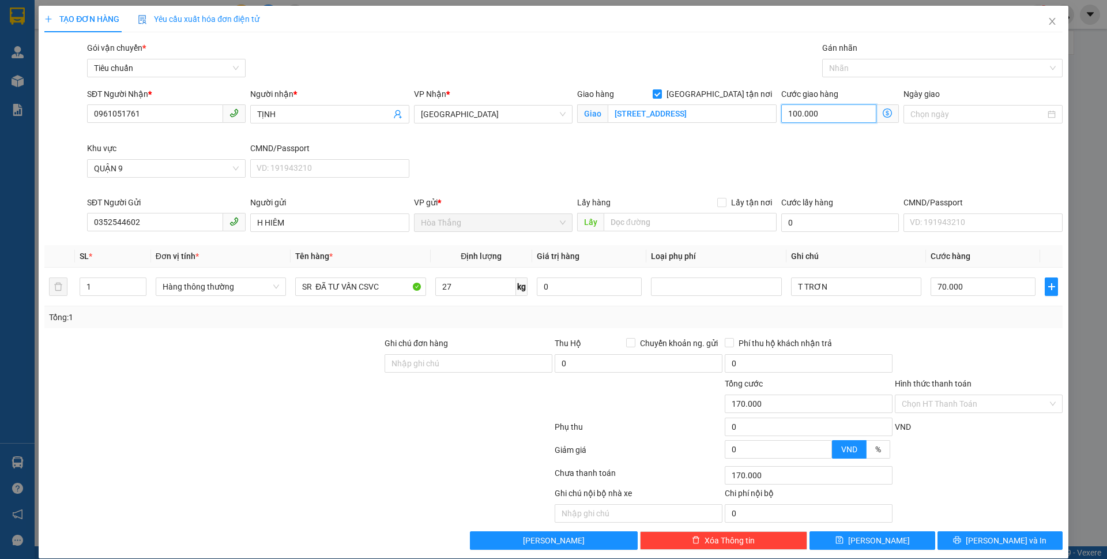
click at [830, 119] on input "100.000" at bounding box center [828, 113] width 95 height 18
type input "70.004"
type input "4"
type input "70.040"
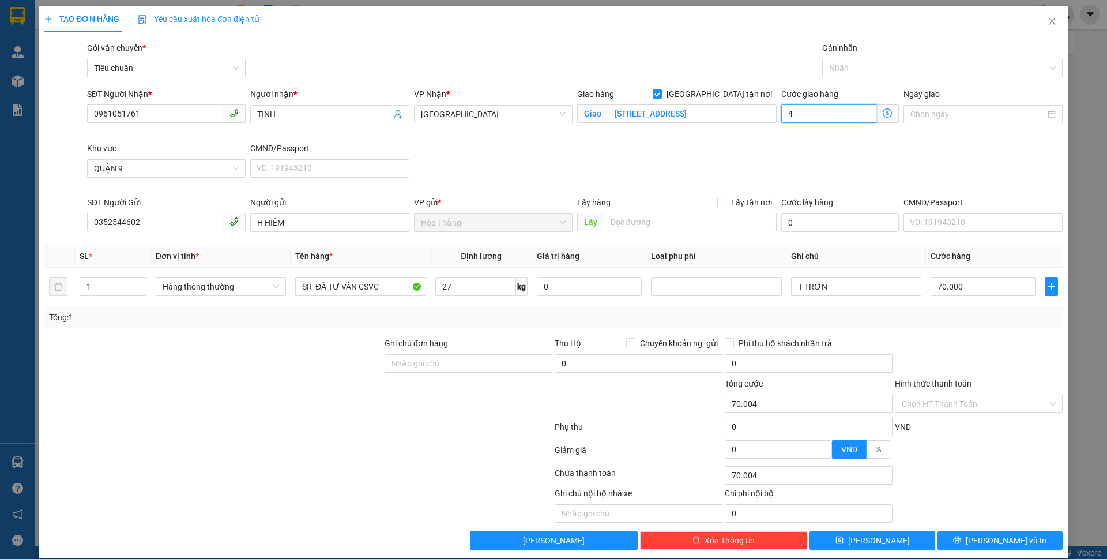
type input "70.040"
type input "40"
type input "110.000"
type input "40.000"
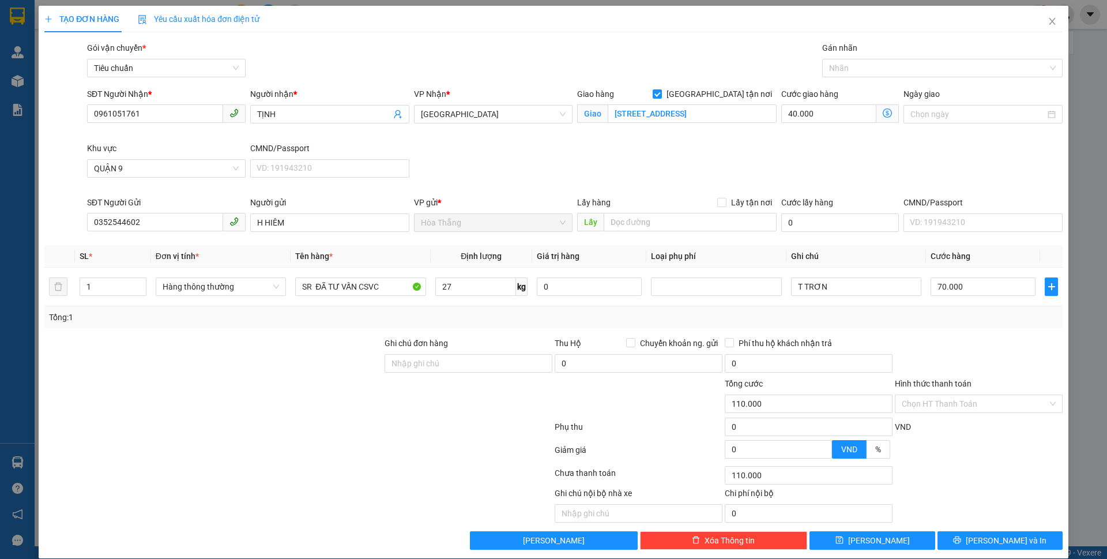
click at [869, 52] on div "Gán nhãn" at bounding box center [942, 50] width 240 height 17
click at [848, 66] on div at bounding box center [936, 68] width 223 height 14
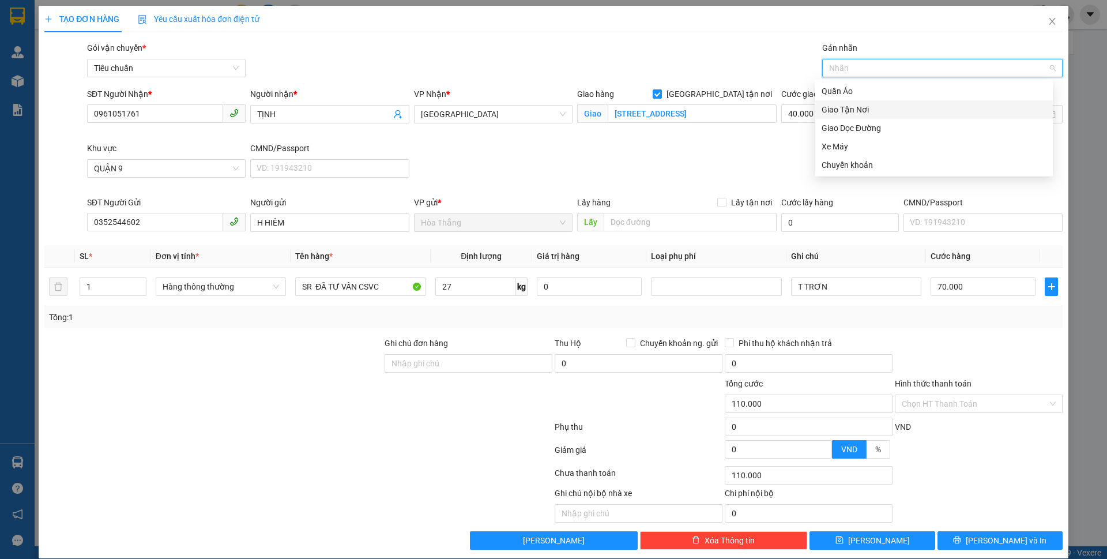
click at [857, 110] on div "Giao Tận Nơi" at bounding box center [933, 109] width 224 height 13
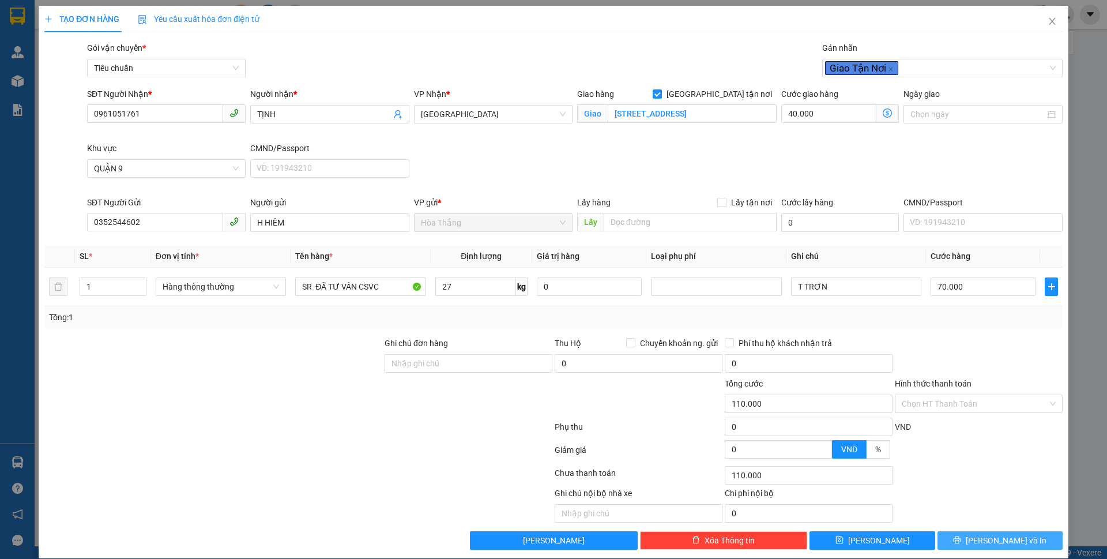
drag, startPoint x: 985, startPoint y: 545, endPoint x: 570, endPoint y: 81, distance: 621.8
click at [570, 81] on div "Transit Pickup Surcharge Ids Transit Deliver Surcharge Ids Transit Deliver Surc…" at bounding box center [553, 296] width 1018 height 508
click at [981, 540] on span "[PERSON_NAME] và In" at bounding box center [1006, 540] width 81 height 13
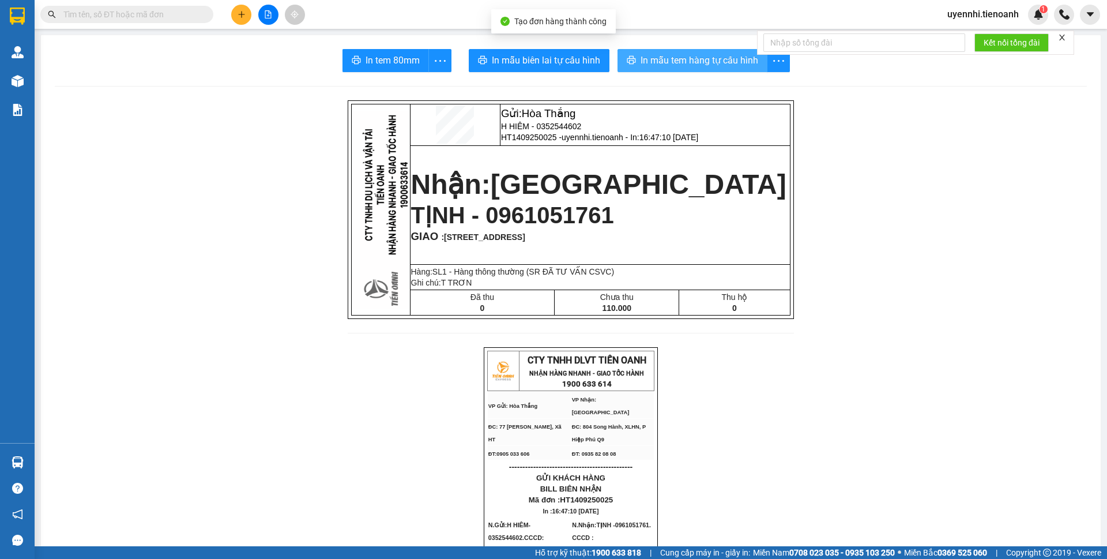
click at [664, 57] on span "In mẫu tem hàng tự cấu hình" at bounding box center [699, 60] width 118 height 14
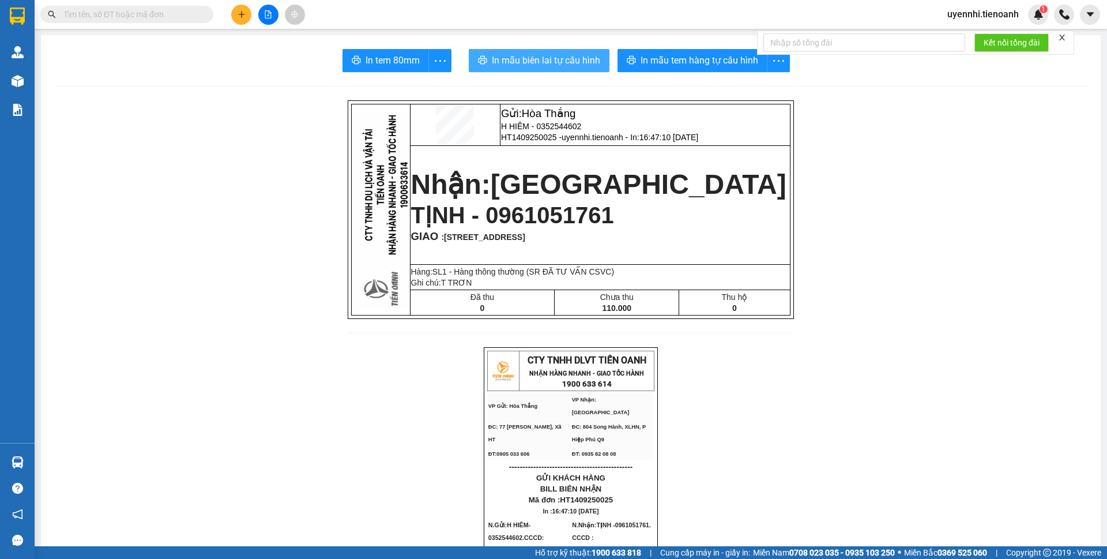
click at [543, 61] on span "In mẫu biên lai tự cấu hình" at bounding box center [546, 60] width 108 height 14
click at [246, 14] on button at bounding box center [241, 15] width 20 height 20
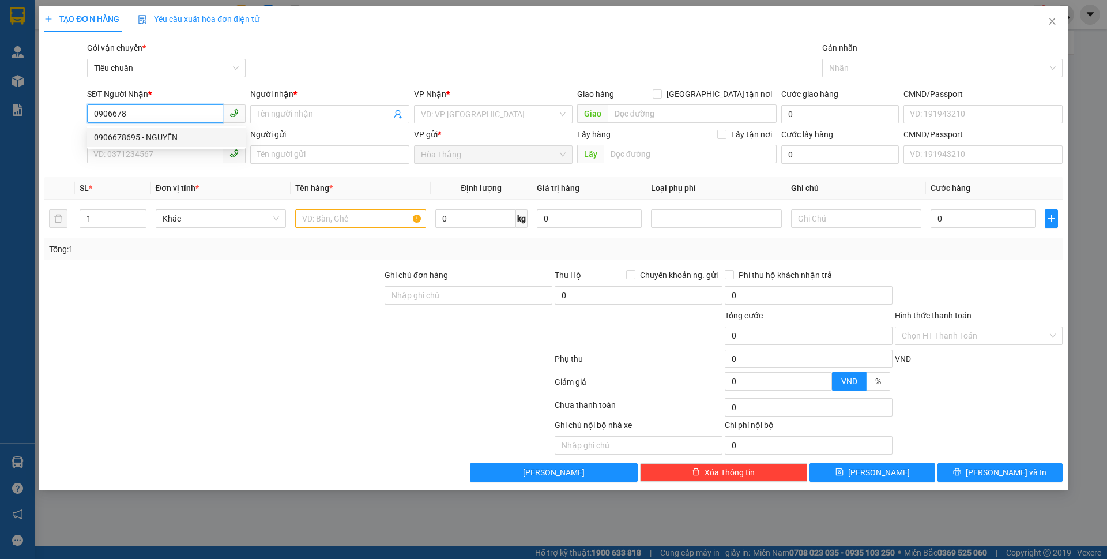
drag, startPoint x: 143, startPoint y: 135, endPoint x: 133, endPoint y: 144, distance: 13.1
click at [143, 135] on div "0906678695 - NGUYÊN" at bounding box center [166, 137] width 145 height 13
type input "0906678695"
type input "NGUYÊN"
checkbox input "true"
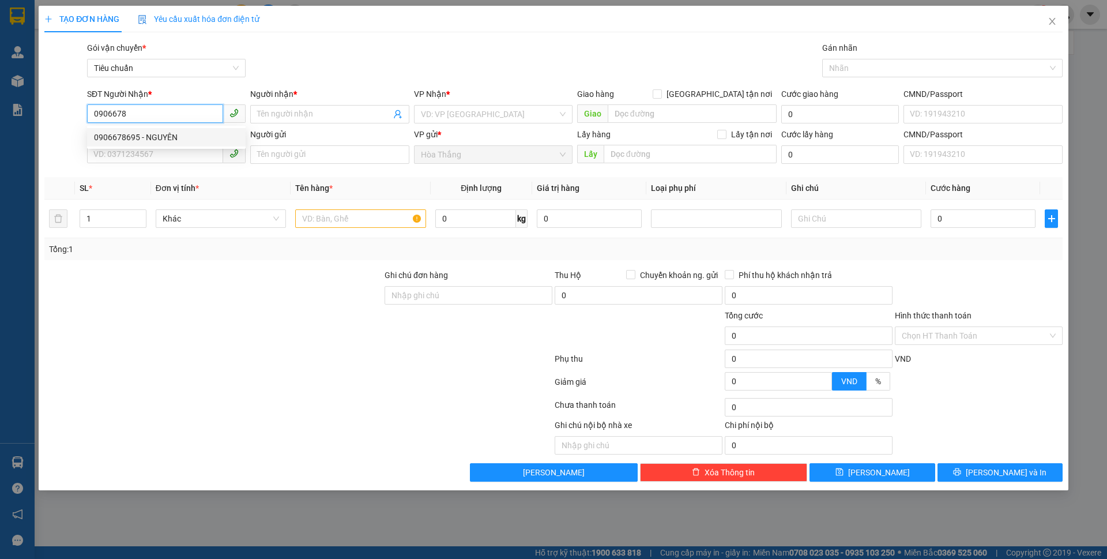
type input "Block B, Căn hộ Citiesto, Phường Cát Lái, Thành phố Thủ Đức, Thành phố Hồ Chí M…"
type input "80.000"
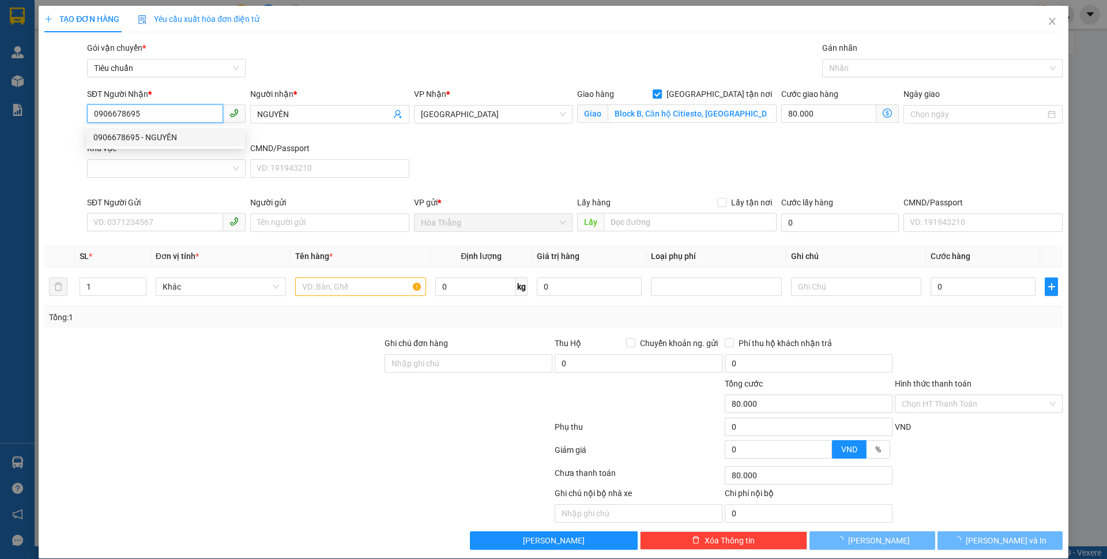
type input "130.000"
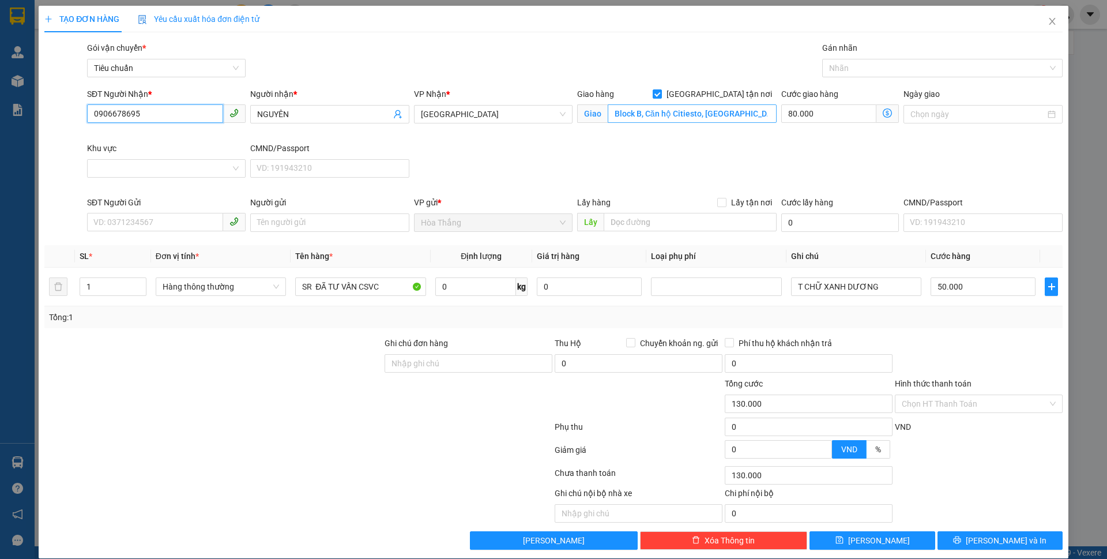
type input "0906678695"
drag, startPoint x: 740, startPoint y: 116, endPoint x: 845, endPoint y: 120, distance: 105.6
click at [845, 120] on div "SĐT Người Nhận * 0906678695 Người nhận * NGUYÊN VP Nhận * Thủ Đức Giao hàng Gia…" at bounding box center [575, 142] width 980 height 108
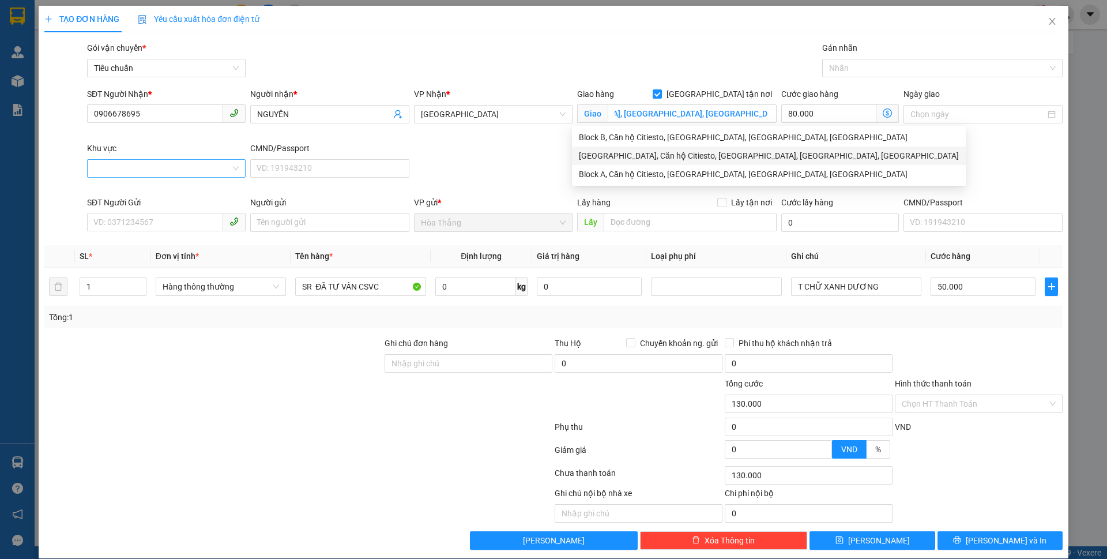
scroll to position [0, 0]
click at [137, 168] on input "Khu vực" at bounding box center [162, 168] width 137 height 17
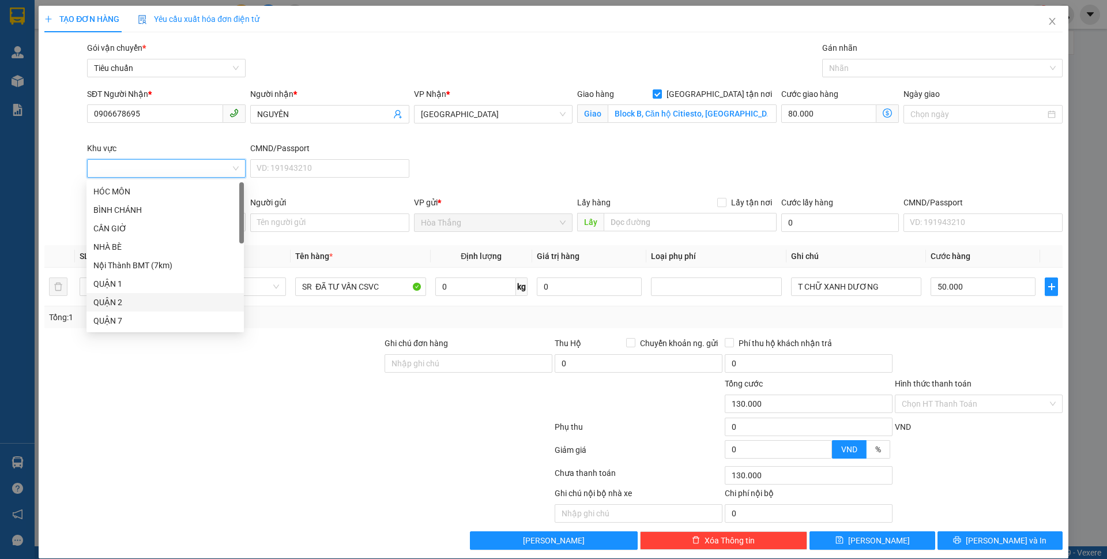
click at [120, 297] on div "QUẬN 2" at bounding box center [165, 302] width 144 height 13
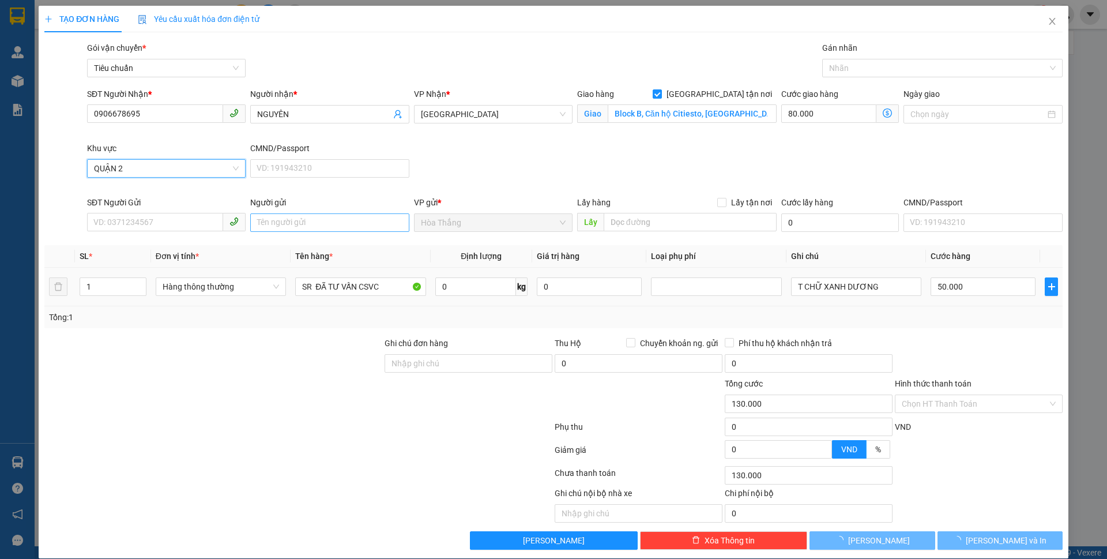
type input "50.000"
type input "0"
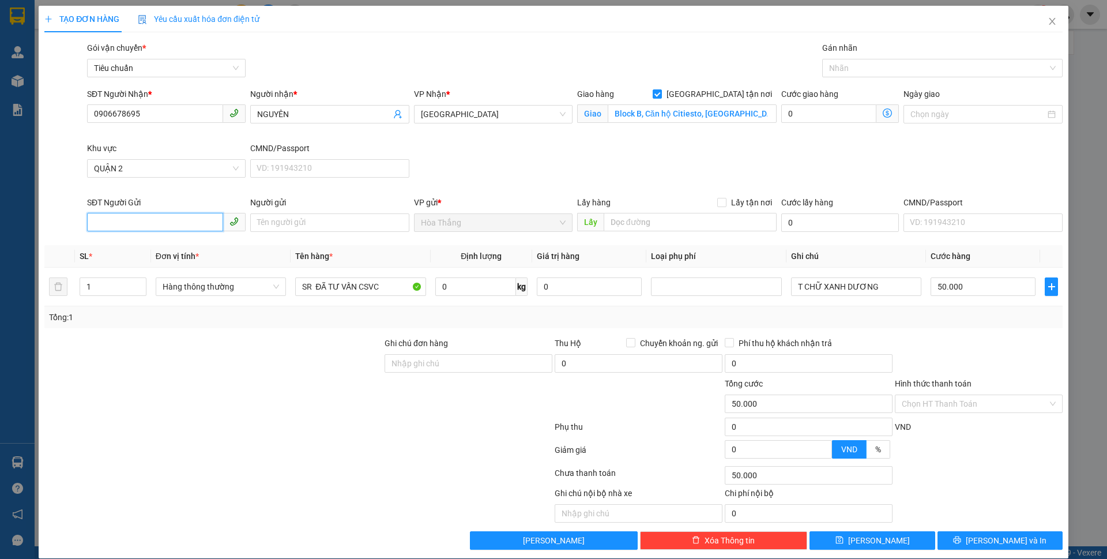
click at [132, 223] on input "SĐT Người Gửi" at bounding box center [155, 222] width 136 height 18
click at [153, 246] on div "0352544602 - H HIÊM" at bounding box center [165, 245] width 144 height 13
type input "0352544602"
type input "H HIÊM"
click at [450, 286] on input "0" at bounding box center [475, 286] width 81 height 18
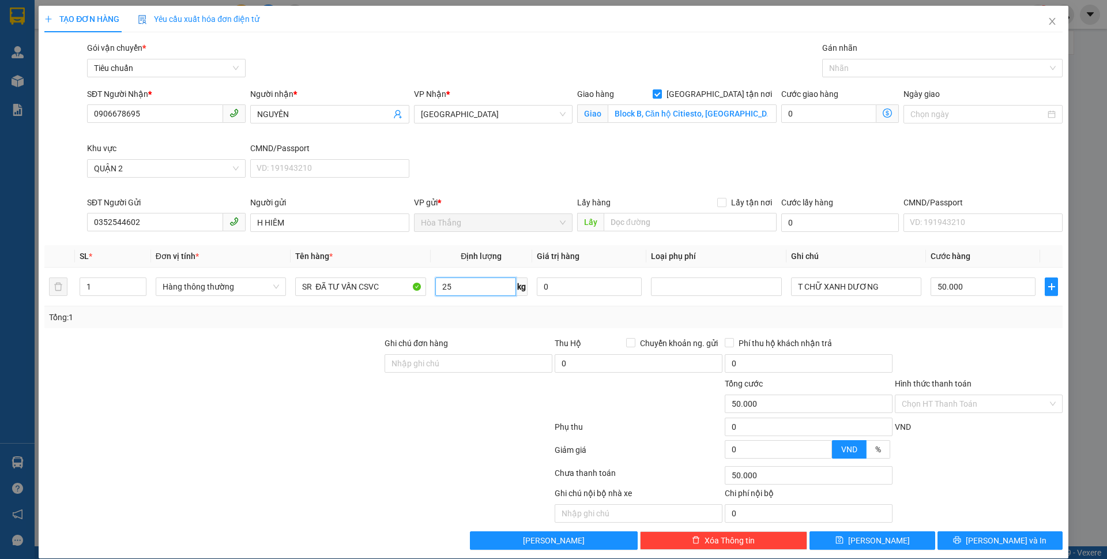
type input "25"
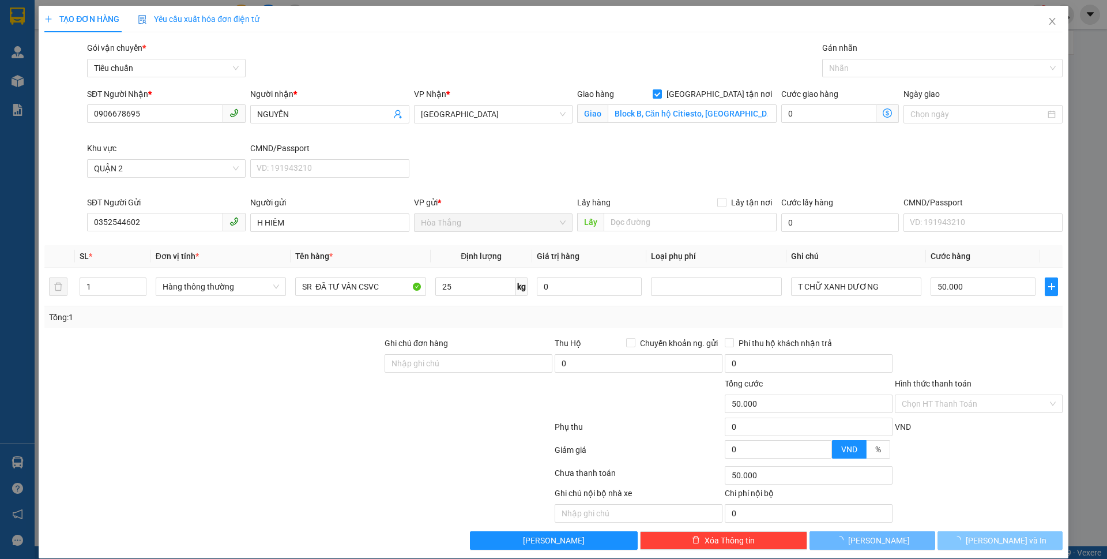
type input "60.000"
type input "150.000"
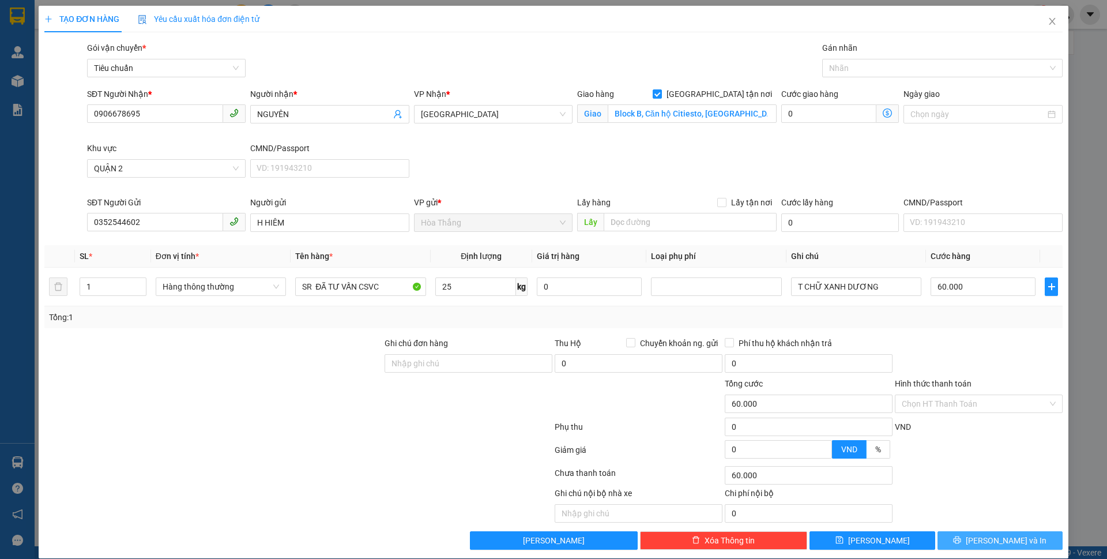
type input "90.000"
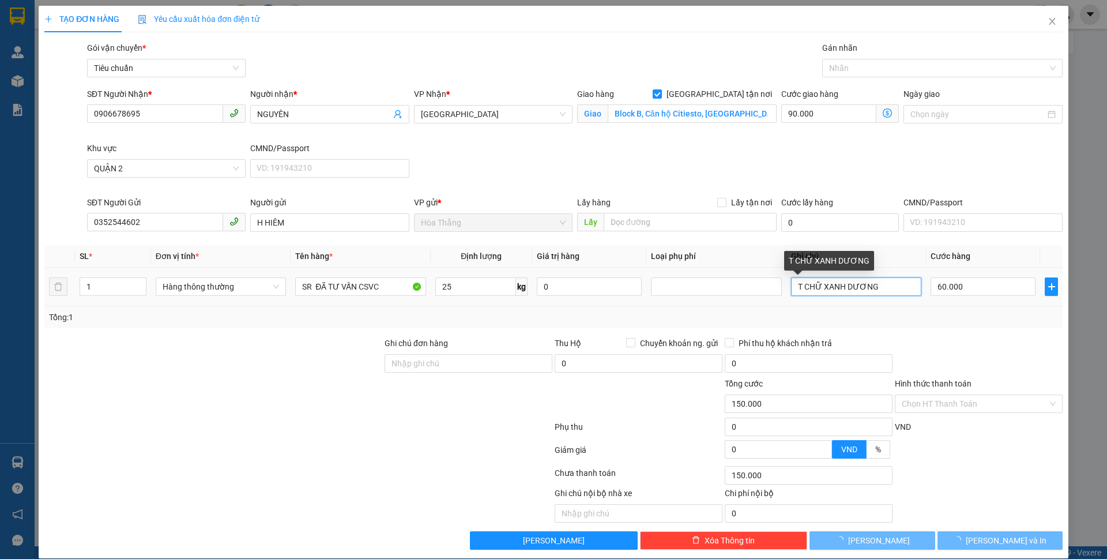
drag, startPoint x: 813, startPoint y: 288, endPoint x: 972, endPoint y: 305, distance: 160.0
click at [972, 305] on tr "1 Hàng thông thường SR ĐÃ TƯ VẤN CSVC 25 kg 0 T CHỮ XANH DƯƠNG 60.000" at bounding box center [553, 286] width 1018 height 39
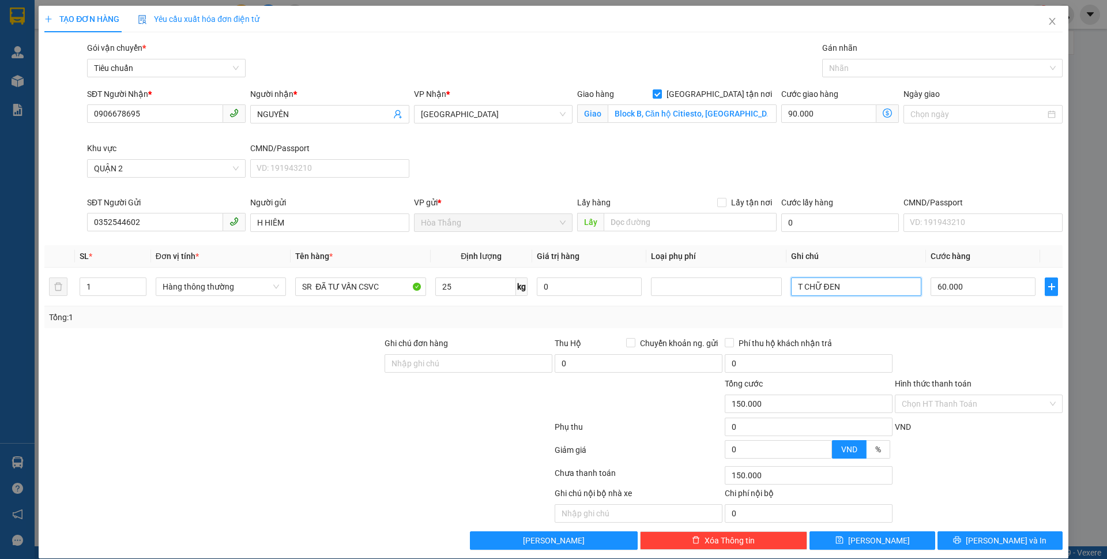
type input "T CHỮ ĐEN"
click at [883, 111] on icon "dollar-circle" at bounding box center [887, 112] width 9 height 9
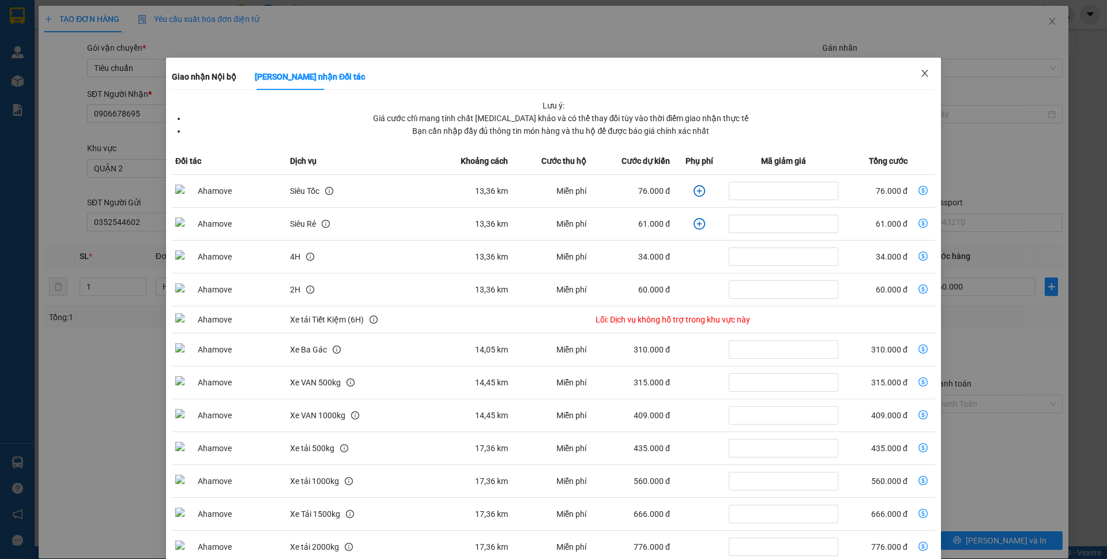
click at [921, 73] on span "Close" at bounding box center [925, 74] width 32 height 32
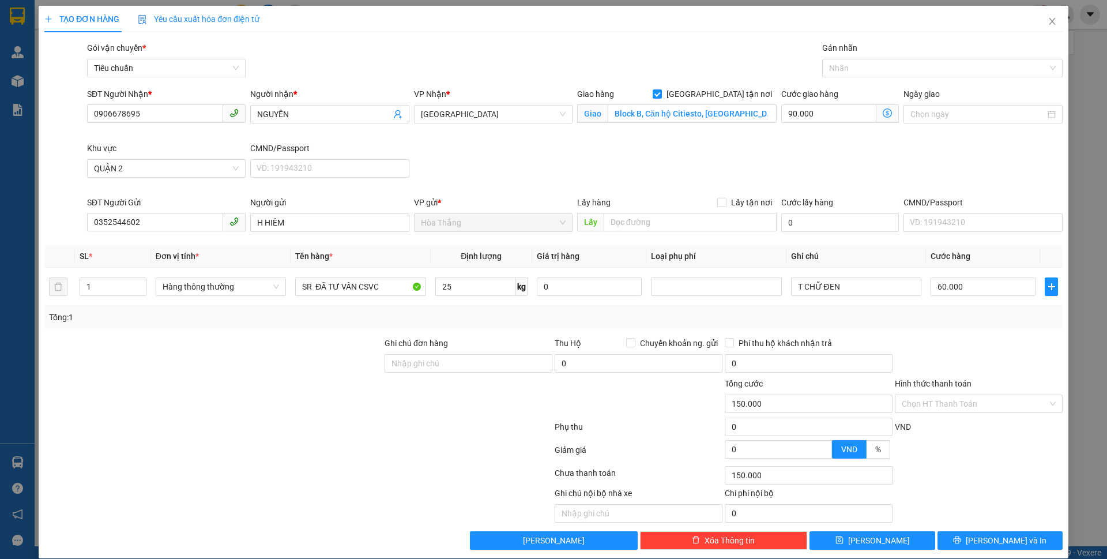
click at [883, 114] on icon "dollar-circle" at bounding box center [887, 112] width 9 height 9
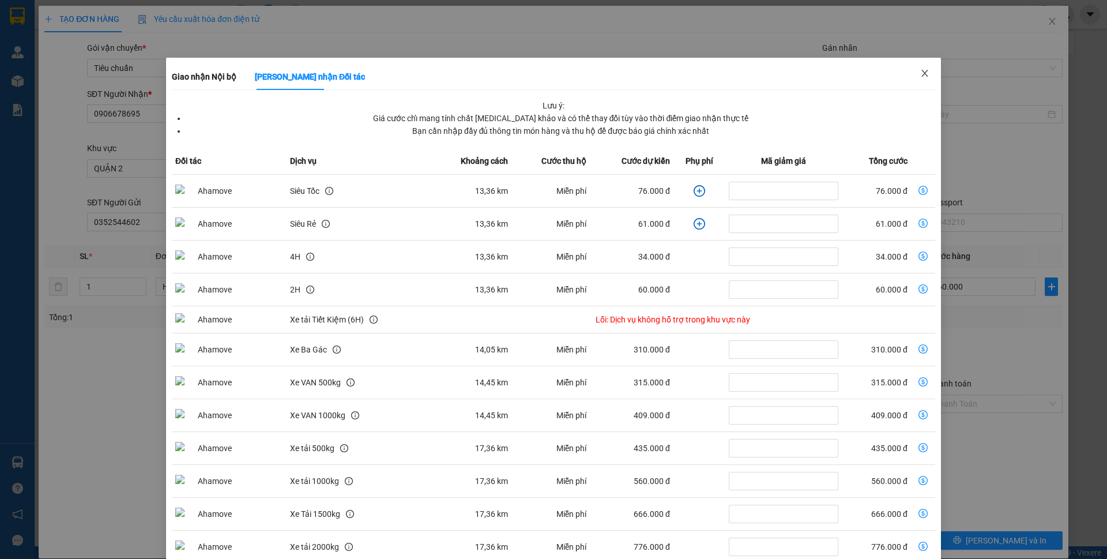
click at [914, 80] on span "Close" at bounding box center [925, 74] width 32 height 32
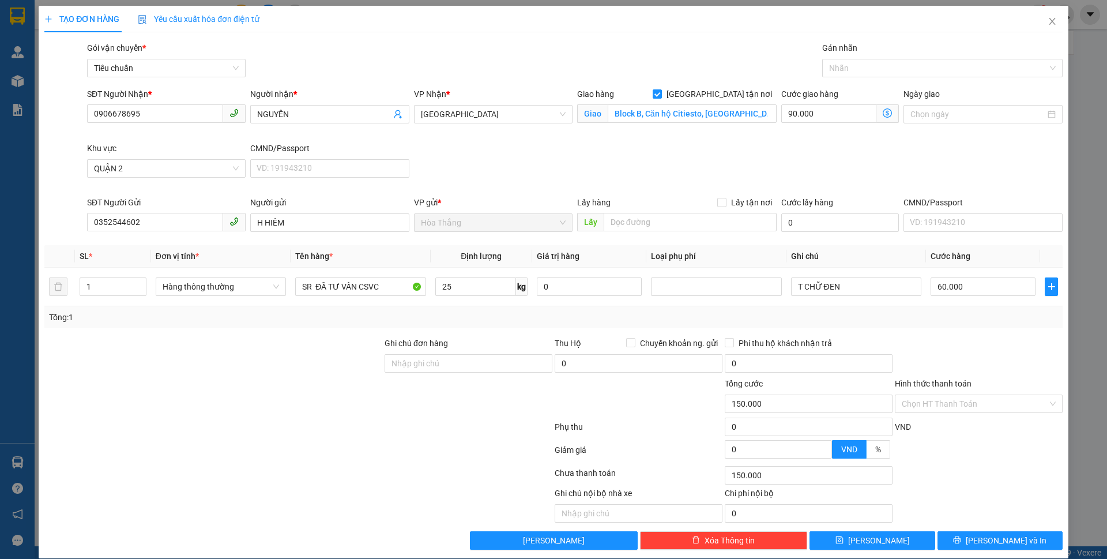
click at [849, 125] on div "Cước giao hàng 90.000 Giao nhận Nội bộ Giao nhận Đối tác Lưu ý: Giá cước chỉ ma…" at bounding box center [840, 108] width 118 height 40
click at [842, 111] on input "90.000" at bounding box center [828, 113] width 95 height 18
type input "60.001"
type input "1"
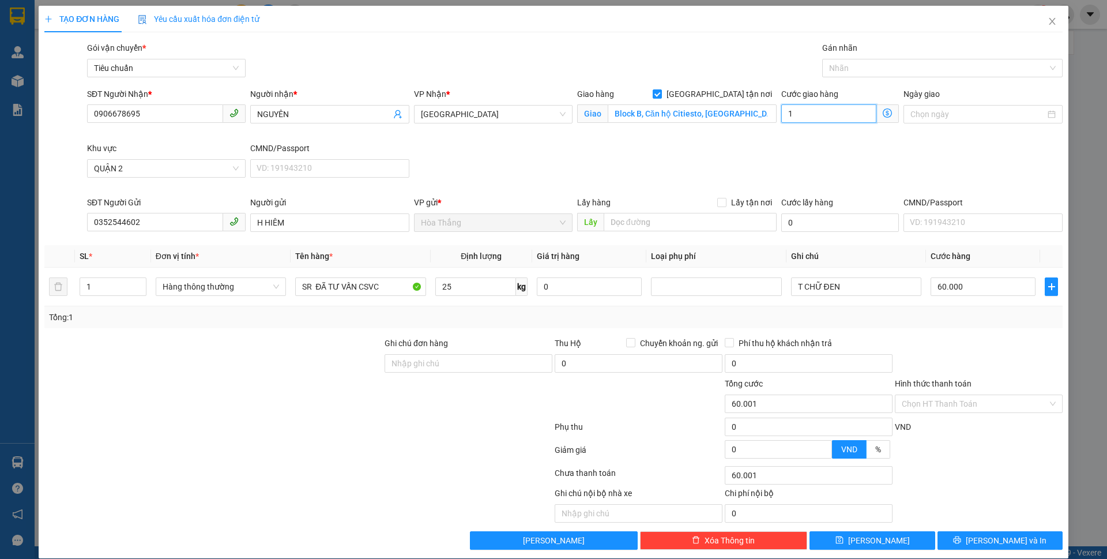
type input "60.010"
type input "10"
type input "60.100"
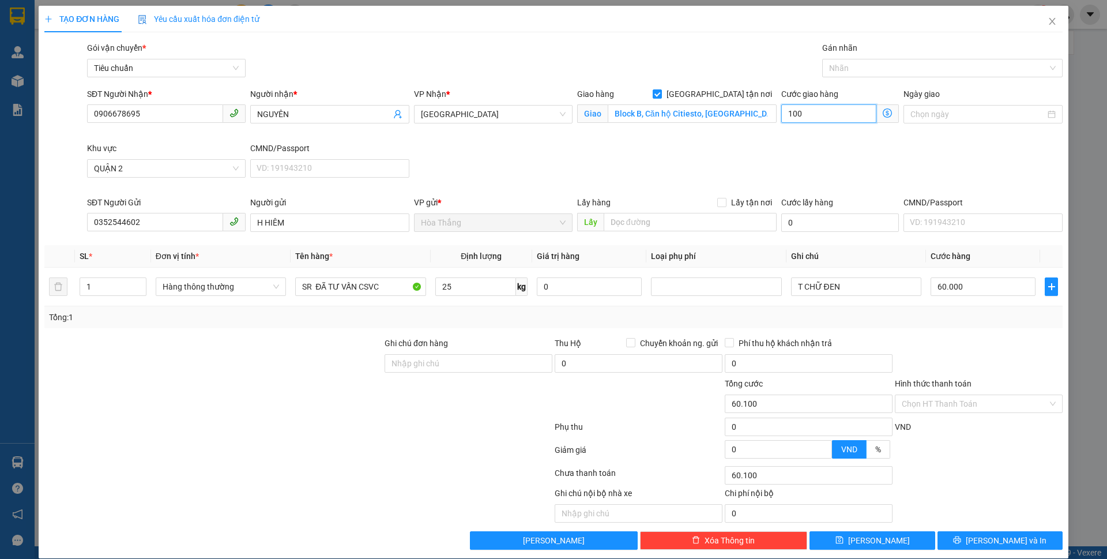
type input "100"
type input "160.000"
type input "100.000"
click at [747, 145] on div "SĐT Người Nhận * 0906678695 Người nhận * NGUYÊN VP Nhận * Thủ Đức Giao hàng Gia…" at bounding box center [575, 142] width 980 height 108
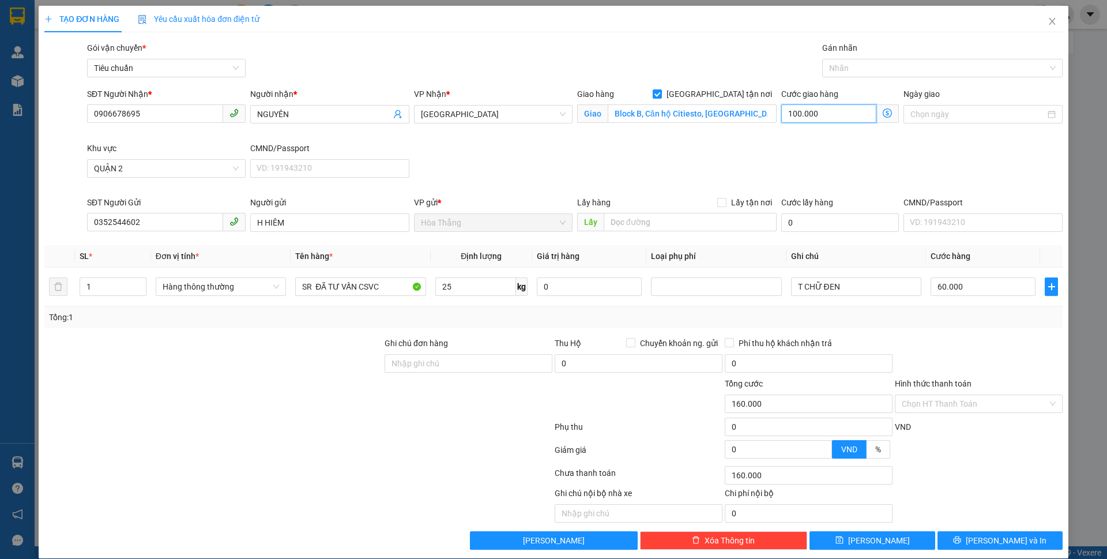
click at [821, 112] on input "100.000" at bounding box center [828, 113] width 95 height 18
type input "60.001"
type input "1"
type input "60.012"
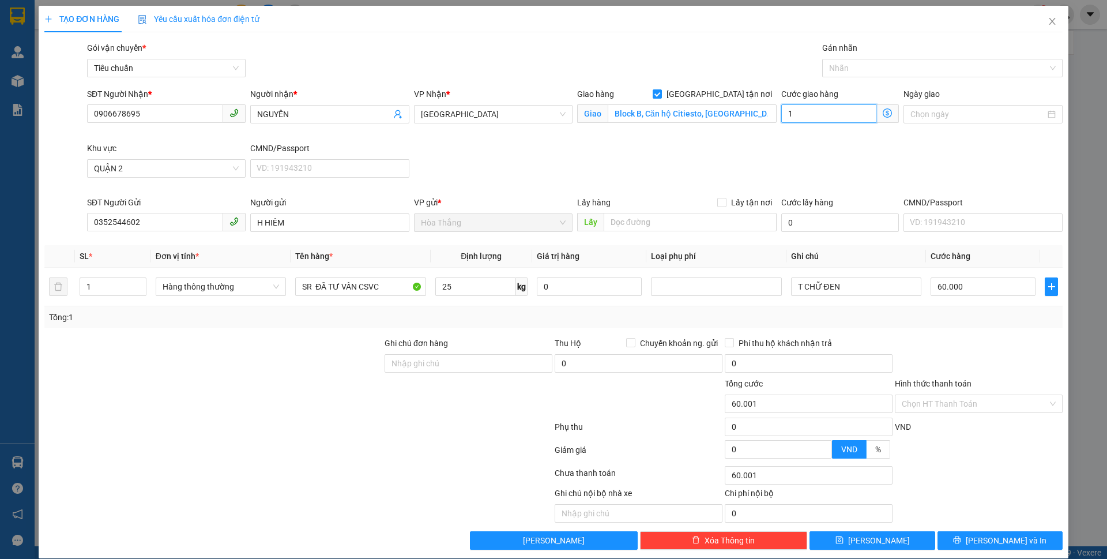
type input "60.012"
type input "12"
type input "60.120"
type input "120"
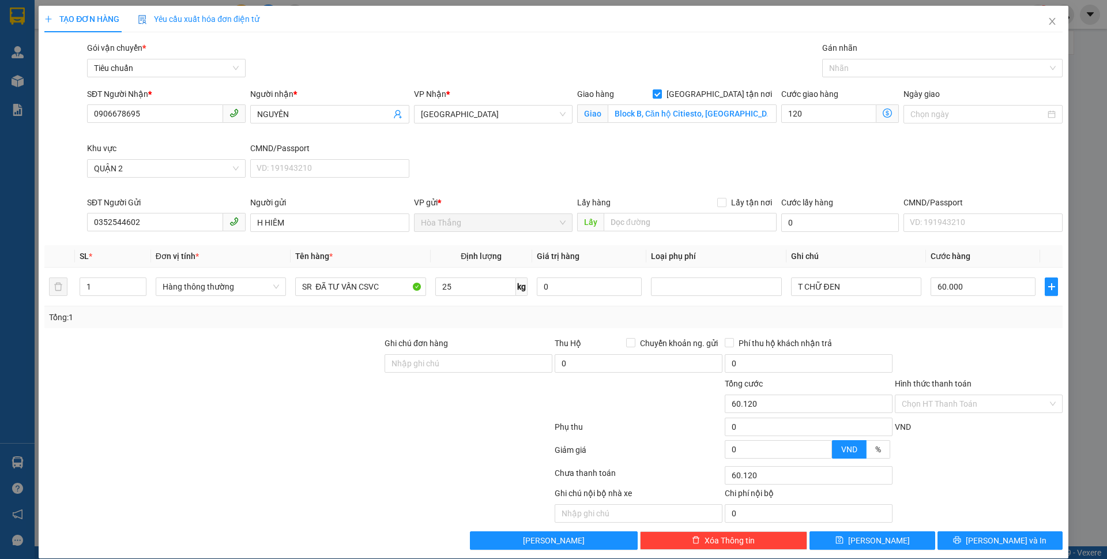
click at [745, 144] on div "SĐT Người Nhận * 0906678695 Người nhận * NGUYÊN VP Nhận * Thủ Đức Giao hàng Gia…" at bounding box center [575, 142] width 980 height 108
type input "180.000"
type input "120.000"
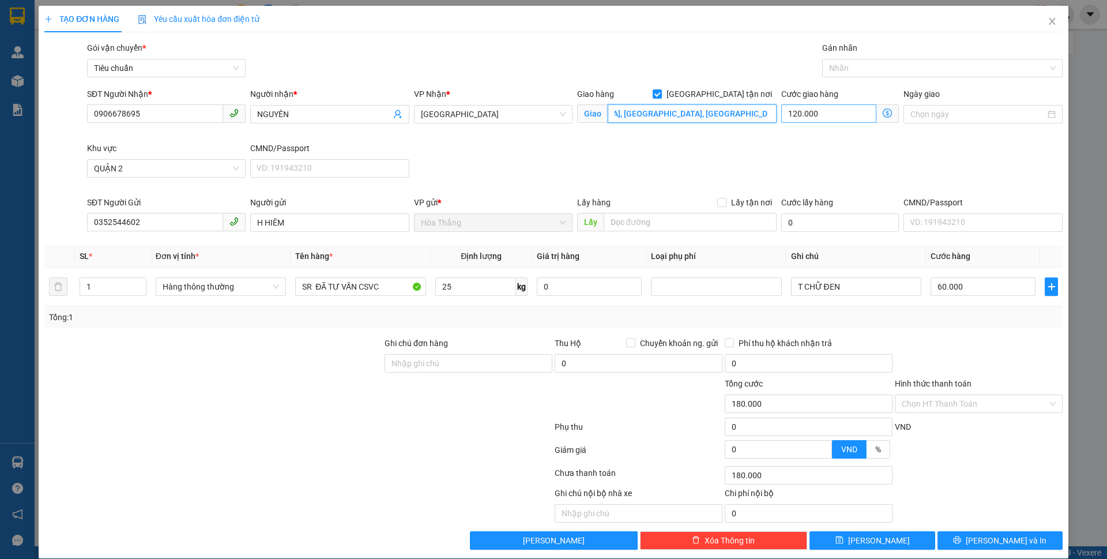
drag, startPoint x: 732, startPoint y: 111, endPoint x: 802, endPoint y: 121, distance: 71.0
click at [802, 121] on div "SĐT Người Nhận * 0906678695 Người nhận * NGUYÊN VP Nhận * Thủ Đức Giao hàng Gia…" at bounding box center [575, 142] width 980 height 108
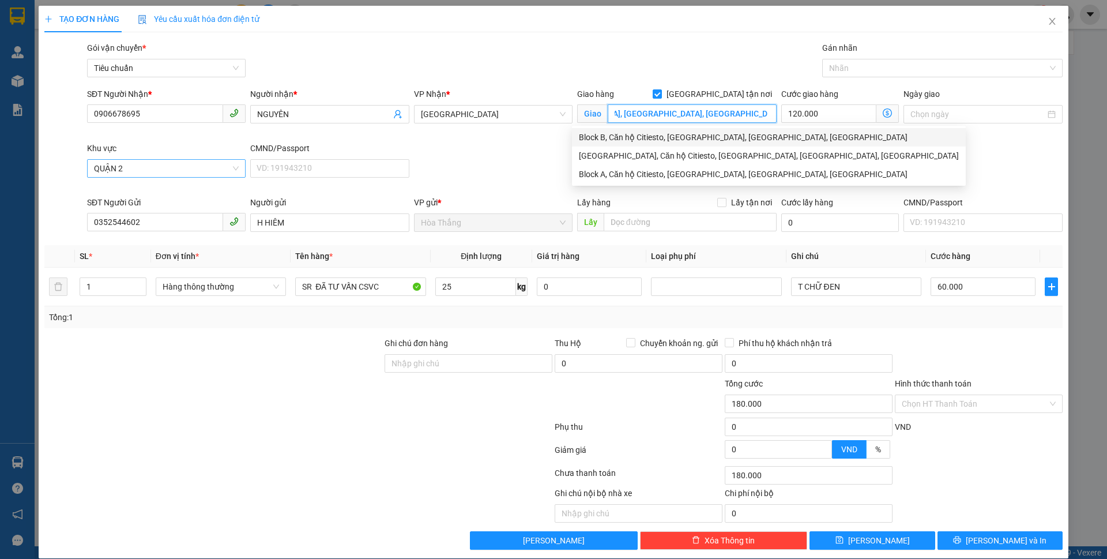
click at [123, 161] on span "QUẬN 2" at bounding box center [166, 168] width 145 height 17
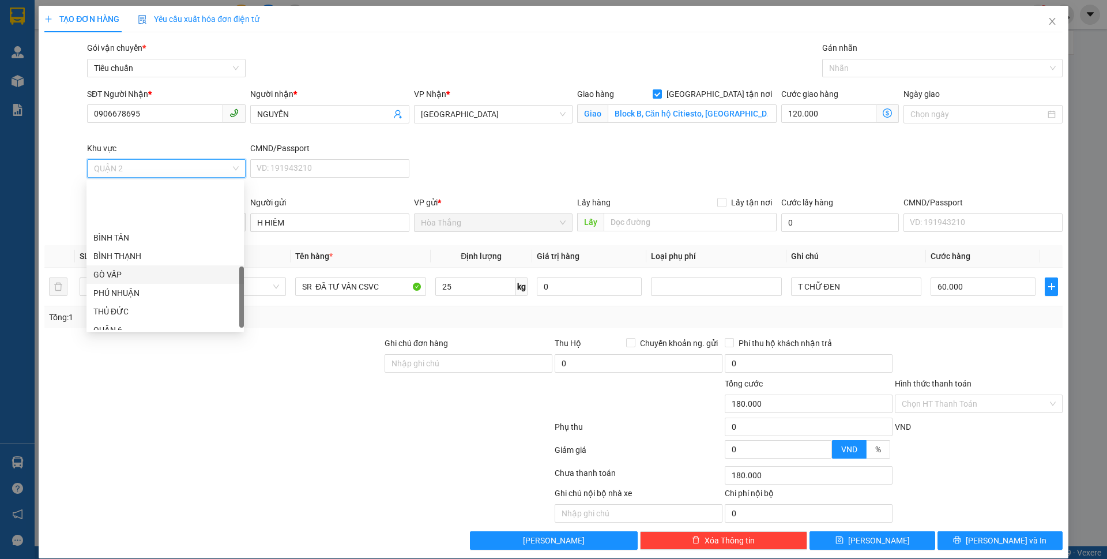
scroll to position [295, 0]
drag, startPoint x: 124, startPoint y: 244, endPoint x: 190, endPoint y: 229, distance: 68.0
click at [123, 244] on div "THỦ ĐỨC" at bounding box center [165, 246] width 144 height 13
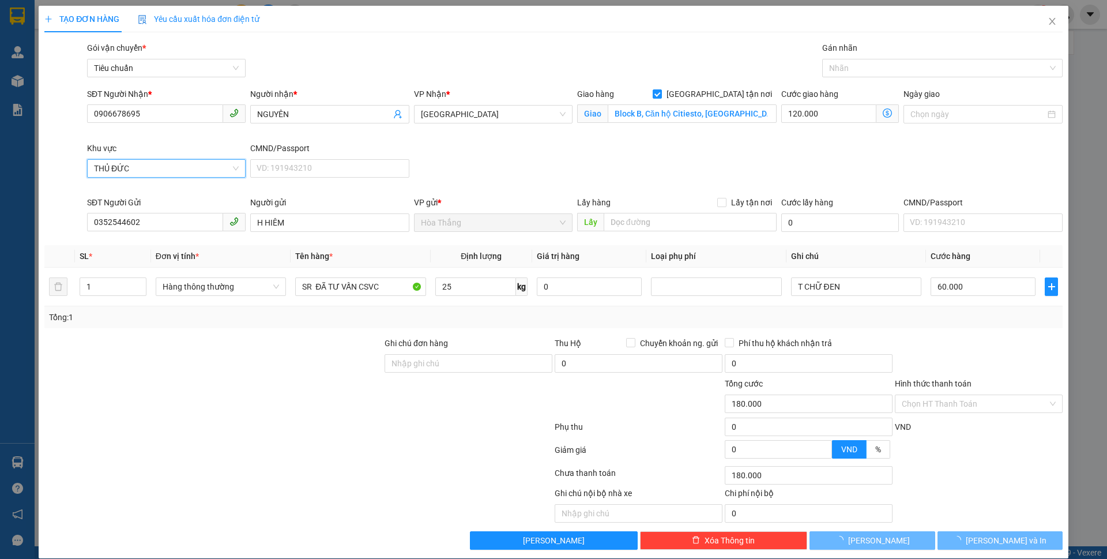
click at [742, 171] on div "SĐT Người Nhận * 0906678695 Người nhận * NGUYÊN VP Nhận * Thủ Đức Giao hàng Gia…" at bounding box center [575, 142] width 980 height 108
type input "125.000"
type input "65.000"
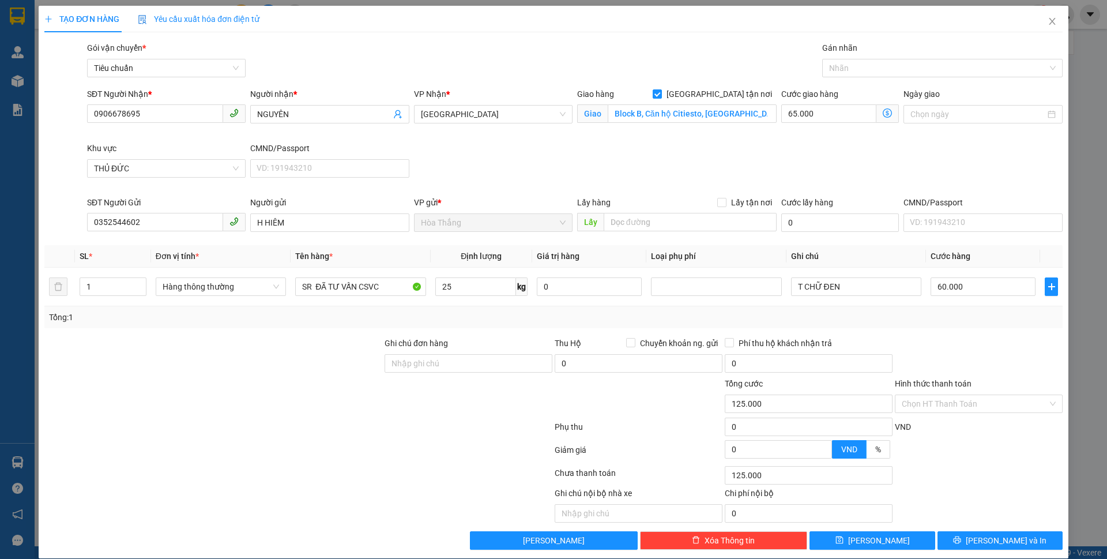
click at [759, 168] on div "SĐT Người Nhận * 0906678695 Người nhận * NGUYÊN VP Nhận * Thủ Đức Giao hàng Gia…" at bounding box center [575, 142] width 980 height 108
click at [883, 111] on icon "dollar-circle" at bounding box center [887, 112] width 9 height 9
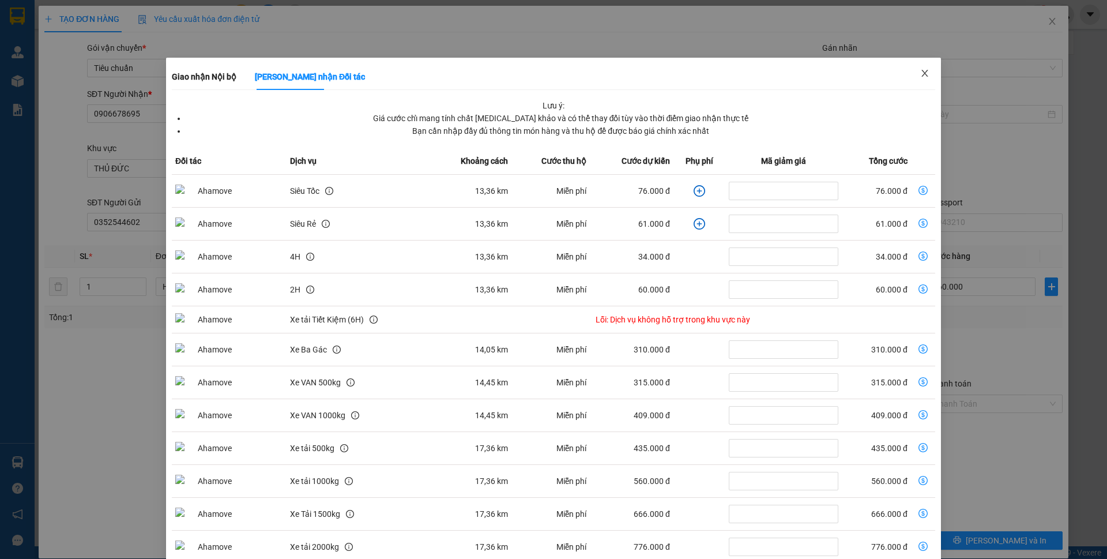
click at [920, 73] on icon "close" at bounding box center [924, 73] width 9 height 9
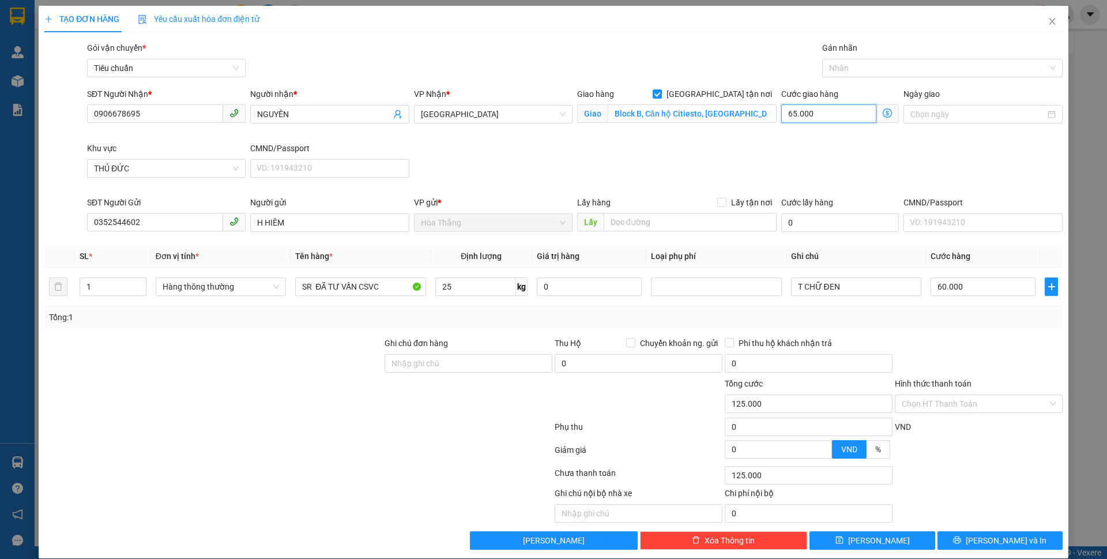
click at [823, 118] on input "65.000" at bounding box center [828, 113] width 95 height 18
type input "60.001"
type input "1"
type input "60.011"
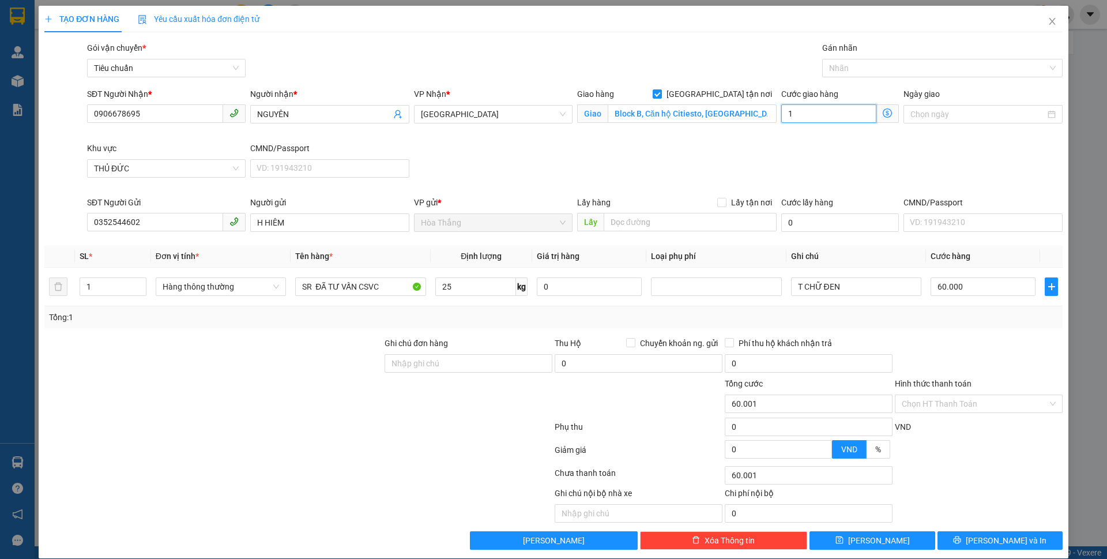
type input "60.011"
type input "11"
type input "60.110"
type input "110"
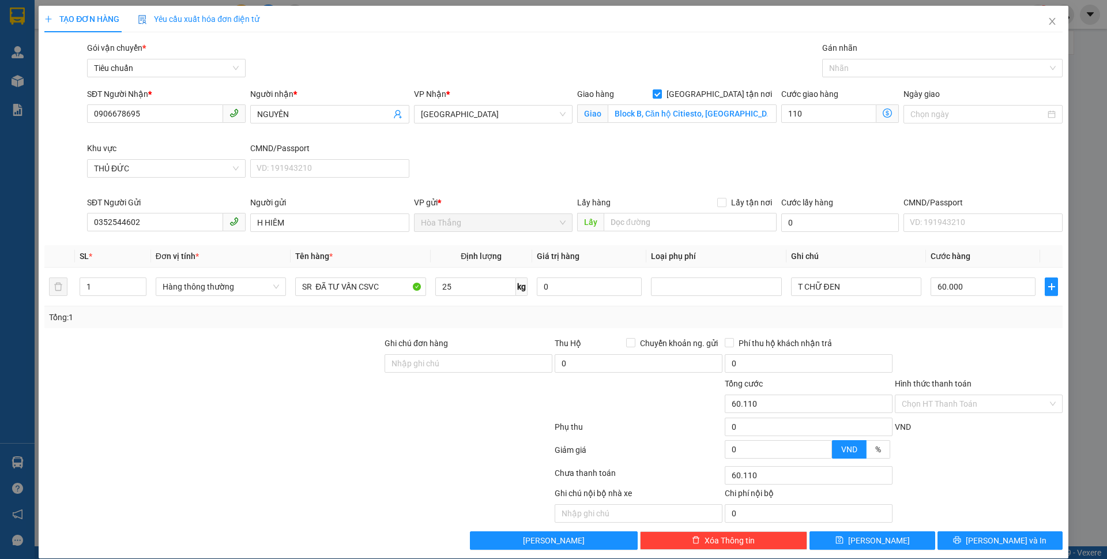
type input "170.000"
type input "110.000"
click at [752, 152] on div "SĐT Người Nhận * 0906678695 Người nhận * NGUYÊN VP Nhận * Thủ Đức Giao hàng Gia…" at bounding box center [575, 142] width 980 height 108
click at [854, 66] on div at bounding box center [936, 68] width 223 height 14
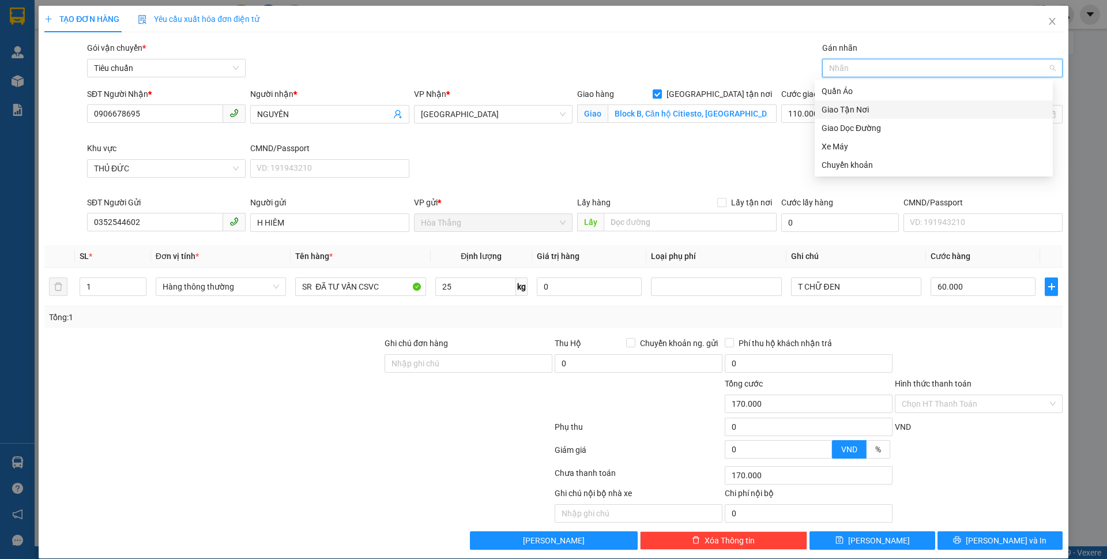
click at [847, 117] on div "Giao Tận Nơi" at bounding box center [934, 109] width 238 height 18
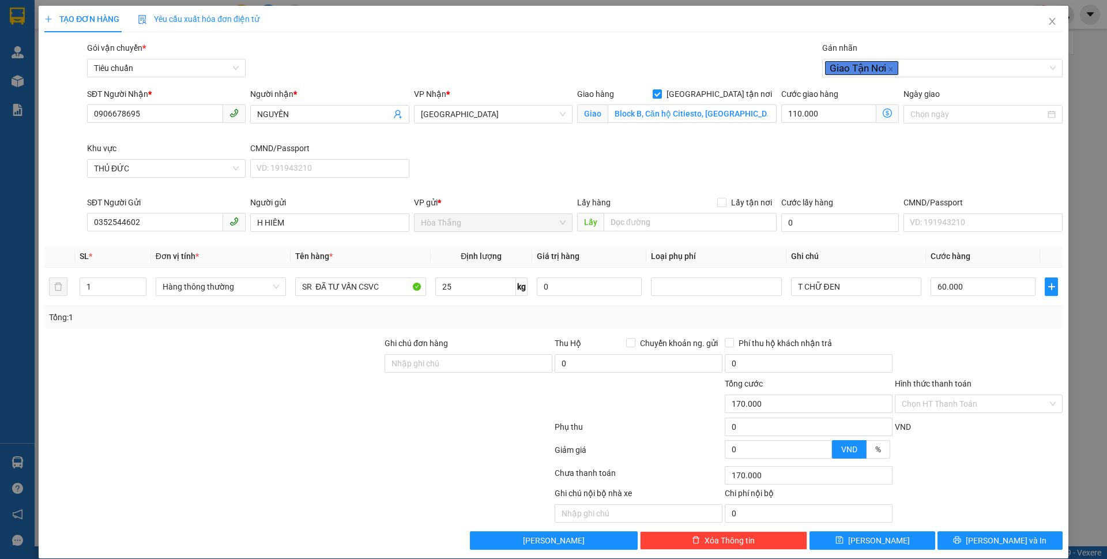
click at [736, 166] on div "SĐT Người Nhận * 0906678695 Người nhận * NGUYÊN VP Nhận * Thủ Đức Giao hàng Gia…" at bounding box center [575, 142] width 980 height 108
click at [883, 115] on icon "dollar-circle" at bounding box center [887, 112] width 9 height 9
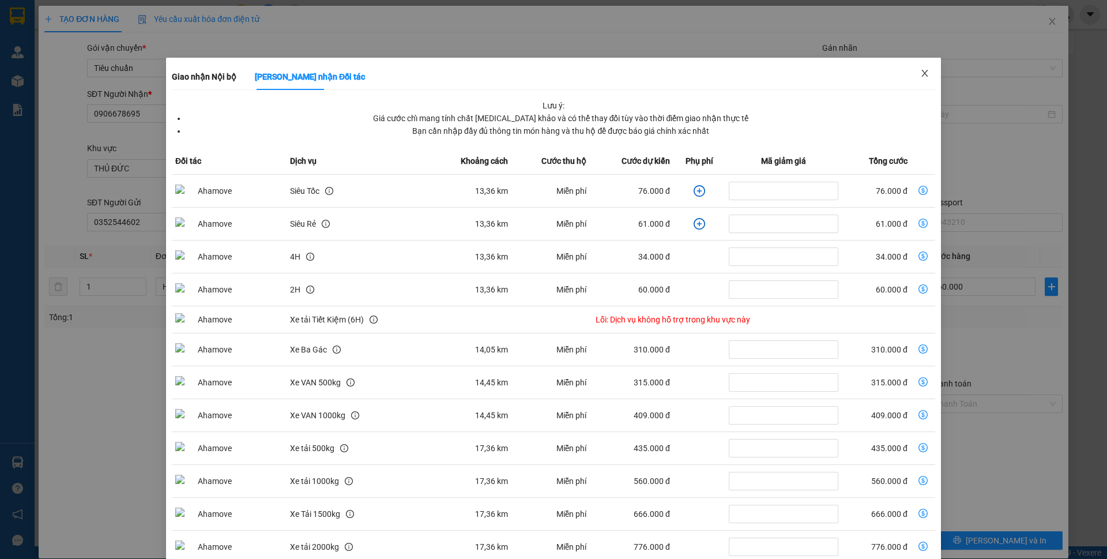
click at [920, 72] on icon "close" at bounding box center [924, 73] width 9 height 9
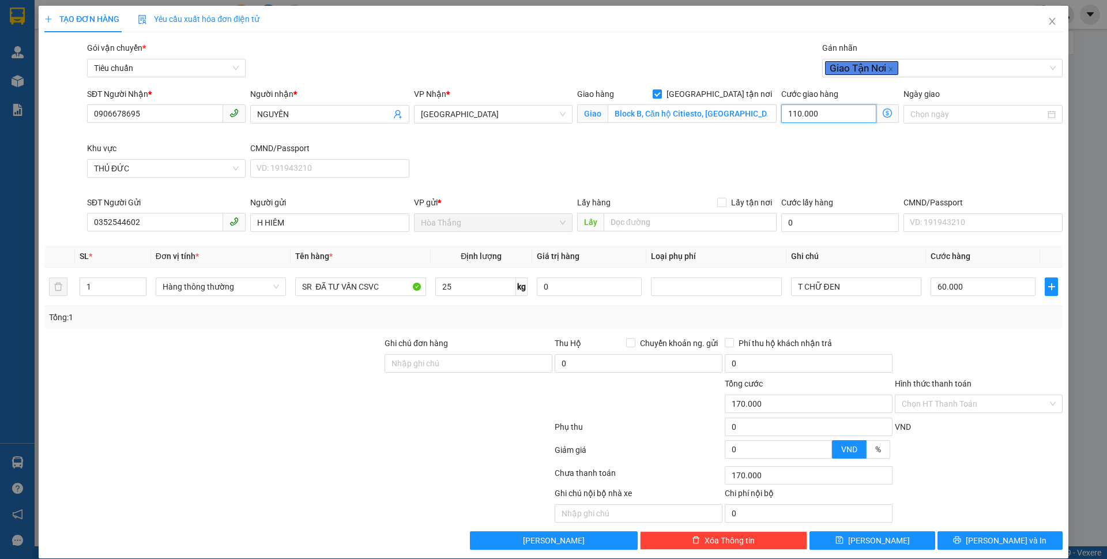
click at [834, 108] on input "110.000" at bounding box center [828, 113] width 95 height 18
type input "60.001"
type input "10"
type input "60.010"
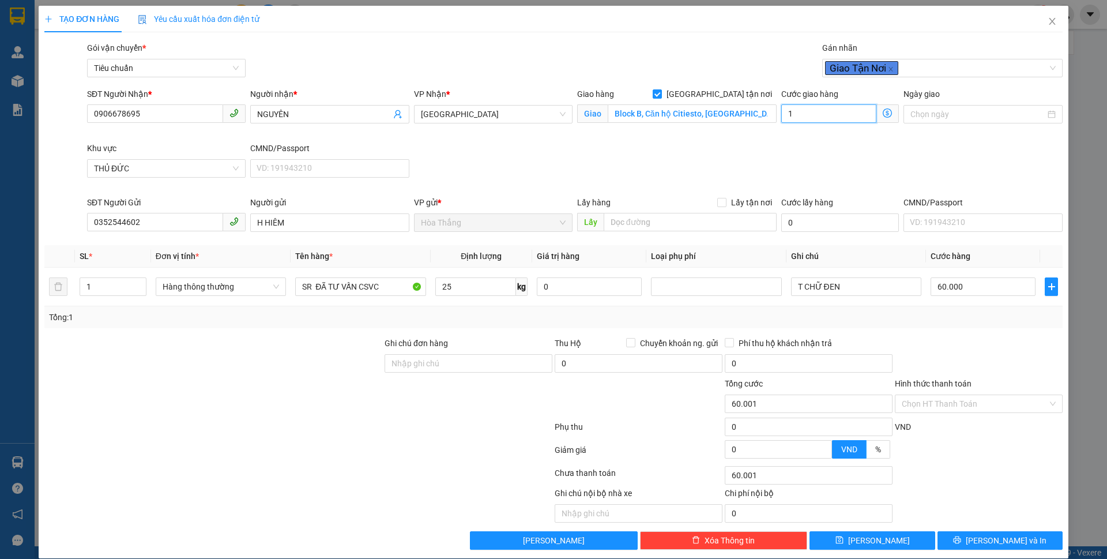
type input "60.010"
type input "60.100"
type input "100"
type input "160.000"
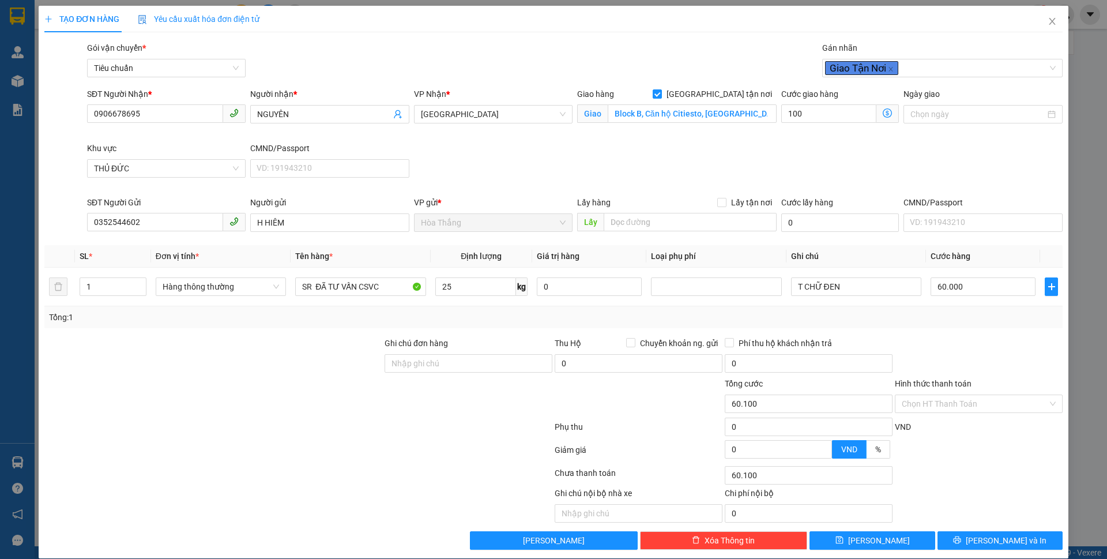
type input "160.000"
type input "100.000"
click at [740, 164] on div "SĐT Người Nhận * 0906678695 Người nhận * NGUYÊN VP Nhận * Thủ Đức Giao hàng Gia…" at bounding box center [575, 142] width 980 height 108
click at [961, 540] on icon "printer" at bounding box center [957, 540] width 8 height 8
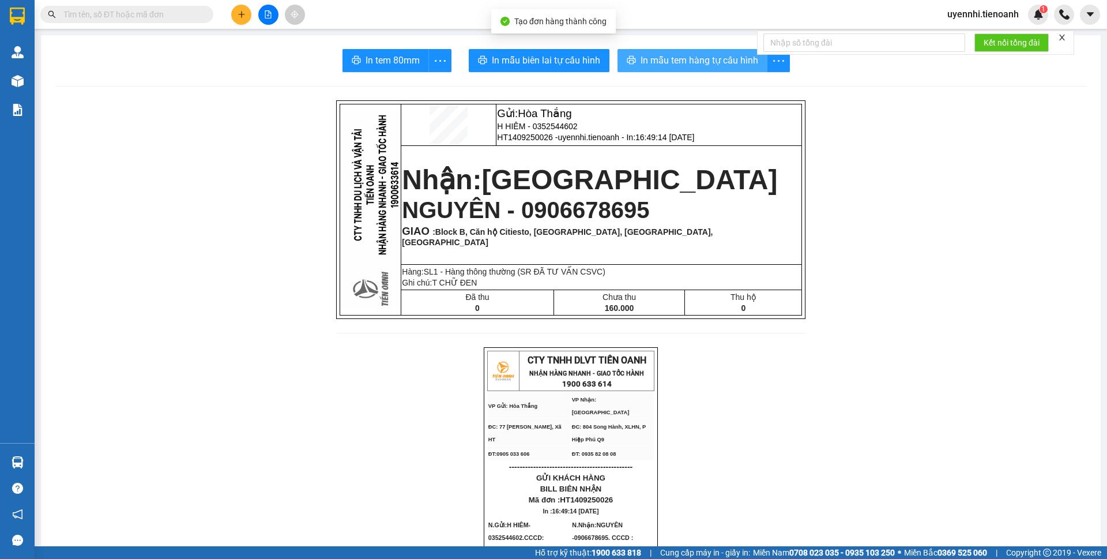
click at [660, 60] on span "In mẫu tem hàng tự cấu hình" at bounding box center [699, 60] width 118 height 14
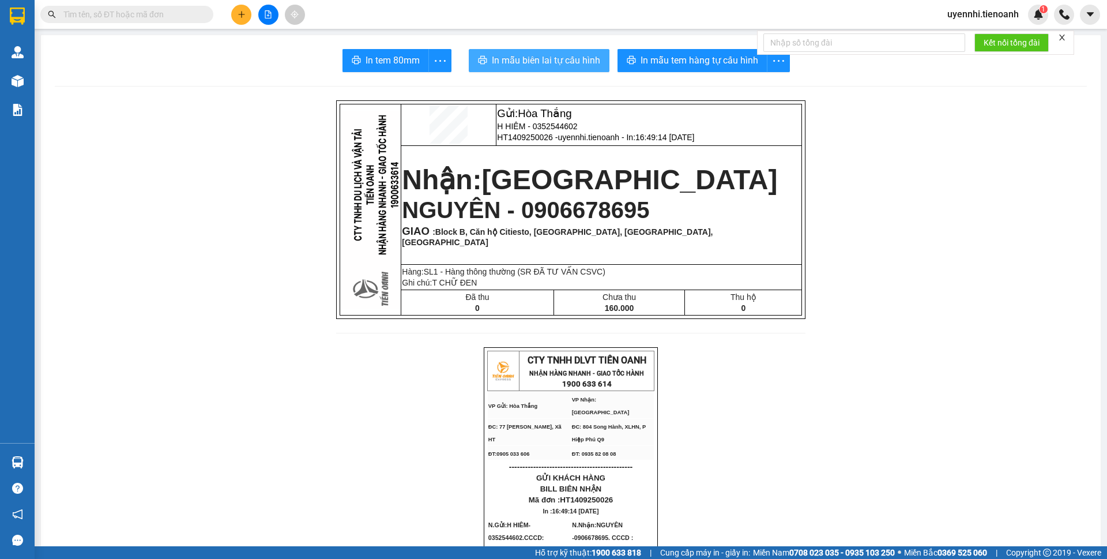
click at [563, 67] on span "In mẫu biên lai tự cấu hình" at bounding box center [546, 60] width 108 height 14
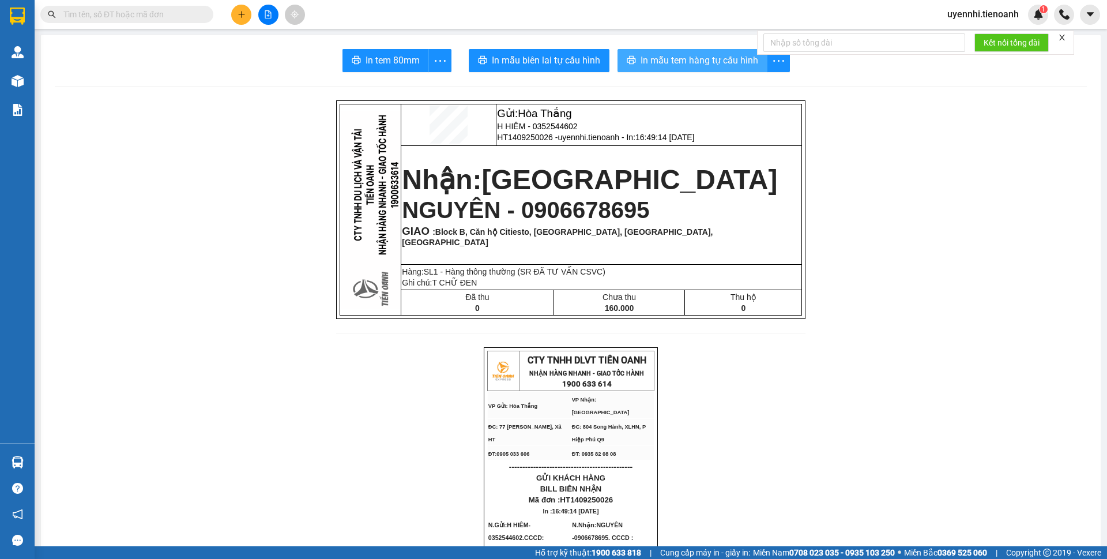
click at [681, 60] on span "In mẫu tem hàng tự cấu hình" at bounding box center [699, 60] width 118 height 14
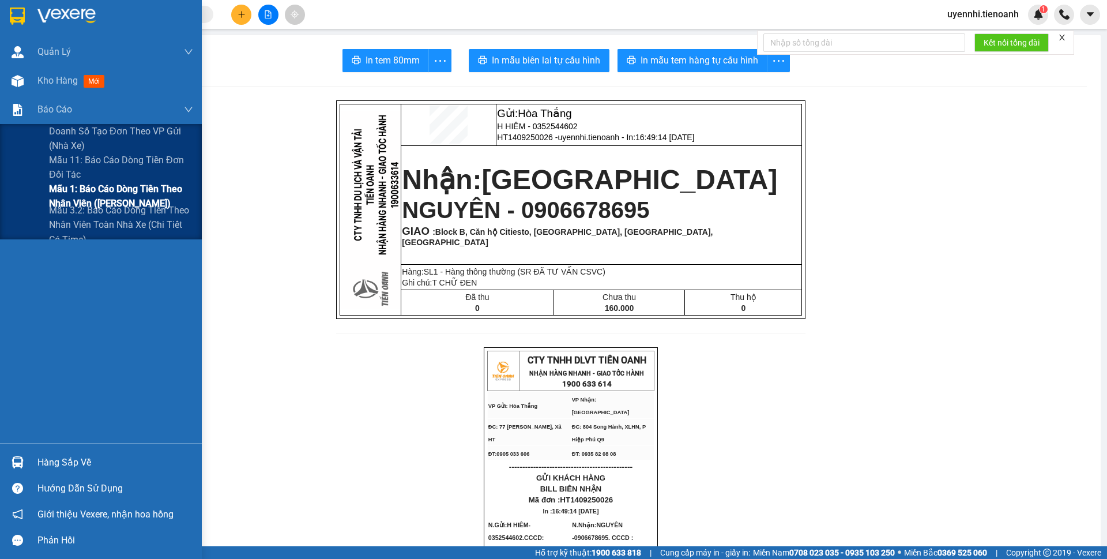
click at [88, 186] on span "Mẫu 1: Báo cáo dòng tiền theo nhân viên ([PERSON_NAME])" at bounding box center [121, 196] width 144 height 29
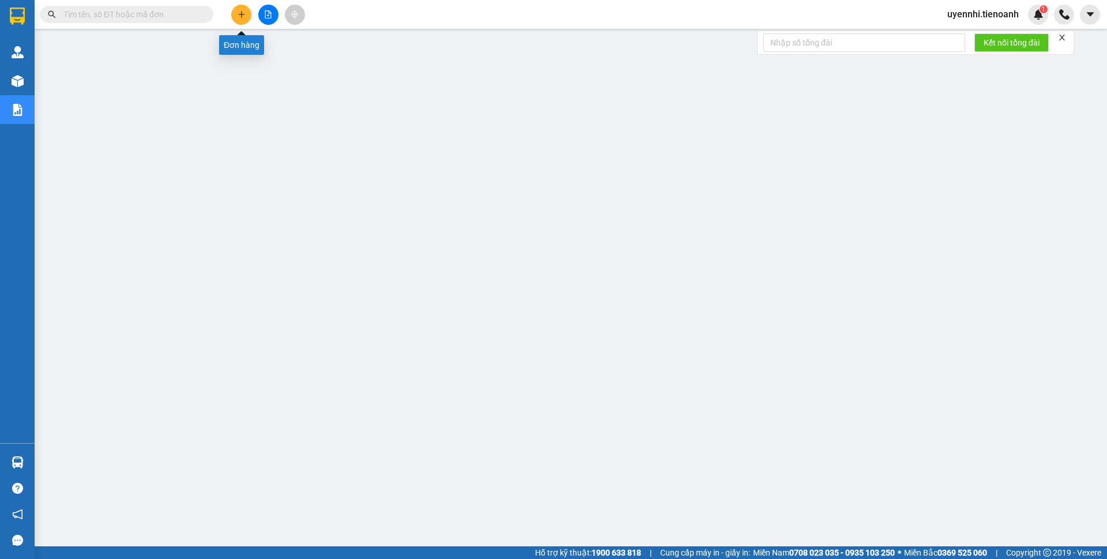
click at [244, 12] on icon "plus" at bounding box center [242, 14] width 8 height 8
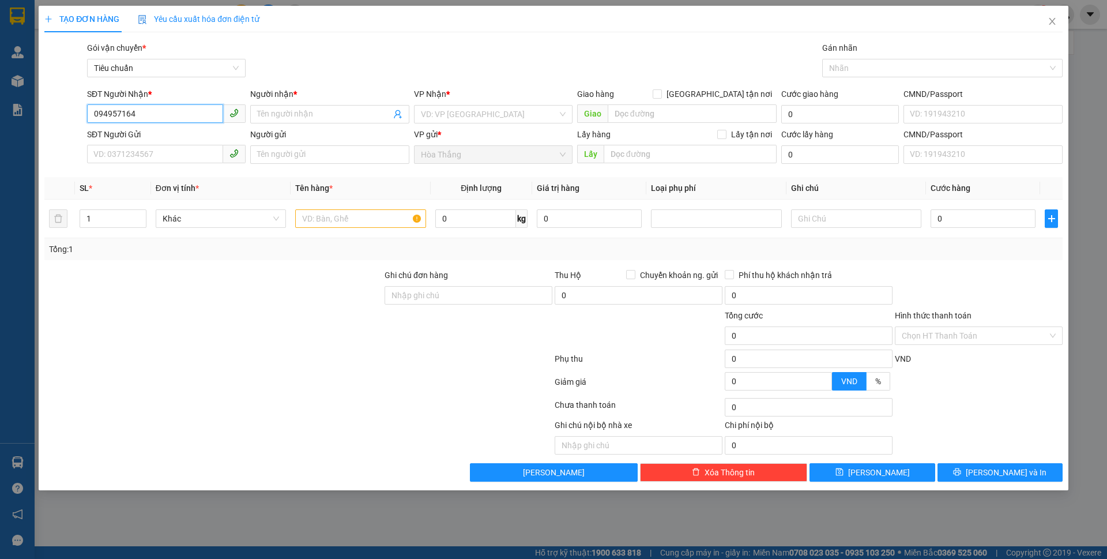
type input "0949571647"
drag, startPoint x: 150, startPoint y: 118, endPoint x: 52, endPoint y: 127, distance: 97.9
click at [52, 127] on div "SĐT Người Nhận * 0949571647 0949571647 Người nhận * Tên người nhận VP Nhận * VD…" at bounding box center [553, 108] width 1020 height 40
type input "0949571647"
click at [184, 156] on input "0949571647" at bounding box center [155, 154] width 136 height 18
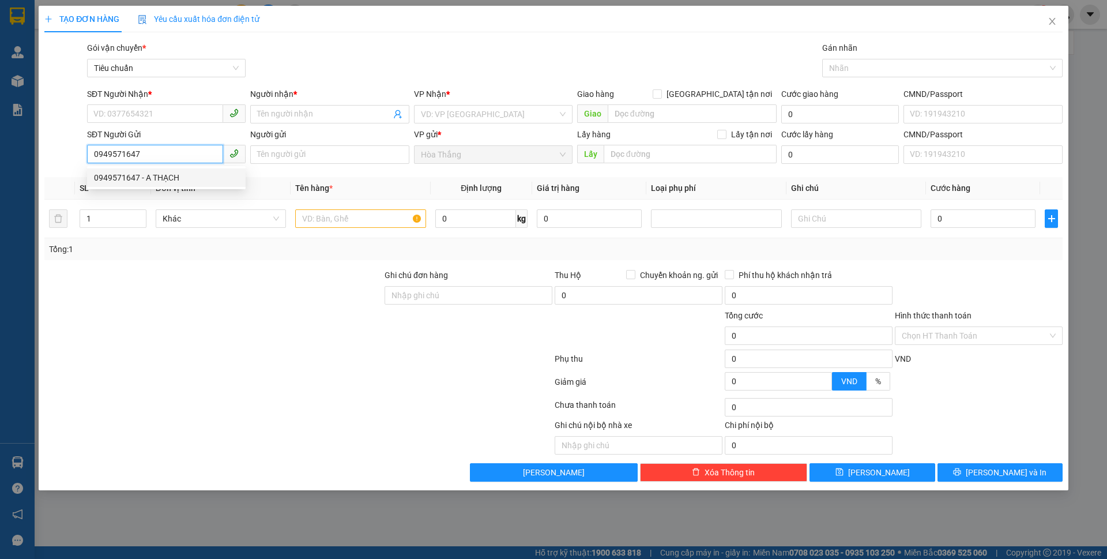
click at [165, 180] on div "0949571647 - A THẠCH" at bounding box center [166, 177] width 145 height 13
type input "0986164647"
type input "THU"
type input "A THẠCH"
type input "034069015020"
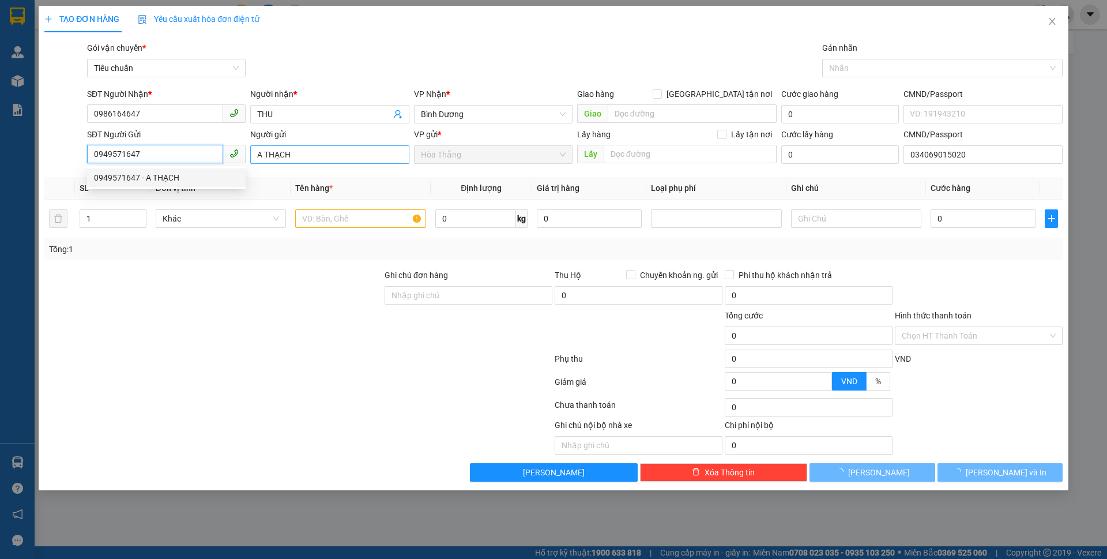
type input "180.000"
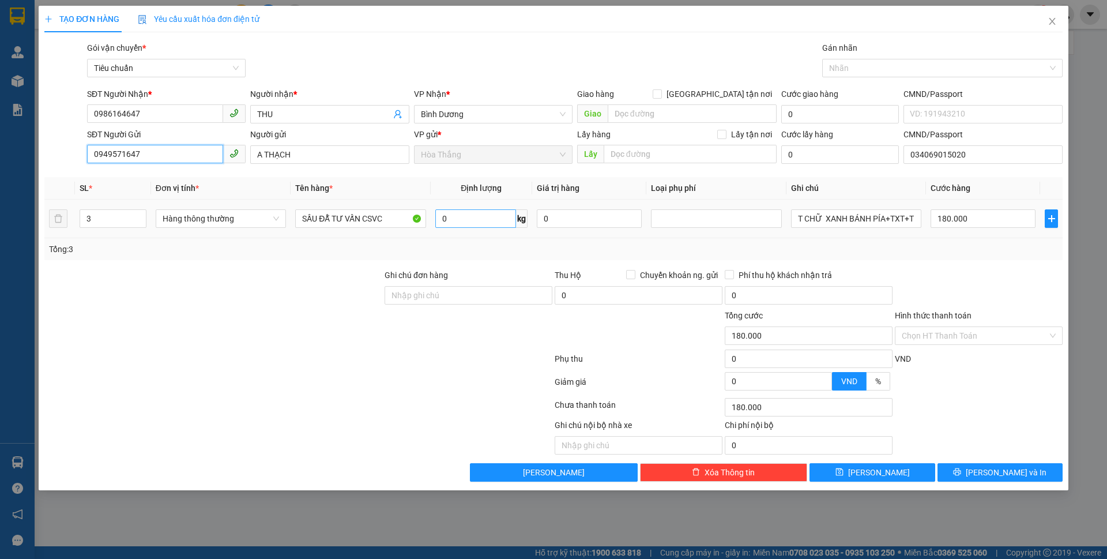
type input "0949571647"
click at [464, 221] on input "0" at bounding box center [475, 218] width 81 height 18
type input "53"
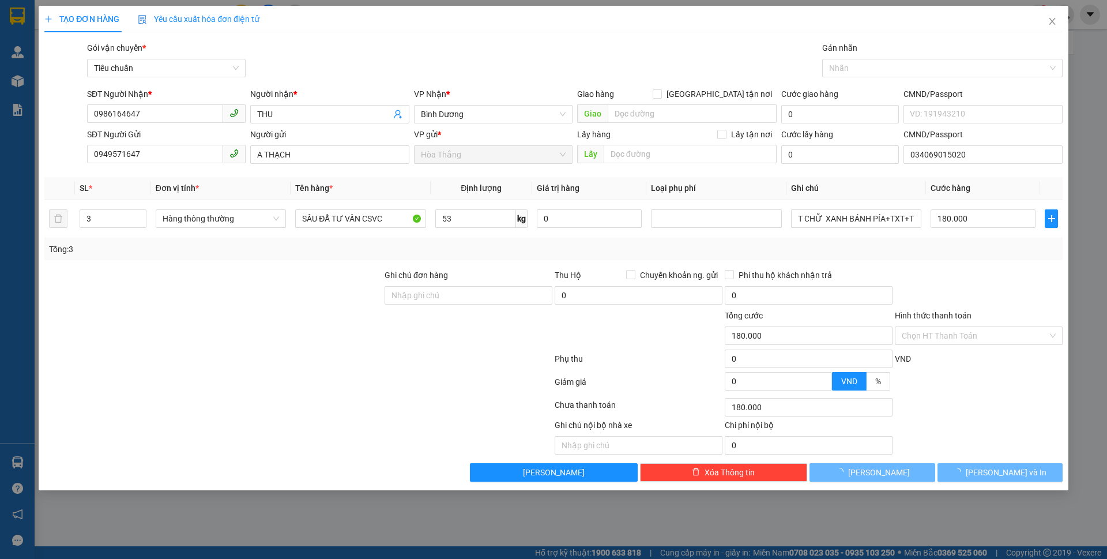
click at [389, 266] on div "Transit Pickup Surcharge Ids Transit Deliver Surcharge Ids Transit Deliver Surc…" at bounding box center [553, 262] width 1018 height 440
click at [388, 266] on div "Transit Pickup Surcharge Ids Transit Deliver Surcharge Ids Transit Deliver Surc…" at bounding box center [553, 262] width 1018 height 440
type input "100.000"
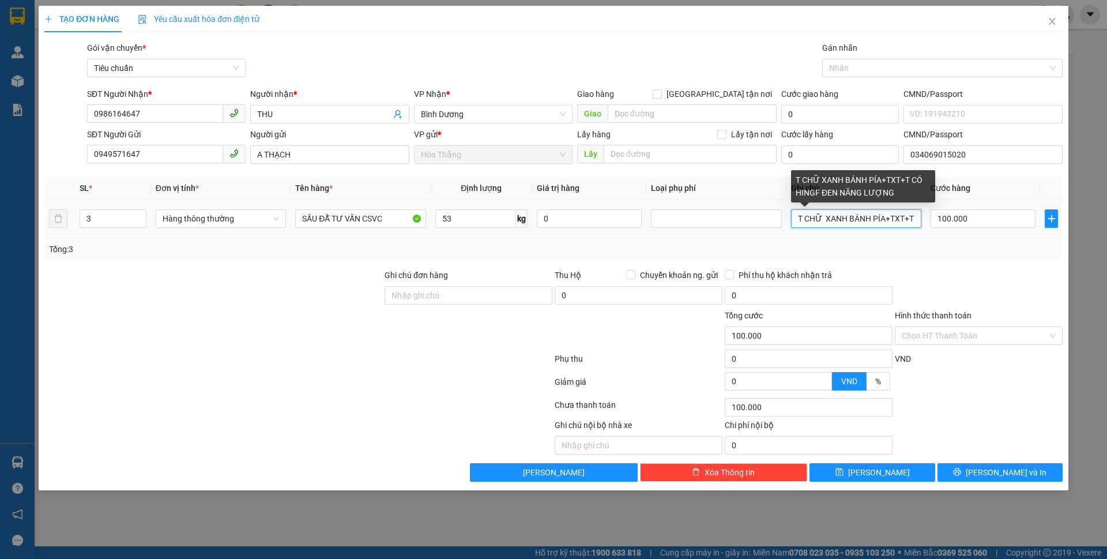
scroll to position [0, 110]
drag, startPoint x: 801, startPoint y: 219, endPoint x: 1010, endPoint y: 235, distance: 209.9
click at [1010, 235] on tr "3 Hàng thông thường SẦU ĐẪ TƯ VẤN CSVC 53 kg 0 T CHỮ XANH BÁNH PÍA+TXT+T CÓ HIN…" at bounding box center [553, 218] width 1018 height 39
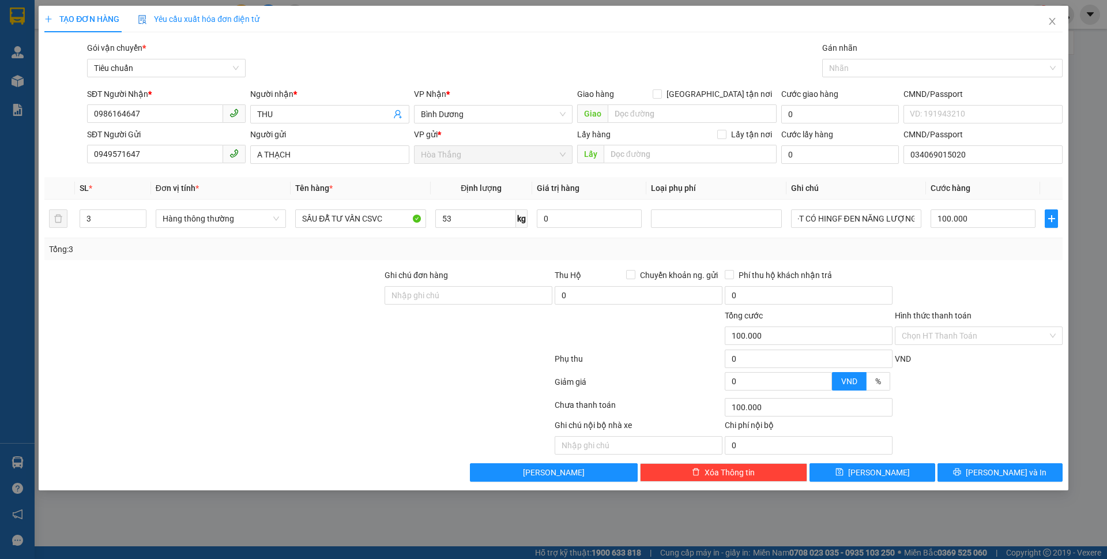
click at [623, 277] on div "Thu Hộ Chuyển khoản ng. gửi" at bounding box center [639, 275] width 168 height 13
click at [473, 218] on input "53" at bounding box center [475, 218] width 81 height 18
type input "52"
click at [575, 224] on tr "3 Hàng thông thường SẦU ĐẪ TƯ VẤN CSVC 52 kg 0 T CHỮ XANH BÁNH PÍA+TXT+T CÓ HIN…" at bounding box center [553, 218] width 1018 height 39
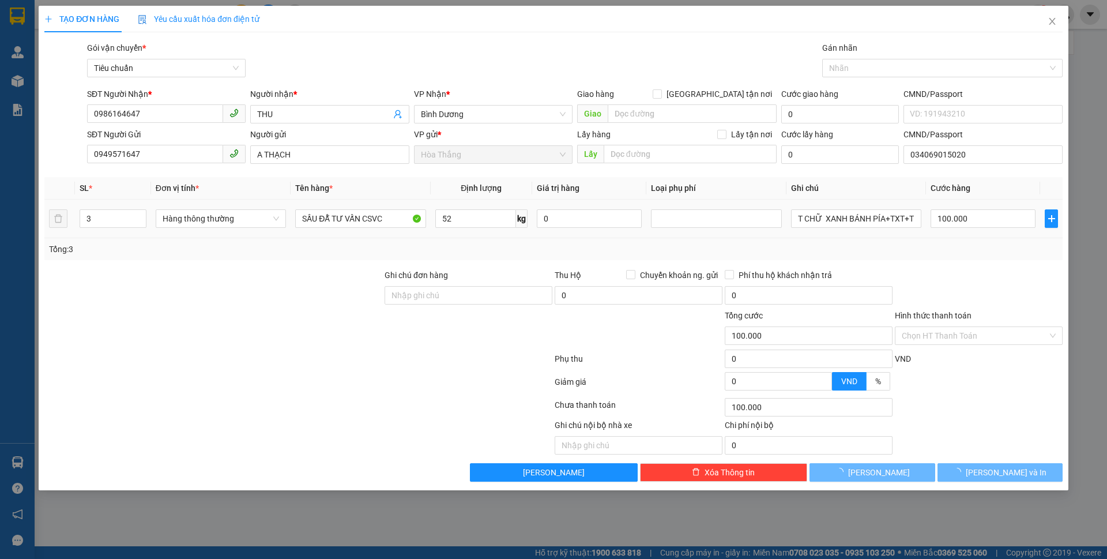
click at [959, 200] on tr "3 Hàng thông thường SẦU ĐẪ TƯ VẤN CSVC 52 kg 0 T CHỮ XANH BÁNH PÍA+TXT+T CÓ HIN…" at bounding box center [553, 218] width 1018 height 39
click at [969, 219] on input "100.000" at bounding box center [982, 218] width 105 height 18
click at [939, 245] on div "Tổng: 3" at bounding box center [553, 249] width 1009 height 13
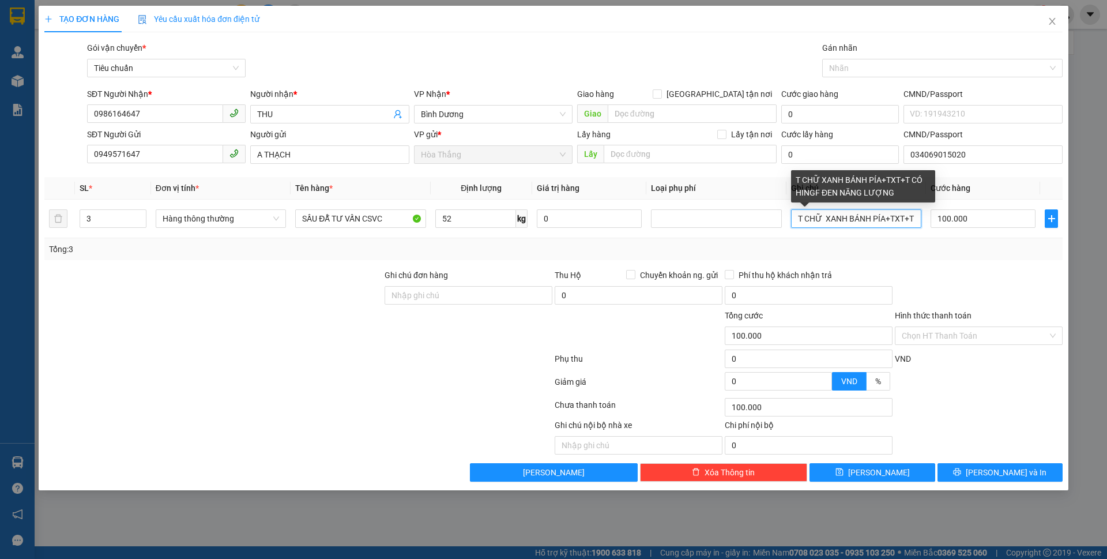
scroll to position [0, 110]
drag, startPoint x: 802, startPoint y: 221, endPoint x: 986, endPoint y: 249, distance: 185.4
click at [985, 248] on div "SL * Đơn vị tính * Tên hàng * Định lượng Giá trị hàng Loại phụ phí Ghi chú Cước…" at bounding box center [553, 218] width 1018 height 83
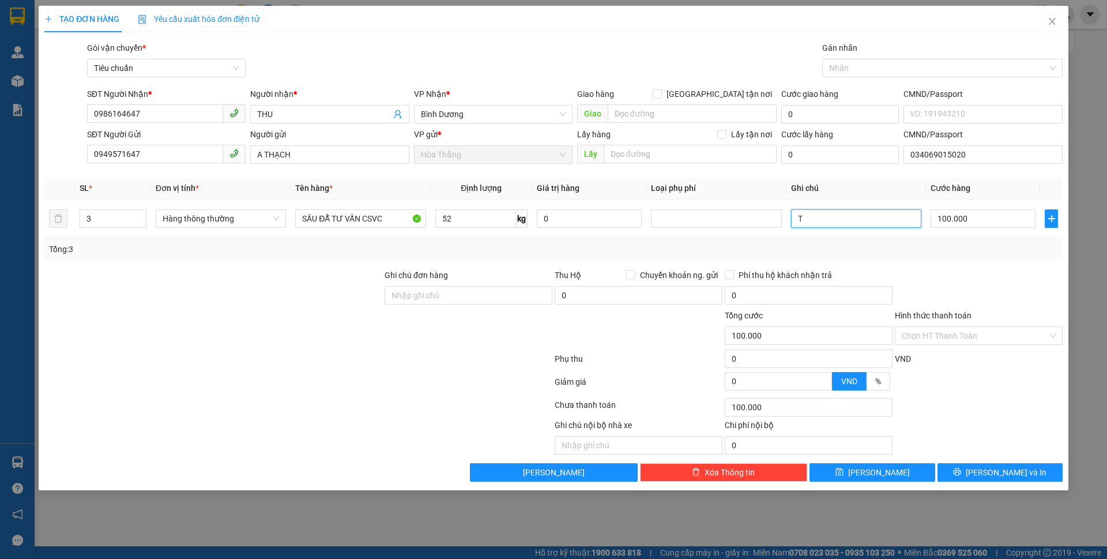
scroll to position [0, 0]
type input "T TRƠN"
click at [142, 223] on icon "down" at bounding box center [140, 222] width 4 height 4
type input "1"
click at [142, 223] on icon "down" at bounding box center [140, 222] width 4 height 4
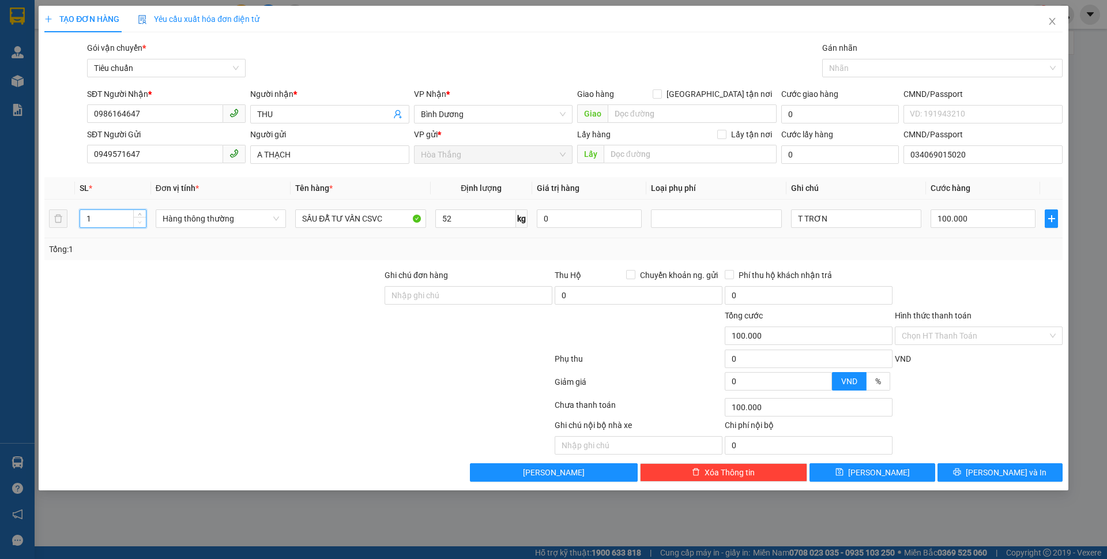
click at [142, 223] on icon "down" at bounding box center [140, 222] width 4 height 4
click at [950, 332] on input "Hình thức thanh toán" at bounding box center [975, 335] width 146 height 17
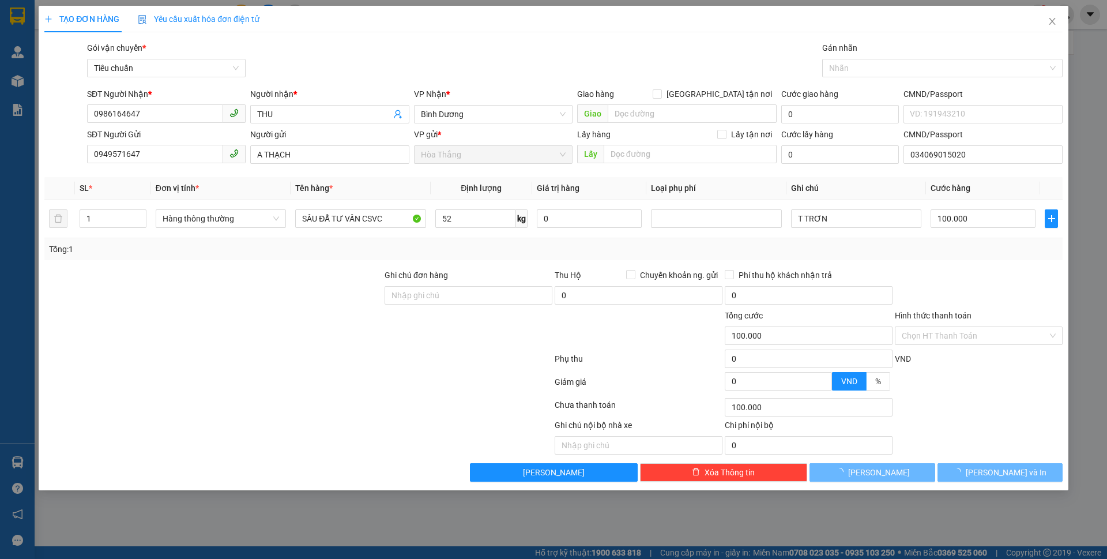
click at [924, 349] on div "Tại văn phòng" at bounding box center [979, 358] width 168 height 18
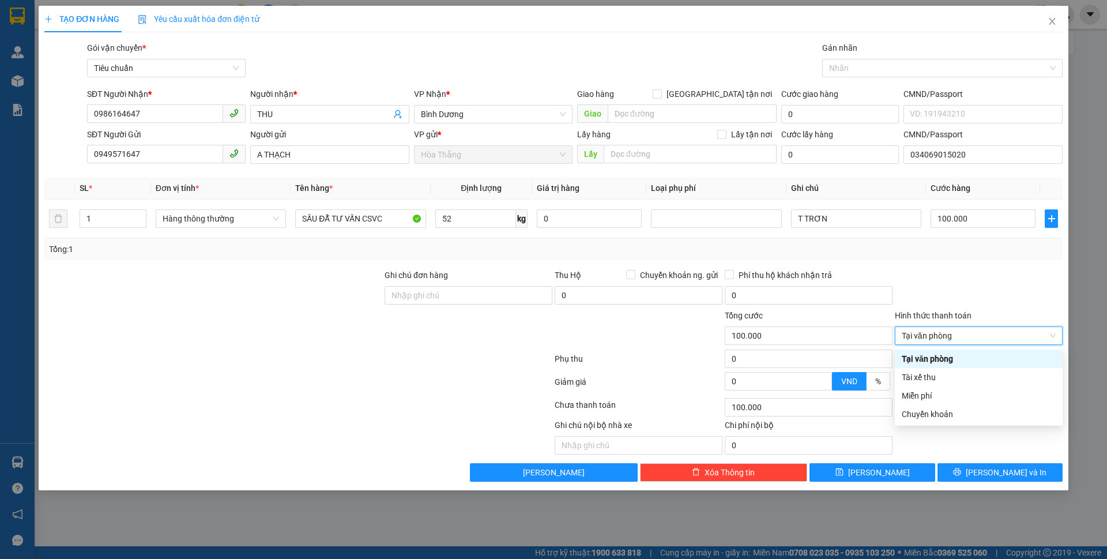
click at [928, 336] on span "Tại văn phòng" at bounding box center [979, 335] width 154 height 17
type input "0"
click at [920, 355] on div "Tại văn phòng" at bounding box center [979, 358] width 154 height 13
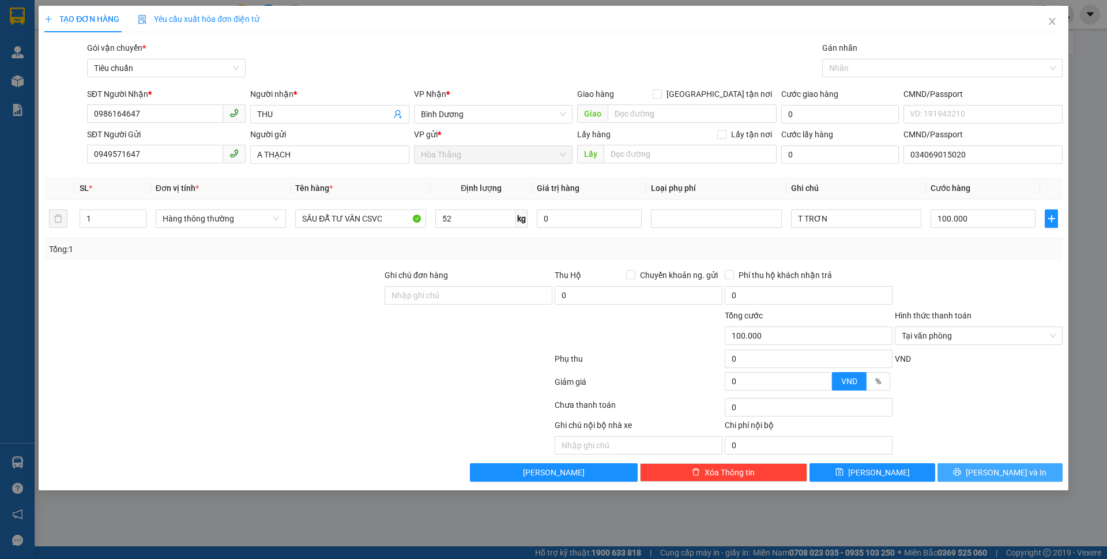
click at [961, 470] on icon "printer" at bounding box center [957, 472] width 8 height 8
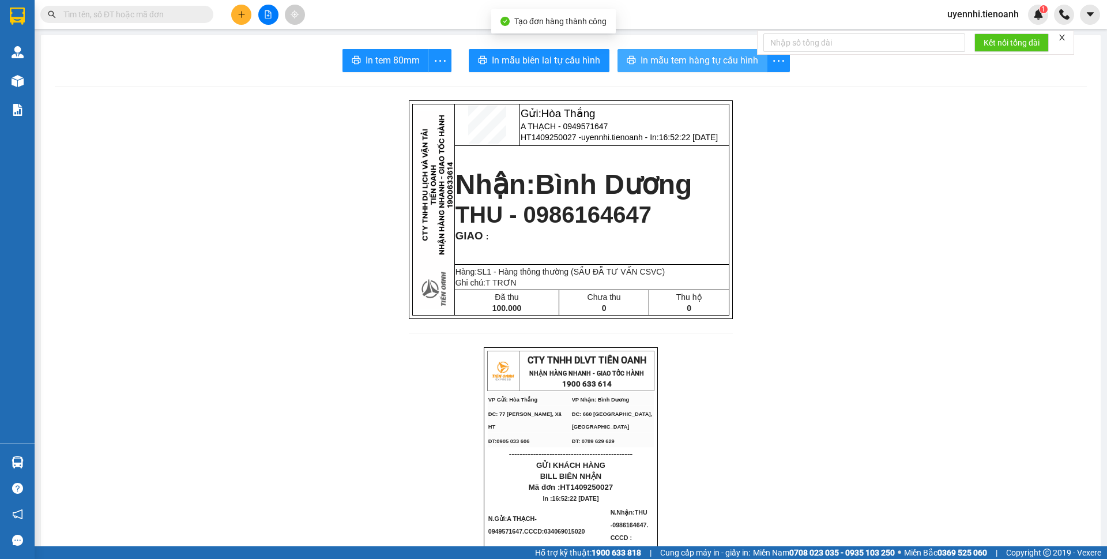
click at [674, 58] on span "In mẫu tem hàng tự cấu hình" at bounding box center [699, 60] width 118 height 14
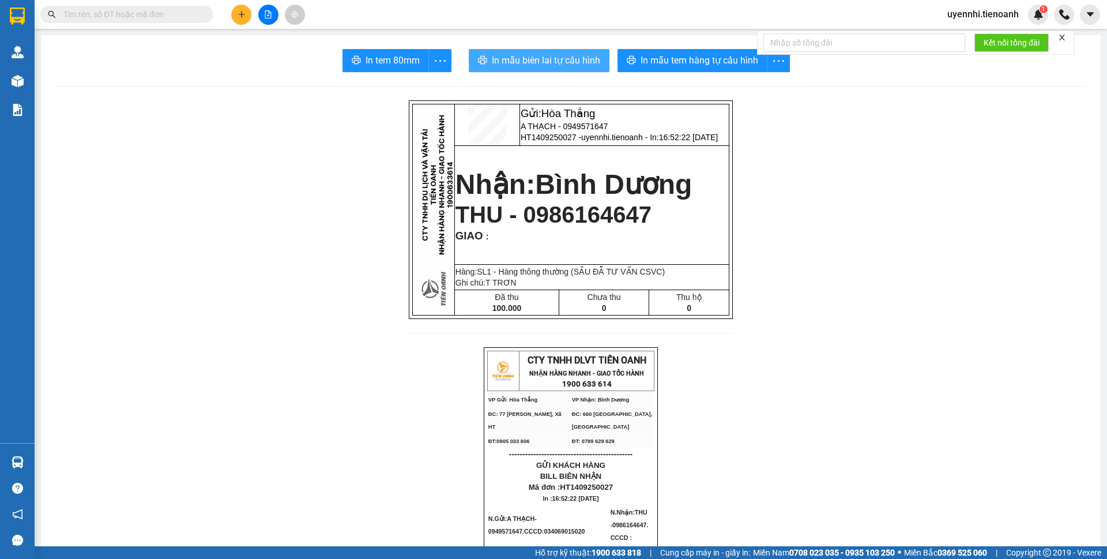
click at [514, 53] on span "In mẫu biên lai tự cấu hình" at bounding box center [546, 60] width 108 height 14
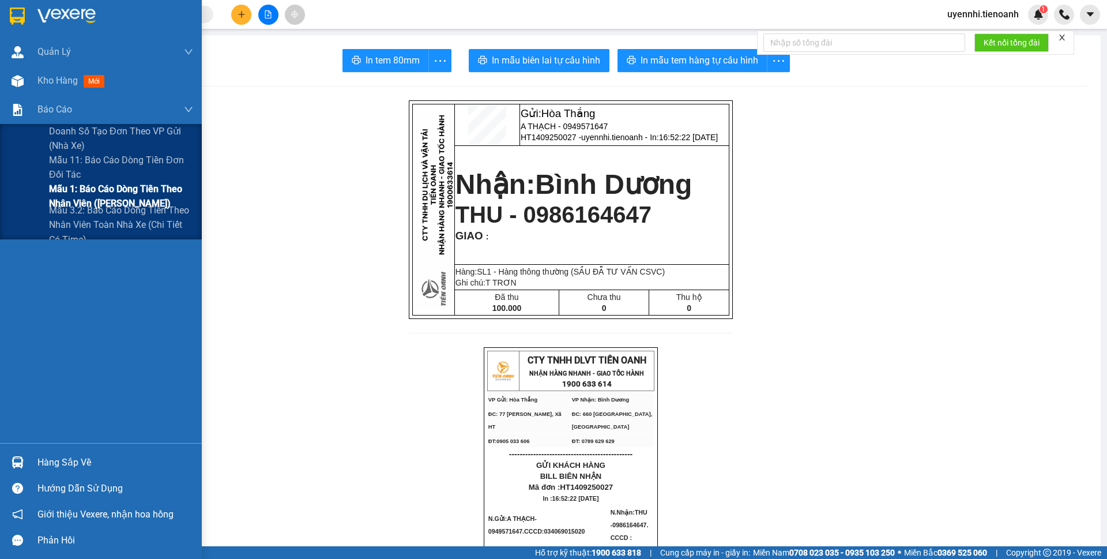
click at [80, 188] on span "Mẫu 1: Báo cáo dòng tiền theo nhân viên ([PERSON_NAME])" at bounding box center [121, 196] width 144 height 29
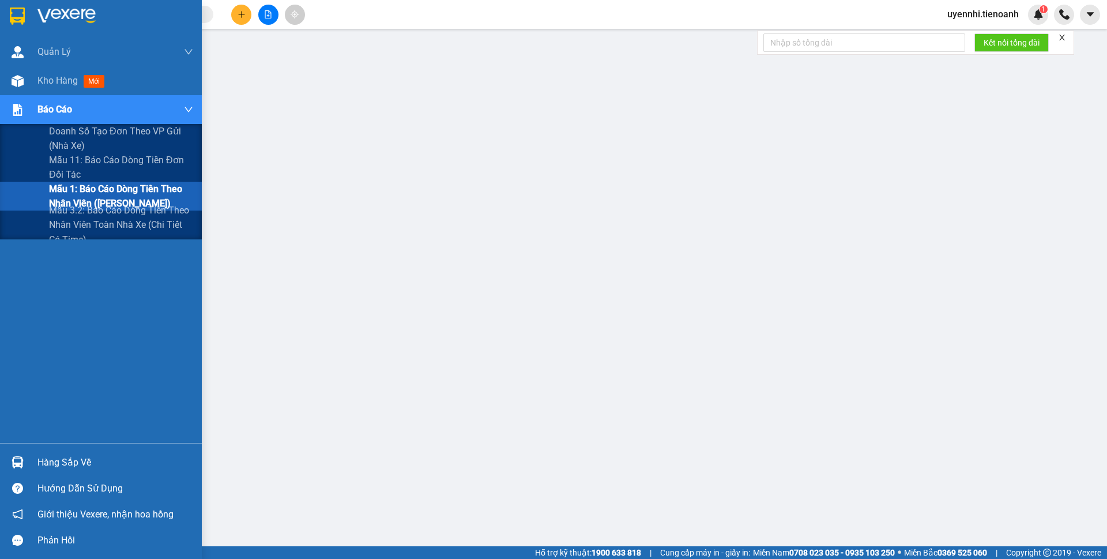
click at [86, 187] on span "Mẫu 1: Báo cáo dòng tiền theo nhân viên ([PERSON_NAME])" at bounding box center [121, 196] width 144 height 29
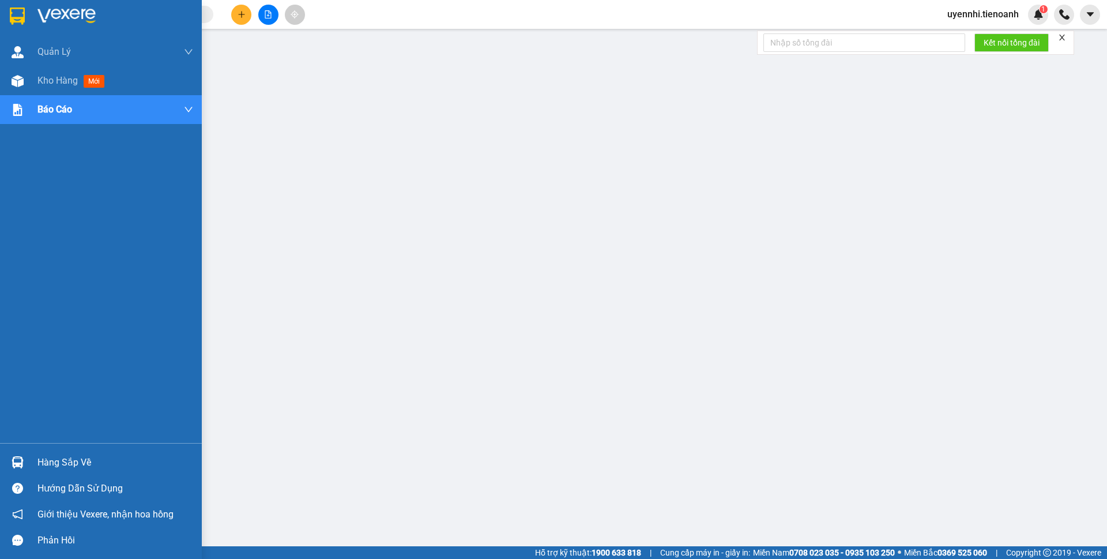
click at [48, 81] on span "Kho hàng" at bounding box center [57, 80] width 40 height 11
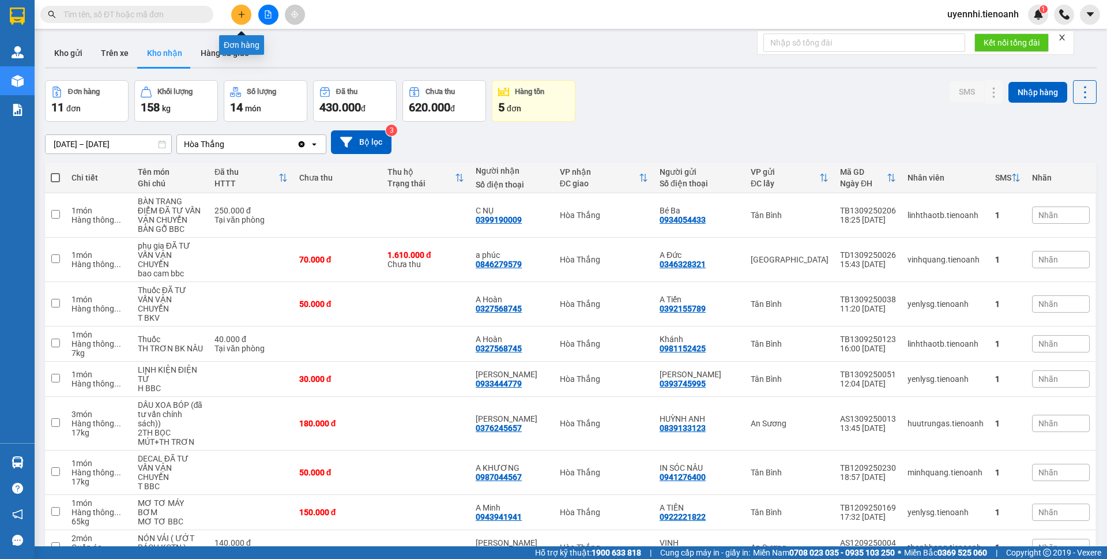
click at [242, 12] on icon "plus" at bounding box center [242, 14] width 8 height 8
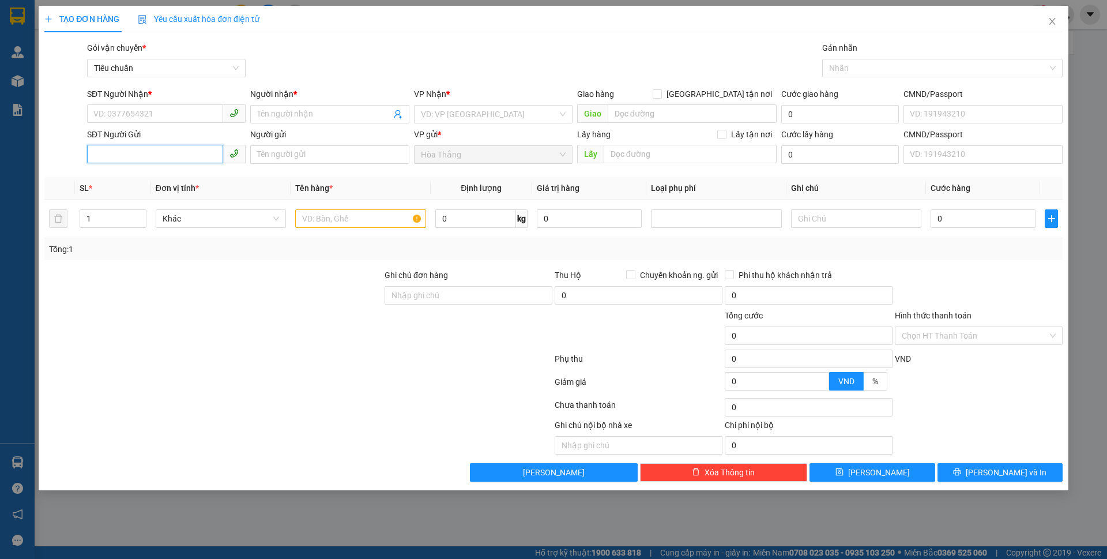
click at [161, 147] on input "SĐT Người Gửi" at bounding box center [155, 154] width 136 height 18
type input "03532845"
click at [162, 180] on div "0353284506 - CHỊ LỢI" at bounding box center [166, 177] width 145 height 13
type input "0942128089"
type input "THẮNG"
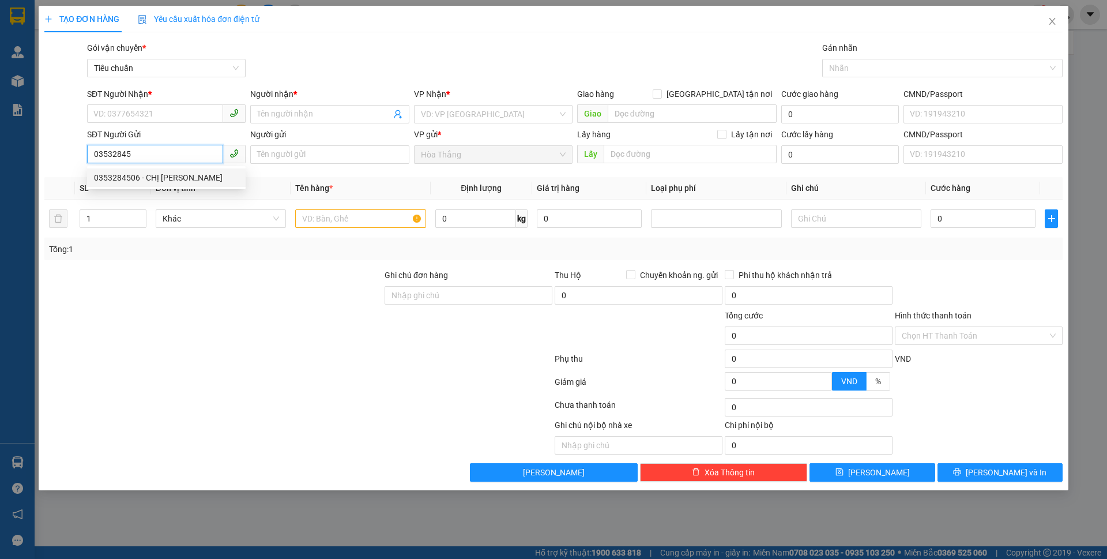
type input "0353284506"
type input "CHỊ LỢI"
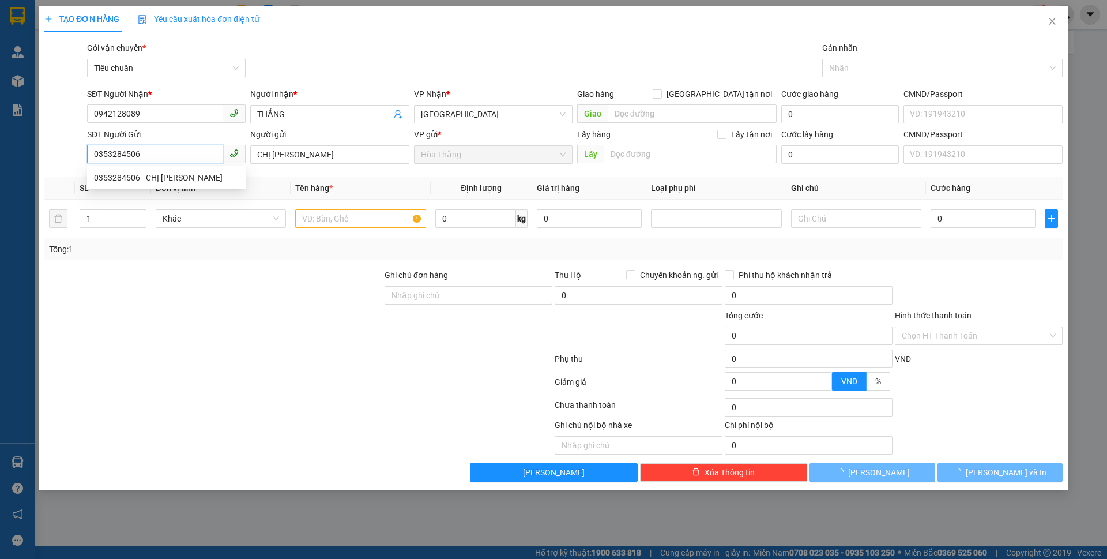
type input "60.000"
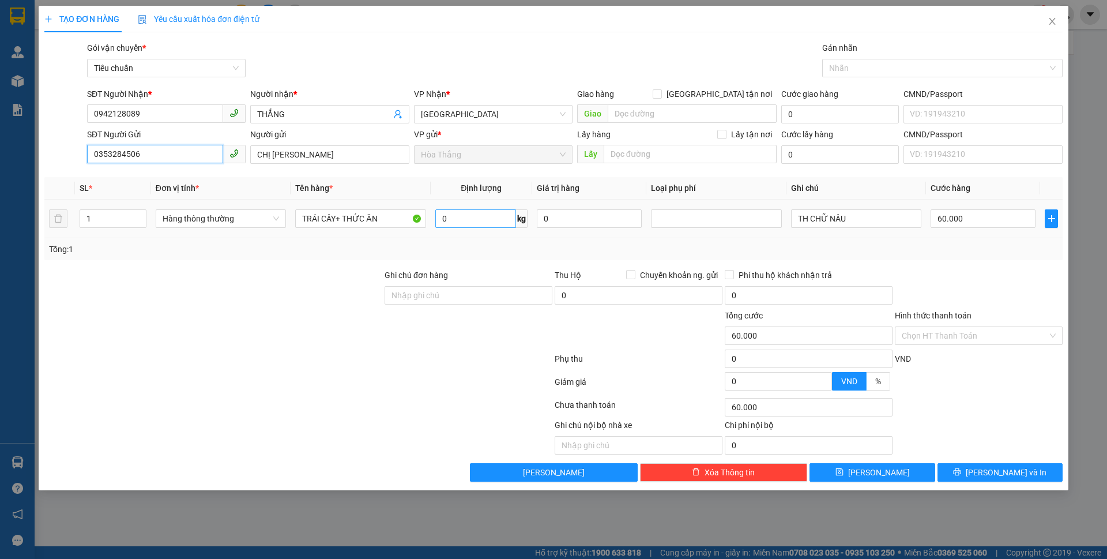
type input "0353284506"
click at [481, 224] on input "0" at bounding box center [475, 218] width 81 height 18
type input "1"
type input "8"
type input "40.000"
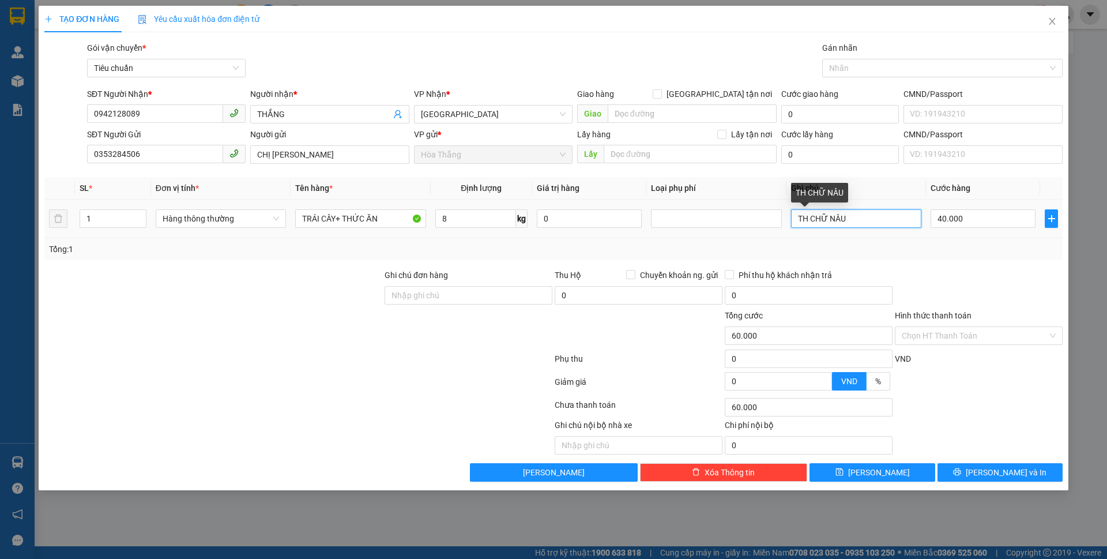
type input "40.000"
drag, startPoint x: 865, startPoint y: 223, endPoint x: 810, endPoint y: 221, distance: 55.4
click at [810, 221] on input "TH CHỮ NÂU" at bounding box center [856, 218] width 130 height 18
type input "TH TRẮNG"
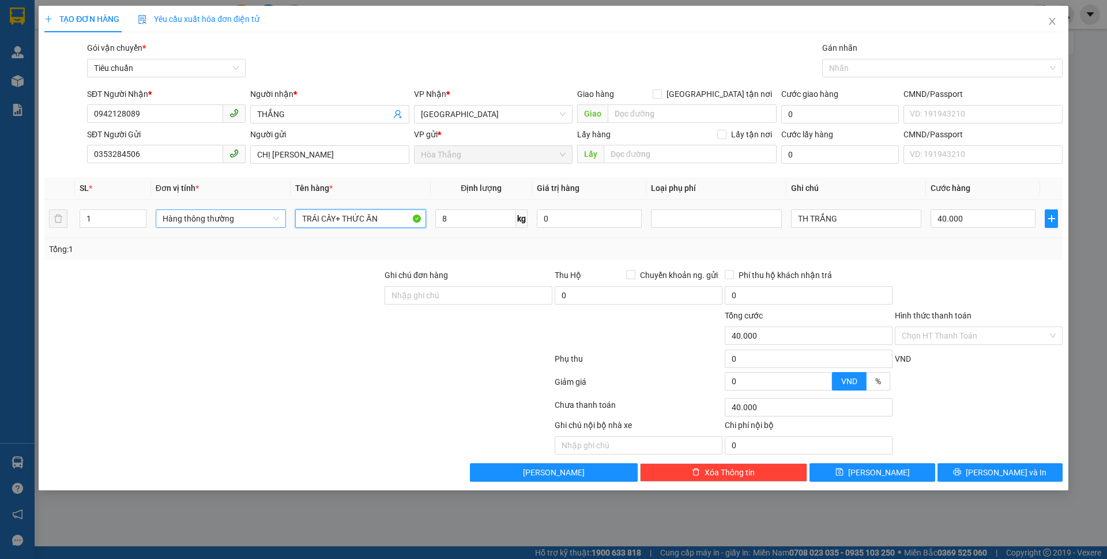
drag, startPoint x: 340, startPoint y: 215, endPoint x: 273, endPoint y: 210, distance: 66.5
click at [273, 210] on tr "1 Hàng thông thường TRÁI CÂY+ THỨC ĂN 8 kg 0 TH TRẮNG 40.000" at bounding box center [553, 218] width 1018 height 39
type input "THỨC ĂN"
drag, startPoint x: 850, startPoint y: 218, endPoint x: 787, endPoint y: 218, distance: 62.8
click at [787, 218] on td "TH TRẮNG" at bounding box center [856, 218] width 140 height 39
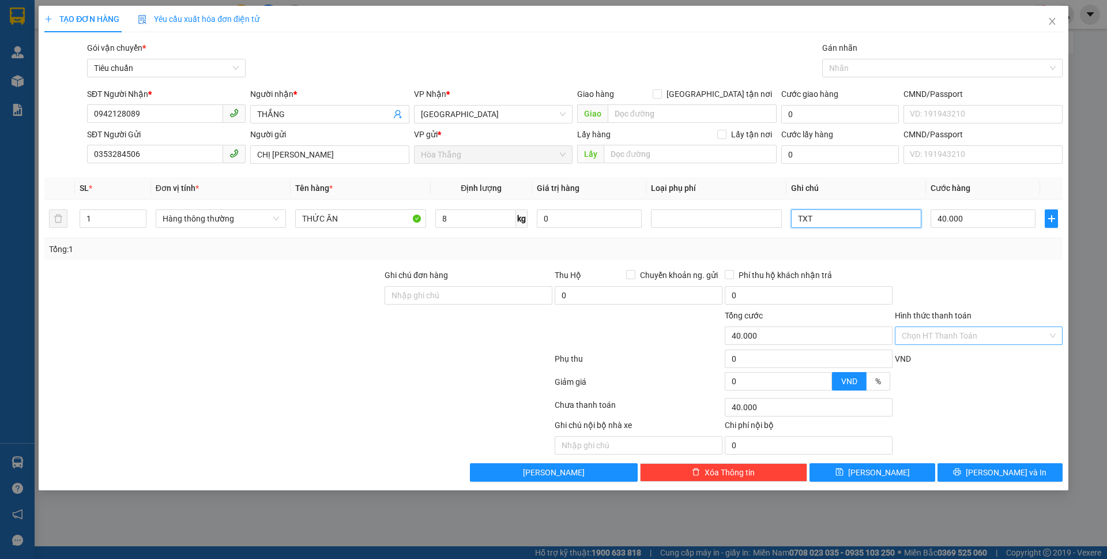
type input "TXT"
click at [950, 336] on input "Hình thức thanh toán" at bounding box center [975, 335] width 146 height 17
click at [937, 367] on div "Tại văn phòng" at bounding box center [979, 358] width 168 height 18
type input "0"
click at [985, 469] on button "[PERSON_NAME] và In" at bounding box center [999, 472] width 125 height 18
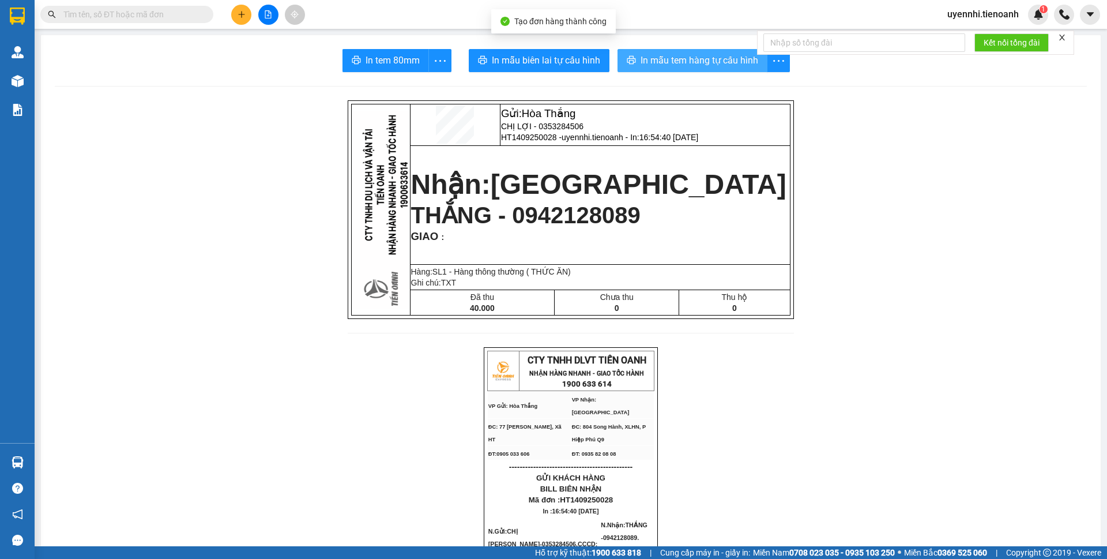
click at [713, 50] on button "In mẫu tem hàng tự cấu hình" at bounding box center [692, 60] width 150 height 23
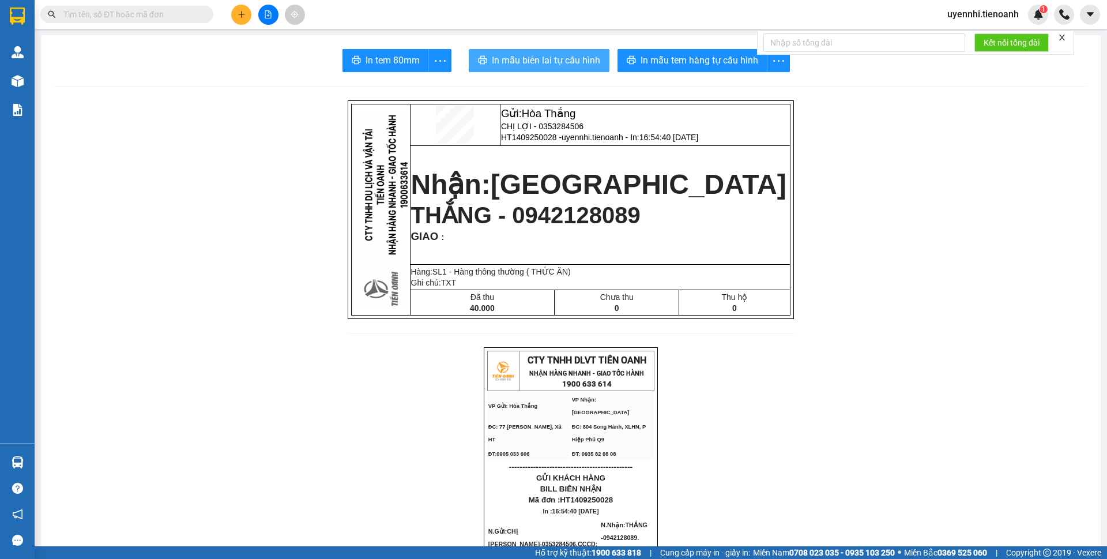
click at [502, 55] on span "In mẫu biên lai tự cấu hình" at bounding box center [546, 60] width 108 height 14
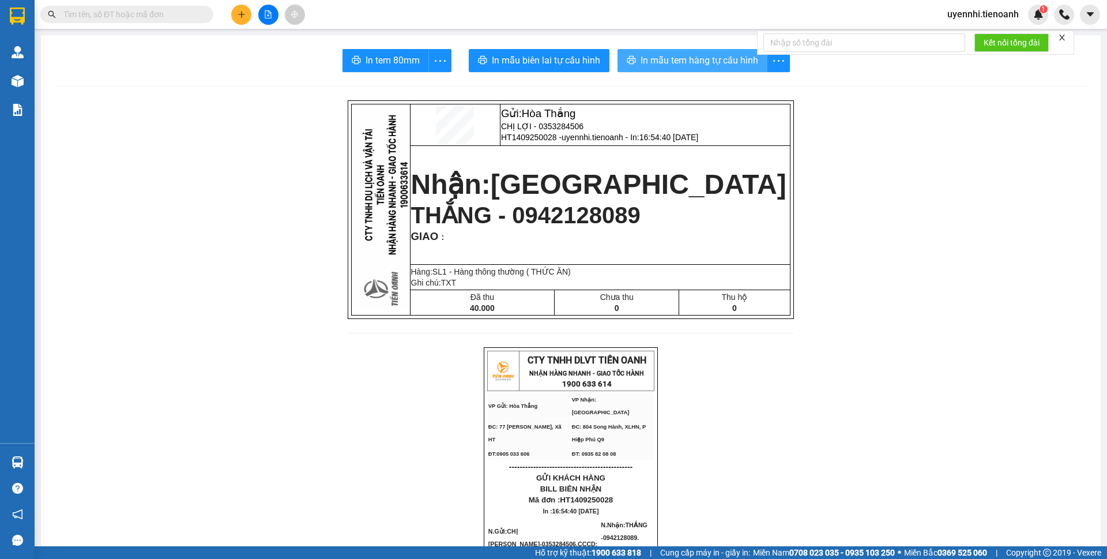
drag, startPoint x: 921, startPoint y: 380, endPoint x: 650, endPoint y: 57, distance: 421.5
click at [650, 57] on span "In mẫu tem hàng tự cấu hình" at bounding box center [699, 60] width 118 height 14
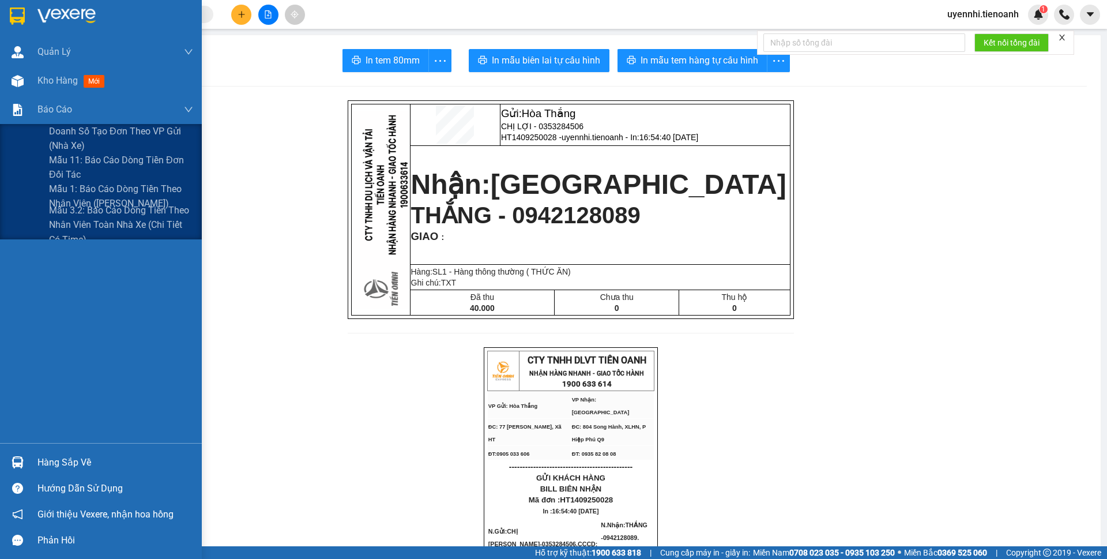
drag, startPoint x: 85, startPoint y: 191, endPoint x: 374, endPoint y: 529, distance: 444.4
click at [349, 540] on html "Kết quả tìm kiếm ( 0 ) Bộ lọc No Data uyennhi.tienoanh 1 Quản Lý Quản lý khách …" at bounding box center [553, 279] width 1107 height 559
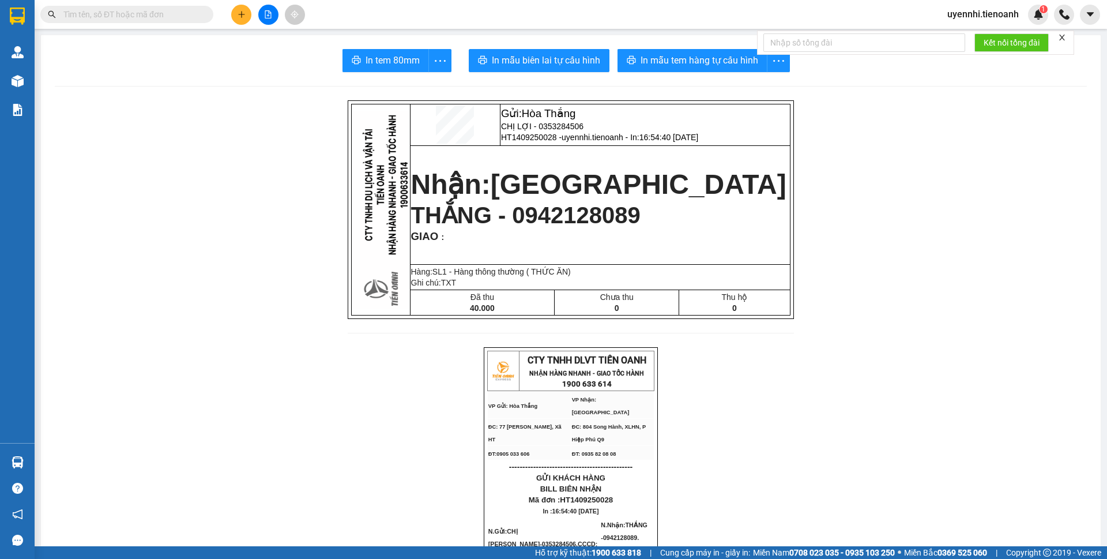
click at [242, 12] on icon "plus" at bounding box center [242, 14] width 8 height 8
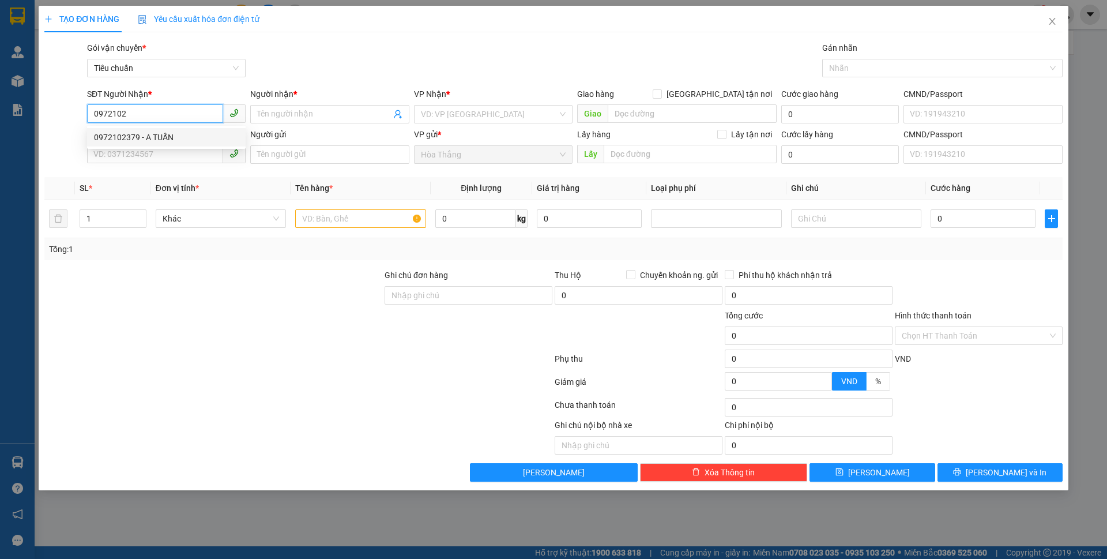
click at [184, 137] on div "0972102379 - A TUẤN" at bounding box center [166, 137] width 145 height 13
type input "0972102379"
type input "A TUẤN"
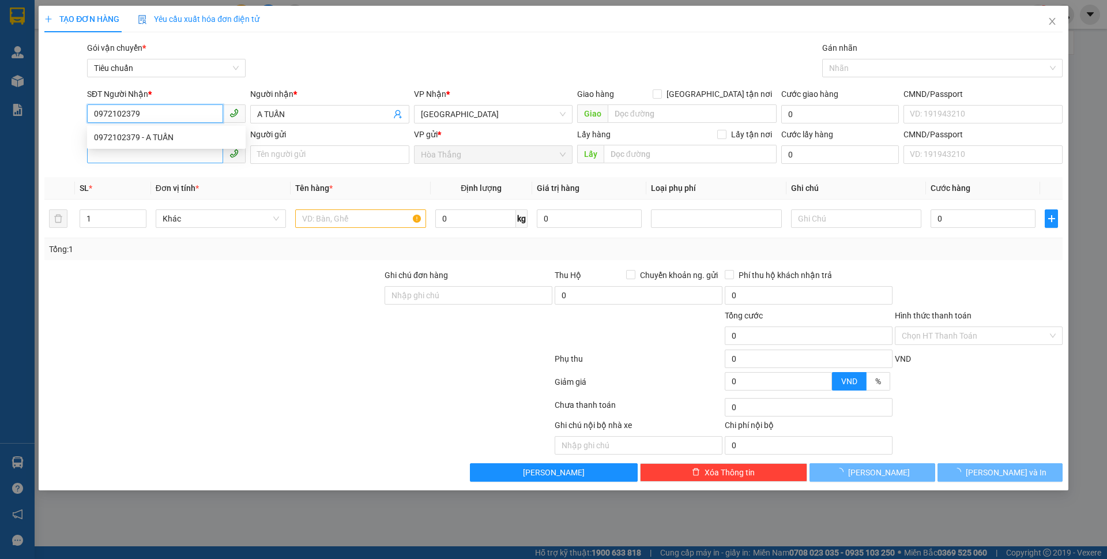
type input "60.000"
type input "0972102379"
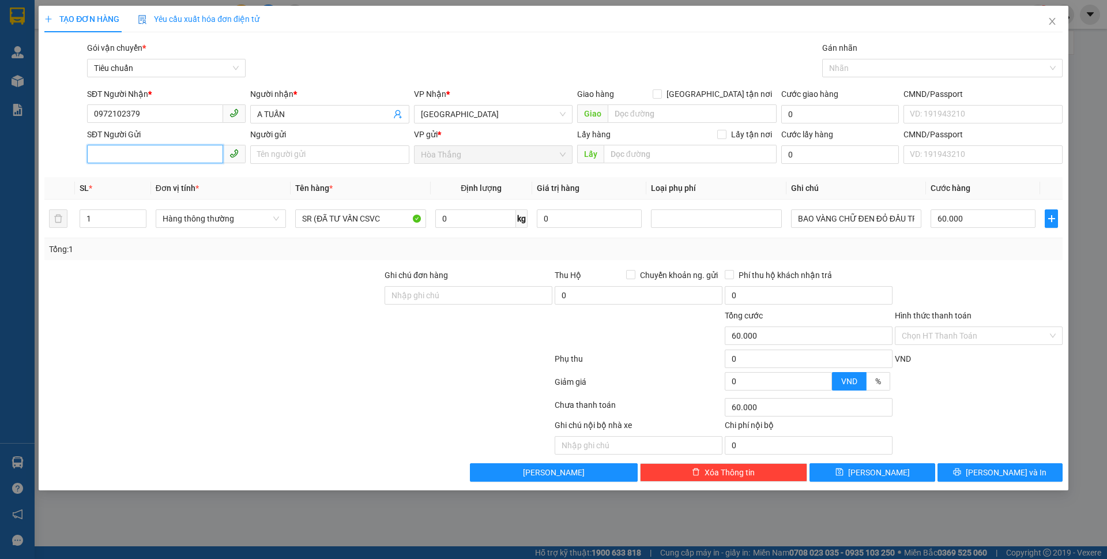
click at [144, 153] on input "SĐT Người Gửi" at bounding box center [155, 154] width 136 height 18
click at [160, 178] on div "0385620467 - CHÚ HỒNG" at bounding box center [166, 177] width 145 height 13
type input "0385620467"
type input "CHÚ HỒNG"
click at [467, 218] on input "0" at bounding box center [475, 218] width 81 height 18
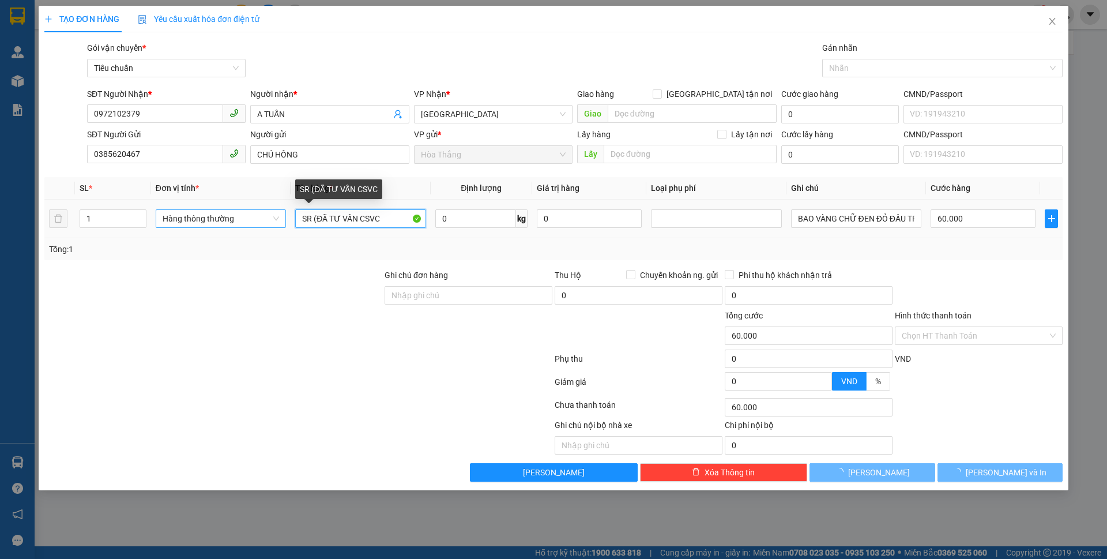
drag, startPoint x: 314, startPoint y: 216, endPoint x: 274, endPoint y: 212, distance: 39.4
click at [274, 212] on tr "1 Hàng thông thường SR (ĐÃ TƯ VẤN CSVC 0 kg 0 BAO VÀNG CHỮ ĐEN ĐỎ ĐẦU TRÂU 60.0…" at bounding box center [553, 218] width 1018 height 39
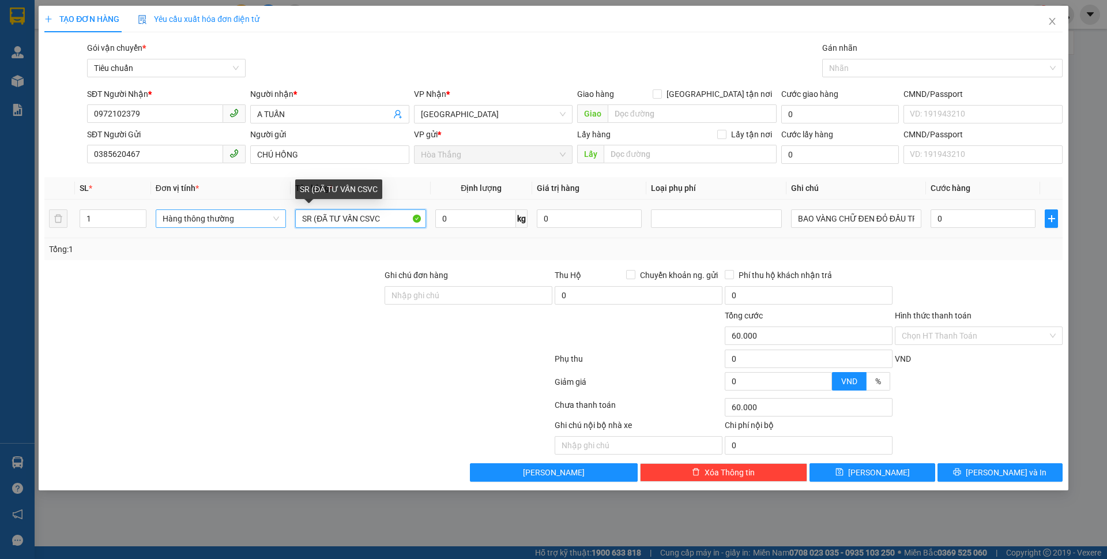
type input "0"
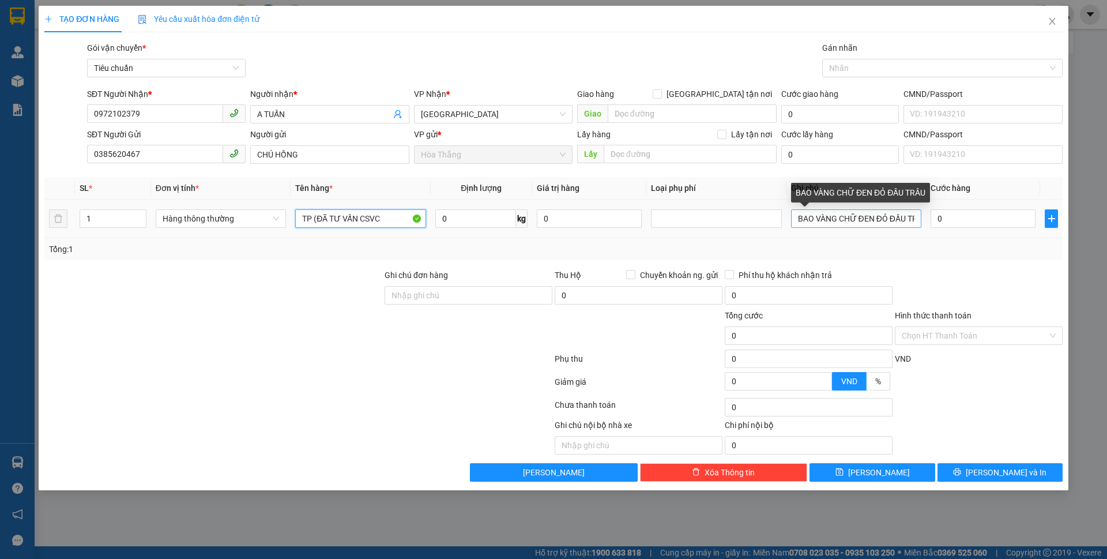
type input "TP (ĐÃ TƯ VẤN CSVC"
drag, startPoint x: 797, startPoint y: 216, endPoint x: 1099, endPoint y: 218, distance: 302.1
click at [1099, 218] on div "TẠO ĐƠN HÀNG Yêu cầu xuất hóa đơn điện tử Transit Pickup Surcharge Ids Transit …" at bounding box center [553, 279] width 1107 height 559
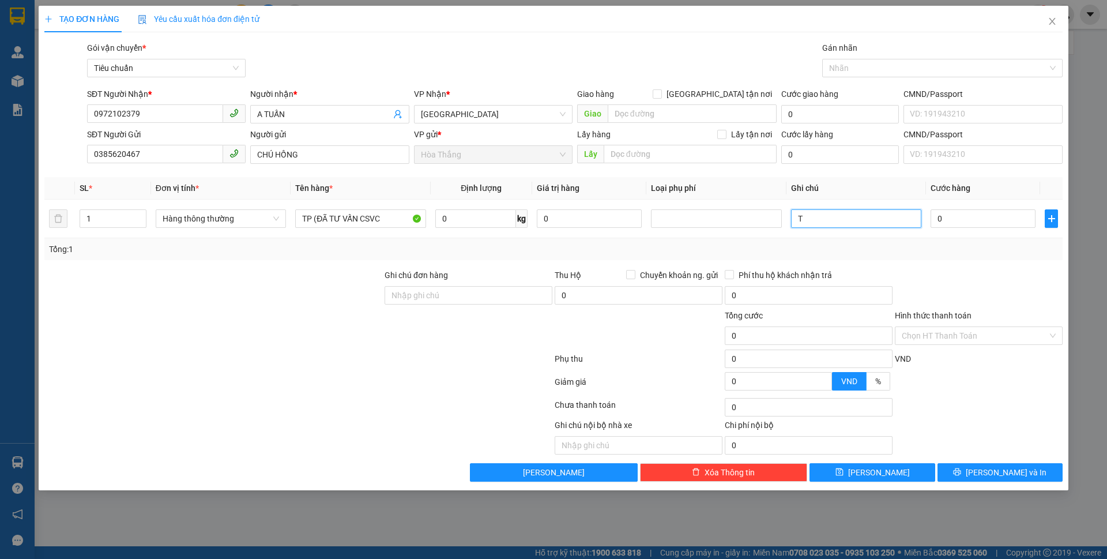
scroll to position [0, 0]
type input "TXT DC"
click at [476, 217] on input "0" at bounding box center [475, 218] width 81 height 18
type input "15"
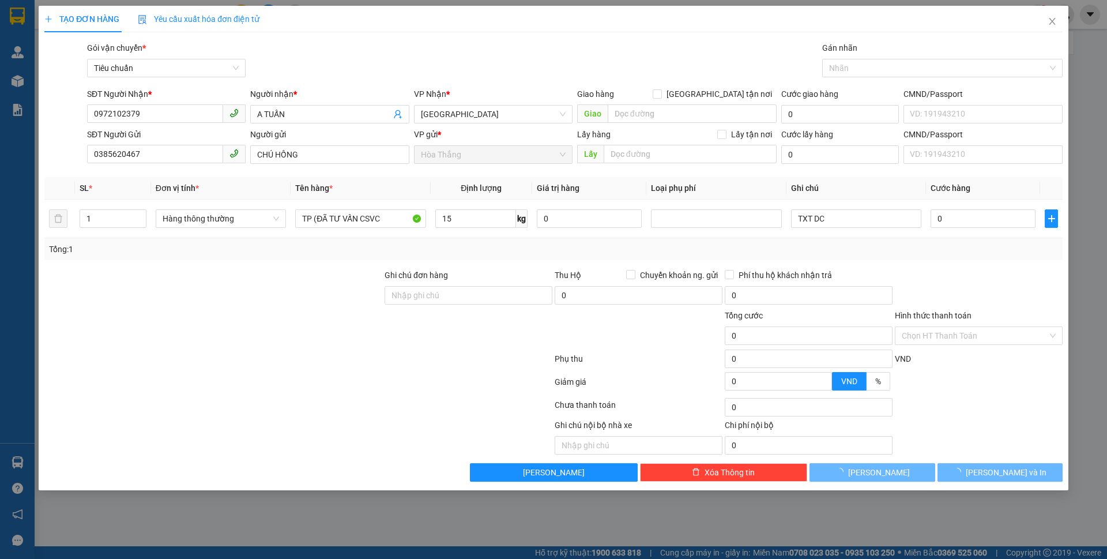
click at [384, 266] on div "Transit Pickup Surcharge Ids Transit Deliver Surcharge Ids Transit Deliver Surc…" at bounding box center [553, 262] width 1018 height 440
click at [386, 263] on div "Transit Pickup Surcharge Ids Transit Deliver Surcharge Ids Transit Deliver Surc…" at bounding box center [553, 262] width 1018 height 440
type input "50.000"
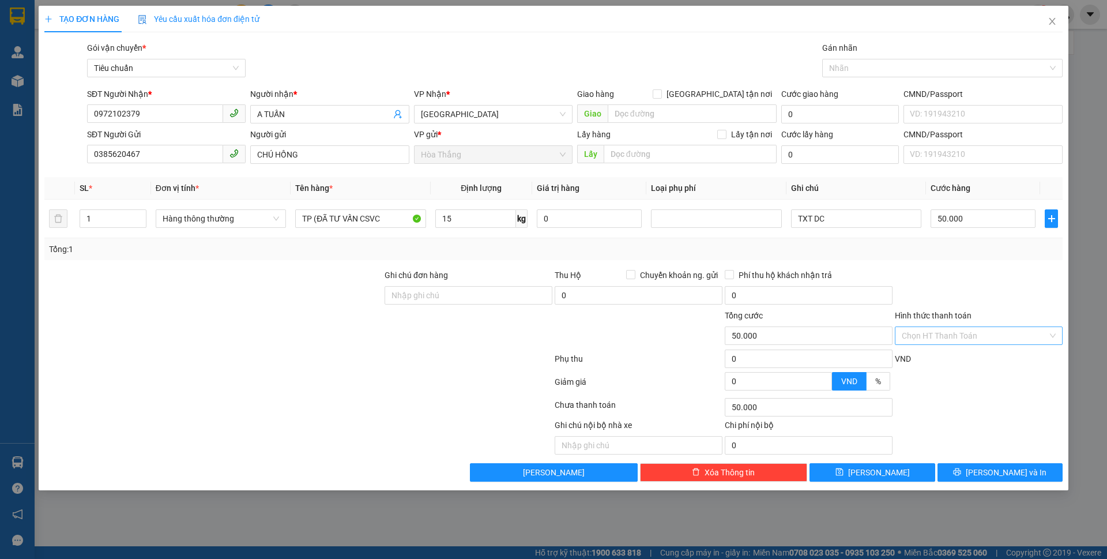
click at [928, 338] on input "Hình thức thanh toán" at bounding box center [975, 335] width 146 height 17
click at [910, 365] on div "Tại văn phòng" at bounding box center [979, 358] width 168 height 18
type input "0"
click at [959, 464] on button "[PERSON_NAME] và In" at bounding box center [999, 472] width 125 height 18
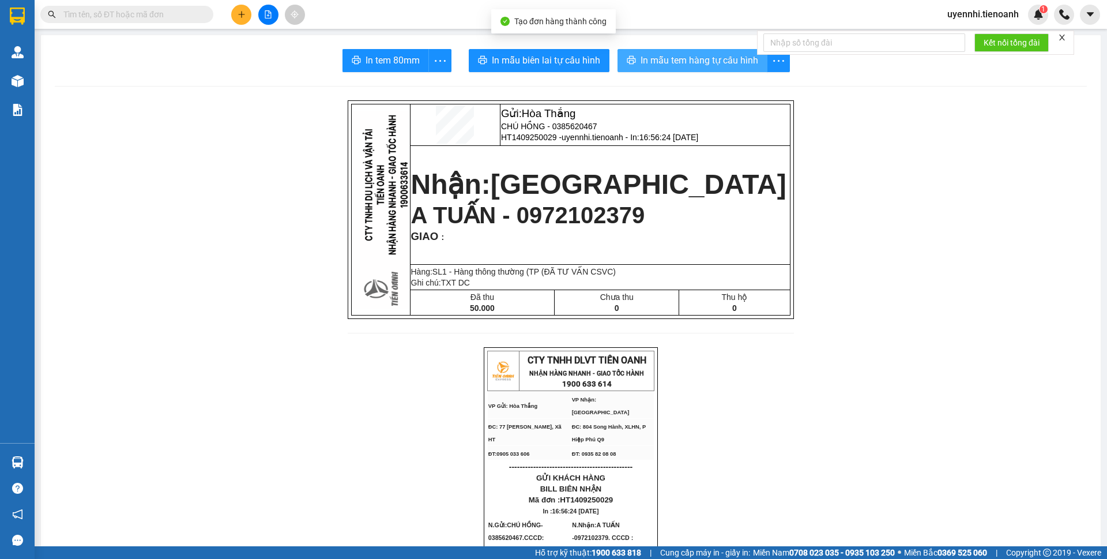
click at [670, 62] on span "In mẫu tem hàng tự cấu hình" at bounding box center [699, 60] width 118 height 14
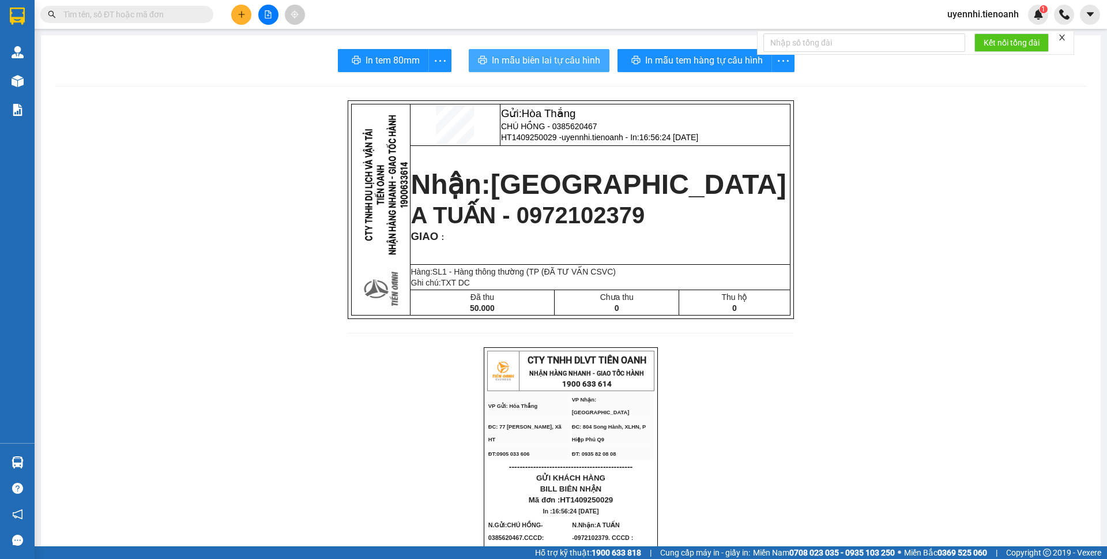
click at [513, 51] on button "In mẫu biên lai tự cấu hình" at bounding box center [539, 60] width 141 height 23
click at [518, 53] on span "In mẫu biên lai tự cấu hình" at bounding box center [546, 60] width 108 height 14
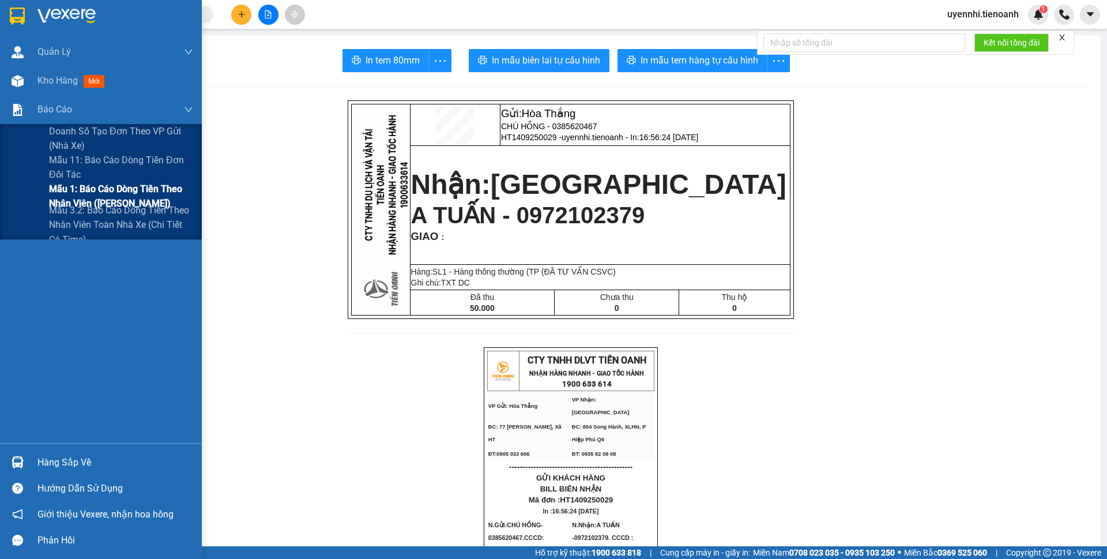
click at [95, 186] on span "Mẫu 1: Báo cáo dòng tiền theo nhân viên ([PERSON_NAME])" at bounding box center [121, 196] width 144 height 29
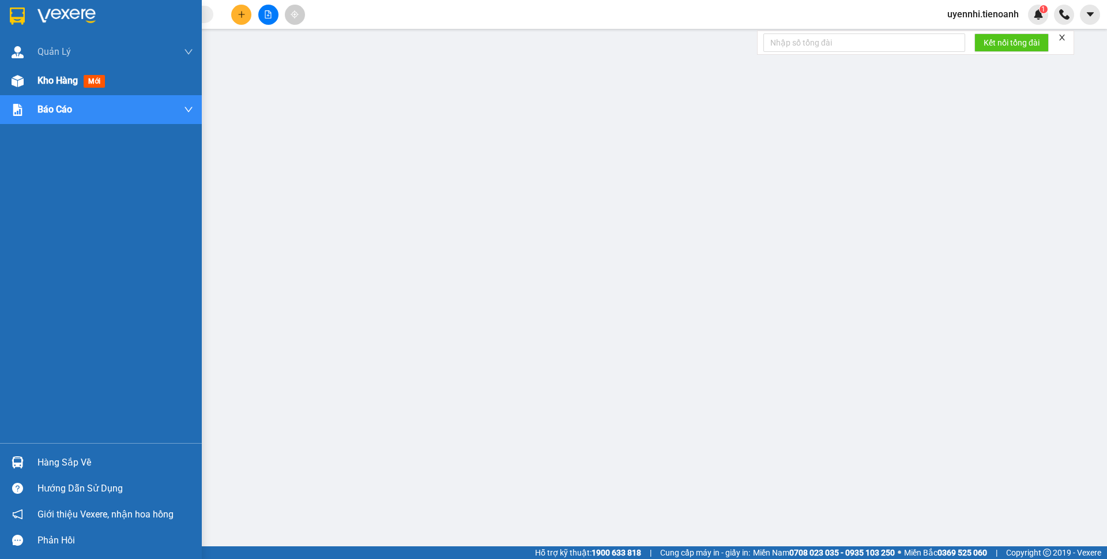
click at [58, 81] on span "Kho hàng" at bounding box center [57, 80] width 40 height 11
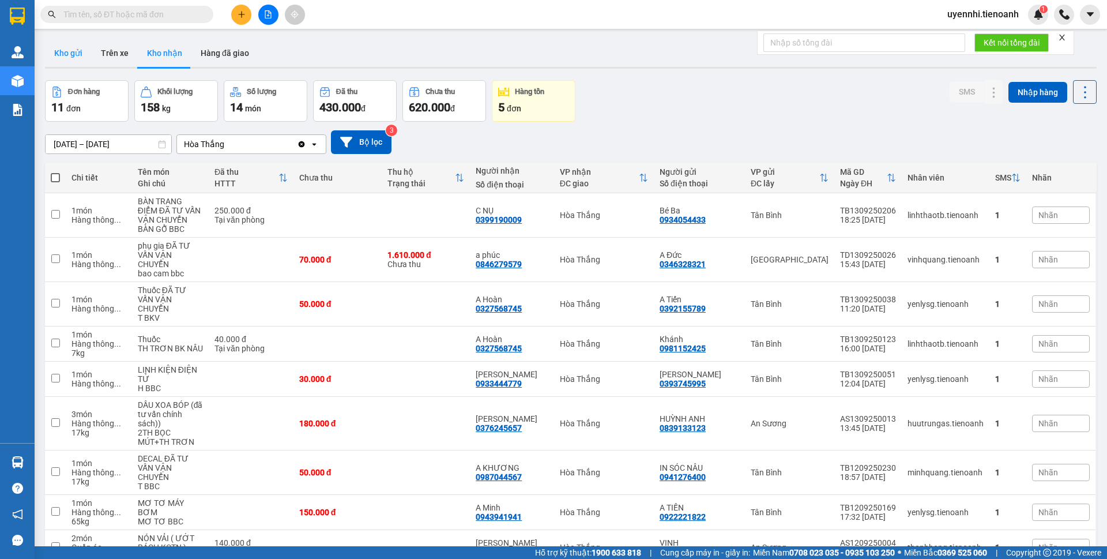
click at [67, 61] on button "Kho gửi" at bounding box center [68, 53] width 47 height 28
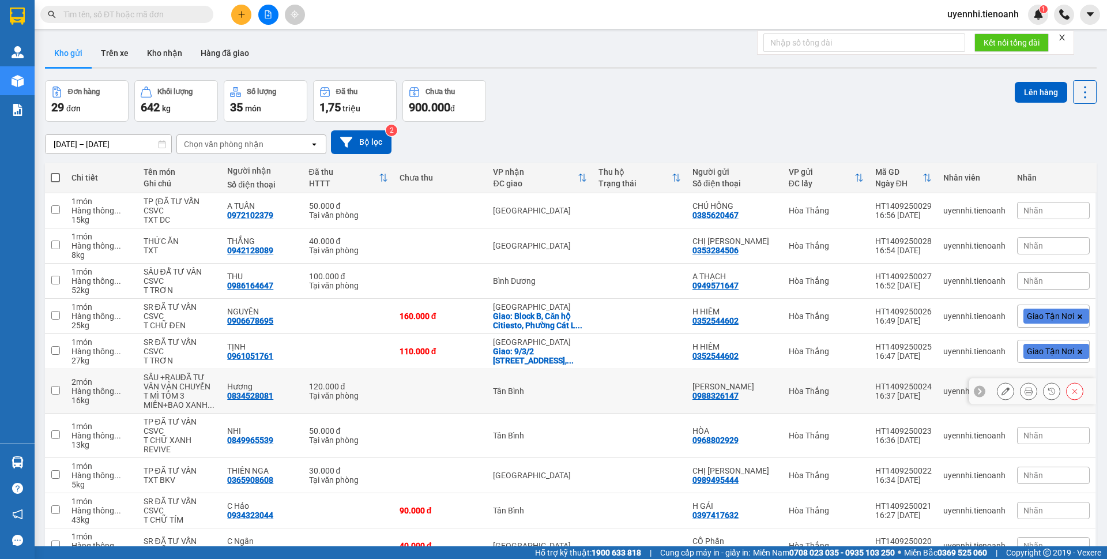
scroll to position [58, 0]
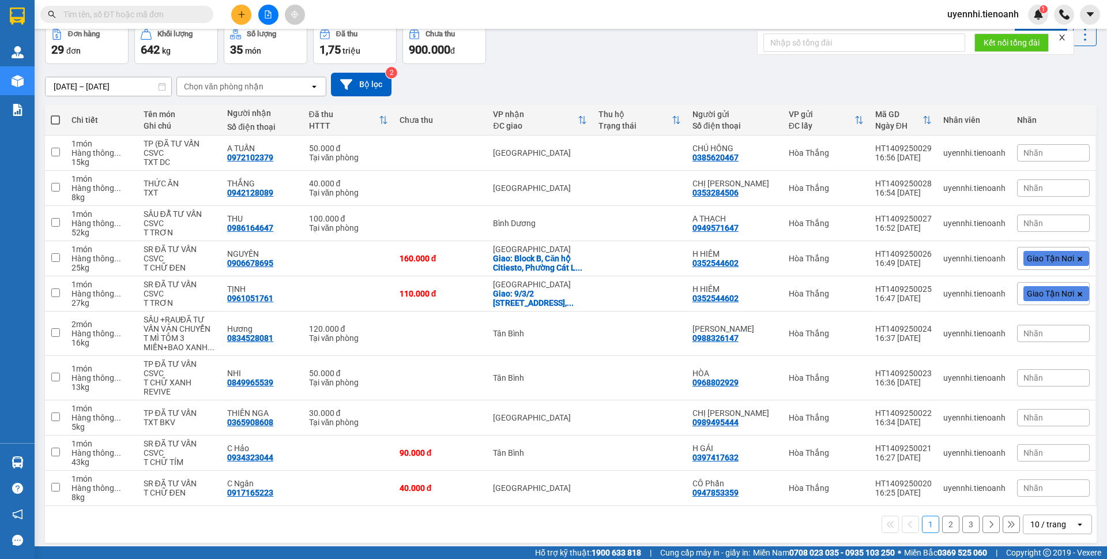
click at [121, 10] on input "text" at bounding box center [131, 14] width 136 height 13
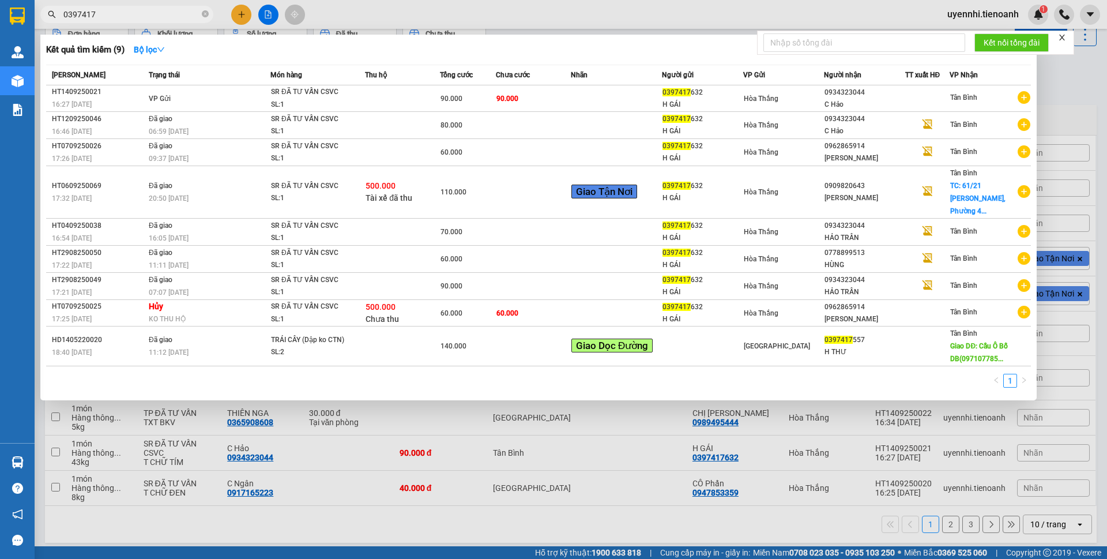
type input "0397417"
click at [305, 515] on div at bounding box center [553, 279] width 1107 height 559
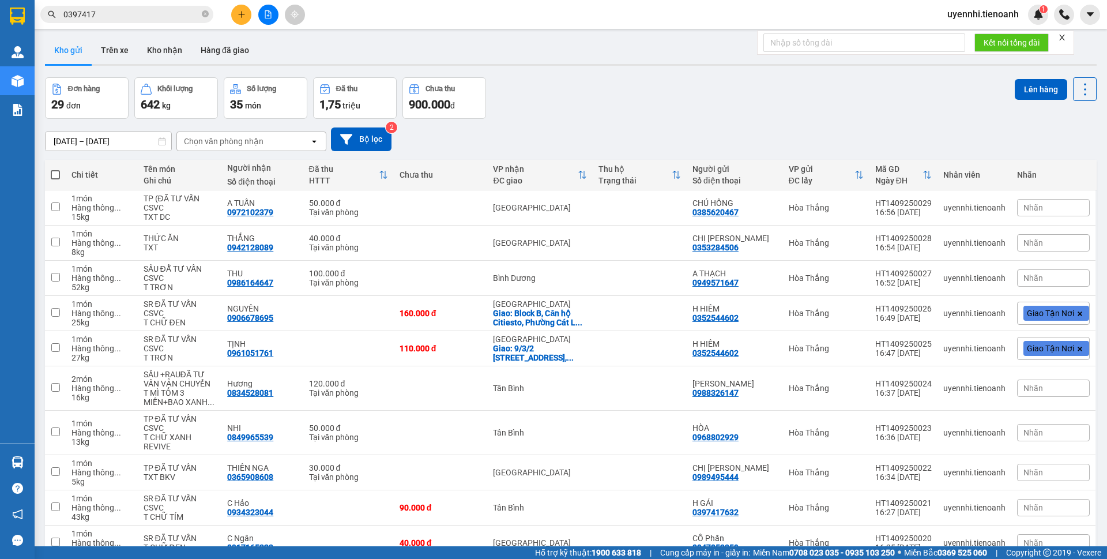
scroll to position [0, 0]
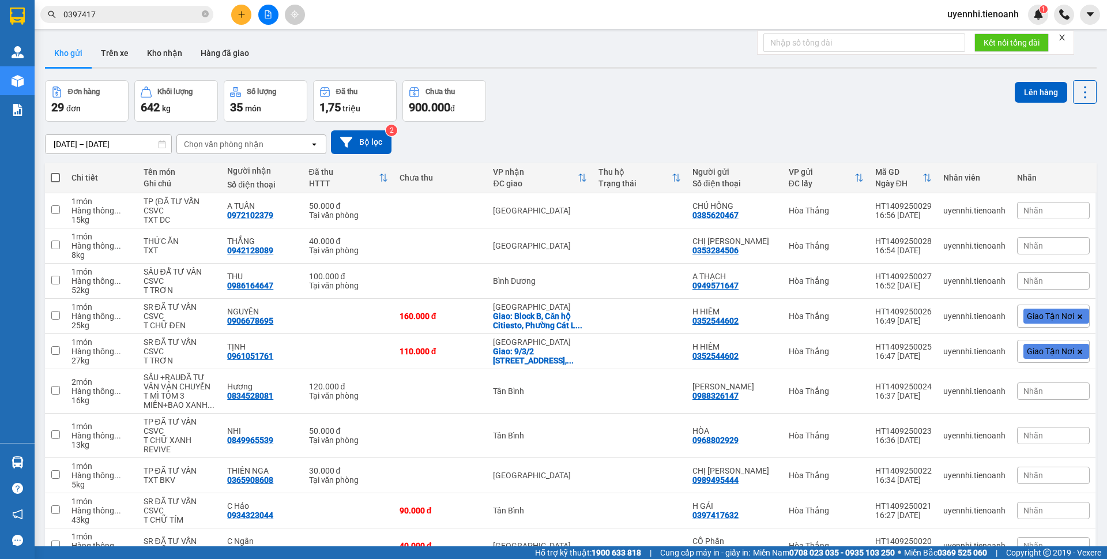
click at [240, 11] on icon "plus" at bounding box center [242, 14] width 8 height 8
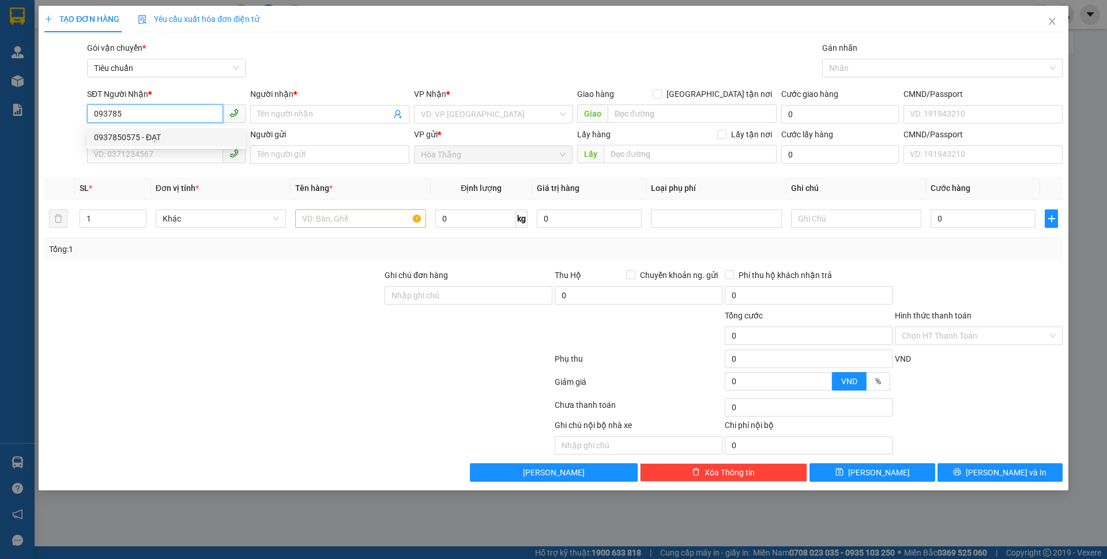
click at [129, 135] on div "0937850575 - ĐẠT" at bounding box center [166, 137] width 145 height 13
type input "0937850575"
type input "ĐẠT"
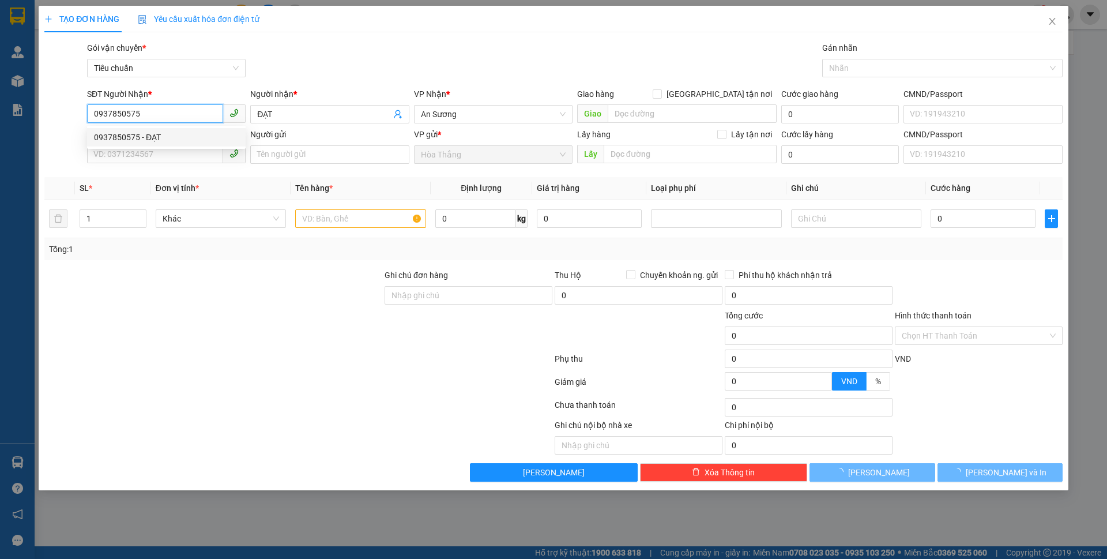
type input "60.000"
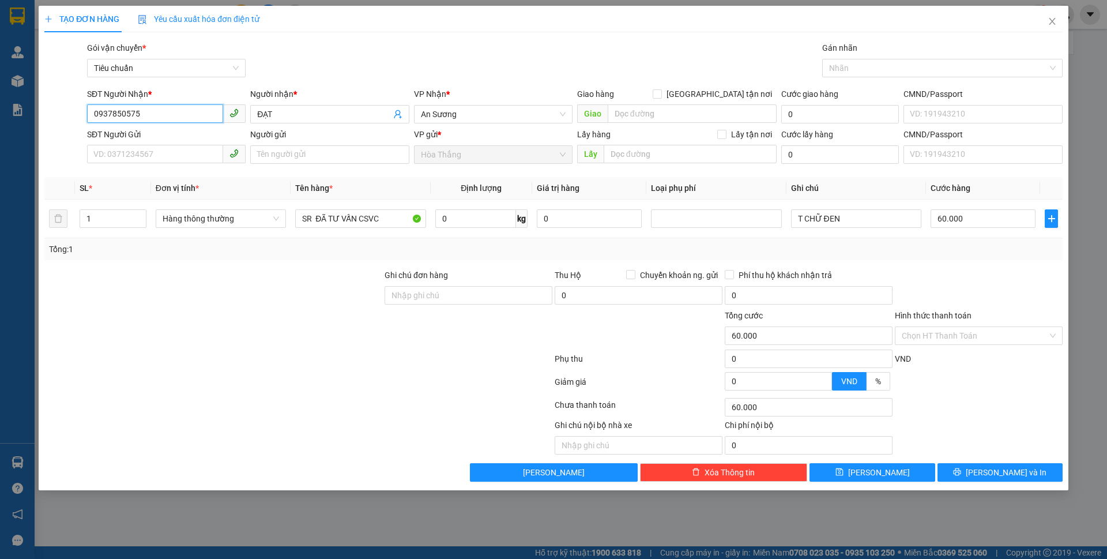
drag, startPoint x: 159, startPoint y: 115, endPoint x: 44, endPoint y: 114, distance: 114.7
click at [44, 114] on div "SĐT Người Nhận * 0937850575 0937850575 Người nhận * ĐẠT VP Nhận * An Sương Giao…" at bounding box center [553, 108] width 1020 height 40
type input "."
type input "0937859477"
drag, startPoint x: 299, startPoint y: 107, endPoint x: 250, endPoint y: 114, distance: 49.4
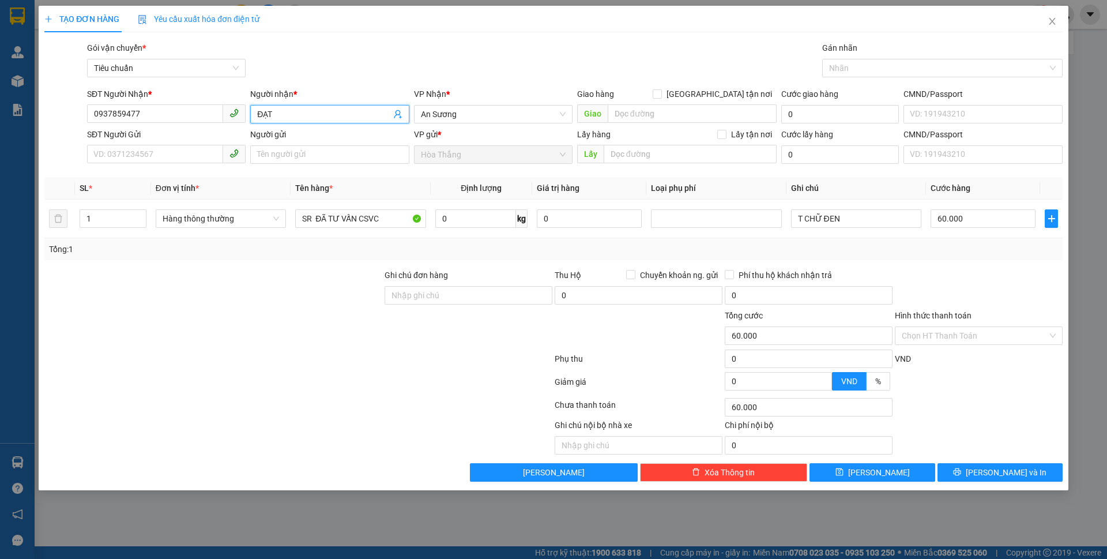
click at [250, 114] on span "ĐẠT" at bounding box center [329, 114] width 159 height 18
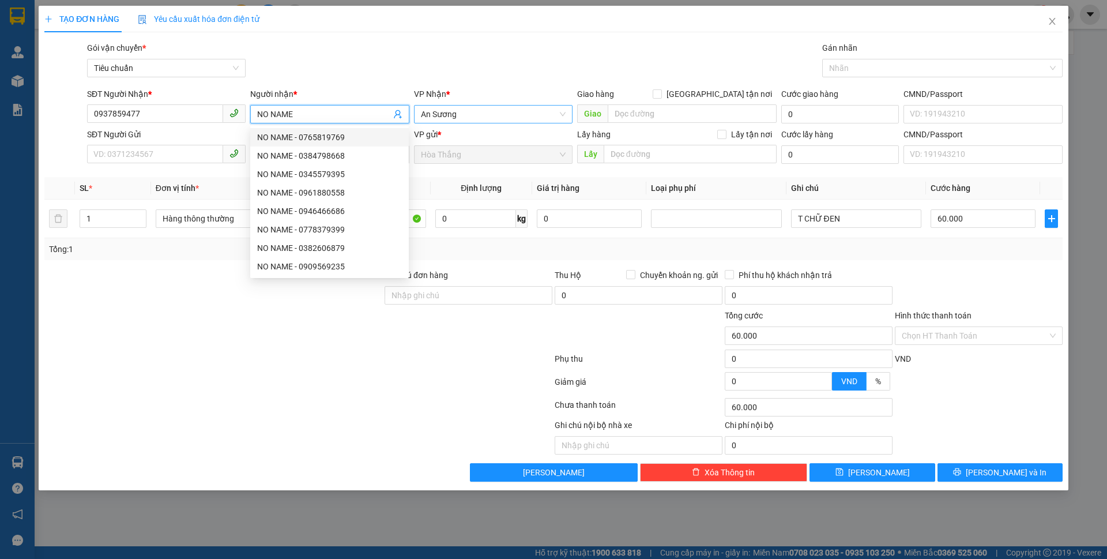
click at [468, 111] on span "An Sương" at bounding box center [493, 113] width 145 height 17
type input "NO NAME"
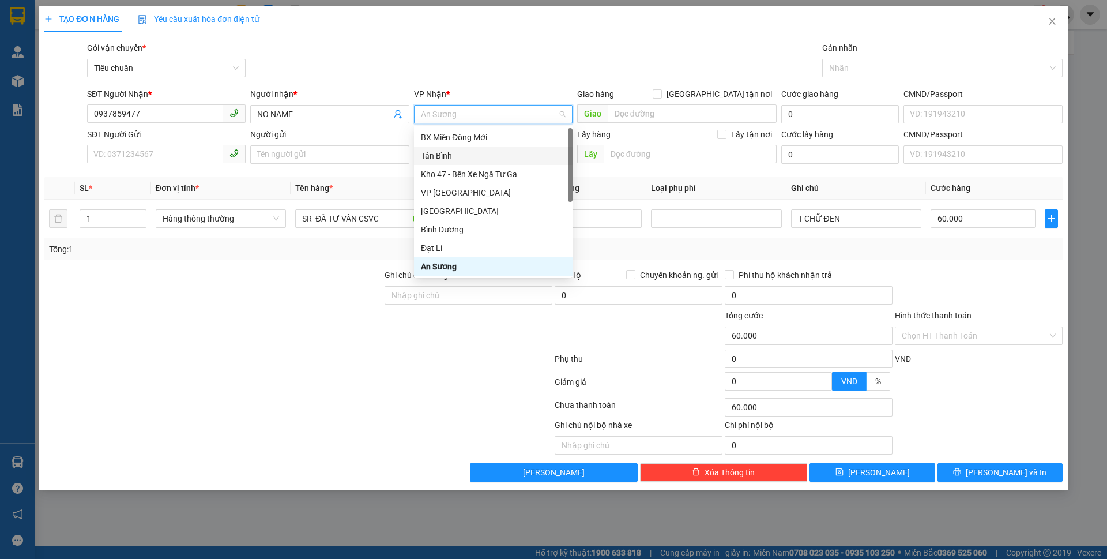
click at [440, 150] on div "Tân Bình" at bounding box center [493, 155] width 145 height 13
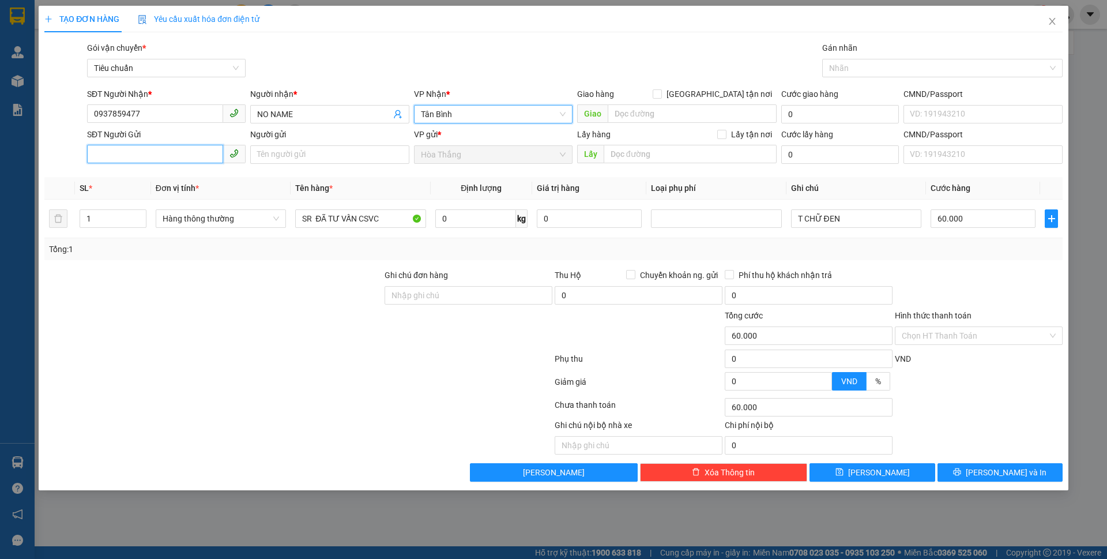
click at [138, 155] on input "SĐT Người Gửi" at bounding box center [155, 154] width 136 height 18
click at [115, 175] on div "0945890979 - A Bơm" at bounding box center [166, 177] width 145 height 13
type input "0945890979"
type input "A Bơm"
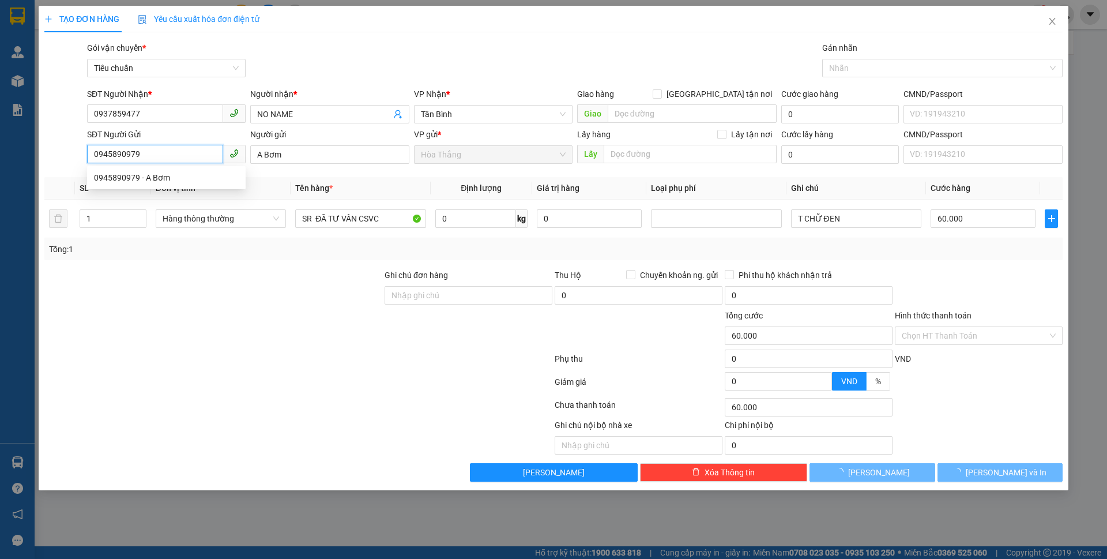
type input "140.000"
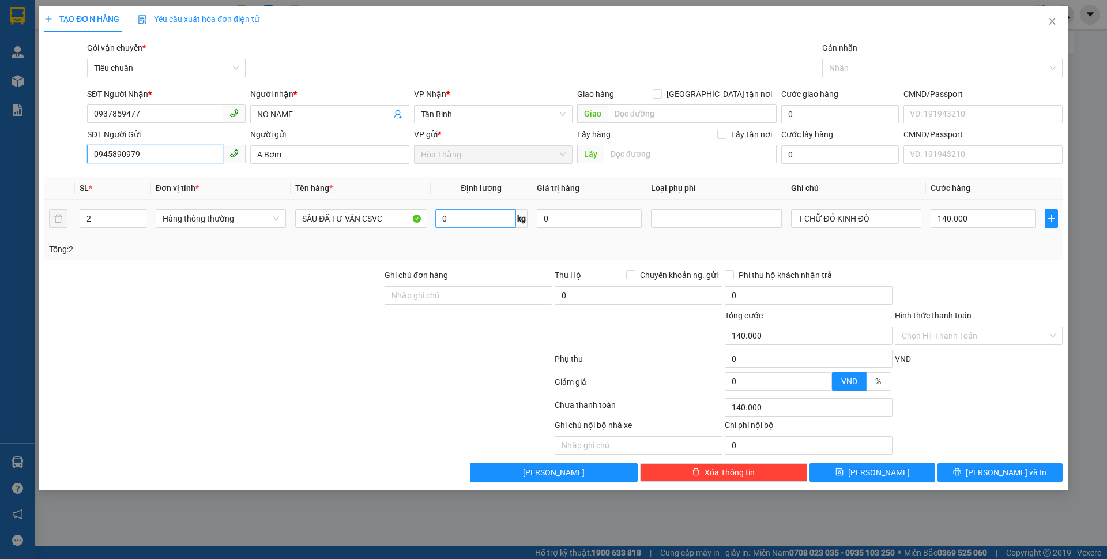
type input "0945890979"
click at [473, 219] on input "0" at bounding box center [475, 218] width 81 height 18
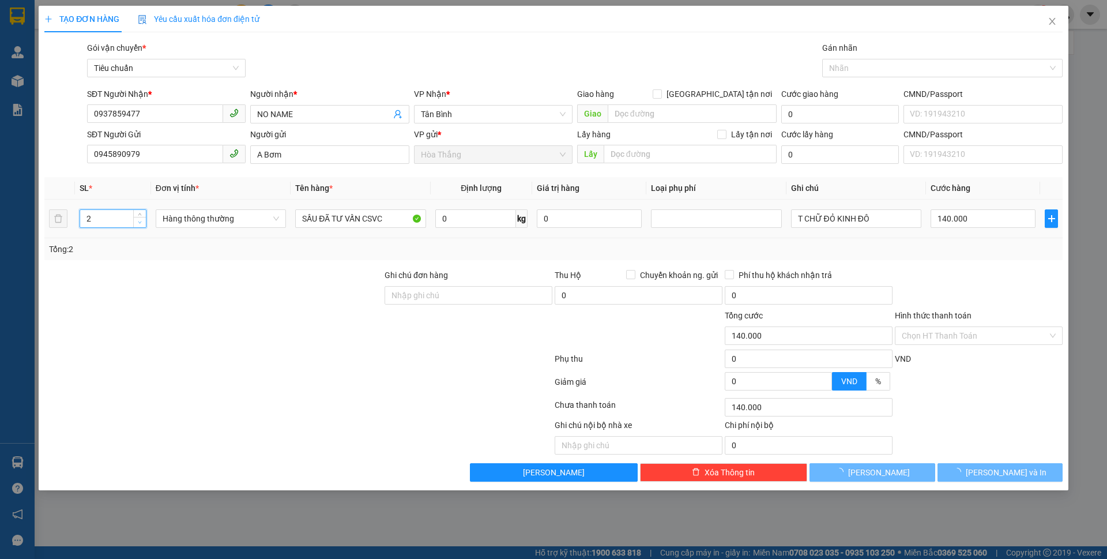
click at [141, 225] on span "down" at bounding box center [140, 222] width 7 height 7
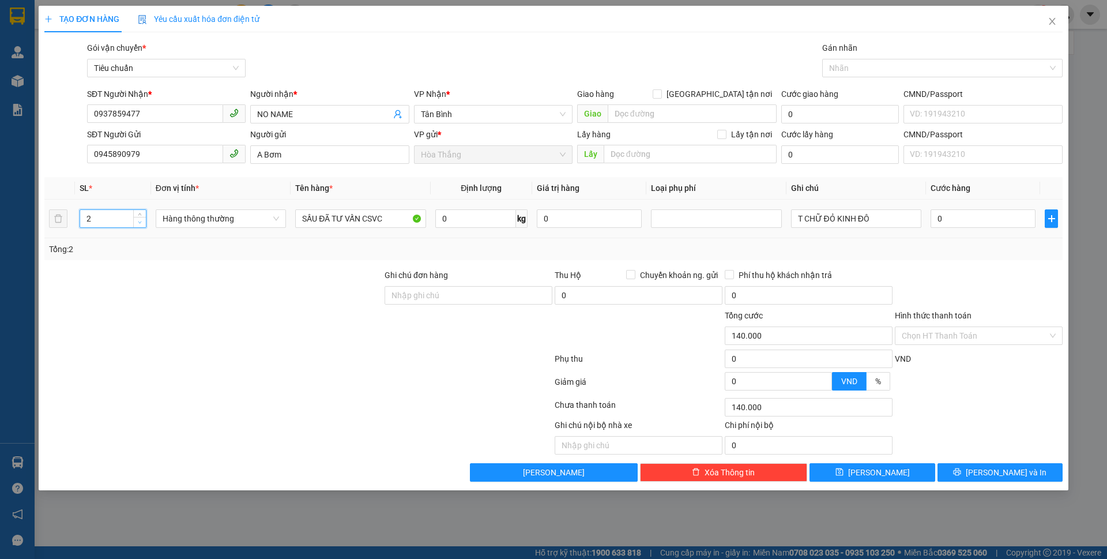
type input "0"
click at [135, 212] on span "Increase Value" at bounding box center [139, 215] width 13 height 10
click at [138, 223] on icon "down" at bounding box center [140, 222] width 4 height 4
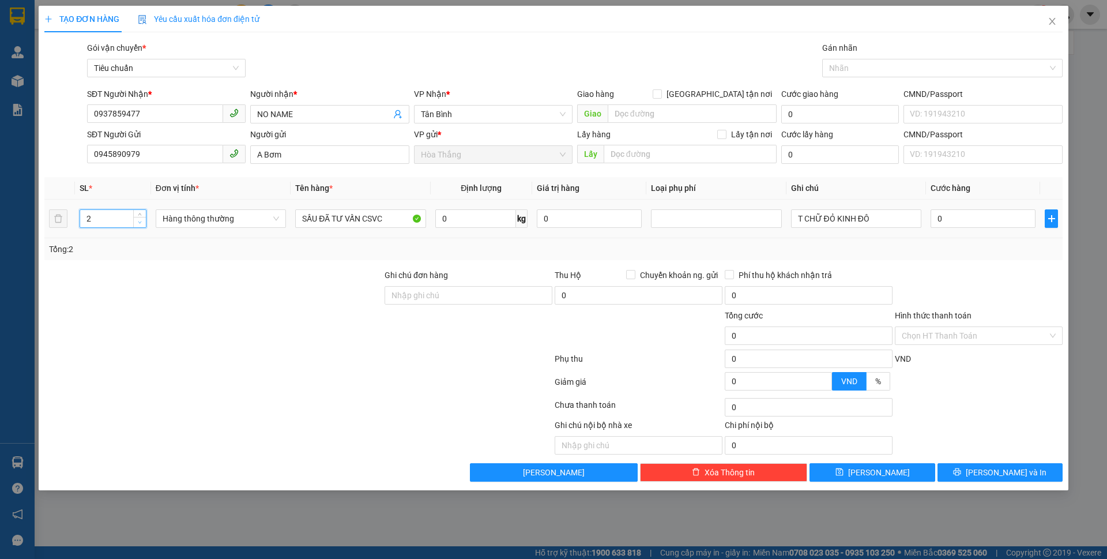
type input "1"
click at [138, 223] on icon "down" at bounding box center [140, 222] width 4 height 4
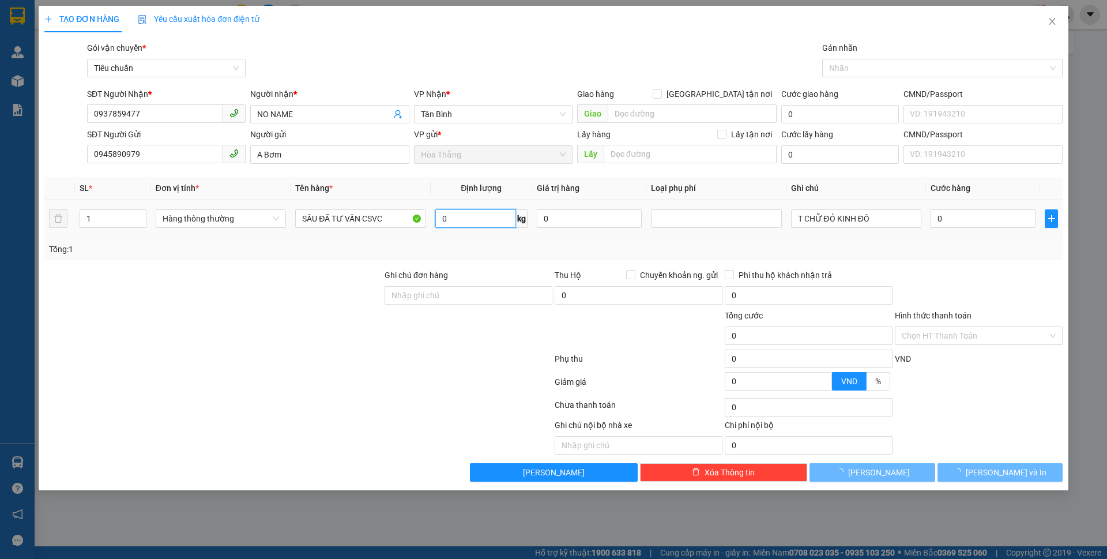
click at [455, 212] on input "0" at bounding box center [475, 218] width 81 height 18
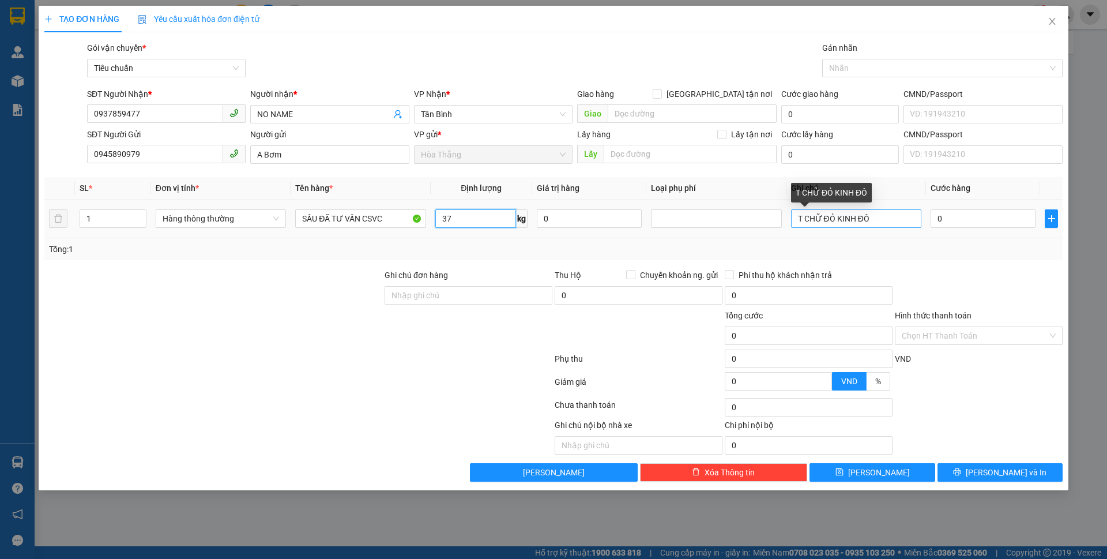
type input "37"
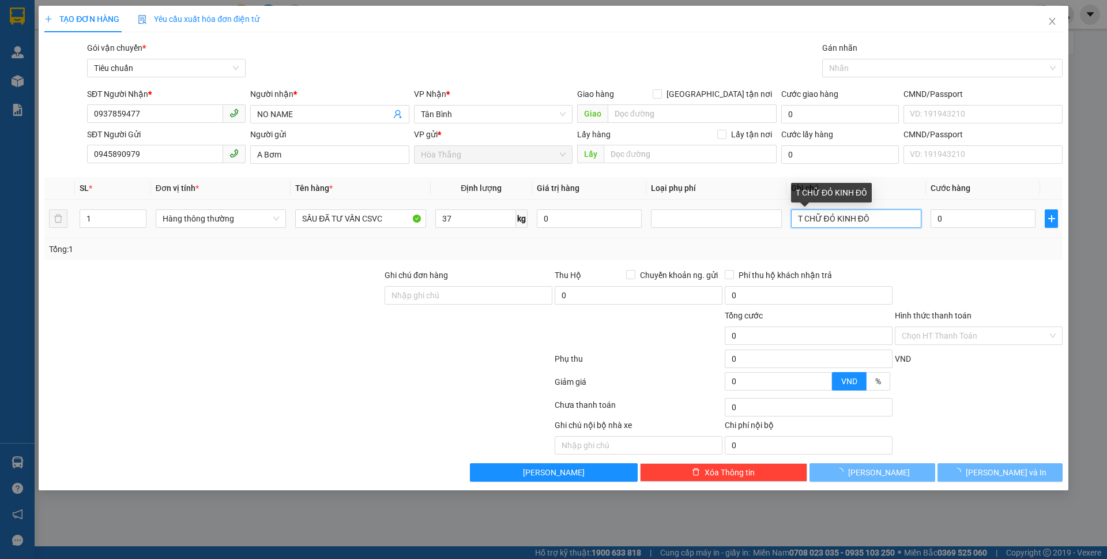
drag, startPoint x: 801, startPoint y: 218, endPoint x: 1001, endPoint y: 242, distance: 200.9
click at [1001, 242] on div "SL * Đơn vị tính * Tên hàng * Định lượng Giá trị hàng Loại phụ phí Ghi chú Cước…" at bounding box center [553, 218] width 1018 height 83
type input "80.000"
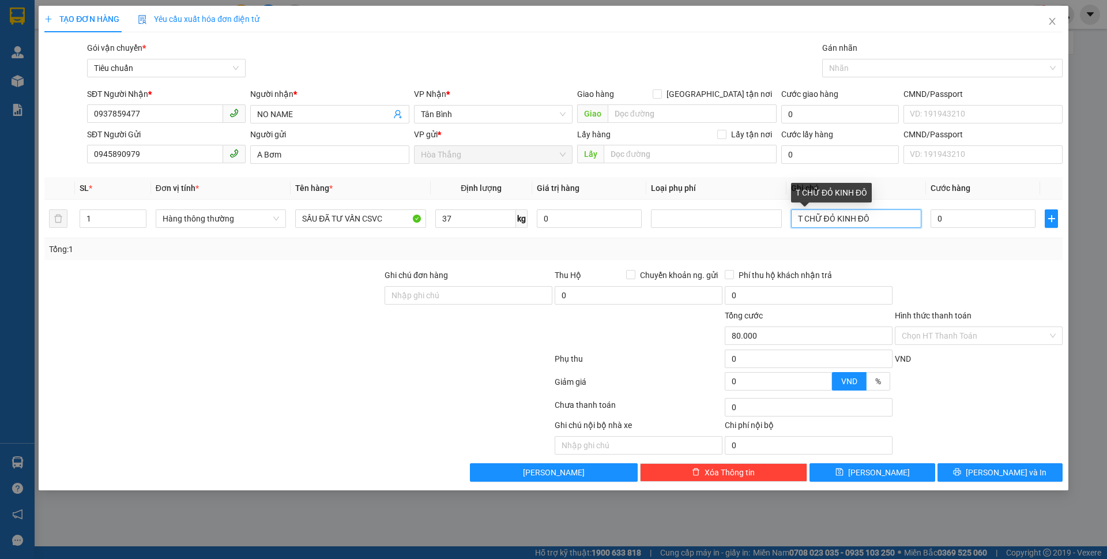
type input "80.000"
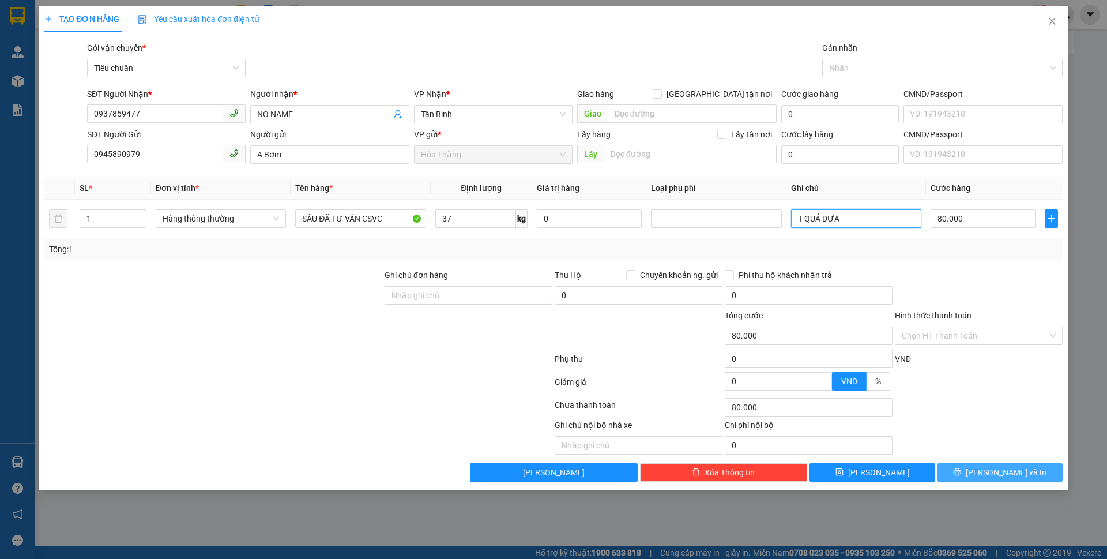
type input "T QUẢ DƯA"
click at [1003, 475] on span "[PERSON_NAME] và In" at bounding box center [1006, 472] width 81 height 13
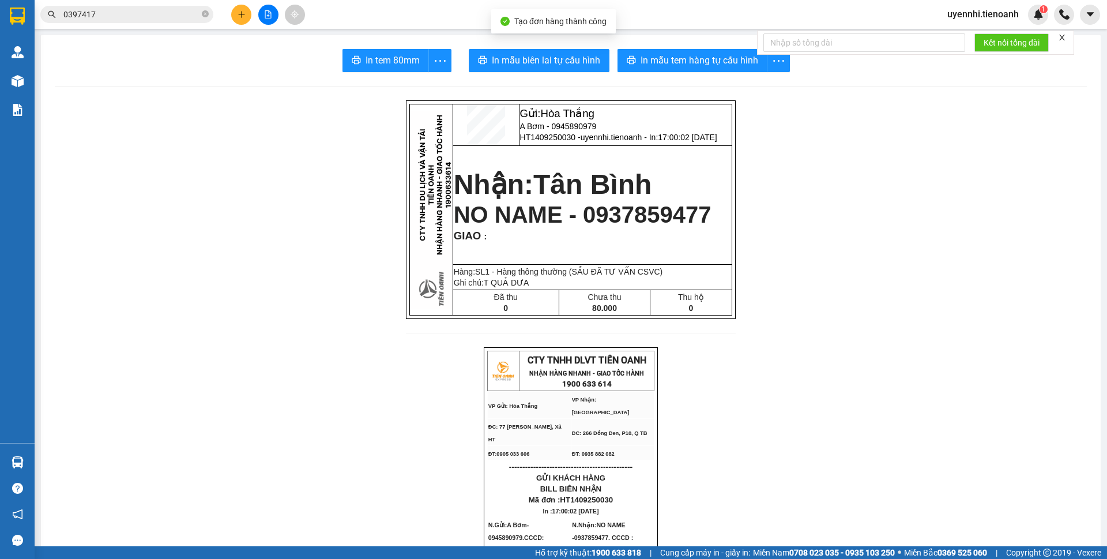
click at [692, 61] on span "In mẫu tem hàng tự cấu hình" at bounding box center [699, 60] width 118 height 14
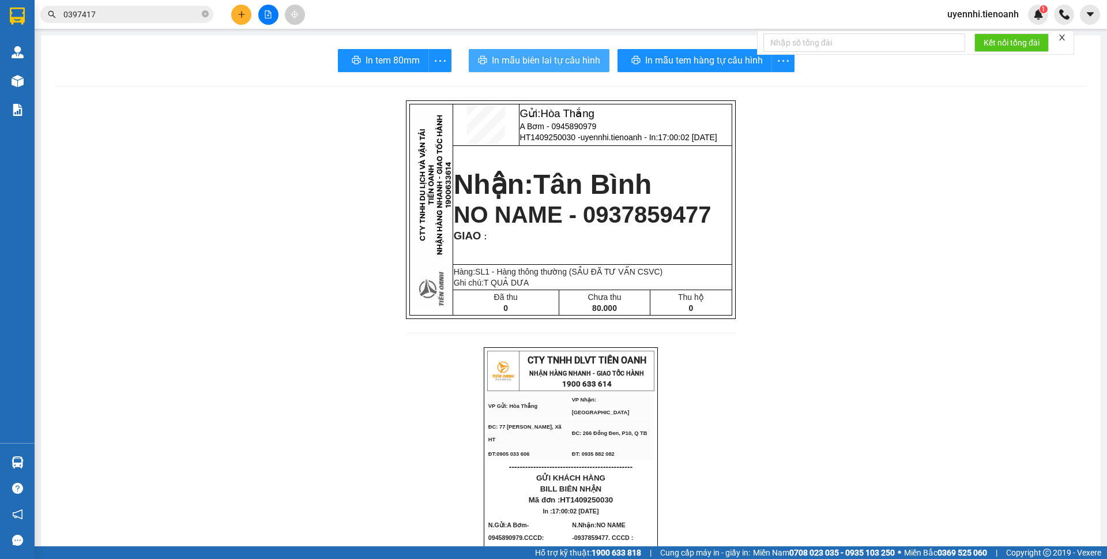
click at [517, 49] on button "In mẫu biên lai tự cấu hình" at bounding box center [539, 60] width 141 height 23
click at [517, 51] on button "In mẫu biên lai tự cấu hình" at bounding box center [539, 60] width 141 height 23
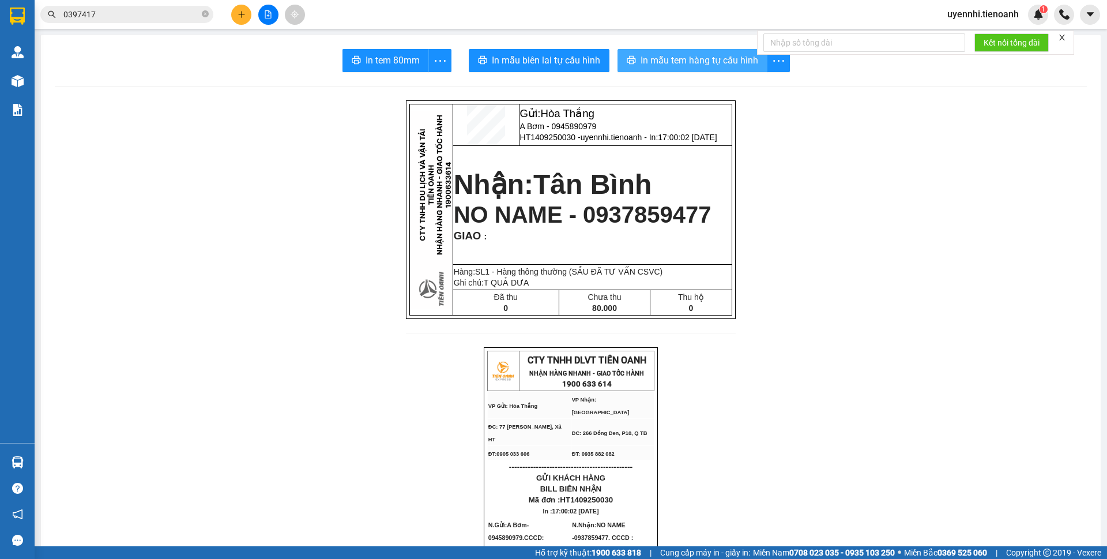
click at [648, 67] on span "In mẫu tem hàng tự cấu hình" at bounding box center [699, 60] width 118 height 14
click at [242, 13] on icon "plus" at bounding box center [242, 14] width 8 height 8
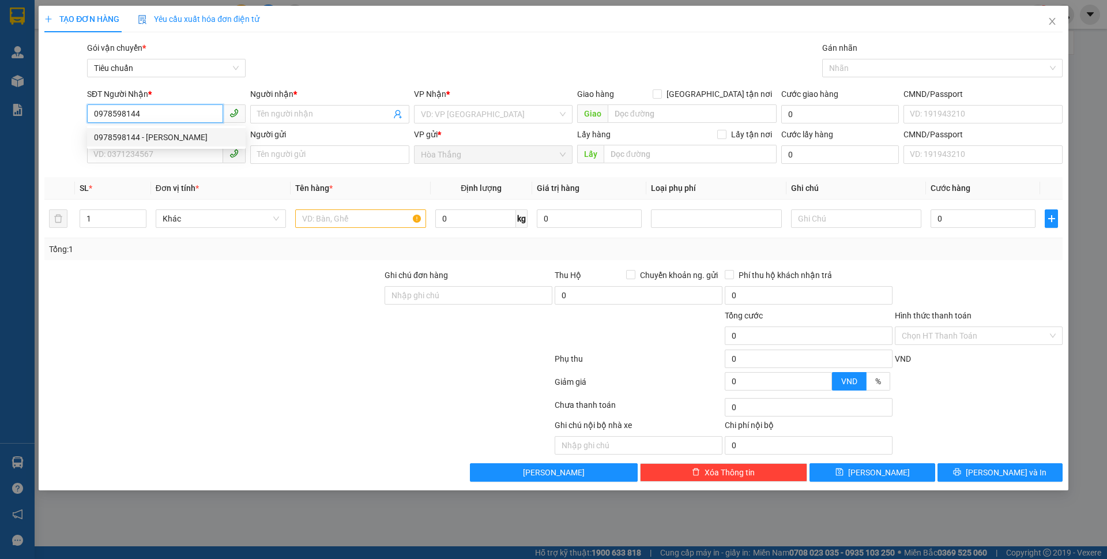
click at [157, 137] on div "0978598144 - C Phúc" at bounding box center [166, 137] width 145 height 13
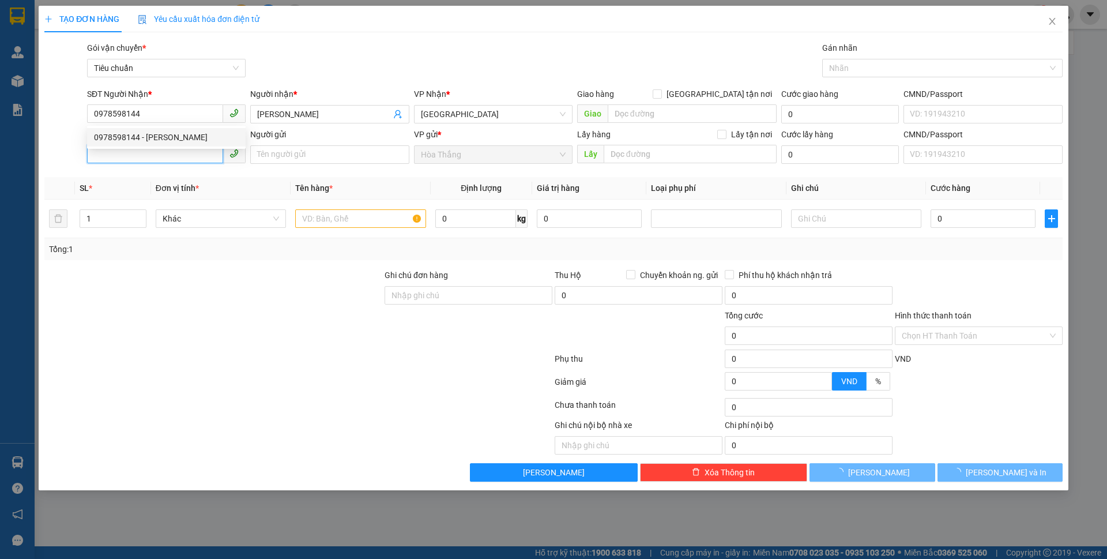
click at [152, 155] on input "SĐT Người Gửi" at bounding box center [155, 154] width 136 height 18
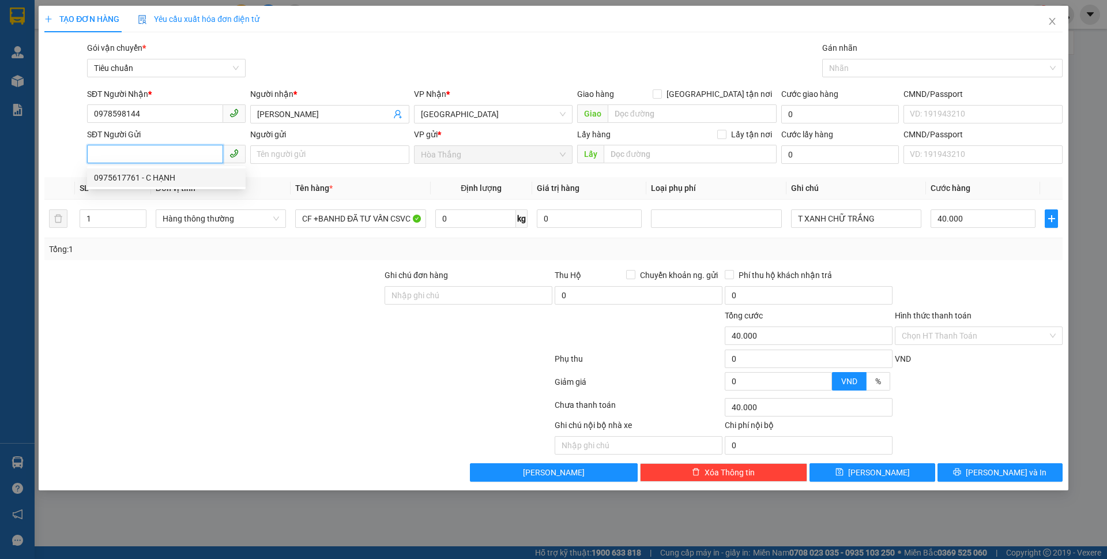
drag, startPoint x: 171, startPoint y: 174, endPoint x: 197, endPoint y: 175, distance: 26.0
click at [172, 174] on div "0975617761 - C HẠNH" at bounding box center [166, 177] width 145 height 13
click at [484, 223] on input "0" at bounding box center [475, 218] width 81 height 18
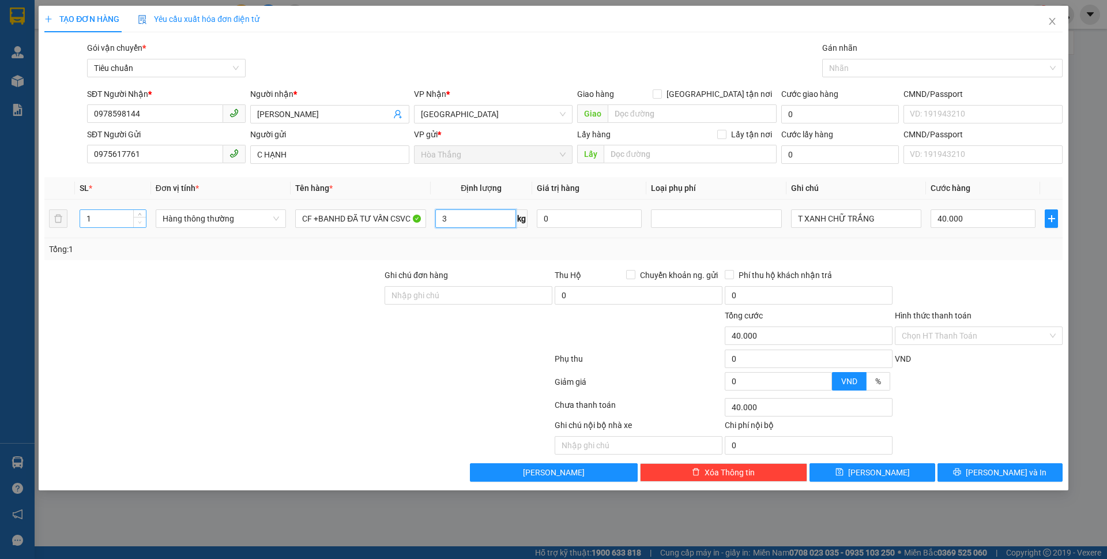
click at [137, 220] on span "down" at bounding box center [140, 222] width 7 height 7
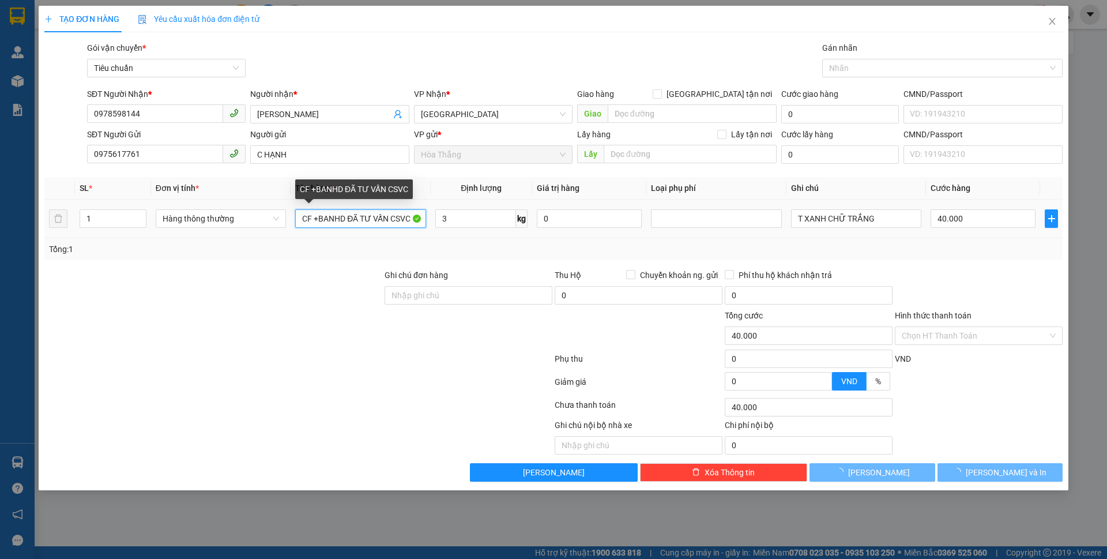
drag, startPoint x: 351, startPoint y: 217, endPoint x: 272, endPoint y: 204, distance: 80.6
click at [272, 204] on tr "1 Hàng thông thường CF +BANHD ĐÃ TƯ VẤN CSVC 3 kg 0 T XANH CHỮ TRẮNG 40.000" at bounding box center [553, 218] width 1018 height 39
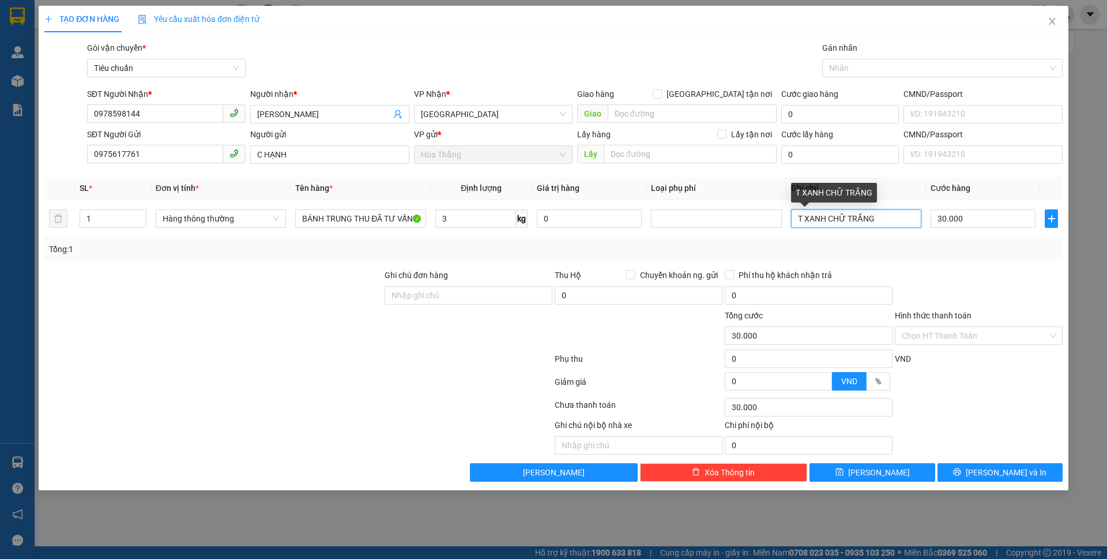
drag, startPoint x: 884, startPoint y: 216, endPoint x: 679, endPoint y: 195, distance: 205.6
click at [679, 195] on table "SL * Đơn vị tính * Tên hàng * Định lượng Giá trị hàng Loại phụ phí Ghi chú Cước…" at bounding box center [553, 207] width 1018 height 61
click at [949, 333] on input "Hình thức thanh toán" at bounding box center [975, 335] width 146 height 17
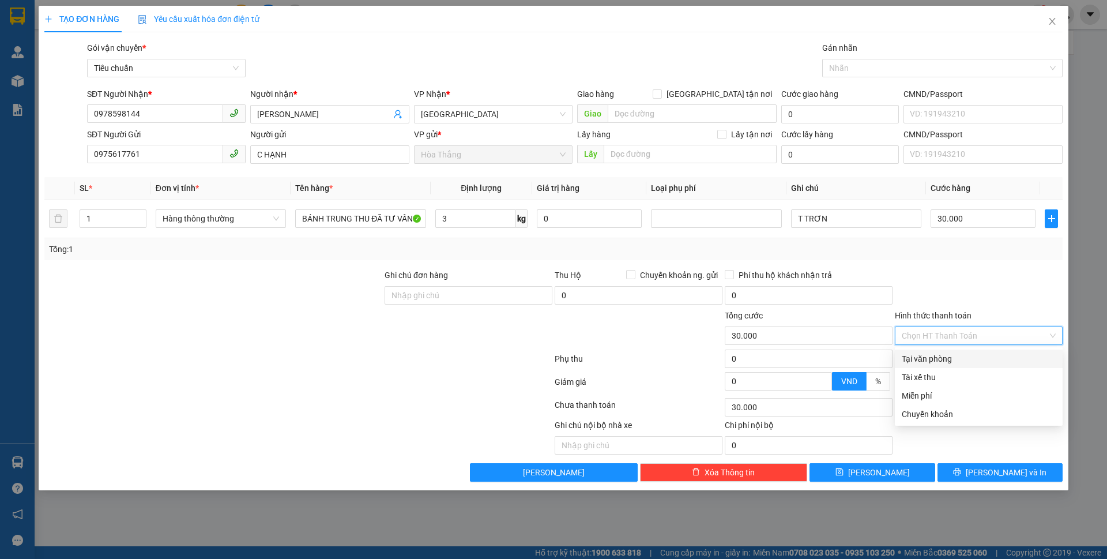
click at [951, 356] on div "Tại văn phòng" at bounding box center [979, 358] width 154 height 13
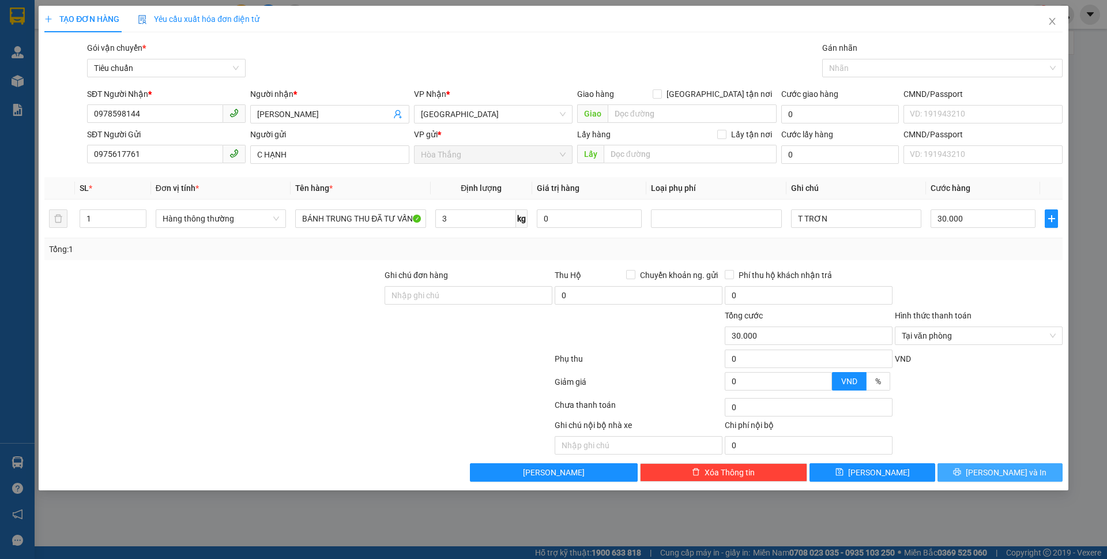
click at [961, 476] on span "printer" at bounding box center [957, 472] width 8 height 9
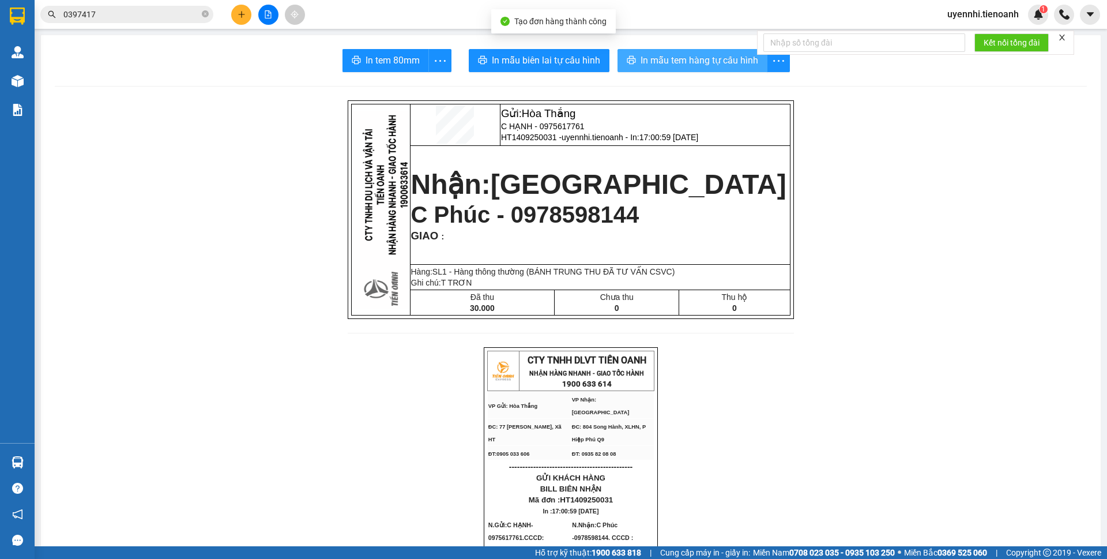
click at [654, 65] on span "In mẫu tem hàng tự cấu hình" at bounding box center [699, 60] width 118 height 14
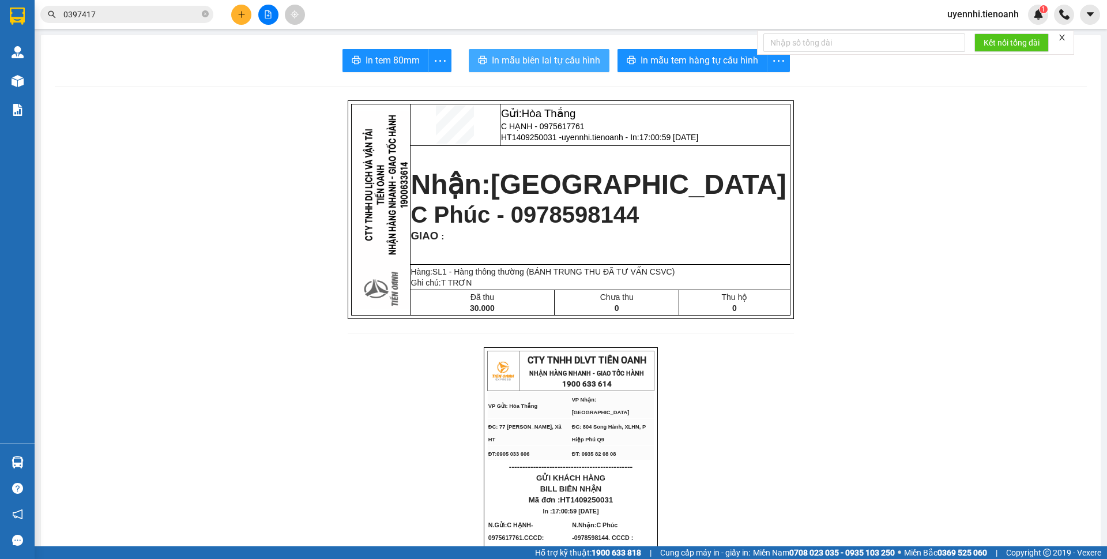
click at [545, 60] on span "In mẫu biên lai tự cấu hình" at bounding box center [546, 60] width 108 height 14
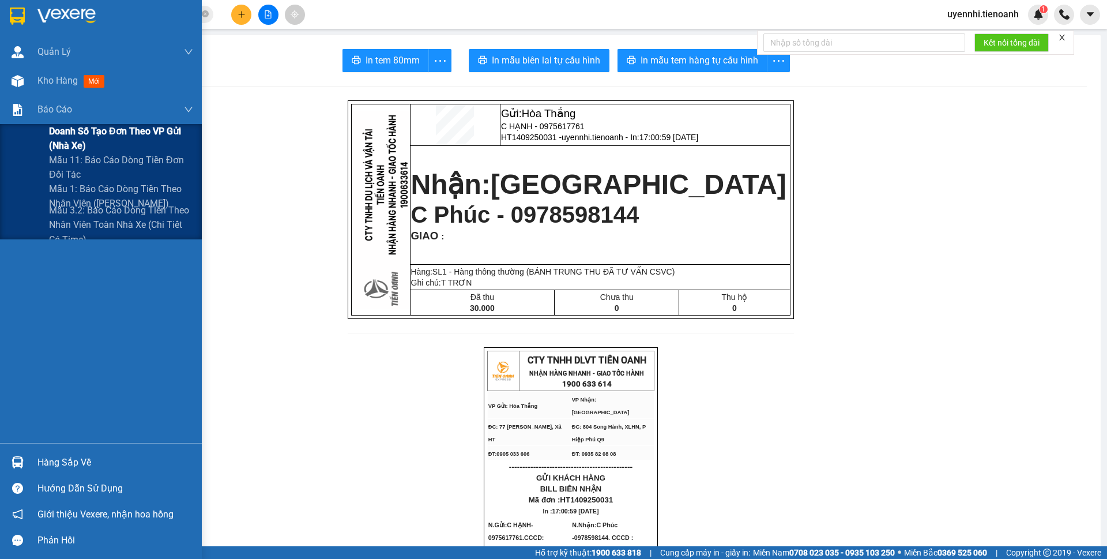
click at [71, 132] on span "Doanh số tạo đơn theo VP gửi (nhà xe)" at bounding box center [121, 138] width 144 height 29
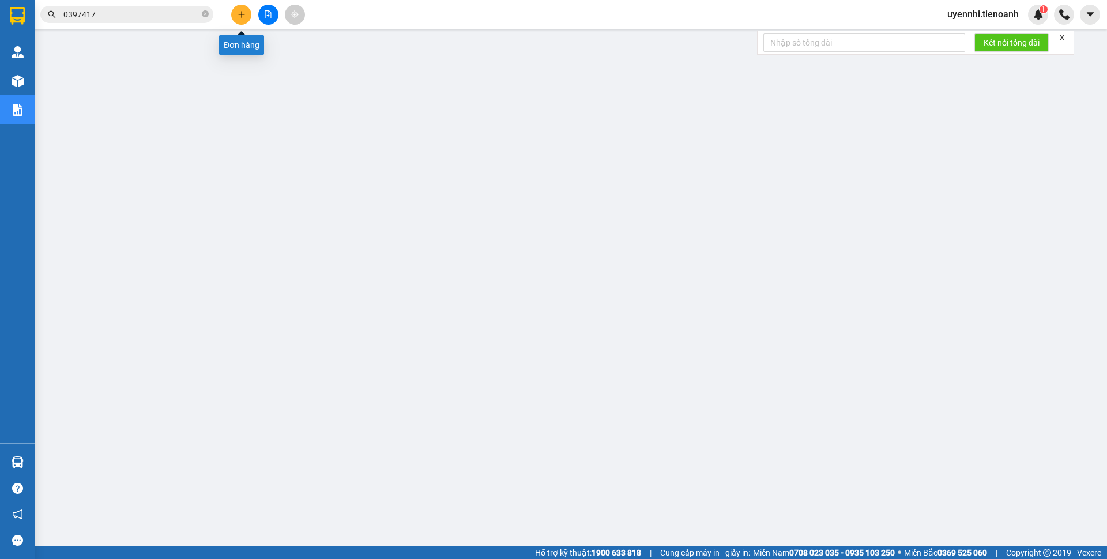
click at [235, 12] on button at bounding box center [241, 15] width 20 height 20
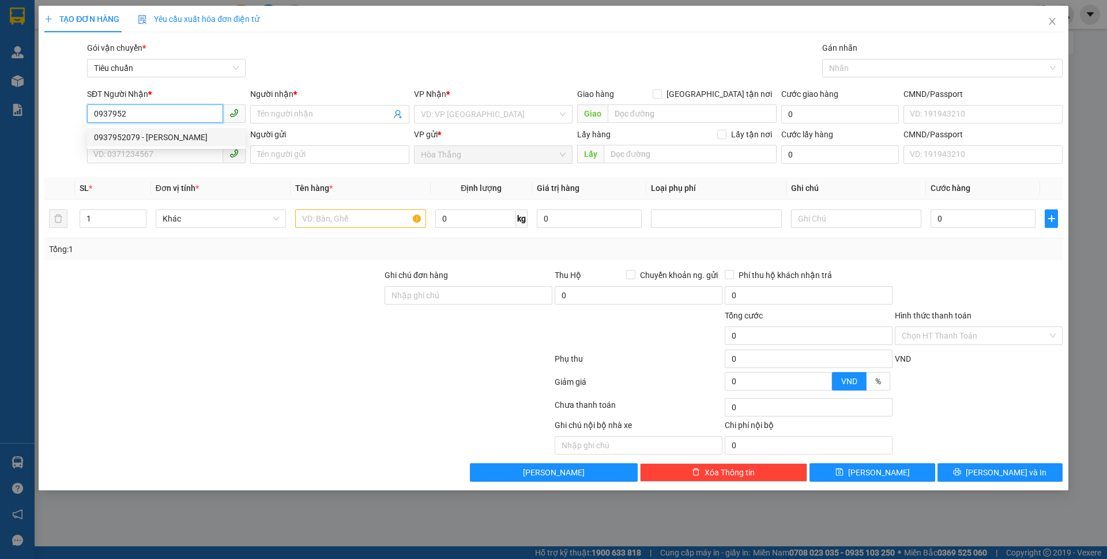
click at [168, 136] on div "0937952079 - Mai Linh" at bounding box center [166, 137] width 145 height 13
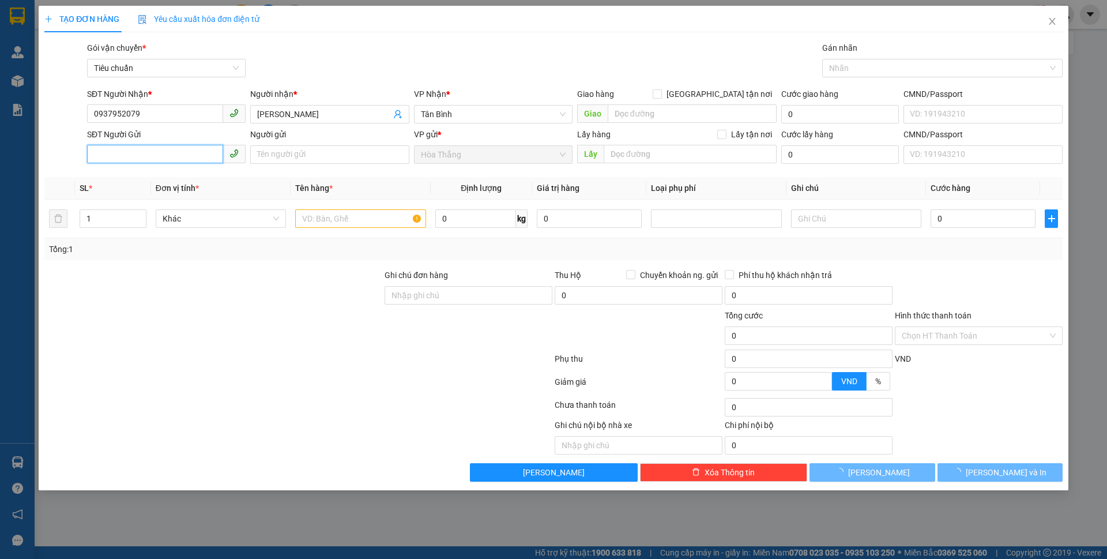
click at [149, 152] on input "SĐT Người Gửi" at bounding box center [155, 154] width 136 height 18
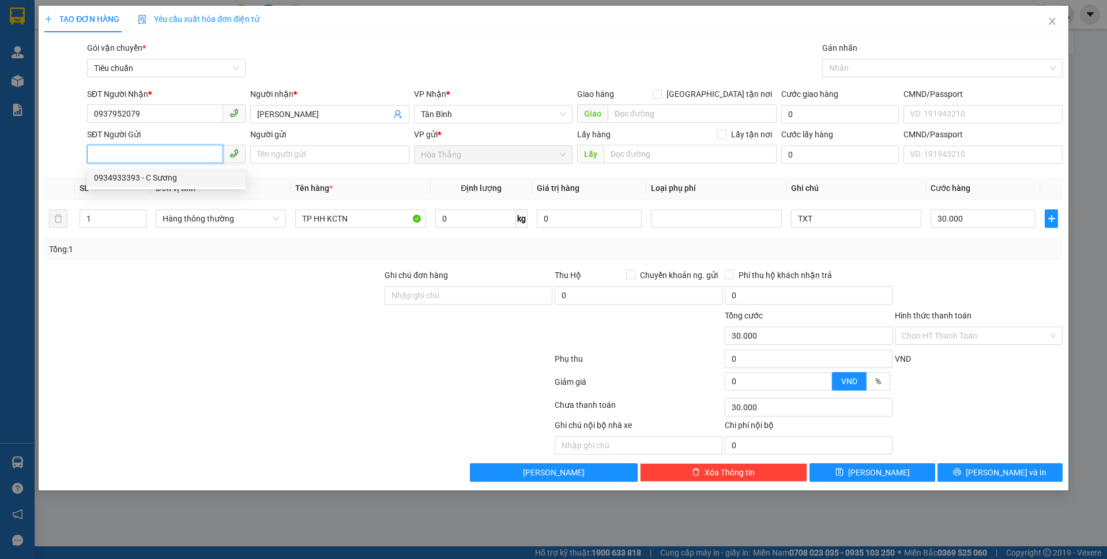
click at [153, 176] on div "0934933393 - C Sương" at bounding box center [166, 177] width 145 height 13
click at [441, 111] on span "Tân Bình" at bounding box center [493, 113] width 145 height 17
click at [661, 91] on input "[GEOGRAPHIC_DATA] tận nơi" at bounding box center [657, 93] width 8 height 8
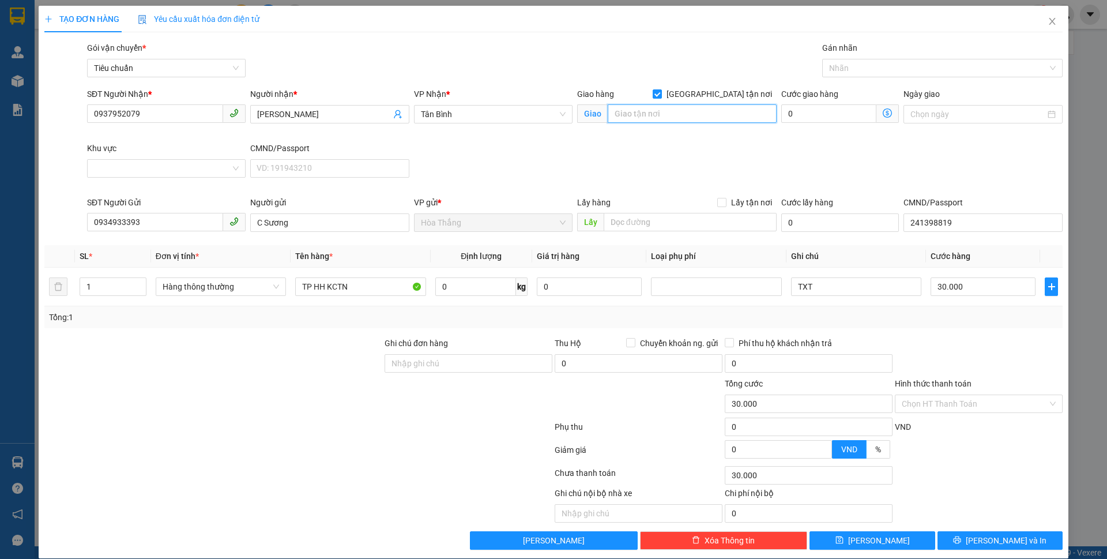
click at [651, 114] on input "search" at bounding box center [692, 113] width 169 height 18
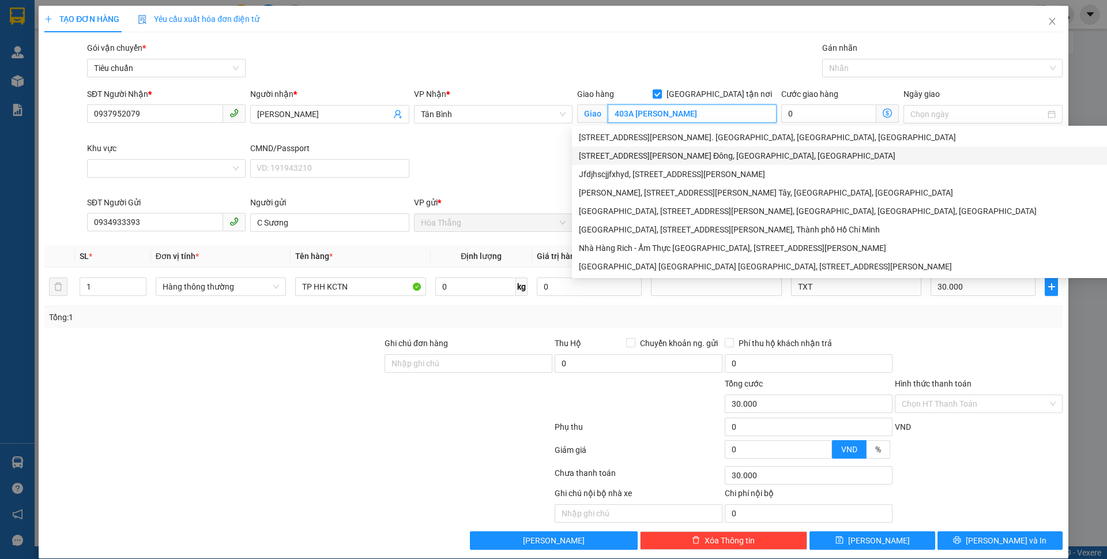
click at [714, 157] on div "403A Nguyễn Duy Trinh, Phường Bình Trưng Đông, Thành phố Thủ Đức, Thành phố Hồ …" at bounding box center [847, 155] width 536 height 13
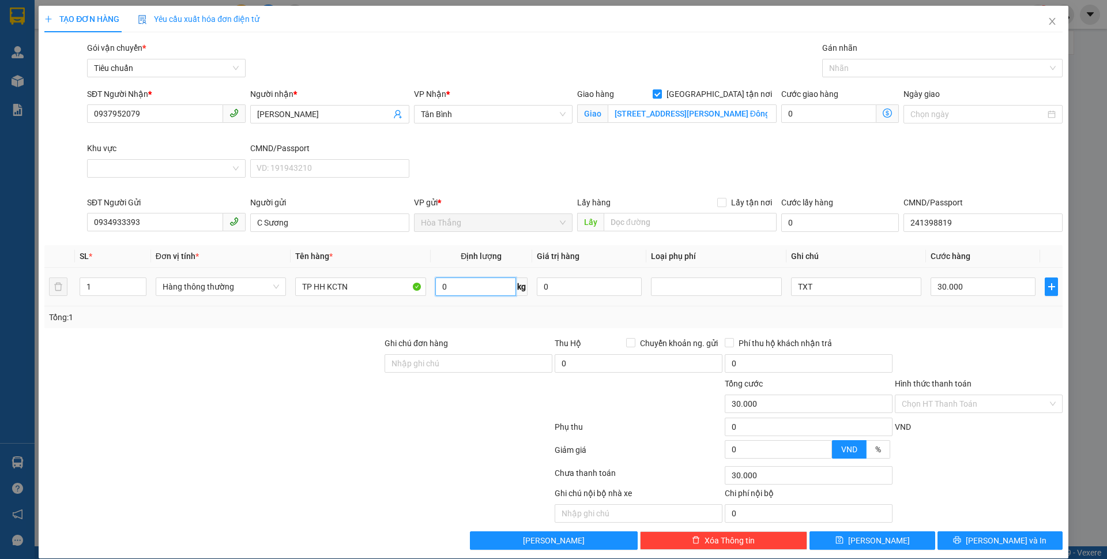
click at [442, 292] on input "0" at bounding box center [475, 286] width 81 height 18
click at [816, 286] on input "TXT" at bounding box center [856, 286] width 130 height 18
click at [921, 323] on div "Tổng: 1" at bounding box center [553, 317] width 1018 height 22
click at [856, 67] on div at bounding box center [936, 68] width 223 height 14
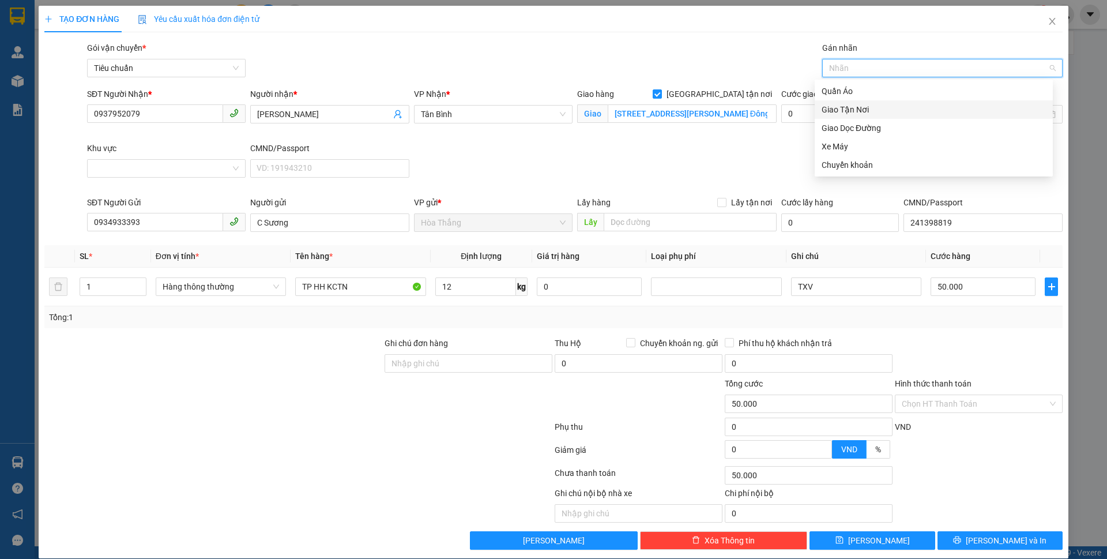
click at [855, 111] on div "Giao Tận Nơi" at bounding box center [933, 109] width 224 height 13
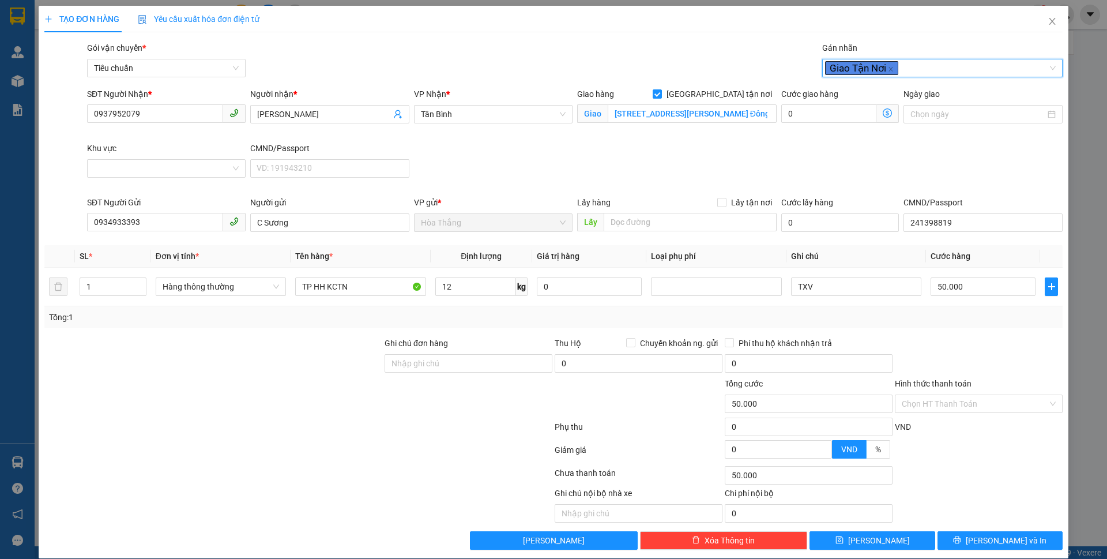
click at [708, 154] on div "SĐT Người Nhận * 0937952079 Người nhận * Mai Linh VP Nhận * Tân Bình Giao hàng …" at bounding box center [575, 142] width 980 height 108
click at [729, 113] on input "403A Nguyễn Duy Trinh, Phường Bình Trưng Đông, Thành phố Thủ Đức, Thành phố Hồ …" at bounding box center [692, 113] width 169 height 18
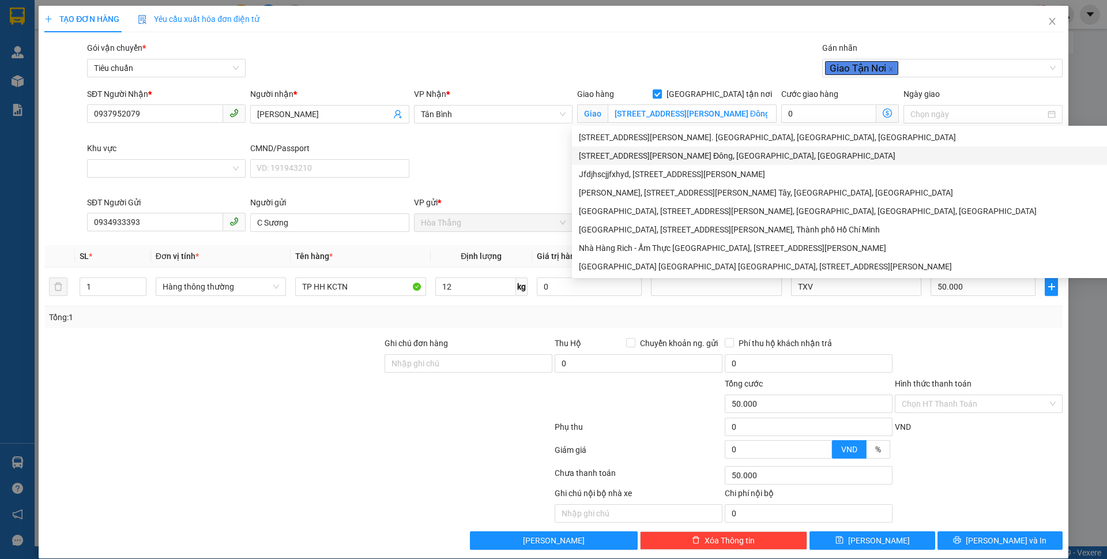
click at [449, 147] on div "SĐT Người Nhận * 0937952079 Người nhận * Mai Linh VP Nhận * Tân Bình Giao hàng …" at bounding box center [575, 142] width 980 height 108
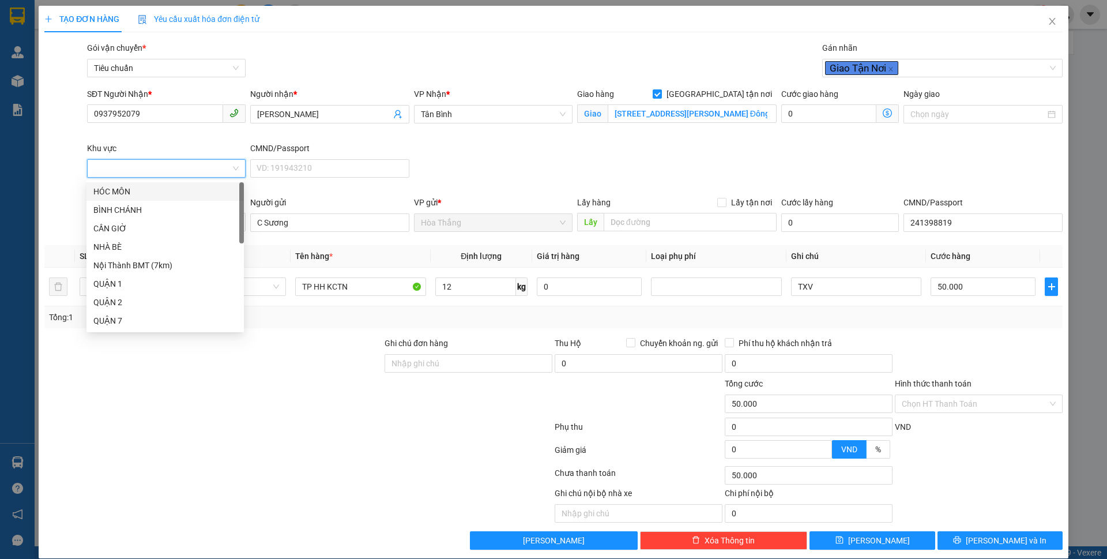
click at [131, 165] on input "Khu vực" at bounding box center [162, 168] width 137 height 17
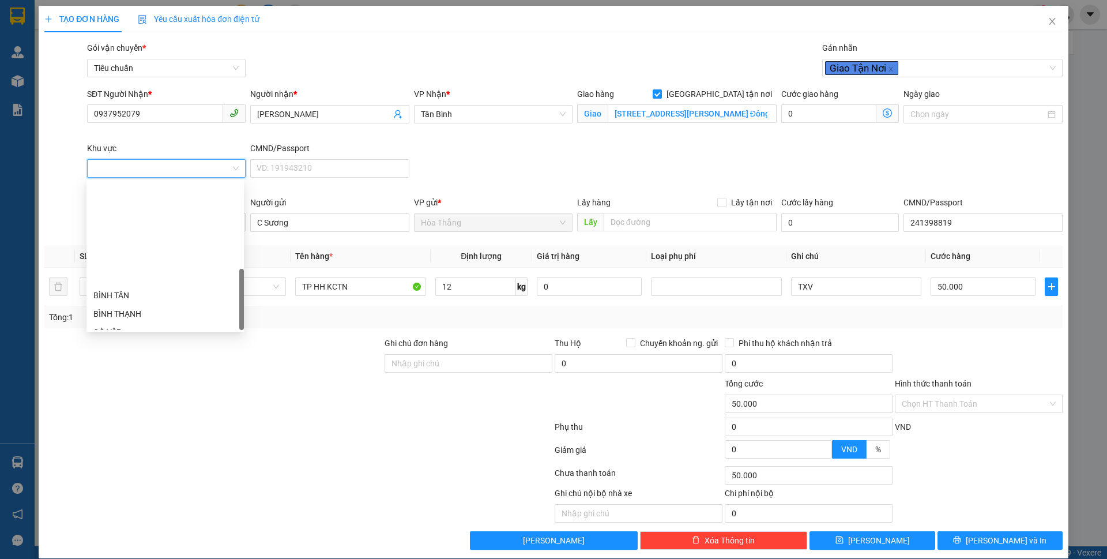
scroll to position [295, 0]
click at [120, 248] on div "THỦ ĐỨC" at bounding box center [165, 246] width 144 height 13
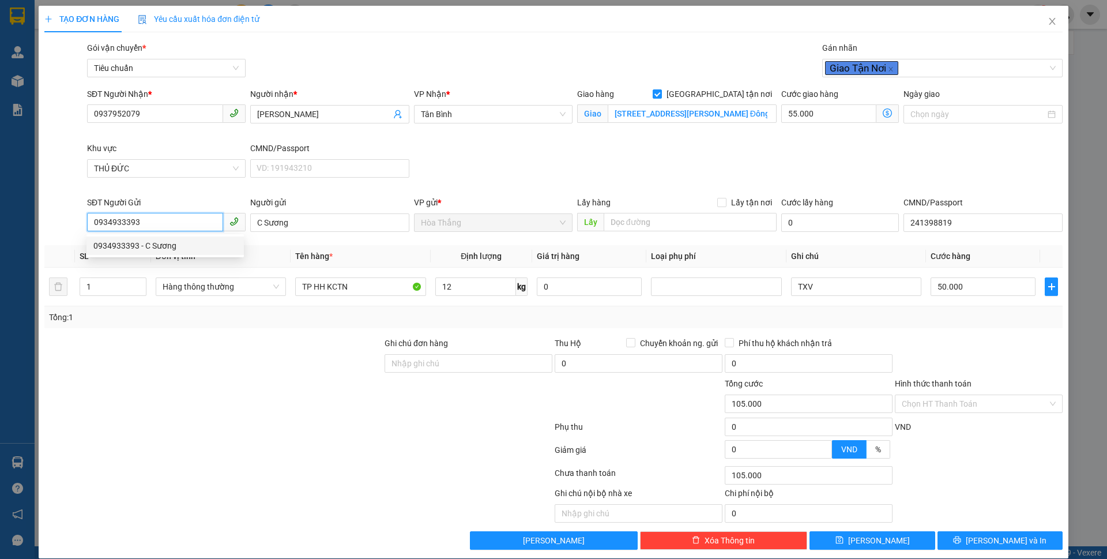
drag, startPoint x: 133, startPoint y: 221, endPoint x: 80, endPoint y: 221, distance: 52.5
click at [80, 221] on div "SĐT Người Gửi 0934933393 Người gửi C Sương VP gửi * Hòa Thắng Lấy hàng Lấy tận …" at bounding box center [553, 216] width 1020 height 40
click at [307, 459] on div at bounding box center [298, 451] width 510 height 23
click at [883, 111] on icon "dollar-circle" at bounding box center [887, 112] width 9 height 9
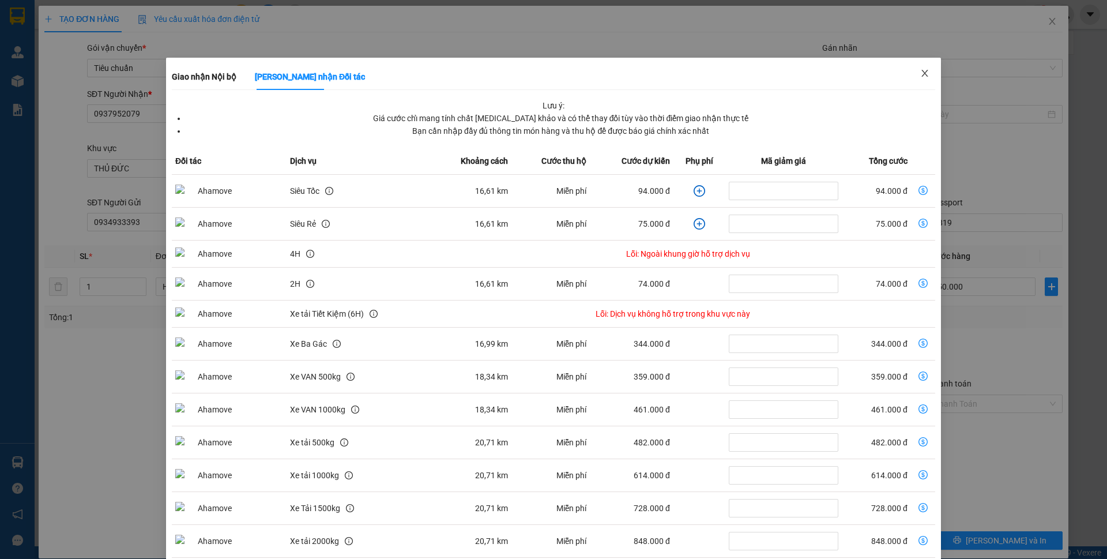
click at [909, 78] on span "Close" at bounding box center [925, 74] width 32 height 32
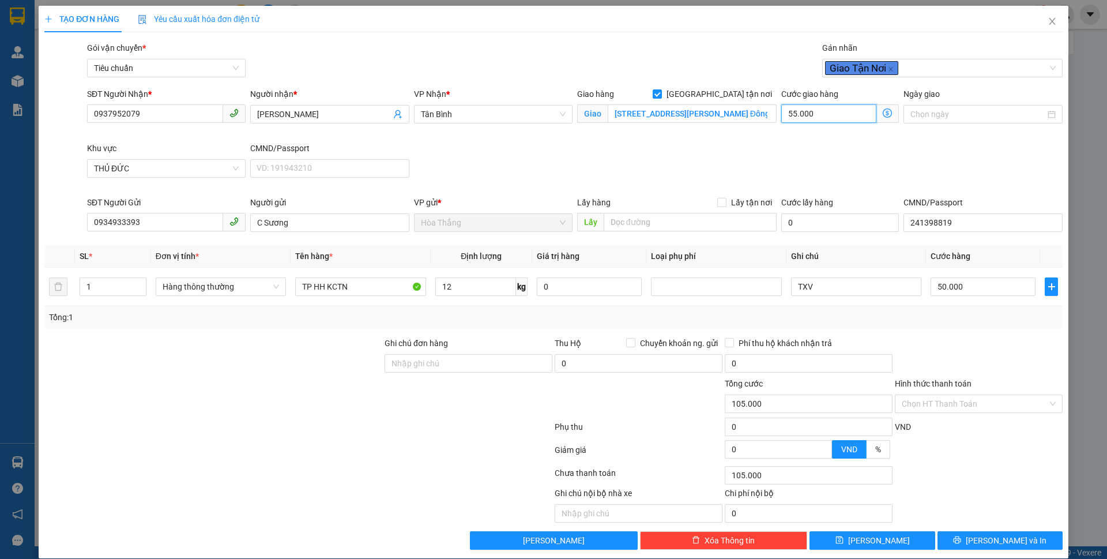
click at [836, 111] on input "55.000" at bounding box center [828, 113] width 95 height 18
click at [708, 148] on div "SĐT Người Nhận * 0937952079 Người nhận * Mai Linh VP Nhận * Tân Bình Giao hàng …" at bounding box center [575, 142] width 980 height 108
click at [883, 112] on icon "dollar-circle" at bounding box center [887, 112] width 9 height 9
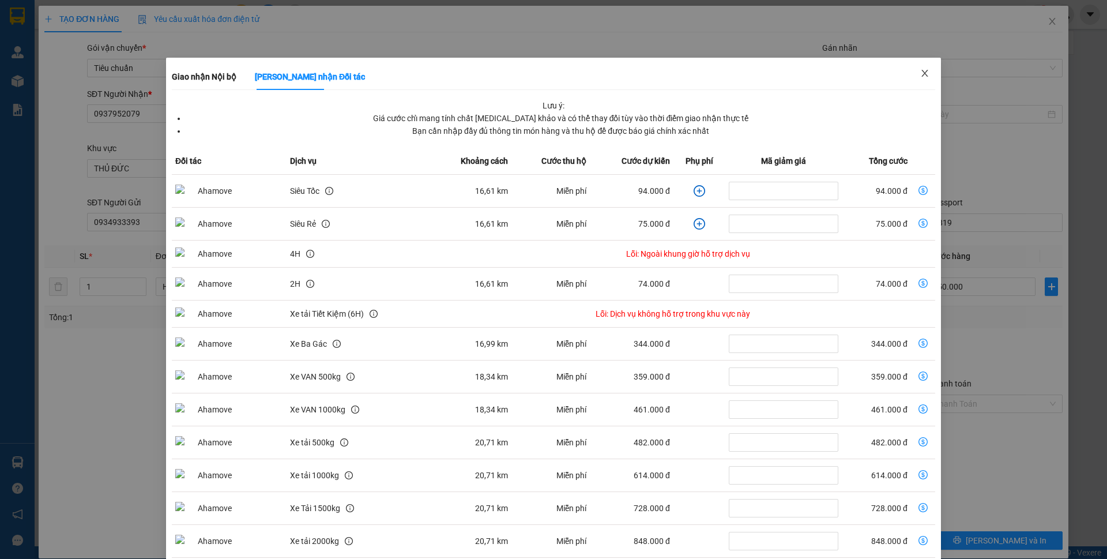
click at [924, 75] on span "Close" at bounding box center [925, 74] width 32 height 32
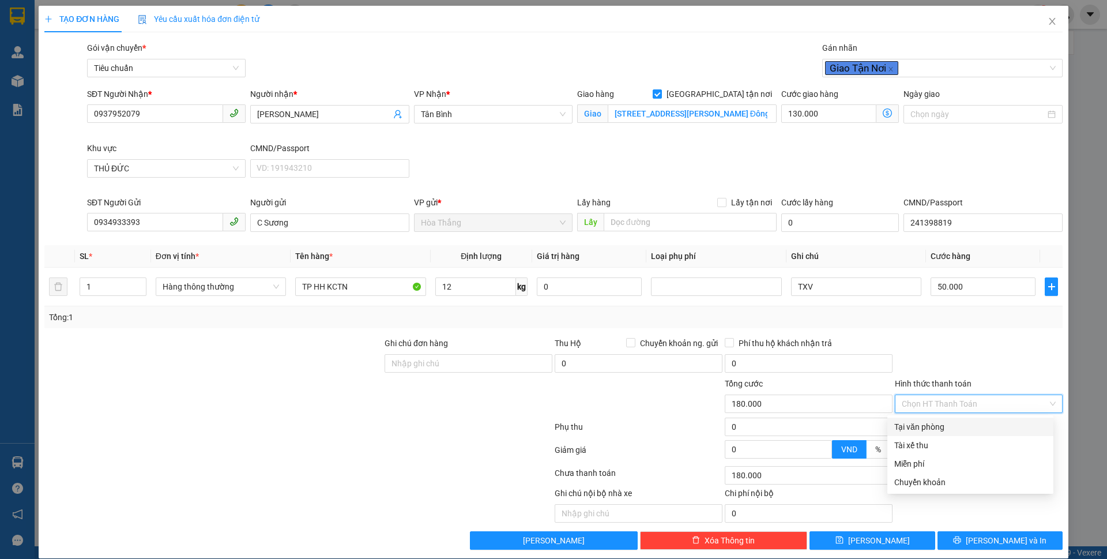
click at [934, 405] on input "Hình thức thanh toán" at bounding box center [975, 403] width 146 height 17
click at [916, 428] on div "Tại văn phòng" at bounding box center [970, 426] width 152 height 13
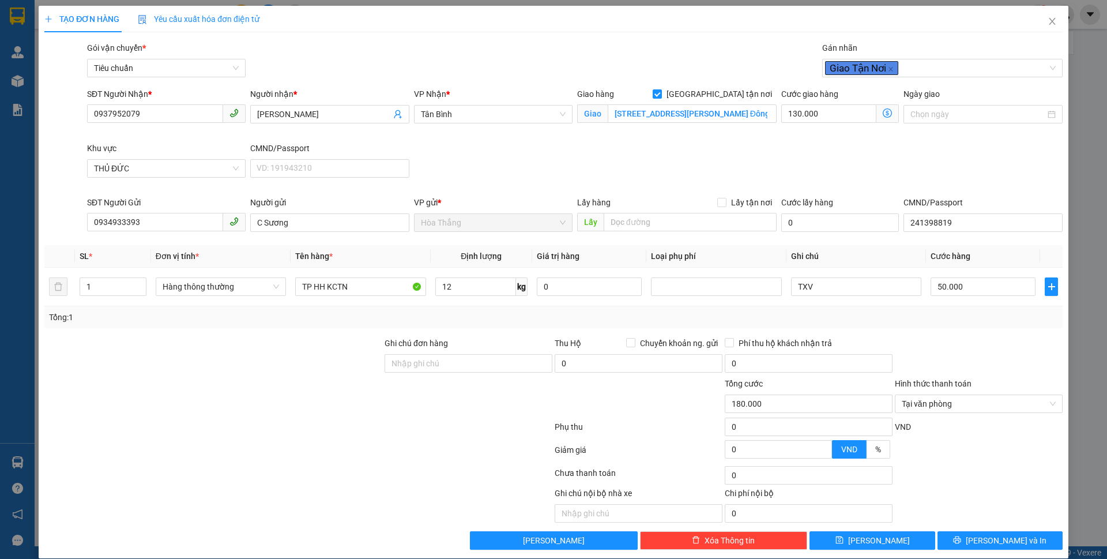
click at [702, 126] on div "Giao hàng Giao tận nơi Giao 403A Nguyễn Duy Trinh, Phường Bình Trưng Đông, Thàn…" at bounding box center [676, 108] width 199 height 40
click at [725, 111] on input "403A Nguyễn Duy Trinh, Phường Bình Trưng Đông, Thành phố Thủ Đức, Thành phố Hồ …" at bounding box center [692, 113] width 169 height 18
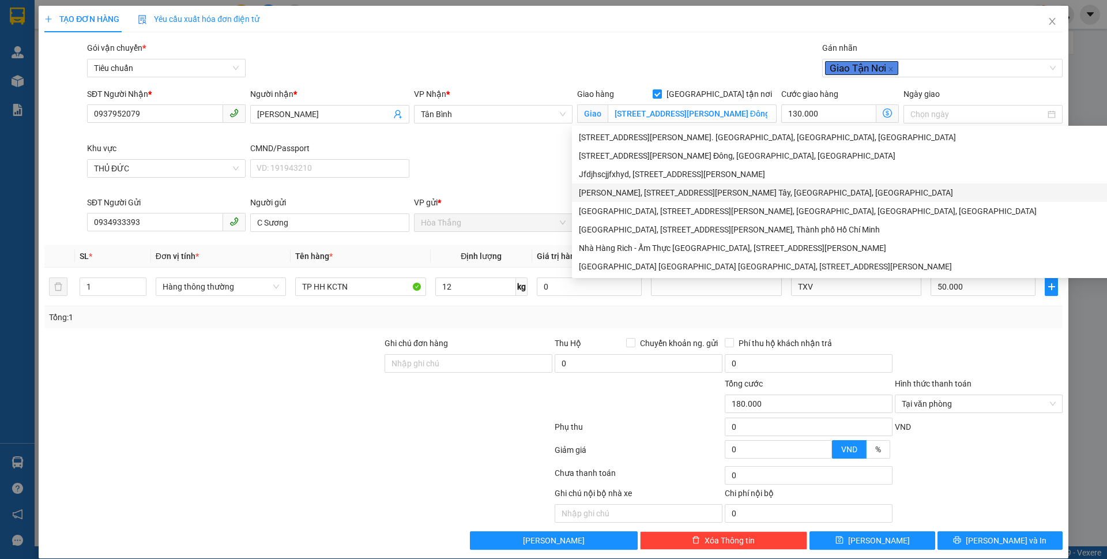
click at [511, 154] on div "SĐT Người Nhận * 0937952079 Người nhận * Mai Linh VP Nhận * Tân Bình Giao hàng …" at bounding box center [575, 142] width 980 height 108
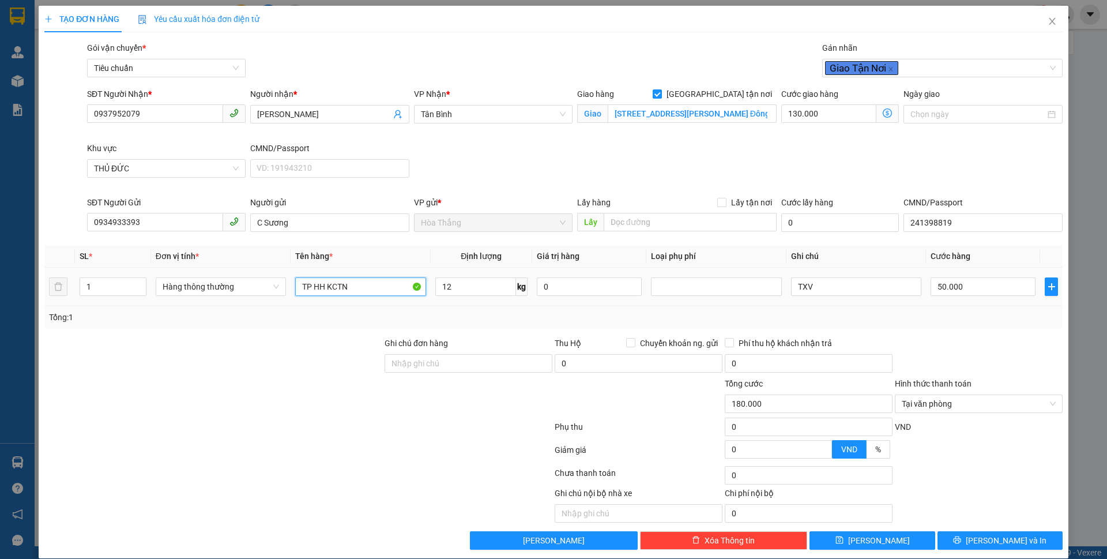
drag, startPoint x: 326, startPoint y: 287, endPoint x: 420, endPoint y: 299, distance: 94.8
click at [416, 300] on td "TP HH KCTN" at bounding box center [361, 286] width 140 height 39
click at [961, 539] on icon "printer" at bounding box center [956, 539] width 7 height 7
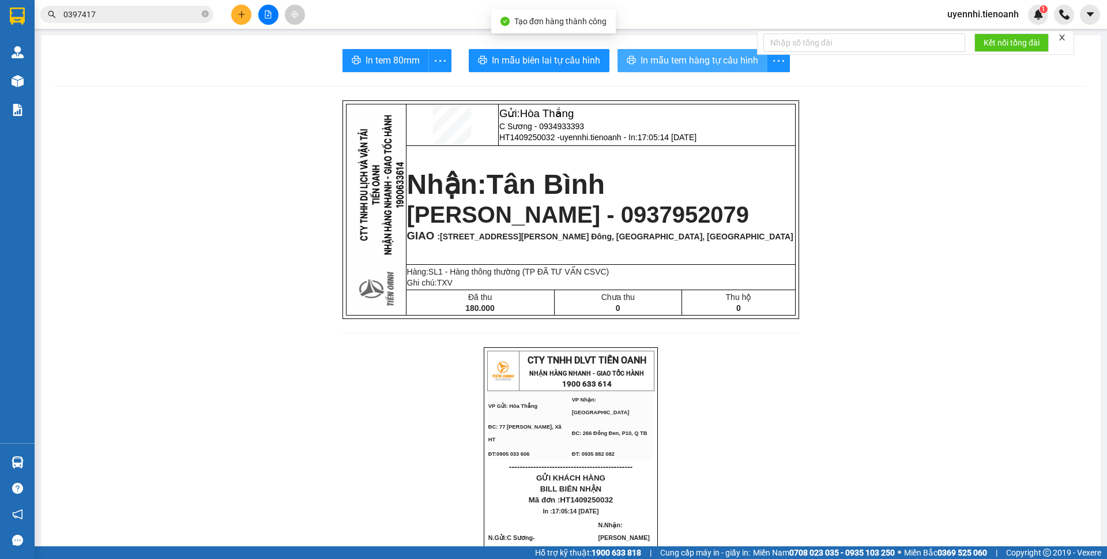
click at [664, 58] on span "In mẫu tem hàng tự cấu hình" at bounding box center [699, 60] width 118 height 14
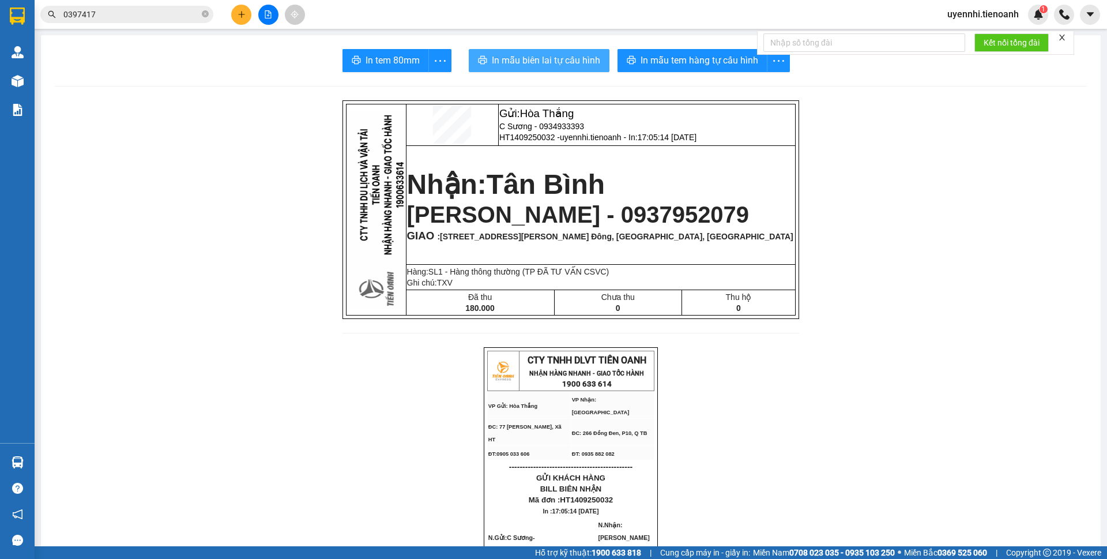
click at [540, 56] on span "In mẫu biên lai tự cấu hình" at bounding box center [546, 60] width 108 height 14
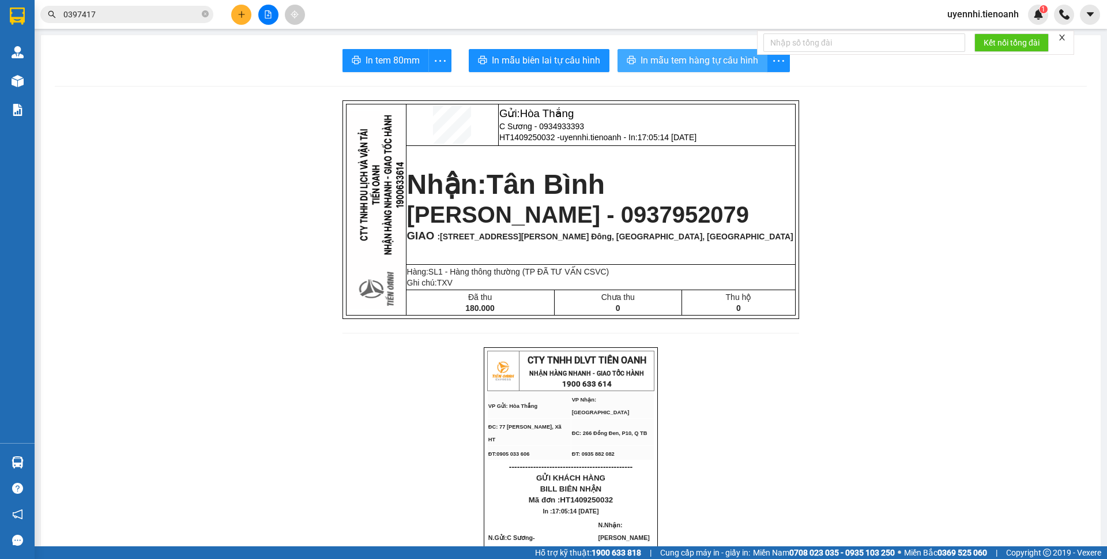
click at [656, 54] on span "In mẫu tem hàng tự cấu hình" at bounding box center [699, 60] width 118 height 14
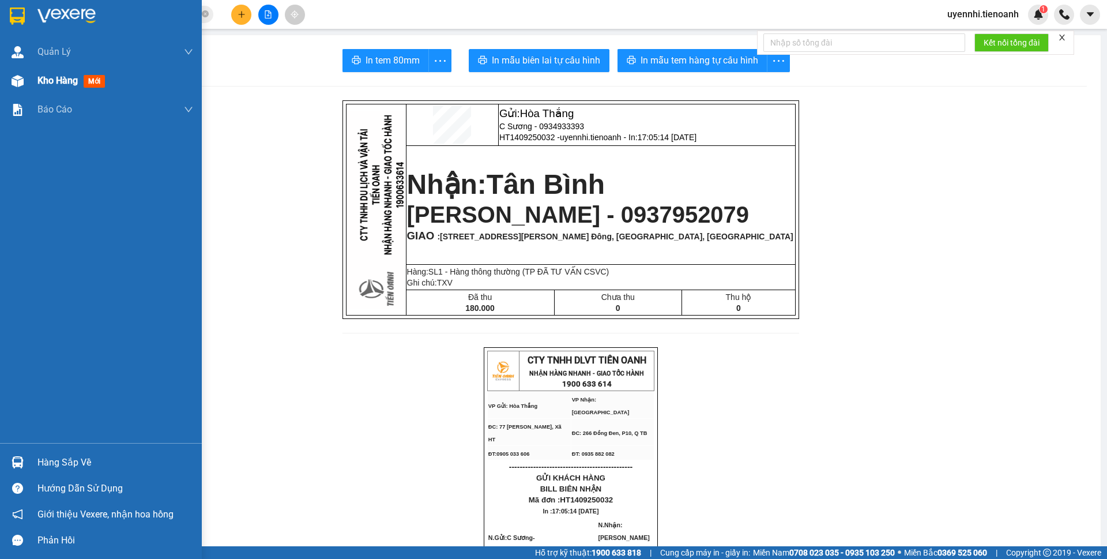
click at [58, 91] on div "Kho hàng mới" at bounding box center [115, 80] width 156 height 29
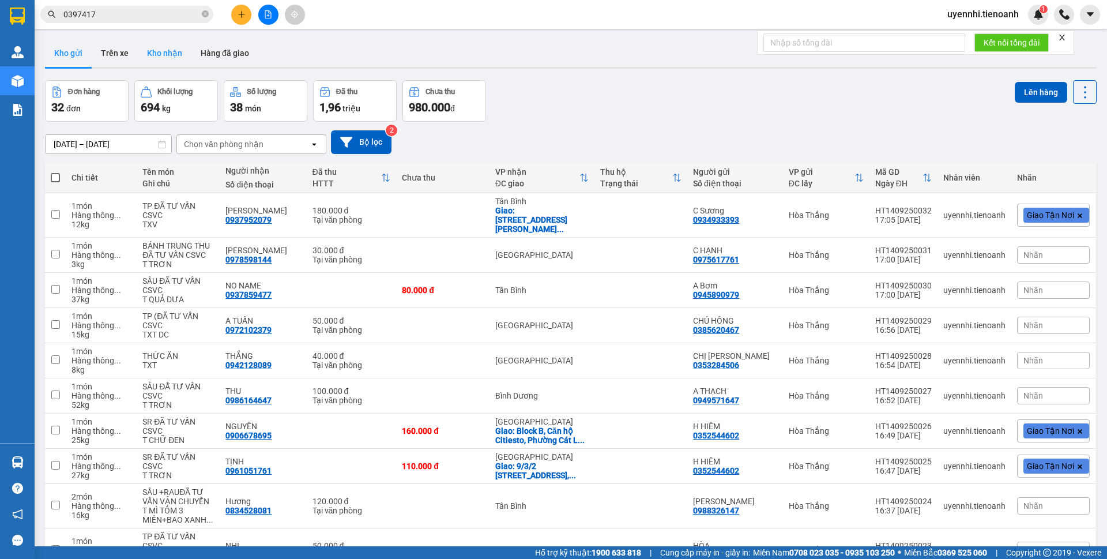
click at [180, 56] on button "Kho nhận" at bounding box center [165, 53] width 54 height 28
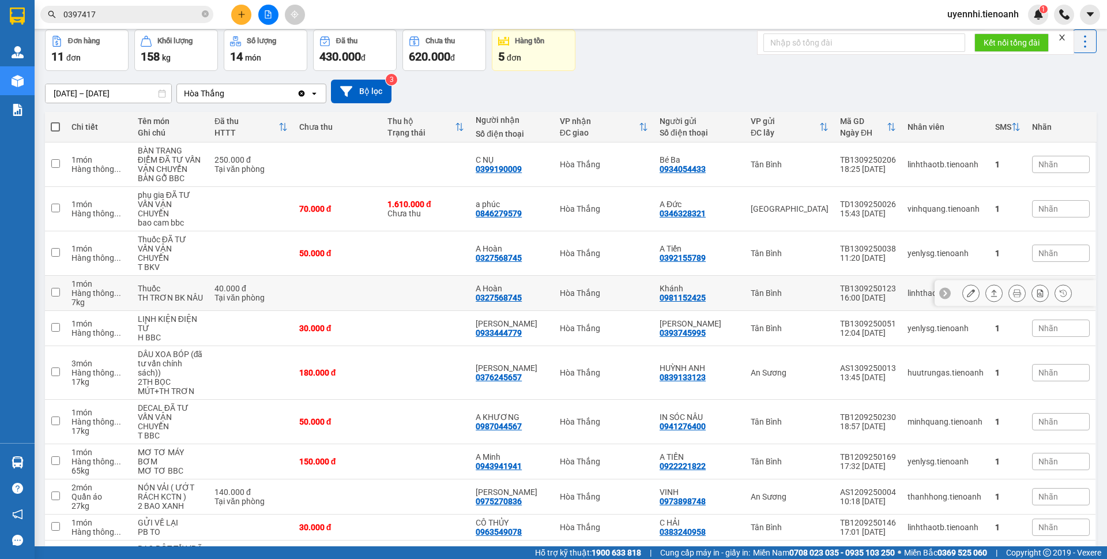
scroll to position [115, 0]
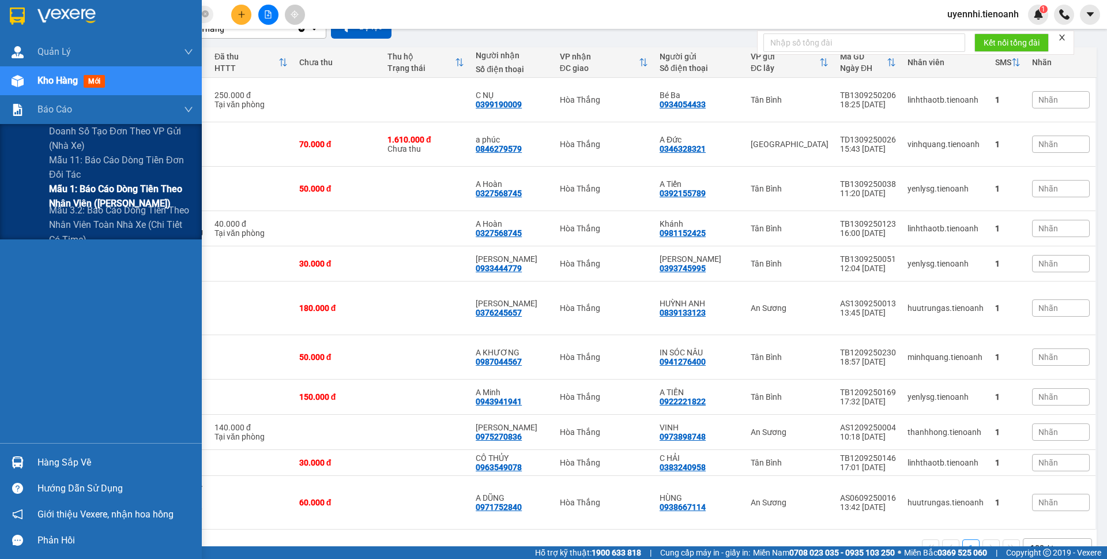
click at [80, 196] on span "Mẫu 1: Báo cáo dòng tiền theo nhân viên ([PERSON_NAME])" at bounding box center [121, 196] width 144 height 29
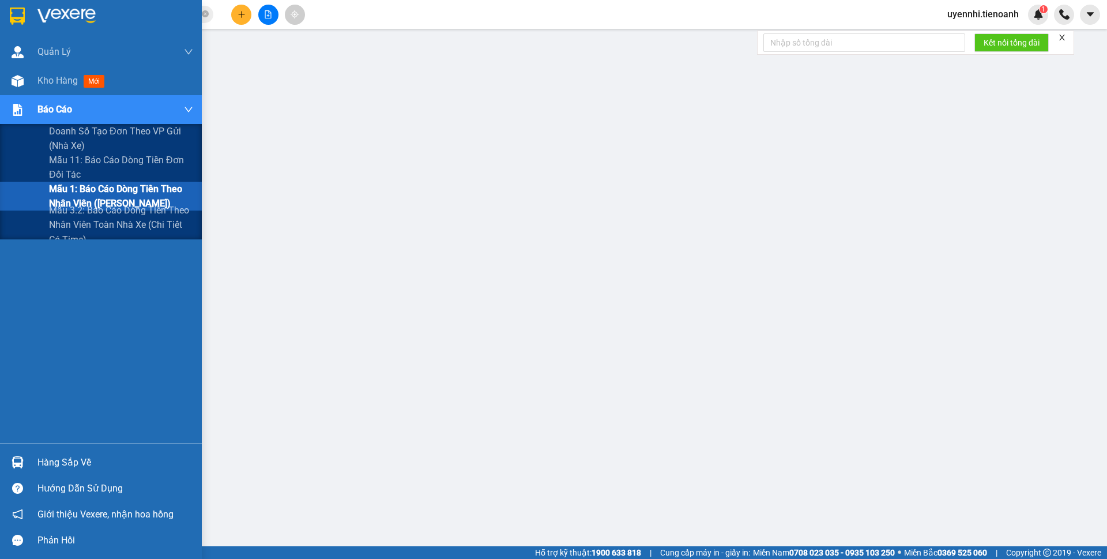
scroll to position [13, 0]
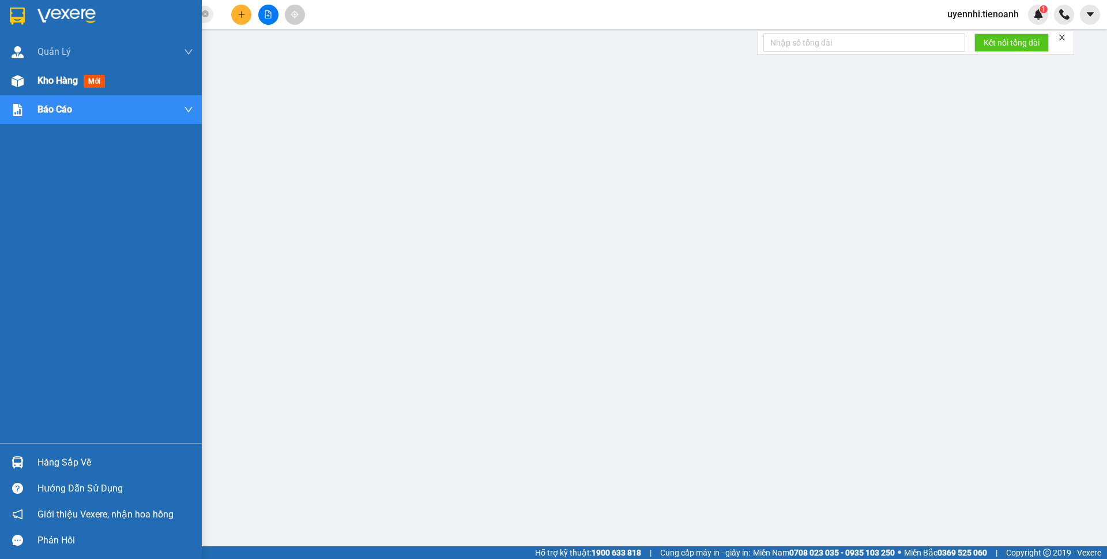
click at [61, 81] on span "Kho hàng" at bounding box center [57, 80] width 40 height 11
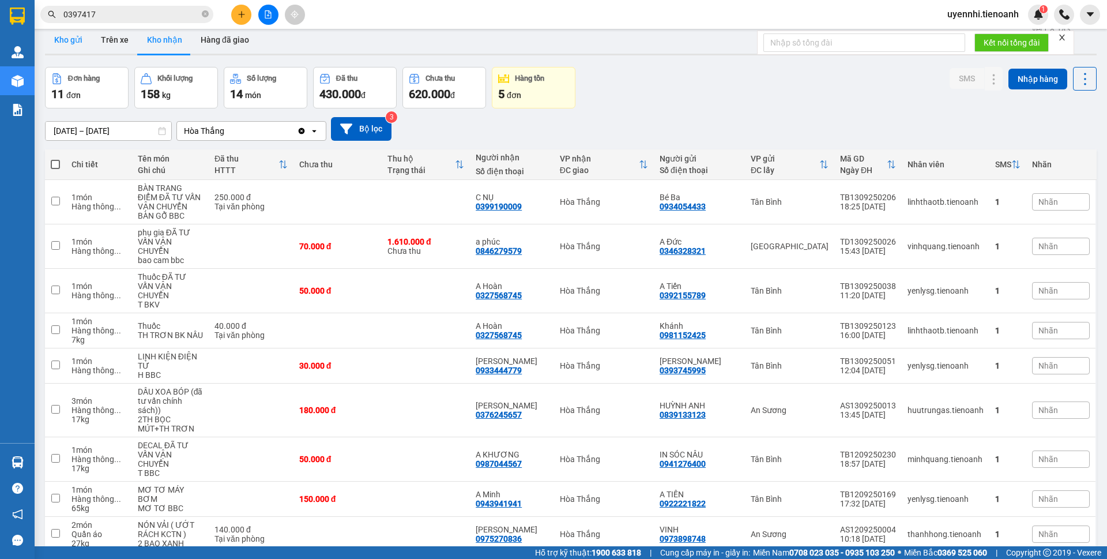
click at [63, 39] on button "Kho gửi" at bounding box center [68, 40] width 47 height 28
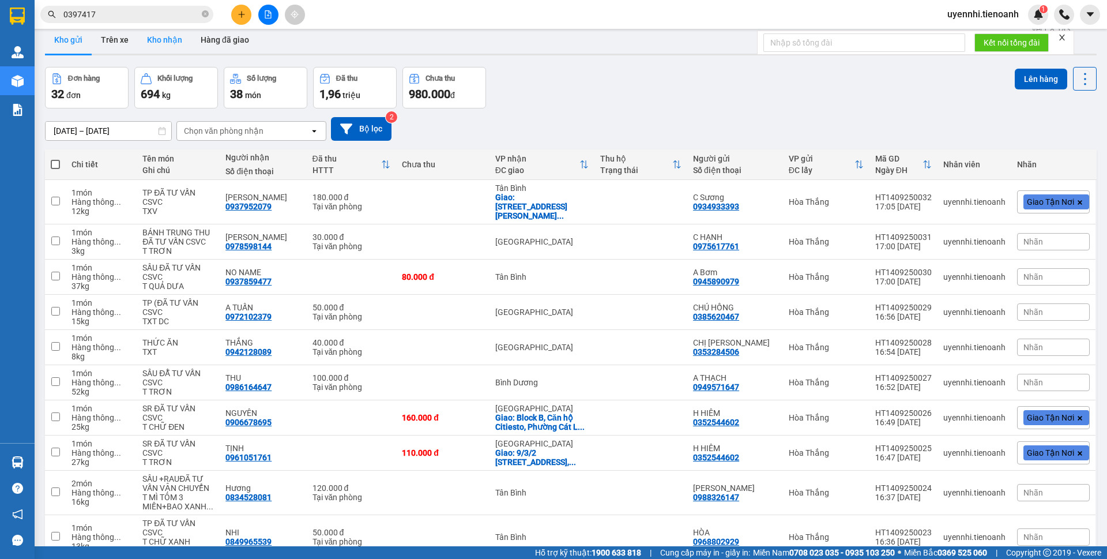
click at [166, 40] on button "Kho nhận" at bounding box center [165, 40] width 54 height 28
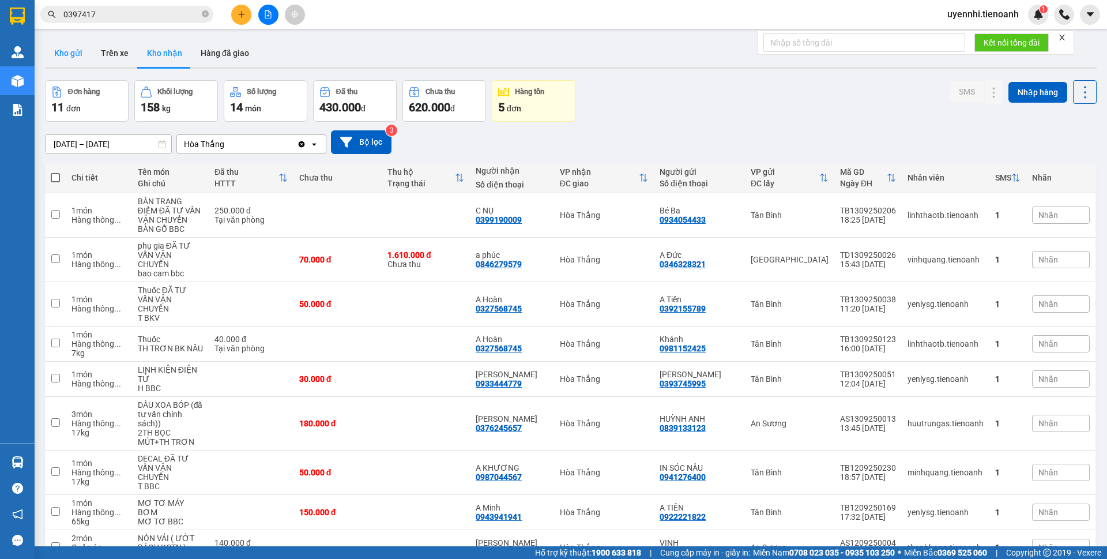
click at [62, 50] on button "Kho gửi" at bounding box center [68, 53] width 47 height 28
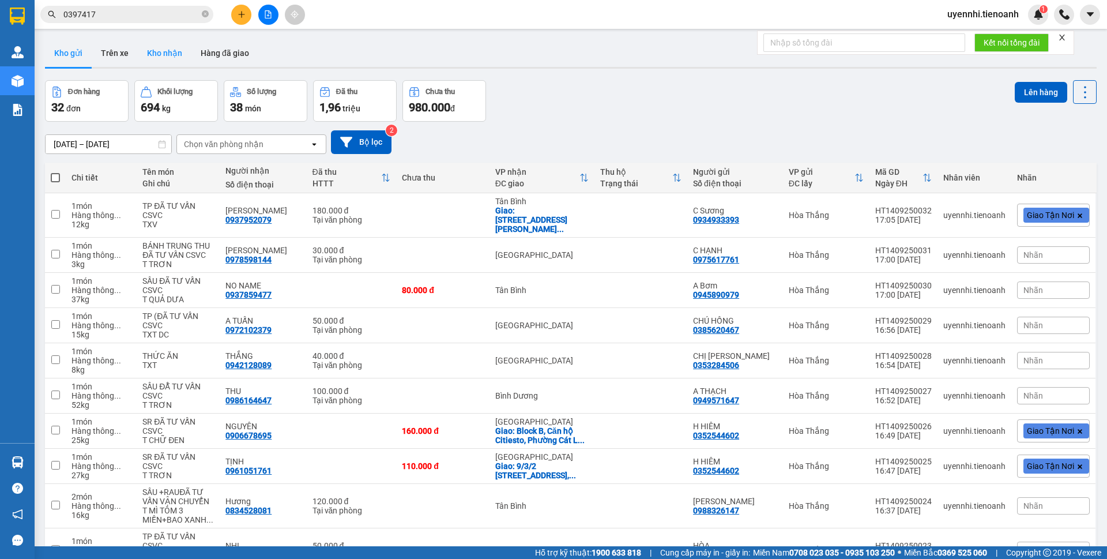
click at [159, 42] on button "Kho nhận" at bounding box center [165, 53] width 54 height 28
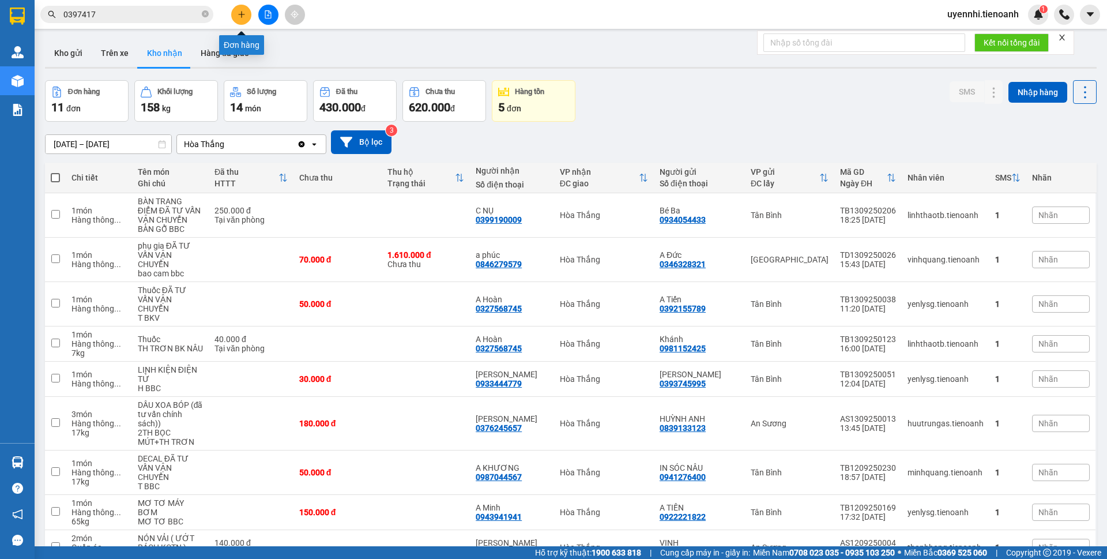
click at [239, 14] on icon "plus" at bounding box center [241, 14] width 6 height 1
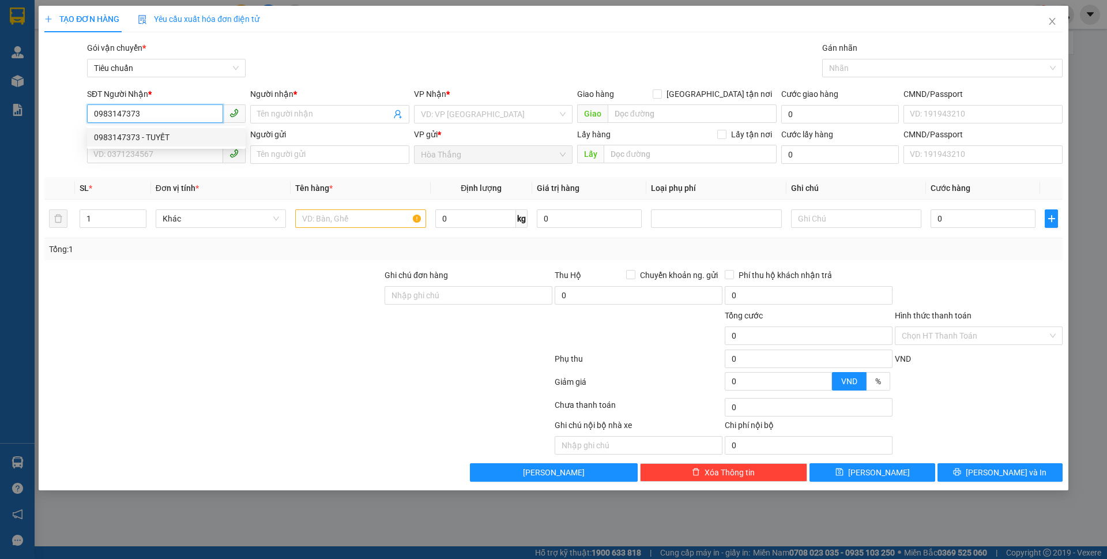
click at [158, 136] on div "0983147373 - TUYẾT" at bounding box center [166, 137] width 145 height 13
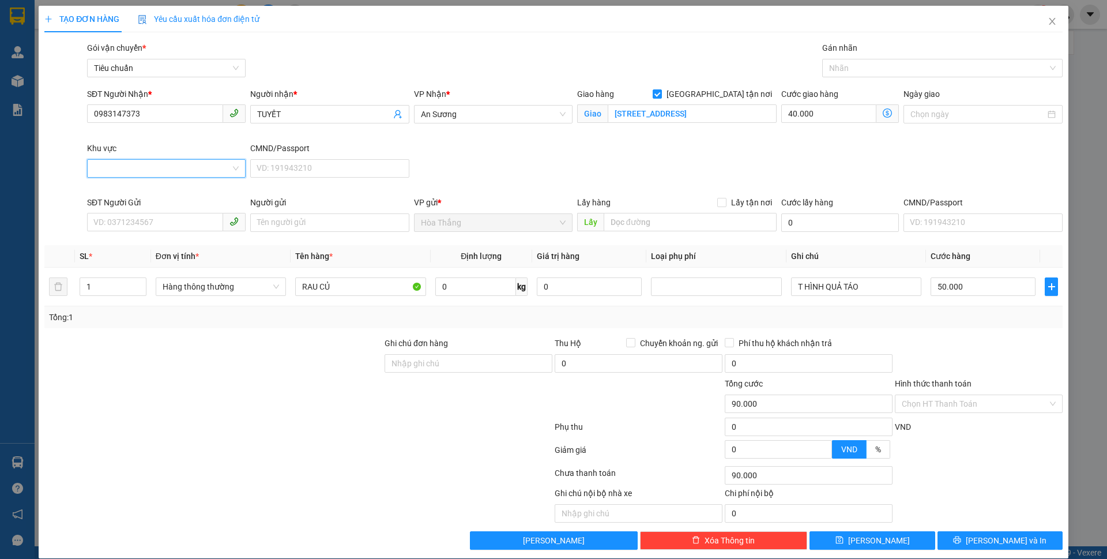
click at [126, 167] on input "Khu vực" at bounding box center [162, 168] width 137 height 17
click at [127, 216] on div "GÒ VẤP" at bounding box center [164, 210] width 157 height 18
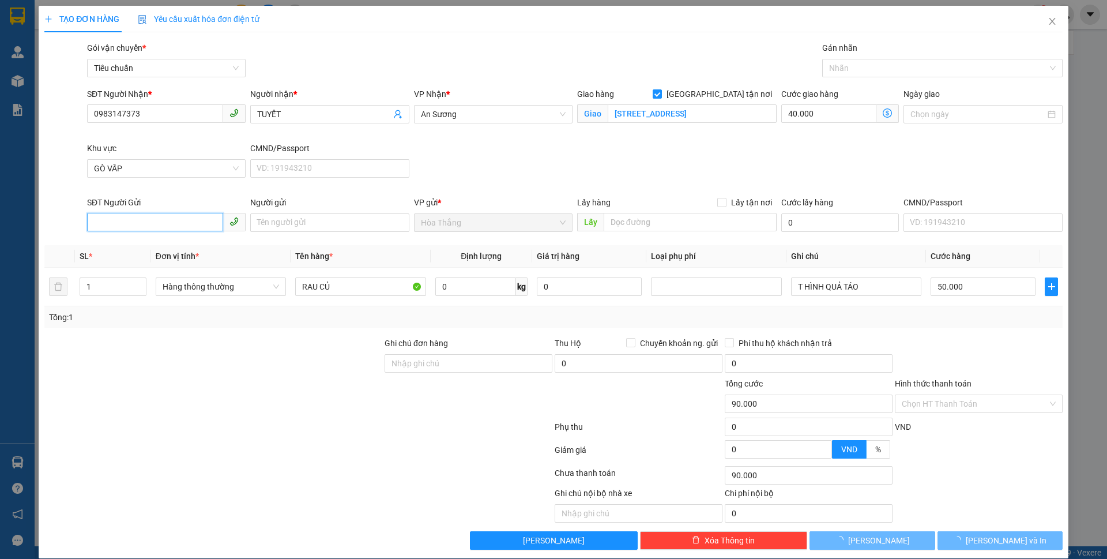
click at [149, 214] on input "SĐT Người Gửi" at bounding box center [155, 222] width 136 height 18
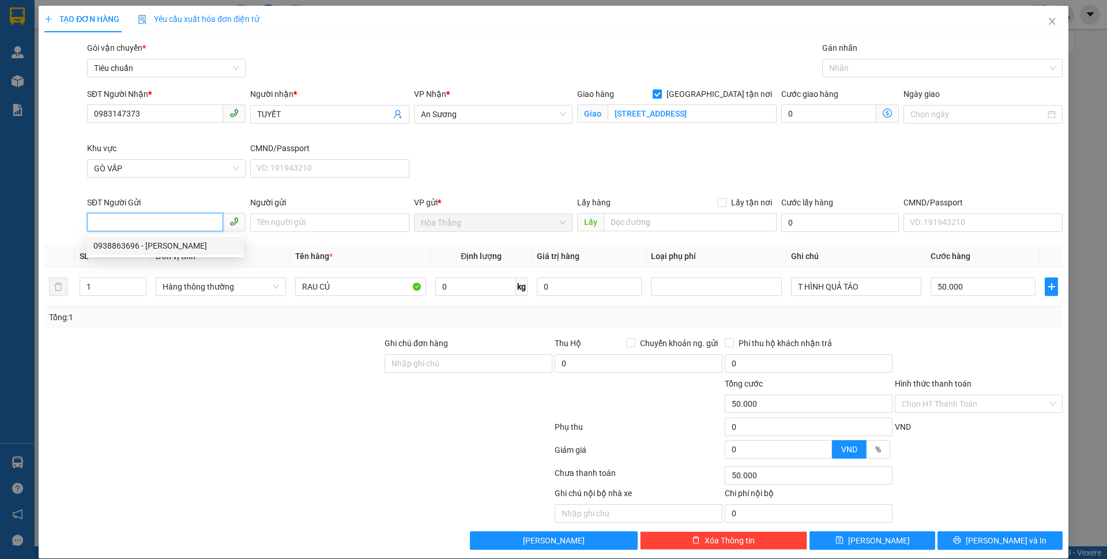
click at [165, 245] on div "0938863696 - C Hương" at bounding box center [165, 245] width 144 height 13
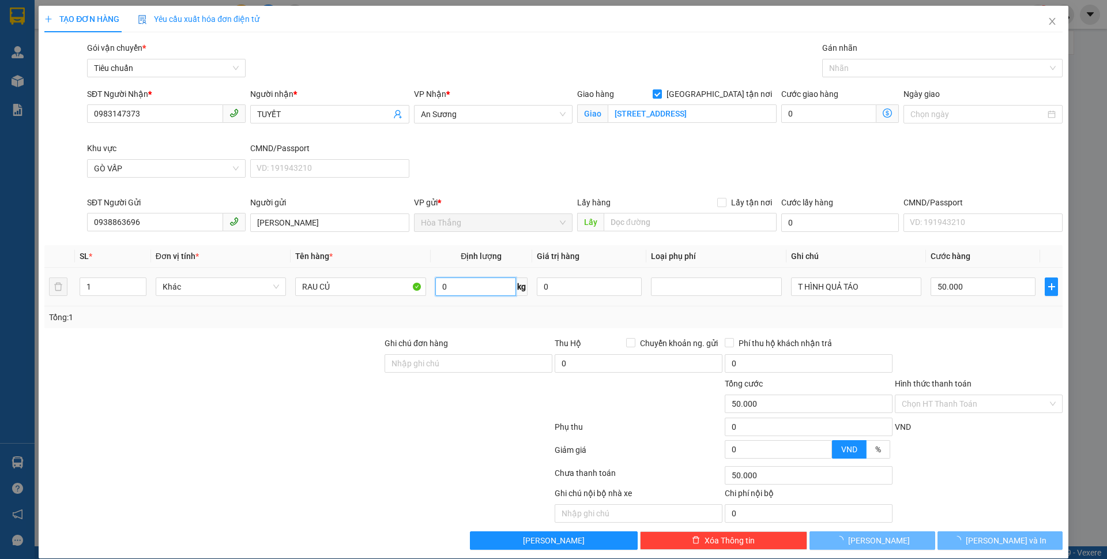
click at [461, 292] on input "0" at bounding box center [475, 286] width 81 height 18
click at [235, 331] on div "Transit Pickup Surcharge Ids Transit Deliver Surcharge Ids Transit Deliver Surc…" at bounding box center [553, 296] width 1018 height 508
click at [247, 331] on div "Transit Pickup Surcharge Ids Transit Deliver Surcharge Ids Transit Deliver Surc…" at bounding box center [553, 296] width 1018 height 508
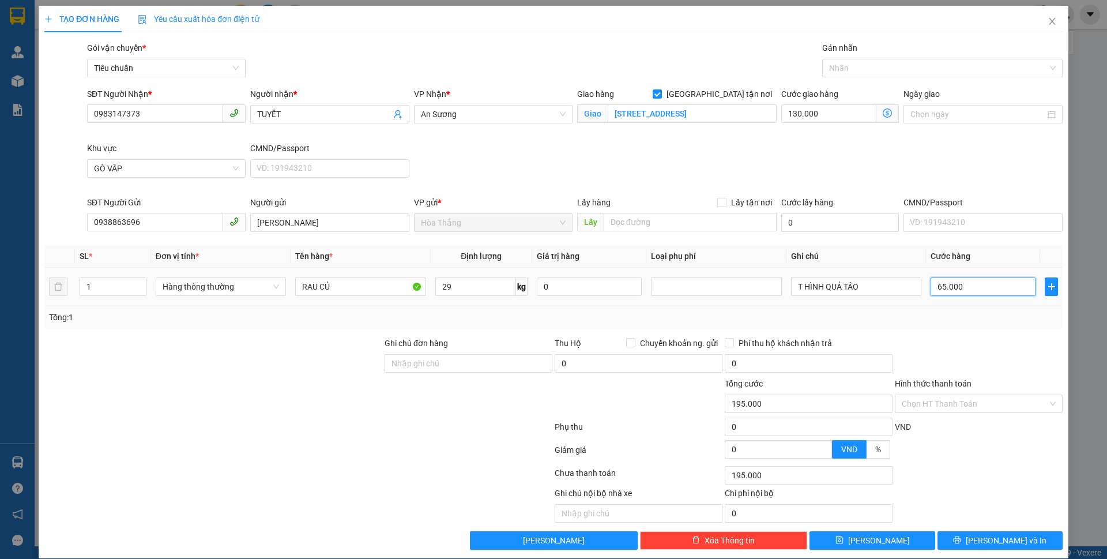
click at [961, 283] on input "65.000" at bounding box center [982, 286] width 105 height 18
click at [883, 111] on icon "dollar-circle" at bounding box center [887, 112] width 9 height 9
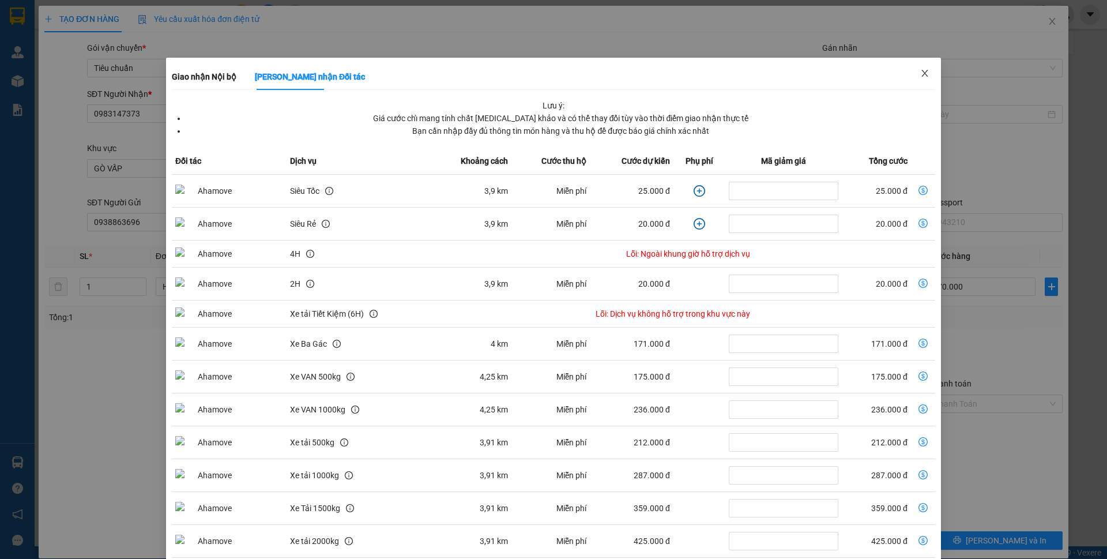
click at [923, 75] on span "Close" at bounding box center [925, 74] width 32 height 32
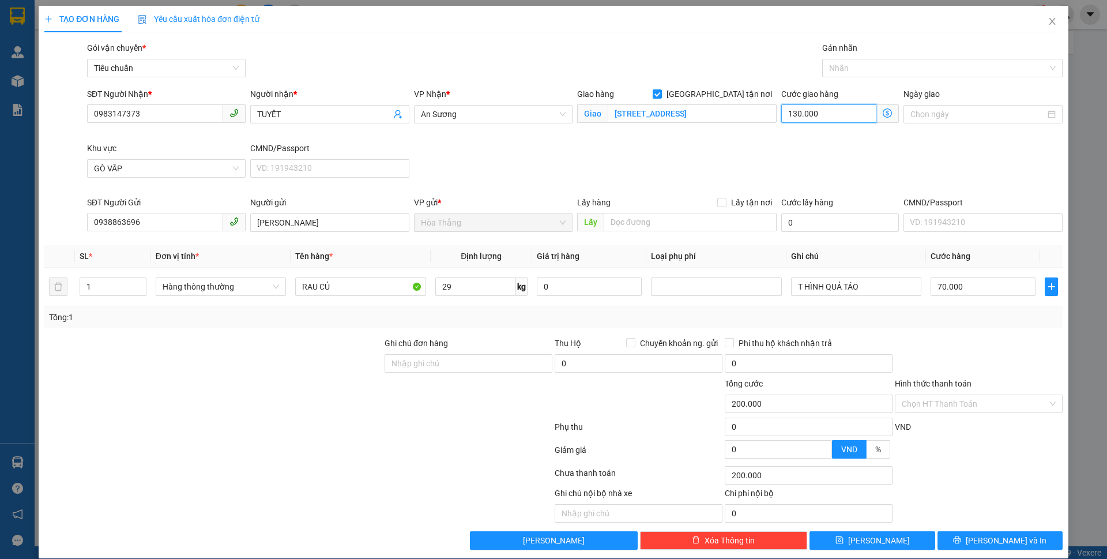
click at [827, 115] on input "130.000" at bounding box center [828, 113] width 95 height 18
drag, startPoint x: 775, startPoint y: 145, endPoint x: 885, endPoint y: 68, distance: 134.2
click at [781, 141] on div "SĐT Người Nhận * 0983147373 Người nhận * TUYẾT VP Nhận * An Sương Giao hàng Gia…" at bounding box center [575, 142] width 980 height 108
click at [860, 70] on div at bounding box center [936, 68] width 223 height 14
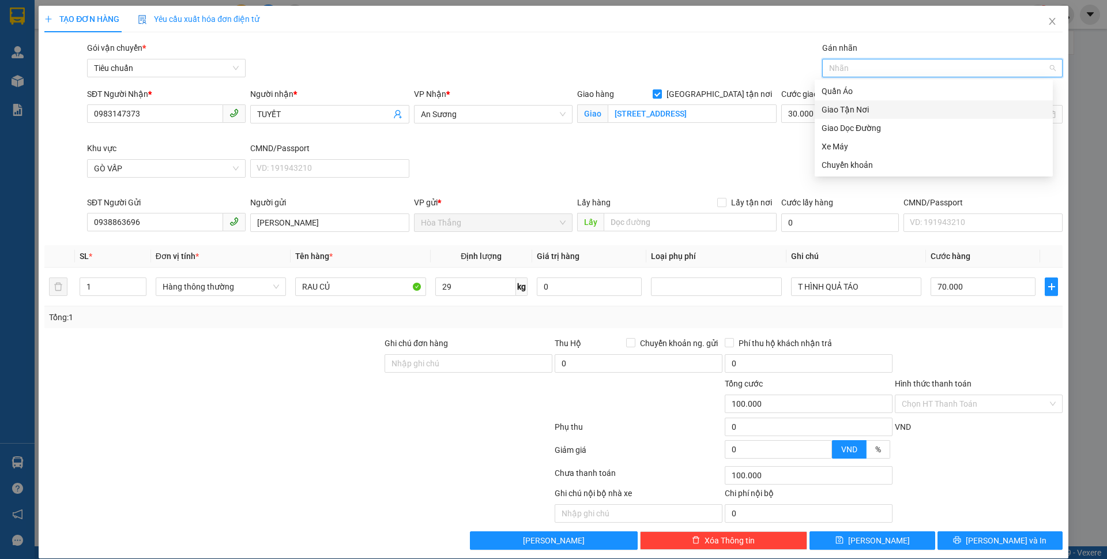
click at [842, 105] on div "Giao Tận Nơi" at bounding box center [933, 109] width 224 height 13
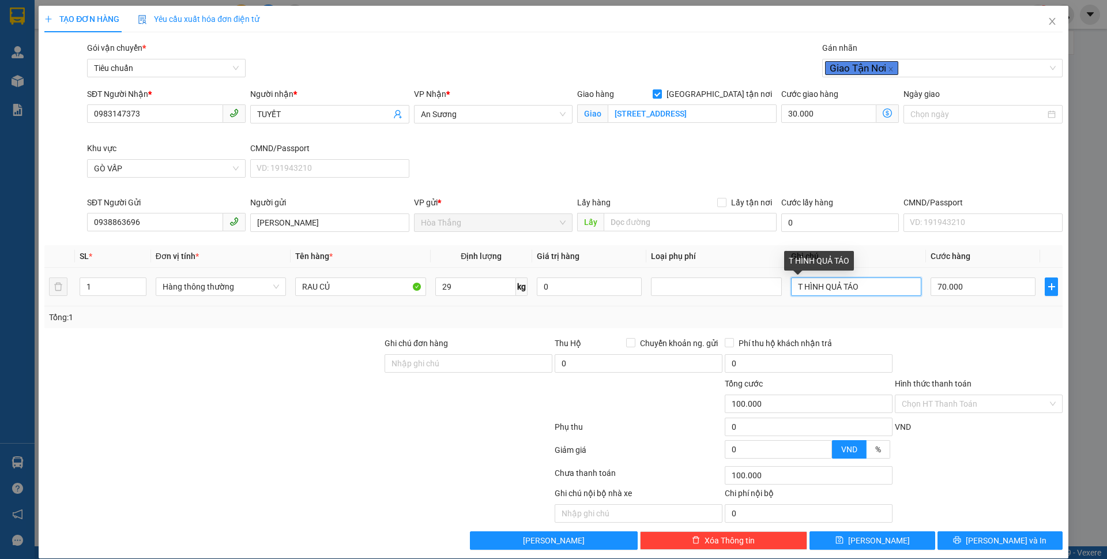
drag, startPoint x: 796, startPoint y: 284, endPoint x: 963, endPoint y: 300, distance: 168.0
click at [963, 300] on tr "1 Hàng thông thường RAU CỦ 29 kg 0 T HÌNH QUẢ TÁO 70.000" at bounding box center [553, 286] width 1018 height 39
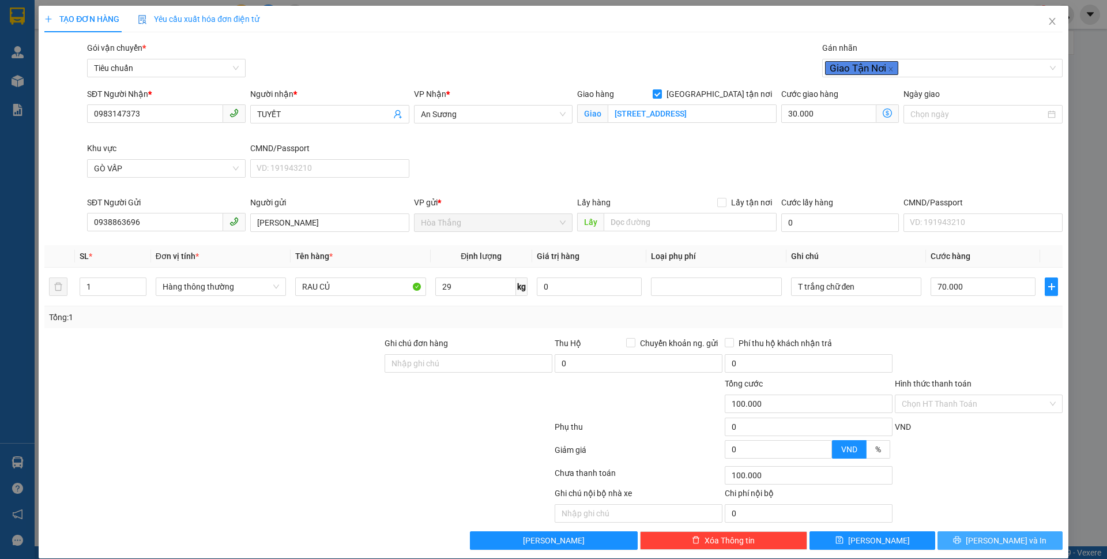
click at [964, 540] on button "[PERSON_NAME] và In" at bounding box center [999, 540] width 125 height 18
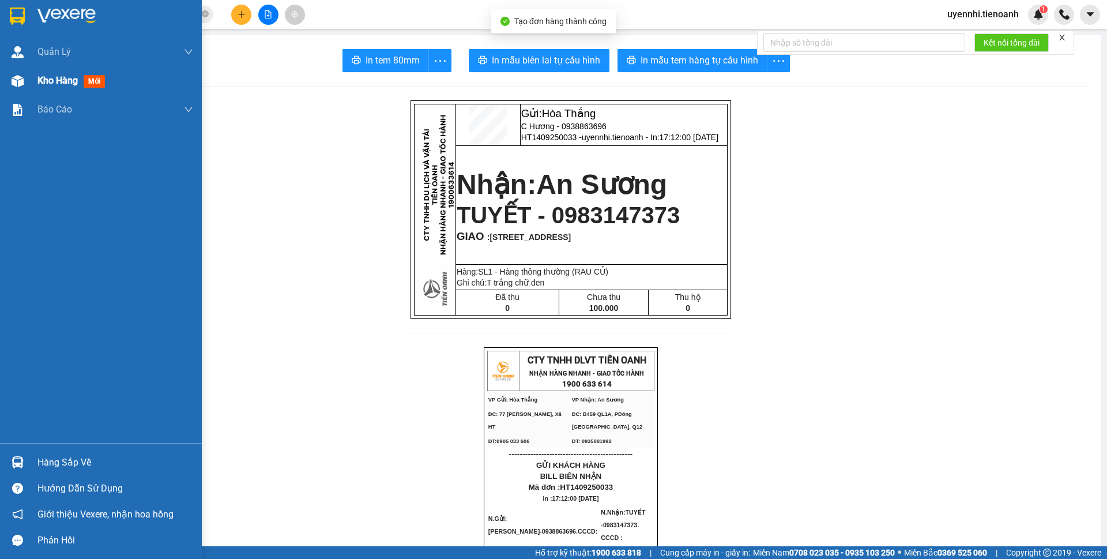
click at [46, 81] on span "Kho hàng" at bounding box center [57, 80] width 40 height 11
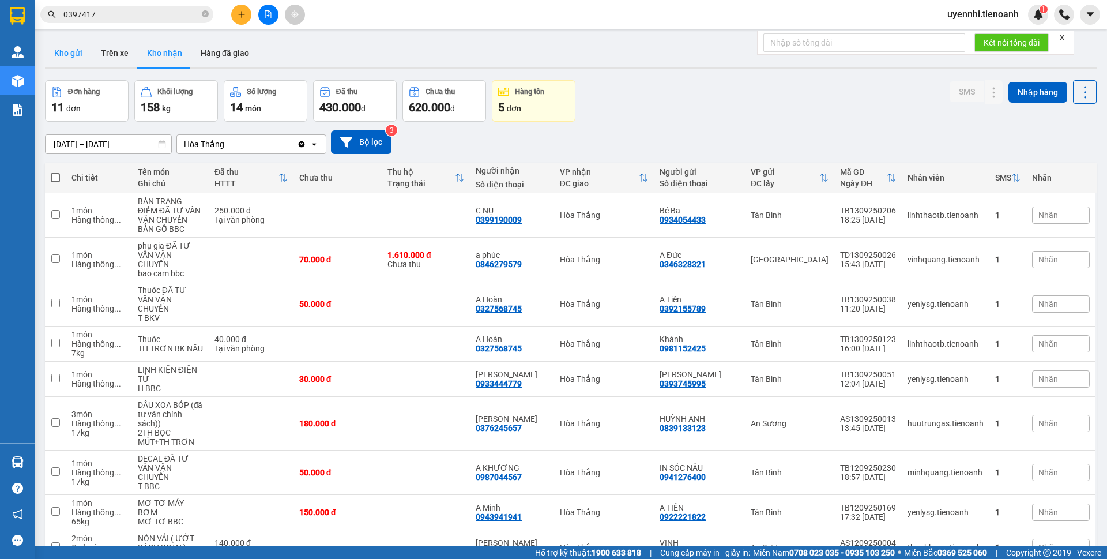
click at [61, 50] on button "Kho gửi" at bounding box center [68, 53] width 47 height 28
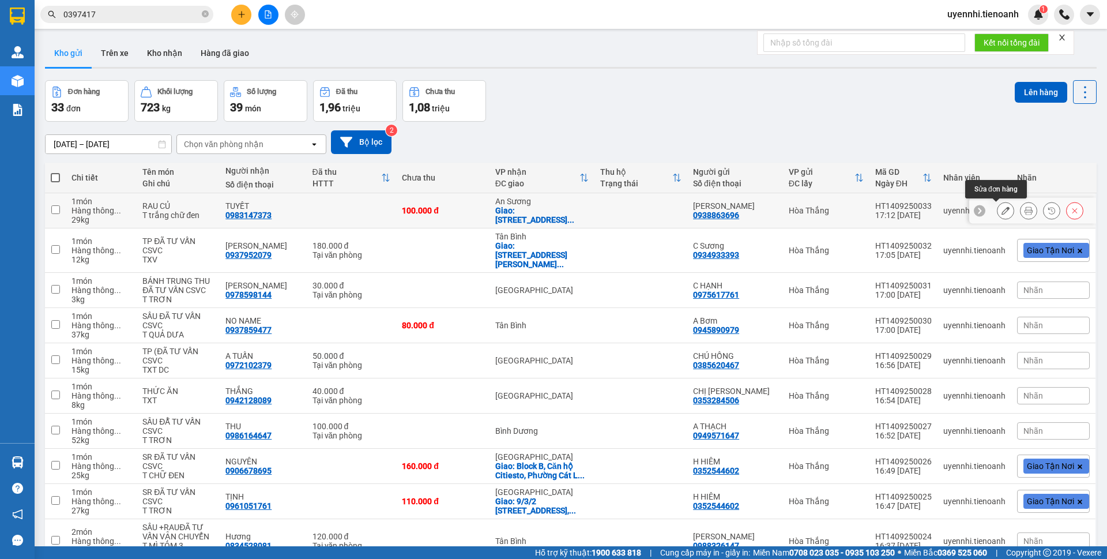
click at [1001, 212] on icon at bounding box center [1005, 210] width 8 height 8
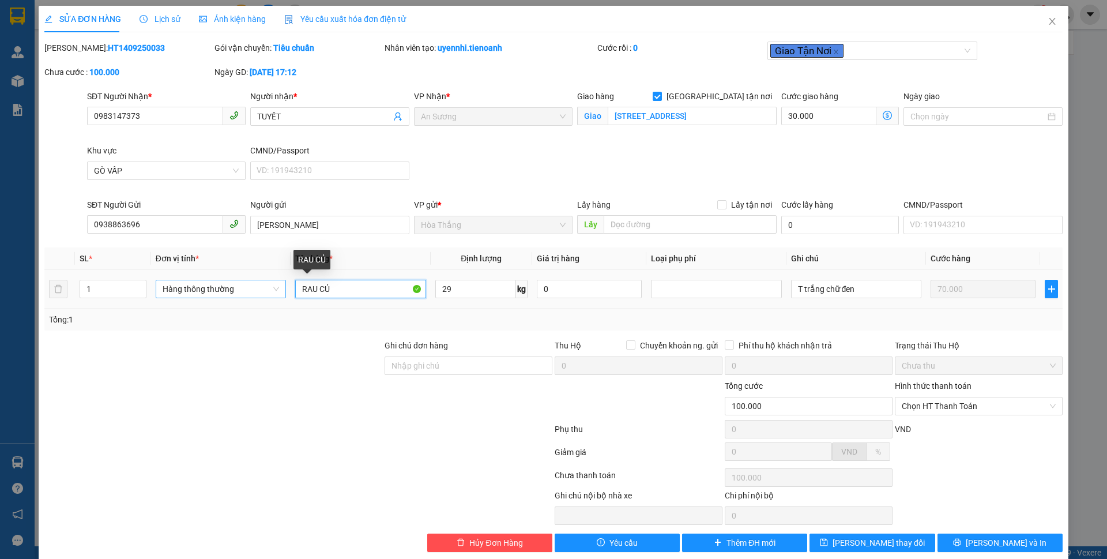
drag, startPoint x: 352, startPoint y: 289, endPoint x: 255, endPoint y: 289, distance: 96.8
click at [255, 289] on tr "1 Hàng thông thường RAU CỦ 29 kg 0 T trắng chữ đen 70.000" at bounding box center [553, 289] width 1018 height 39
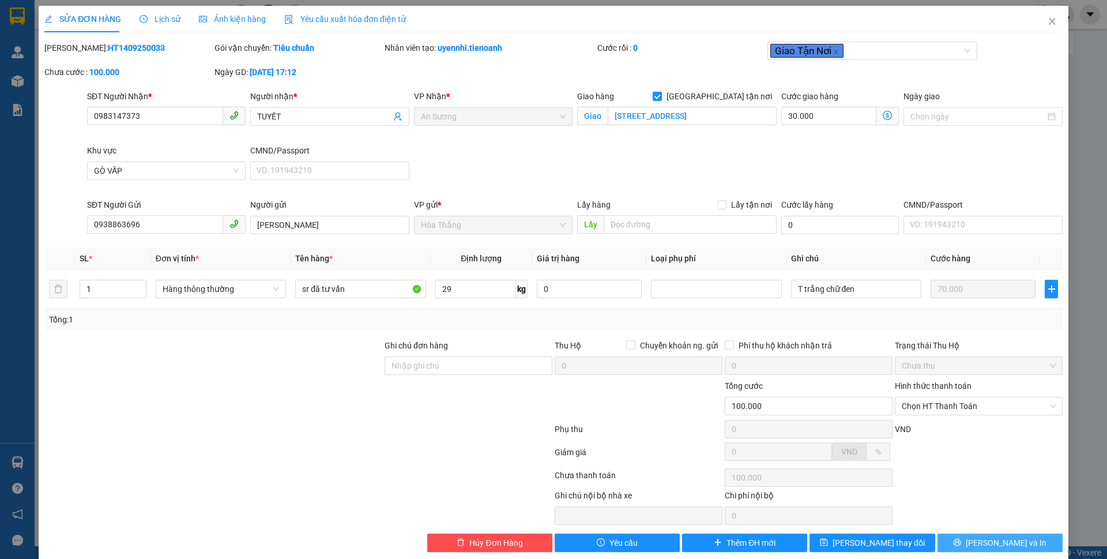
click at [978, 540] on button "[PERSON_NAME] và In" at bounding box center [999, 542] width 125 height 18
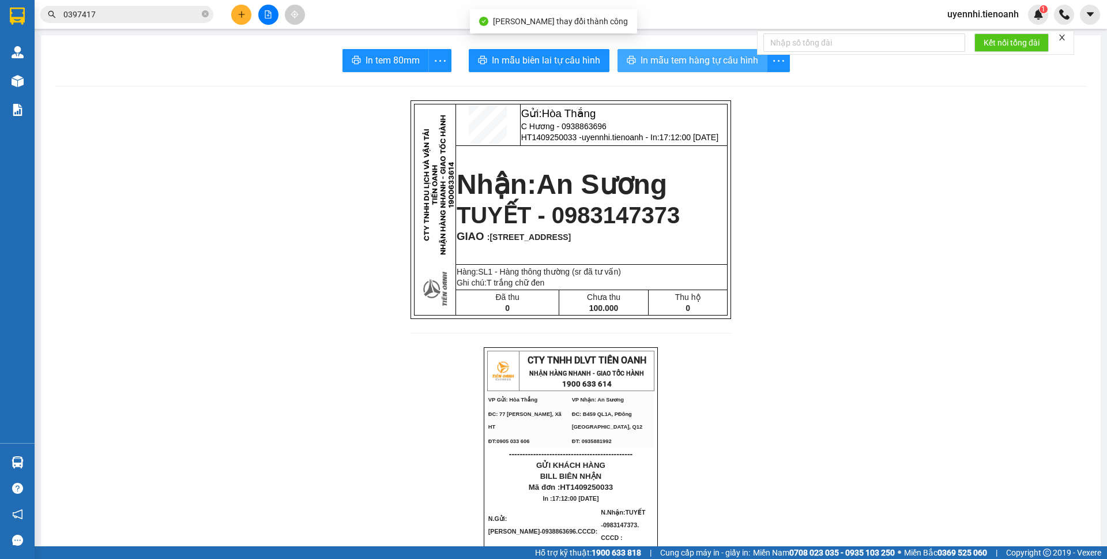
click at [666, 54] on span "In mẫu tem hàng tự cấu hình" at bounding box center [699, 60] width 118 height 14
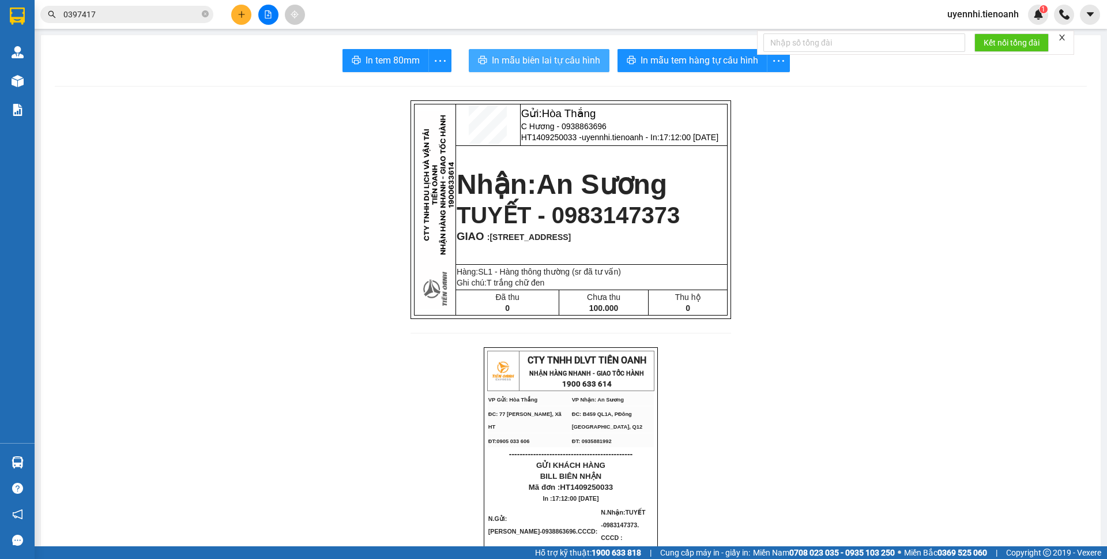
click at [510, 69] on button "In mẫu biên lai tự cấu hình" at bounding box center [539, 60] width 141 height 23
click at [508, 57] on span "In mẫu biên lai tự cấu hình" at bounding box center [546, 60] width 108 height 14
click at [234, 13] on button at bounding box center [241, 15] width 20 height 20
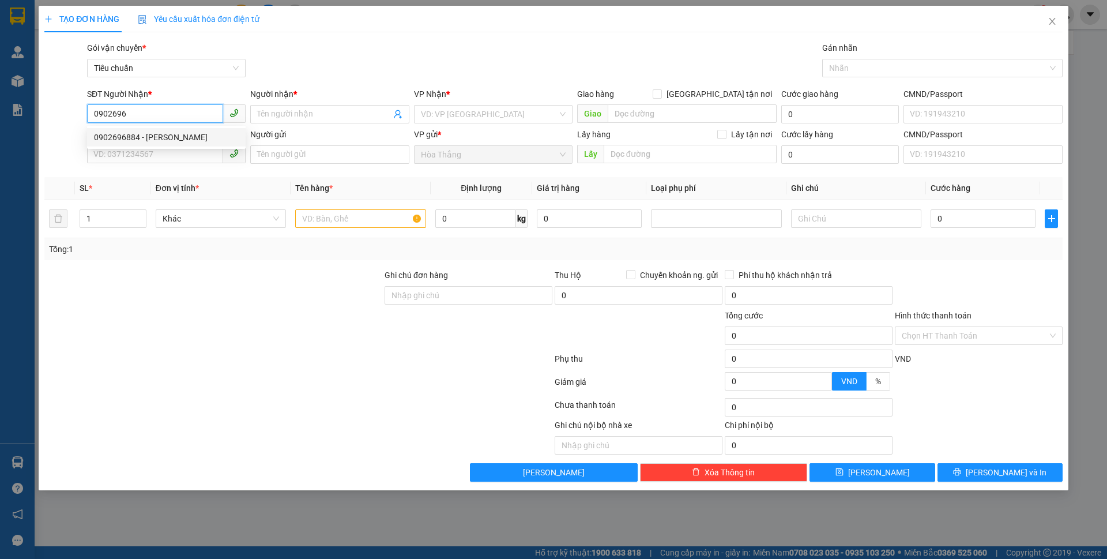
click at [144, 143] on div "0902696884 - C Tiên" at bounding box center [166, 137] width 145 height 13
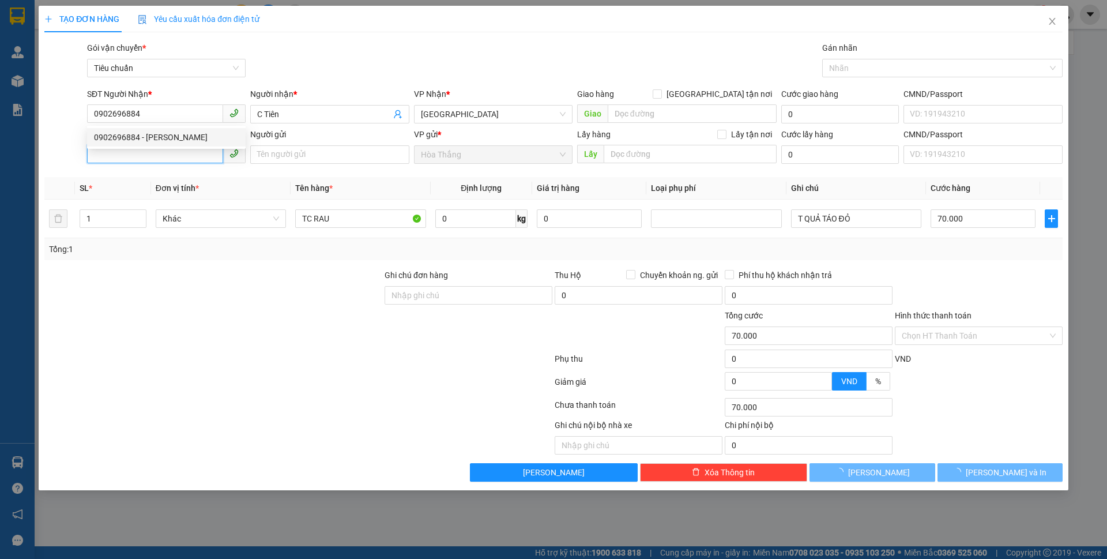
click at [129, 159] on input "SĐT Người Gửi" at bounding box center [155, 154] width 136 height 18
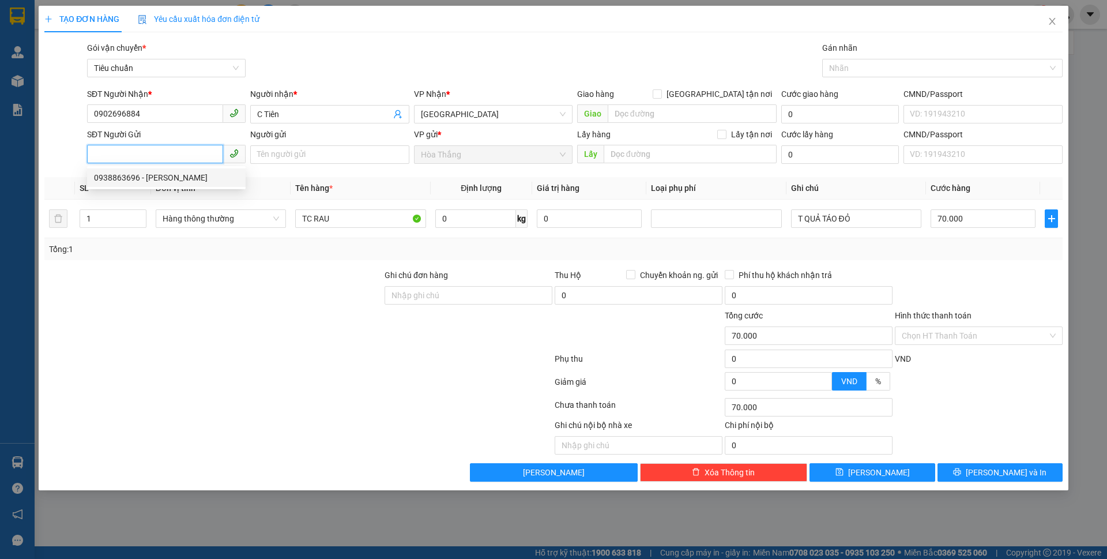
click at [156, 186] on div "0938863696 - C Hương" at bounding box center [166, 177] width 159 height 18
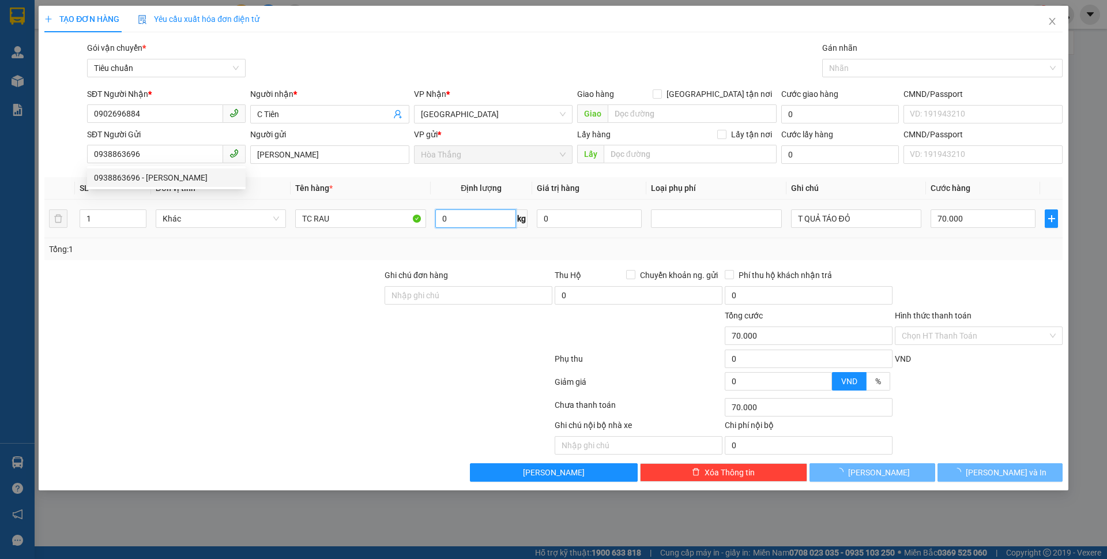
click at [451, 218] on input "0" at bounding box center [475, 218] width 81 height 18
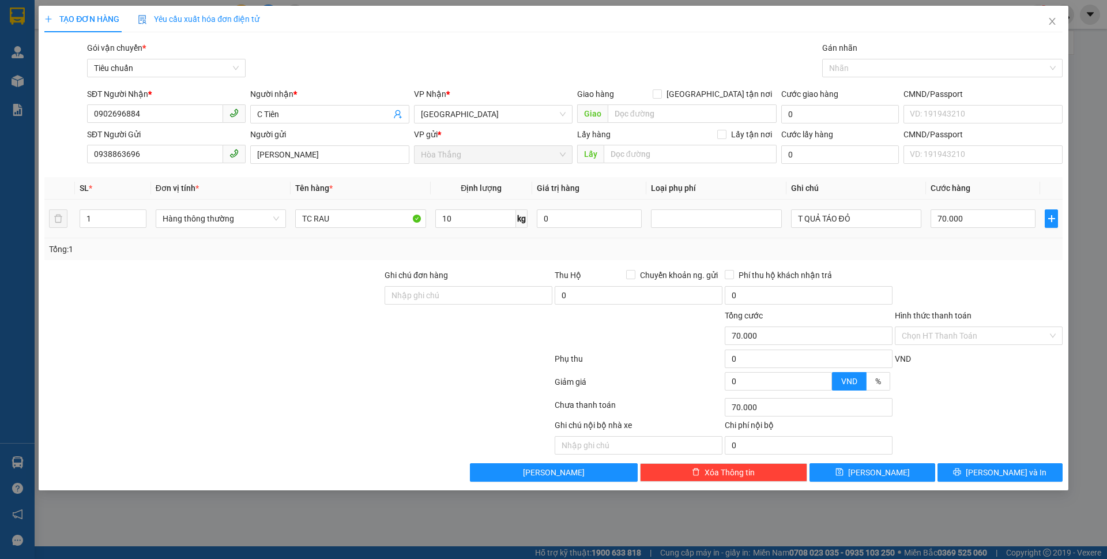
click at [138, 336] on div at bounding box center [213, 329] width 340 height 40
click at [139, 337] on div at bounding box center [213, 329] width 340 height 40
drag, startPoint x: 803, startPoint y: 224, endPoint x: 917, endPoint y: 223, distance: 113.6
click at [917, 223] on input "T QUẢ TÁO ĐỎ" at bounding box center [856, 218] width 130 height 18
drag, startPoint x: 370, startPoint y: 228, endPoint x: 249, endPoint y: 220, distance: 120.8
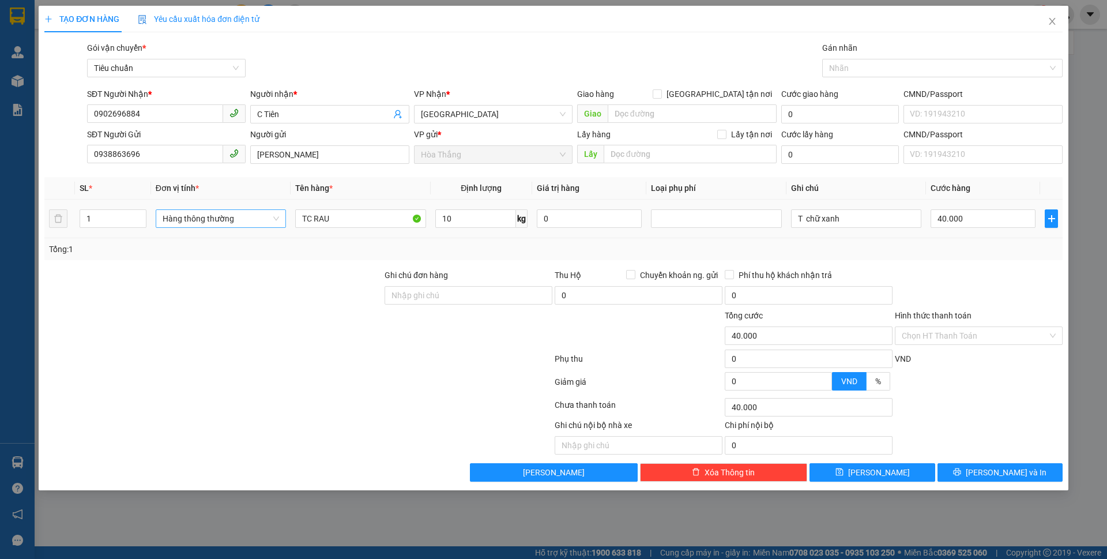
click at [249, 220] on tr "1 Hàng thông thường TC RAU 10 kg 0 T chữ xanh 40.000" at bounding box center [553, 218] width 1018 height 39
click at [319, 278] on div at bounding box center [213, 289] width 340 height 40
drag, startPoint x: 343, startPoint y: 224, endPoint x: 233, endPoint y: 209, distance: 110.6
click at [233, 209] on tr "1 Hàng thông thường TC RAU 10 kg 0 T chữ xanh 40.000" at bounding box center [553, 218] width 1018 height 39
click at [310, 211] on input "chom chôm" at bounding box center [360, 218] width 130 height 18
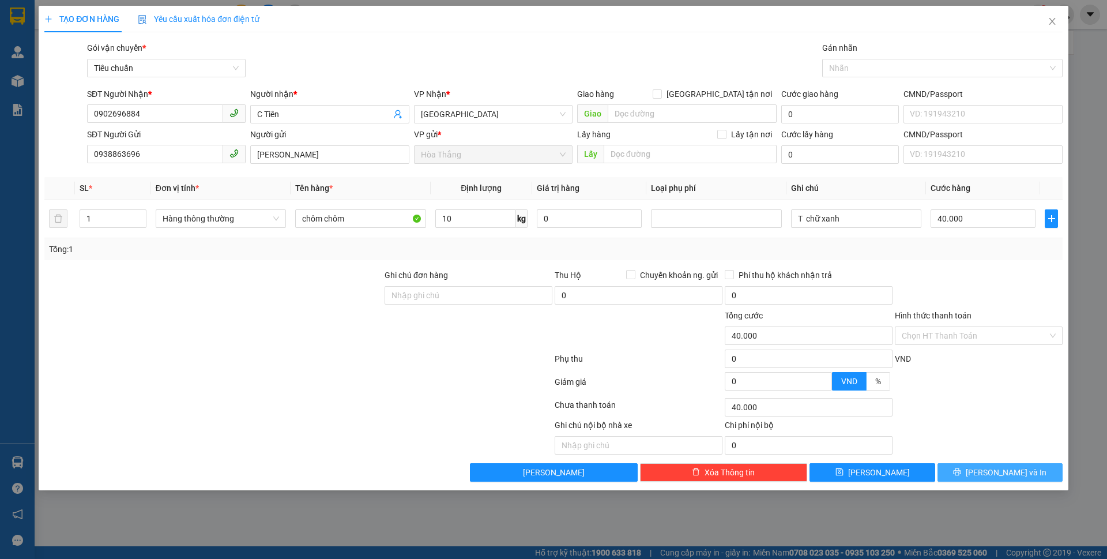
click at [989, 473] on button "[PERSON_NAME] và In" at bounding box center [999, 472] width 125 height 18
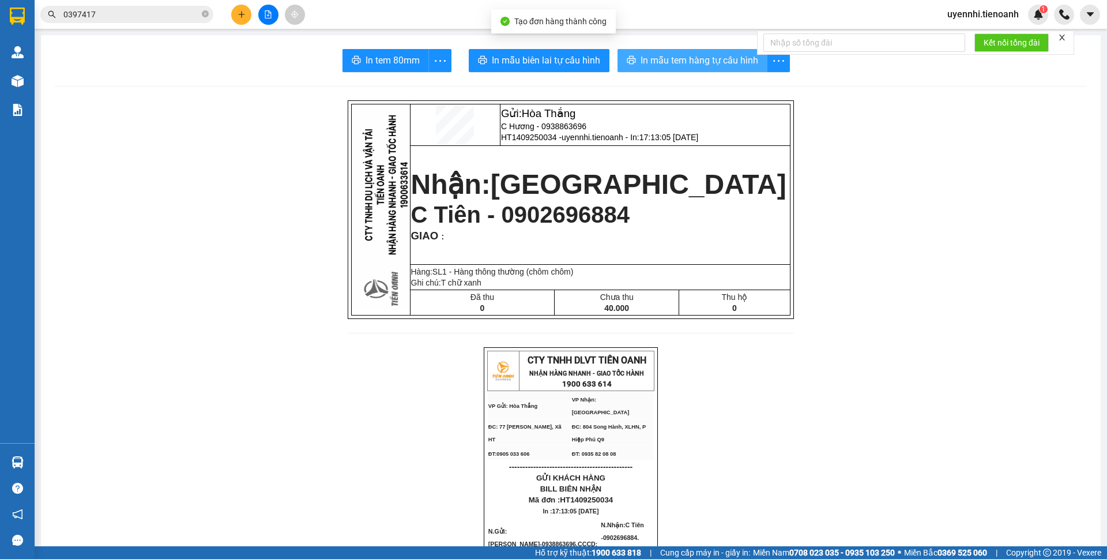
click at [666, 66] on span "In mẫu tem hàng tự cấu hình" at bounding box center [699, 60] width 118 height 14
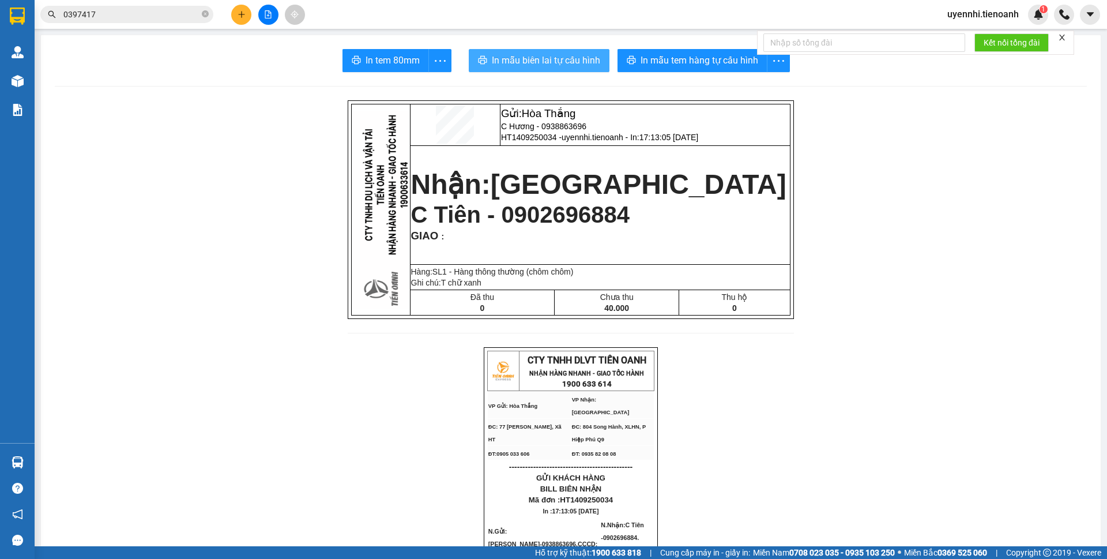
click at [527, 67] on span "In mẫu biên lai tự cấu hình" at bounding box center [546, 60] width 108 height 14
click at [661, 62] on span "In mẫu tem hàng tự cấu hình" at bounding box center [718, 60] width 118 height 14
click at [661, 62] on span "In mẫu tem hàng tự cấu hình" at bounding box center [699, 60] width 118 height 14
click at [242, 17] on icon "plus" at bounding box center [242, 14] width 8 height 8
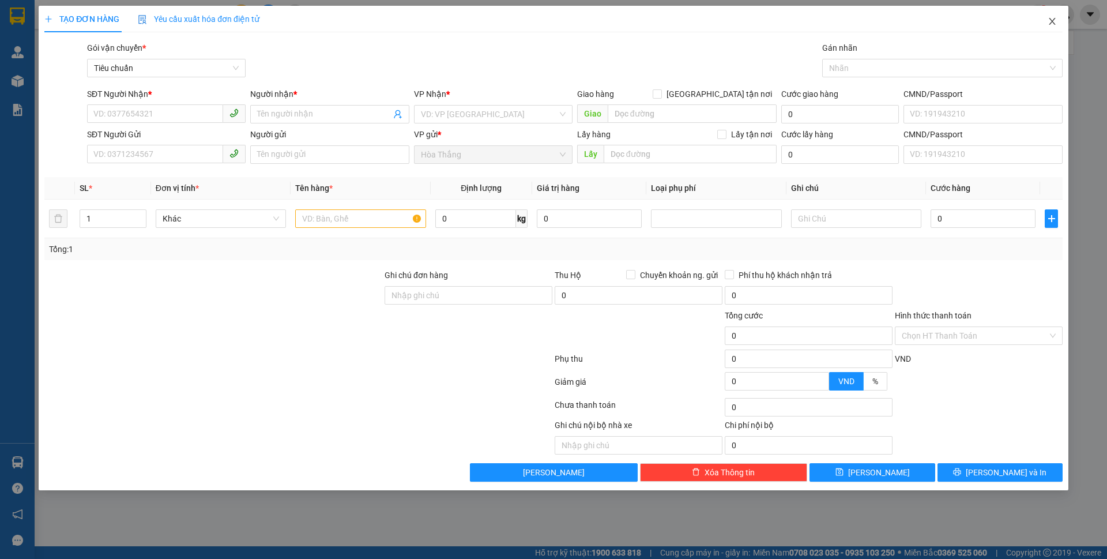
click at [1050, 22] on icon "close" at bounding box center [1051, 21] width 9 height 9
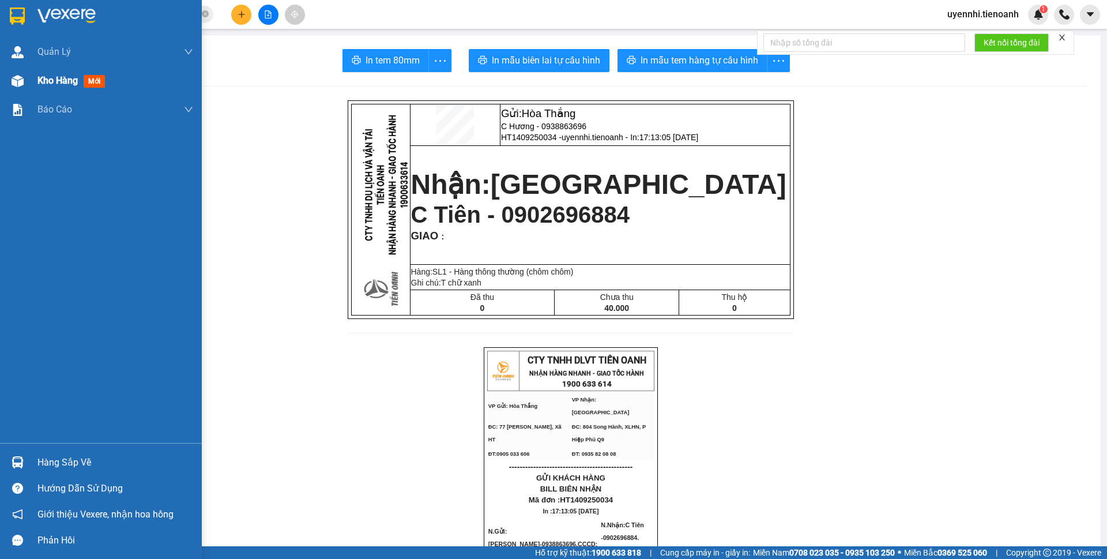
click at [48, 78] on span "Kho hàng" at bounding box center [57, 80] width 40 height 11
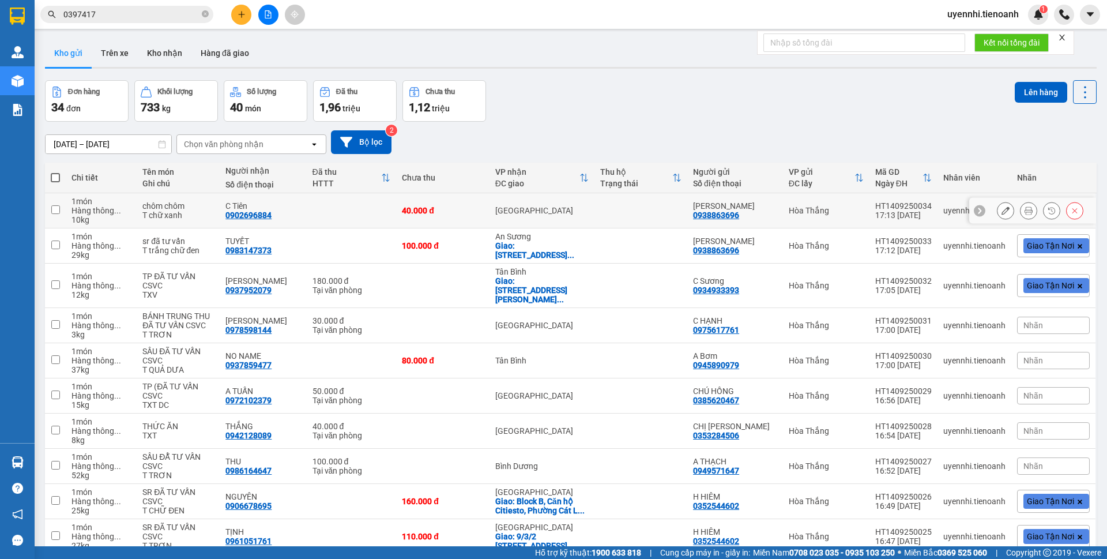
click at [1001, 209] on button at bounding box center [1005, 211] width 16 height 20
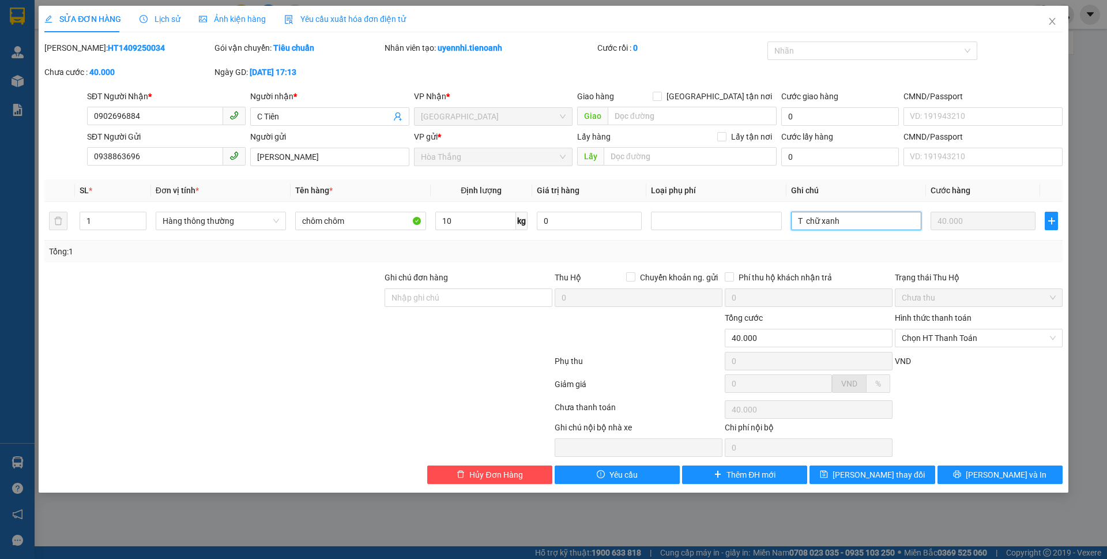
drag, startPoint x: 799, startPoint y: 221, endPoint x: 1019, endPoint y: 251, distance: 221.7
click at [1019, 250] on div "SL * Đơn vị tính * Tên hàng * Định lượng Giá trị hàng Loại phụ phí Ghi chú Cước…" at bounding box center [553, 220] width 1018 height 83
click at [970, 473] on button "[PERSON_NAME] và In" at bounding box center [999, 474] width 125 height 18
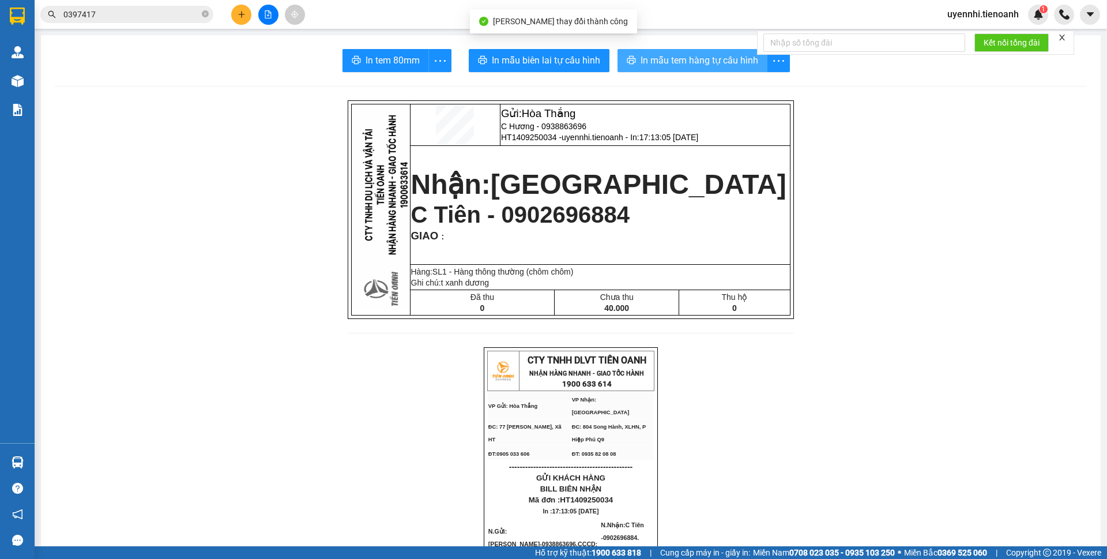
click at [714, 66] on span "In mẫu tem hàng tự cấu hình" at bounding box center [699, 60] width 118 height 14
click at [238, 14] on icon "plus" at bounding box center [242, 14] width 8 height 8
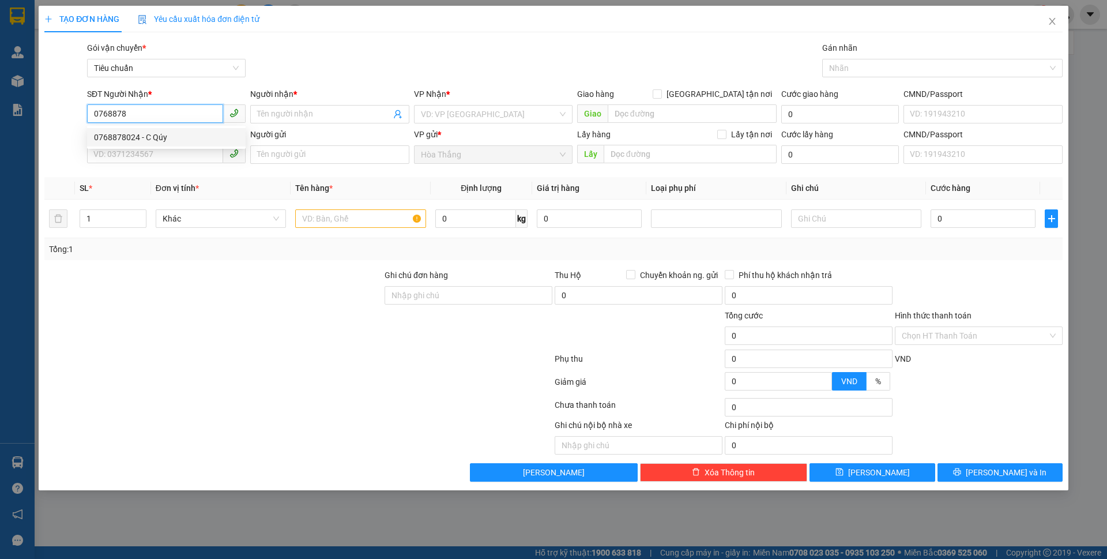
click at [150, 141] on div "0768878024 - C Qúy" at bounding box center [166, 137] width 145 height 13
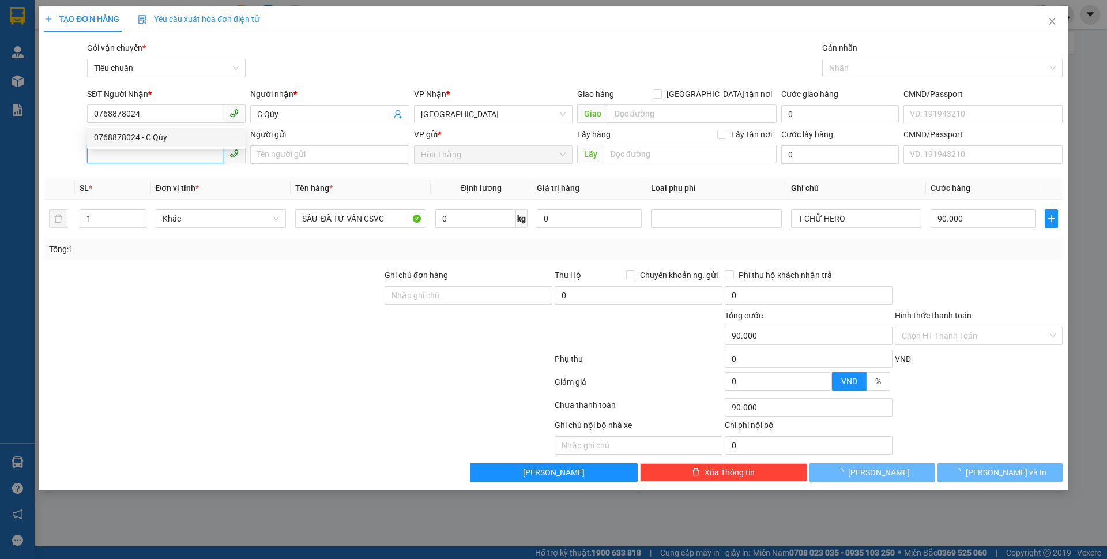
click at [128, 156] on input "SĐT Người Gửi" at bounding box center [155, 154] width 136 height 18
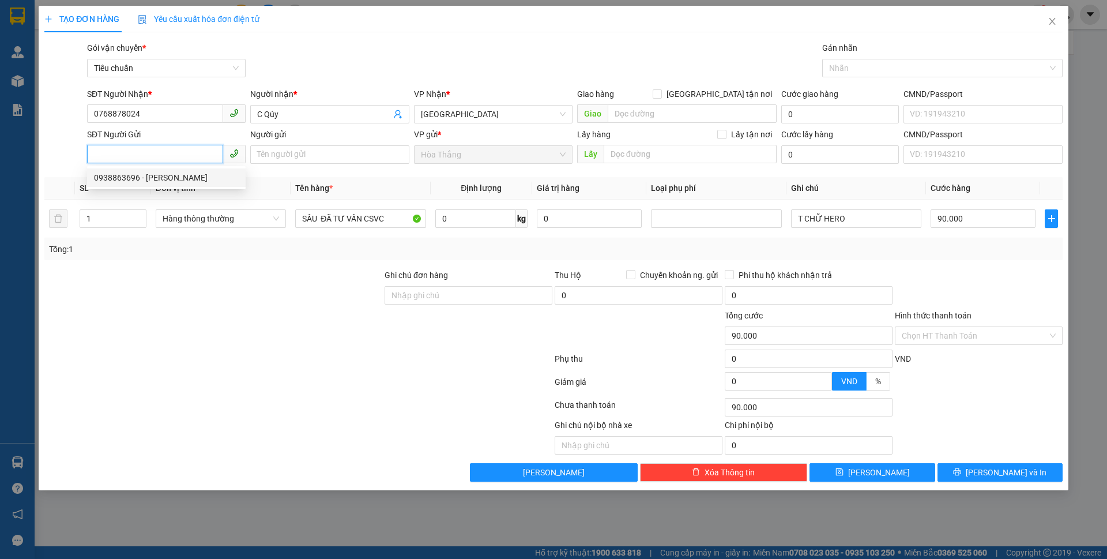
click at [167, 178] on div "0938863696 - C Hương" at bounding box center [166, 177] width 145 height 13
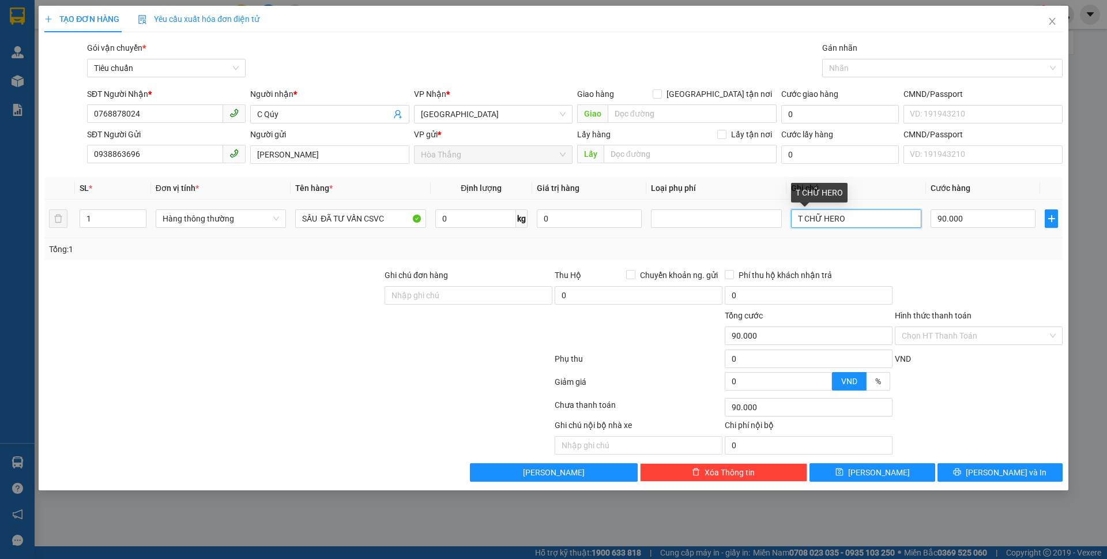
drag, startPoint x: 874, startPoint y: 216, endPoint x: 821, endPoint y: 214, distance: 53.1
click at [821, 214] on input "T CHỮ HERO" at bounding box center [856, 218] width 130 height 18
click at [820, 220] on input "T CHỮxanh lá" at bounding box center [856, 218] width 130 height 18
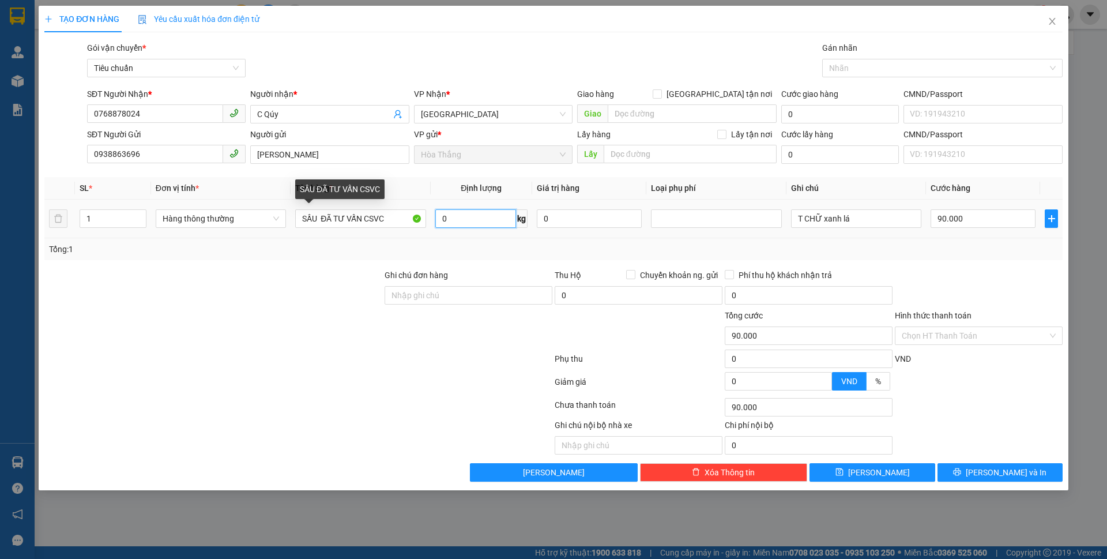
click at [485, 217] on input "0" at bounding box center [475, 218] width 81 height 18
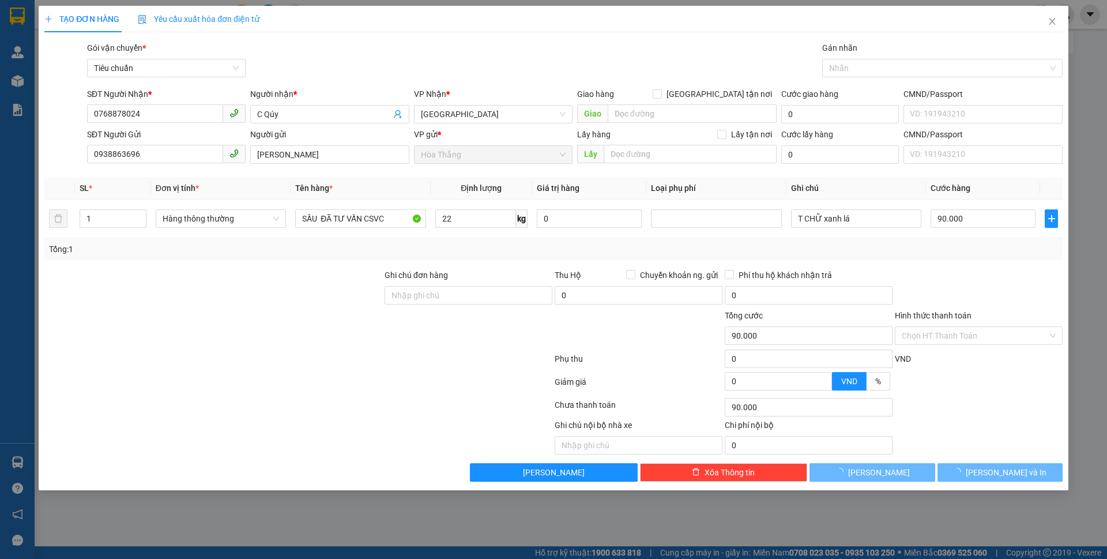
click at [277, 269] on div at bounding box center [213, 289] width 340 height 40
click at [278, 271] on div at bounding box center [213, 289] width 340 height 40
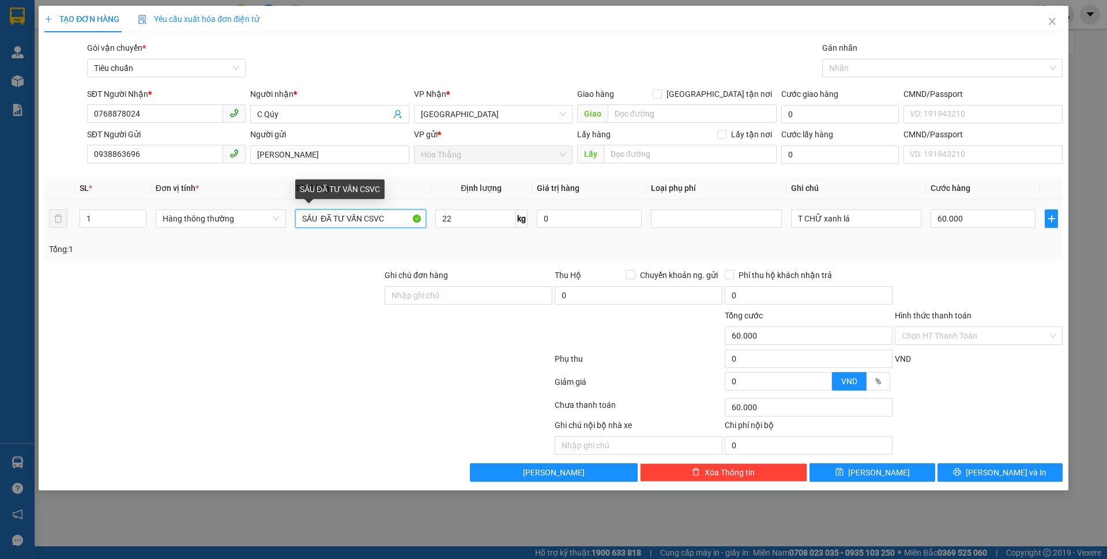
click at [319, 215] on input "SẦU ĐÃ TƯ VẤN CSVC" at bounding box center [360, 218] width 130 height 18
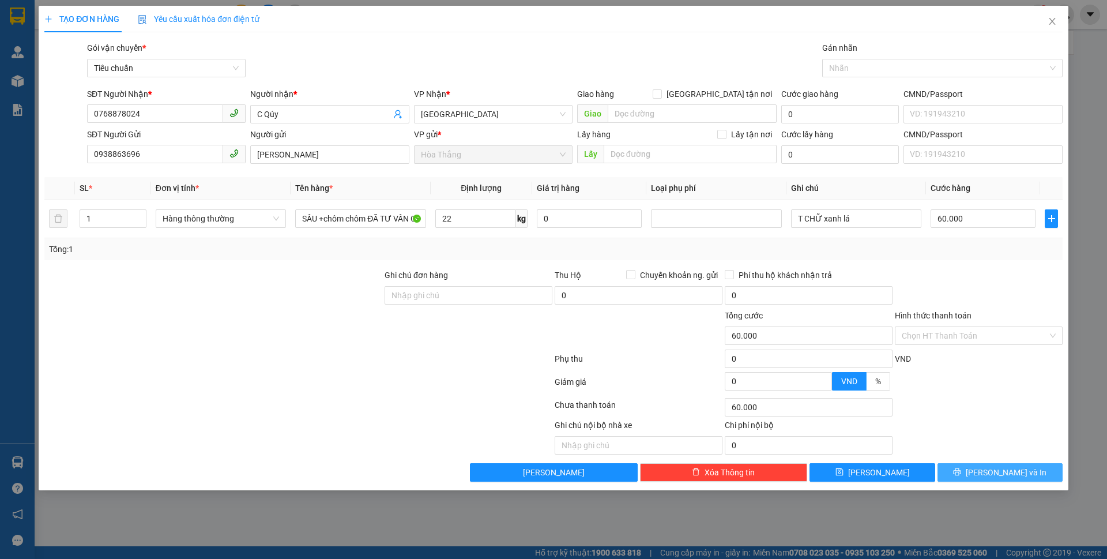
click at [992, 475] on span "[PERSON_NAME] và In" at bounding box center [1006, 472] width 81 height 13
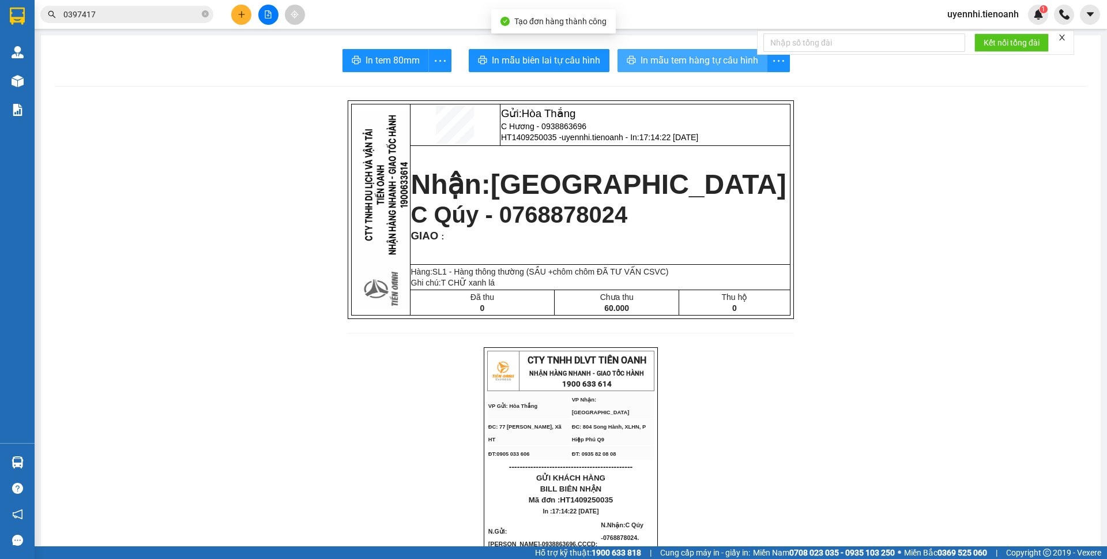
click at [661, 58] on span "In mẫu tem hàng tự cấu hình" at bounding box center [699, 60] width 118 height 14
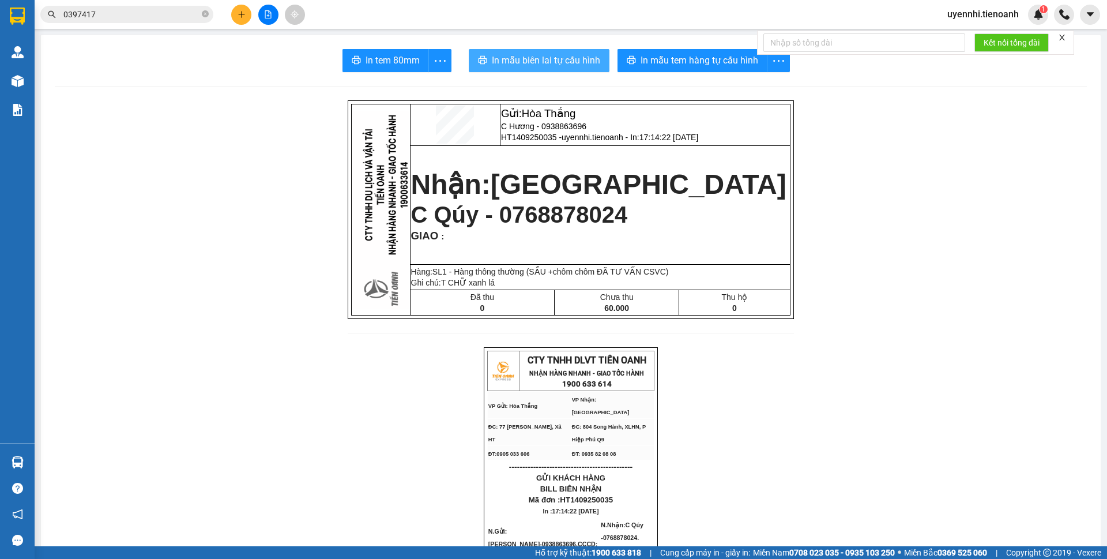
click at [536, 62] on span "In mẫu biên lai tự cấu hình" at bounding box center [546, 60] width 108 height 14
click at [238, 18] on icon "plus" at bounding box center [242, 14] width 8 height 8
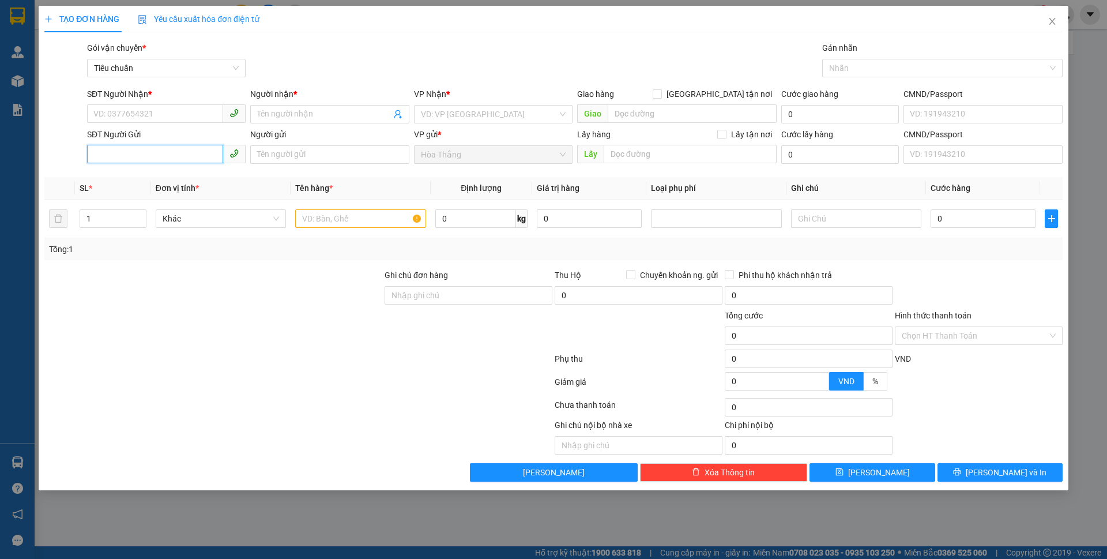
click at [127, 154] on input "SĐT Người Gửi" at bounding box center [155, 154] width 136 height 18
drag, startPoint x: 141, startPoint y: 160, endPoint x: 45, endPoint y: 160, distance: 95.7
click at [45, 160] on div "SĐT Người Gửi 0938274 0938274 Người gửi Tên người gửi VP gửi * Hòa Thắng Lấy hà…" at bounding box center [553, 148] width 1020 height 40
click at [175, 121] on input "0938274" at bounding box center [155, 113] width 136 height 18
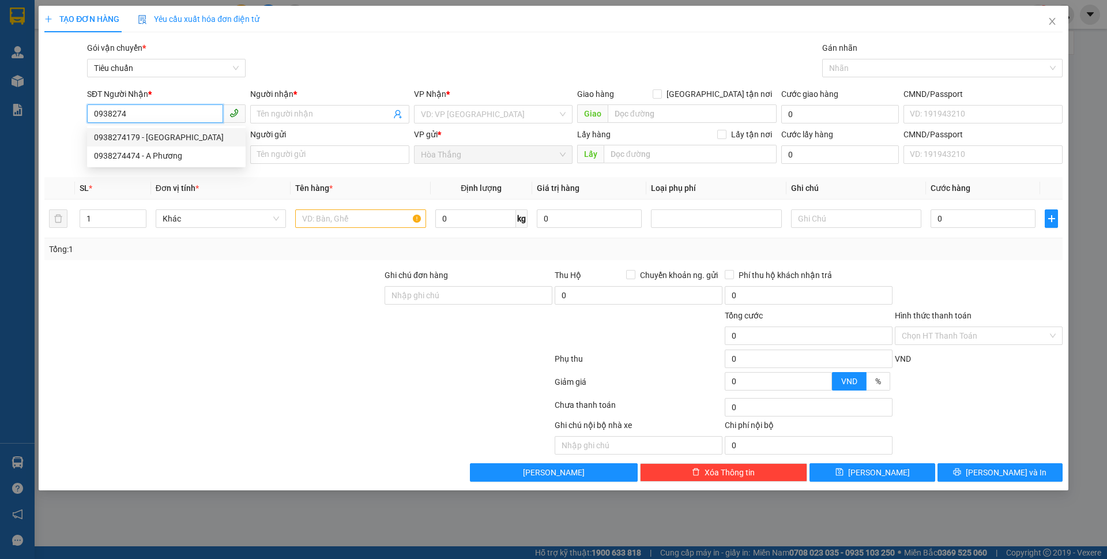
click at [161, 134] on div "0938274179 - HÀ" at bounding box center [166, 137] width 145 height 13
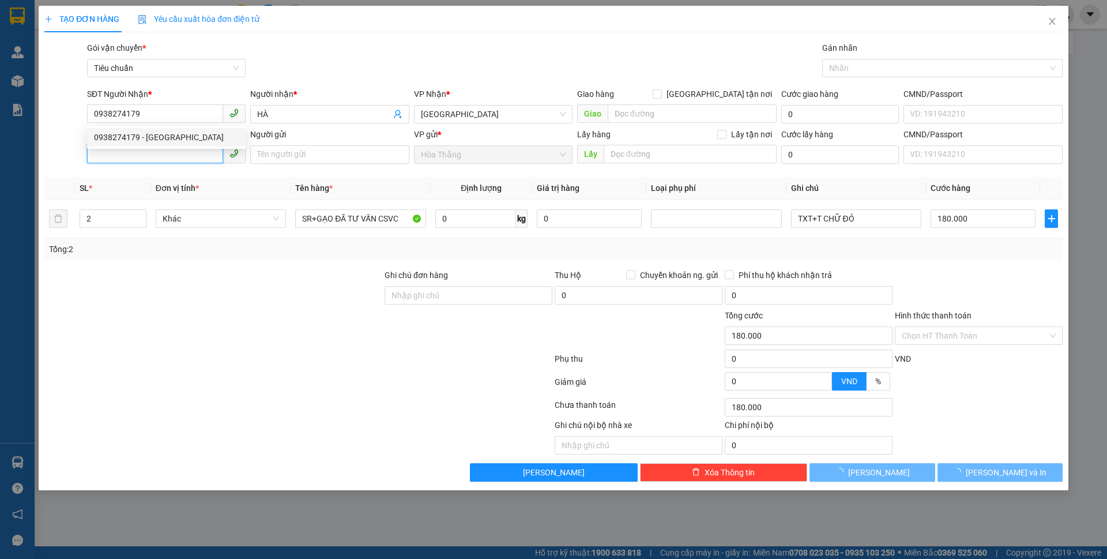
click at [139, 146] on input "SĐT Người Gửi" at bounding box center [155, 154] width 136 height 18
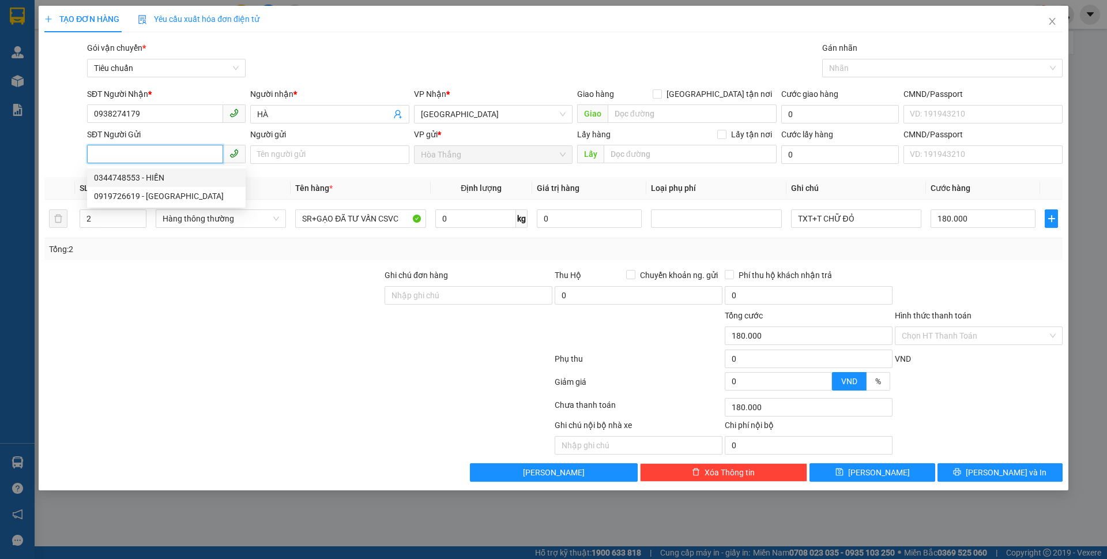
click at [147, 168] on div "0344748553 - HIỀN" at bounding box center [166, 177] width 159 height 18
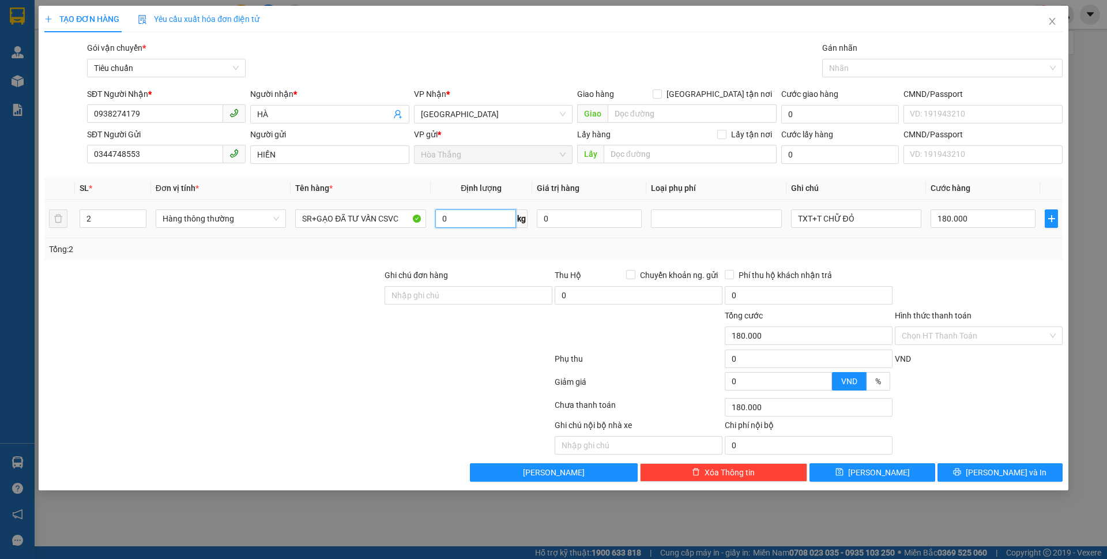
click at [489, 222] on input "0" at bounding box center [475, 218] width 81 height 18
click at [137, 214] on span "up" at bounding box center [140, 215] width 7 height 7
click at [137, 215] on span "up" at bounding box center [140, 215] width 7 height 7
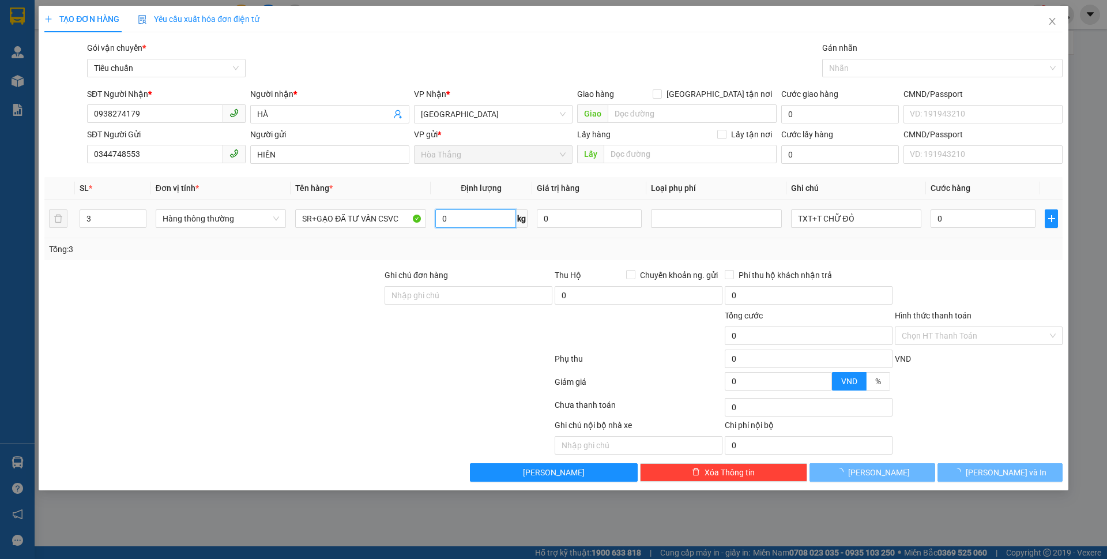
click at [469, 218] on input "0" at bounding box center [475, 218] width 81 height 18
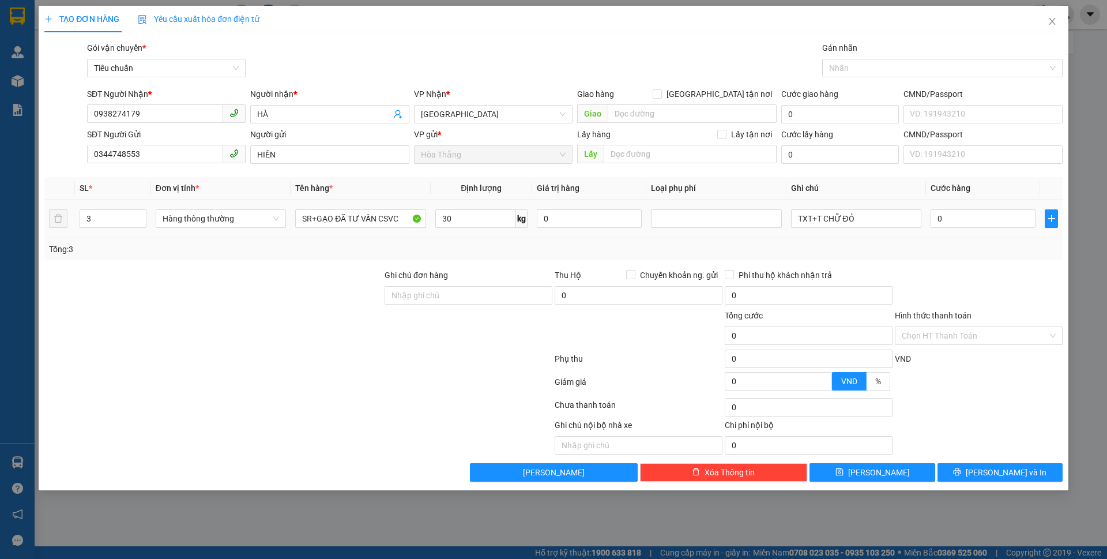
click at [394, 248] on div "Tổng: 3" at bounding box center [238, 249] width 378 height 13
drag, startPoint x: 334, startPoint y: 218, endPoint x: 312, endPoint y: 217, distance: 21.3
click at [312, 217] on input "SR+GẠO ĐÃ TƯ VẤN CSVC" at bounding box center [360, 218] width 130 height 18
drag, startPoint x: 825, startPoint y: 247, endPoint x: 970, endPoint y: 247, distance: 144.7
click at [828, 247] on div "Tổng: 3" at bounding box center [553, 249] width 1009 height 13
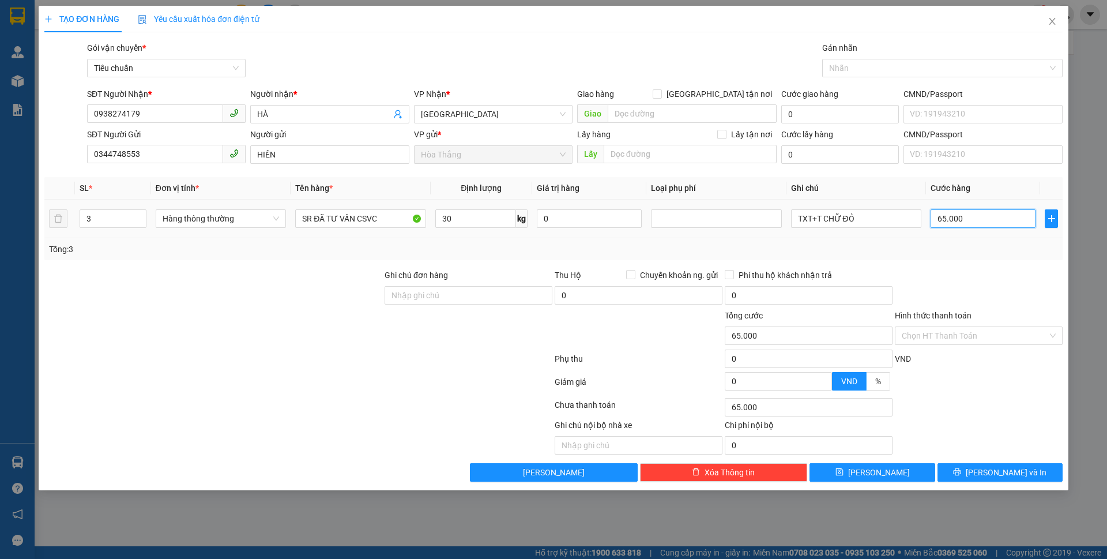
click at [993, 222] on input "65.000" at bounding box center [982, 218] width 105 height 18
drag, startPoint x: 841, startPoint y: 212, endPoint x: 747, endPoint y: 203, distance: 94.9
click at [747, 203] on tr "3 Hàng thông thường SR ĐÃ TƯ VẤN CSVC 30 kg 0 TXT+T CHỮ ĐỎ 0" at bounding box center [553, 218] width 1018 height 39
click at [785, 261] on div "Transit Pickup Surcharge Ids Transit Deliver Surcharge Ids Transit Deliver Surc…" at bounding box center [553, 262] width 1018 height 440
drag, startPoint x: 813, startPoint y: 217, endPoint x: 776, endPoint y: 213, distance: 37.1
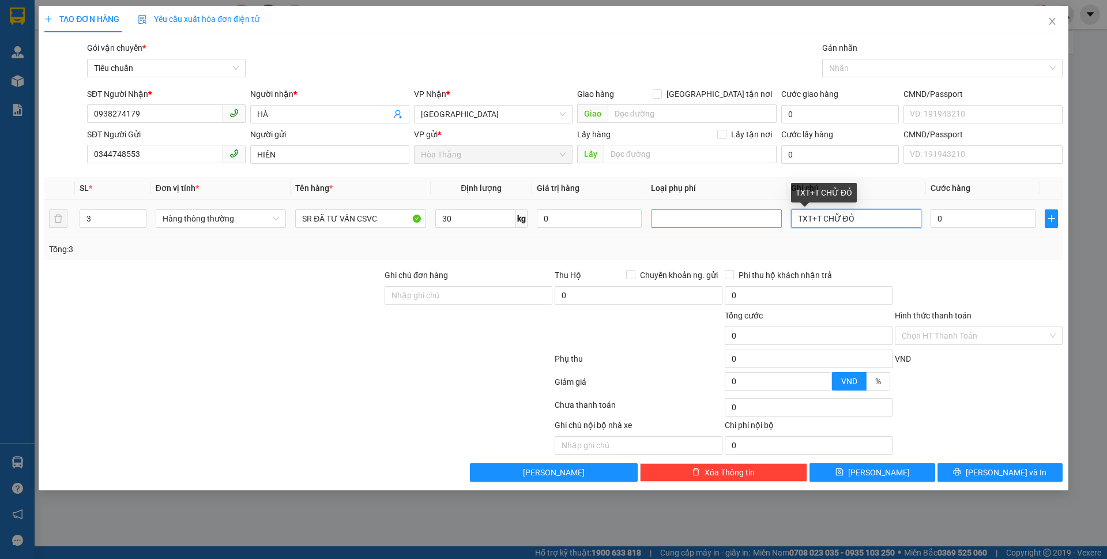
click at [776, 213] on tr "3 Hàng thông thường SR ĐÃ TƯ VẤN CSVC 30 kg 0 TXT+T CHỮ ĐỎ 0" at bounding box center [553, 218] width 1018 height 39
click at [977, 208] on div "0" at bounding box center [982, 218] width 105 height 23
click at [972, 214] on input "0" at bounding box center [982, 218] width 105 height 18
click at [978, 254] on div "Tổng: 3" at bounding box center [553, 249] width 1009 height 13
click at [980, 222] on input "200.000" at bounding box center [982, 218] width 105 height 18
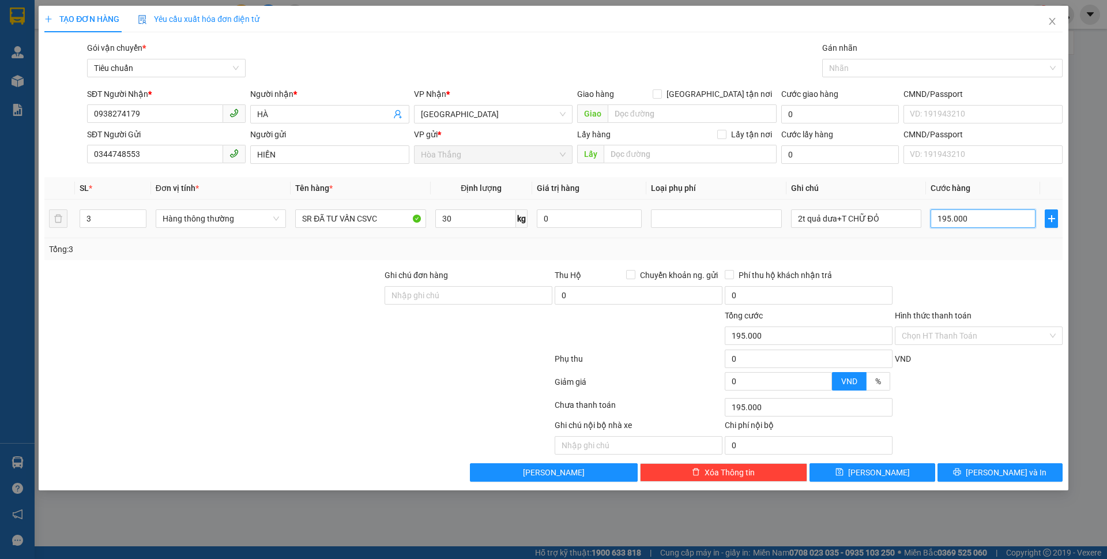
click at [981, 212] on input "195.000" at bounding box center [982, 218] width 105 height 18
drag, startPoint x: 981, startPoint y: 212, endPoint x: 915, endPoint y: 223, distance: 66.1
click at [915, 223] on tr "3 Hàng thông thường SR ĐÃ TƯ VẤN CSVC 30 kg 0 2t quả dưa+T CHỮ ĐỎ 195.000" at bounding box center [553, 218] width 1018 height 39
drag, startPoint x: 947, startPoint y: 318, endPoint x: 955, endPoint y: 314, distance: 9.5
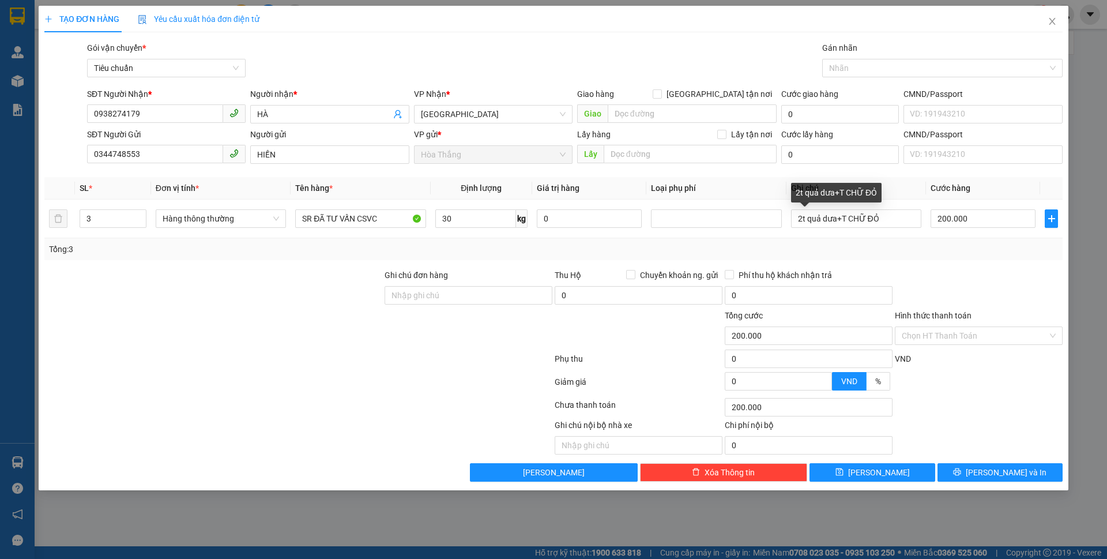
click at [949, 318] on label "Hình thức thanh toán" at bounding box center [933, 315] width 77 height 9
click at [949, 327] on input "Hình thức thanh toán" at bounding box center [975, 335] width 146 height 17
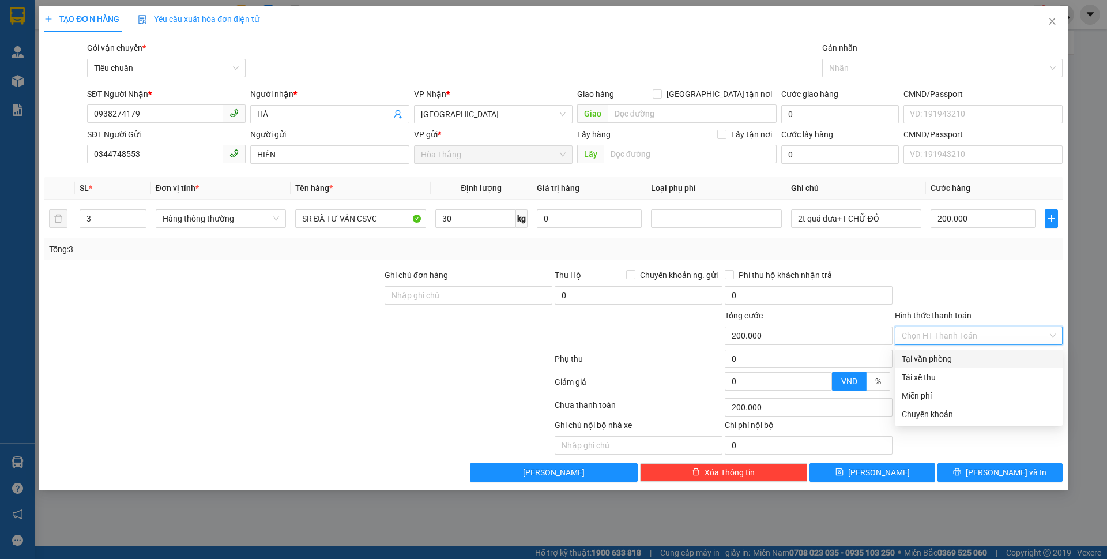
click at [934, 360] on div "Tại văn phòng" at bounding box center [979, 358] width 154 height 13
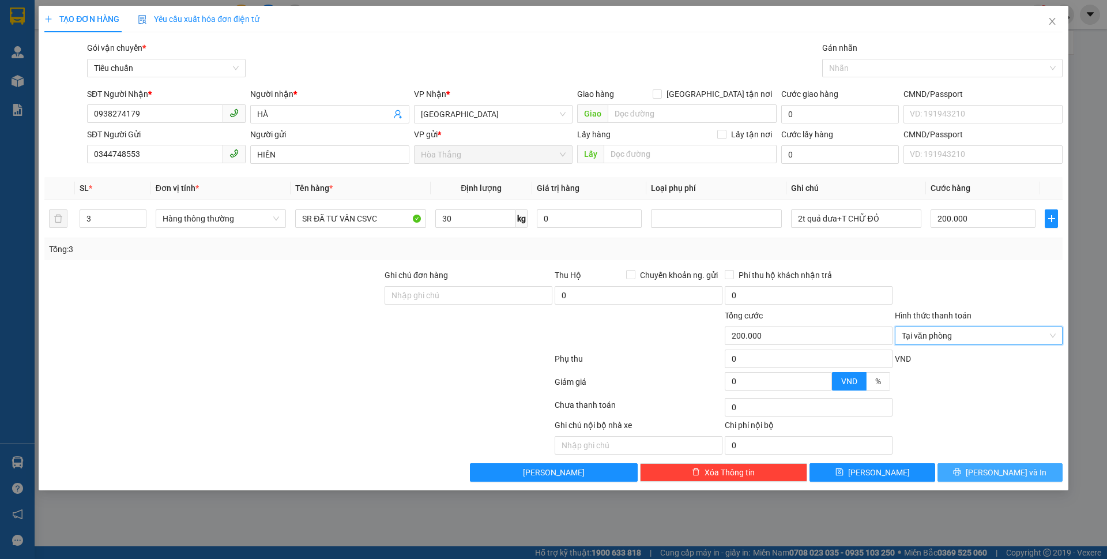
click at [961, 473] on icon "printer" at bounding box center [957, 472] width 8 height 8
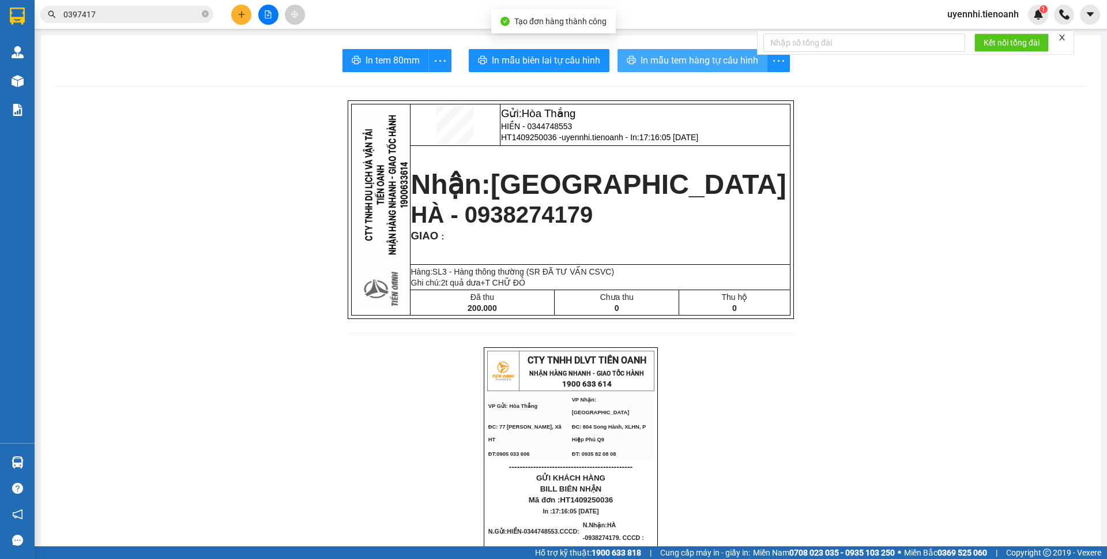
click at [695, 54] on span "In mẫu tem hàng tự cấu hình" at bounding box center [699, 60] width 118 height 14
click at [614, 105] on td "Gửi: Hòa Thắng HIỀN - 0344748553 HT1409250036 - uyennhi.tienoanh - In: 17:16:05…" at bounding box center [645, 125] width 290 height 42
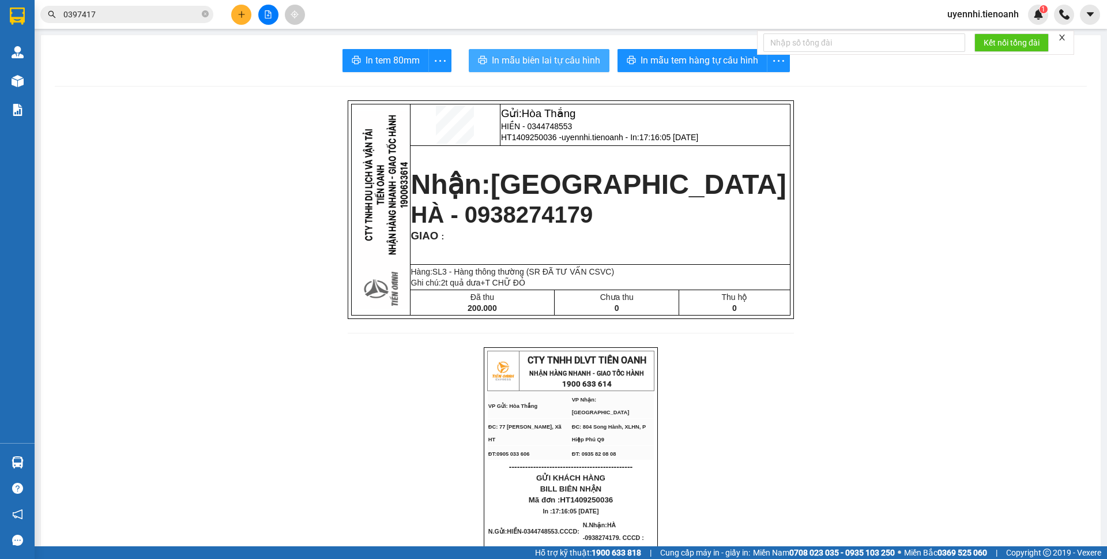
click at [541, 51] on button "In mẫu biên lai tự cấu hình" at bounding box center [539, 60] width 141 height 23
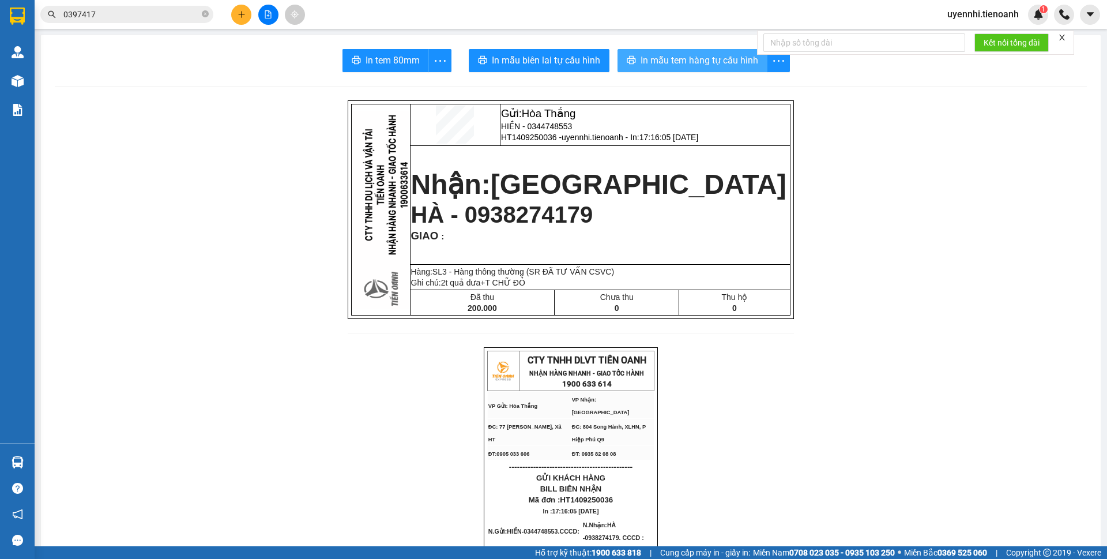
click at [712, 64] on span "In mẫu tem hàng tự cấu hình" at bounding box center [699, 60] width 118 height 14
click at [236, 13] on button at bounding box center [241, 15] width 20 height 20
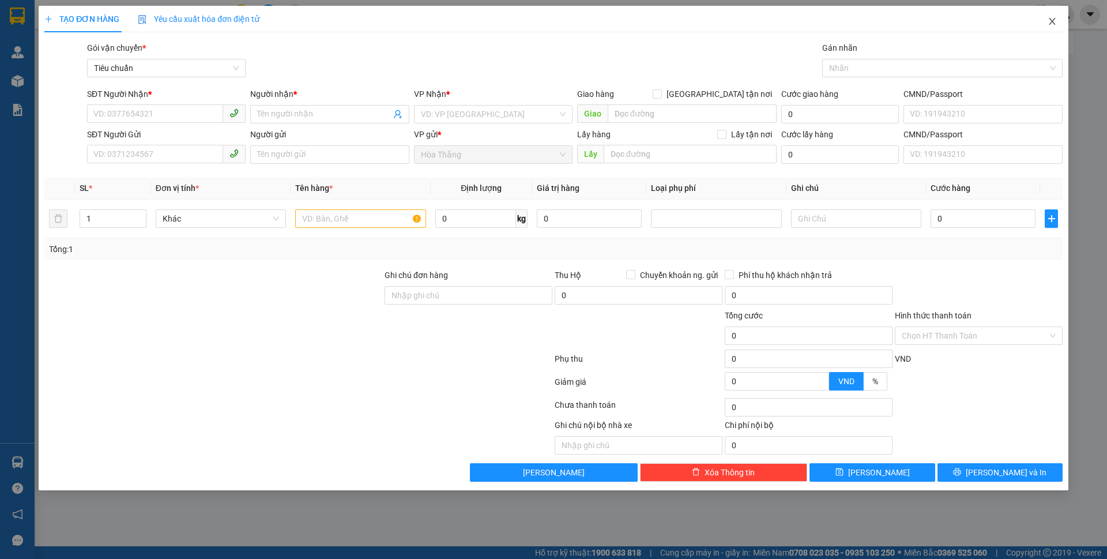
click at [1053, 19] on icon "close" at bounding box center [1051, 21] width 9 height 9
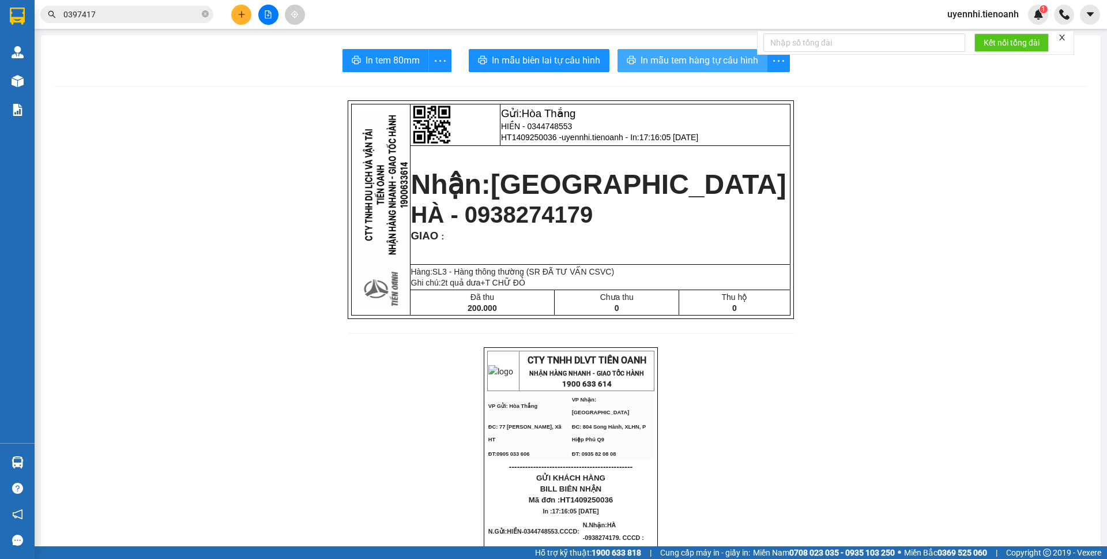
click at [691, 53] on span "In mẫu tem hàng tự cấu hình" at bounding box center [699, 60] width 118 height 14
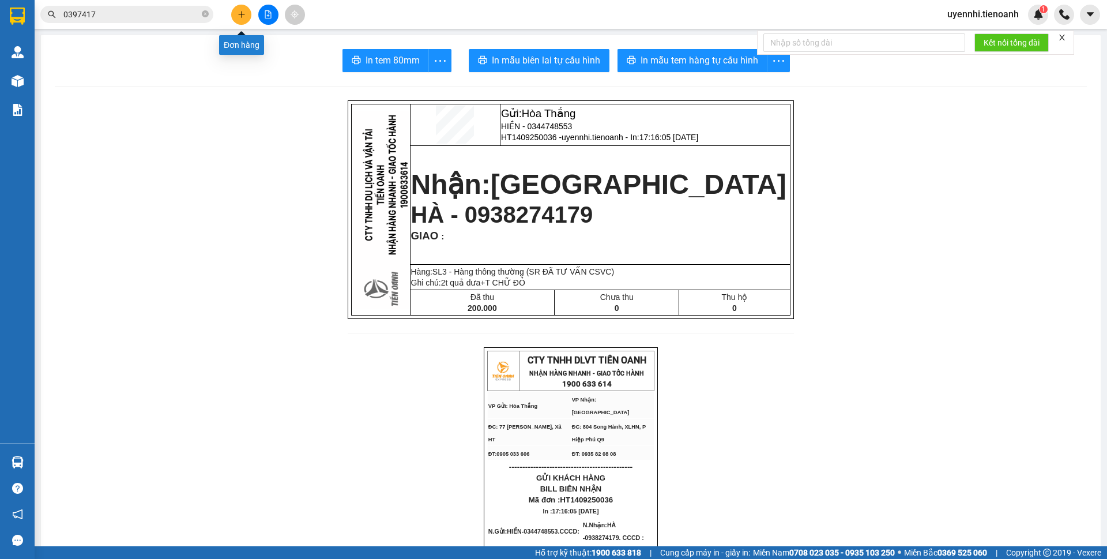
click at [240, 13] on icon "plus" at bounding box center [242, 14] width 8 height 8
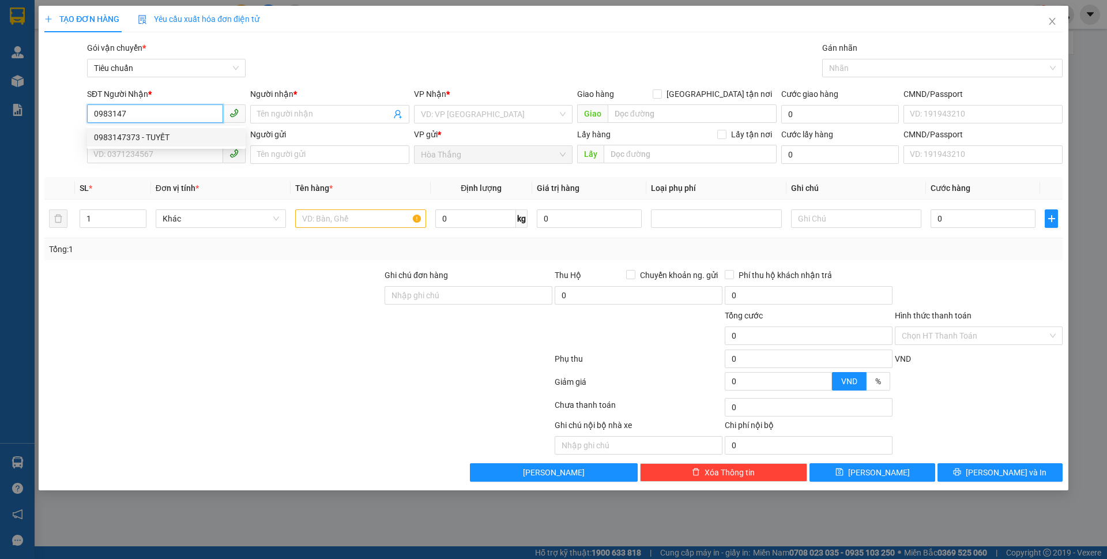
click at [145, 145] on div "0983147373 - TUYẾT" at bounding box center [166, 137] width 159 height 18
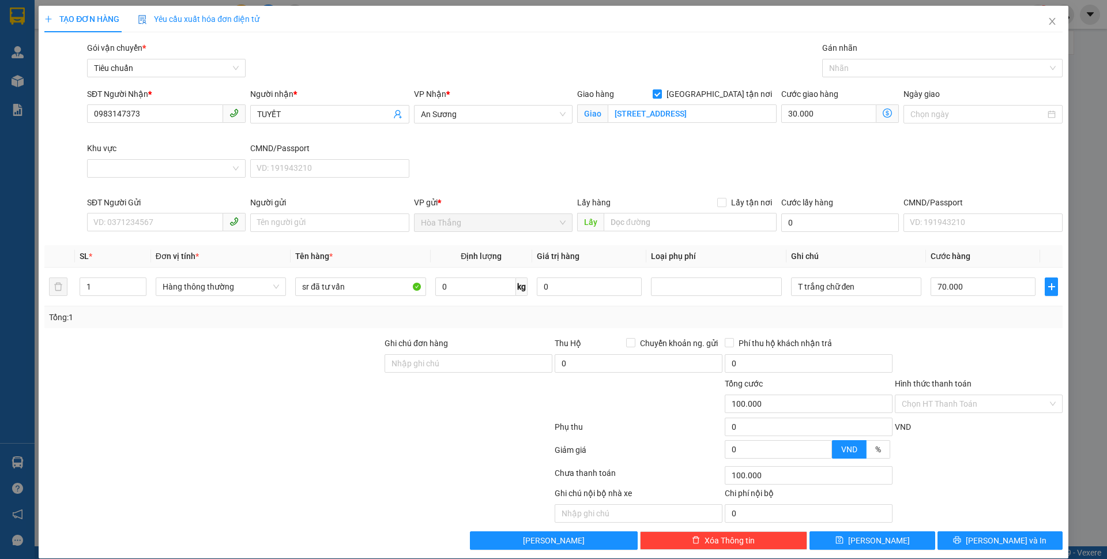
click at [883, 109] on icon "dollar-circle" at bounding box center [887, 112] width 9 height 9
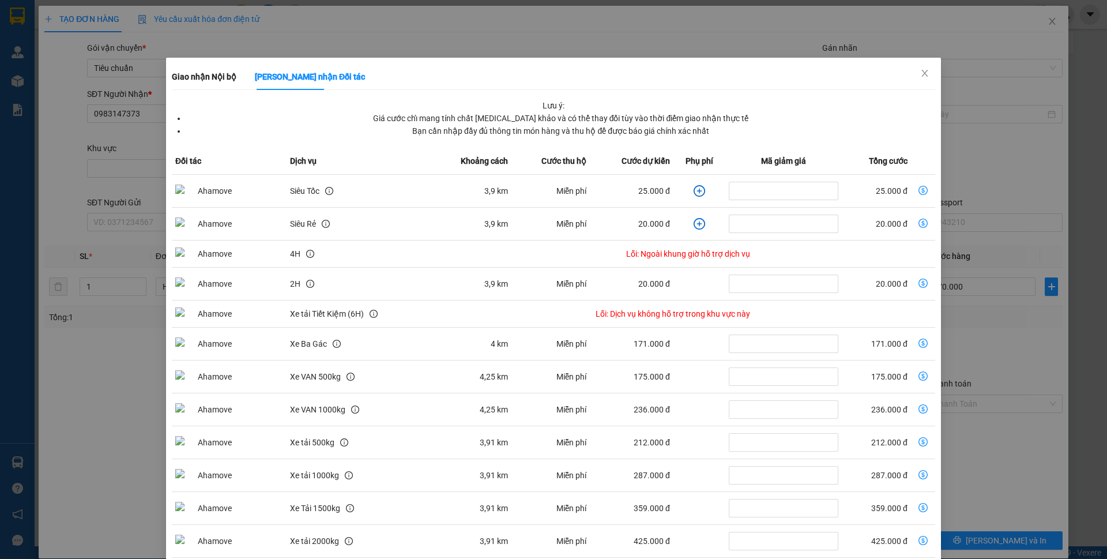
click at [1002, 156] on div "Giao nhận Nội bộ Giao nhận Đối tác Lưu ý: Giá cước chỉ mang tính chất tham khảo…" at bounding box center [553, 279] width 1107 height 559
click at [920, 73] on icon "close" at bounding box center [924, 73] width 9 height 9
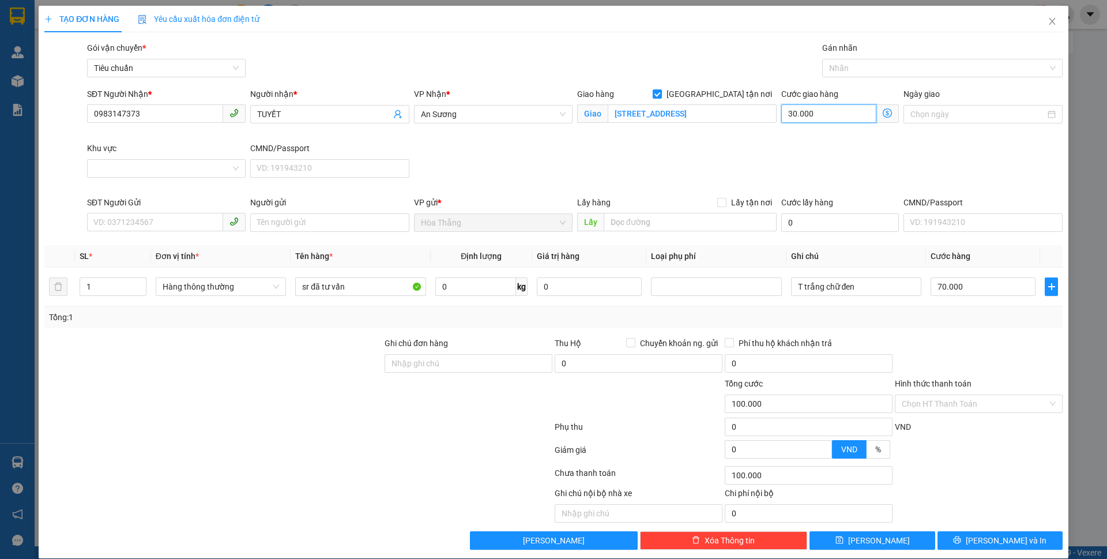
click at [838, 107] on input "30.000" at bounding box center [828, 113] width 95 height 18
drag, startPoint x: 840, startPoint y: 71, endPoint x: 850, endPoint y: 96, distance: 27.4
click at [841, 71] on div at bounding box center [936, 68] width 223 height 14
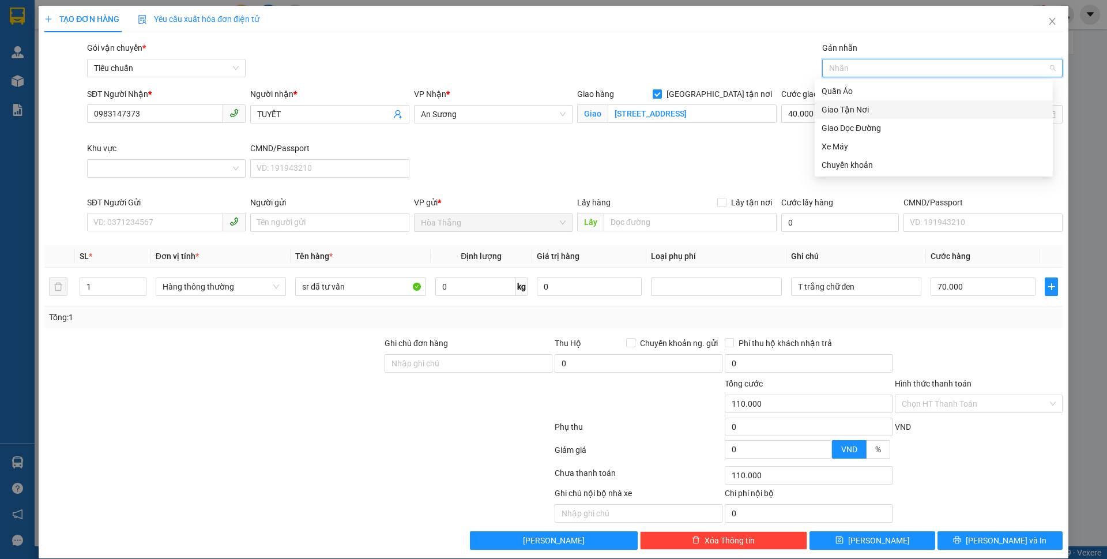
click at [830, 107] on div "Giao Tận Nơi" at bounding box center [933, 109] width 224 height 13
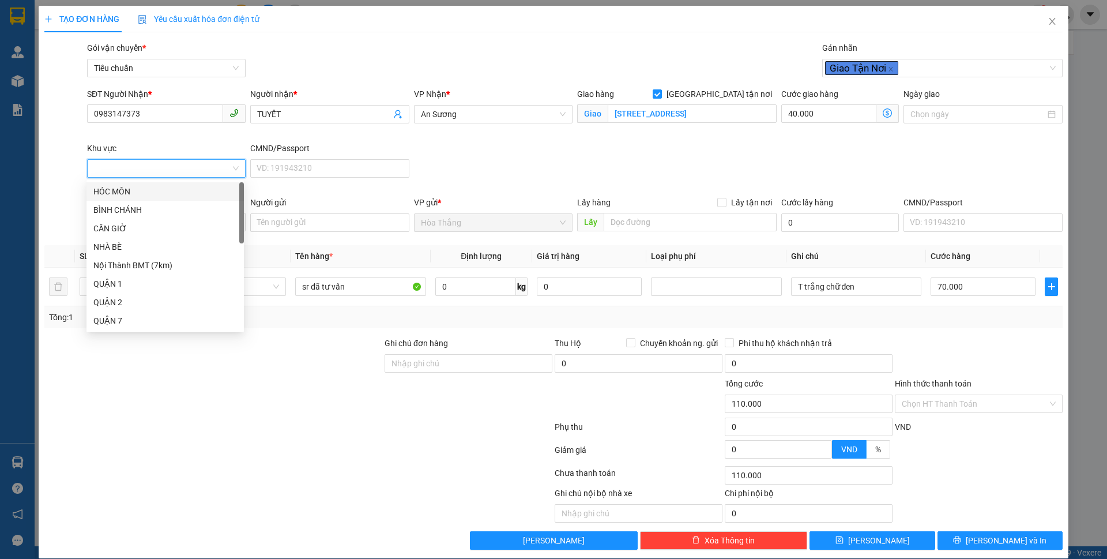
click at [134, 171] on input "Khu vực" at bounding box center [162, 168] width 137 height 17
click at [117, 266] on div "GÒ VẤP" at bounding box center [165, 267] width 144 height 13
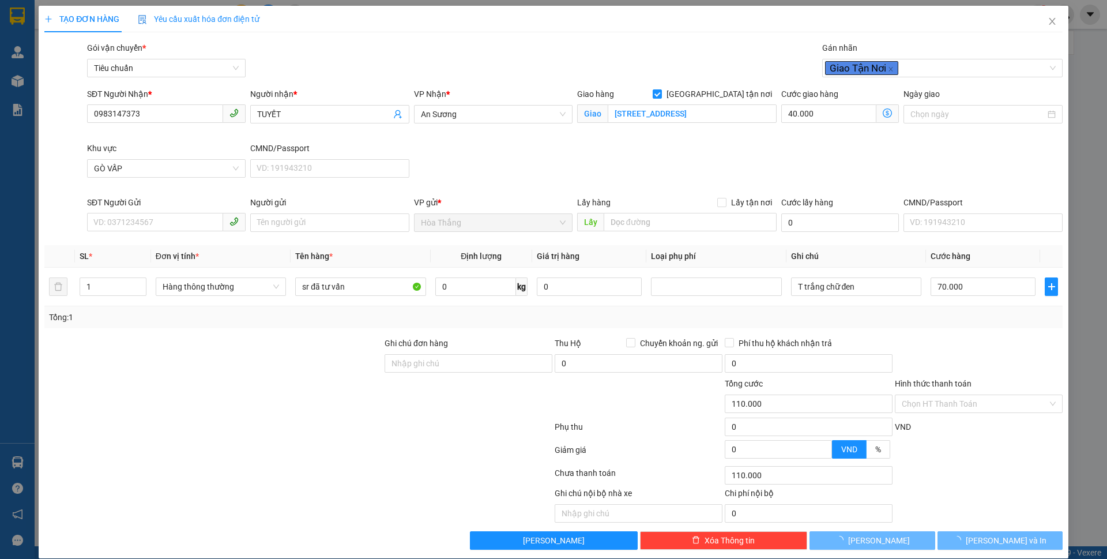
click at [272, 387] on div at bounding box center [213, 397] width 340 height 40
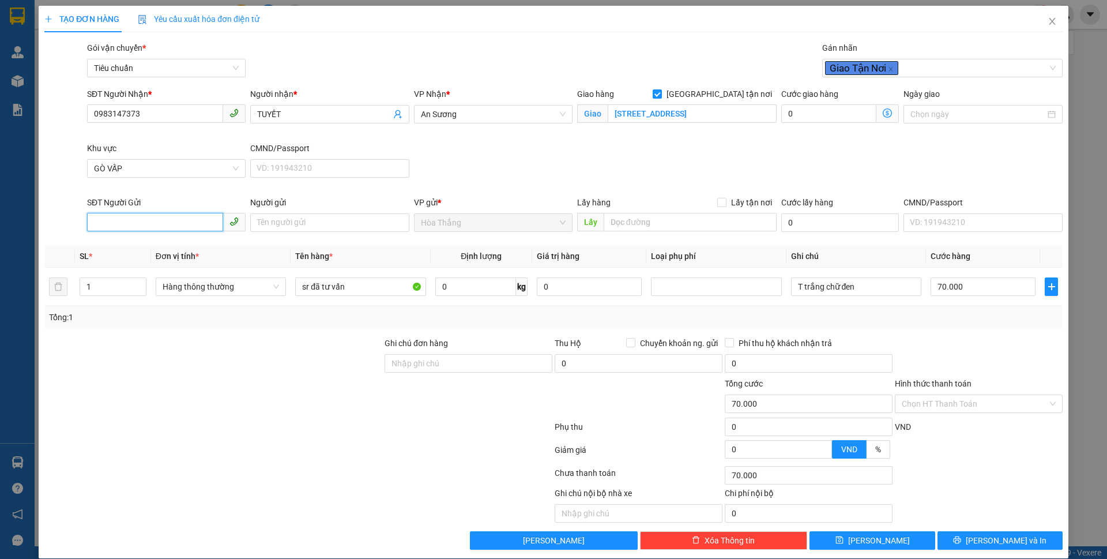
click at [161, 223] on input "SĐT Người Gửi" at bounding box center [155, 222] width 136 height 18
click at [144, 247] on div "0938863696 - C Hương" at bounding box center [165, 245] width 144 height 13
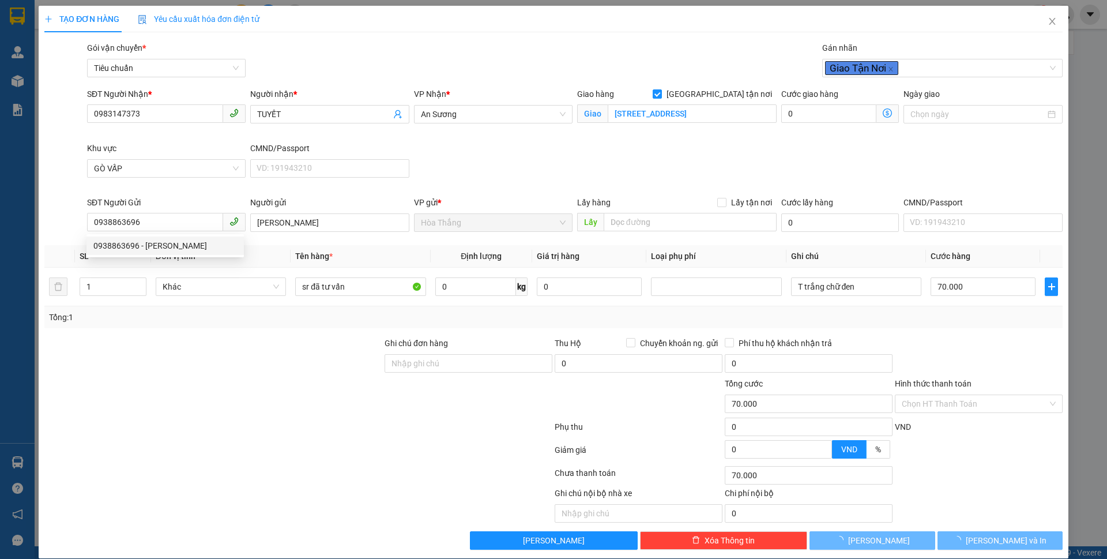
click at [888, 147] on div "SĐT Người Nhận * 0983147373 Người nhận * TUYẾT VP Nhận * An Sương Giao hàng Gia…" at bounding box center [575, 142] width 980 height 108
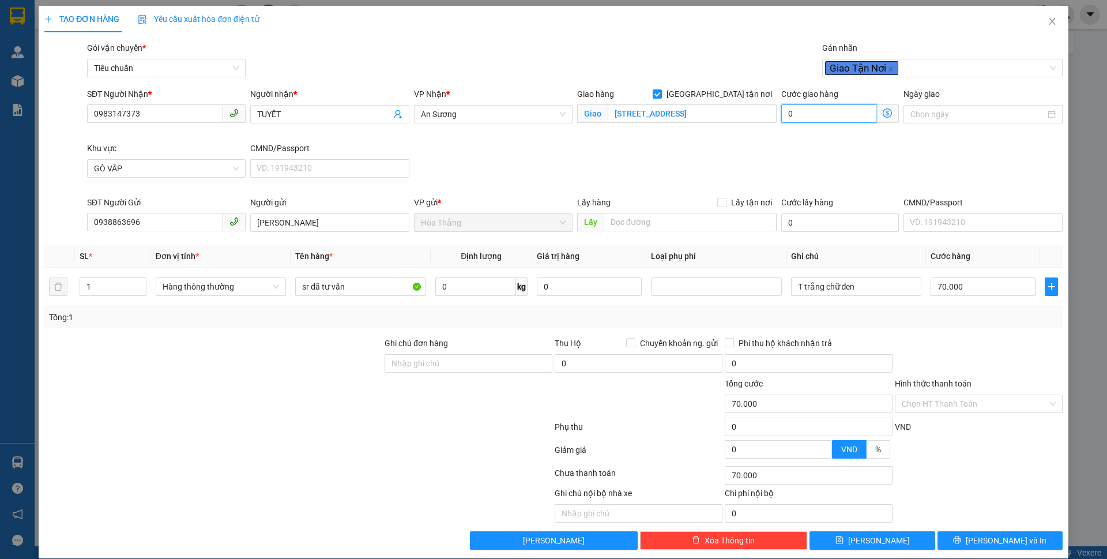
click at [810, 112] on input "0" at bounding box center [828, 113] width 95 height 18
click at [727, 157] on div "SĐT Người Nhận * 0983147373 Người nhận * TUYẾT VP Nhận * An Sương Giao hàng Gia…" at bounding box center [575, 142] width 980 height 108
click at [961, 540] on icon "printer" at bounding box center [957, 540] width 8 height 8
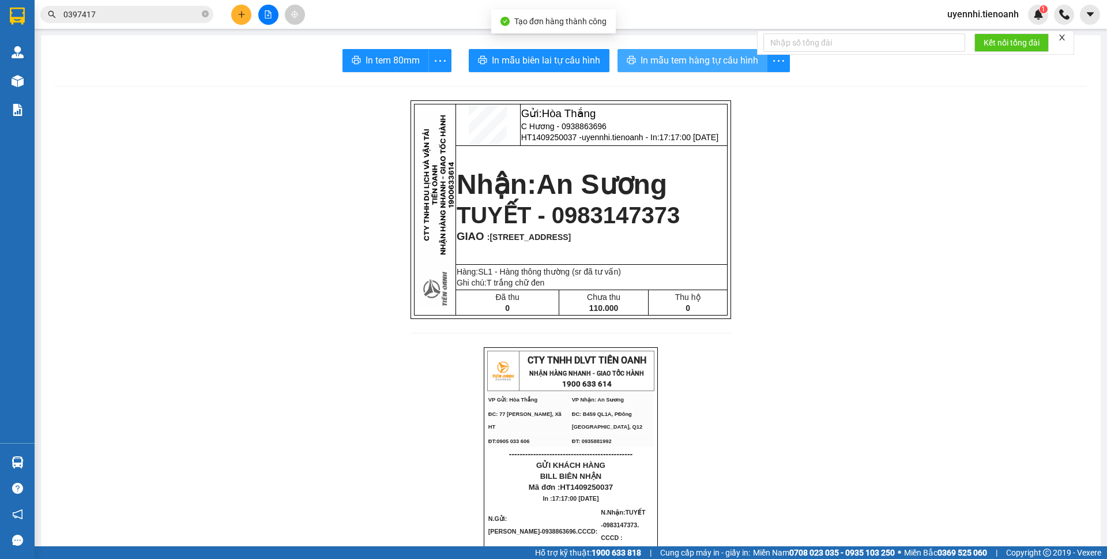
click at [654, 52] on button "In mẫu tem hàng tự cấu hình" at bounding box center [692, 60] width 150 height 23
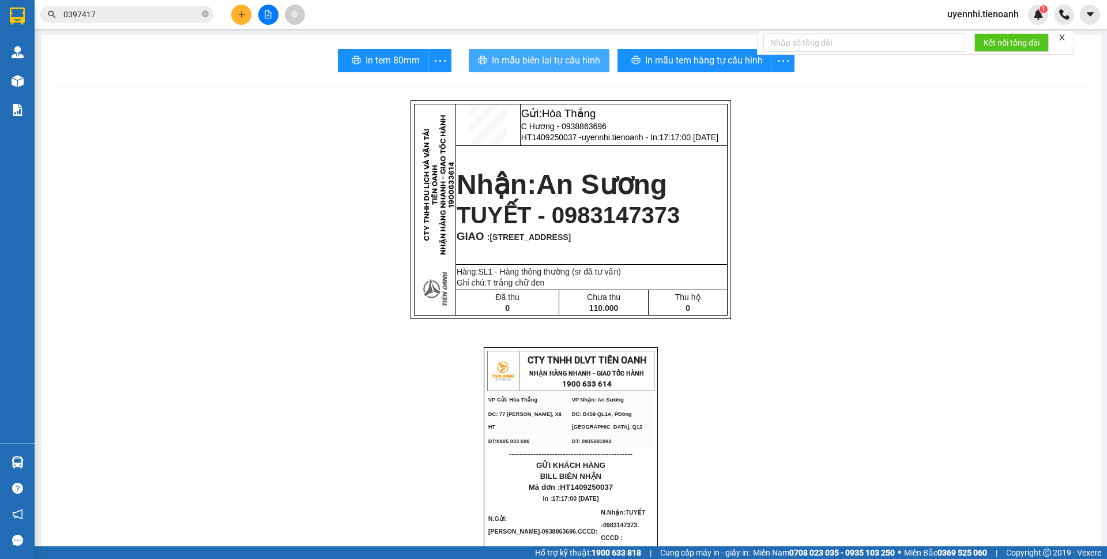
click at [542, 54] on span "In mẫu biên lai tự cấu hình" at bounding box center [546, 60] width 108 height 14
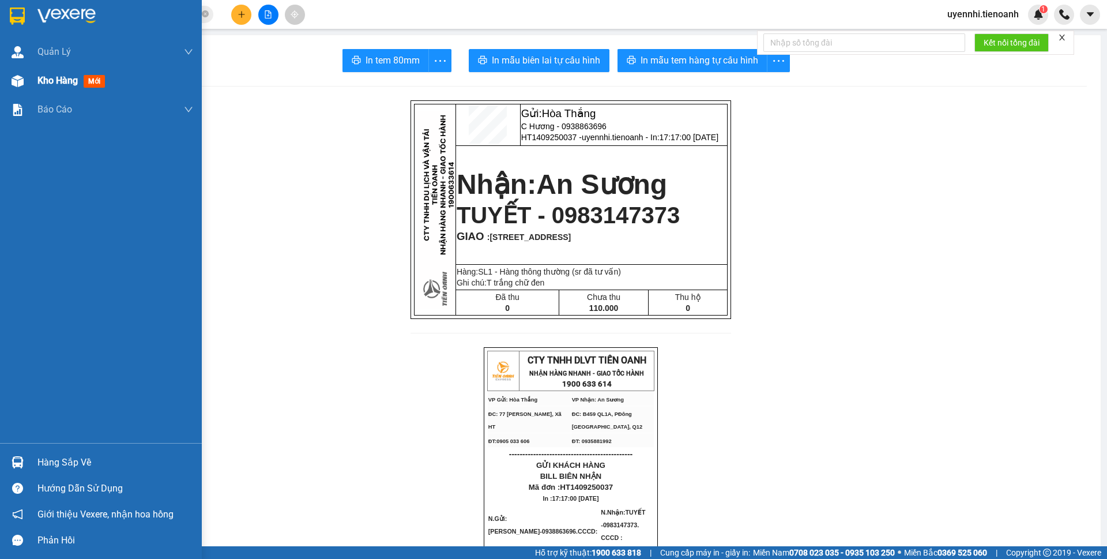
click at [46, 78] on span "Kho hàng" at bounding box center [57, 80] width 40 height 11
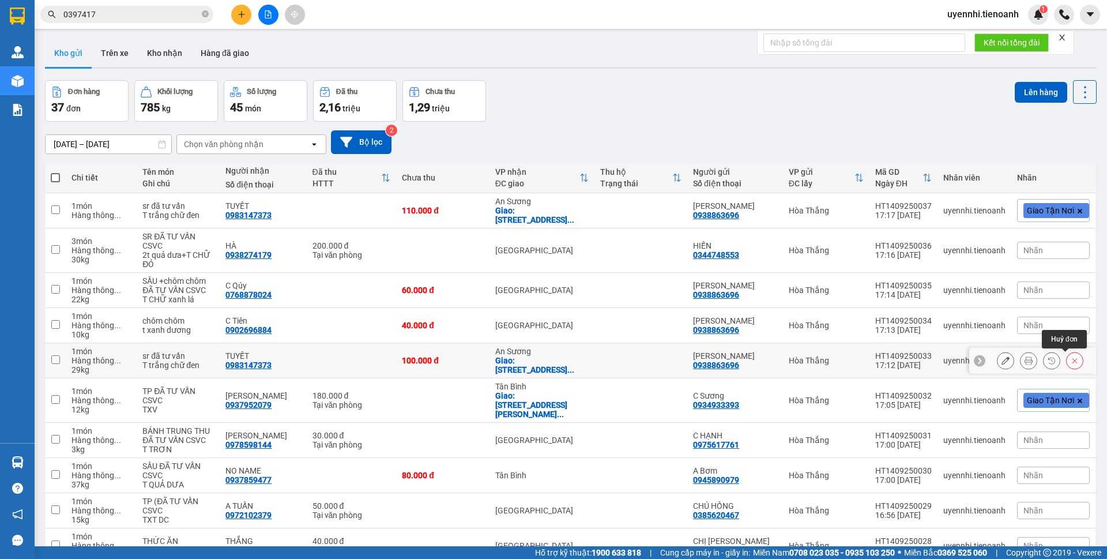
click at [1066, 358] on button at bounding box center [1074, 360] width 16 height 20
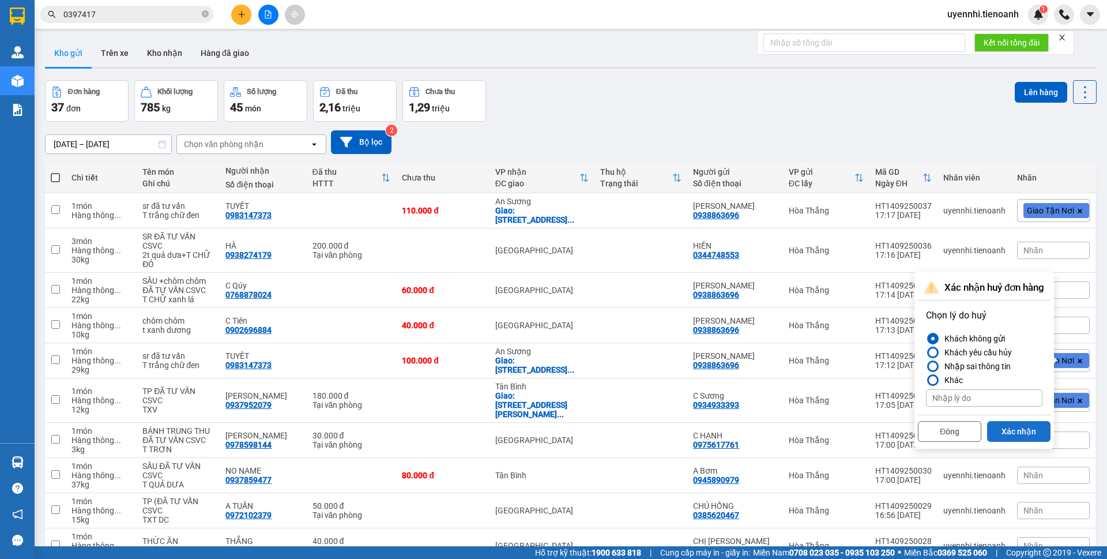
click at [1013, 429] on button "Xác nhận" at bounding box center [1018, 431] width 63 height 21
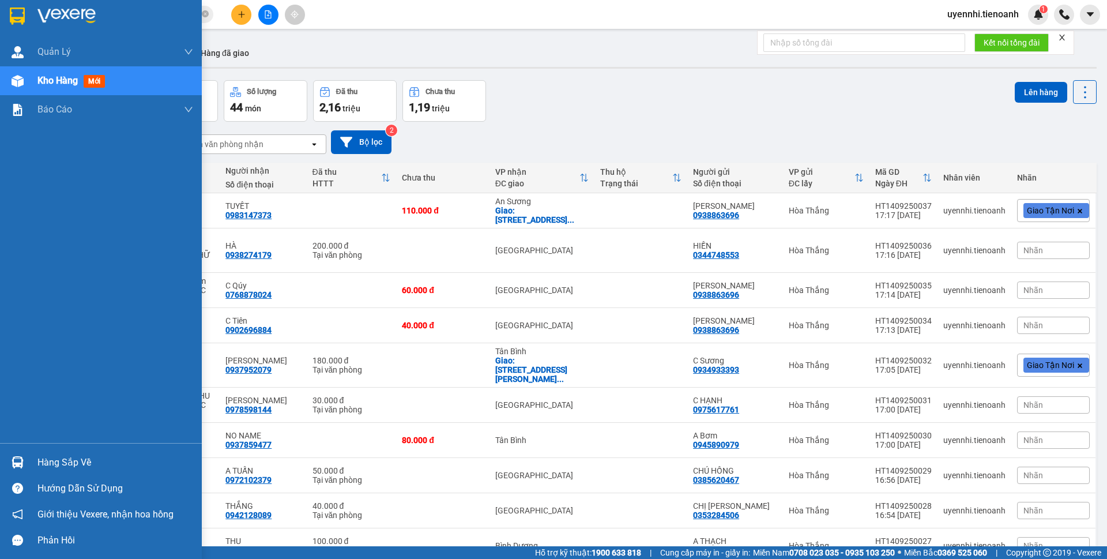
click at [56, 85] on span "Kho hàng" at bounding box center [57, 80] width 40 height 11
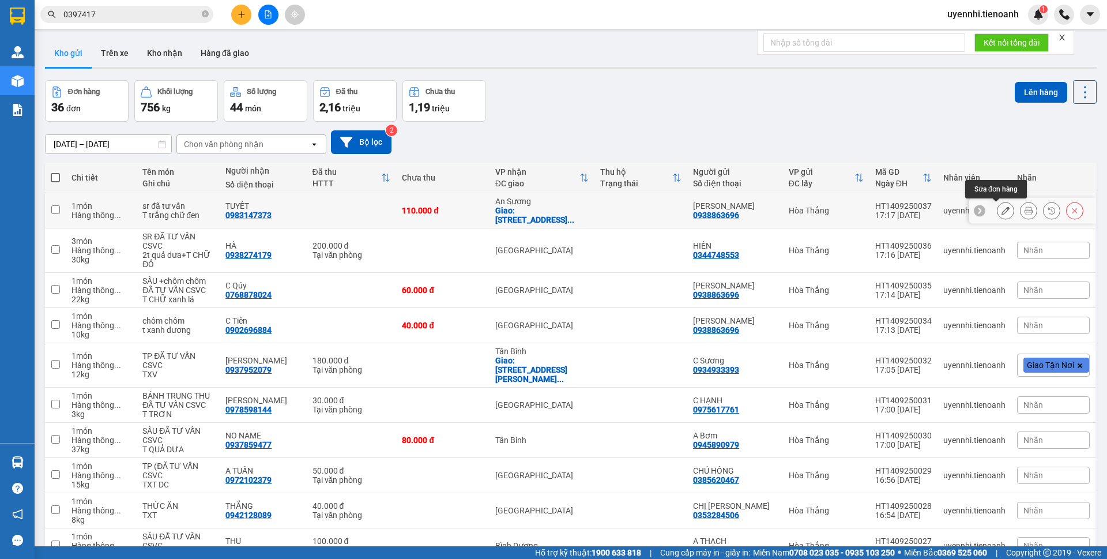
click at [1000, 209] on button at bounding box center [1005, 211] width 16 height 20
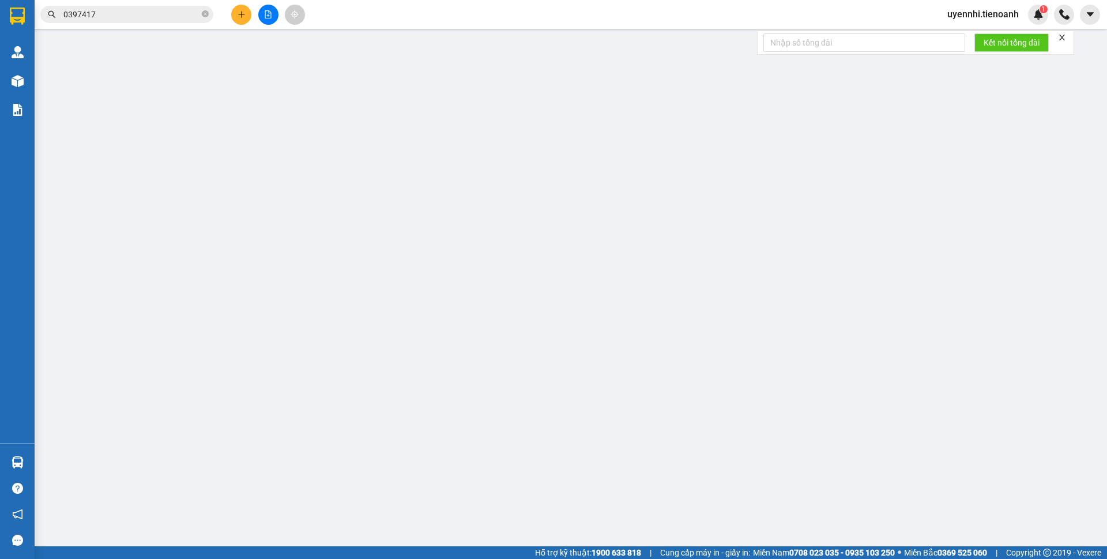
type input "0983147373"
type input "TUYẾT"
checkbox input "true"
type input "93 Đường 59, Phường 14, Gò Vấp, Hồ Chí Minh, Việt Nam"
type input "0938863696"
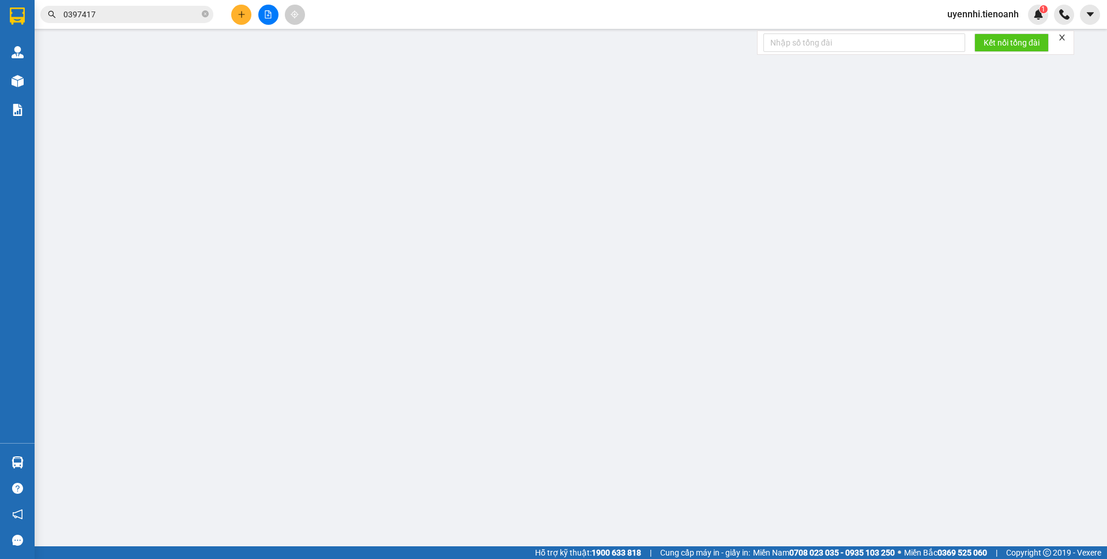
type input "[PERSON_NAME]"
type input "110.000"
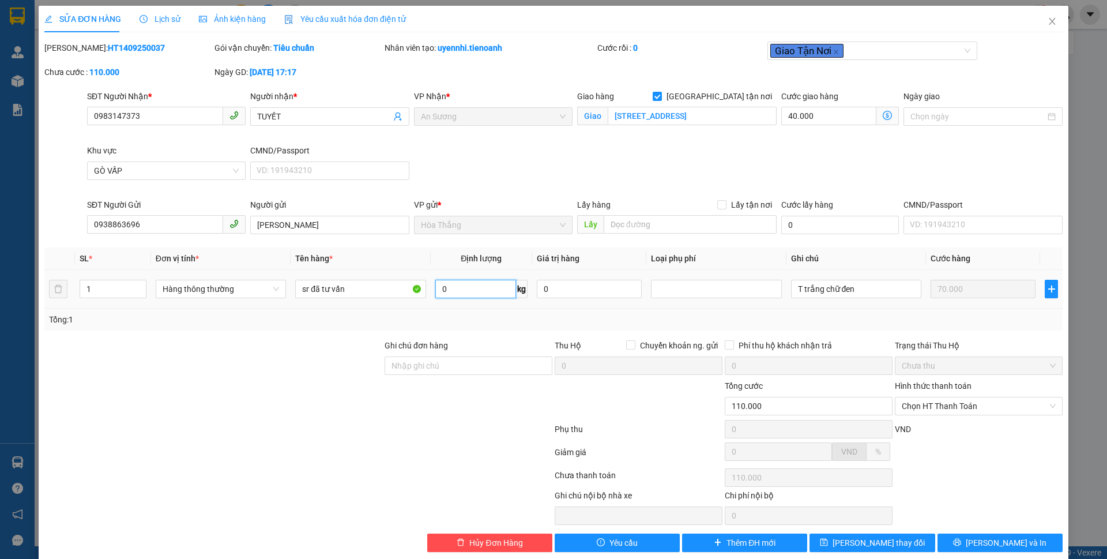
click at [451, 285] on input "0" at bounding box center [475, 289] width 81 height 18
type input "29"
click at [265, 400] on div at bounding box center [213, 399] width 340 height 40
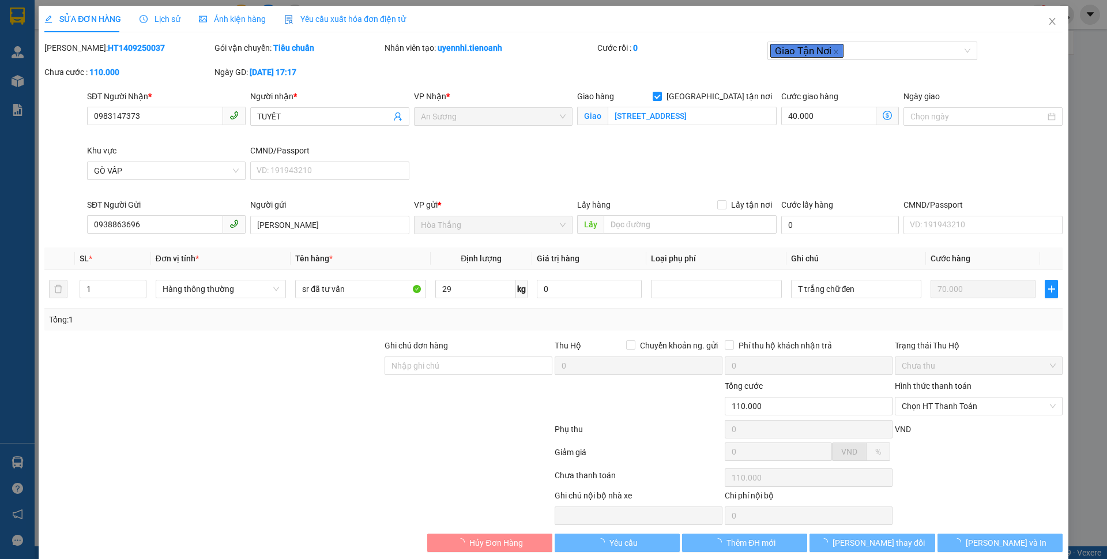
type input "200.000"
type input "130.000"
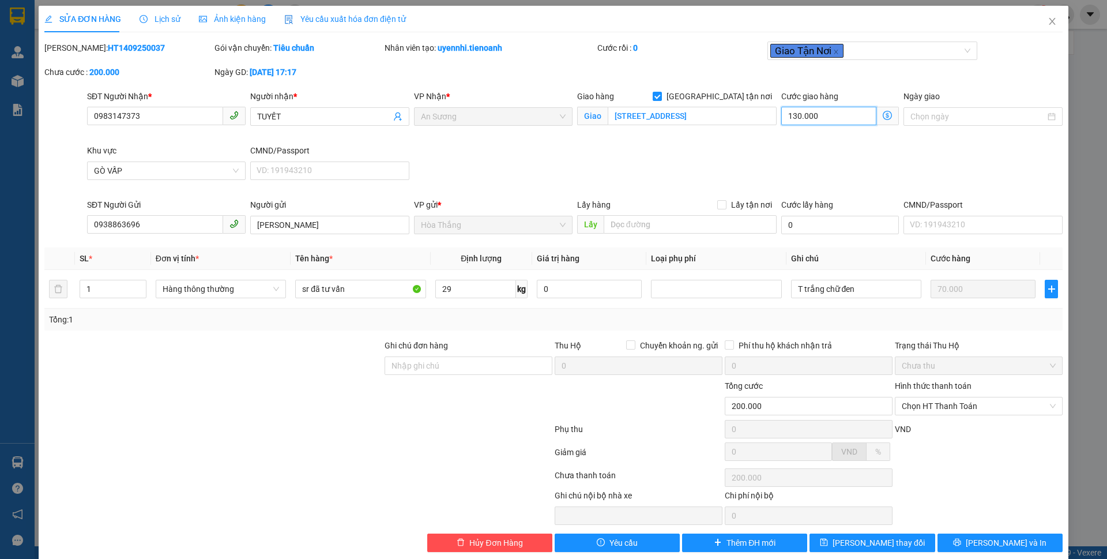
click at [836, 119] on input "130.000" at bounding box center [828, 116] width 95 height 18
click at [643, 154] on div "SĐT Người Nhận * 0983147373 Người nhận * TUYẾT VP Nhận * An Sương Giao hàng Gia…" at bounding box center [575, 144] width 980 height 108
click at [883, 114] on icon "dollar-circle" at bounding box center [887, 115] width 9 height 9
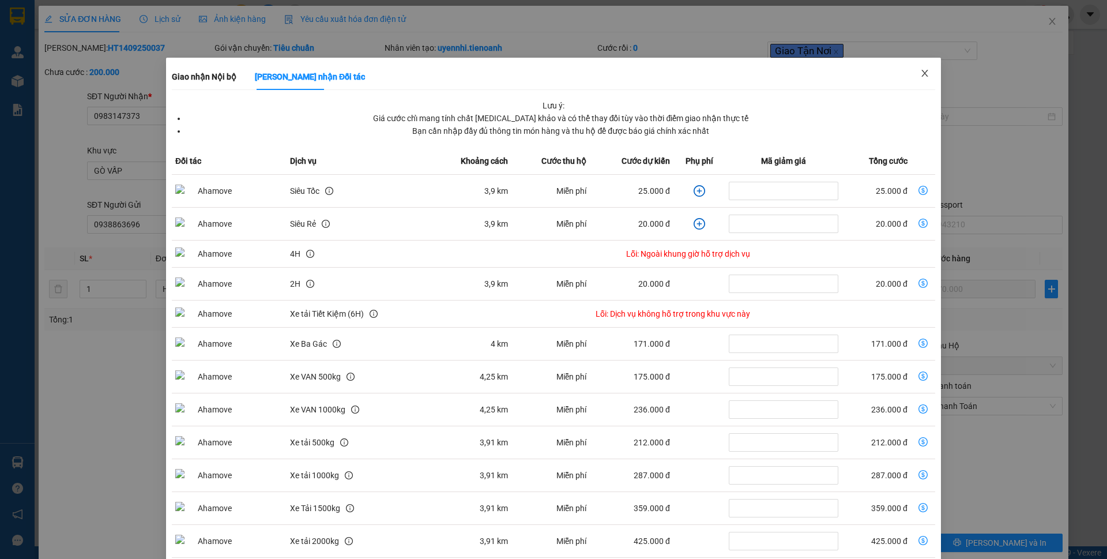
click at [912, 79] on span "Close" at bounding box center [925, 74] width 32 height 32
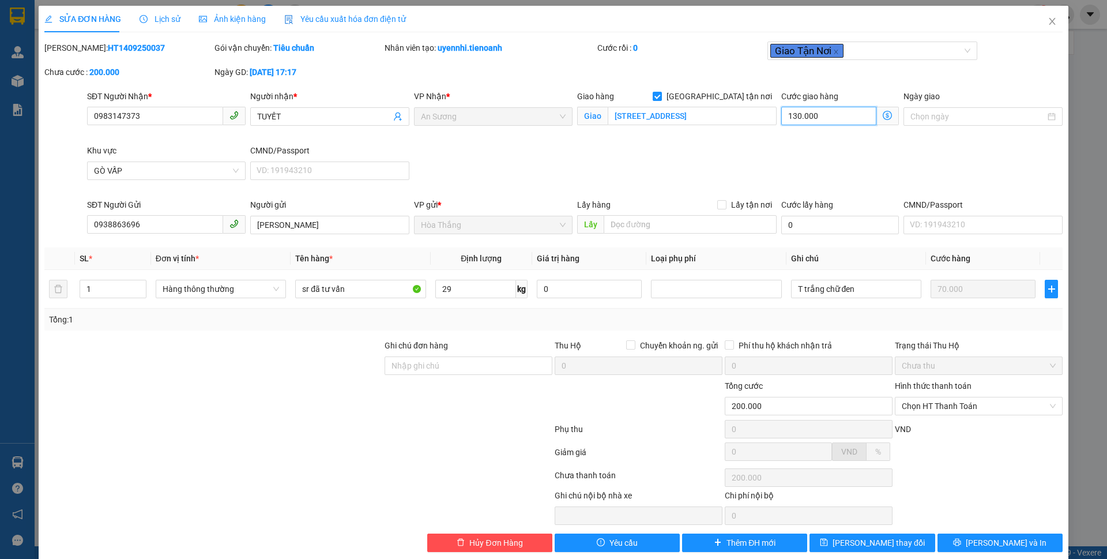
click at [855, 114] on input "130.000" at bounding box center [828, 116] width 95 height 18
type input "70.004"
type input "4"
type input "70.040"
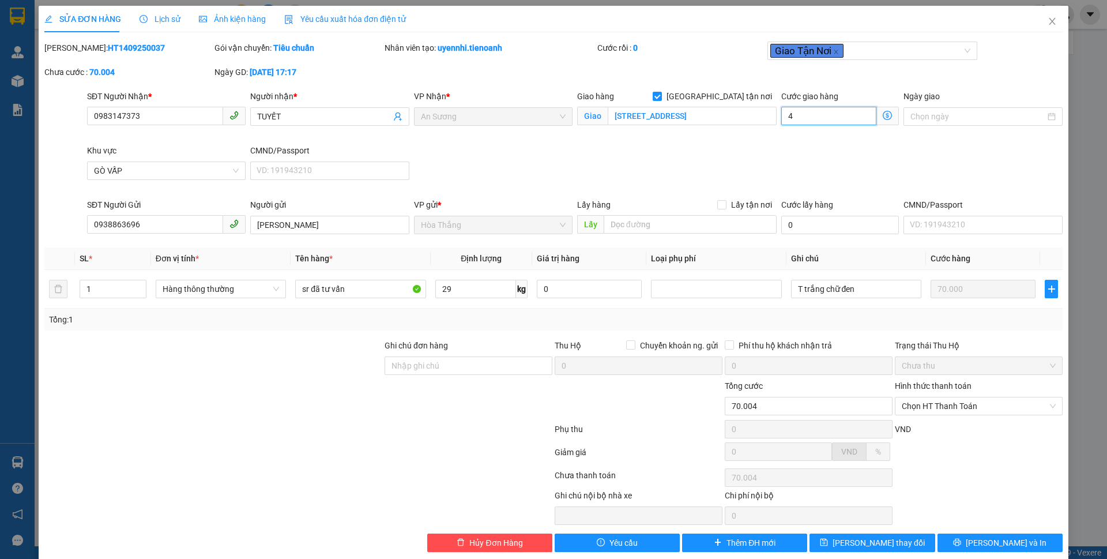
type input "70.040"
type input "40"
type input "110.000"
type input "40.000"
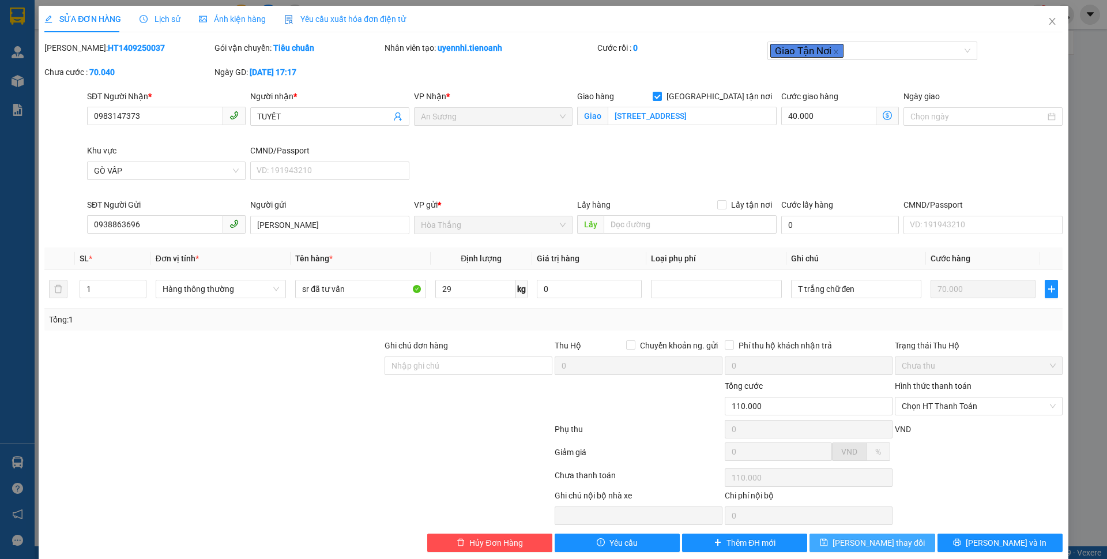
click at [871, 548] on span "[PERSON_NAME] thay đổi" at bounding box center [878, 542] width 92 height 13
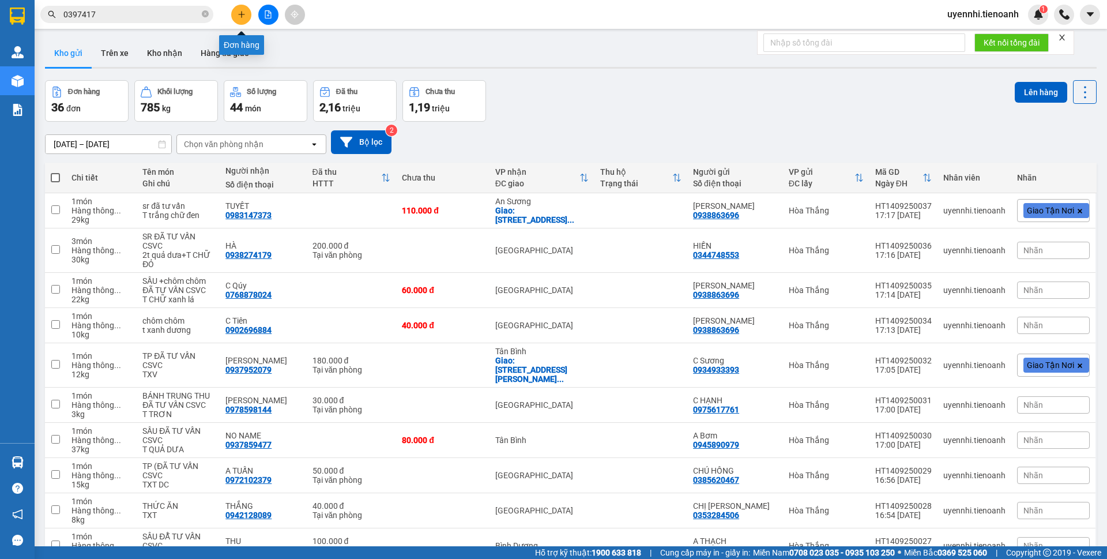
click at [232, 15] on button at bounding box center [241, 15] width 20 height 20
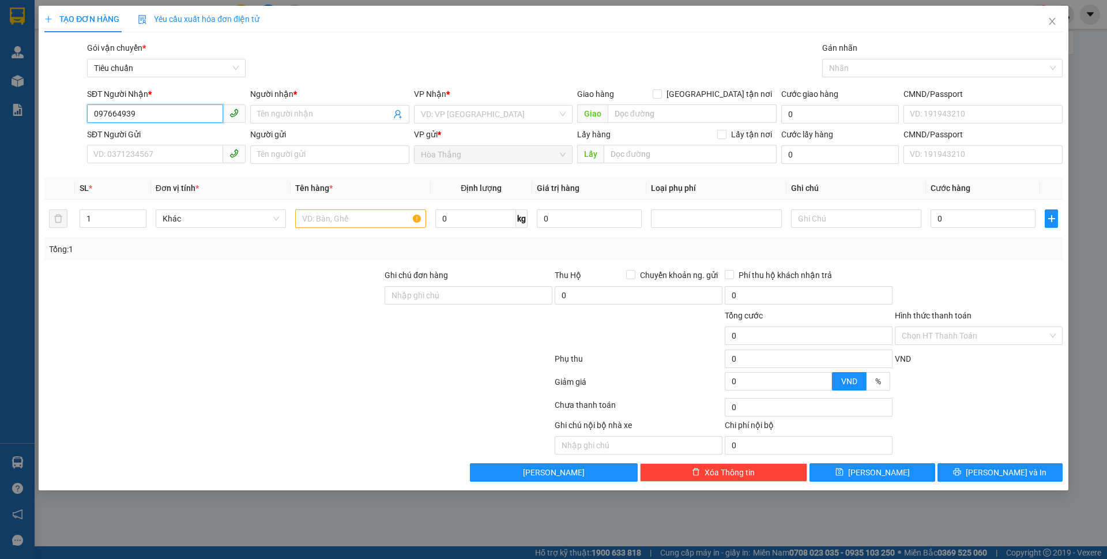
type input "0976649394"
click at [141, 134] on div "0976649394 - NGÀ" at bounding box center [166, 137] width 145 height 13
type input "NGÀ"
type input "60.000"
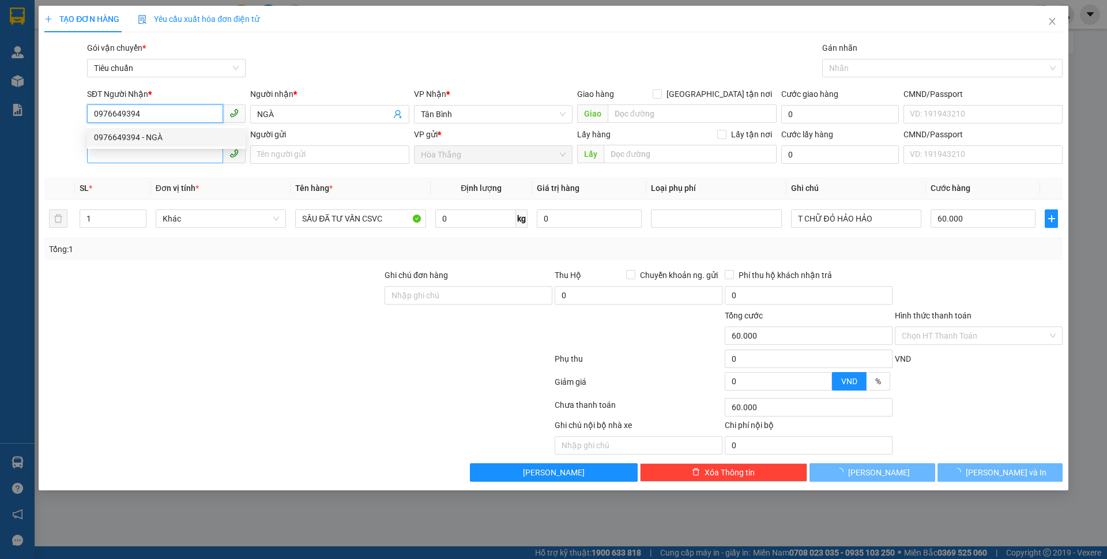
type input "0976649394"
click at [122, 155] on input "SĐT Người Gửi" at bounding box center [155, 154] width 136 height 18
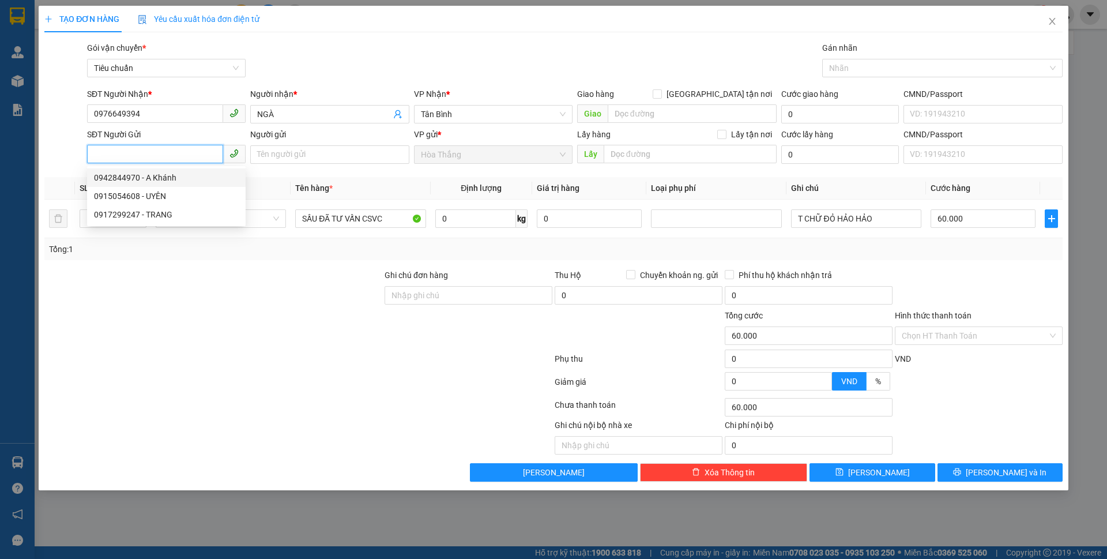
click at [154, 178] on div "0942844970 - A Khánh" at bounding box center [166, 177] width 145 height 13
type input "0942844970"
type input "A Khánh"
type input "241218987"
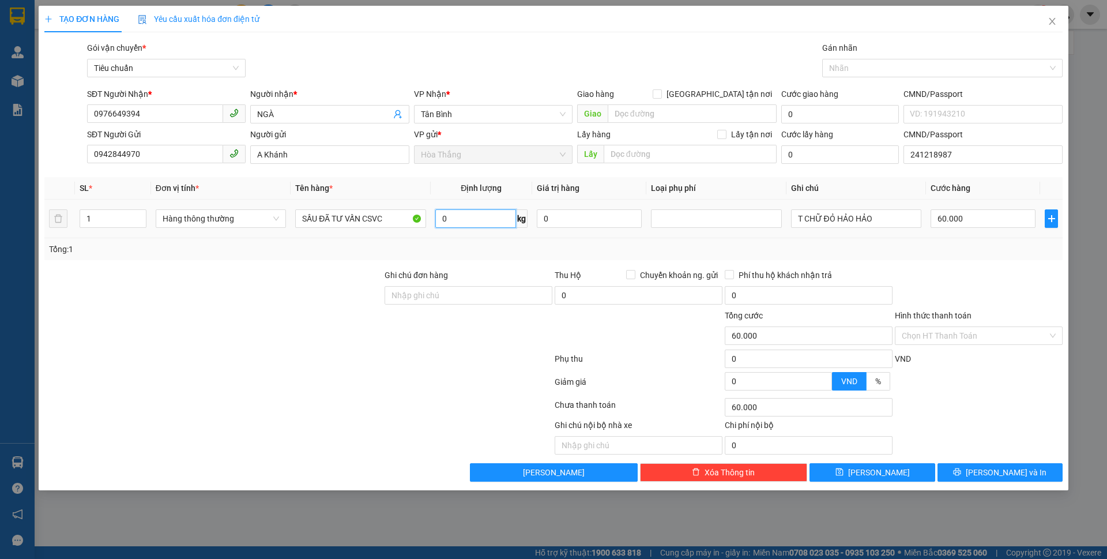
click at [466, 215] on input "0" at bounding box center [475, 218] width 81 height 18
type input "5"
click at [234, 311] on form "Ghi chú đơn hàng Thu Hộ Chuyển khoản ng. gửi 0 Phí thu hộ khách nhận trả 0 Tổng…" at bounding box center [553, 332] width 1018 height 127
type input "30.000"
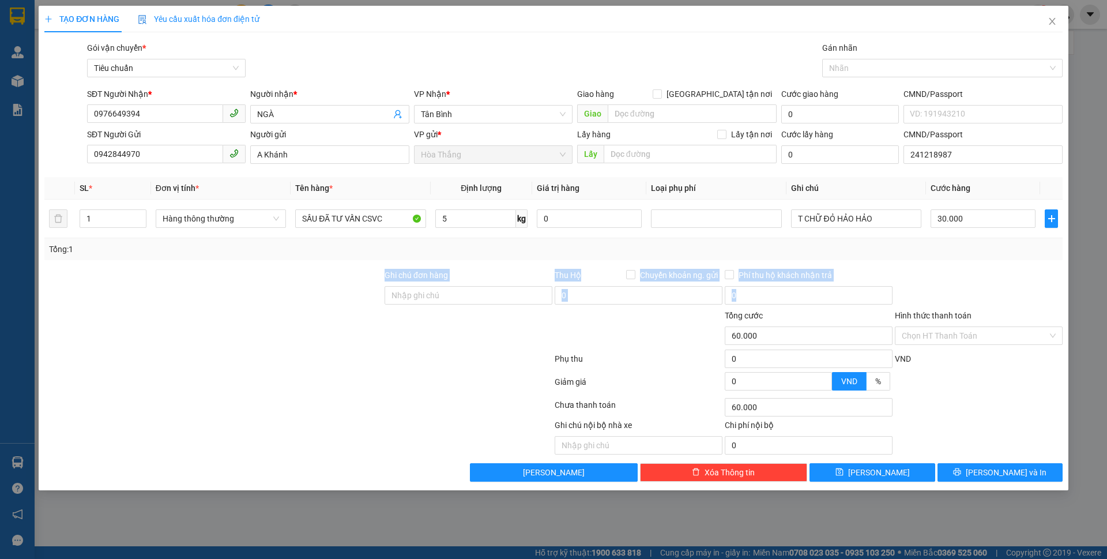
type input "30.000"
click at [992, 222] on input "30.000" at bounding box center [982, 218] width 105 height 18
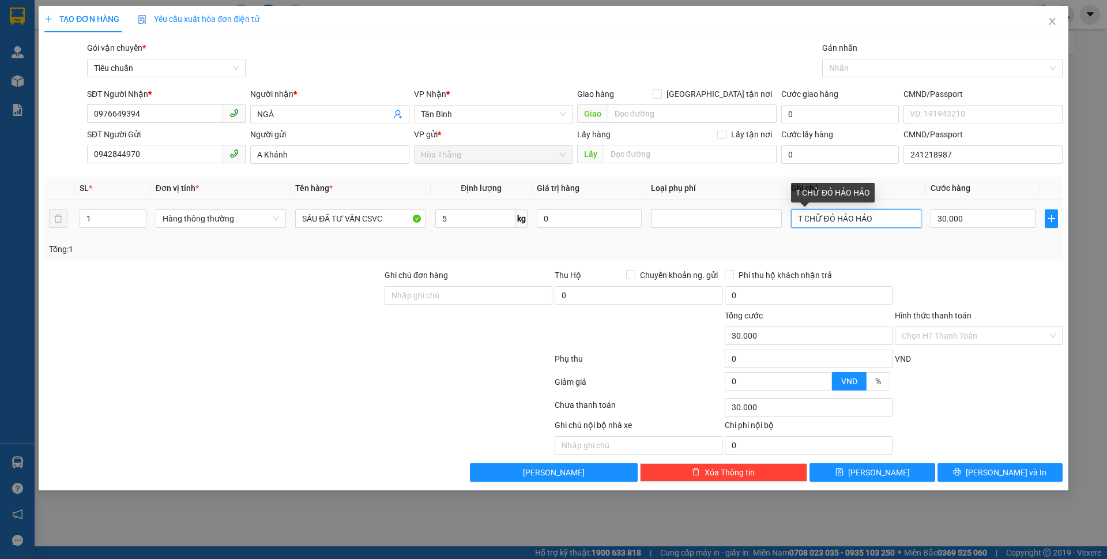
drag, startPoint x: 802, startPoint y: 220, endPoint x: 960, endPoint y: 236, distance: 158.3
click at [959, 236] on tr "1 Hàng thông thường SẦU ĐÃ TƯ VẤN CSVC 5 kg 0 T CHỮ ĐỎ HẢO HẢO 30.000" at bounding box center [553, 218] width 1018 height 39
type input "T trơn nhỏ"
click at [948, 329] on input "Hình thức thanh toán" at bounding box center [975, 335] width 146 height 17
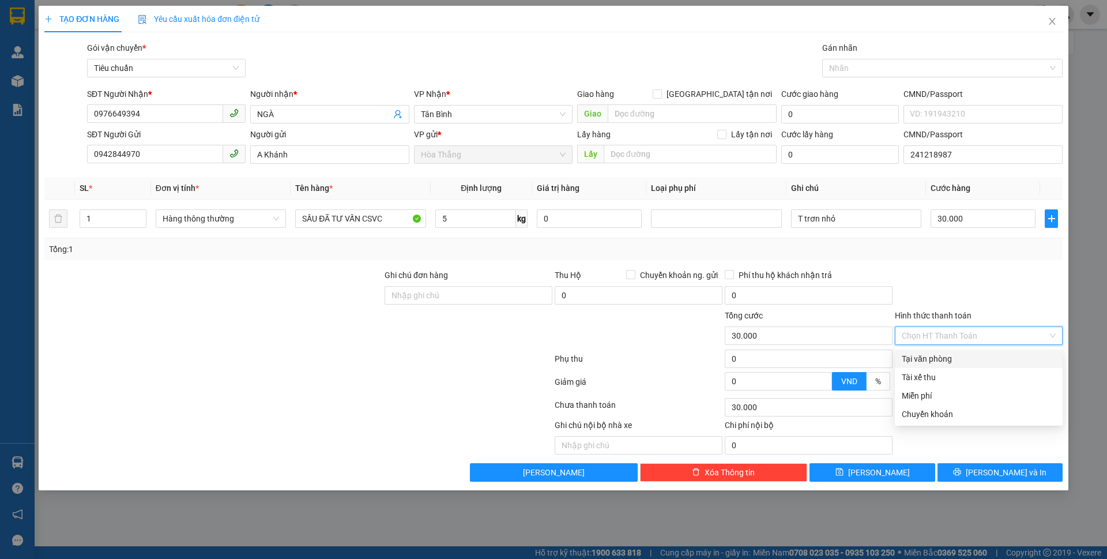
click at [933, 360] on div "Tại văn phòng" at bounding box center [979, 358] width 154 height 13
type input "0"
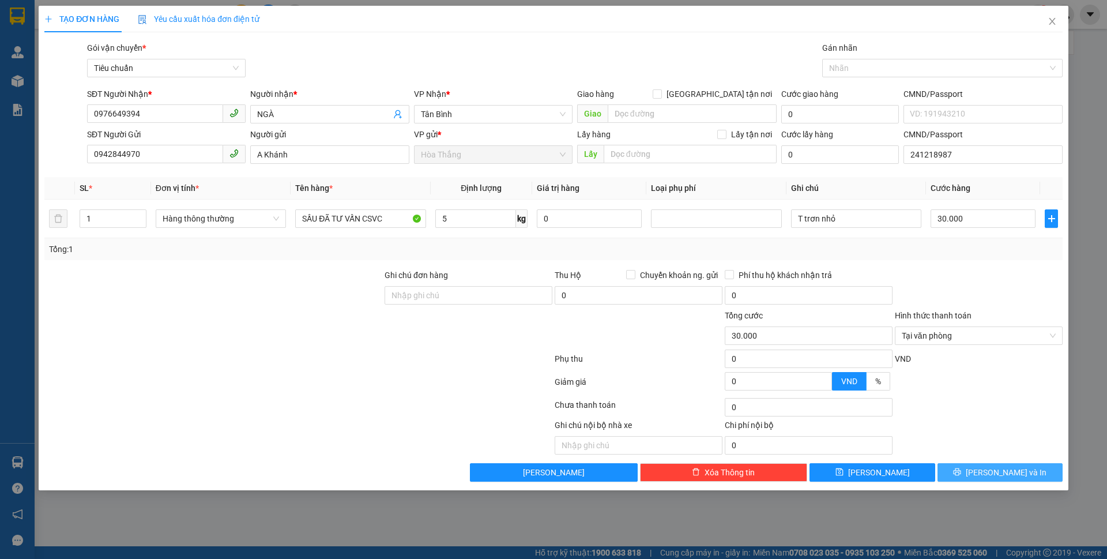
click at [988, 474] on button "[PERSON_NAME] và In" at bounding box center [999, 472] width 125 height 18
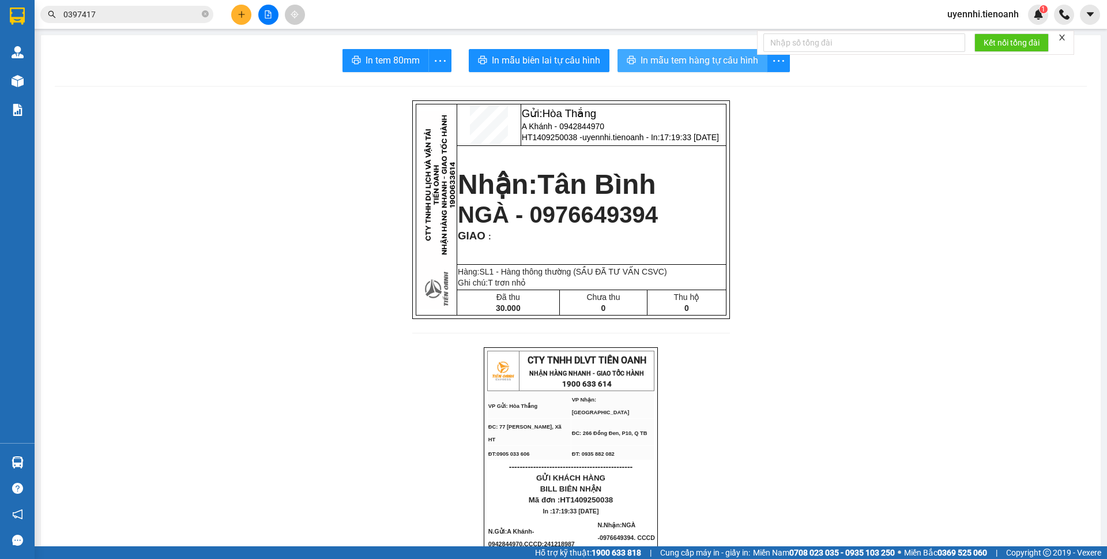
click at [716, 56] on span "In mẫu tem hàng tự cấu hình" at bounding box center [699, 60] width 118 height 14
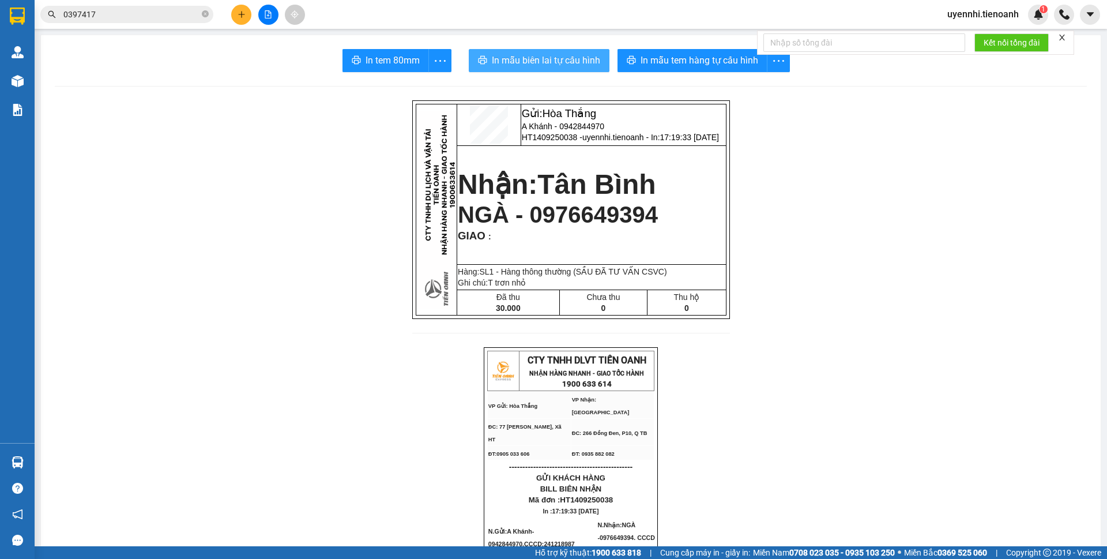
click at [568, 54] on span "In mẫu biên lai tự cấu hình" at bounding box center [546, 60] width 108 height 14
click at [685, 57] on div "In mẫu tem hàng tự cấu hình" at bounding box center [703, 60] width 172 height 23
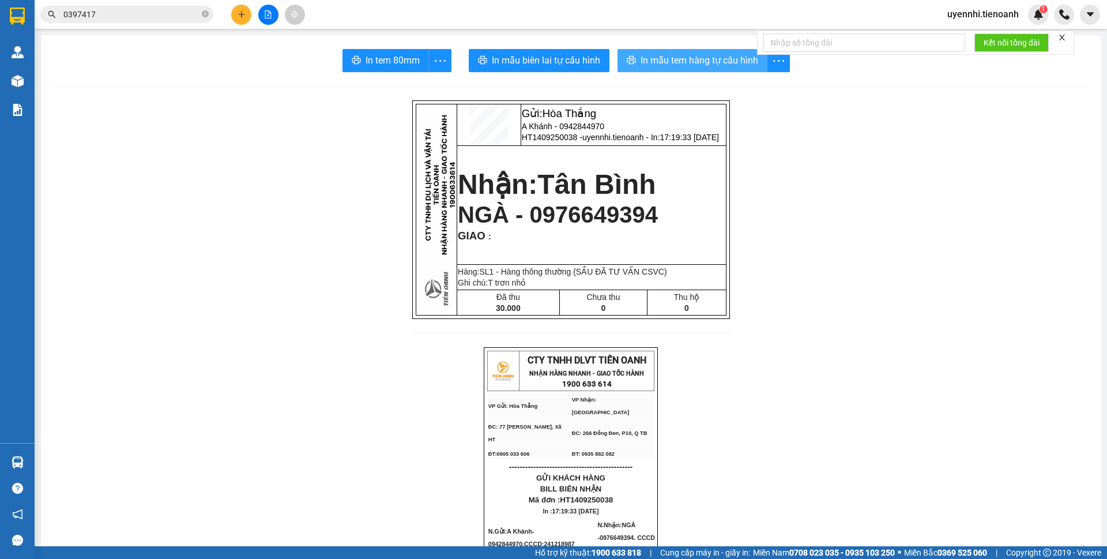
click at [685, 57] on span "In mẫu tem hàng tự cấu hình" at bounding box center [699, 60] width 118 height 14
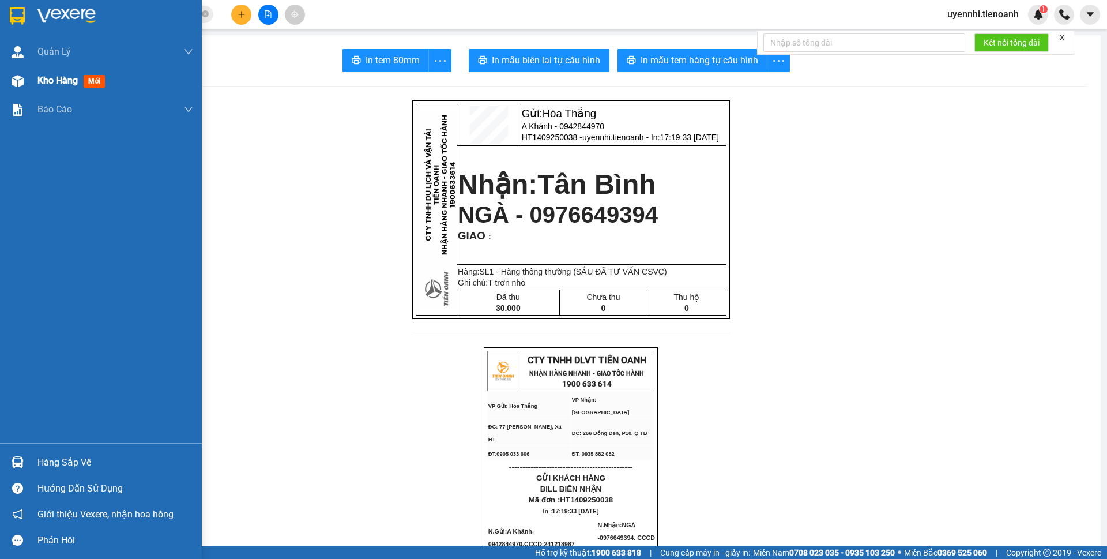
click at [52, 82] on span "Kho hàng" at bounding box center [57, 80] width 40 height 11
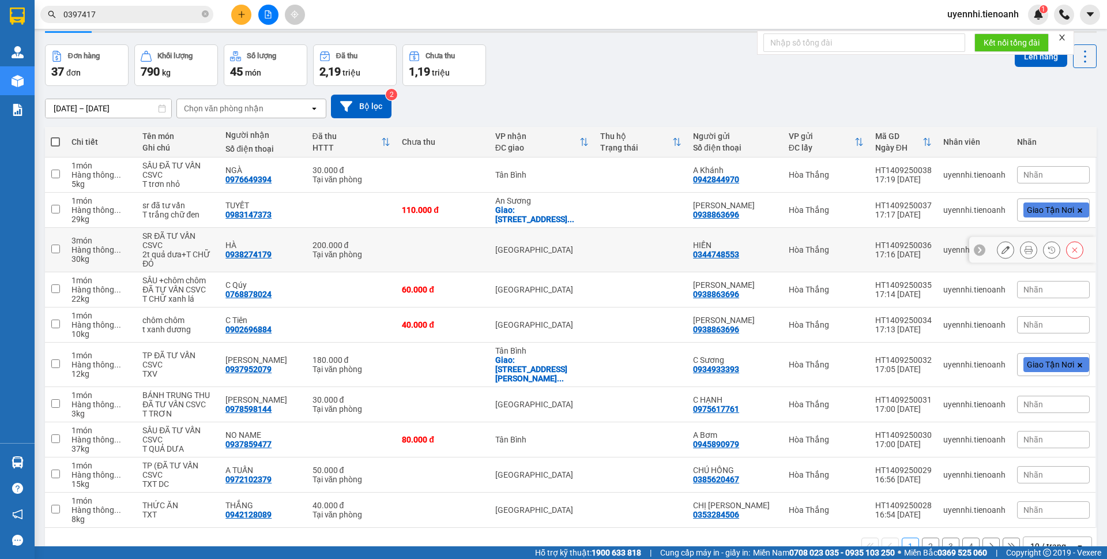
scroll to position [55, 0]
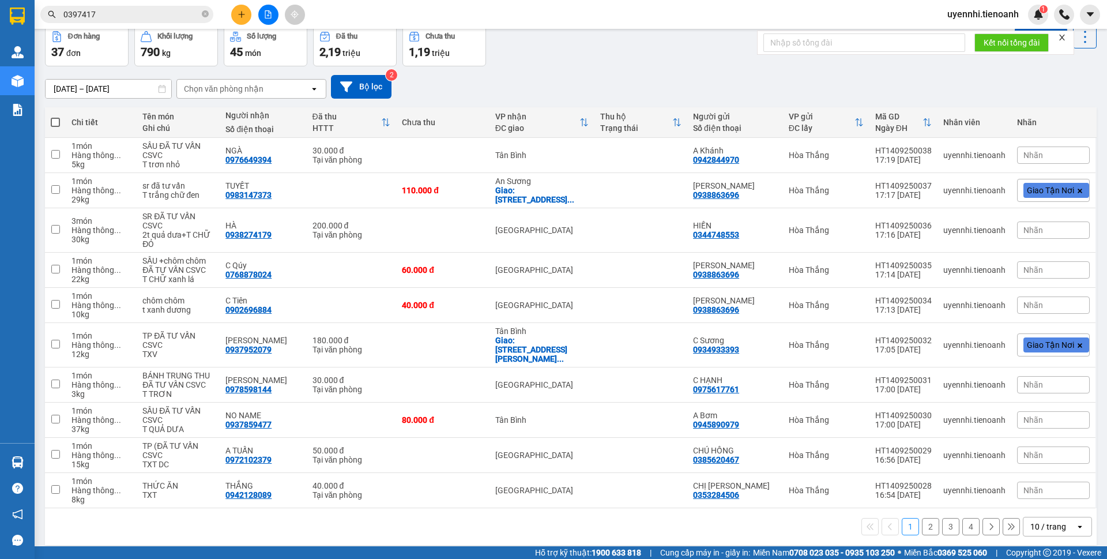
click at [1075, 522] on icon "open" at bounding box center [1079, 526] width 9 height 9
click at [1059, 488] on span "100 / trang" at bounding box center [1043, 492] width 42 height 12
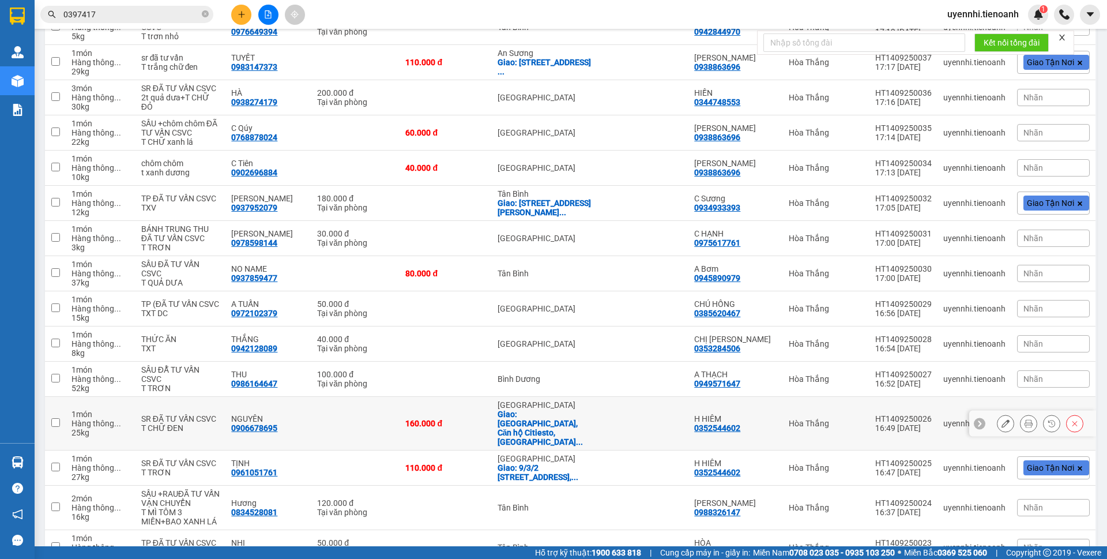
scroll to position [0, 0]
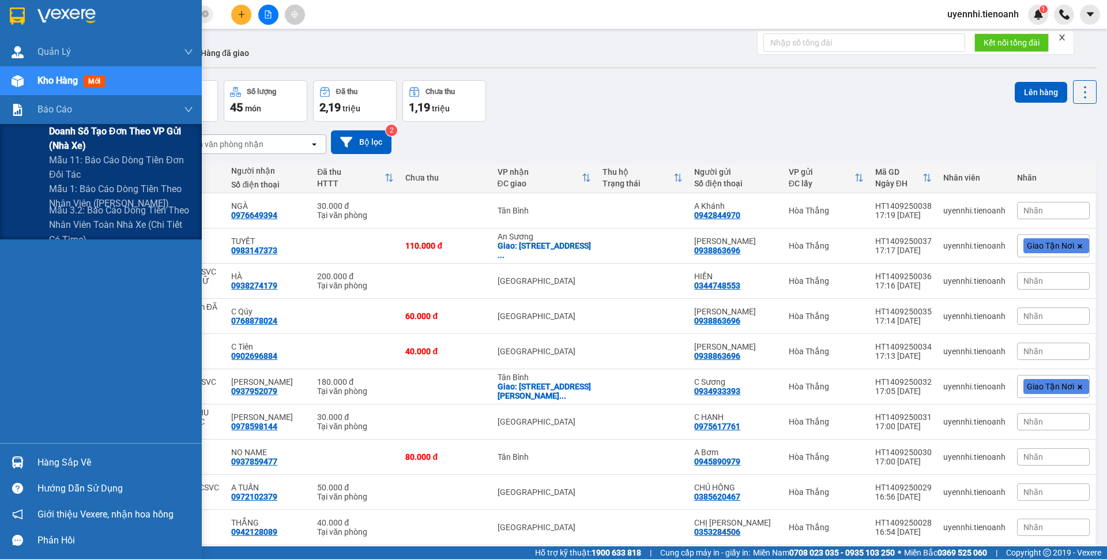
click at [81, 127] on span "Doanh số tạo đơn theo VP gửi (nhà xe)" at bounding box center [121, 138] width 144 height 29
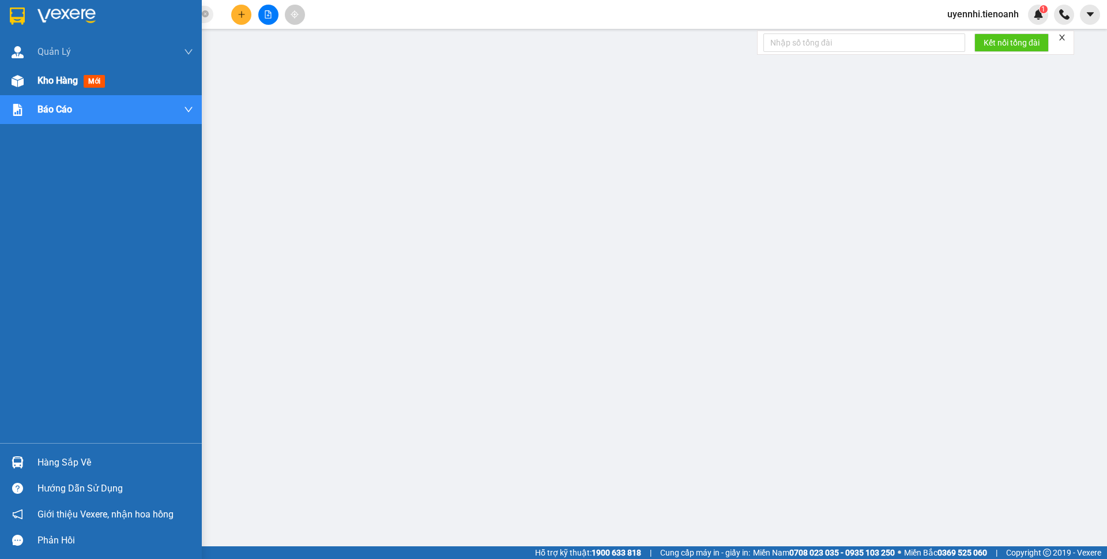
click at [58, 82] on span "Kho hàng" at bounding box center [57, 80] width 40 height 11
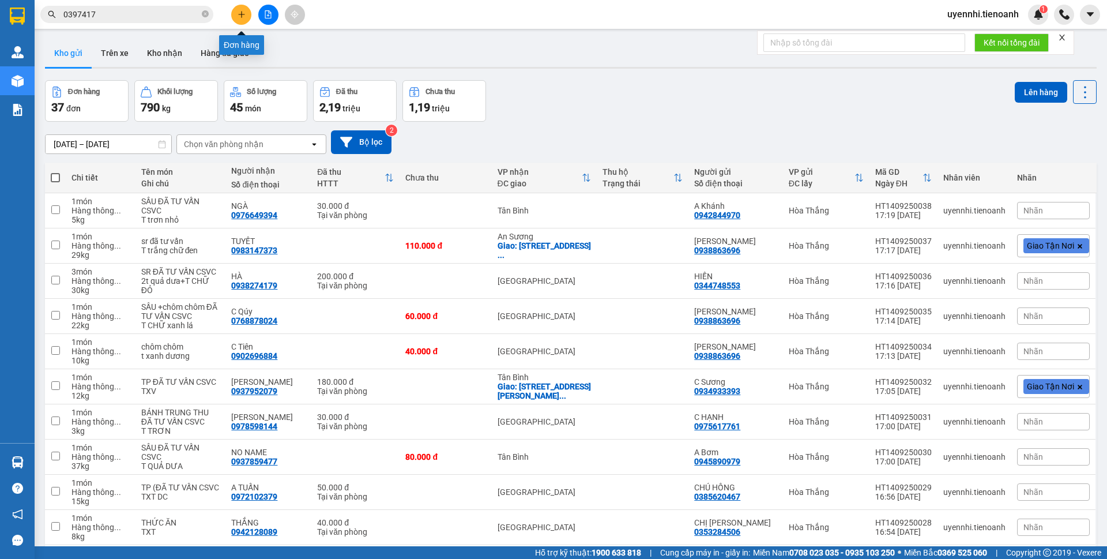
click at [246, 19] on button at bounding box center [241, 15] width 20 height 20
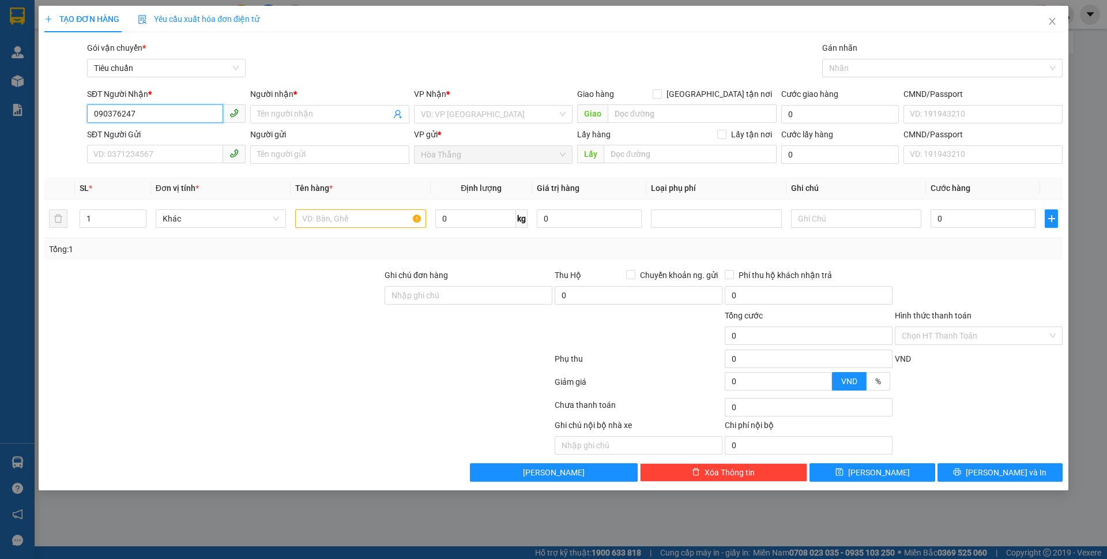
type input "0903762477"
click at [163, 140] on div "0903762477 - NGỌC" at bounding box center [166, 137] width 145 height 13
type input "NGỌC"
type input "066182000081"
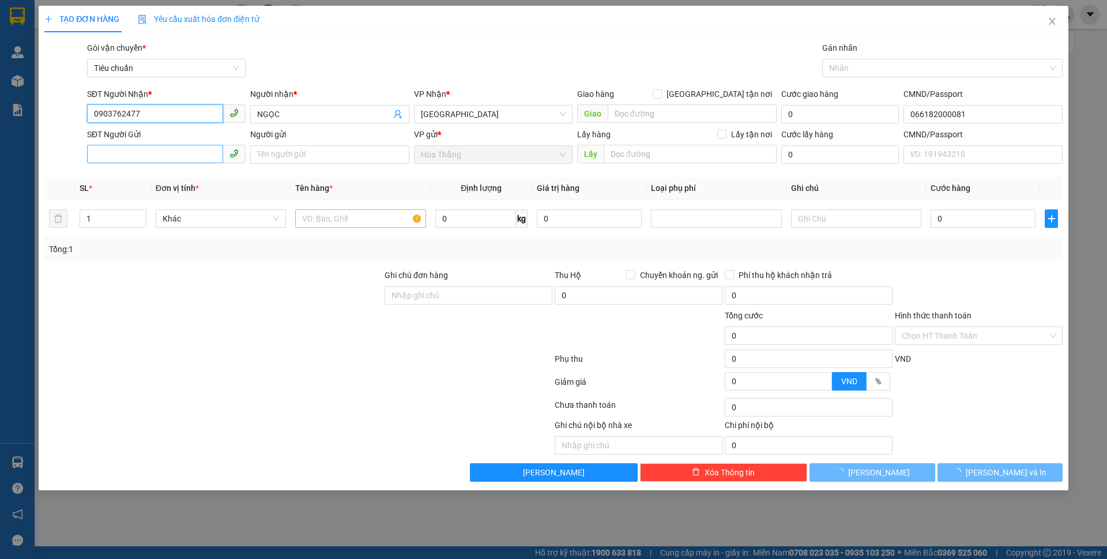
type input "0903762477"
type input "60.000"
click at [170, 154] on input "SĐT Người Gửi" at bounding box center [155, 154] width 136 height 18
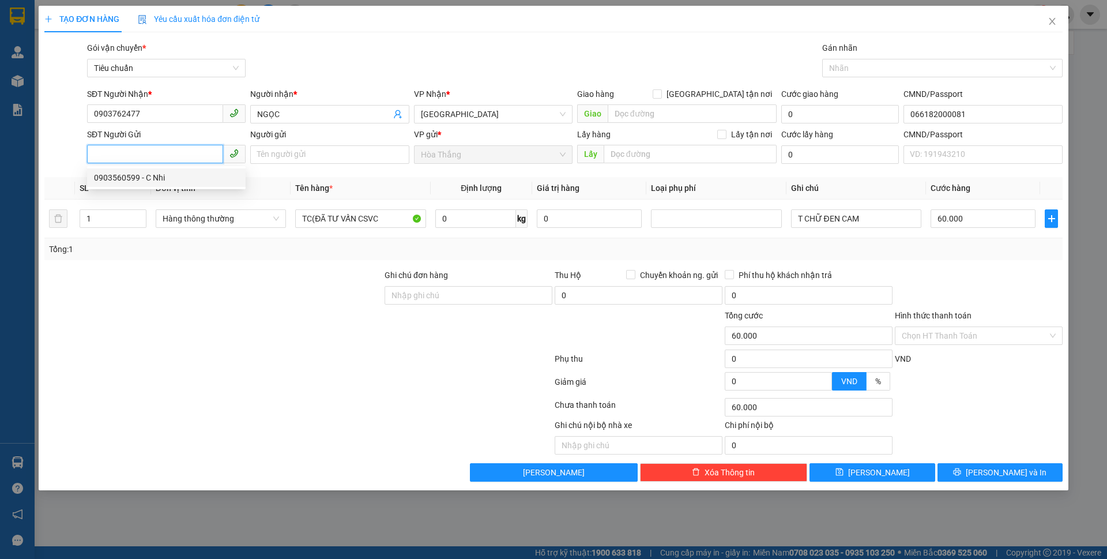
click at [156, 179] on div "0903560599 - C Nhi" at bounding box center [166, 177] width 145 height 13
type input "0903560599"
type input "C Nhi"
type input "240592386"
click at [469, 220] on input "0" at bounding box center [475, 218] width 81 height 18
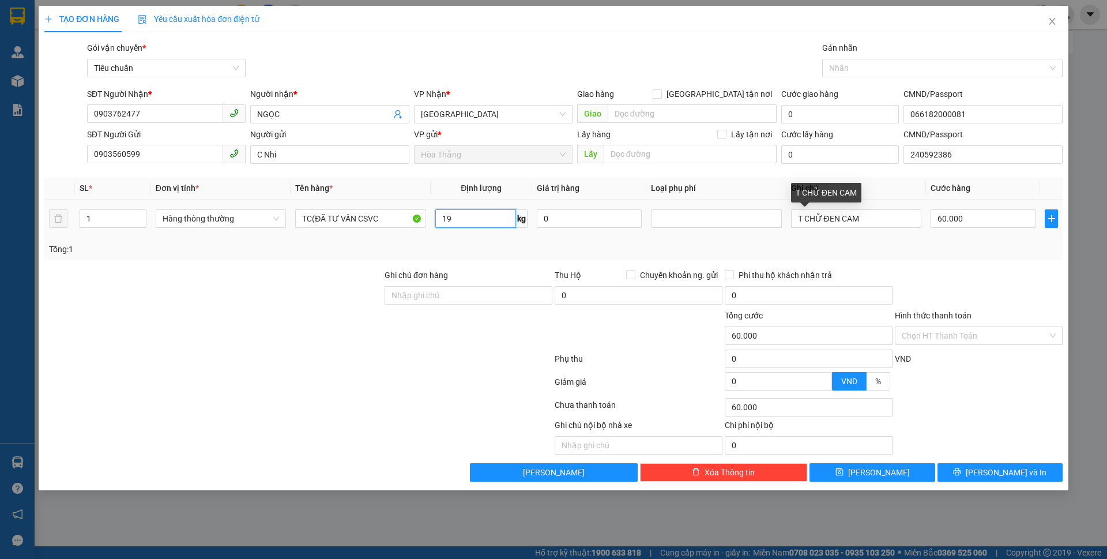
type input "19"
click at [1106, 211] on div "TẠO ĐƠN HÀNG Yêu cầu xuất hóa đơn điện tử Transit Pickup Surcharge Ids Transit …" at bounding box center [553, 279] width 1107 height 559
type input "55.000"
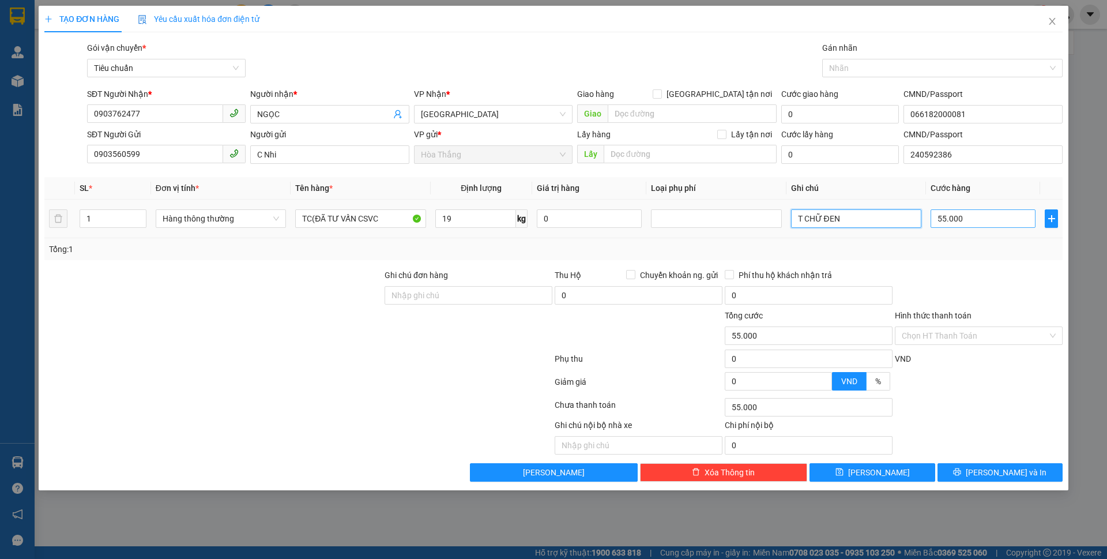
type input "T CHỮ ĐEN"
click at [977, 220] on input "55.000" at bounding box center [982, 218] width 105 height 18
type input "6"
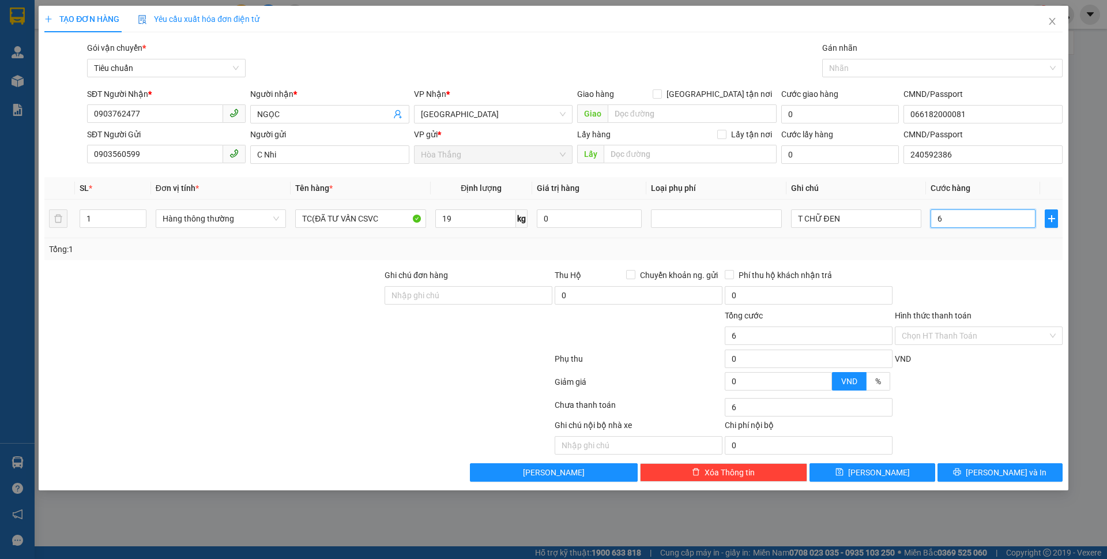
type input "60"
type input "60.000"
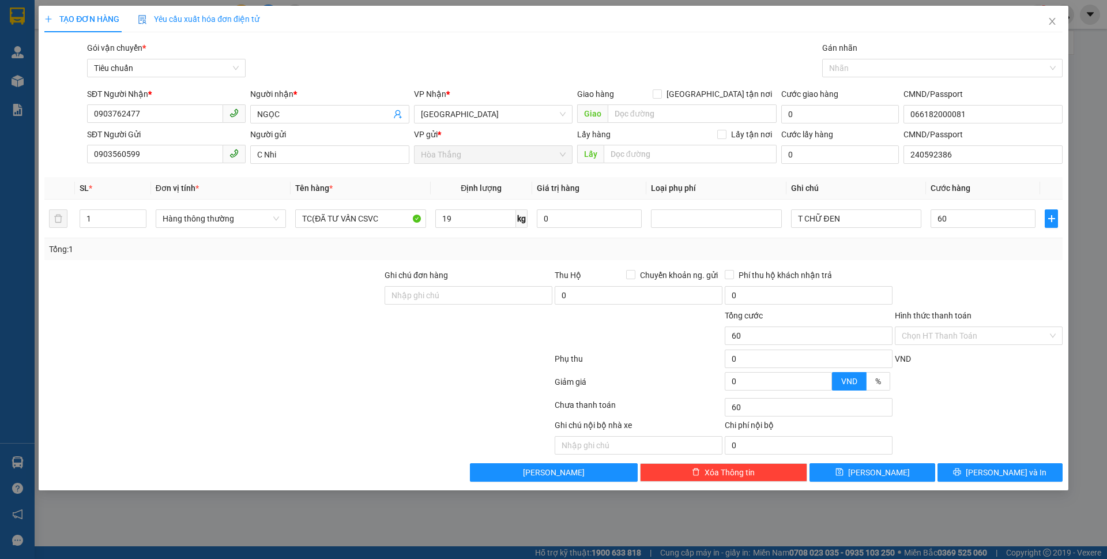
type input "60.000"
click at [978, 282] on div at bounding box center [979, 289] width 170 height 40
click at [967, 335] on input "Hình thức thanh toán" at bounding box center [975, 335] width 146 height 17
click at [943, 358] on div "Tại văn phòng" at bounding box center [979, 358] width 154 height 13
type input "0"
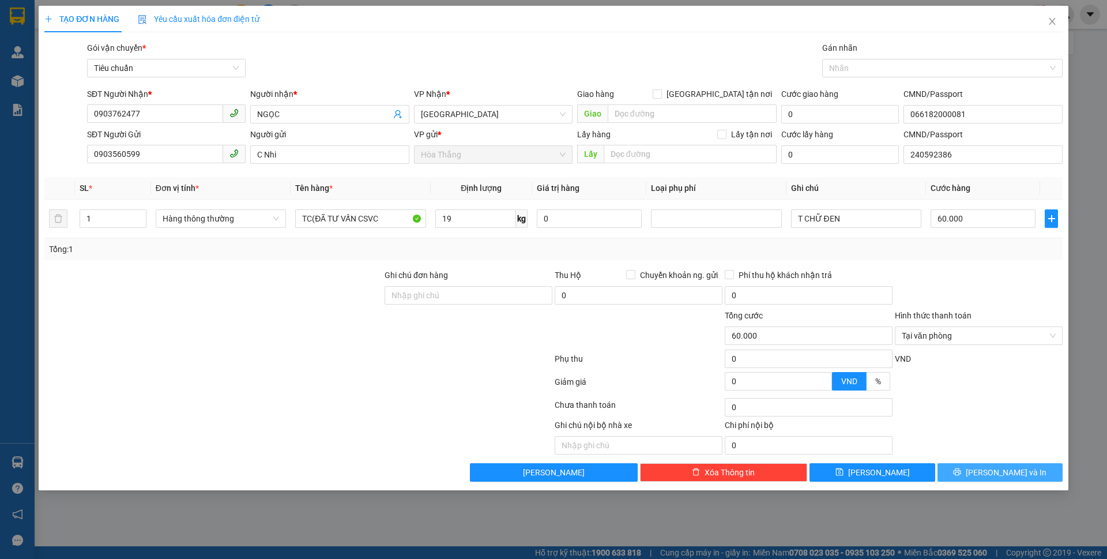
click at [958, 474] on button "[PERSON_NAME] và In" at bounding box center [999, 472] width 125 height 18
click at [991, 255] on div "Tổng: 1" at bounding box center [553, 249] width 1018 height 22
click at [964, 341] on span "Tại văn phòng" at bounding box center [979, 335] width 154 height 17
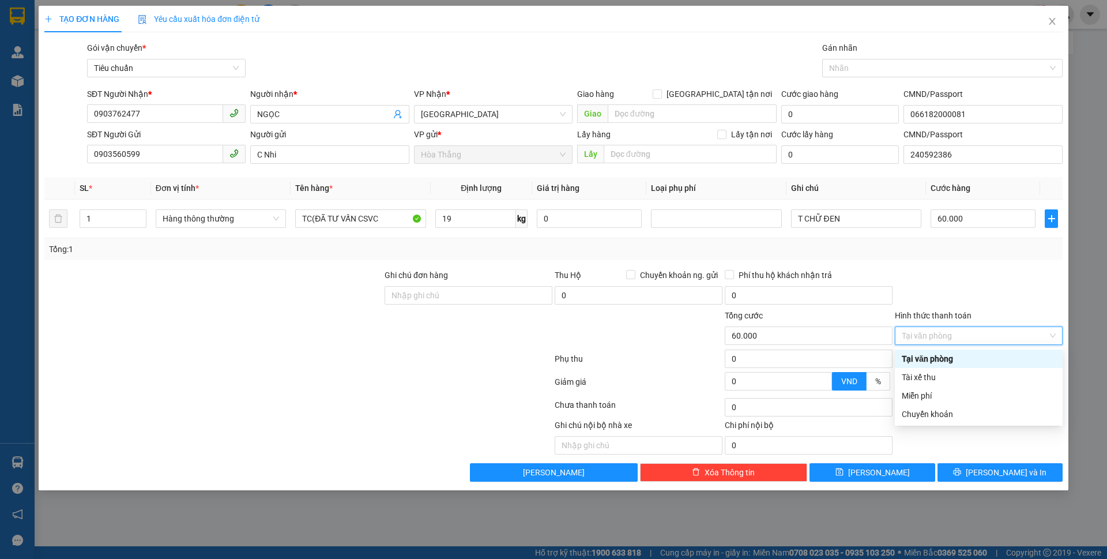
click at [938, 360] on div "Tại văn phòng" at bounding box center [979, 358] width 154 height 13
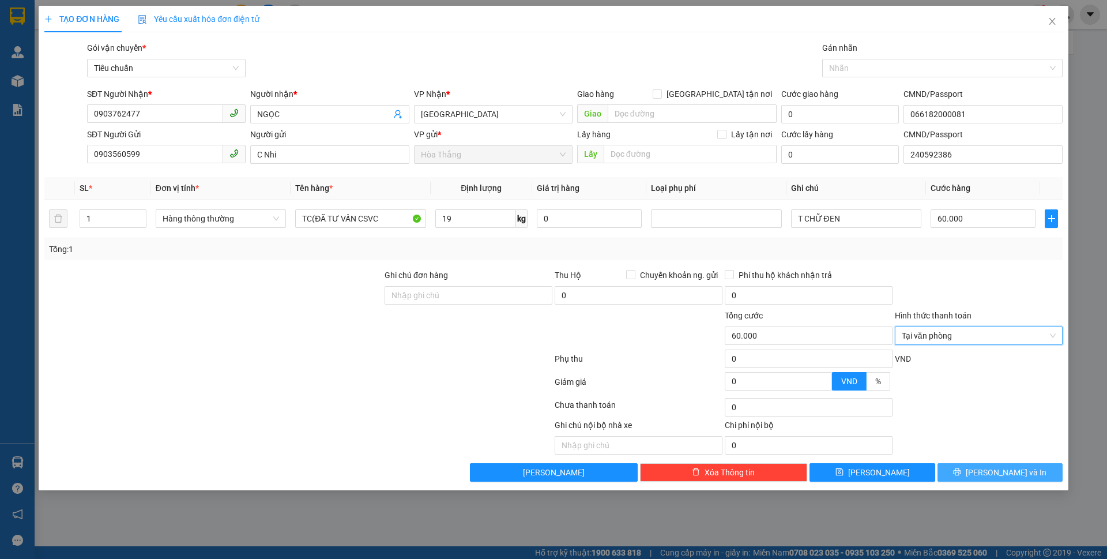
click at [961, 469] on icon "printer" at bounding box center [956, 471] width 7 height 7
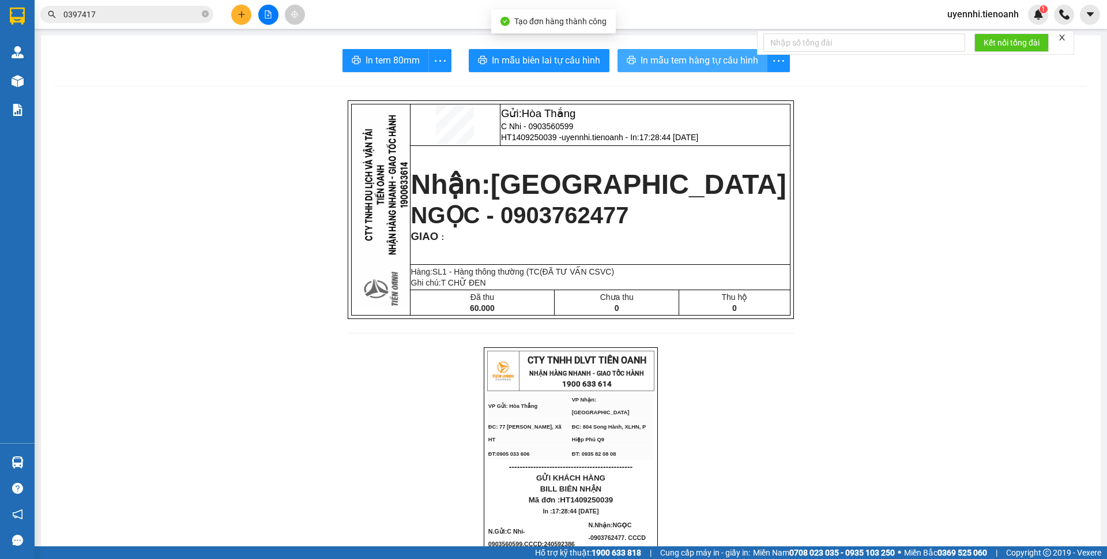
click at [661, 62] on span "In mẫu tem hàng tự cấu hình" at bounding box center [699, 60] width 118 height 14
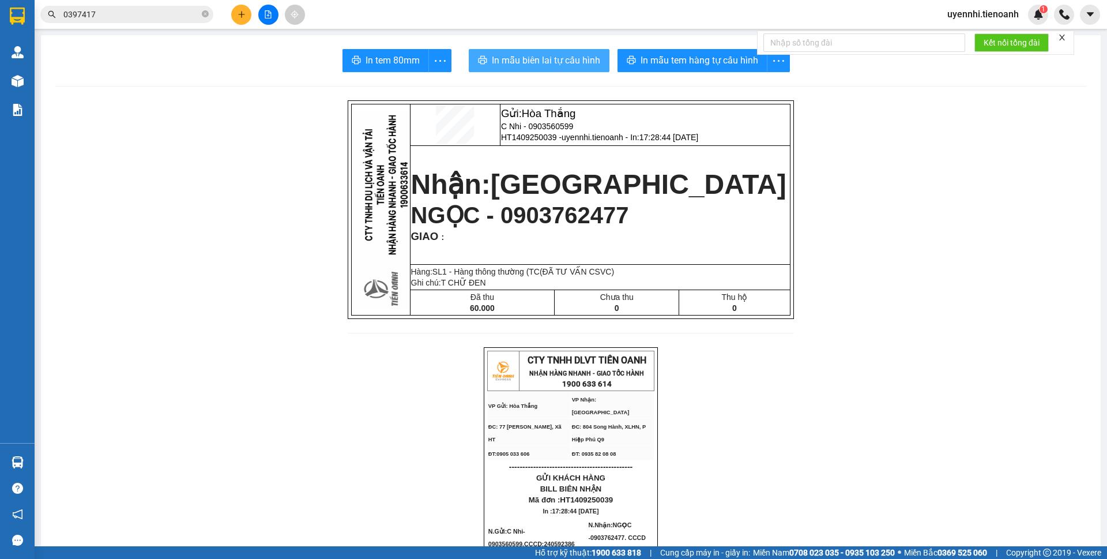
click at [500, 57] on span "In mẫu biên lai tự cấu hình" at bounding box center [546, 60] width 108 height 14
click at [238, 14] on icon "plus" at bounding box center [242, 14] width 8 height 8
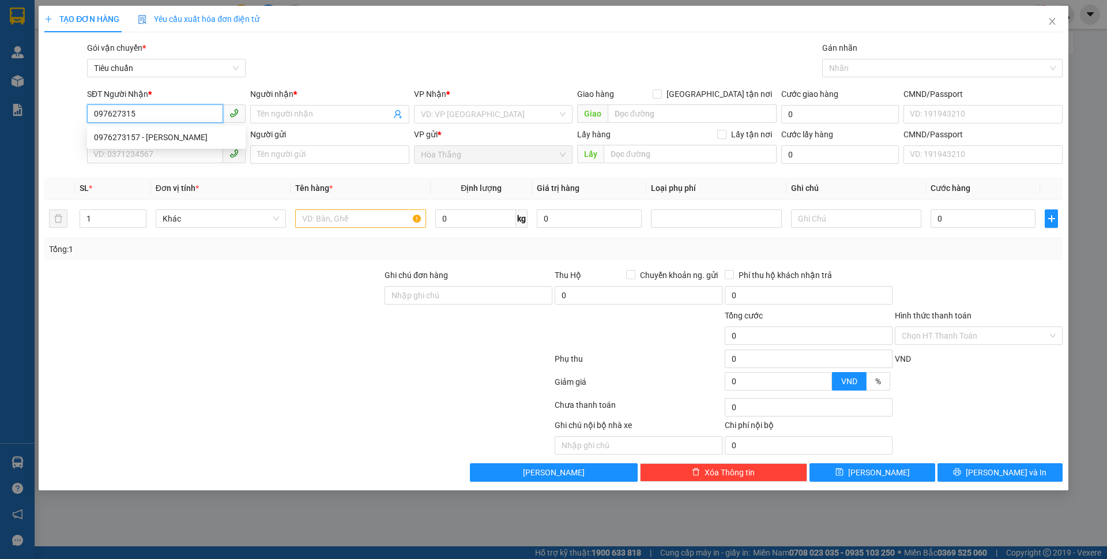
type input "0976273157"
click at [102, 136] on div "0976273157 - HẢI DŨNG" at bounding box center [166, 137] width 145 height 13
type input "HẢI DŨNG"
checkbox input "true"
type input "1834/20/11 Đường Tỉnh lộ 10, Tân Tạo A, Bình Tân, Ho Chi Minh City, Vietnam"
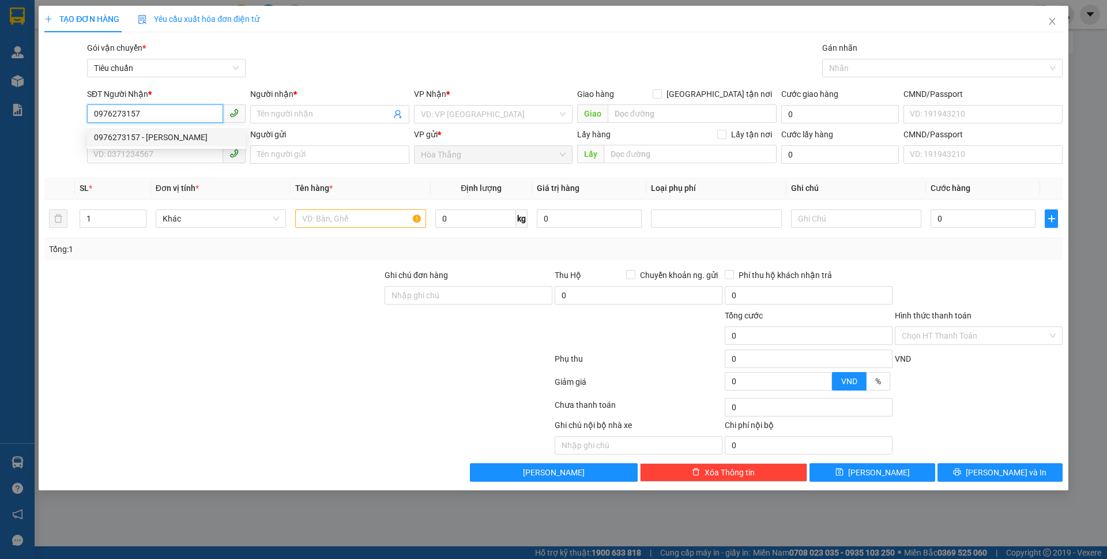
type input "70.000"
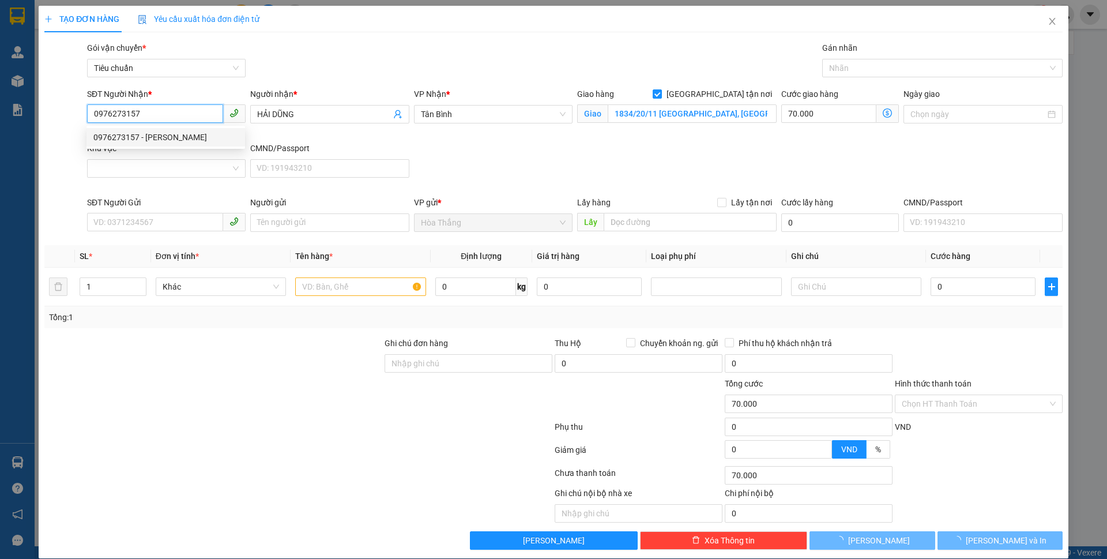
type input "130.000"
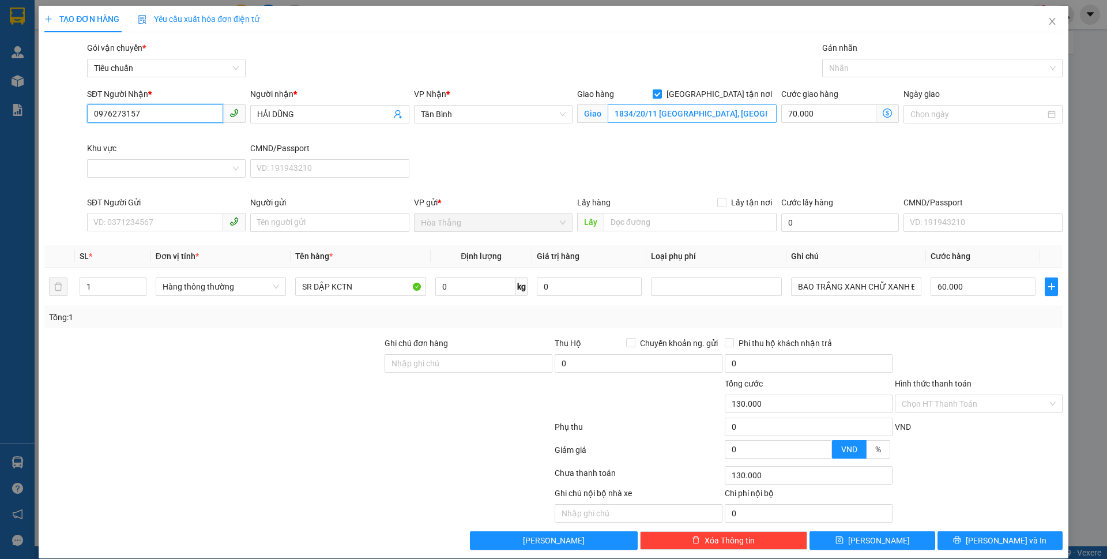
type input "0976273157"
click at [746, 112] on input "1834/20/11 Đường Tỉnh lộ 10, Tân Tạo A, Bình Tân, Ho Chi Minh City, Vietnam" at bounding box center [692, 113] width 169 height 18
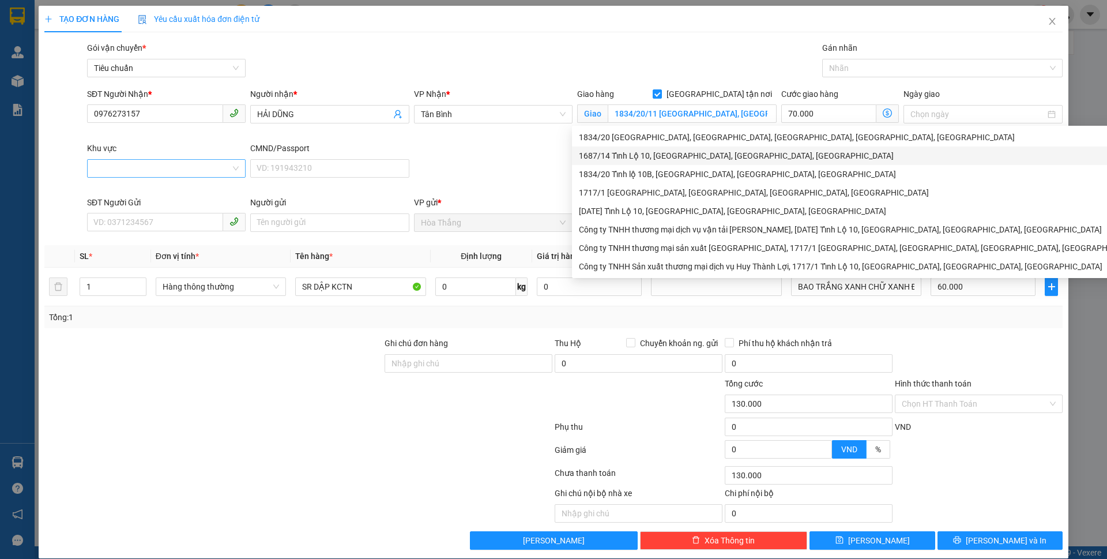
click at [145, 168] on input "Khu vực" at bounding box center [162, 168] width 137 height 17
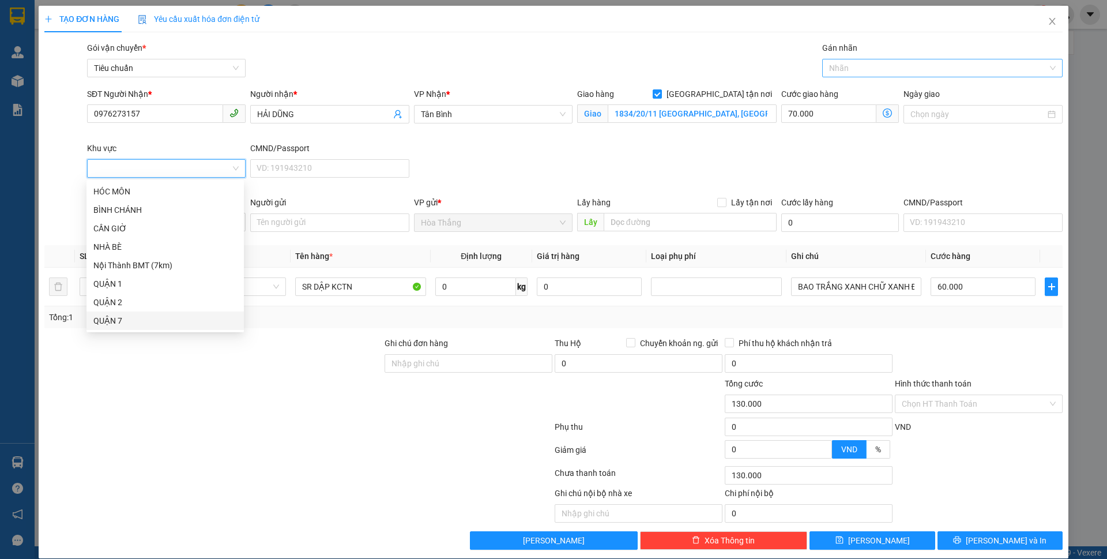
click at [851, 71] on div at bounding box center [936, 68] width 223 height 14
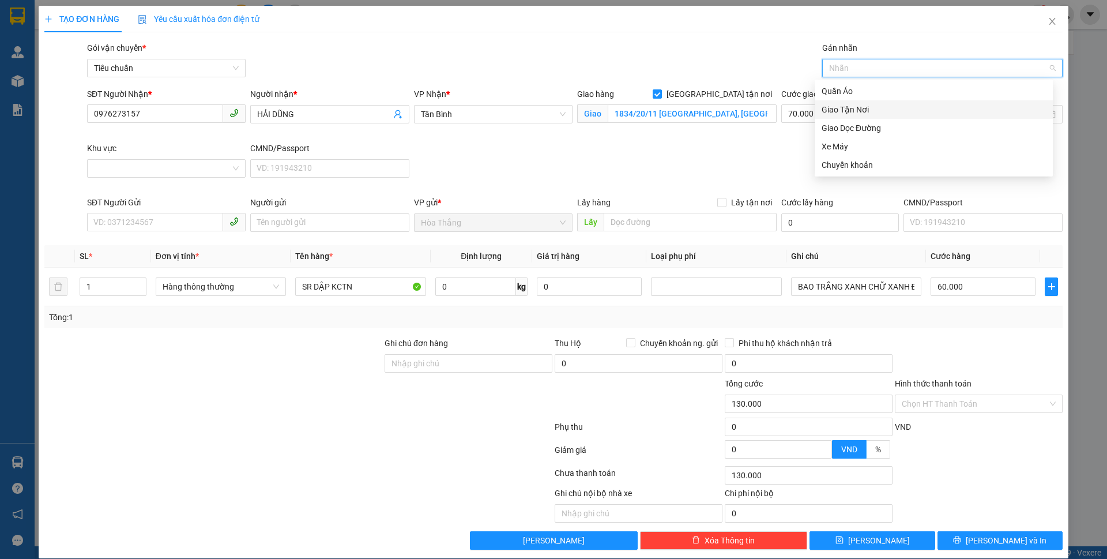
click at [847, 112] on div "Giao Tận Nơi" at bounding box center [933, 109] width 224 height 13
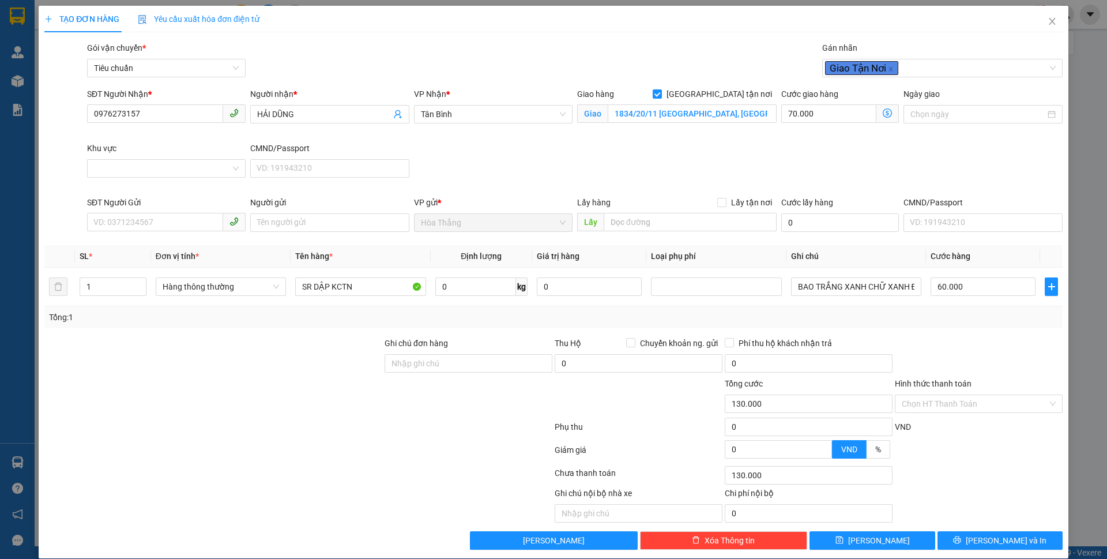
click at [657, 164] on div "SĐT Người Nhận * 0976273157 Người nhận * HẢI DŨNG VP Nhận * Tân Bình Giao hàng …" at bounding box center [575, 142] width 980 height 108
click at [187, 214] on input "SĐT Người Gửi" at bounding box center [155, 222] width 136 height 18
click at [146, 244] on div "0395176903 - C GIANG" at bounding box center [165, 245] width 144 height 13
type input "0395176903"
type input "C GIANG"
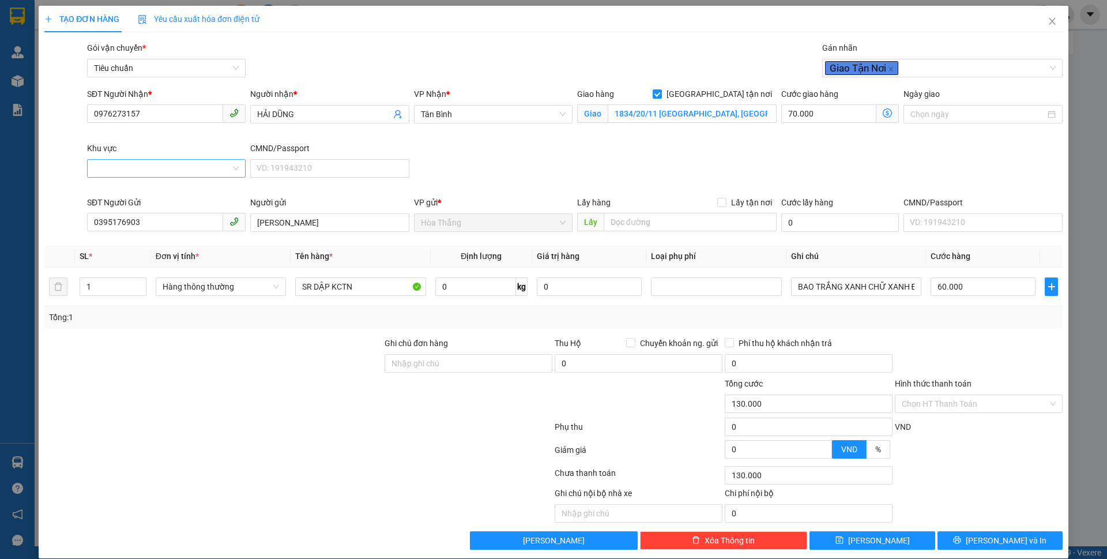
click at [175, 168] on input "Khu vực" at bounding box center [162, 168] width 137 height 17
click at [123, 292] on div "BÌNH TÂN" at bounding box center [165, 288] width 144 height 13
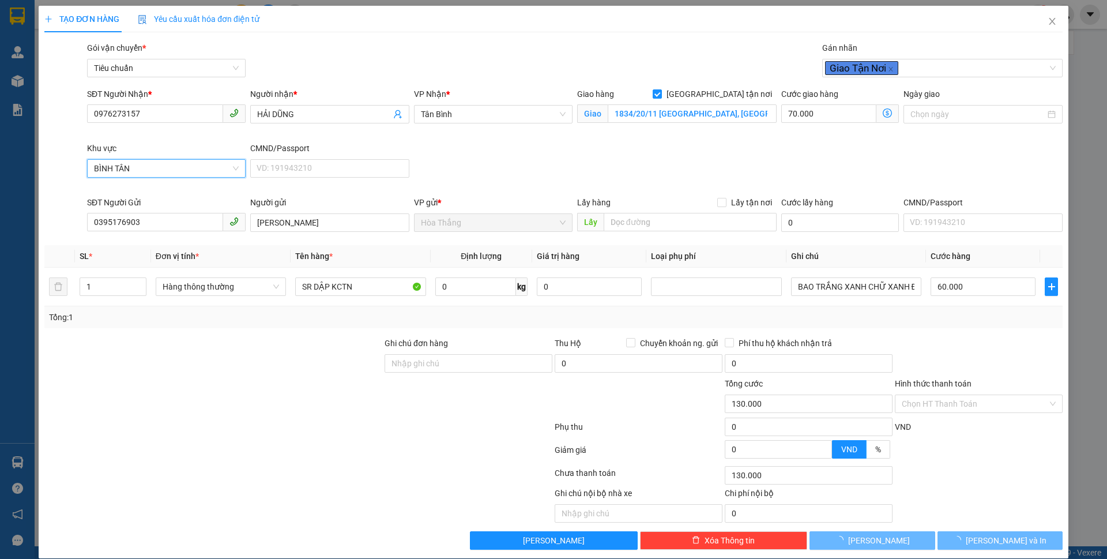
type input "60.000"
type input "0"
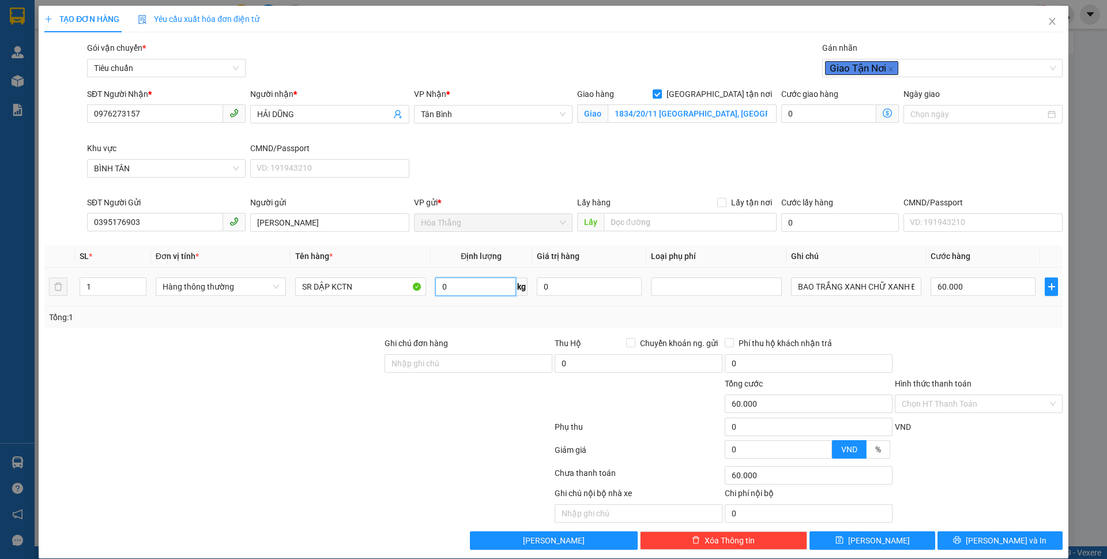
click at [498, 284] on input "0" at bounding box center [475, 286] width 81 height 18
type input "16"
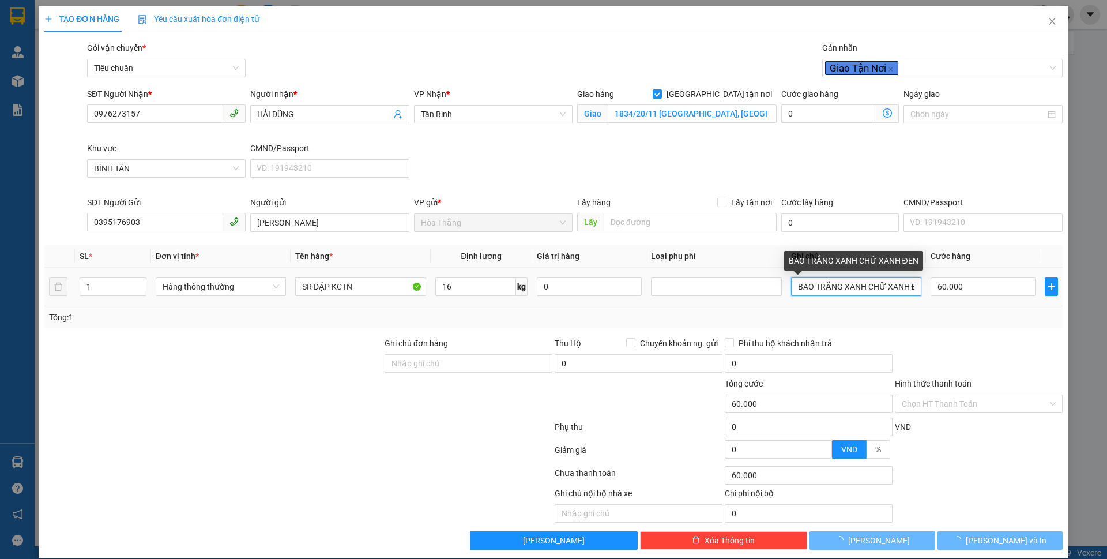
scroll to position [0, 13]
drag, startPoint x: 887, startPoint y: 284, endPoint x: 1106, endPoint y: 274, distance: 219.9
click at [1106, 275] on div "TẠO ĐƠN HÀNG Yêu cầu xuất hóa đơn điện tử Transit Pickup Surcharge Ids Transit …" at bounding box center [553, 279] width 1107 height 559
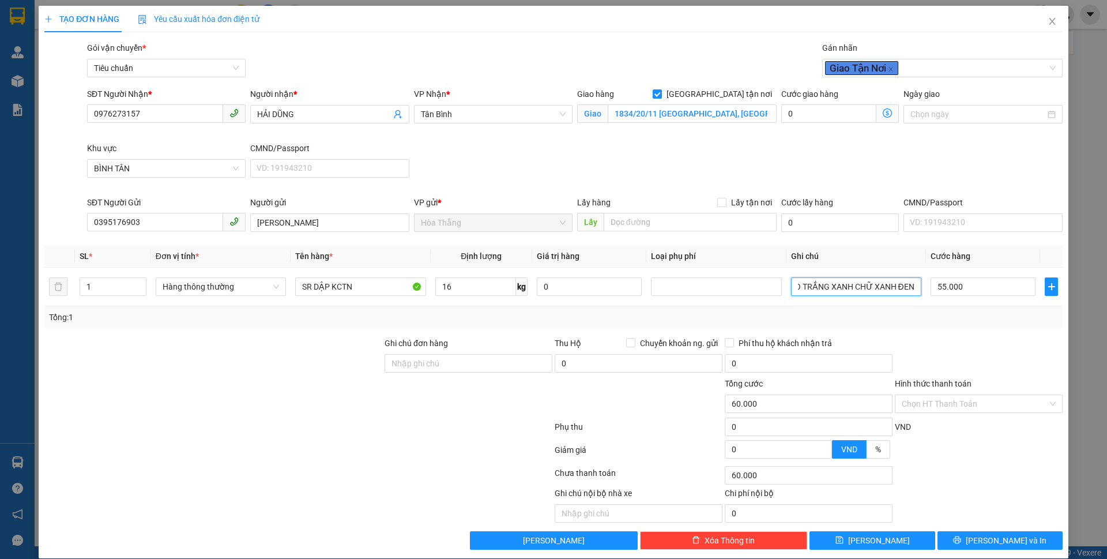
type input "55.000"
type input "185.000"
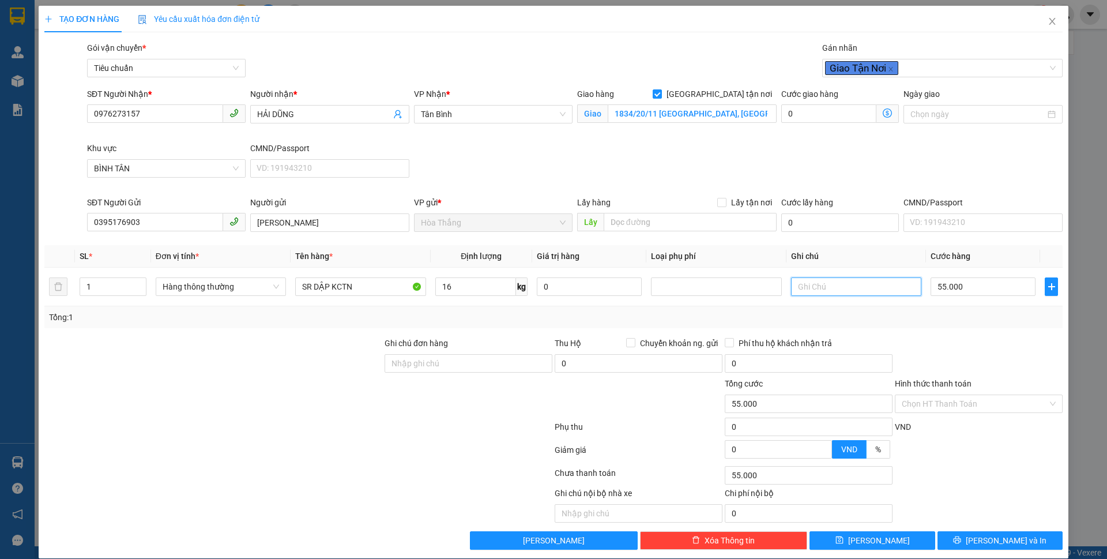
type input "130.000"
type input "t chữ xanh"
click at [967, 290] on input "55.000" at bounding box center [982, 286] width 105 height 18
type input "130.006"
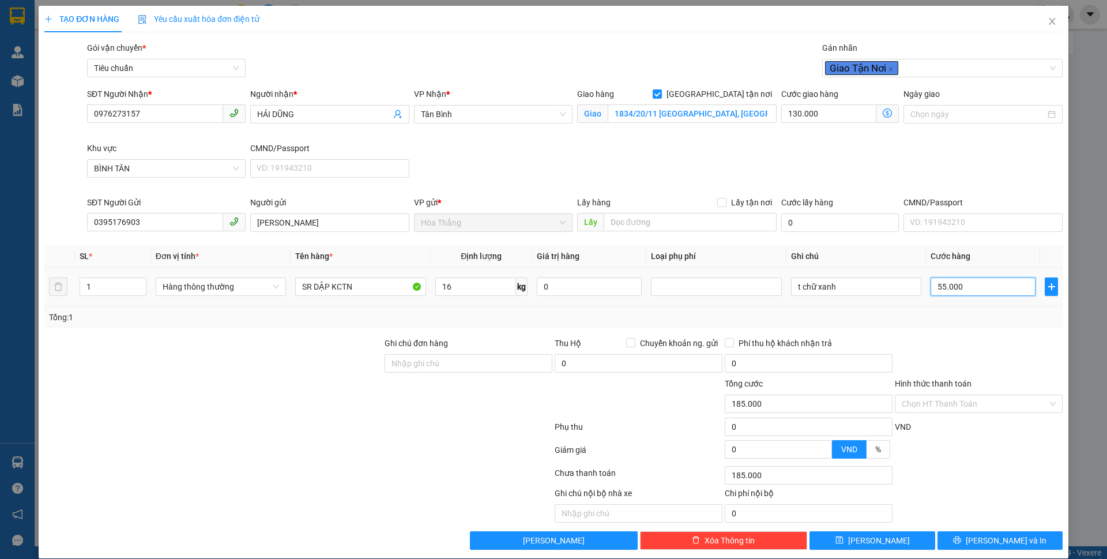
type input "130.006"
type input "6"
type input "130.060"
type input "60"
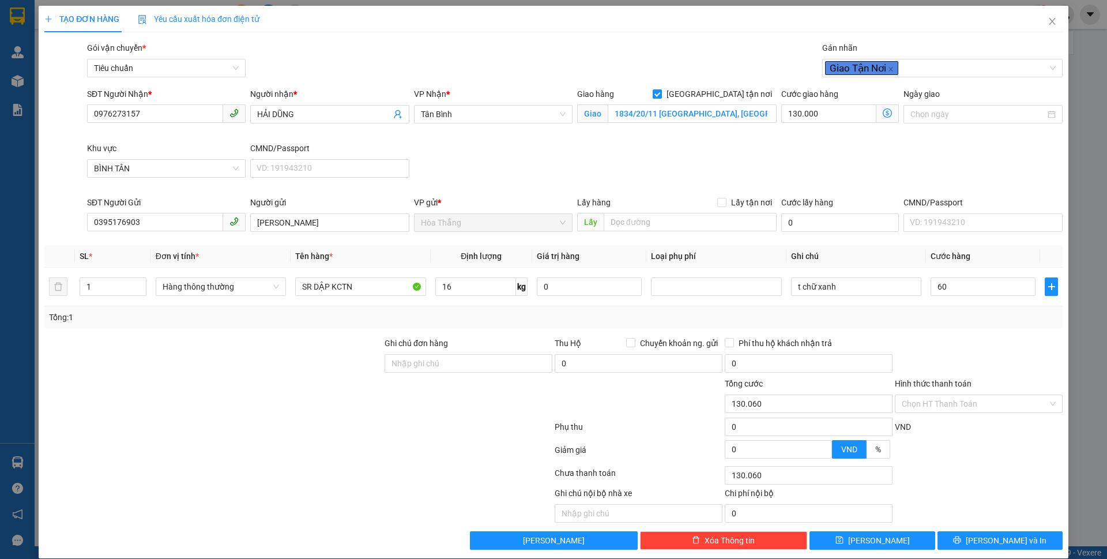
type input "190.000"
type input "60.000"
click at [951, 150] on div "SĐT Người Nhận * 0976273157 Người nhận * HẢI DŨNG VP Nhận * Tân Bình Giao hàng …" at bounding box center [575, 142] width 980 height 108
click at [883, 113] on icon "dollar-circle" at bounding box center [887, 112] width 9 height 9
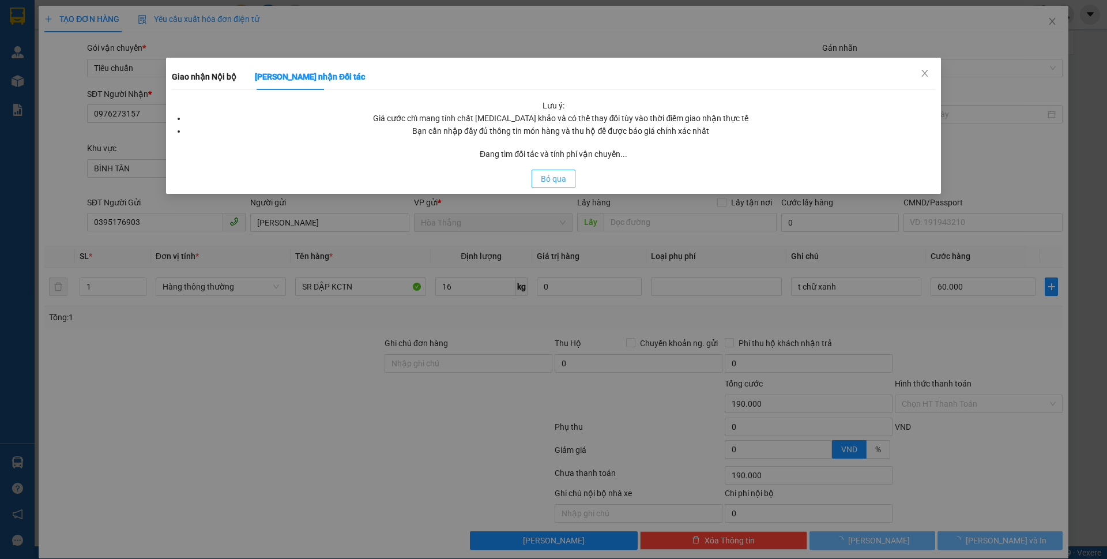
click at [555, 176] on span "Bỏ qua" at bounding box center [553, 178] width 25 height 13
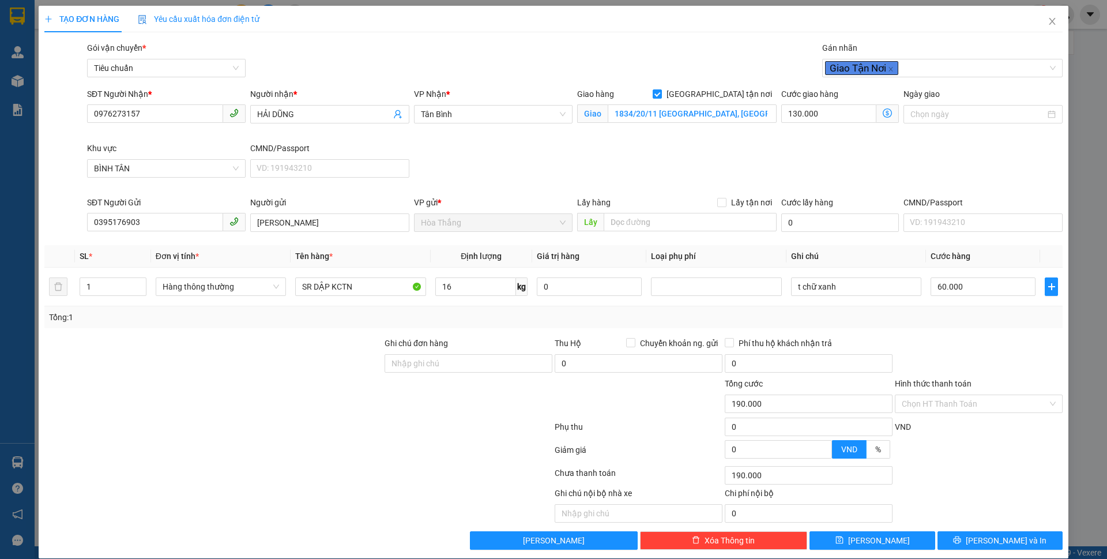
click at [883, 111] on icon "dollar-circle" at bounding box center [887, 112] width 9 height 9
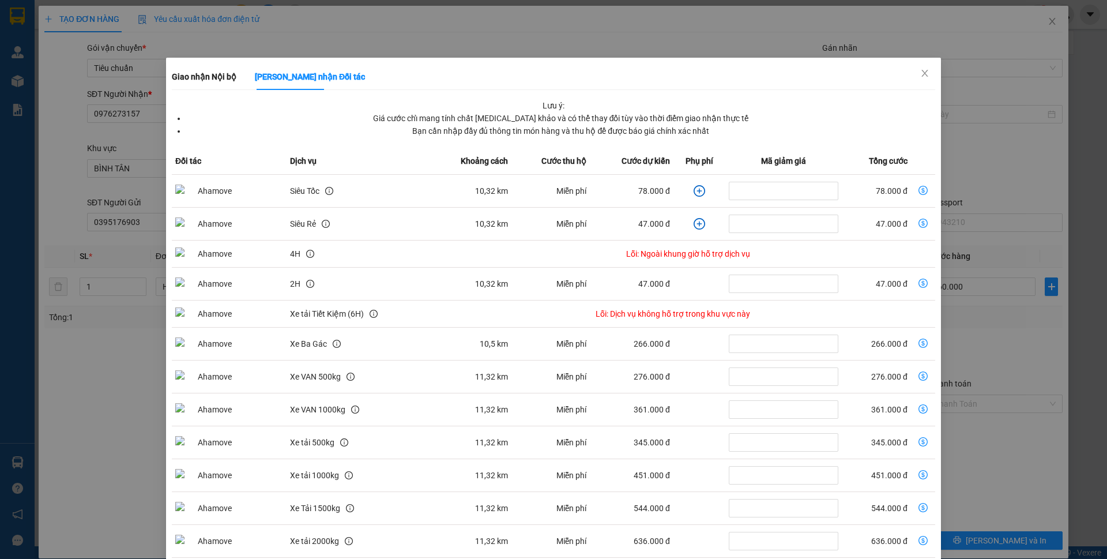
click at [547, 179] on td "Miễn phí" at bounding box center [550, 191] width 78 height 33
click at [921, 73] on icon "close" at bounding box center [924, 73] width 6 height 7
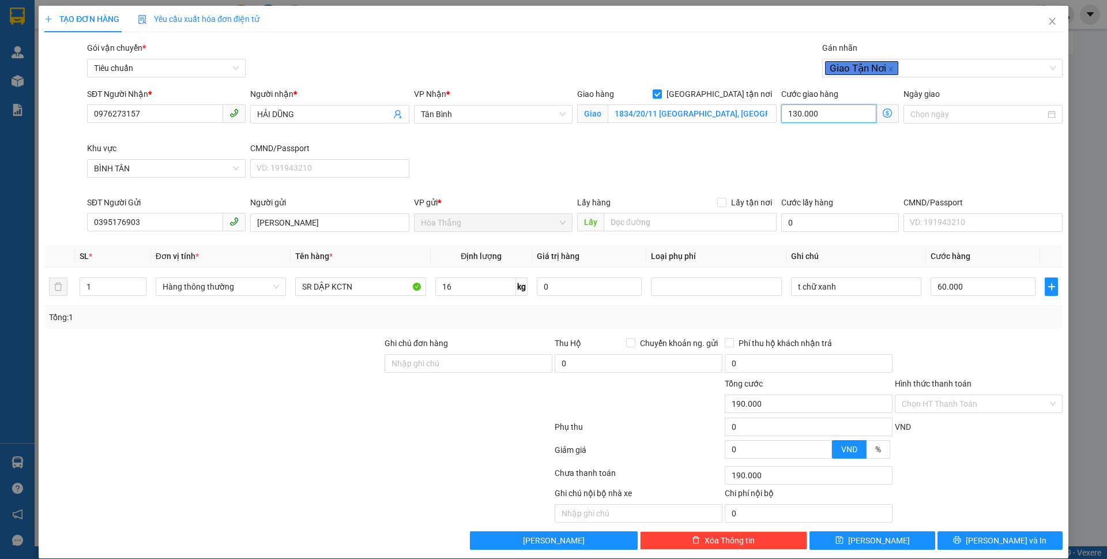
click at [824, 110] on input "130.000" at bounding box center [828, 113] width 95 height 18
type input "60.009"
type input "9"
type input "60.090"
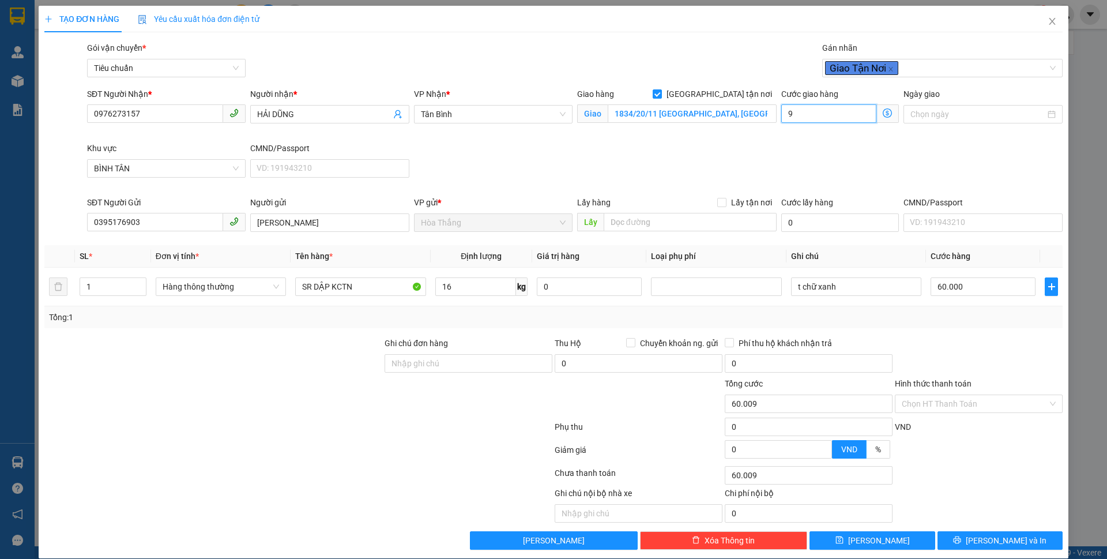
type input "60.090"
type input "90"
type input "150.000"
type input "90.000"
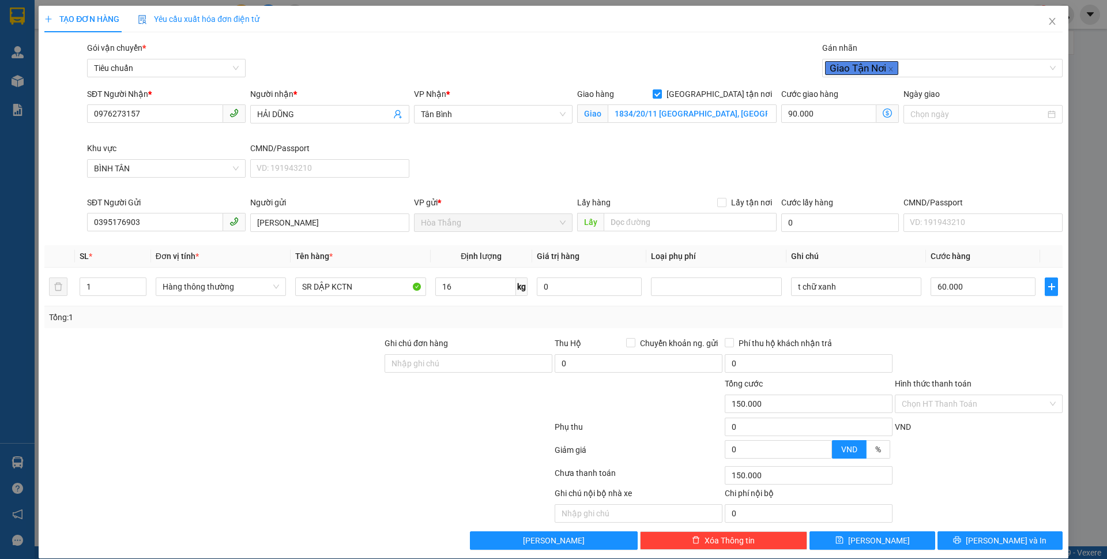
click at [981, 334] on div "Transit Pickup Surcharge Ids Transit Deliver Surcharge Ids Transit Deliver Surc…" at bounding box center [553, 296] width 1018 height 508
click at [951, 542] on button "[PERSON_NAME] và In" at bounding box center [999, 540] width 125 height 18
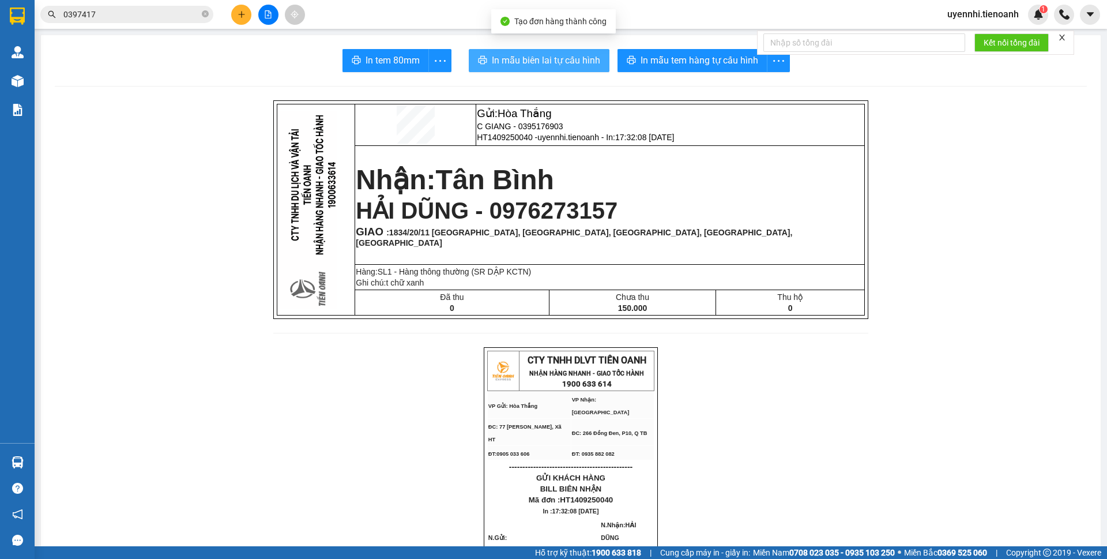
click at [530, 60] on span "In mẫu biên lai tự cấu hình" at bounding box center [546, 60] width 108 height 14
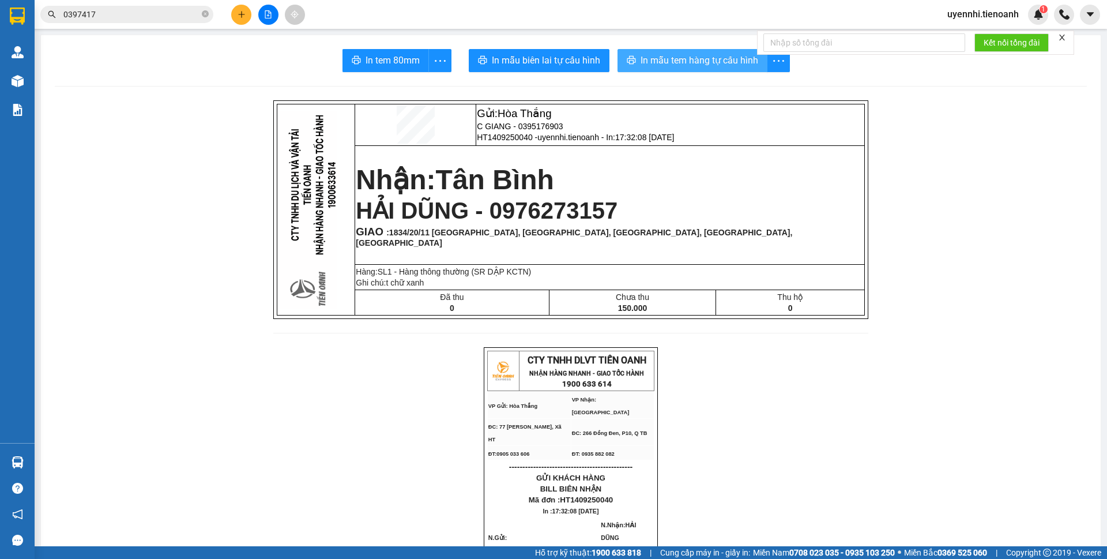
click at [712, 66] on span "In mẫu tem hàng tự cấu hình" at bounding box center [699, 60] width 118 height 14
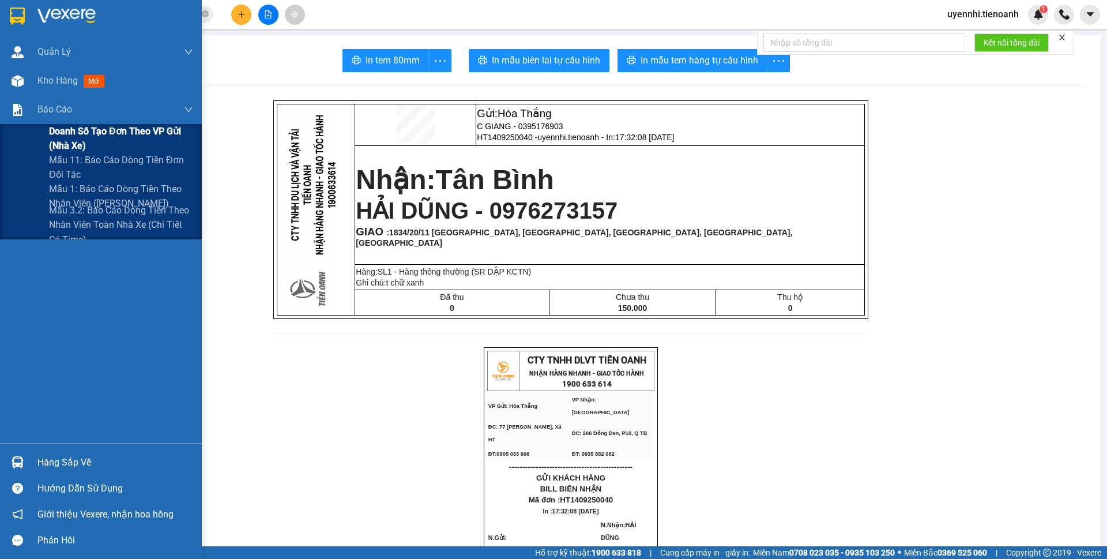
click at [63, 126] on span "Doanh số tạo đơn theo VP gửi (nhà xe)" at bounding box center [121, 138] width 144 height 29
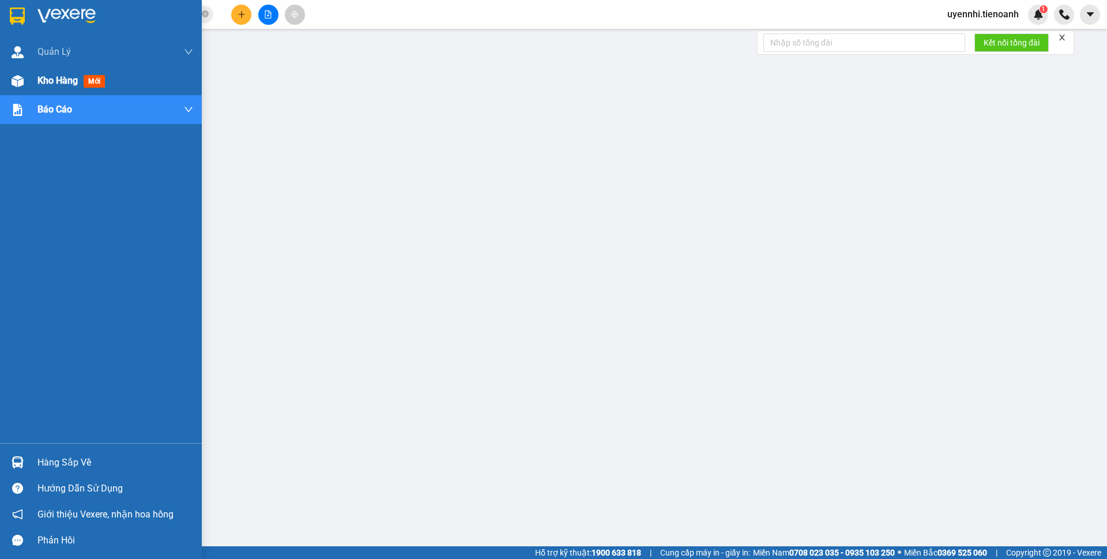
click at [53, 77] on span "Kho hàng" at bounding box center [57, 80] width 40 height 11
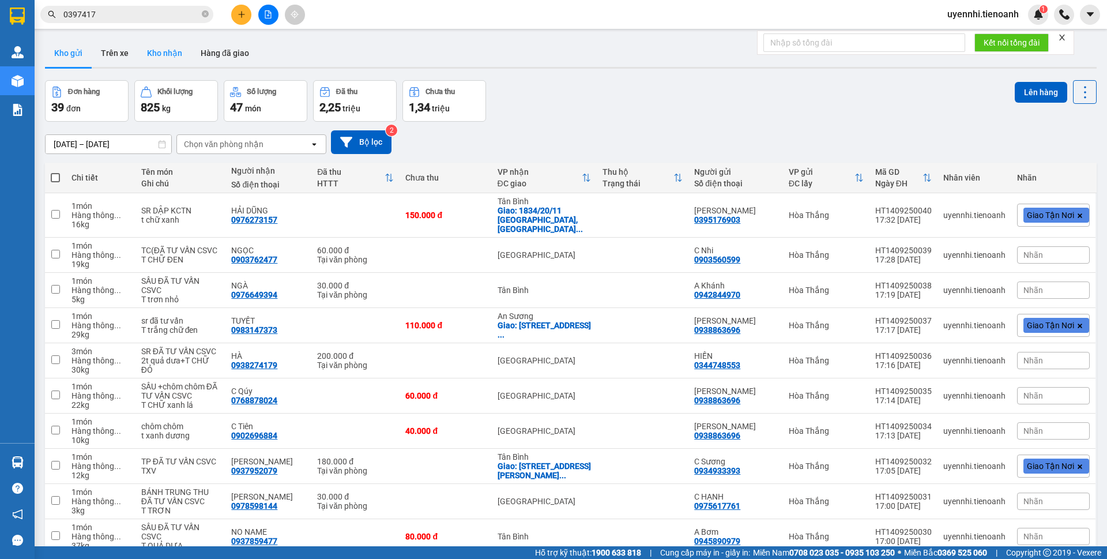
click at [176, 42] on button "Kho nhận" at bounding box center [165, 53] width 54 height 28
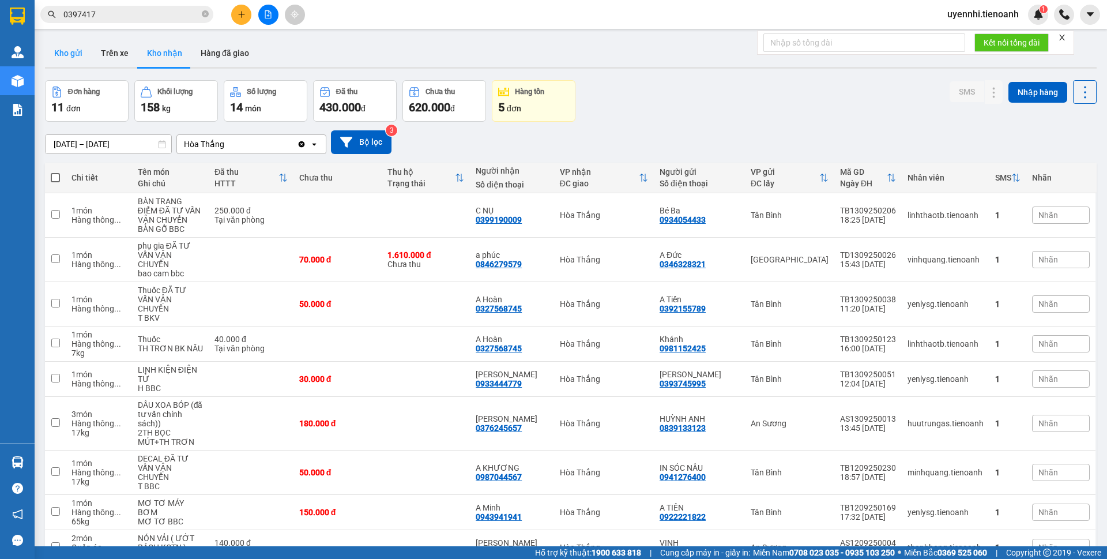
click at [72, 53] on button "Kho gửi" at bounding box center [68, 53] width 47 height 28
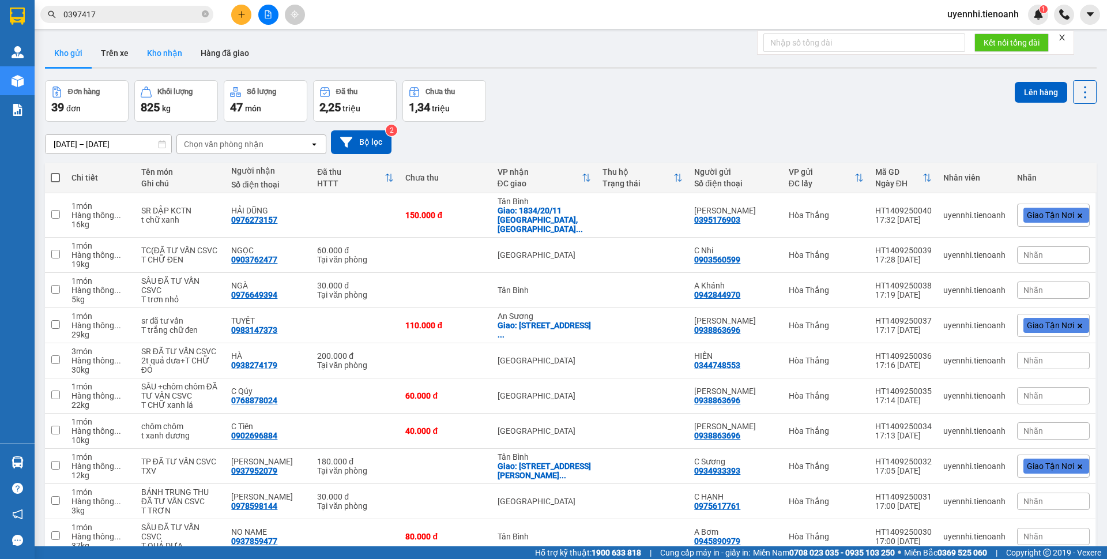
click at [160, 55] on button "Kho nhận" at bounding box center [165, 53] width 54 height 28
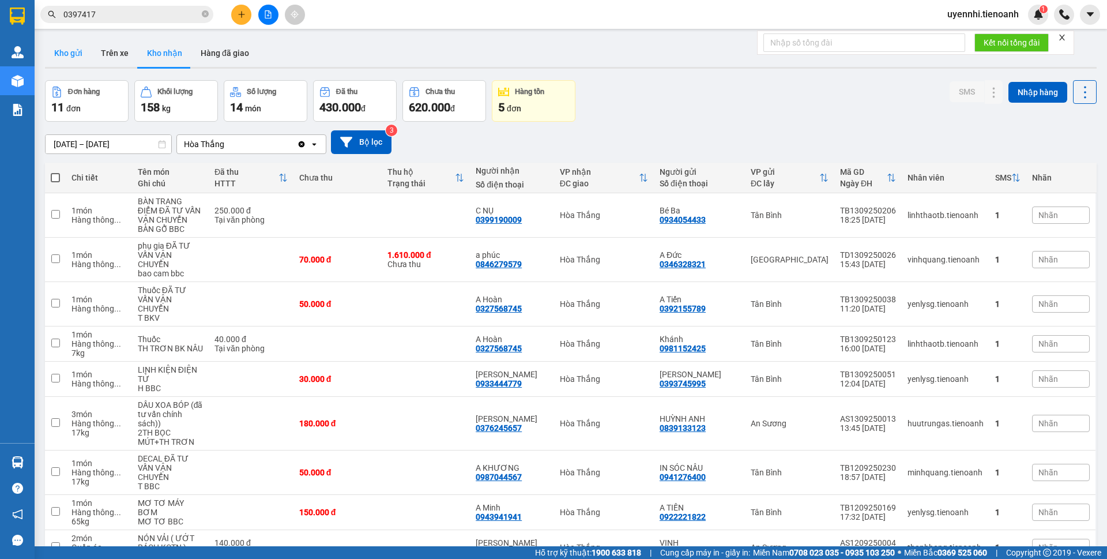
click at [60, 52] on button "Kho gửi" at bounding box center [68, 53] width 47 height 28
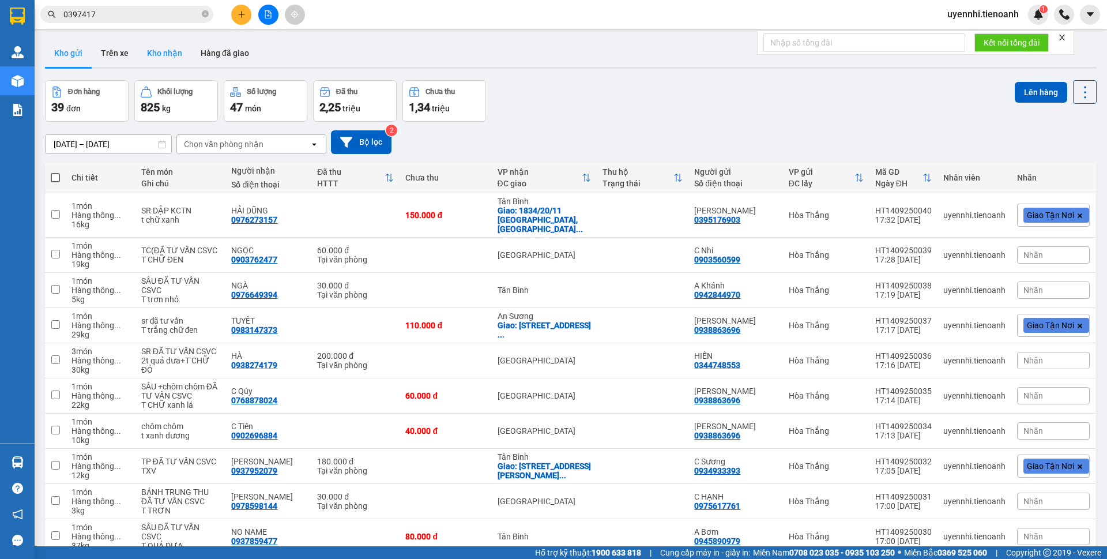
click at [173, 62] on button "Kho nhận" at bounding box center [165, 53] width 54 height 28
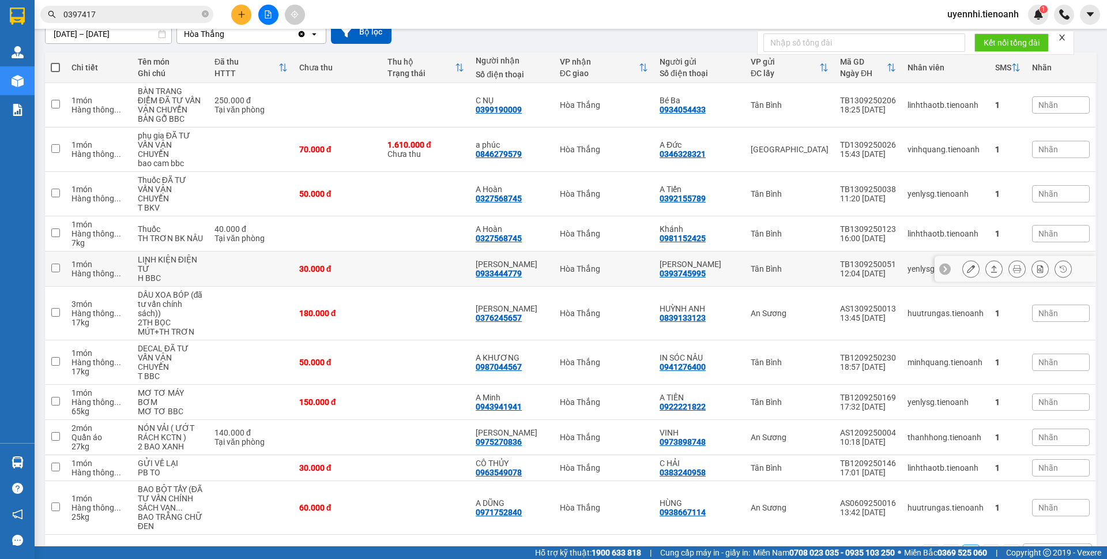
scroll to position [115, 0]
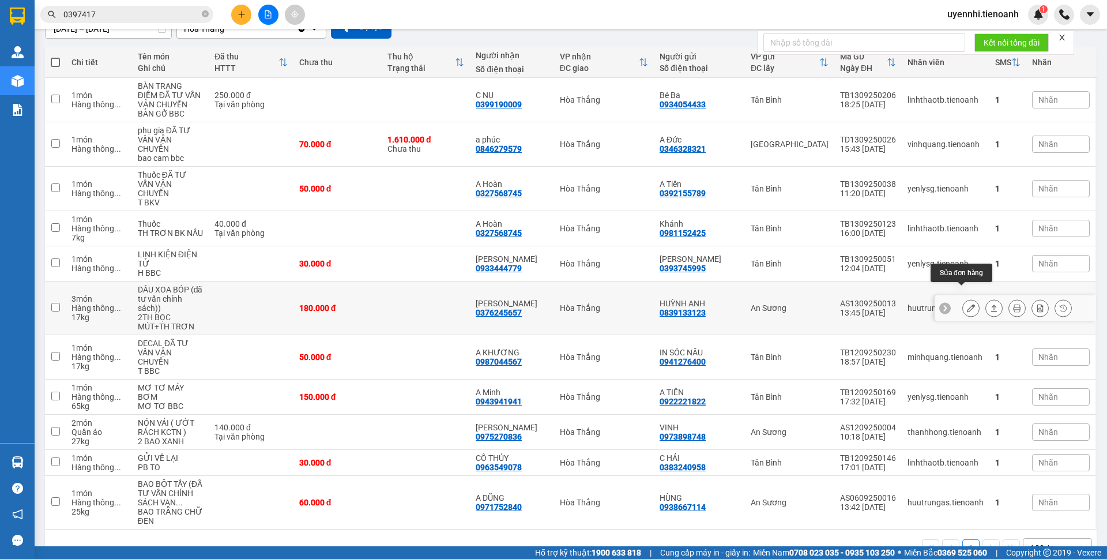
drag, startPoint x: 968, startPoint y: 293, endPoint x: 985, endPoint y: 295, distance: 16.9
click at [989, 299] on div at bounding box center [1017, 307] width 110 height 17
click at [990, 304] on icon at bounding box center [994, 308] width 8 height 8
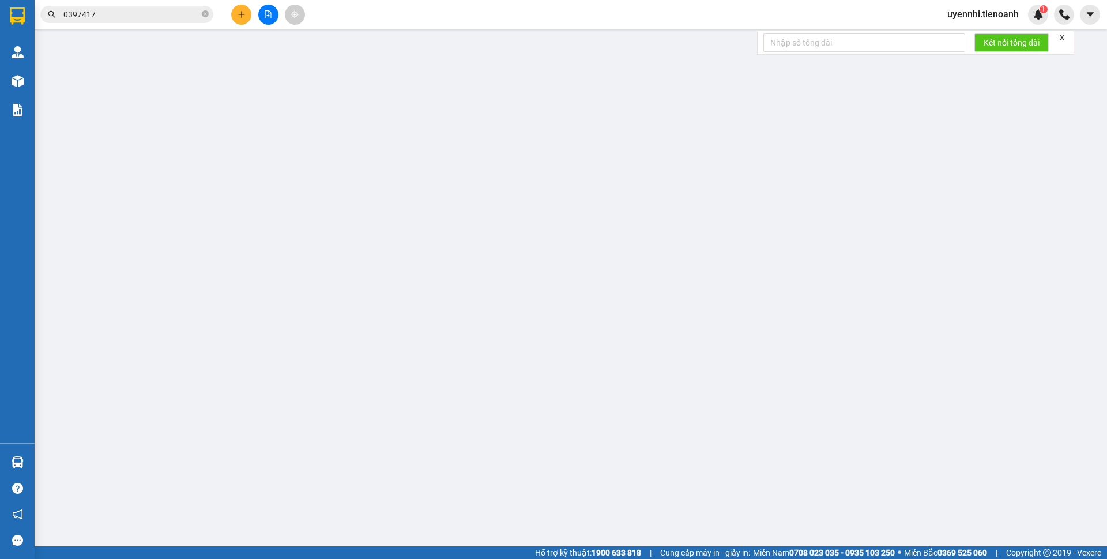
type input "0376245657"
type input "[PERSON_NAME]"
type input "0839133123"
type input "HUỲNH ANH"
type input "180.000"
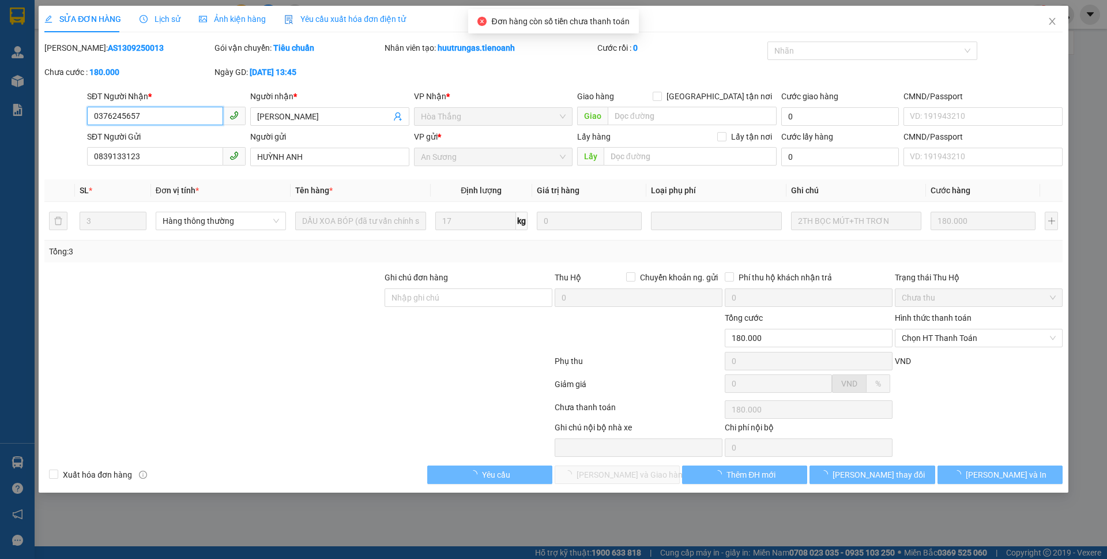
click at [933, 336] on span "Chọn HT Thanh Toán" at bounding box center [979, 337] width 154 height 17
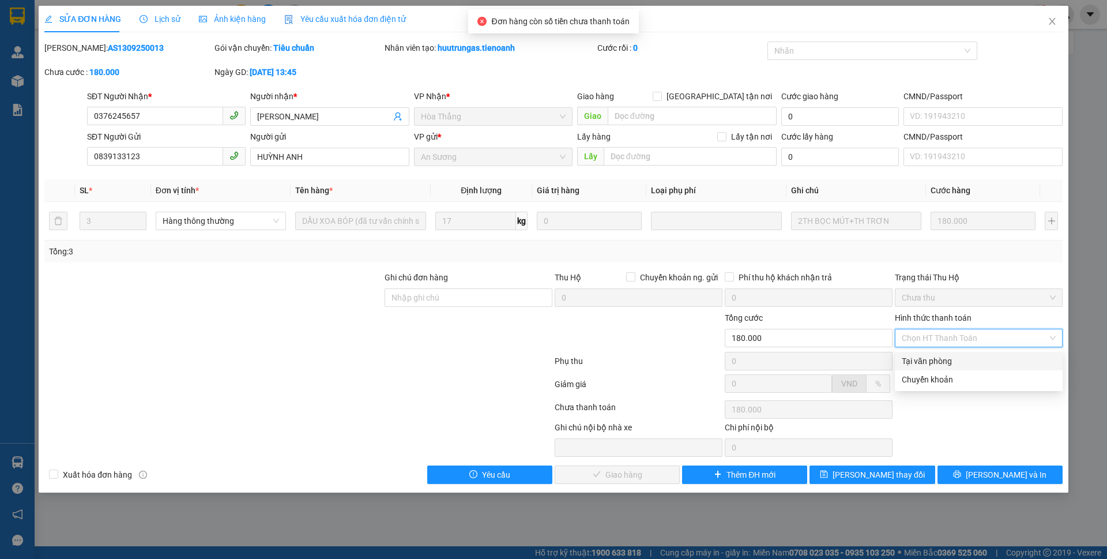
click at [922, 359] on div "Tại văn phòng" at bounding box center [979, 361] width 154 height 13
type input "0"
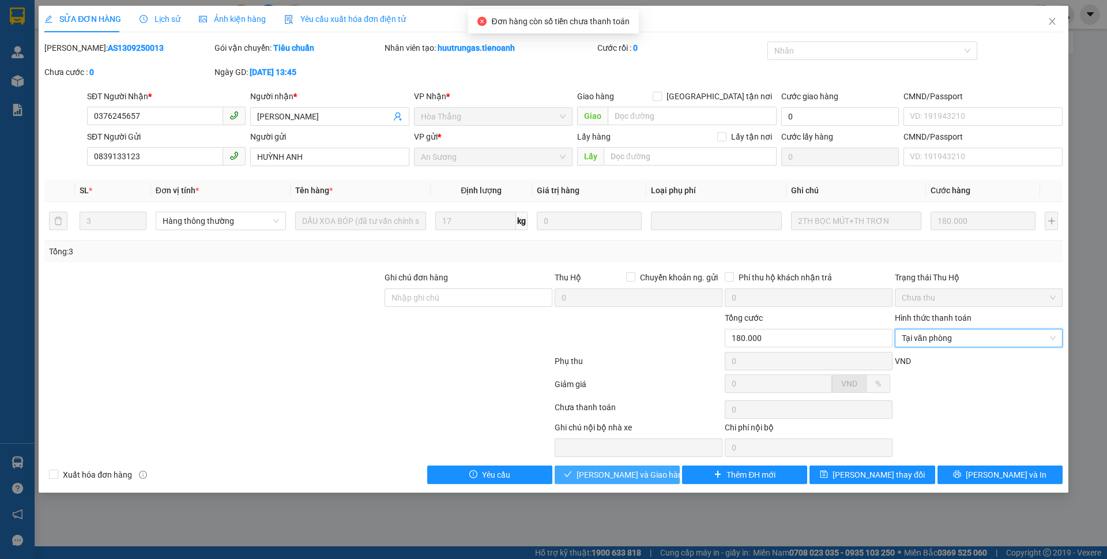
drag, startPoint x: 597, startPoint y: 472, endPoint x: 903, endPoint y: 176, distance: 426.0
click at [597, 472] on span "[PERSON_NAME] và Giao hàng" at bounding box center [631, 474] width 111 height 13
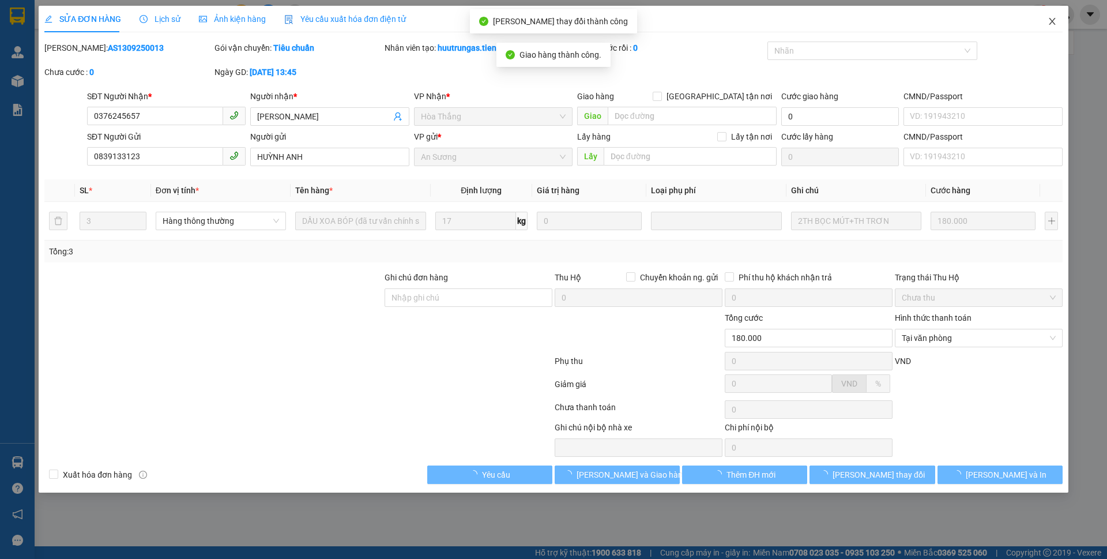
click at [1057, 28] on span "Close" at bounding box center [1052, 22] width 32 height 32
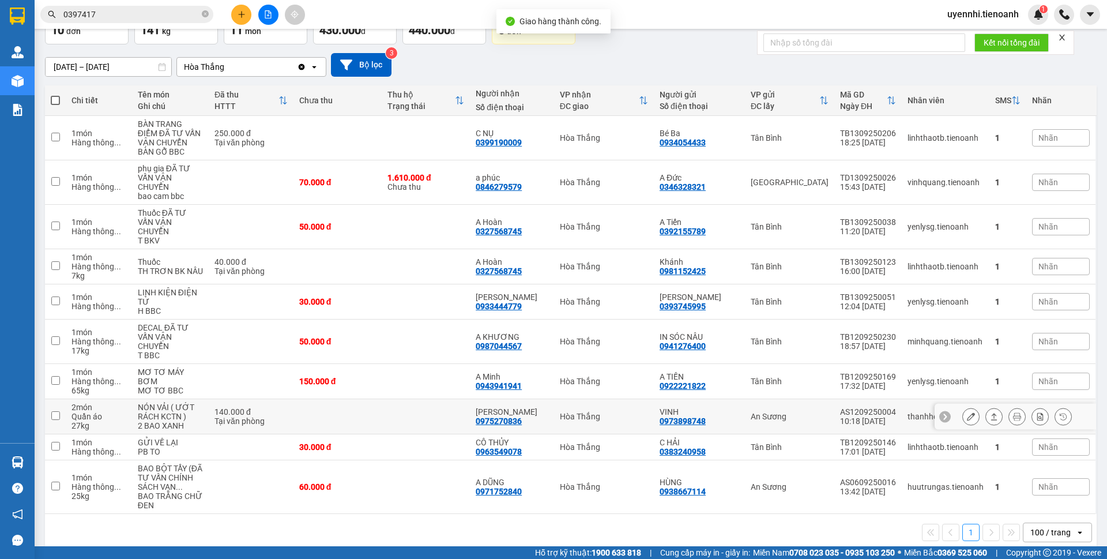
scroll to position [83, 0]
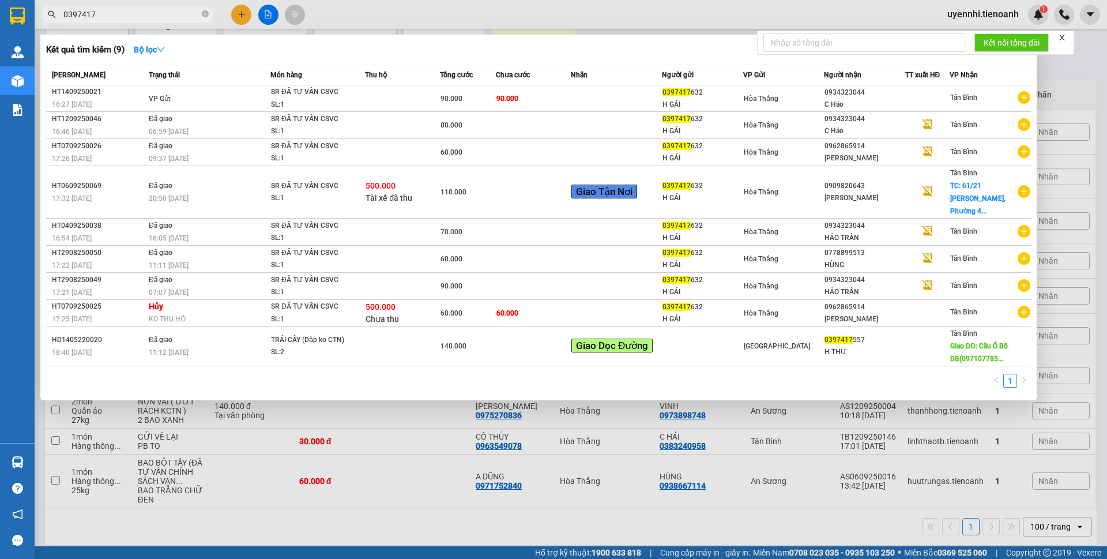
click at [141, 14] on input "0397417" at bounding box center [131, 14] width 136 height 13
click at [203, 17] on icon "close-circle" at bounding box center [205, 13] width 7 height 7
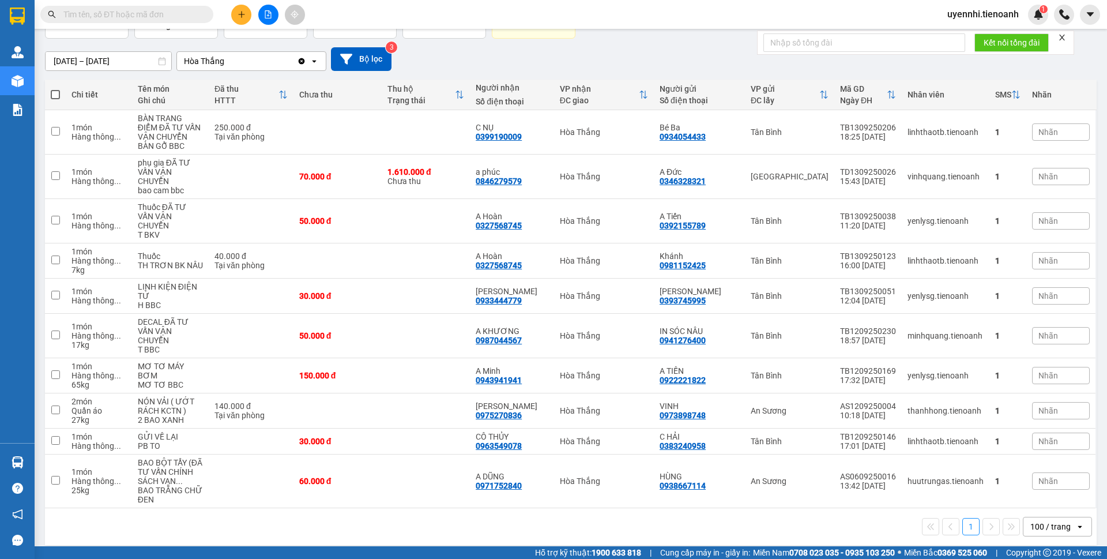
click at [179, 17] on input "text" at bounding box center [131, 14] width 136 height 13
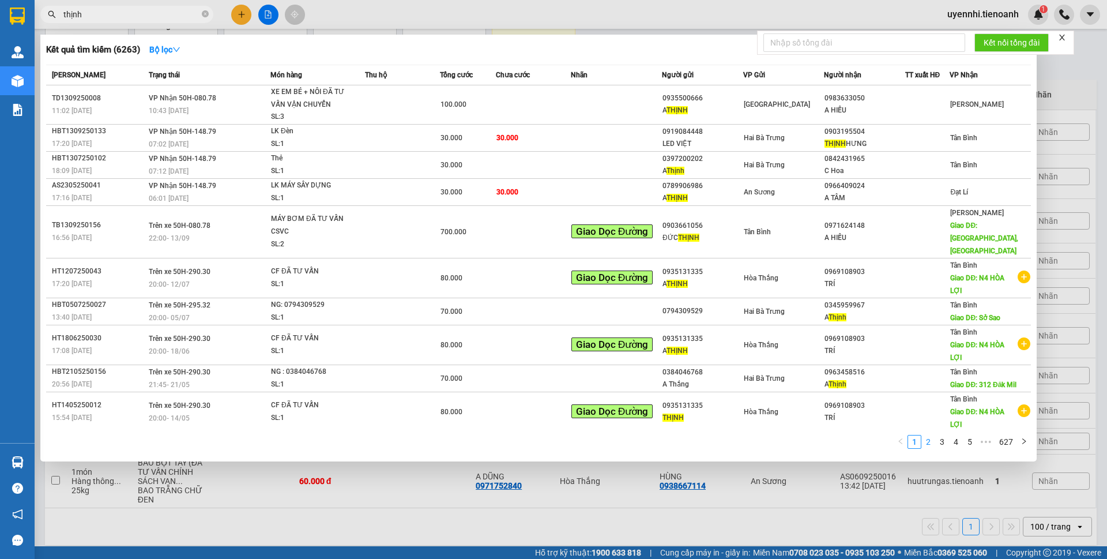
type input "thịnh"
click at [930, 435] on link "2" at bounding box center [928, 441] width 13 height 13
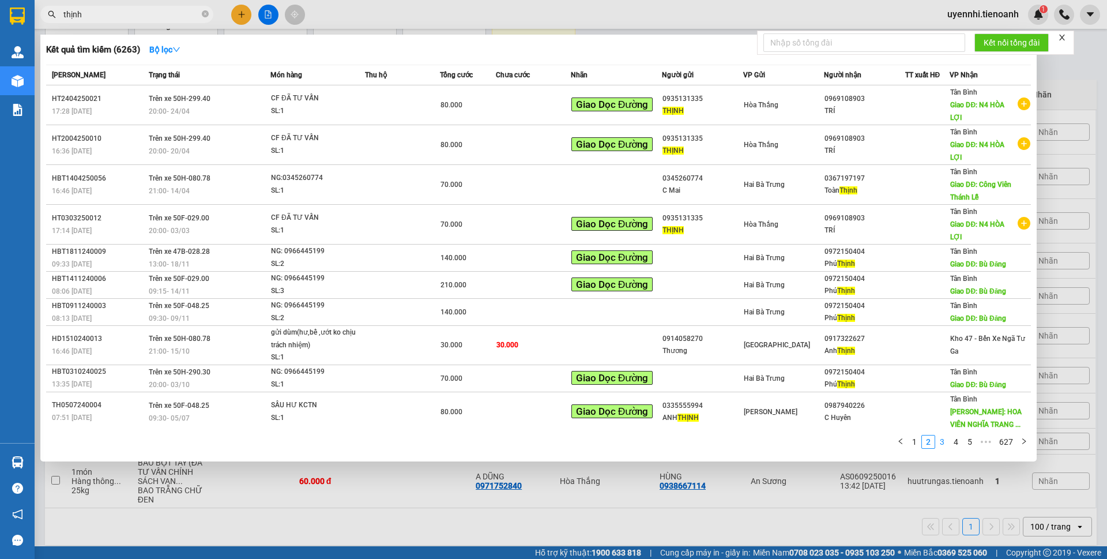
click at [939, 442] on link "3" at bounding box center [942, 441] width 13 height 13
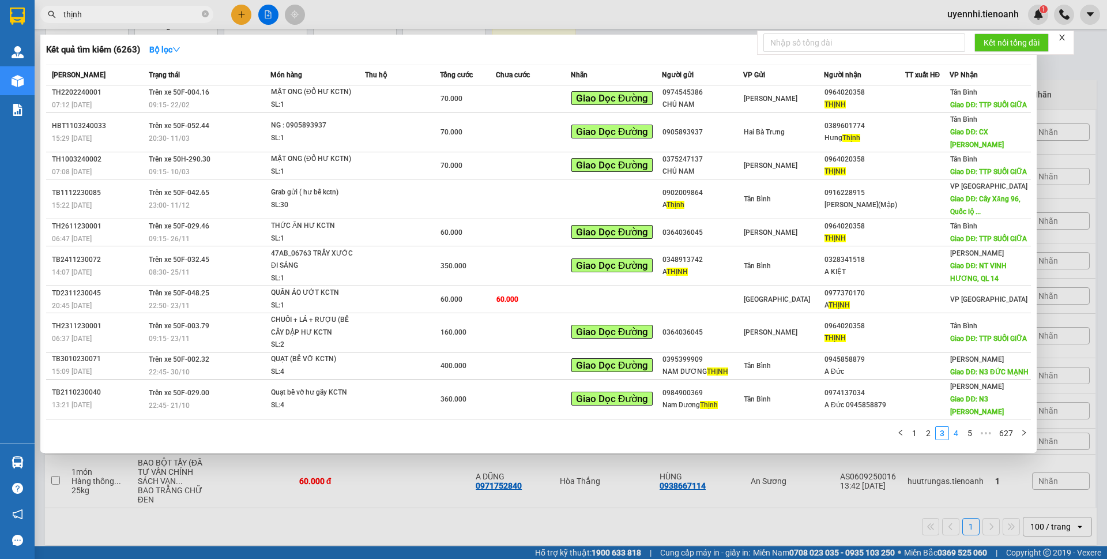
click at [956, 427] on link "4" at bounding box center [955, 433] width 13 height 13
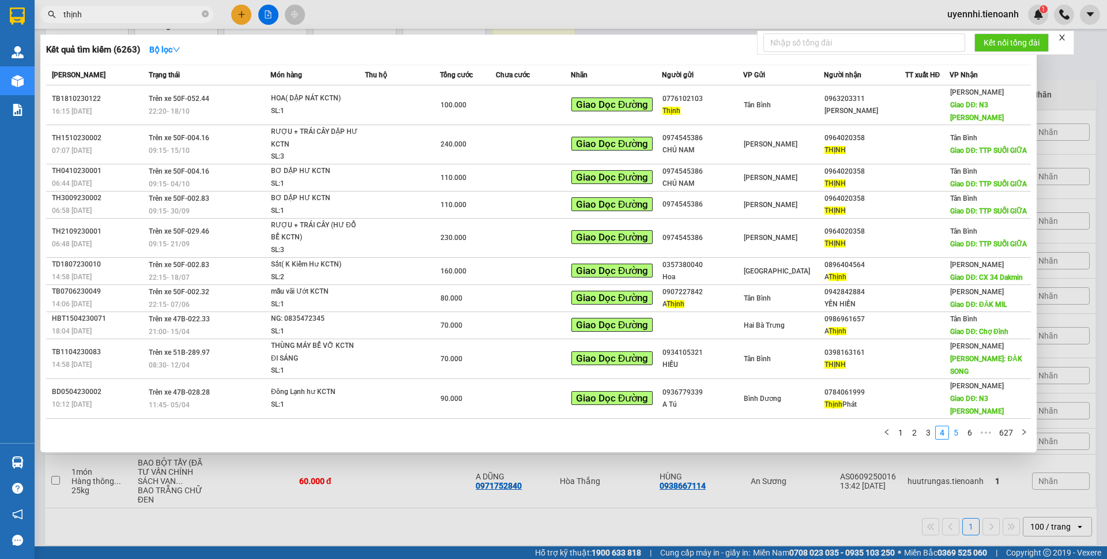
click at [958, 426] on link "5" at bounding box center [955, 432] width 13 height 13
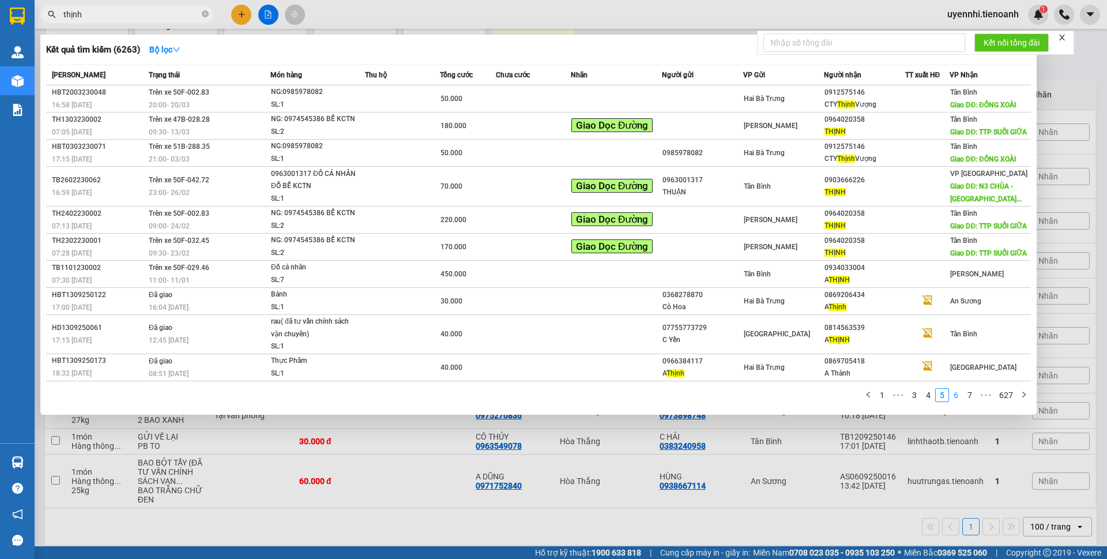
click at [956, 393] on link "6" at bounding box center [955, 395] width 13 height 13
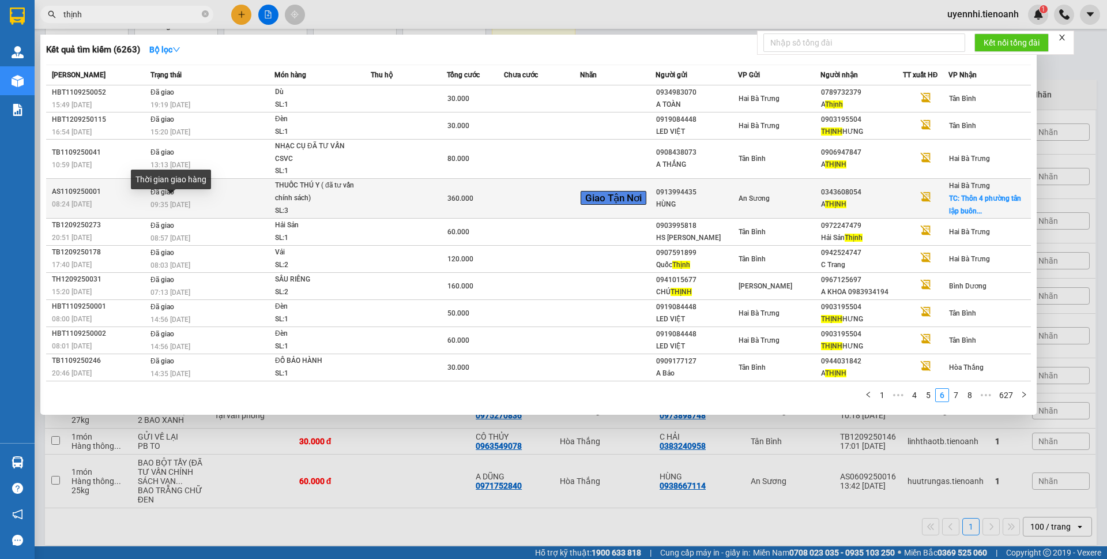
click at [187, 202] on span "09:35 - 13/09" at bounding box center [170, 205] width 40 height 8
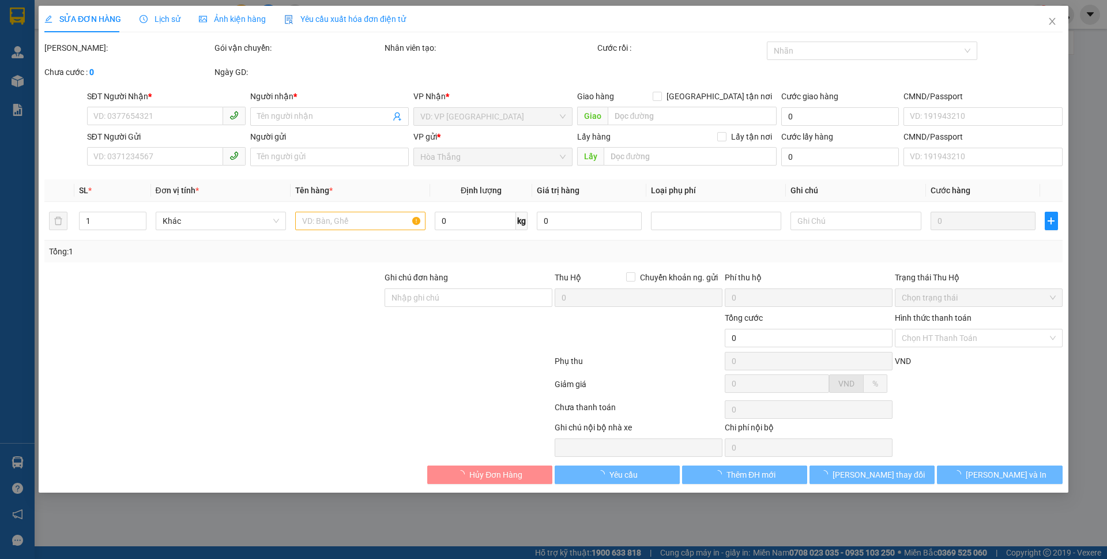
click at [176, 16] on span "Lịch sử" at bounding box center [160, 18] width 41 height 9
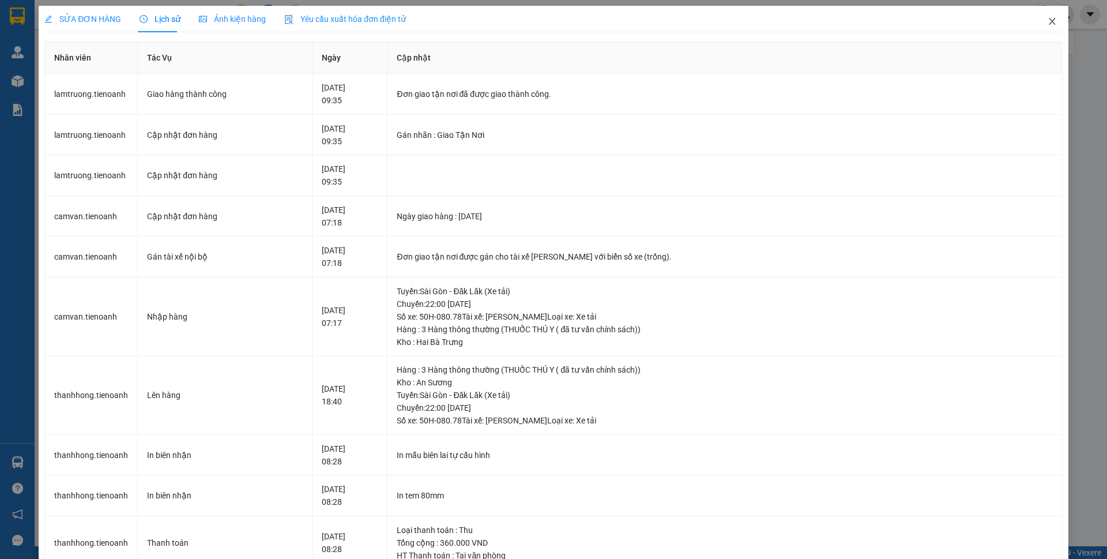
click at [1047, 22] on icon "close" at bounding box center [1051, 21] width 9 height 9
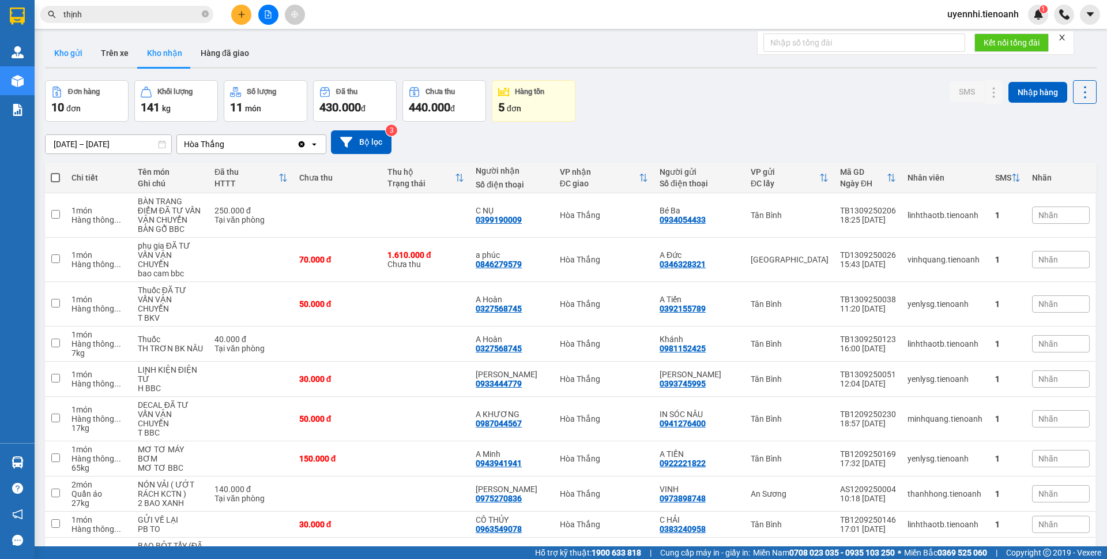
click at [82, 45] on button "Kho gửi" at bounding box center [68, 53] width 47 height 28
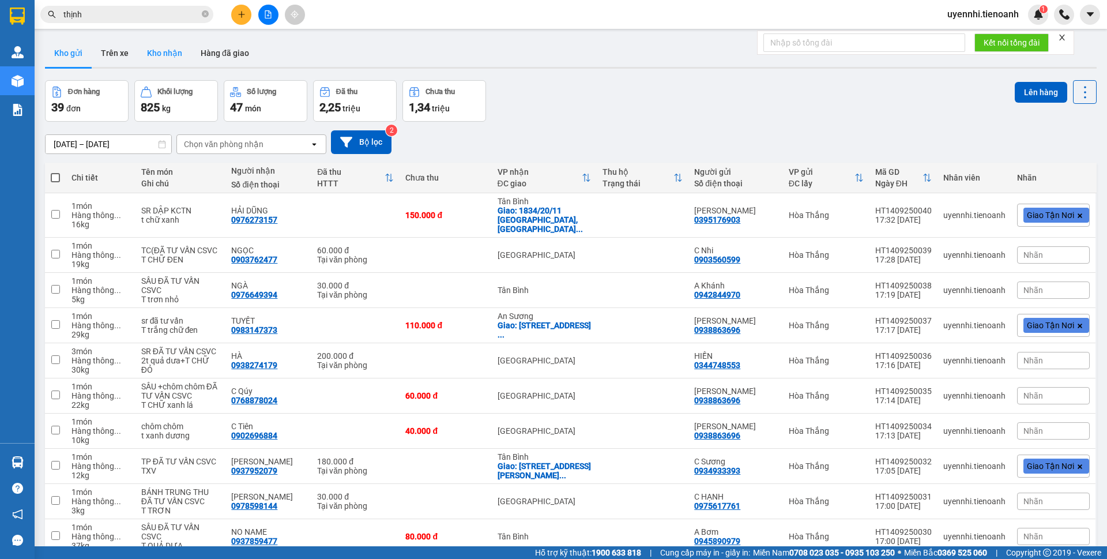
click at [167, 57] on button "Kho nhận" at bounding box center [165, 53] width 54 height 28
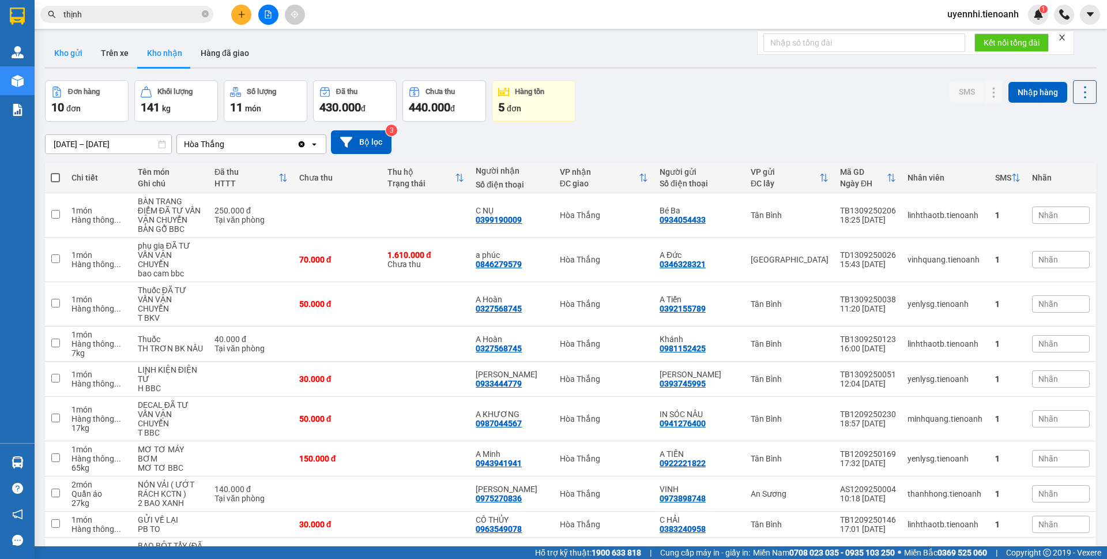
click at [77, 51] on button "Kho gửi" at bounding box center [68, 53] width 47 height 28
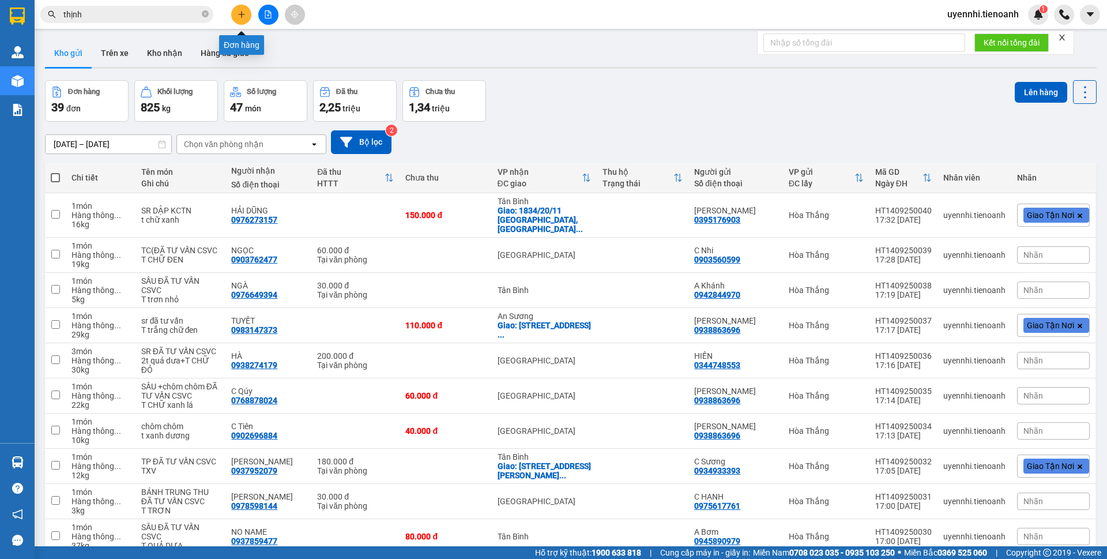
click at [240, 17] on icon "plus" at bounding box center [242, 14] width 8 height 8
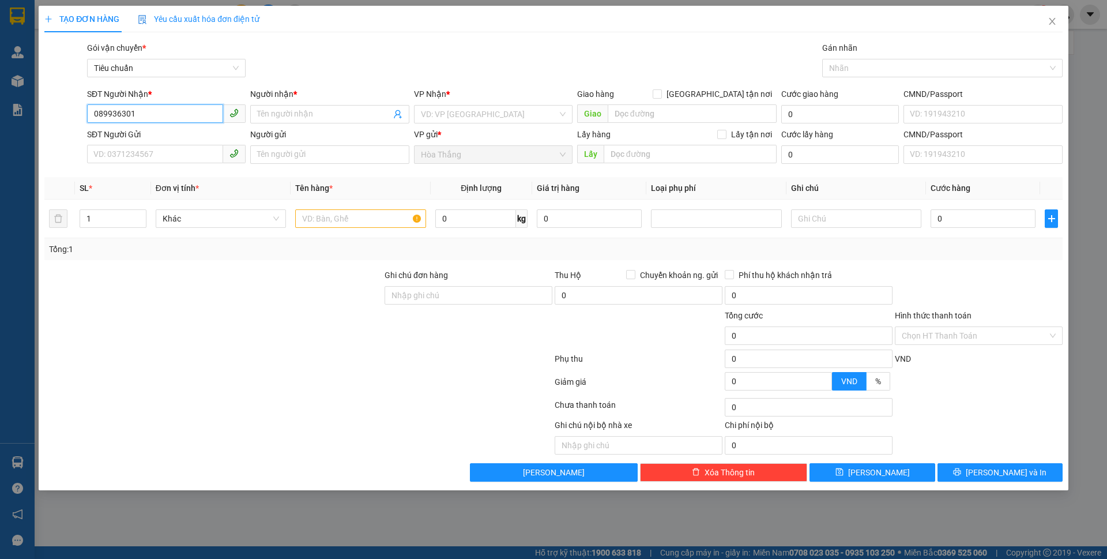
type input "0899363010"
click at [148, 135] on div "0899363010 - Đức Tuấn" at bounding box center [166, 137] width 145 height 13
type input "Đức Tuấn"
type input "066204014295"
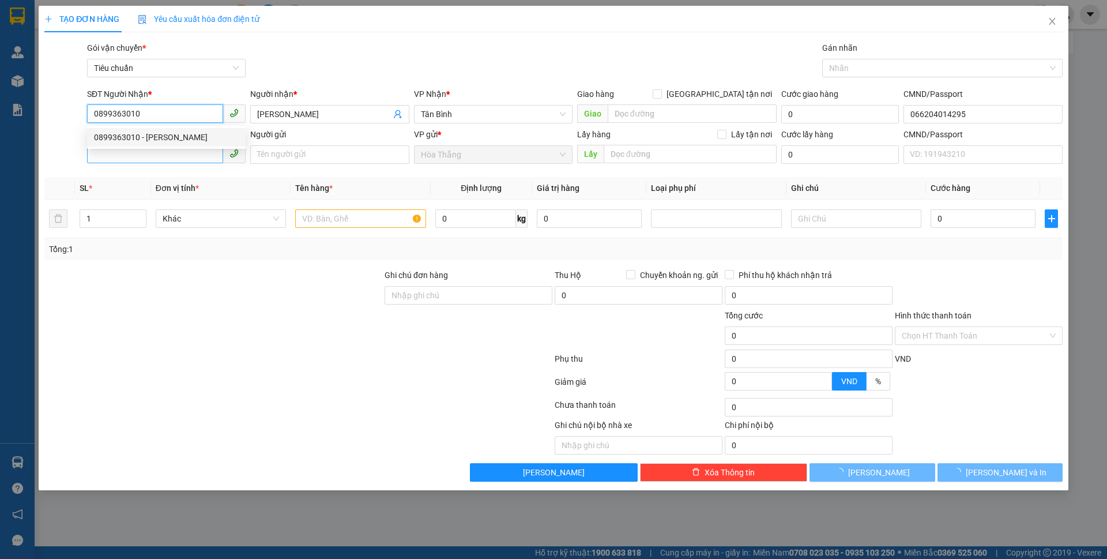
type input "60.000"
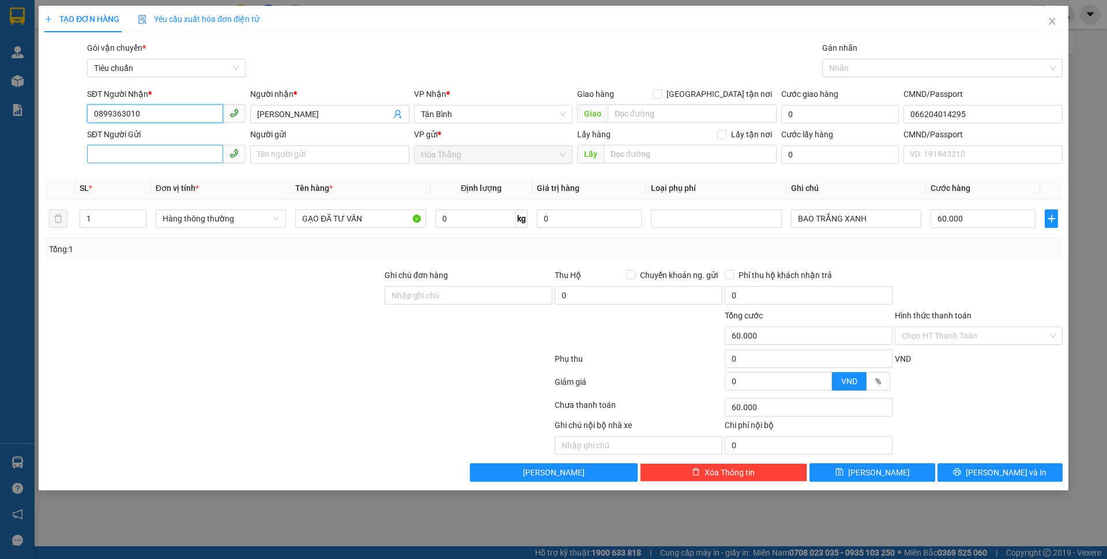
type input "0899363010"
click at [127, 146] on input "SĐT Người Gửi" at bounding box center [155, 154] width 136 height 18
click at [150, 181] on div "0329201434 - VIỆT" at bounding box center [166, 177] width 145 height 13
type input "0329201434"
type input "VIỆT"
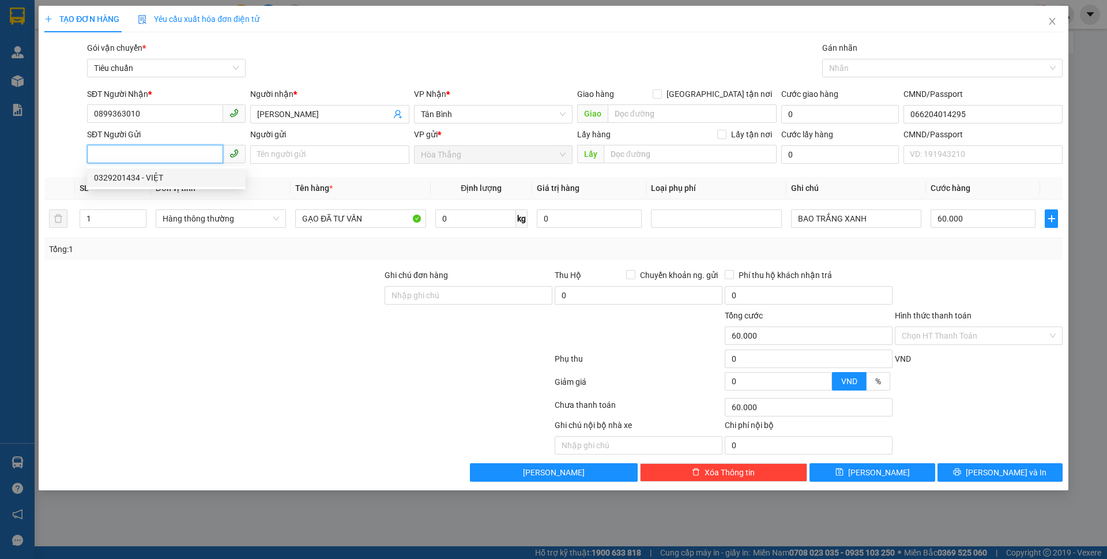
type input "123456789"
click at [251, 152] on input "VIỆT" at bounding box center [329, 154] width 159 height 18
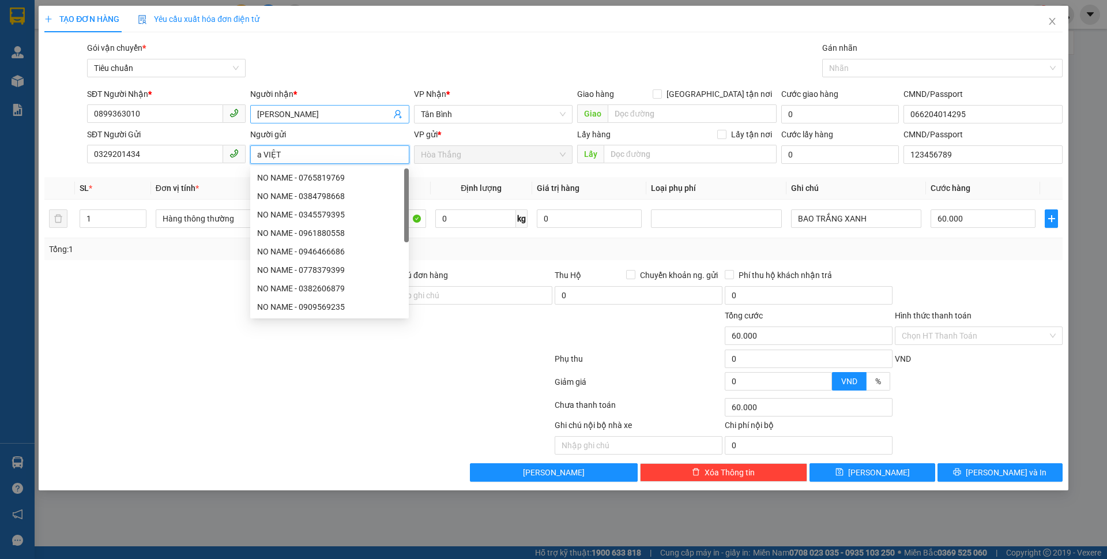
type input "a VIỆT"
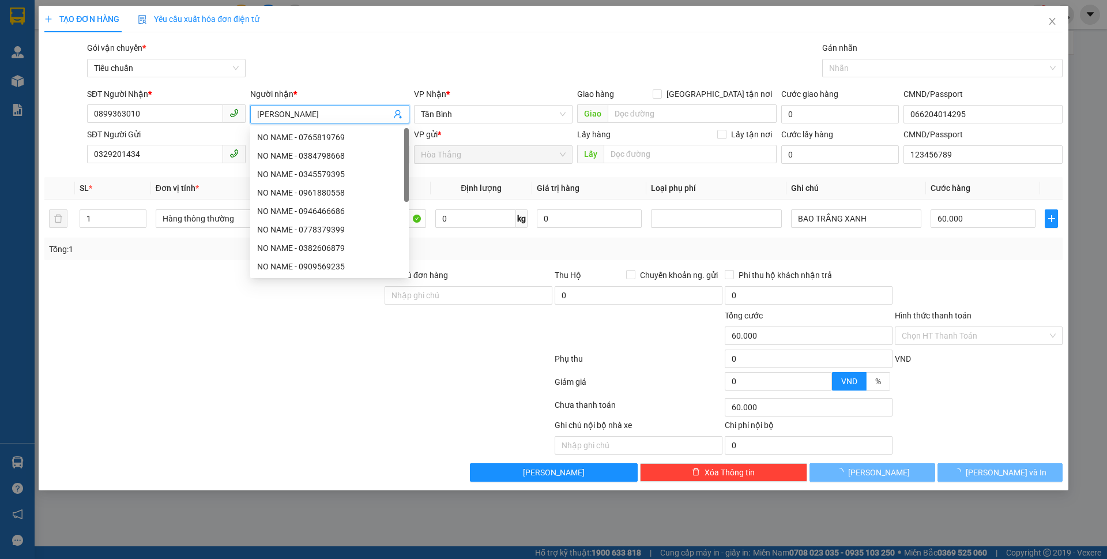
drag, startPoint x: 308, startPoint y: 110, endPoint x: 243, endPoint y: 110, distance: 65.1
click at [243, 110] on div "SĐT Người Nhận * 0899363010 Người nhận * Đức Tuấn VP Nhận * Tân Bình Giao hàng …" at bounding box center [575, 108] width 980 height 40
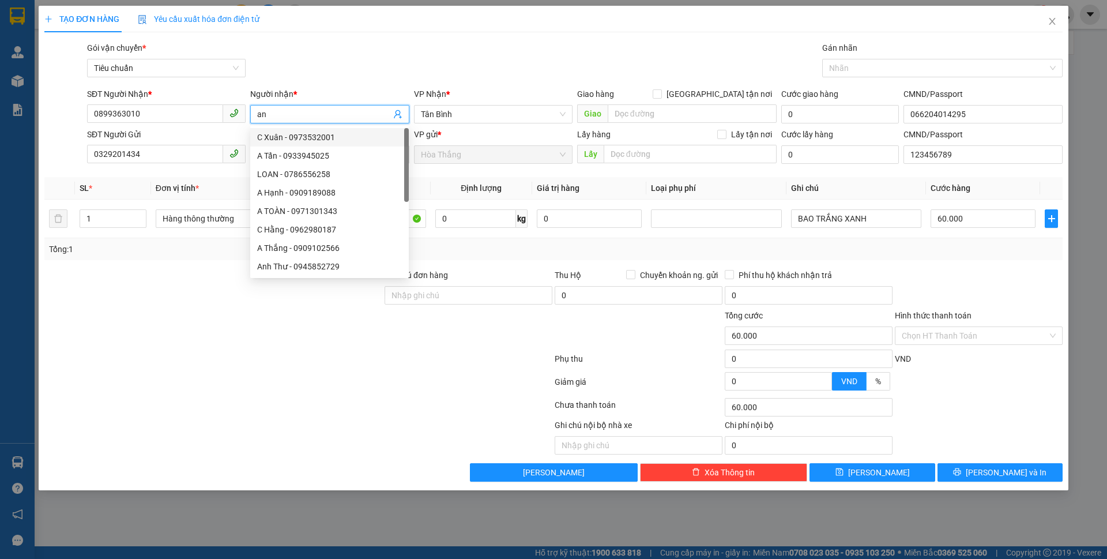
drag, startPoint x: 273, startPoint y: 117, endPoint x: 242, endPoint y: 117, distance: 31.1
click at [242, 117] on div "SĐT Người Nhận * 0899363010 Người nhận * an VP Nhận * Tân Bình Giao hàng Giao t…" at bounding box center [575, 108] width 980 height 40
type input "AN"
drag, startPoint x: 238, startPoint y: 450, endPoint x: 253, endPoint y: 433, distance: 22.9
click at [241, 450] on div at bounding box center [191, 437] width 297 height 36
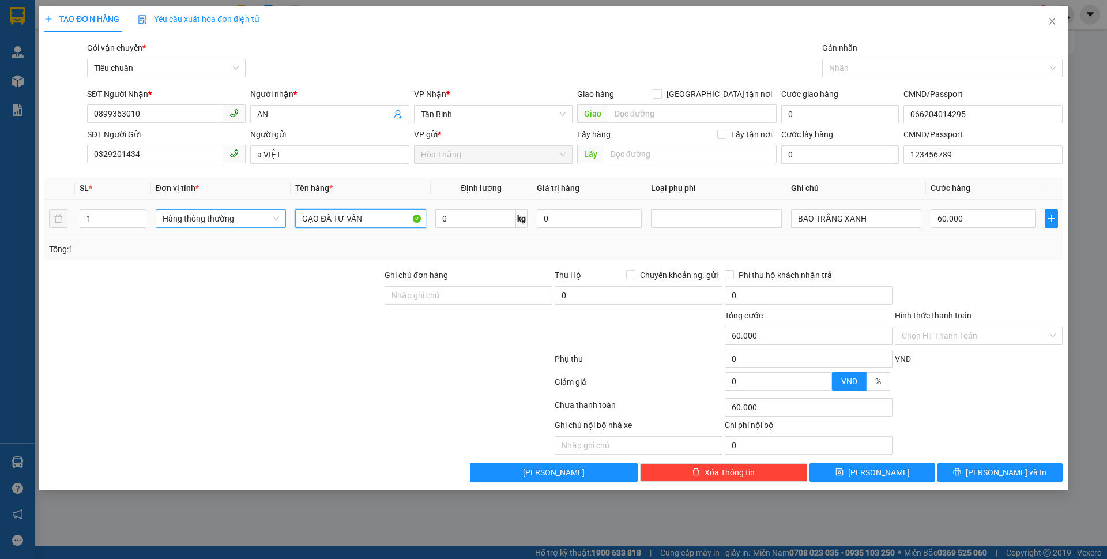
drag, startPoint x: 390, startPoint y: 216, endPoint x: 266, endPoint y: 224, distance: 124.2
click at [266, 224] on tr "1 Hàng thông thường GẠO ĐÃ TƯ VẤN 0 kg 0 BAO TRẮNG XANH 60.000" at bounding box center [553, 218] width 1018 height 39
drag, startPoint x: 312, startPoint y: 280, endPoint x: 312, endPoint y: 248, distance: 31.7
click at [314, 282] on div at bounding box center [213, 289] width 340 height 40
drag, startPoint x: 324, startPoint y: 214, endPoint x: 294, endPoint y: 213, distance: 30.0
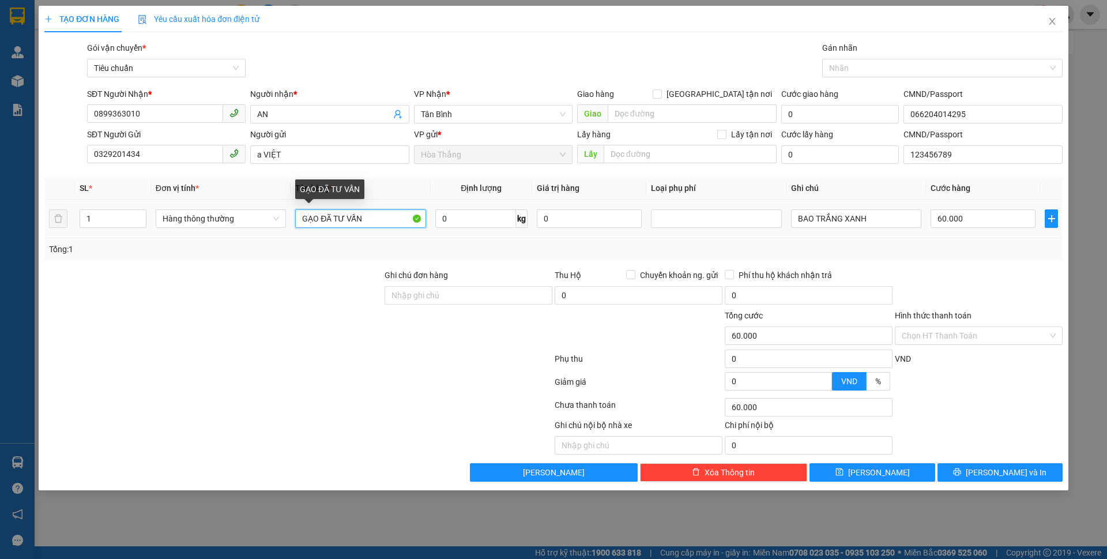
click at [294, 213] on td "GẠO ĐÃ TƯ VẤN" at bounding box center [361, 218] width 140 height 39
type input "SẠC ĐT ĐÃ TƯ VẤN"
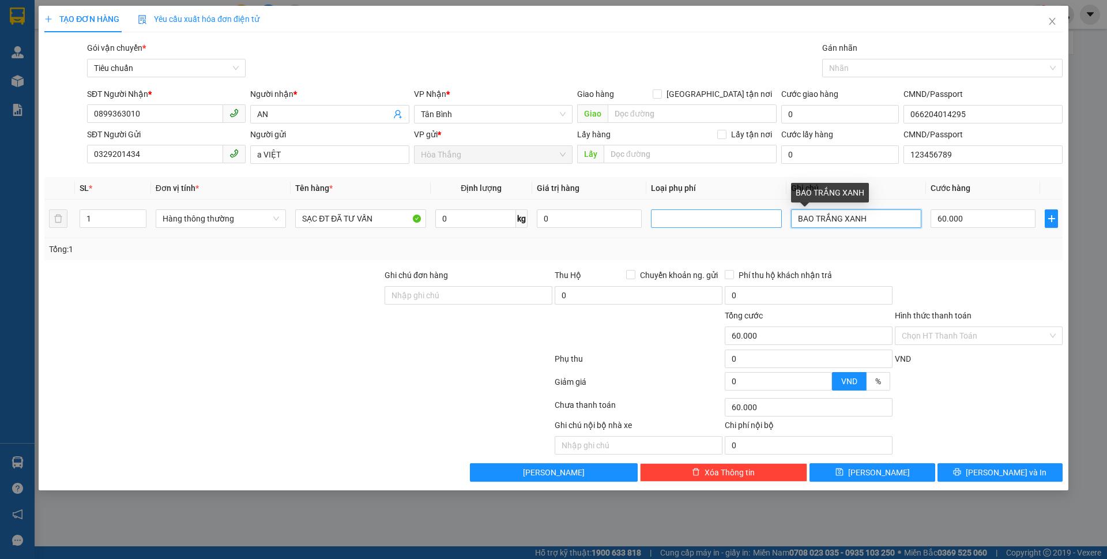
drag, startPoint x: 782, startPoint y: 217, endPoint x: 759, endPoint y: 217, distance: 22.5
click at [759, 217] on tr "1 Hàng thông thường SẠC ĐT ĐÃ TƯ VẤN 0 kg 0 BAO TRẮNG XANH 60.000" at bounding box center [553, 218] width 1018 height 39
type input "HỘP NÂU NHỎ"
click at [1004, 206] on td "60.000" at bounding box center [983, 218] width 114 height 39
click at [995, 213] on input "60.000" at bounding box center [982, 218] width 105 height 18
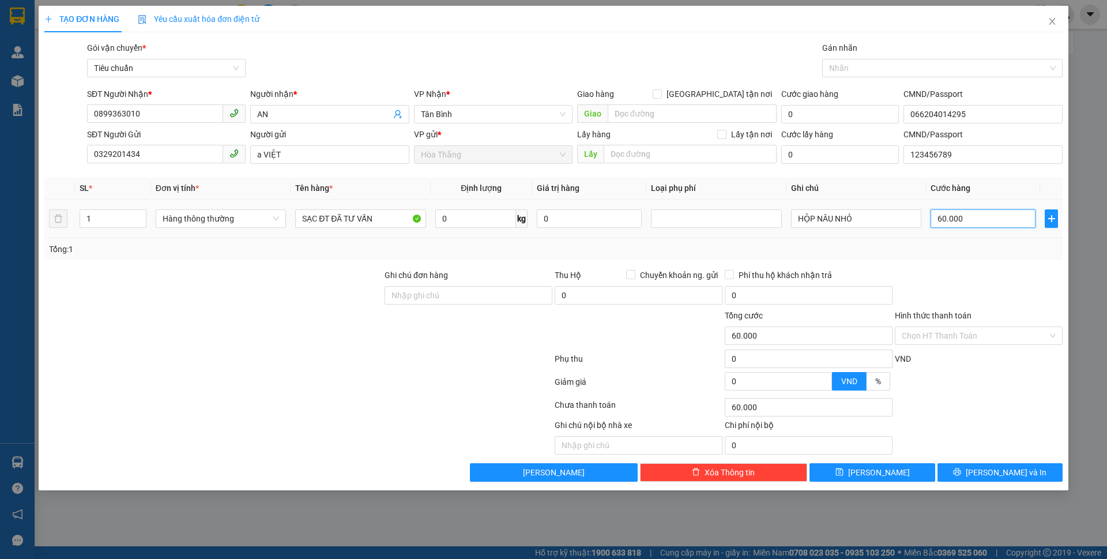
type input "3"
type input "30"
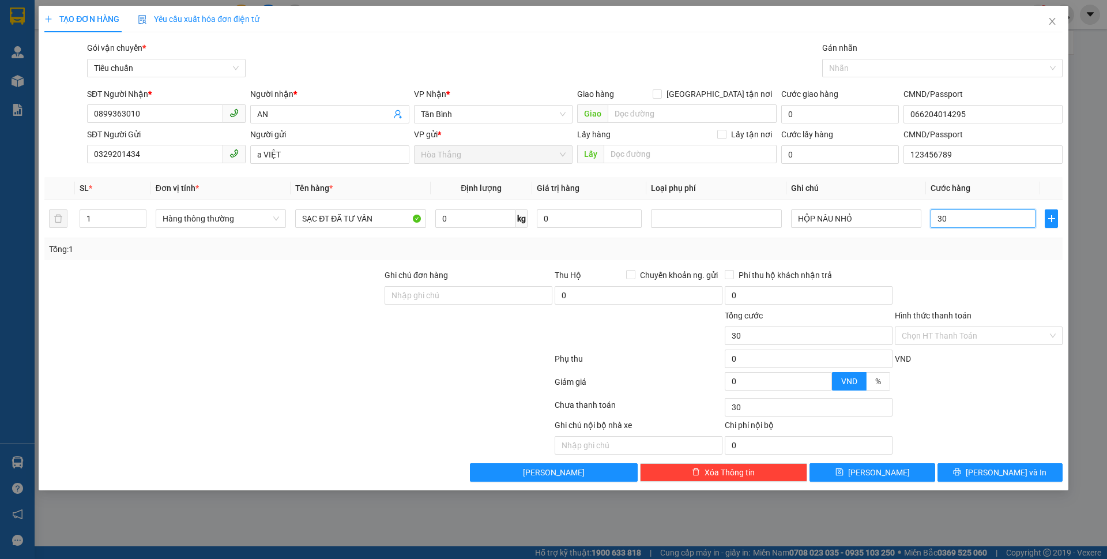
type input "30"
type input "30.000"
click at [967, 296] on div at bounding box center [979, 289] width 170 height 40
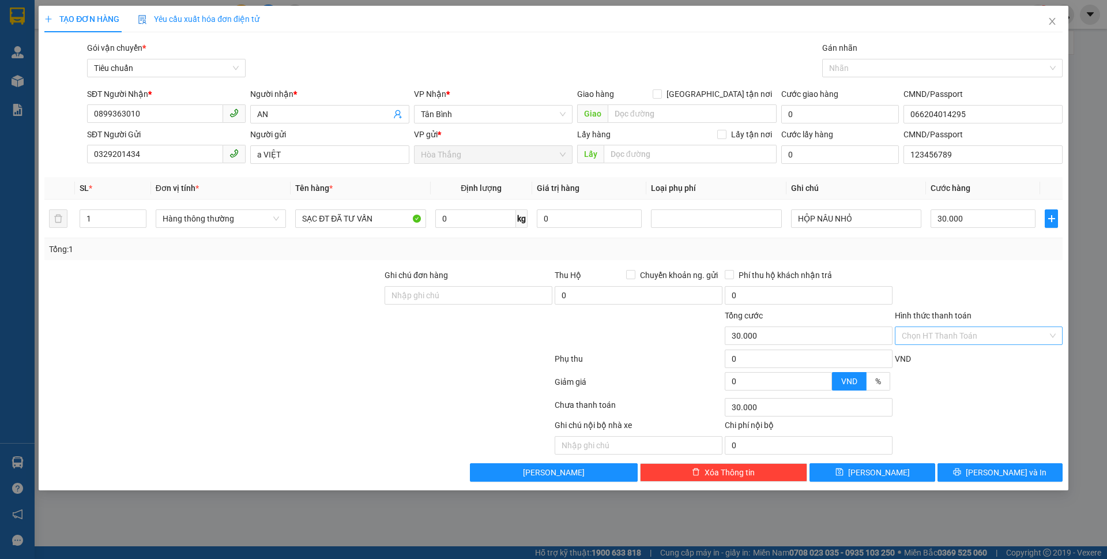
drag, startPoint x: 933, startPoint y: 331, endPoint x: 939, endPoint y: 340, distance: 10.4
click at [933, 331] on input "Hình thức thanh toán" at bounding box center [975, 335] width 146 height 17
click at [940, 364] on div "Tại văn phòng" at bounding box center [979, 358] width 154 height 13
type input "0"
click at [1011, 474] on span "[PERSON_NAME] và In" at bounding box center [1006, 472] width 81 height 13
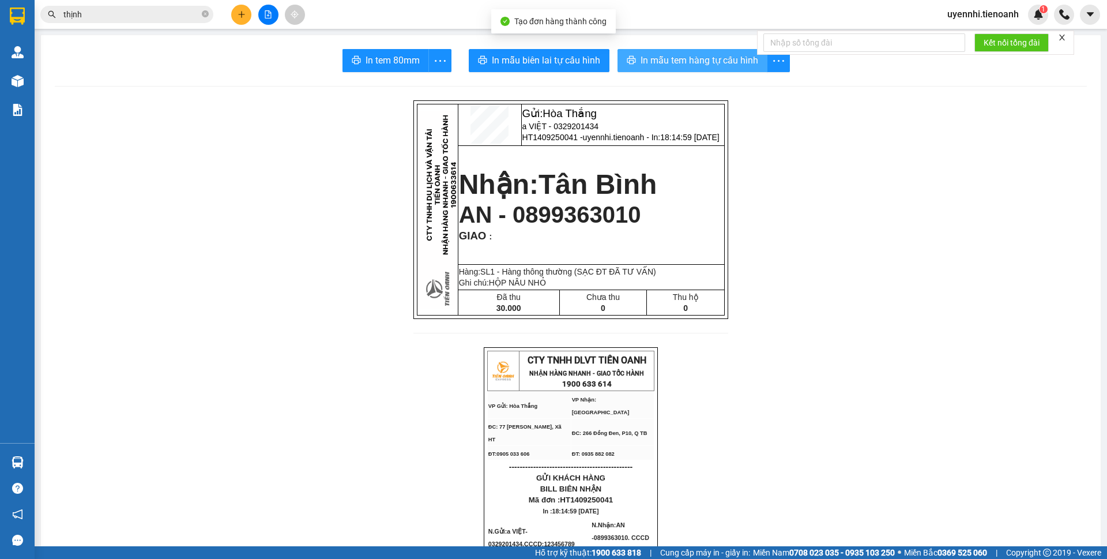
click at [647, 56] on span "In mẫu tem hàng tự cấu hình" at bounding box center [699, 60] width 118 height 14
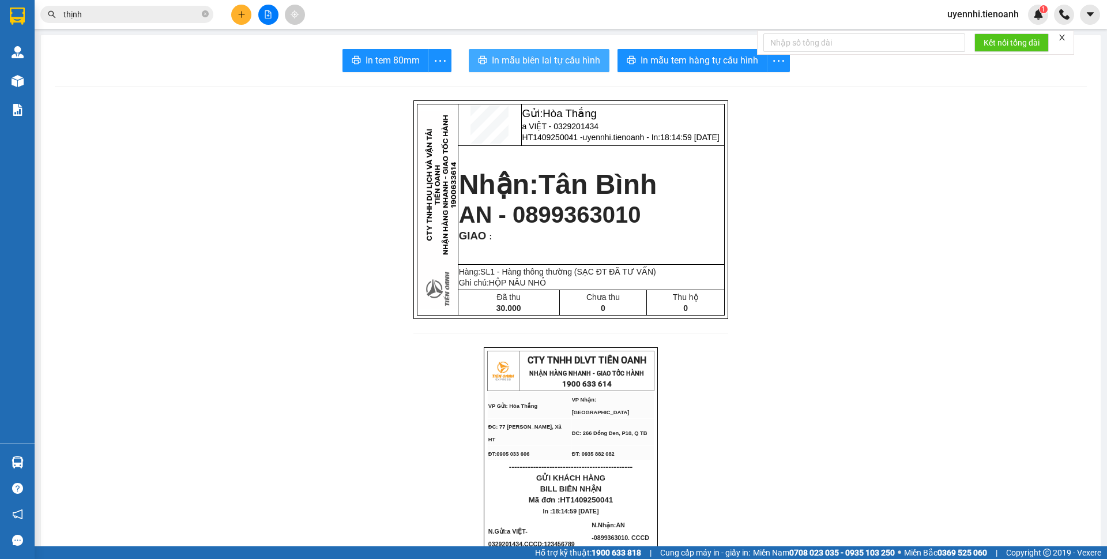
click at [537, 62] on span "In mẫu biên lai tự cấu hình" at bounding box center [546, 60] width 108 height 14
